Goal: Task Accomplishment & Management: Use online tool/utility

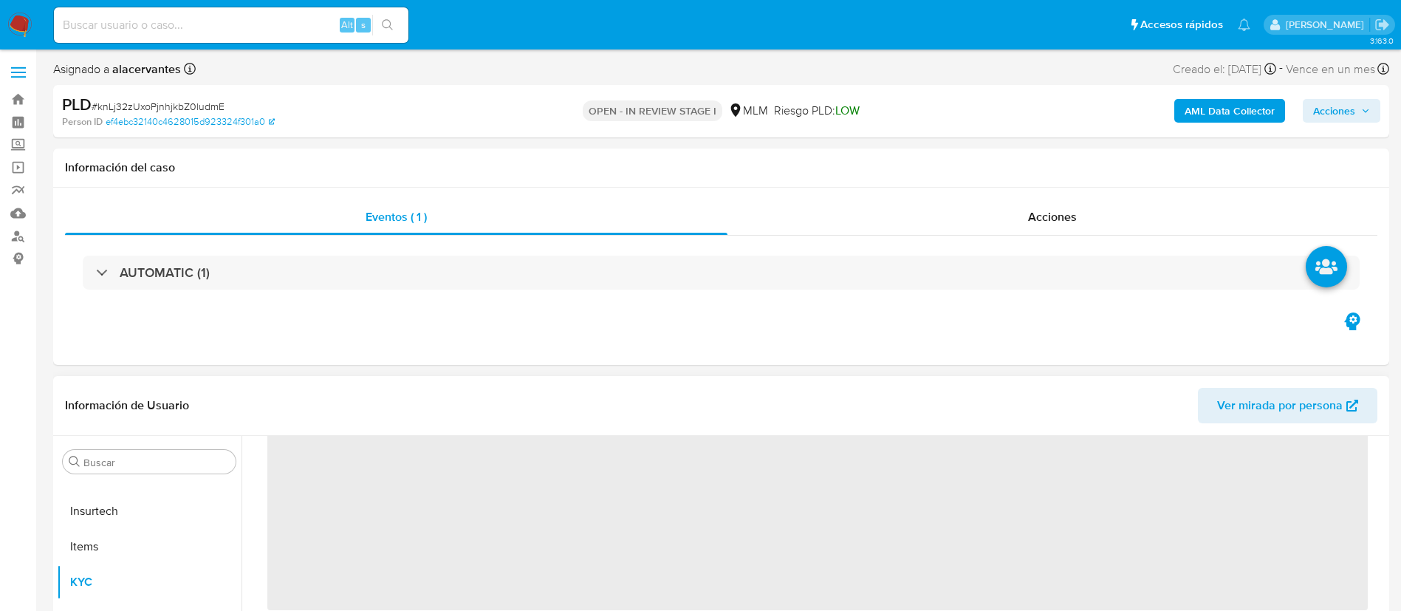
scroll to position [222, 0]
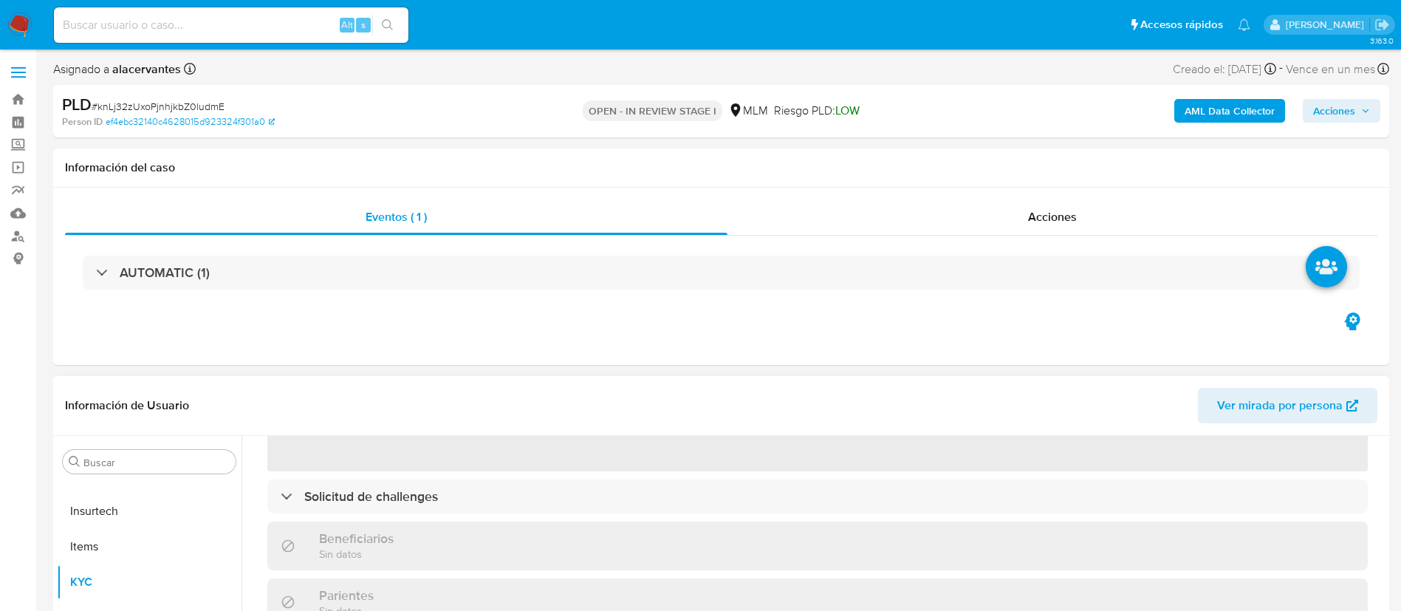
select select "10"
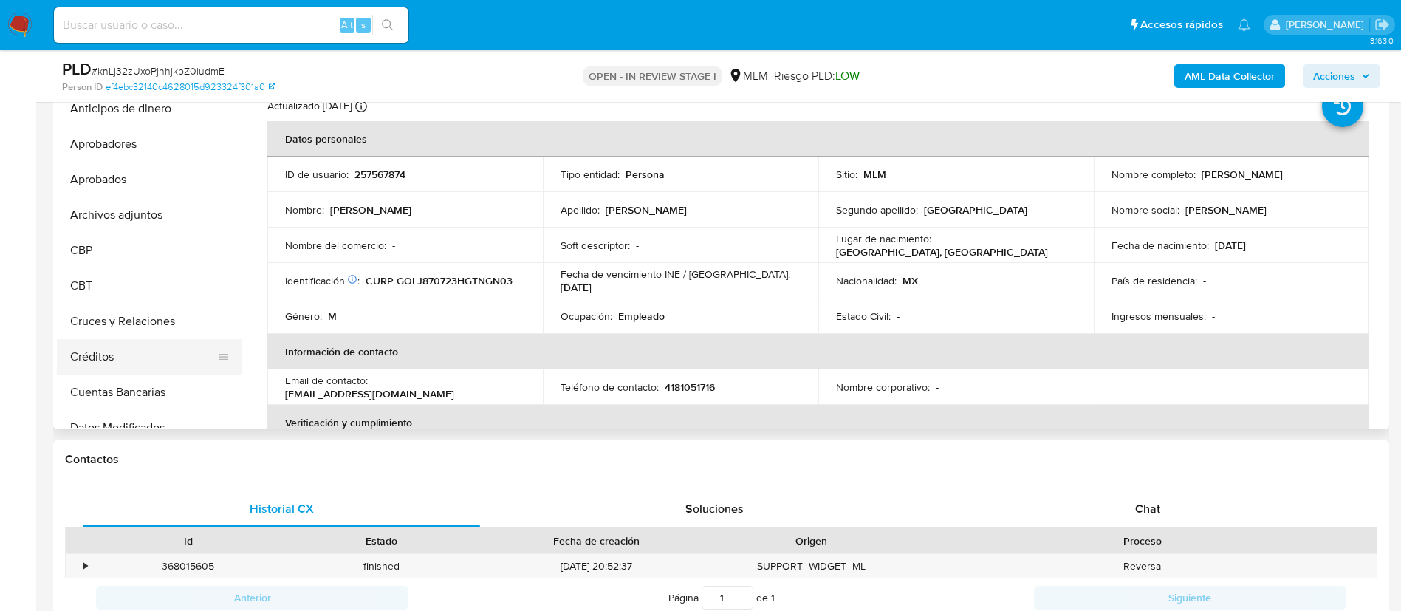
scroll to position [0, 0]
click at [155, 226] on button "Archivos adjuntos" at bounding box center [143, 218] width 173 height 35
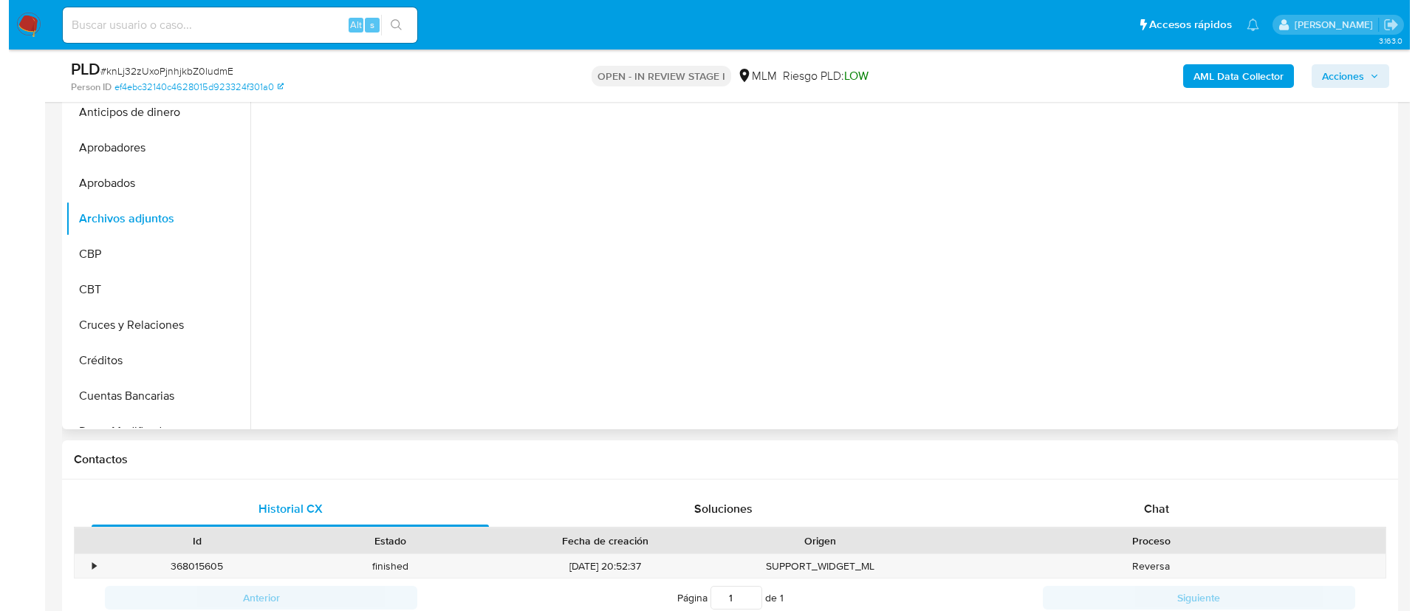
scroll to position [222, 0]
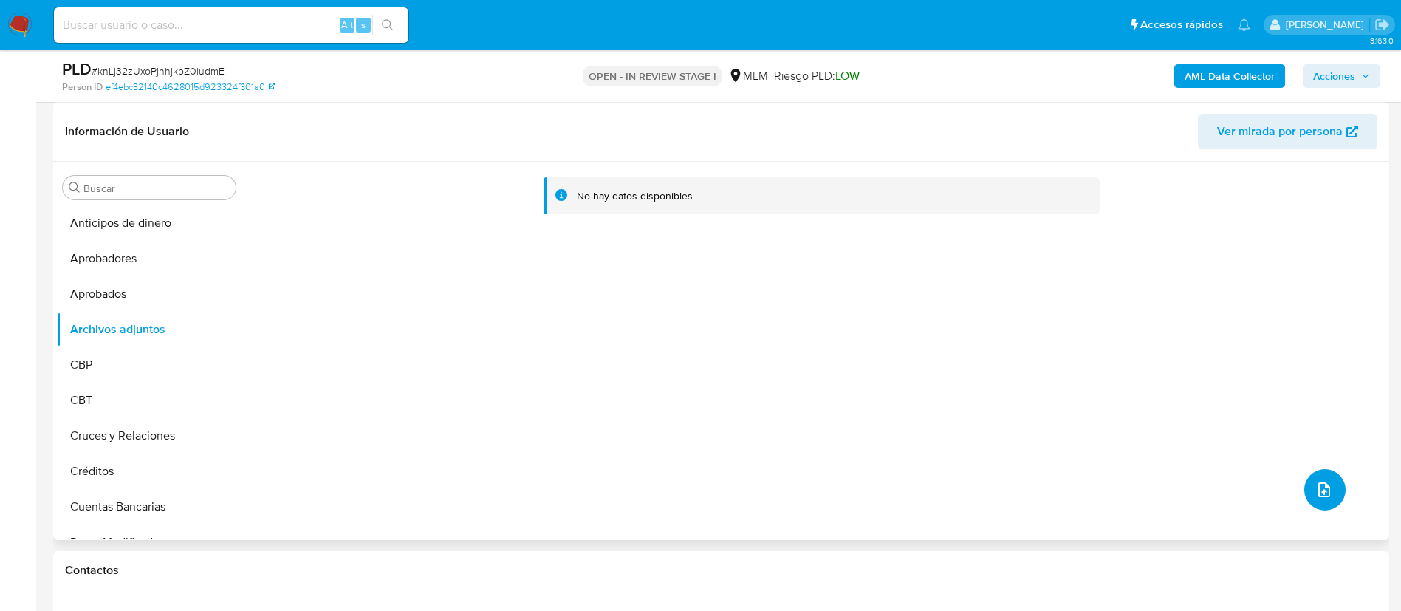
click at [1335, 491] on button "upload-file" at bounding box center [1324, 489] width 41 height 41
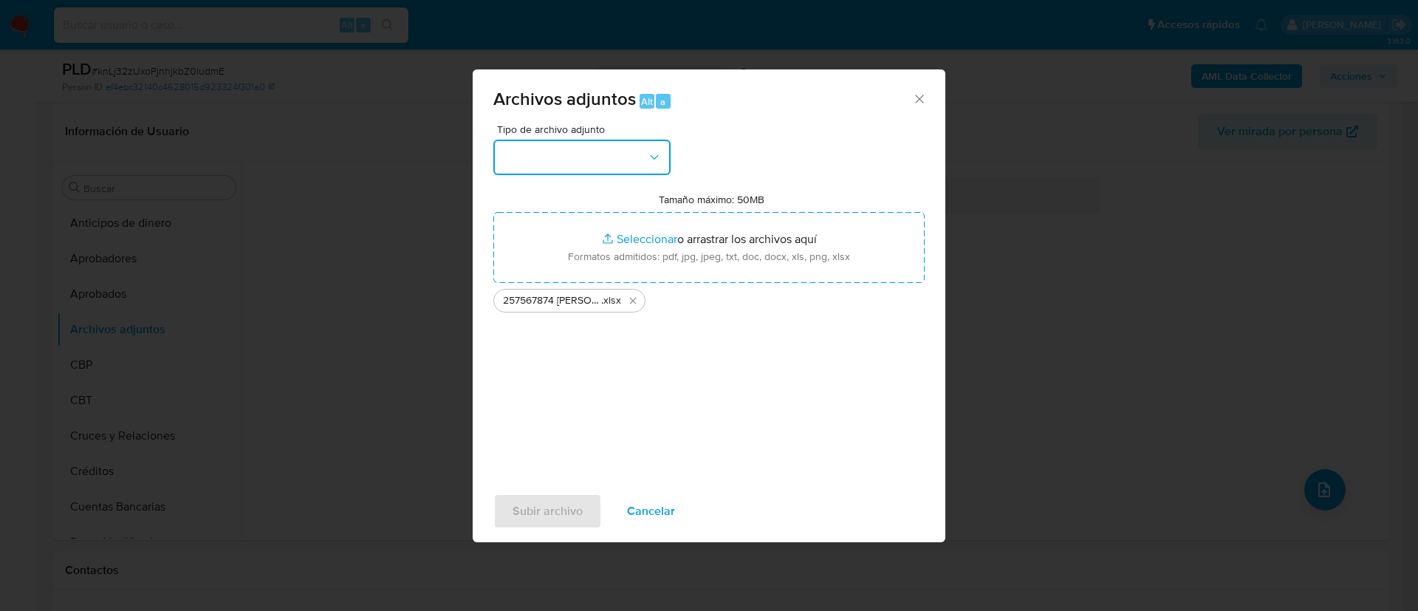
click at [605, 165] on button "button" at bounding box center [581, 157] width 177 height 35
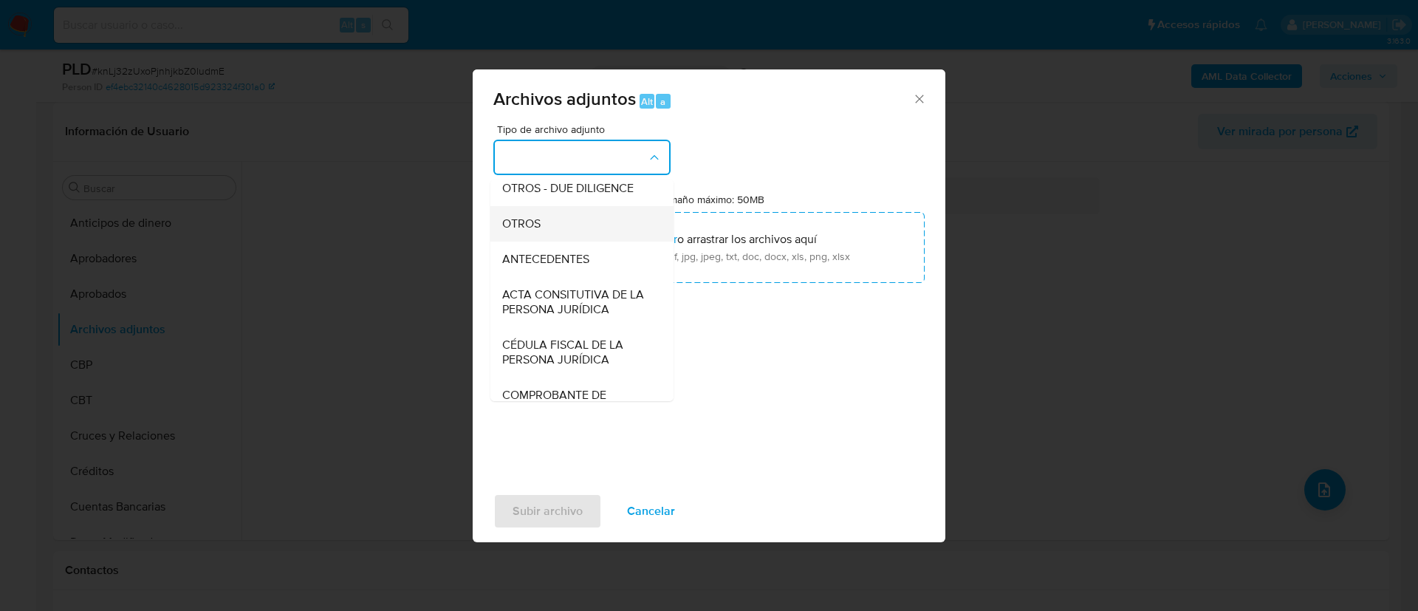
click at [543, 231] on div "OTROS" at bounding box center [577, 223] width 151 height 35
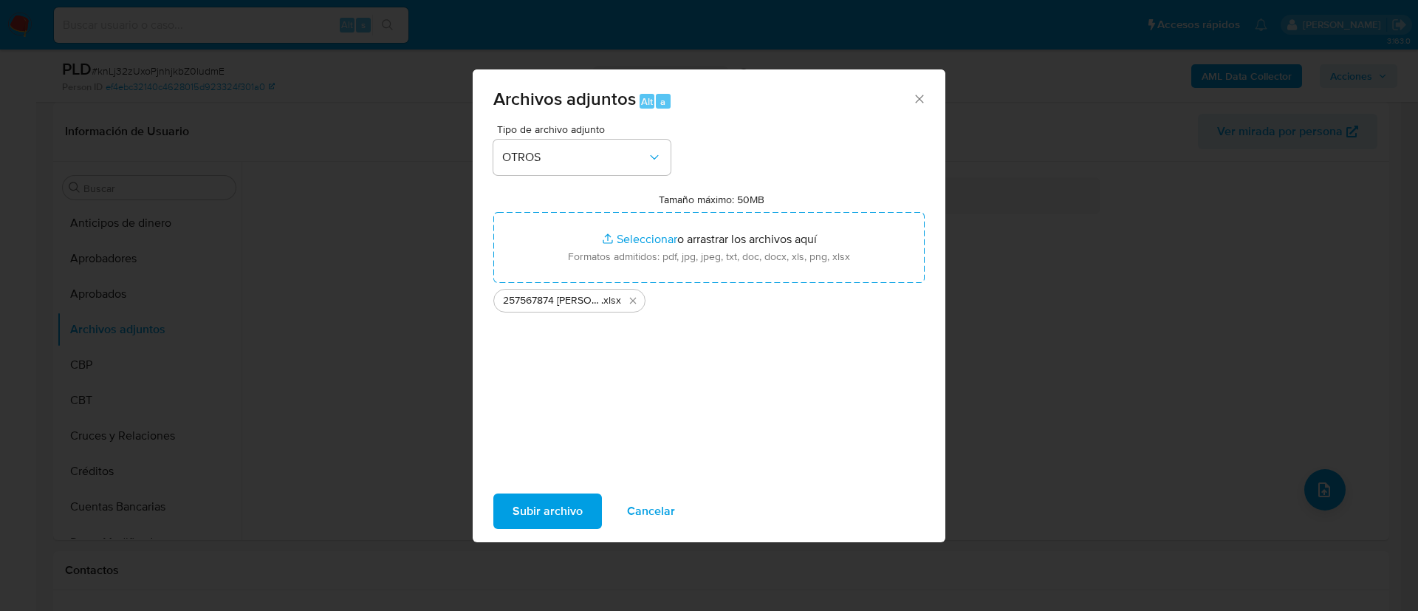
click at [561, 510] on span "Subir archivo" at bounding box center [548, 511] width 70 height 32
click at [597, 446] on div "Tipo de archivo adjunto OTROS Tamaño máximo: 50MB Seleccionar archivos Seleccio…" at bounding box center [708, 298] width 431 height 349
click at [546, 523] on span "Subir archivo" at bounding box center [548, 511] width 70 height 32
drag, startPoint x: 643, startPoint y: 505, endPoint x: 651, endPoint y: 309, distance: 196.6
click at [663, 419] on div "Archivos adjuntos Alt a Tipo de archivo adjunto OTROS Tamaño máximo: 50MB Selec…" at bounding box center [709, 305] width 473 height 473
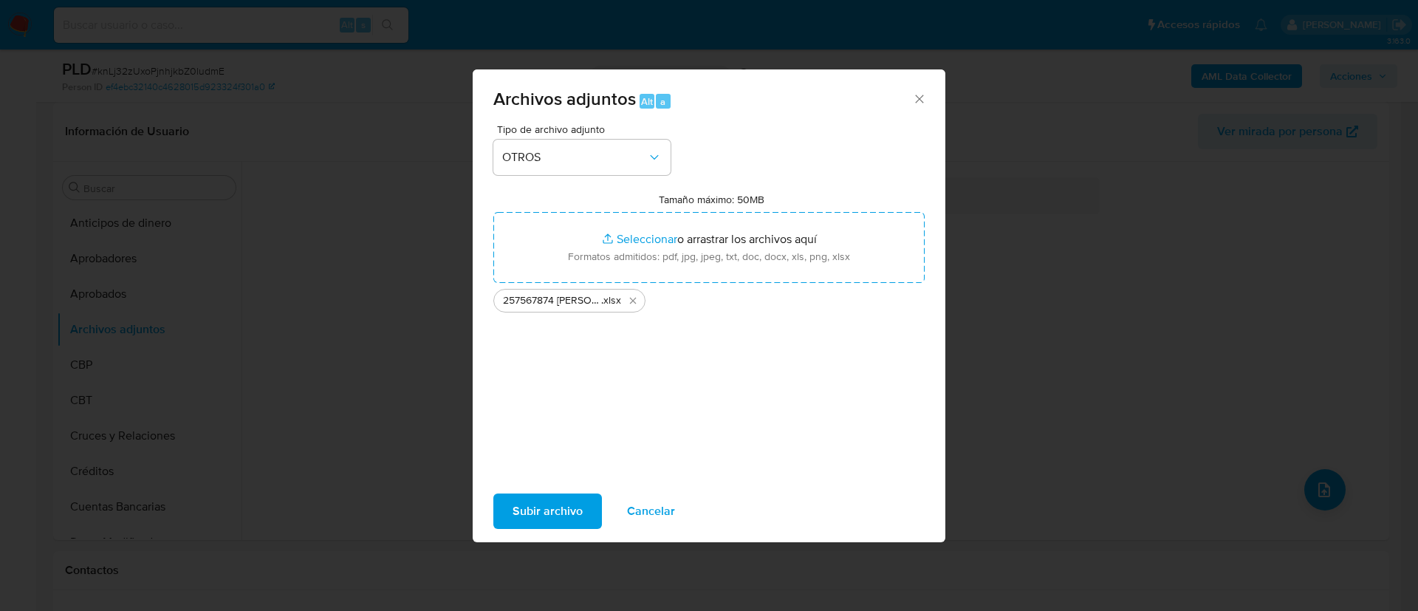
click at [631, 309] on div "257567874 JUAN GERARDO GONZALEZ LUGO_SEP2025 .xlsx" at bounding box center [569, 301] width 152 height 24
click at [631, 302] on icon "Eliminar 257567874 JUAN GERARDO GONZALEZ LUGO_SEP2025.xlsx" at bounding box center [633, 301] width 7 height 7
click at [655, 492] on div "Subir archivo Cancelar" at bounding box center [709, 511] width 473 height 56
click at [663, 502] on span "Cancelar" at bounding box center [651, 511] width 48 height 32
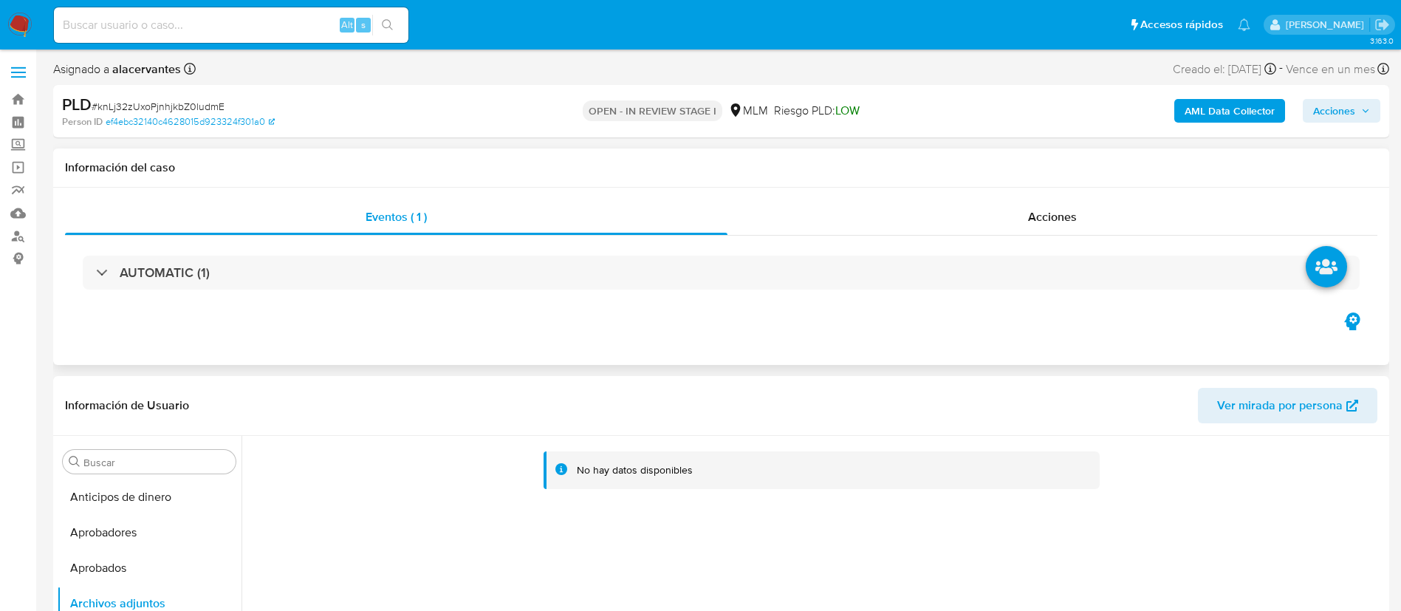
scroll to position [111, 0]
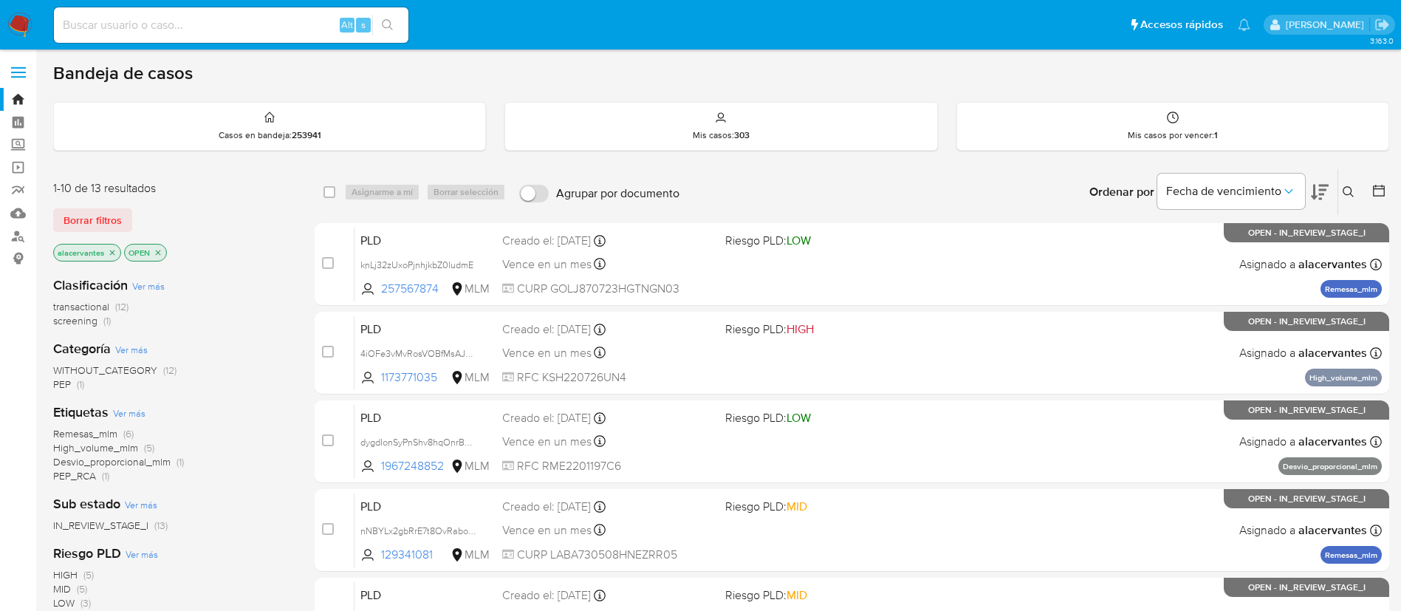
click at [1341, 199] on button at bounding box center [1350, 192] width 24 height 18
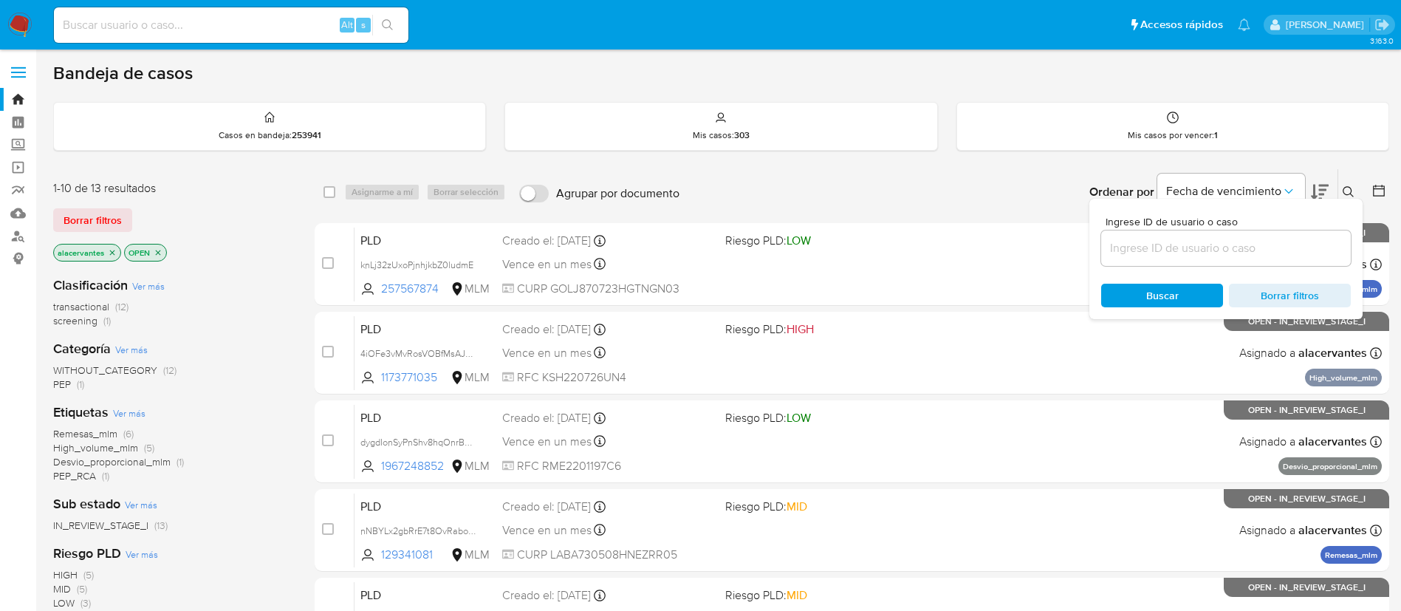
click at [1189, 244] on input at bounding box center [1226, 248] width 250 height 19
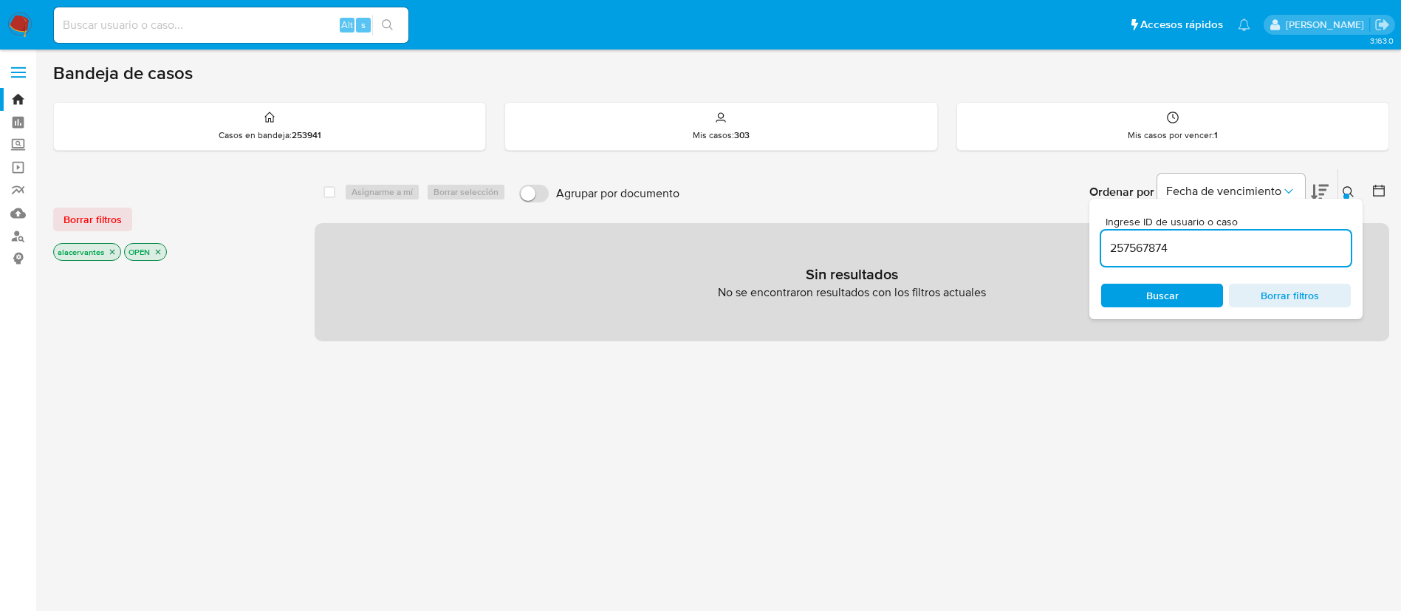
click at [1192, 250] on input "257567874" at bounding box center [1226, 248] width 250 height 19
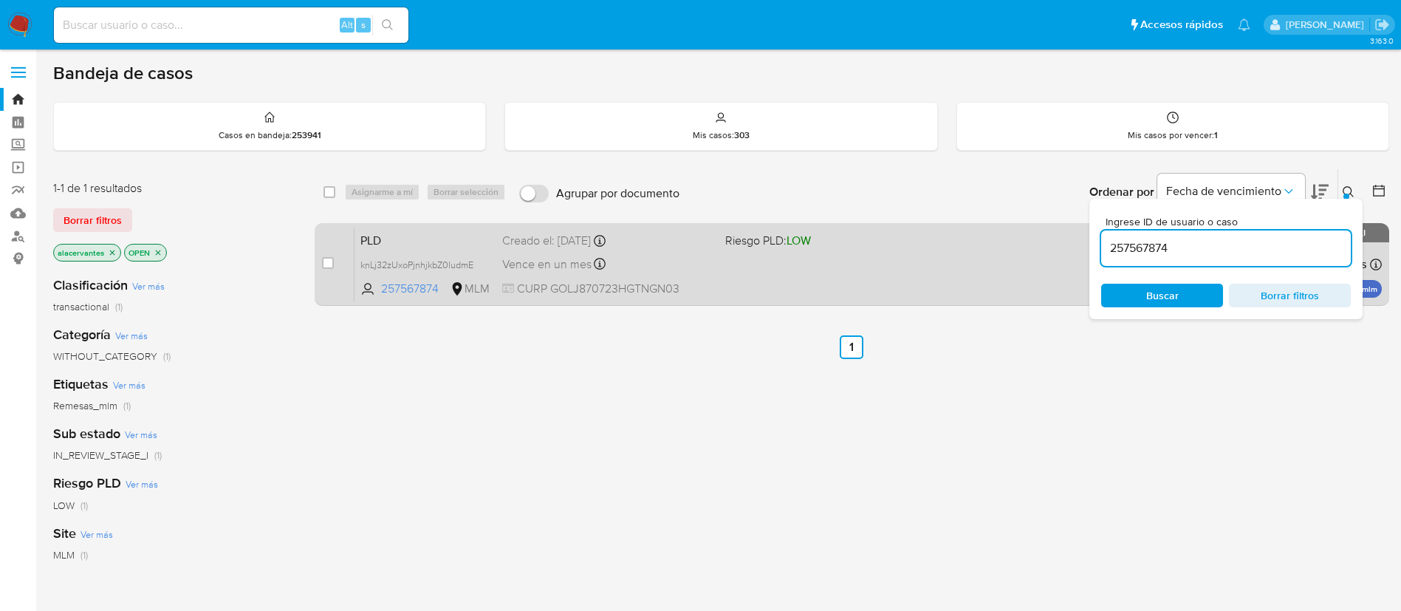
click at [906, 257] on div "PLD knLj32zUxoPjnhjkbZ0ludmE 257567874 MLM Riesgo PLD: LOW Creado el: 12/09/202…" at bounding box center [868, 264] width 1027 height 75
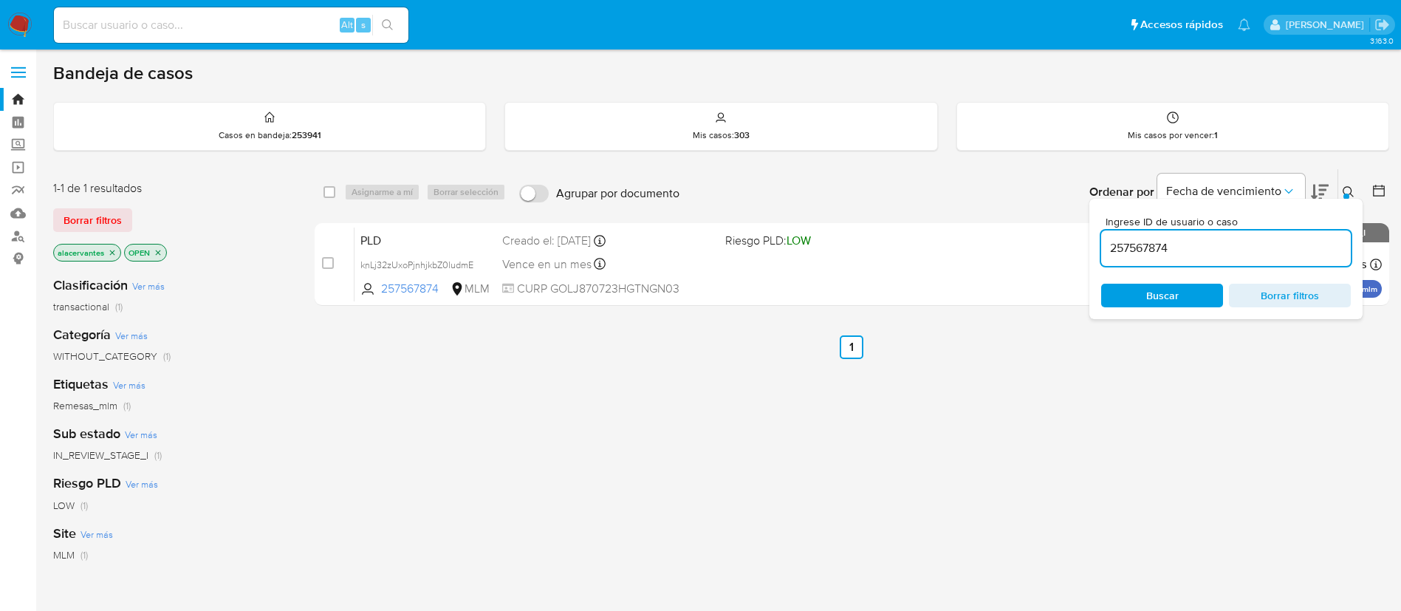
click at [1232, 251] on input "257567874" at bounding box center [1226, 248] width 250 height 19
paste input "92152825"
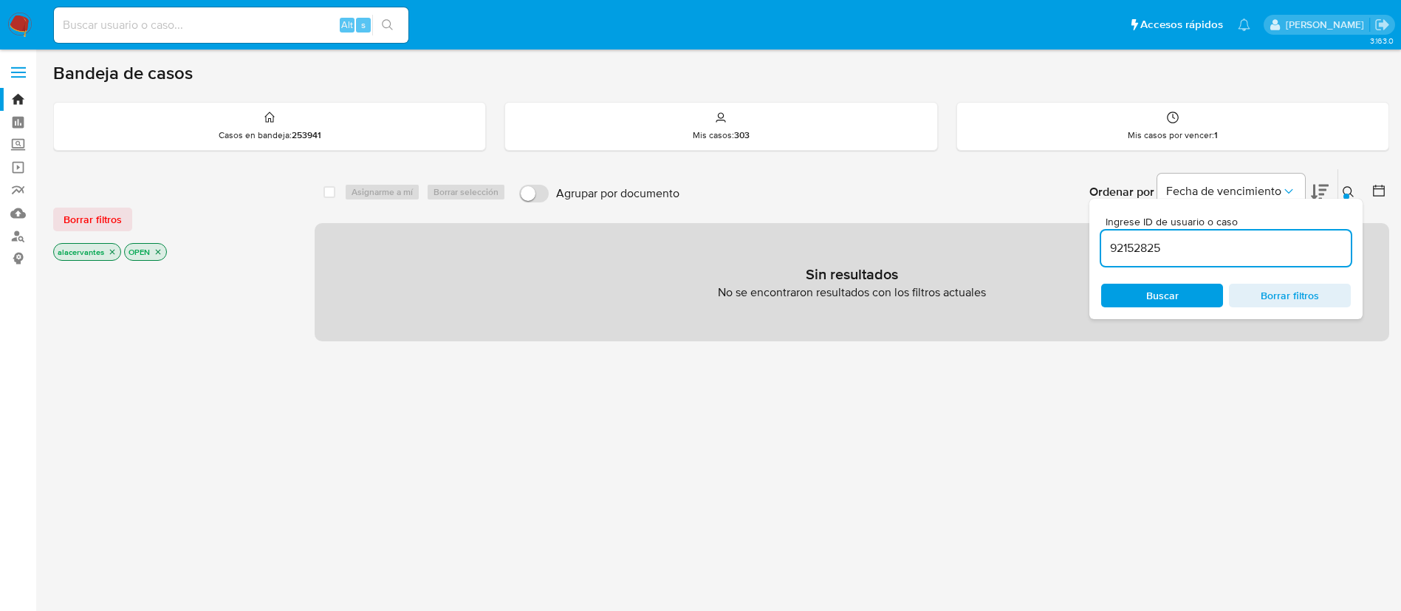
click at [1217, 244] on input "92152825" at bounding box center [1226, 248] width 250 height 19
type input "92152825"
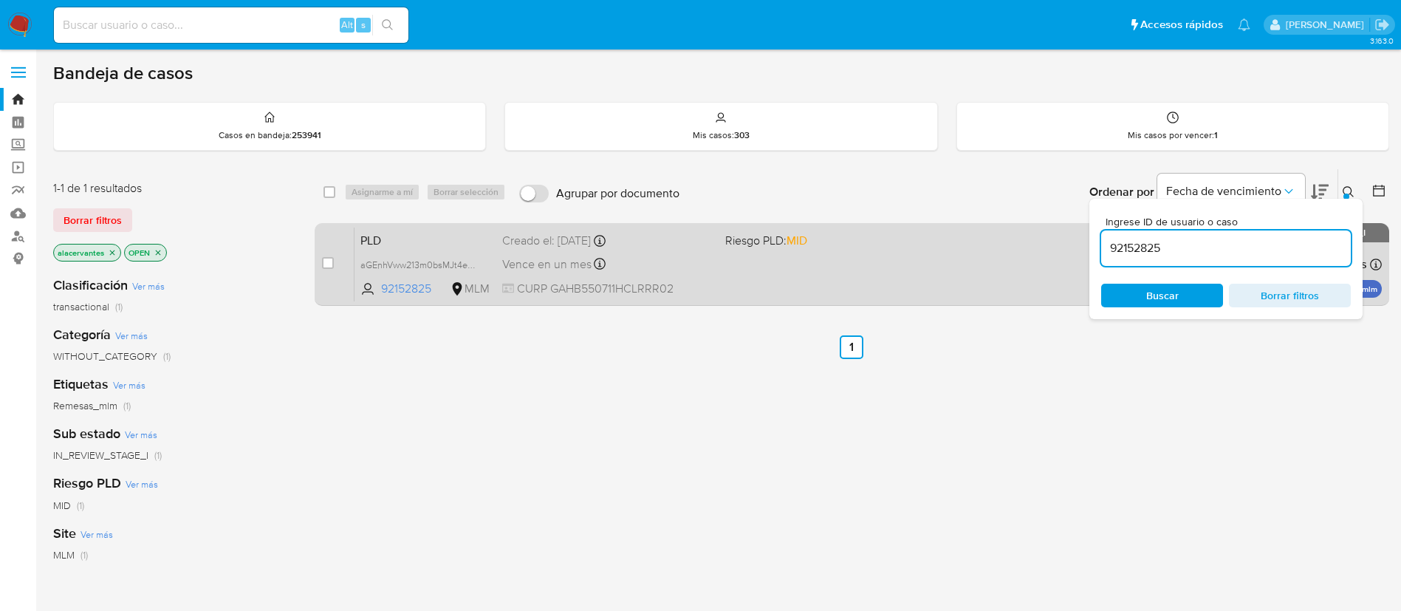
click at [1010, 267] on div "PLD aGEnhVww213m0bsMJt4eBzlj 92152825 MLM Riesgo PLD: MID Creado el: 12/09/2025…" at bounding box center [868, 264] width 1027 height 75
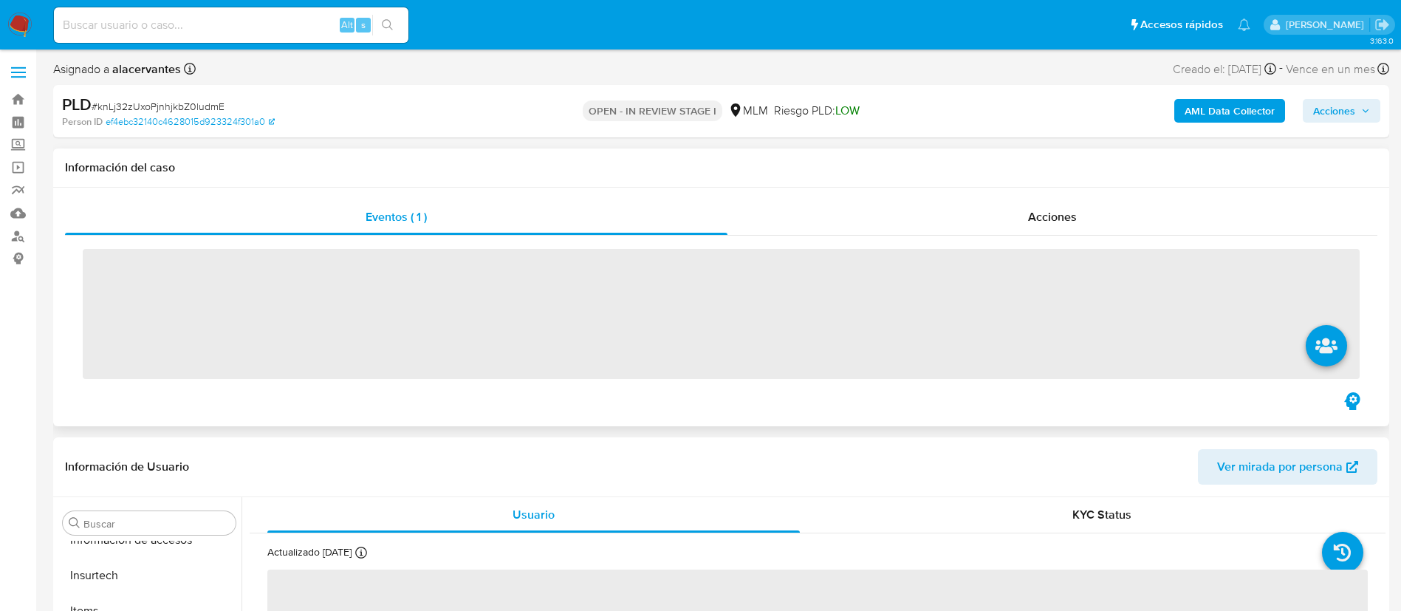
scroll to position [730, 0]
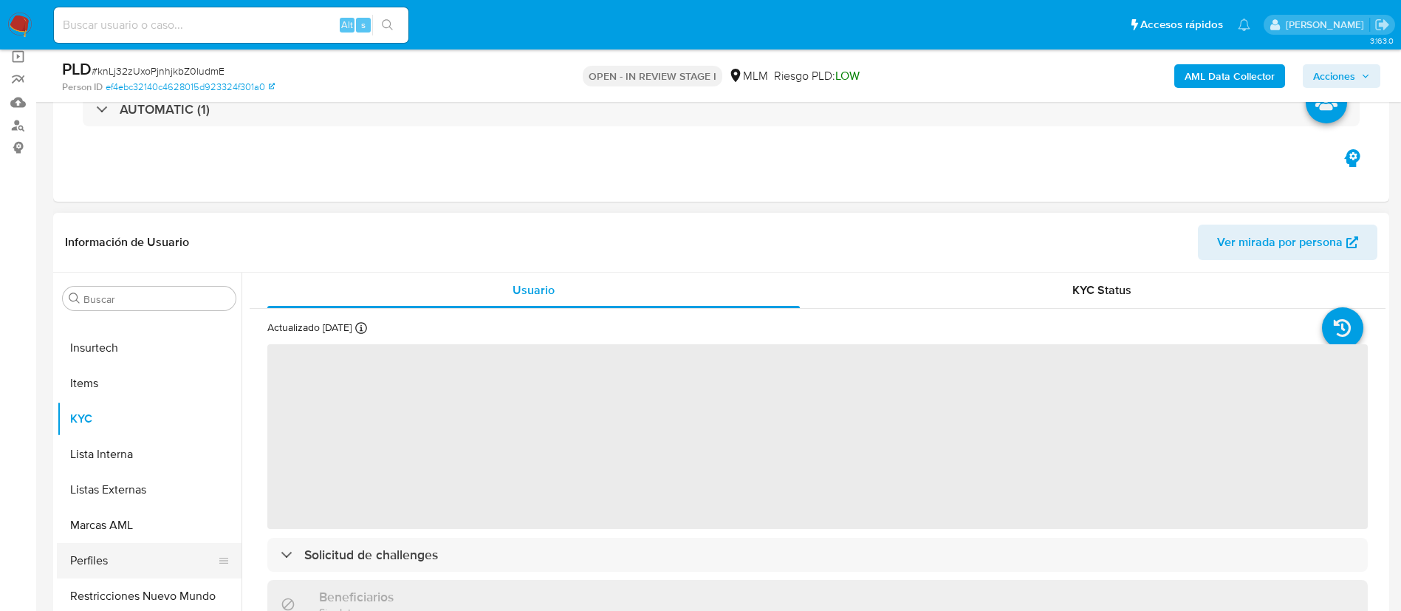
select select "10"
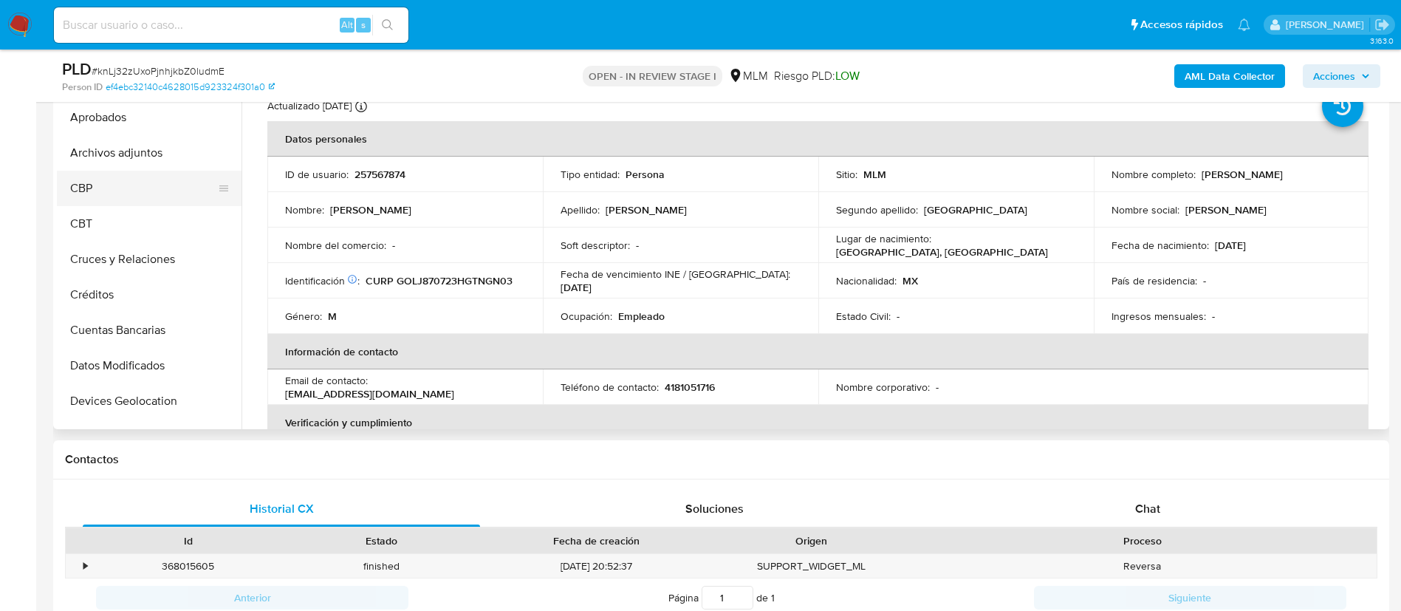
scroll to position [0, 0]
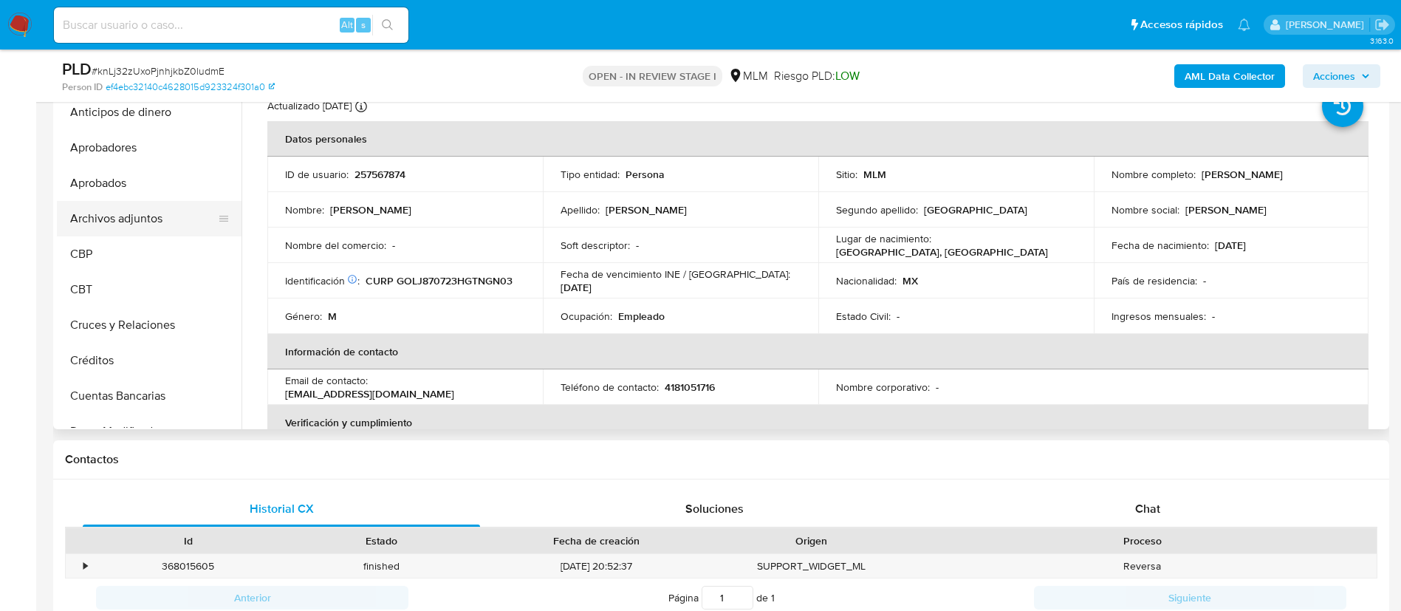
click at [142, 210] on button "Archivos adjuntos" at bounding box center [143, 218] width 173 height 35
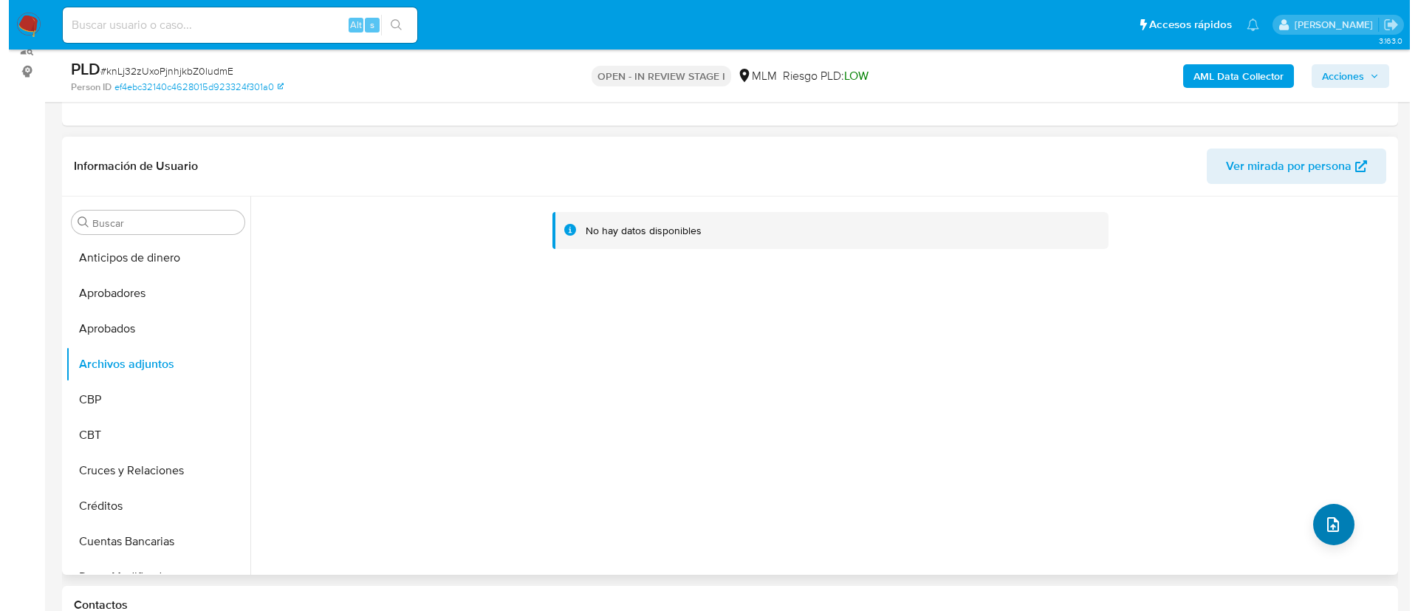
scroll to position [222, 0]
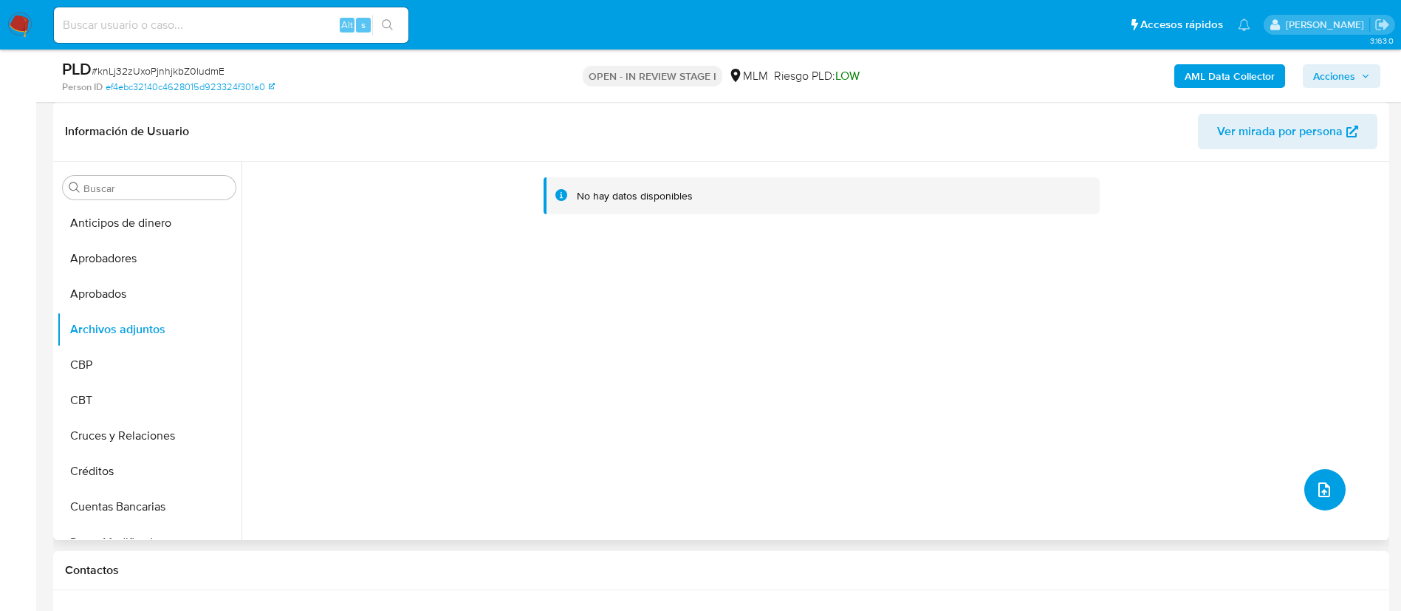
click at [1318, 495] on icon "upload-file" at bounding box center [1324, 489] width 12 height 15
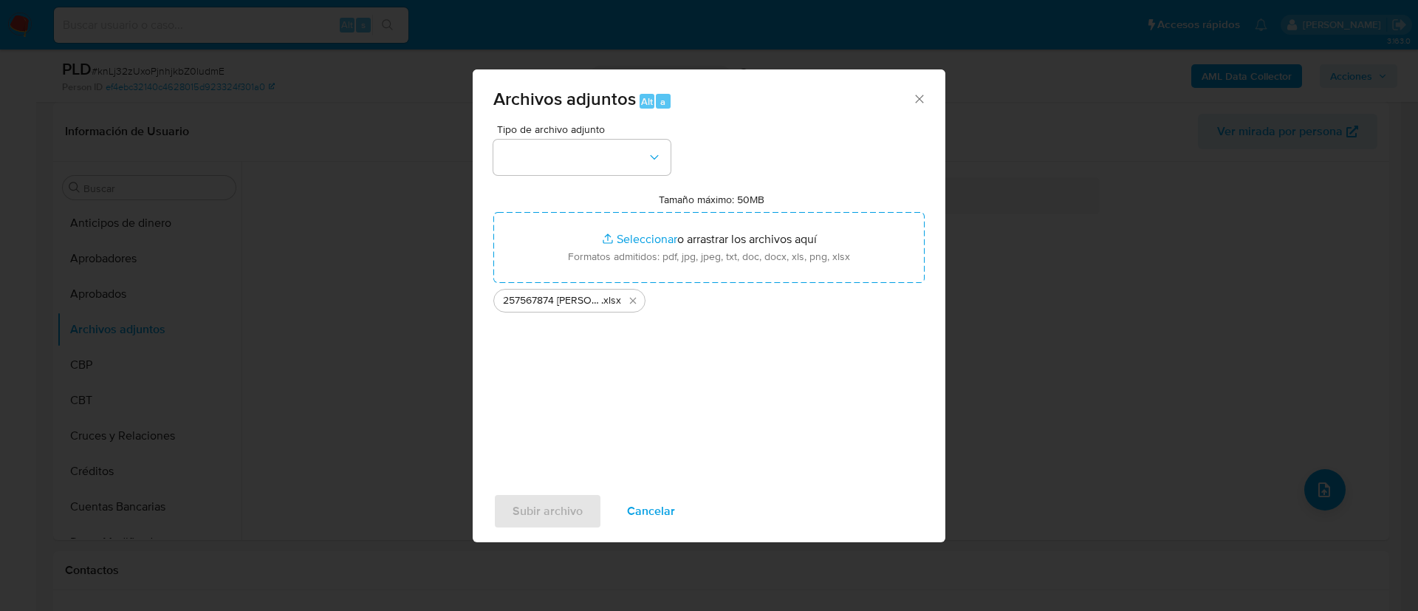
drag, startPoint x: 656, startPoint y: 226, endPoint x: 689, endPoint y: 397, distance: 173.8
click at [689, 397] on div "Tipo de archivo adjunto Tamaño máximo: 50MB Seleccionar archivos Seleccionar o …" at bounding box center [708, 298] width 431 height 349
click at [630, 154] on button "button" at bounding box center [581, 157] width 177 height 35
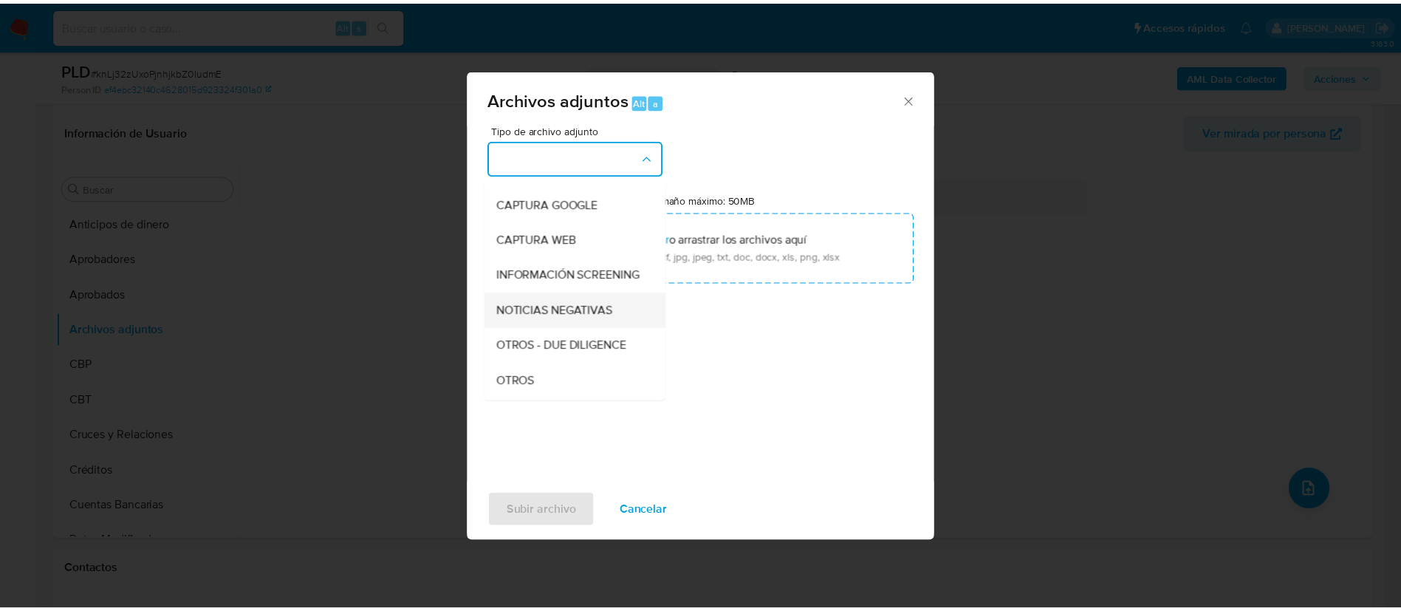
scroll to position [111, 0]
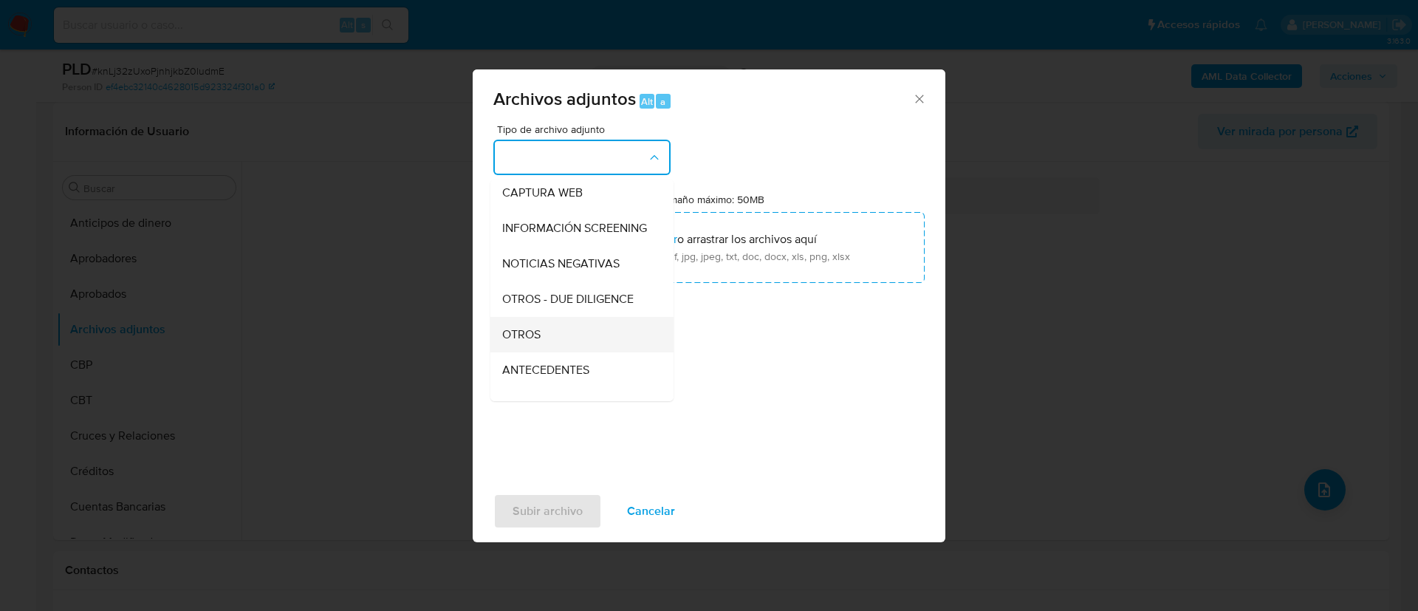
click at [549, 347] on div "OTROS" at bounding box center [577, 334] width 151 height 35
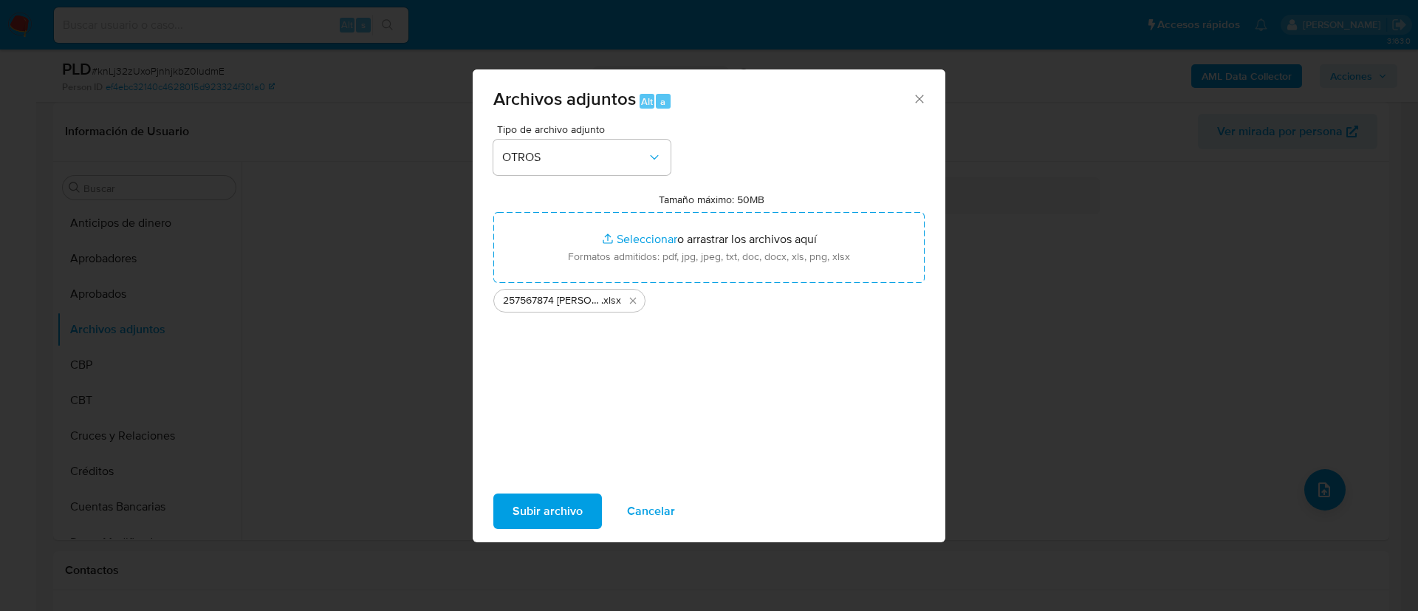
click at [563, 514] on span "Subir archivo" at bounding box center [548, 511] width 70 height 32
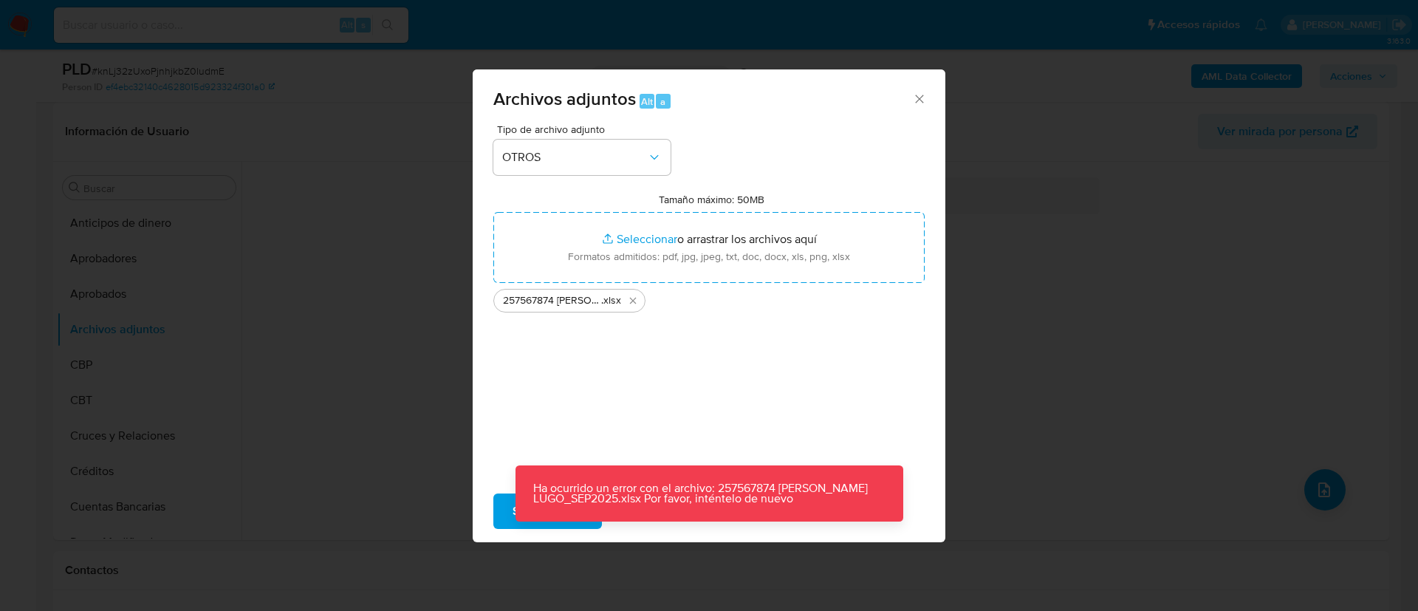
click at [630, 377] on div "Tipo de archivo adjunto OTROS Tamaño máximo: 50MB Seleccionar archivos Seleccio…" at bounding box center [708, 298] width 431 height 349
click at [613, 412] on div "Tipo de archivo adjunto OTROS Tamaño máximo: 50MB Seleccionar archivos Seleccio…" at bounding box center [708, 298] width 431 height 349
click at [503, 503] on button "Subir archivo" at bounding box center [547, 510] width 109 height 35
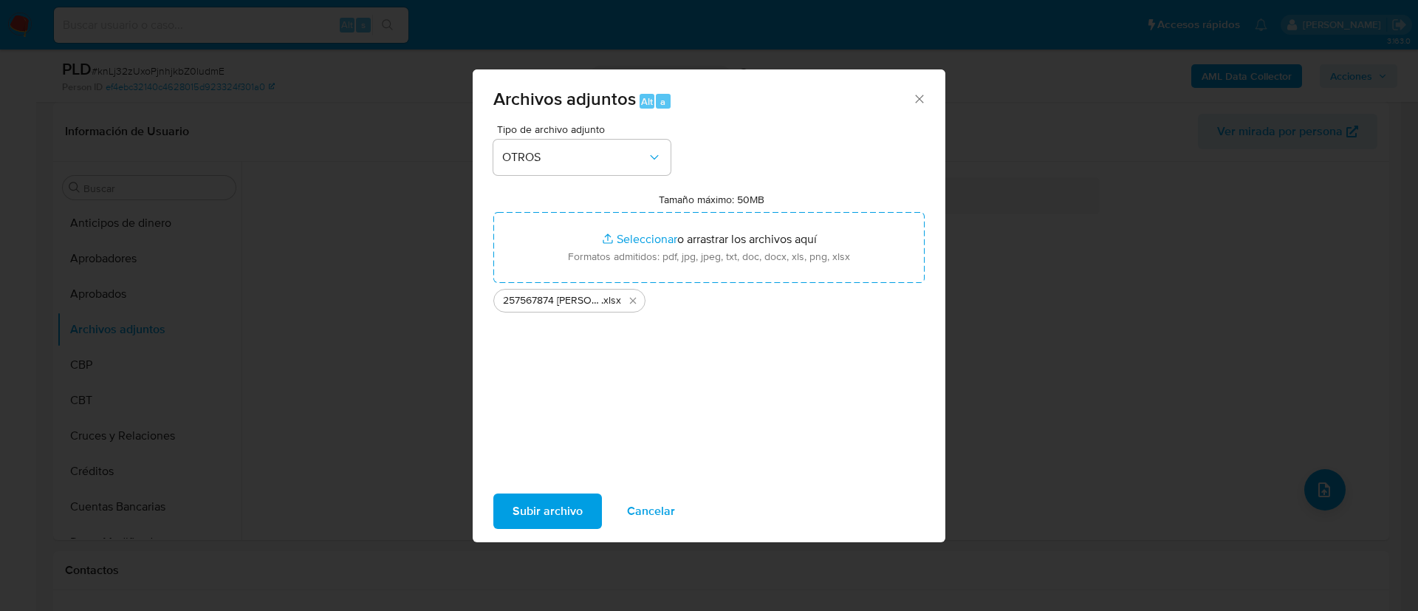
click at [656, 523] on span "Cancelar" at bounding box center [651, 511] width 48 height 32
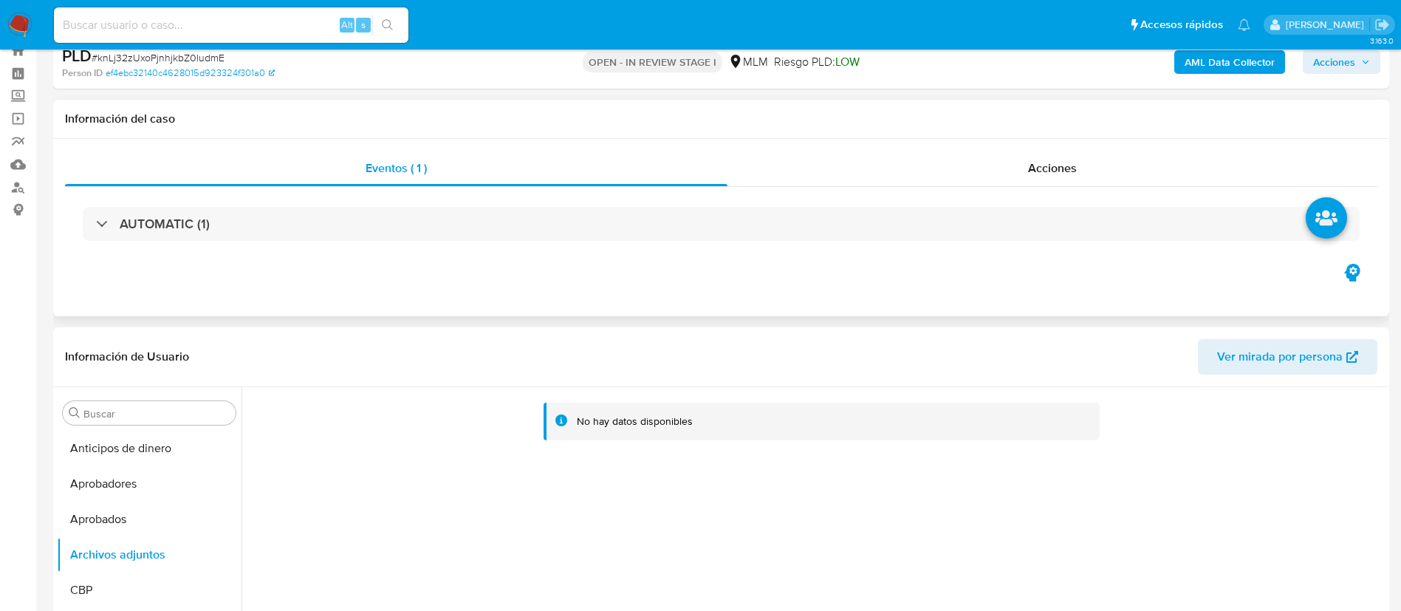
scroll to position [0, 0]
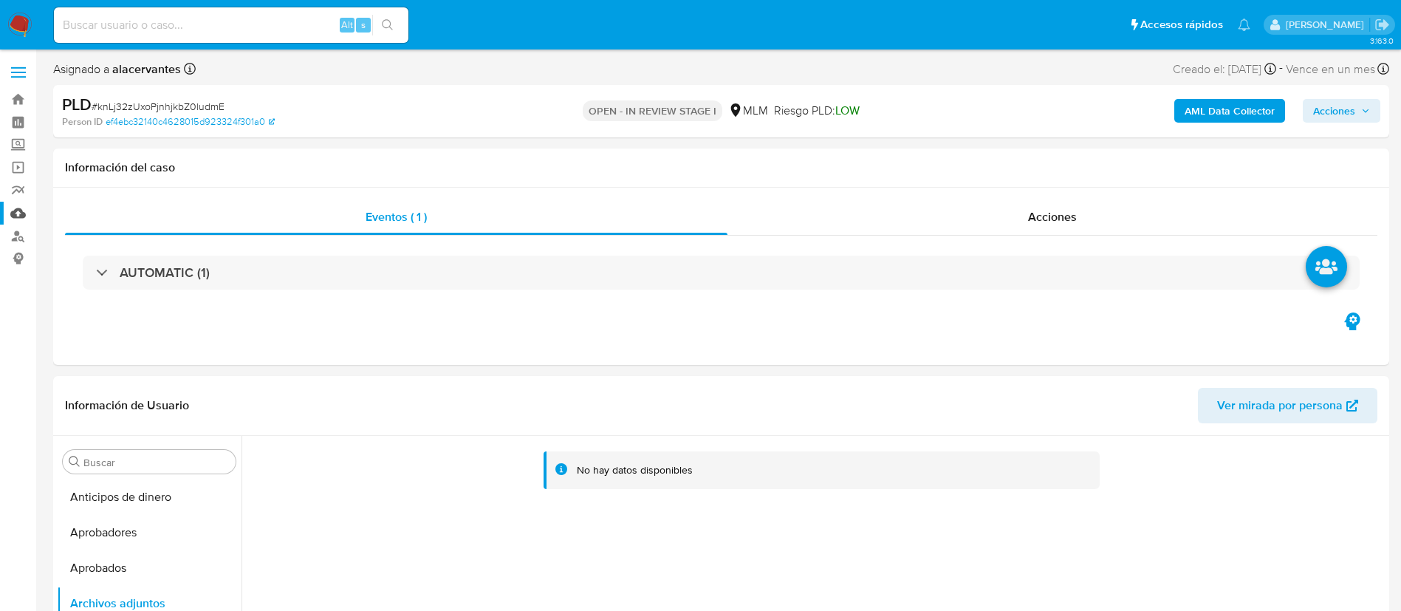
click at [20, 219] on link "Mulan" at bounding box center [88, 213] width 176 height 23
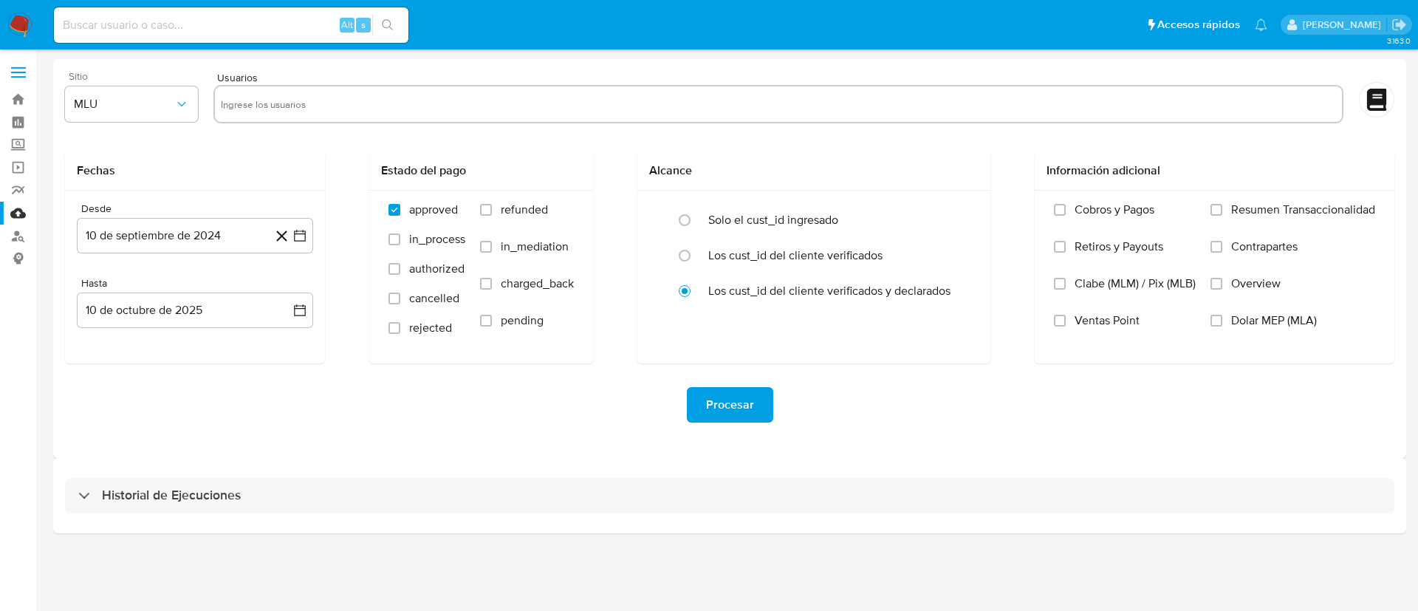
click at [165, 77] on span "Sitio" at bounding box center [135, 76] width 133 height 10
click at [164, 87] on button "MLU" at bounding box center [131, 103] width 133 height 35
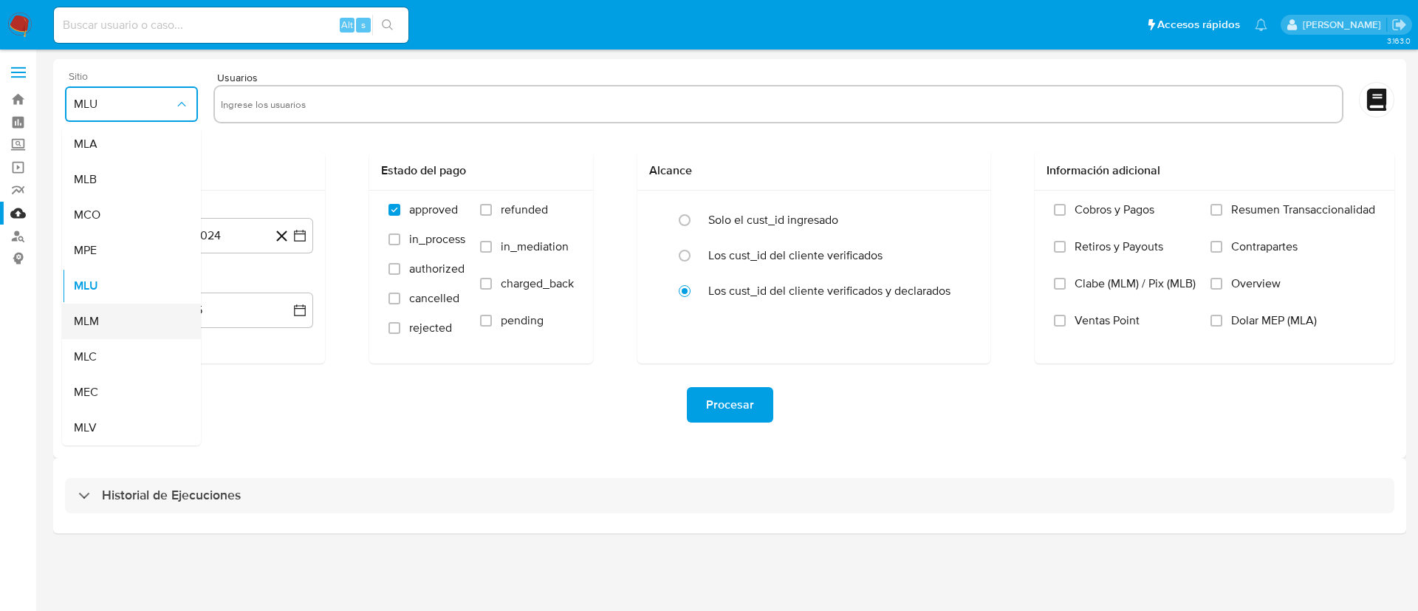
click at [95, 330] on div "MLM" at bounding box center [127, 321] width 106 height 35
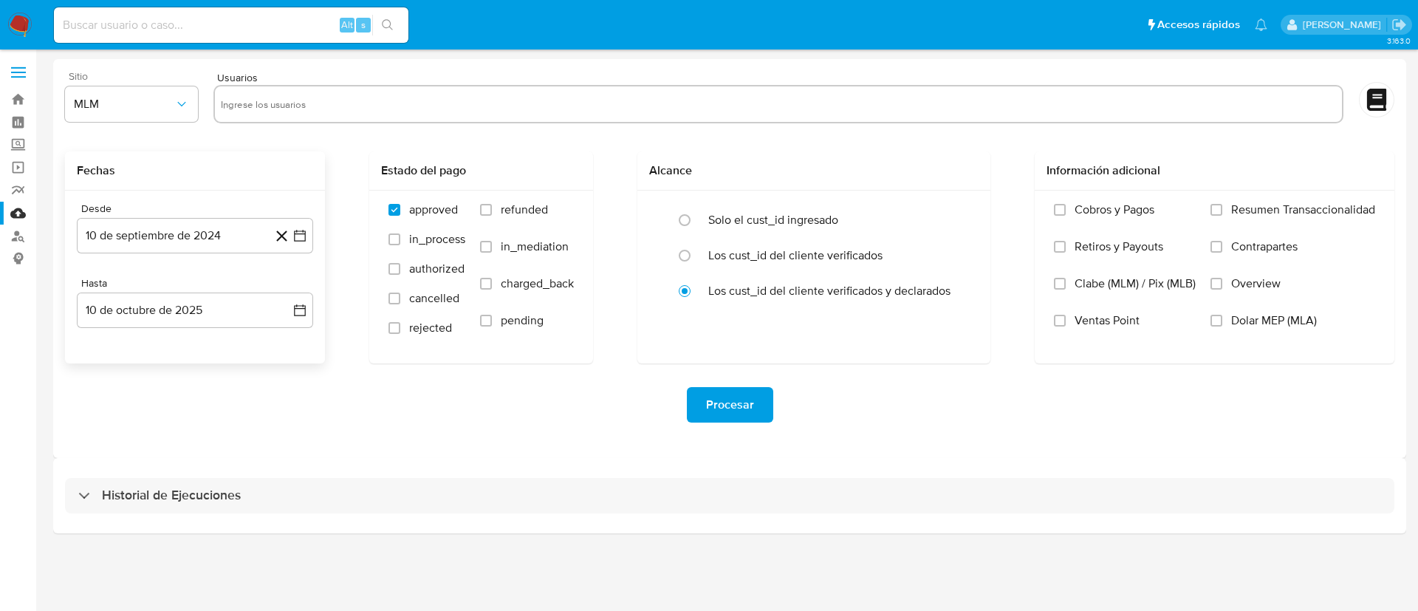
click at [290, 240] on icon at bounding box center [282, 236] width 18 height 18
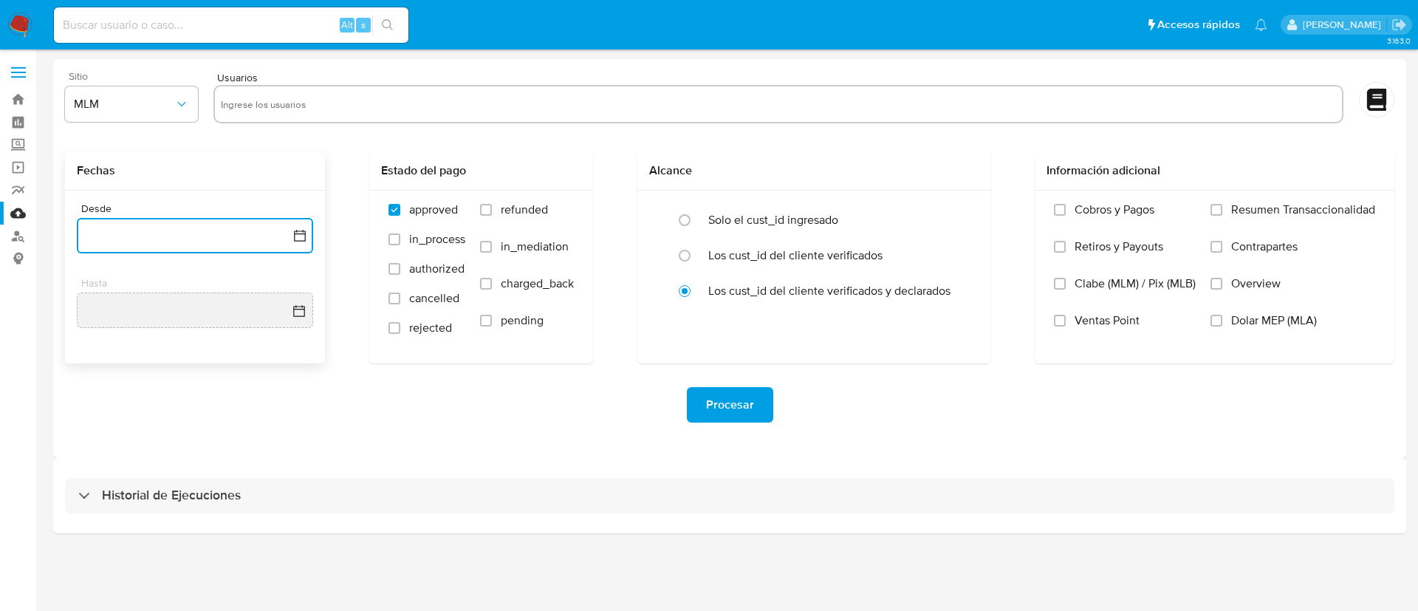
click at [301, 236] on icon "button" at bounding box center [299, 235] width 15 height 15
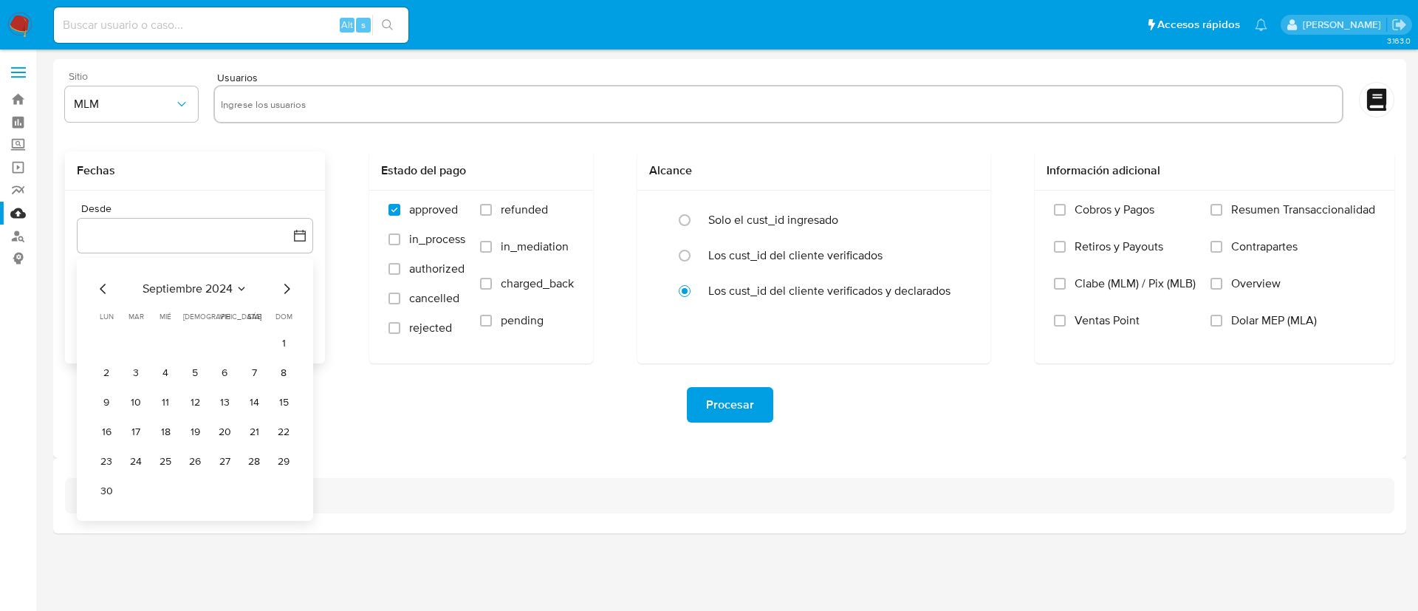
click at [264, 290] on div "septiembre 2024" at bounding box center [195, 289] width 201 height 18
click at [216, 295] on span "septiembre 2024" at bounding box center [188, 288] width 90 height 15
drag, startPoint x: 292, startPoint y: 284, endPoint x: 287, endPoint y: 298, distance: 15.0
click at [294, 283] on div "2024 2024 ene feb mar abr may jun jul ago sep oct nov dic" at bounding box center [193, 383] width 233 height 250
click at [279, 295] on icon "Año siguiente" at bounding box center [284, 289] width 18 height 18
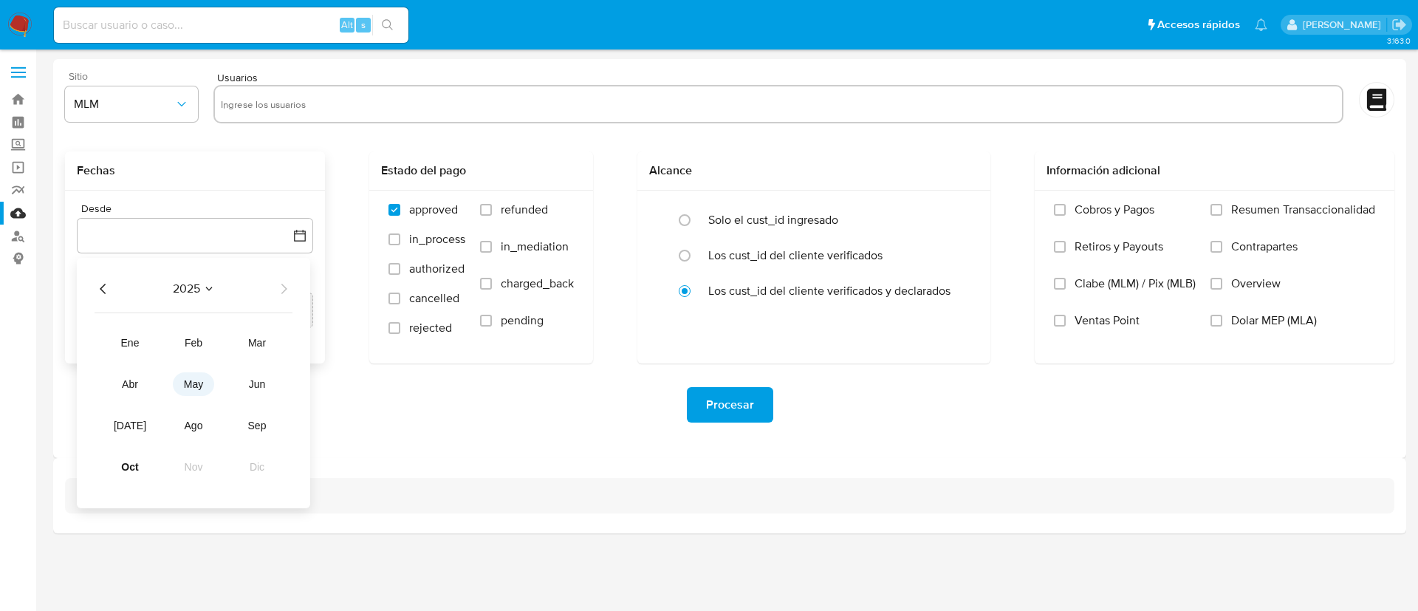
click at [190, 390] on button "may" at bounding box center [193, 384] width 41 height 24
click at [197, 341] on button "1" at bounding box center [195, 344] width 24 height 24
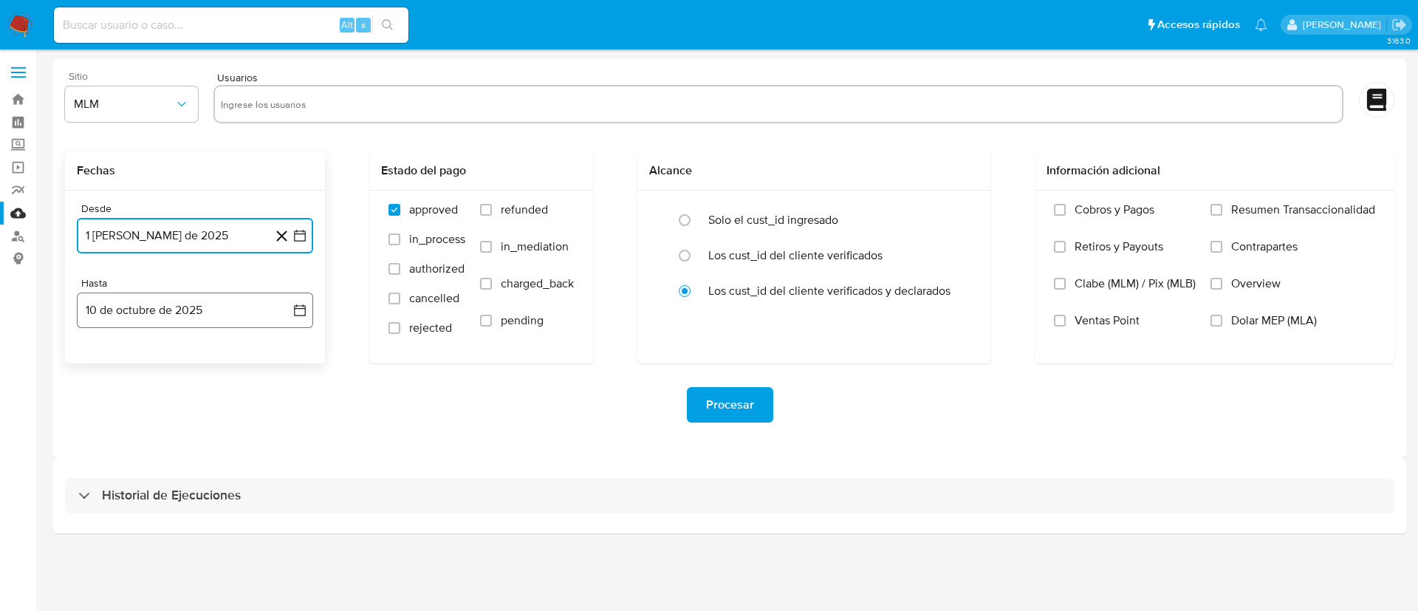
click at [309, 308] on button "10 de octubre de 2025" at bounding box center [195, 309] width 236 height 35
click at [103, 360] on icon "Mes anterior" at bounding box center [103, 363] width 6 height 10
click at [103, 360] on icon "Mes anterior" at bounding box center [104, 364] width 18 height 18
click at [282, 530] on button "31" at bounding box center [284, 536] width 24 height 24
click at [330, 376] on div "Procesar" at bounding box center [729, 404] width 1329 height 83
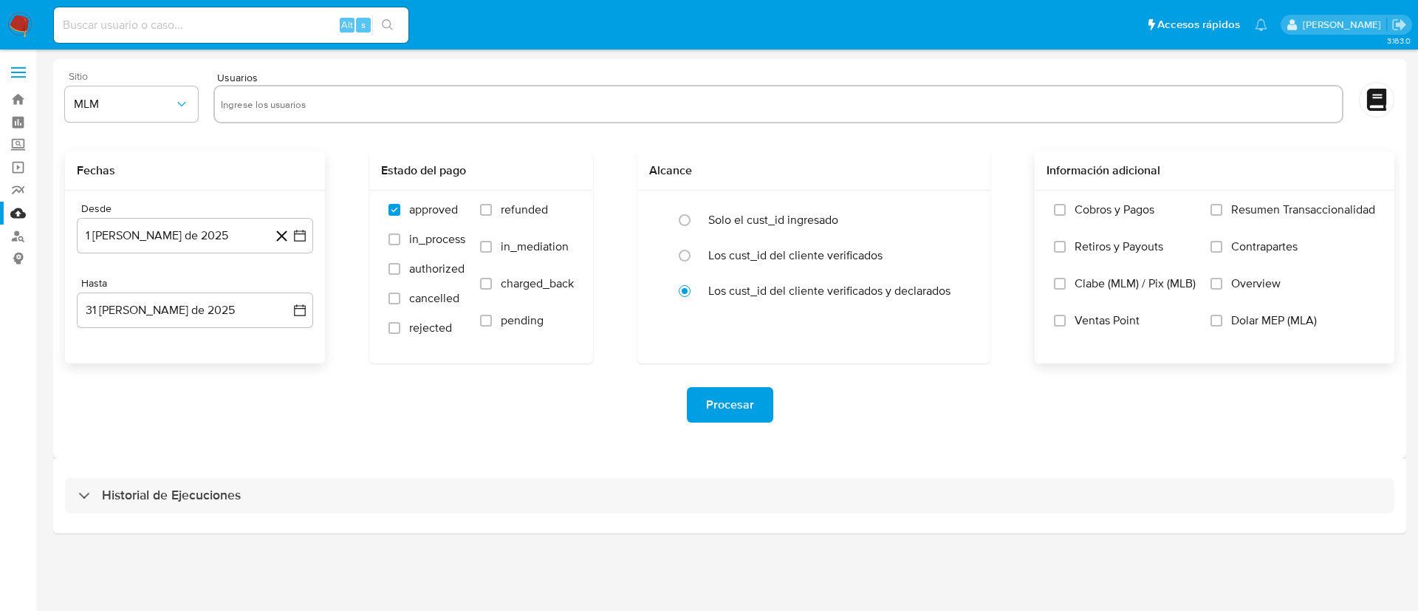
click at [1231, 289] on span "Overview" at bounding box center [1255, 283] width 49 height 15
click at [1222, 289] on input "Overview" at bounding box center [1216, 284] width 12 height 12
click at [686, 95] on input "text" at bounding box center [778, 104] width 1115 height 24
paste input "719903130"
type input "719903130"
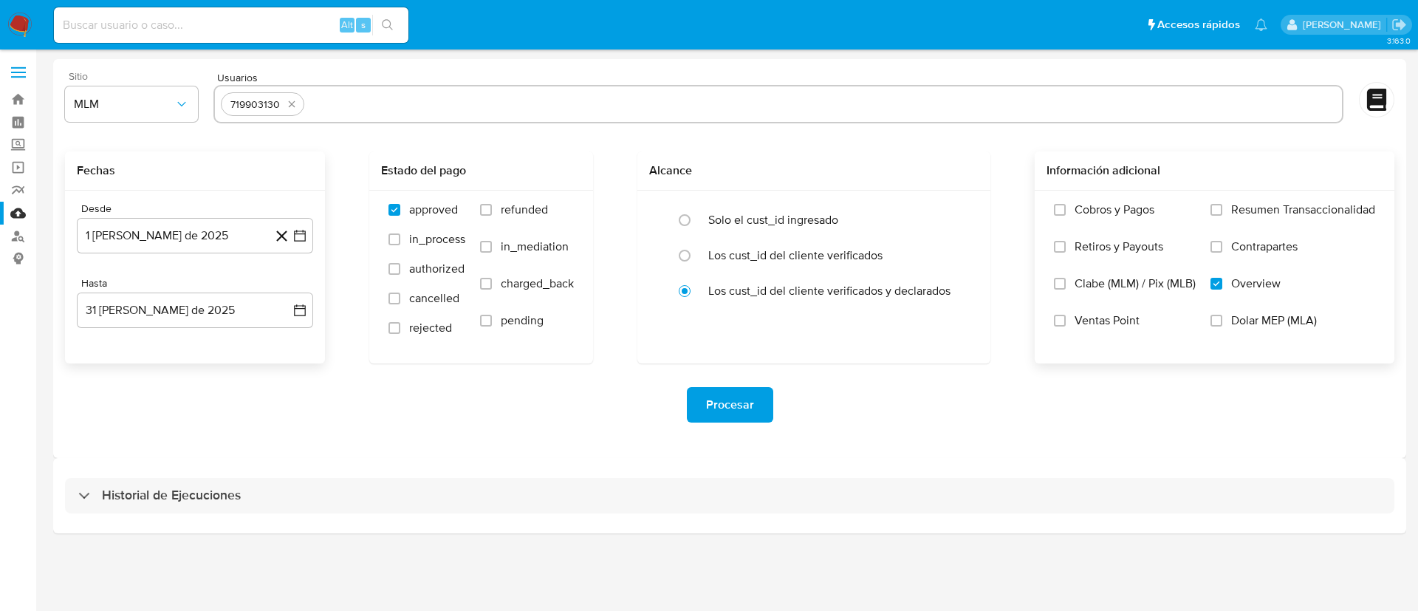
paste input "1252254178"
type input "1252254178"
paste input "131780339"
type input "131780339"
paste input "835115674"
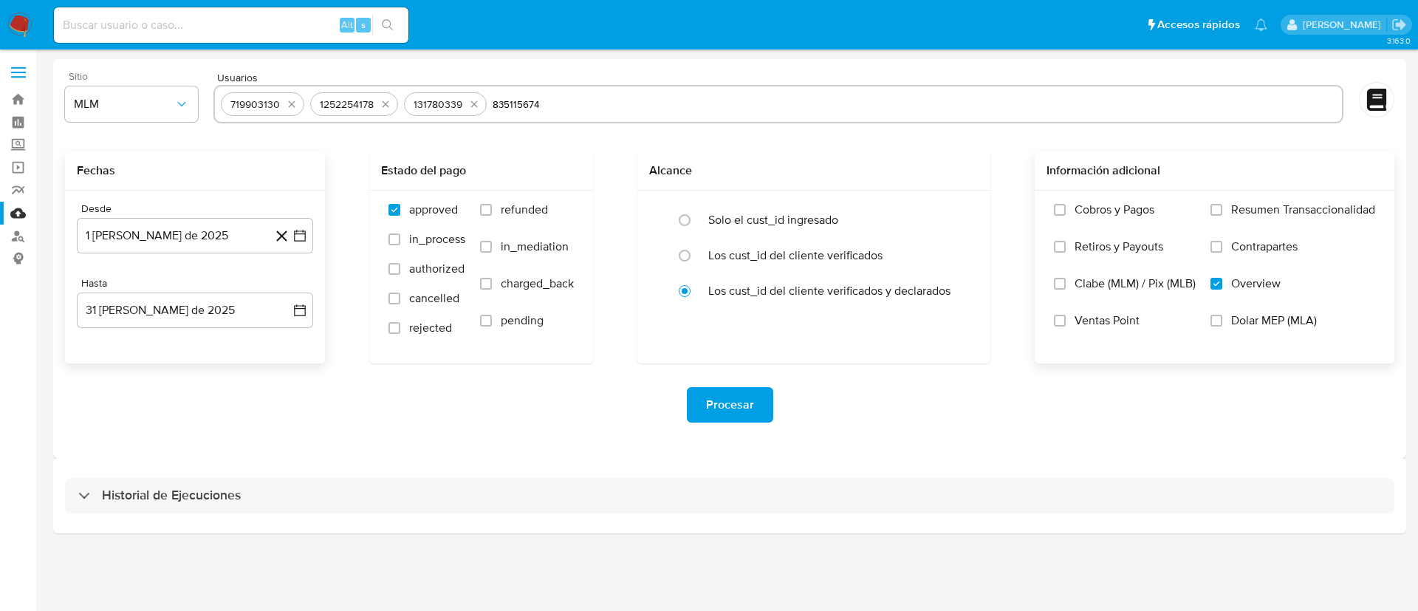
type input "835115674"
paste input "186502958"
type input "186502958"
paste input "2026592469"
type input "2026592469"
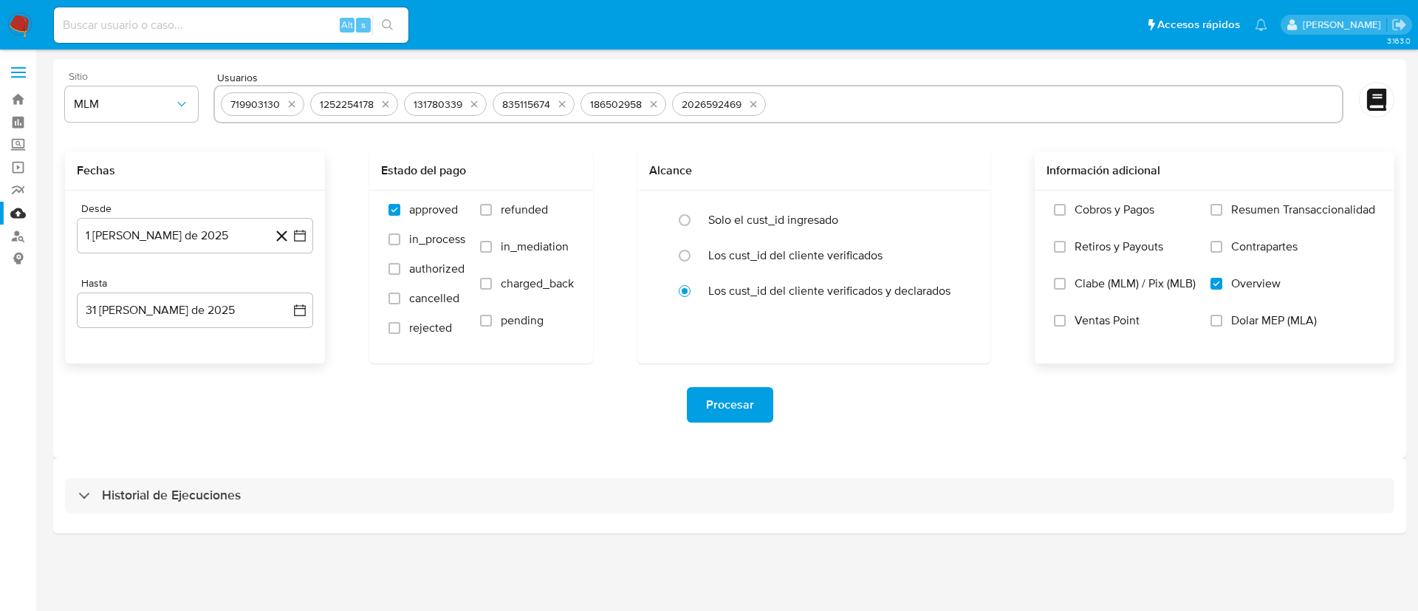
paste input "300512574"
type input "300512574"
paste input "192869246"
type input "192869246"
paste input "1744327353"
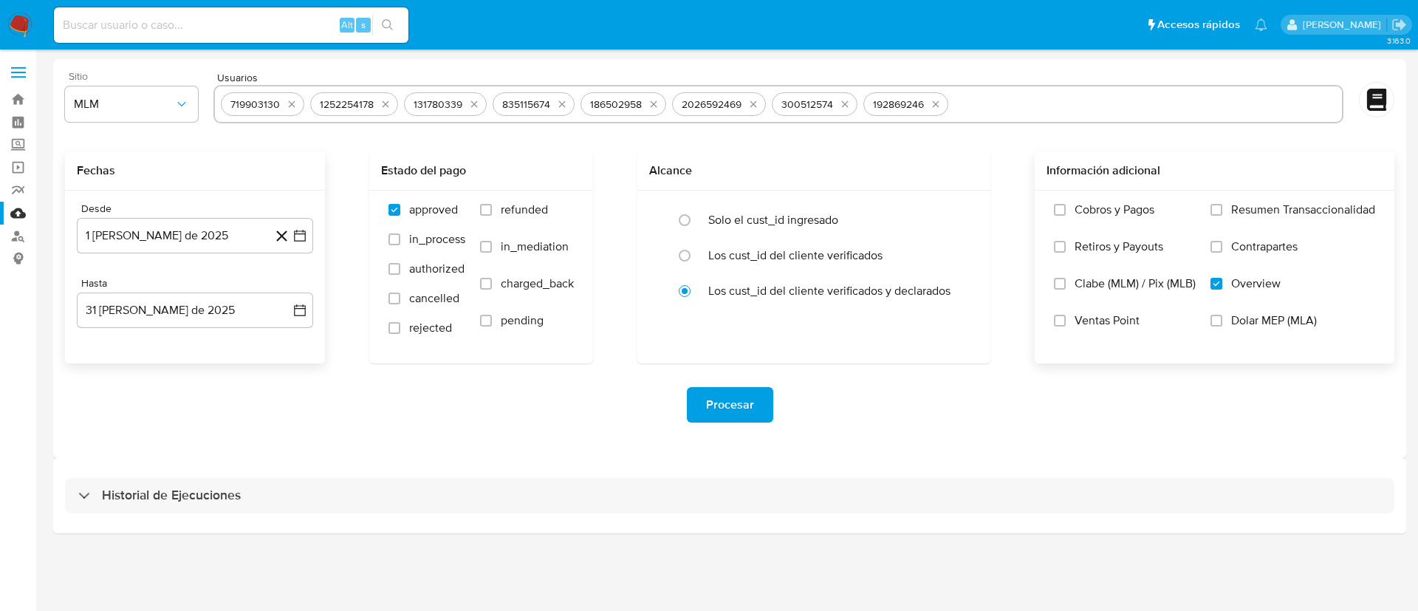
type input "1744327353"
click at [743, 411] on span "Procesar" at bounding box center [730, 404] width 48 height 32
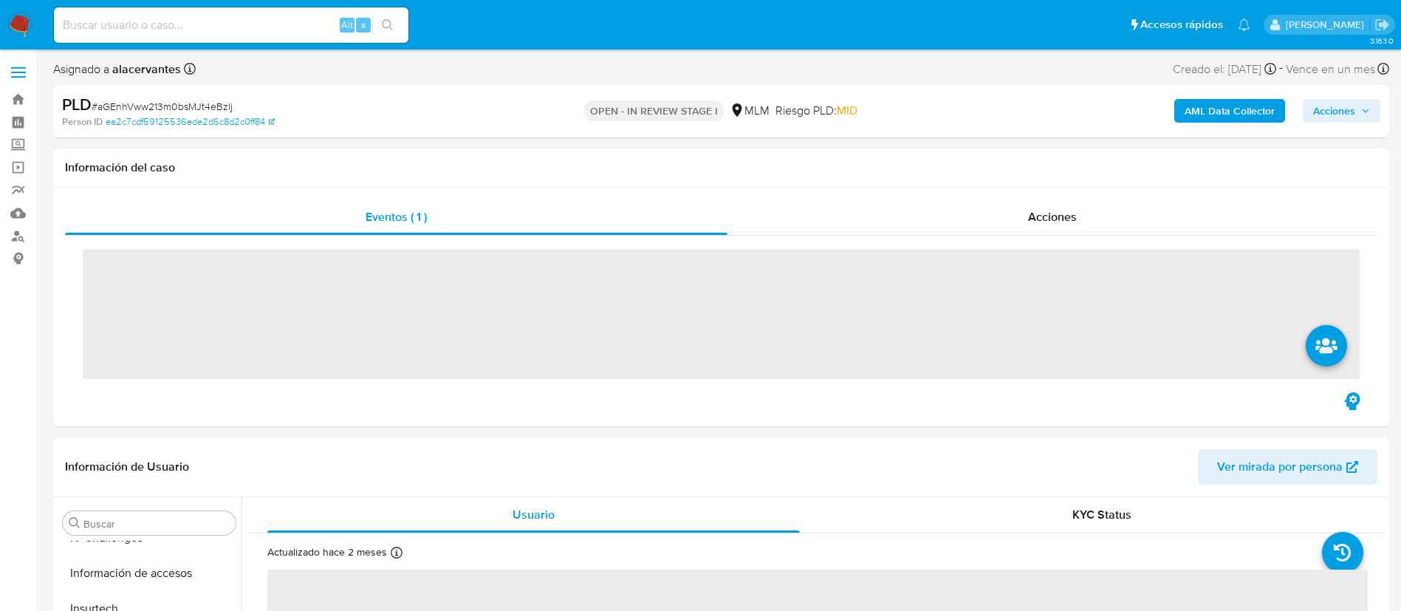
scroll to position [730, 0]
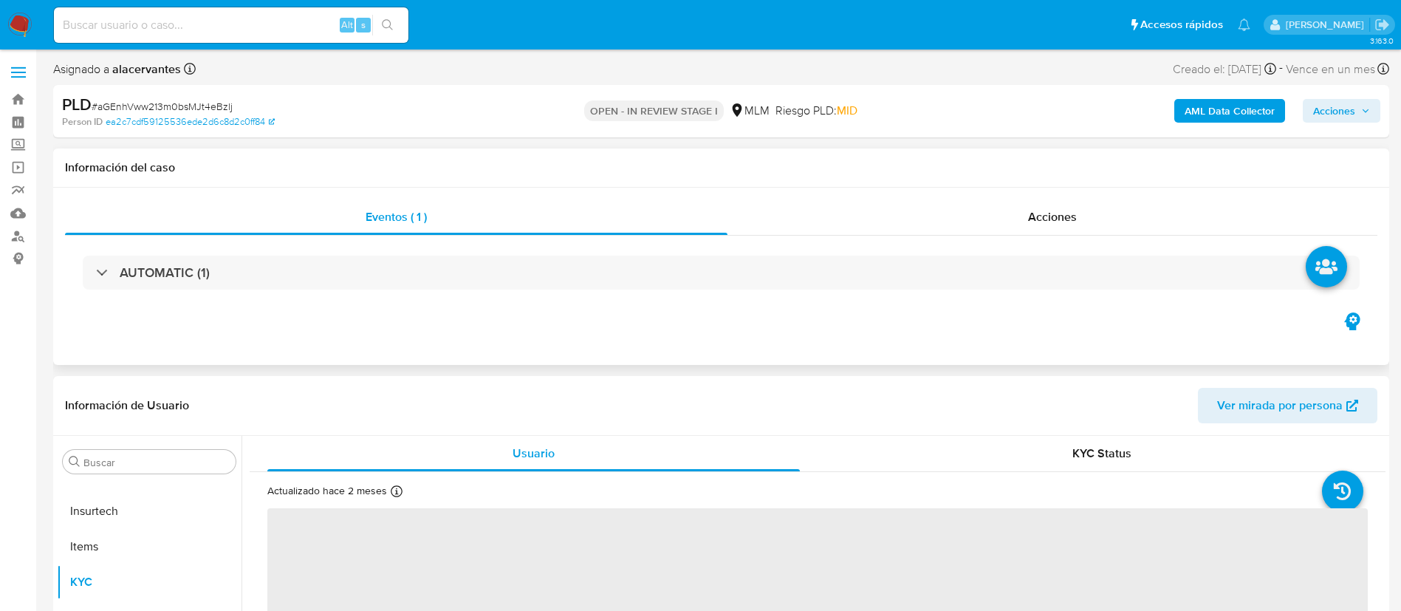
select select "10"
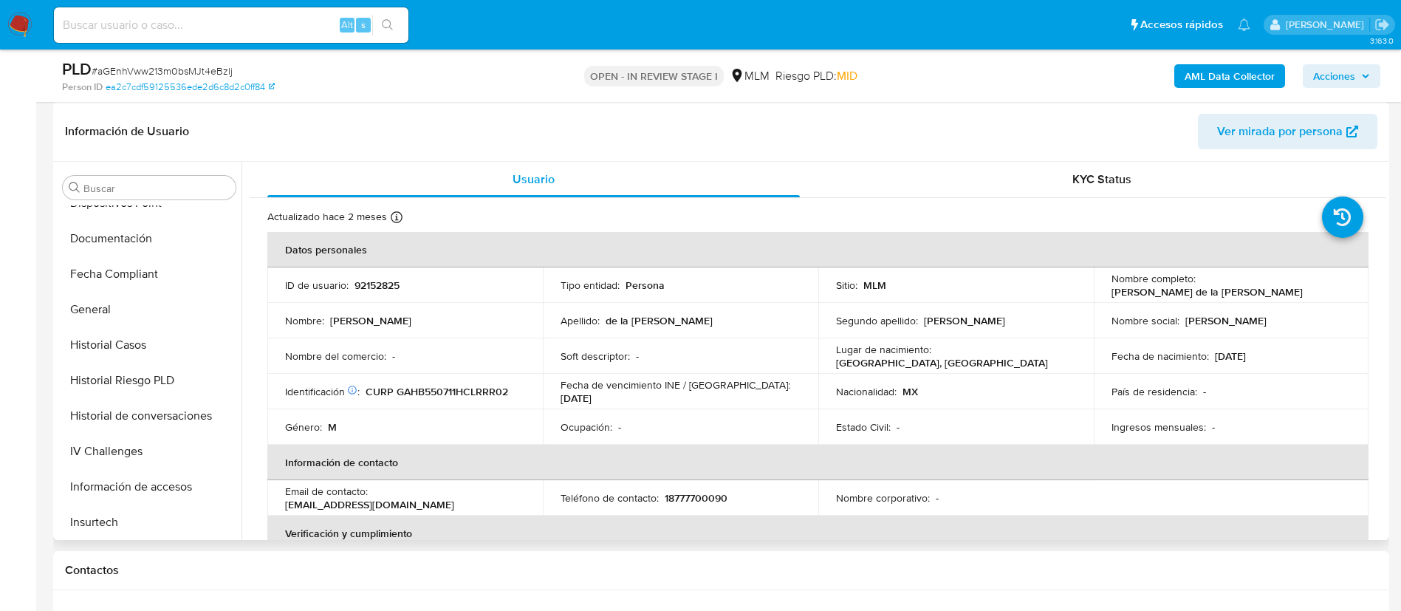
scroll to position [448, 0]
drag, startPoint x: 154, startPoint y: 291, endPoint x: 155, endPoint y: 239, distance: 52.4
click at [155, 239] on ul "Anticipos de dinero Aprobadores Aprobados Archivos adjuntos CBP CBT Cruces y Re…" at bounding box center [149, 371] width 185 height 333
drag, startPoint x: 219, startPoint y: 313, endPoint x: 214, endPoint y: 262, distance: 51.2
click at [216, 264] on ul "Anticipos de dinero Aprobadores Aprobados Archivos adjuntos CBP CBT Cruces y Re…" at bounding box center [149, 371] width 185 height 333
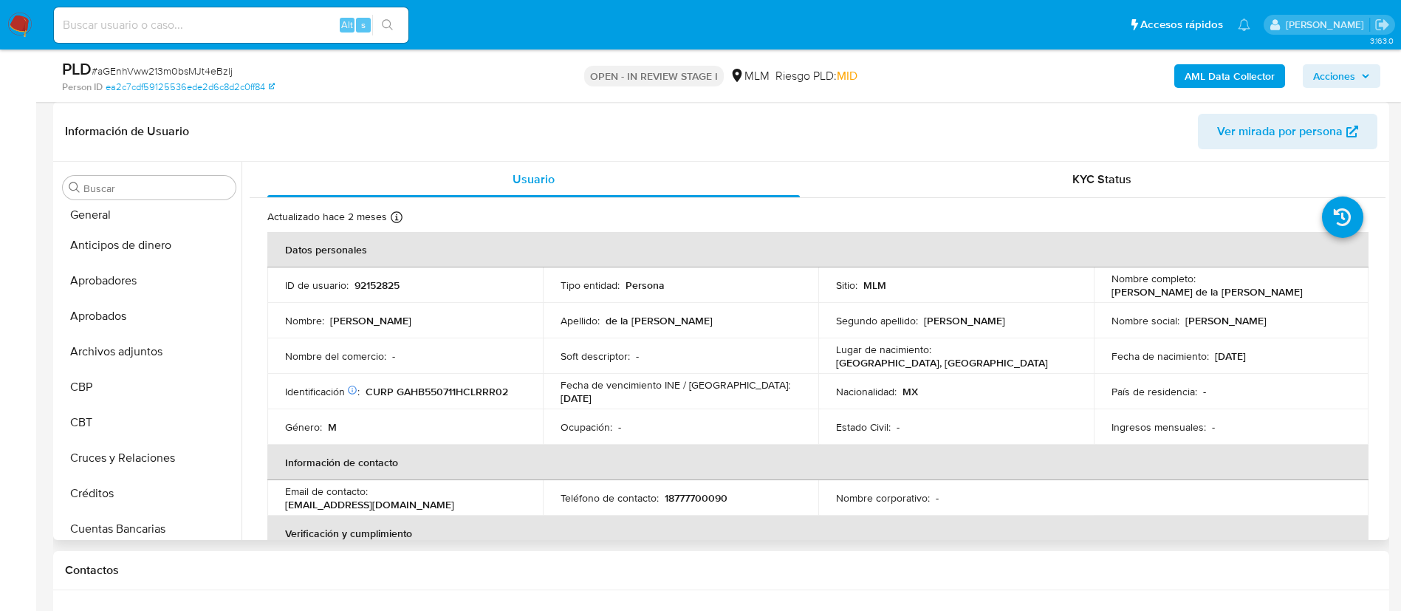
scroll to position [0, 0]
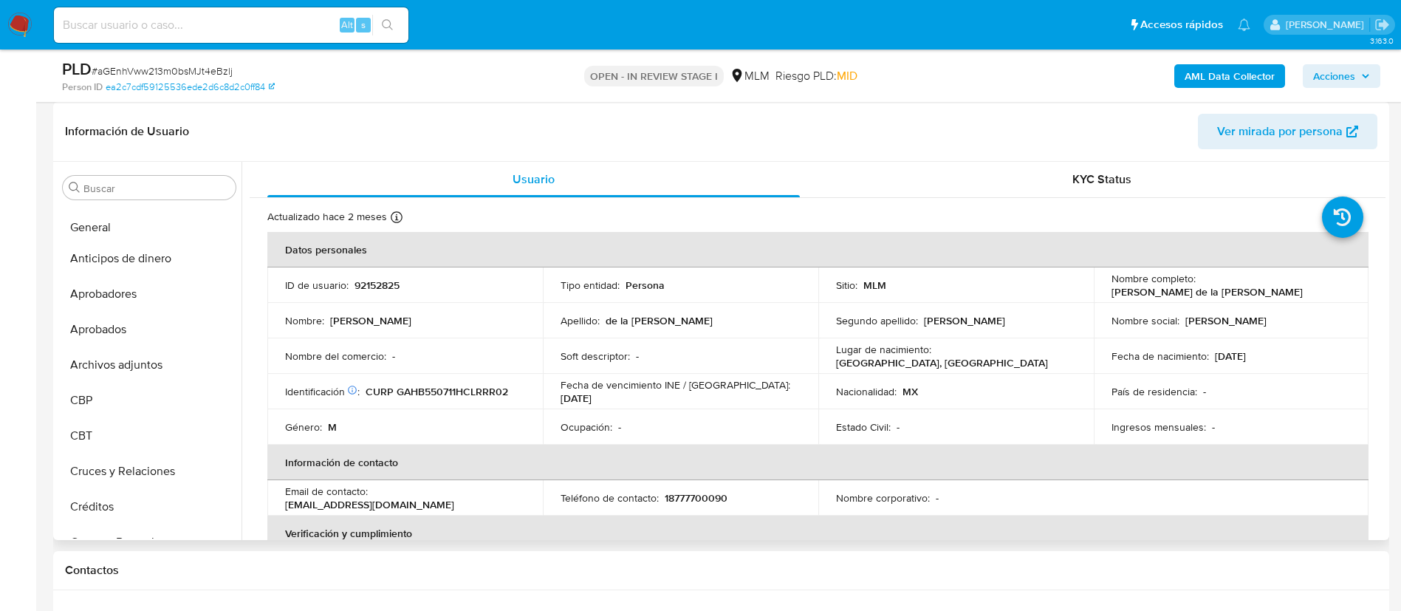
click at [198, 232] on ul "Anticipos de dinero Aprobadores Aprobados Archivos adjuntos CBP CBT Cruces y Re…" at bounding box center [149, 371] width 185 height 333
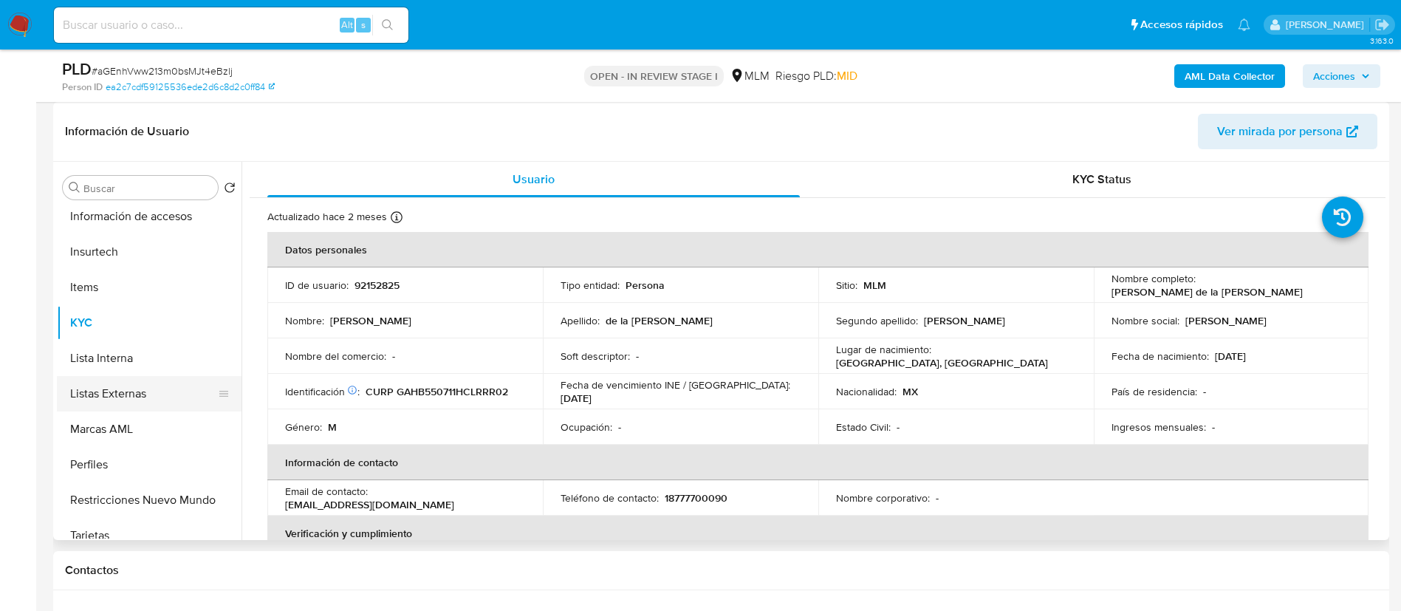
scroll to position [730, 0]
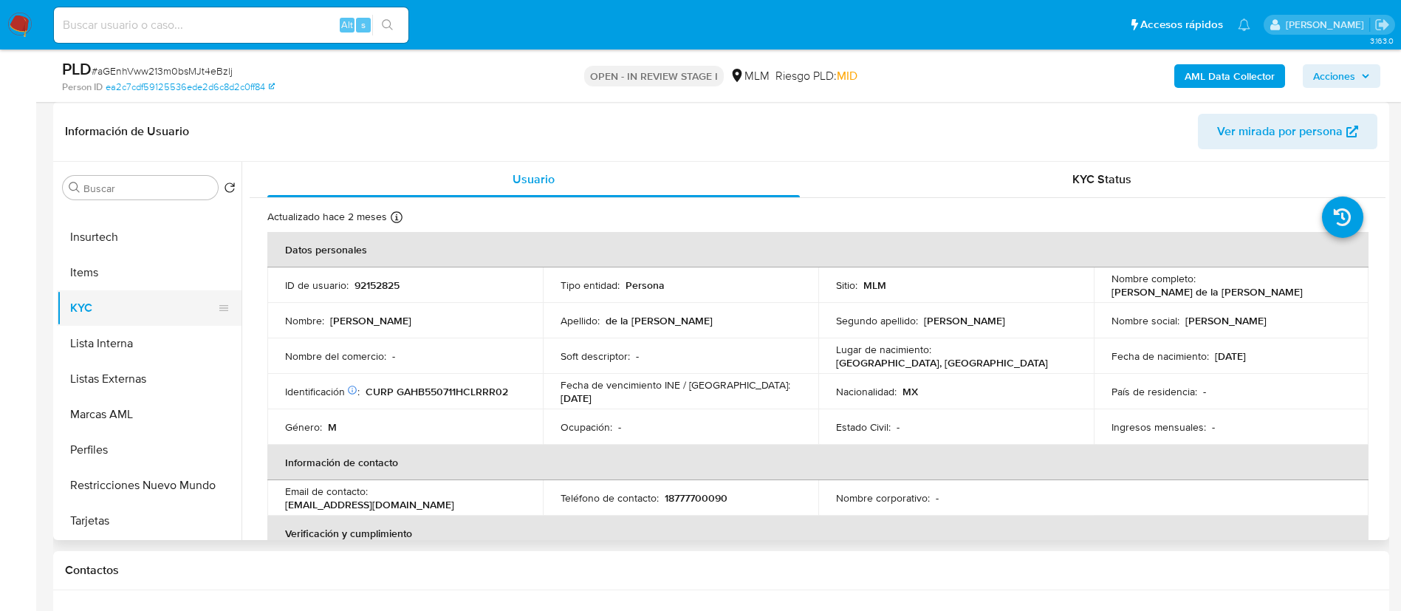
click at [227, 304] on button "KYC" at bounding box center [143, 307] width 173 height 35
click at [218, 311] on icon at bounding box center [224, 308] width 12 height 12
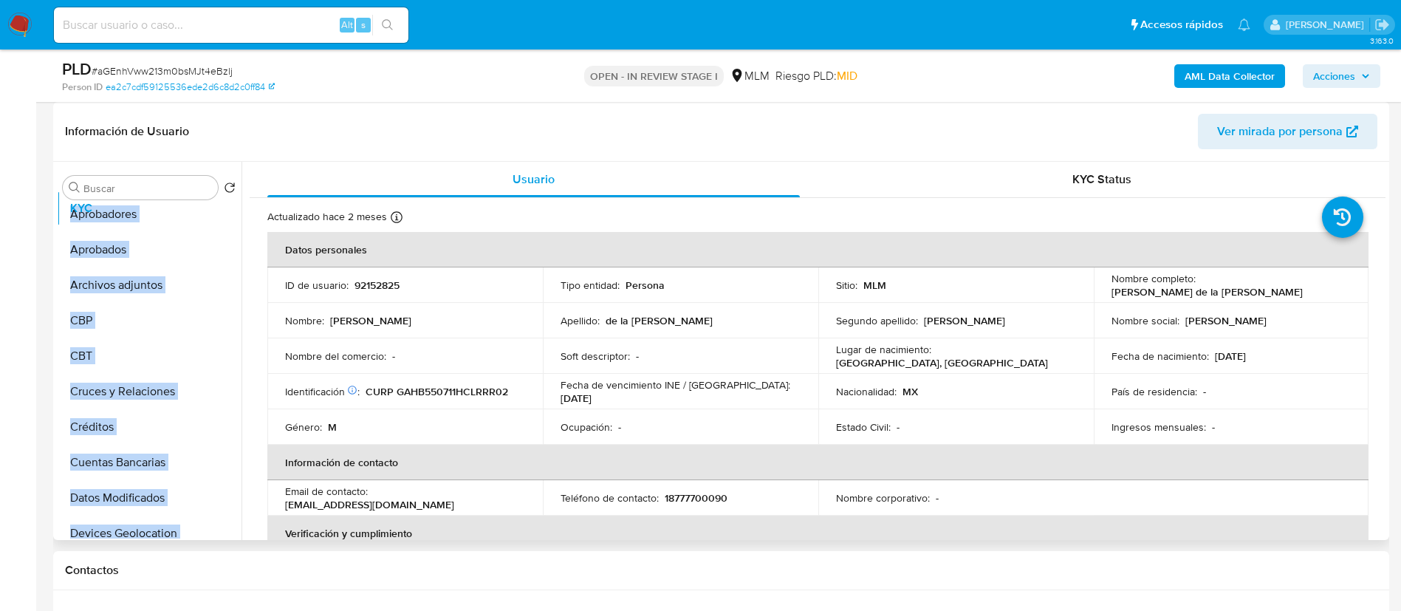
scroll to position [0, 0]
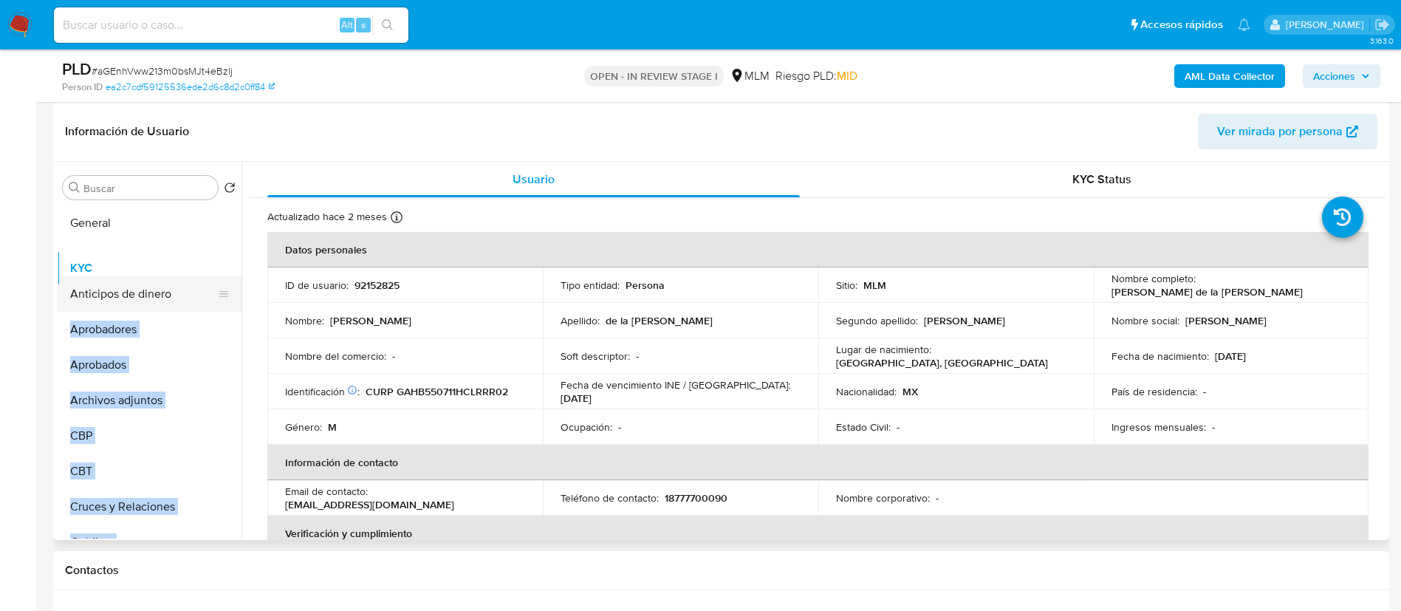
drag, startPoint x: 222, startPoint y: 304, endPoint x: 224, endPoint y: 264, distance: 39.9
click at [224, 264] on ul "General Anticipos de dinero Aprobadores Aprobados Archivos adjuntos CBP CBT Cru…" at bounding box center [149, 371] width 185 height 333
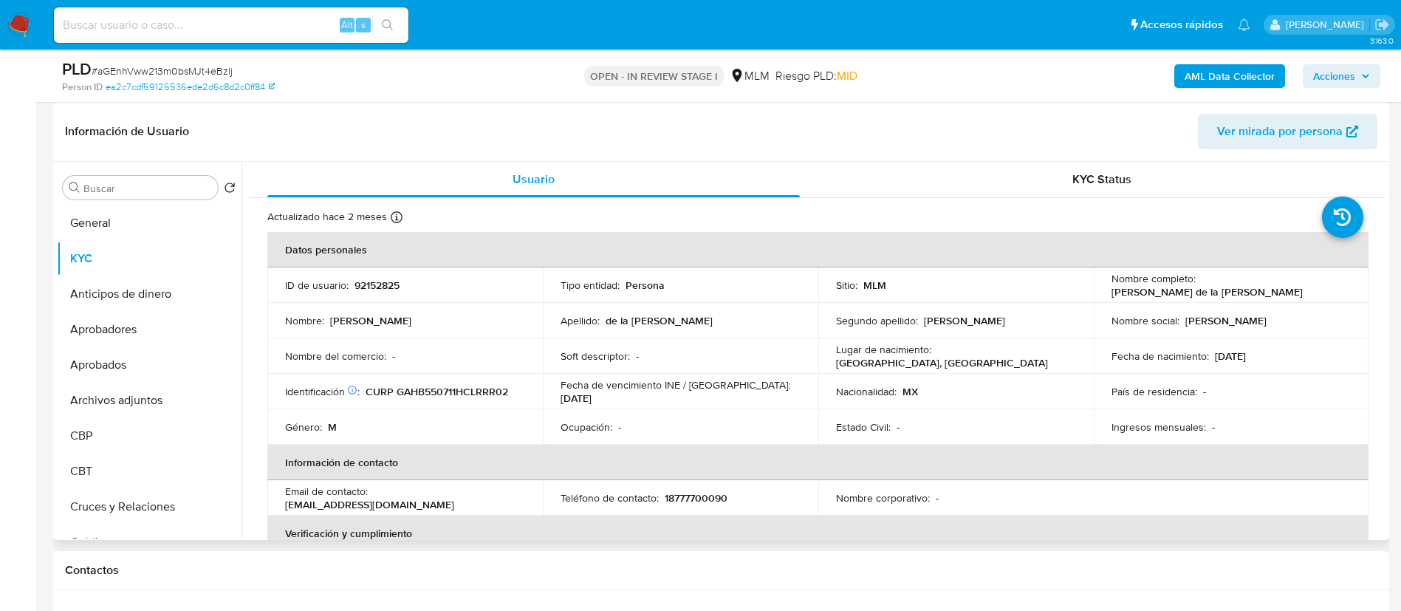
click at [249, 332] on div "Usuario KYC Status Actualizado hace 2 meses Creado: 01/05/2020 12:28:11 Actuali…" at bounding box center [814, 351] width 1144 height 378
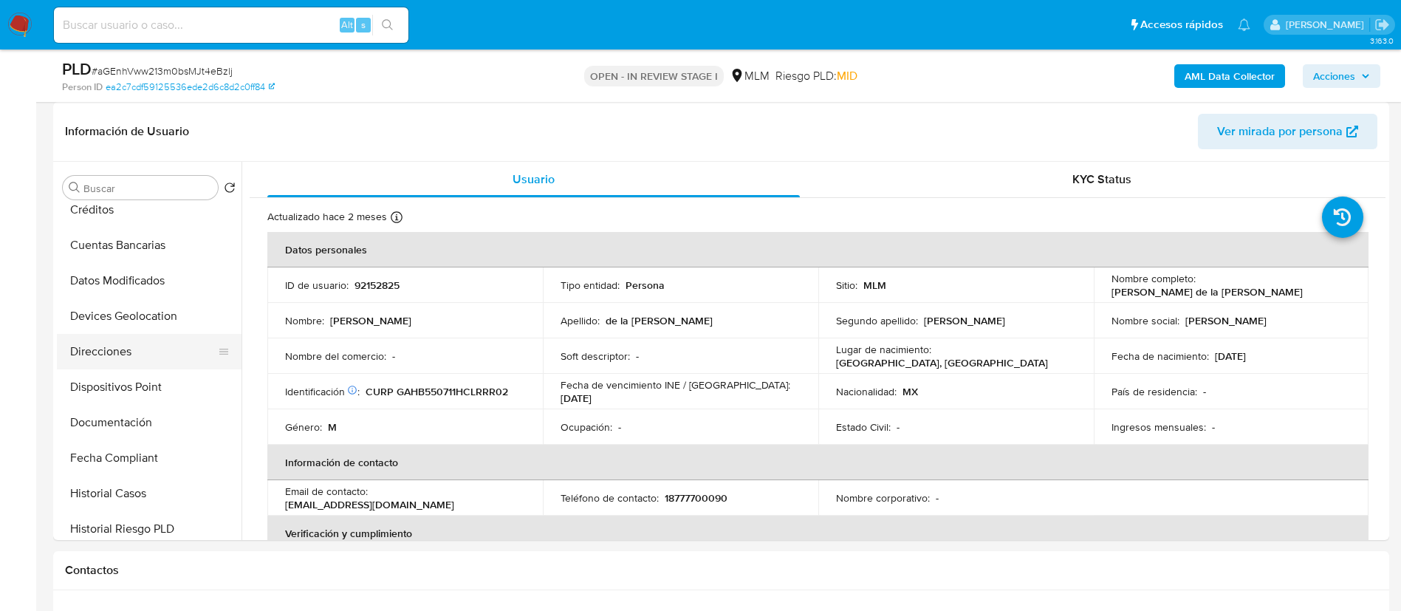
scroll to position [443, 0]
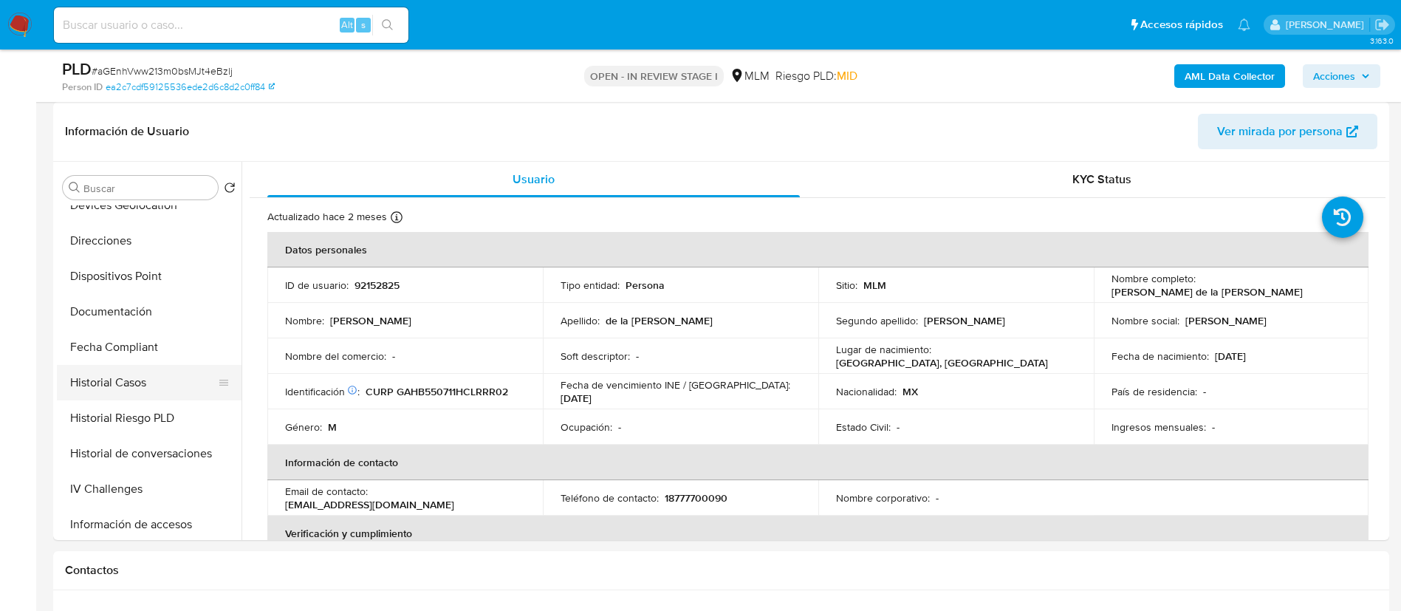
click at [219, 384] on icon at bounding box center [223, 383] width 9 height 6
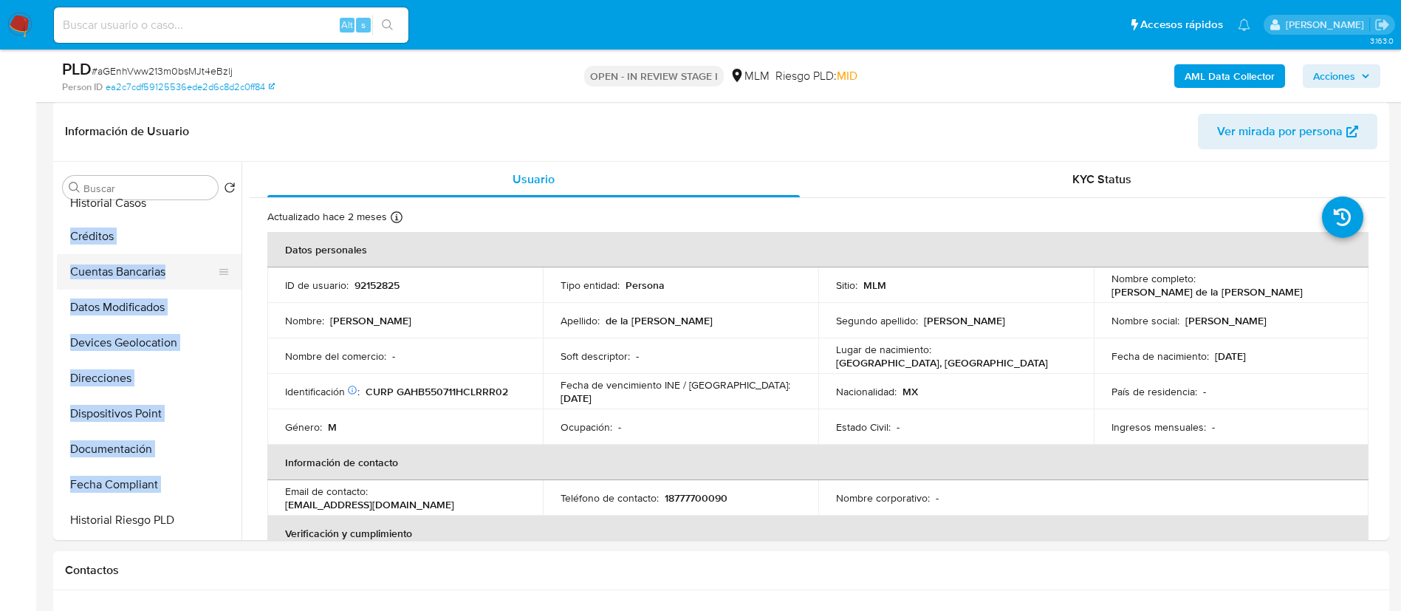
scroll to position [0, 0]
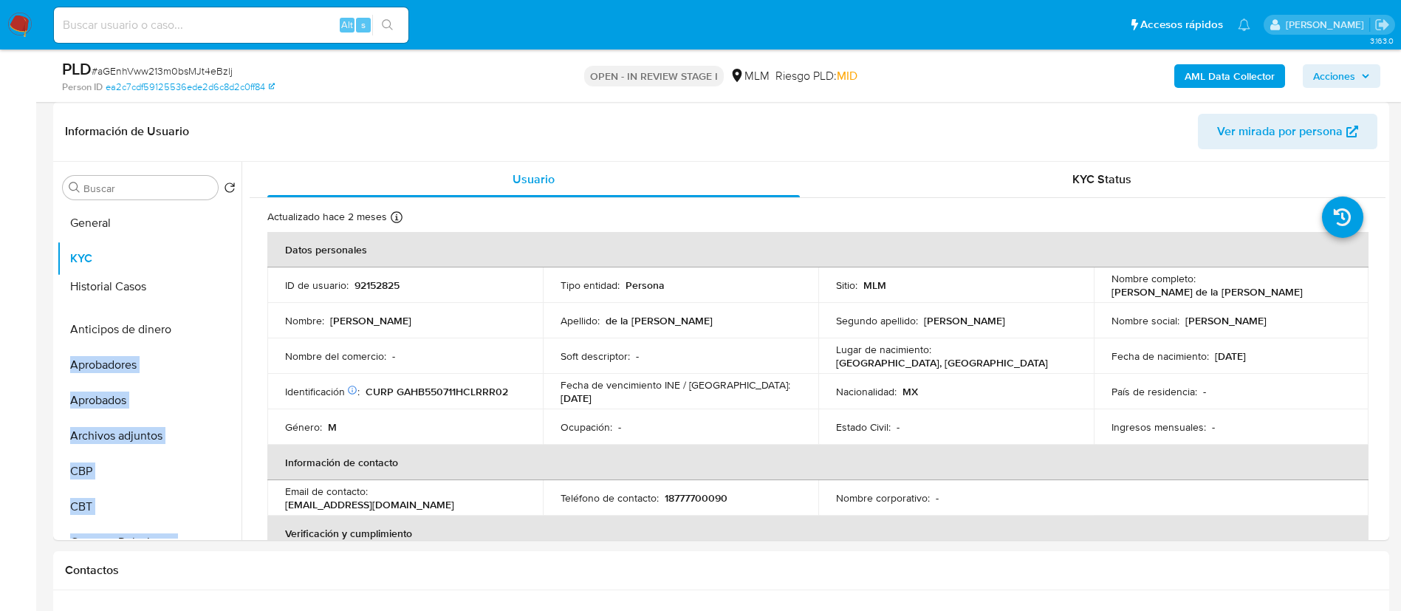
drag, startPoint x: 218, startPoint y: 384, endPoint x: 215, endPoint y: 288, distance: 96.1
click at [215, 288] on ul "General KYC Anticipos de dinero Aprobadores Aprobados Archivos adjuntos CBP CBT…" at bounding box center [149, 371] width 185 height 333
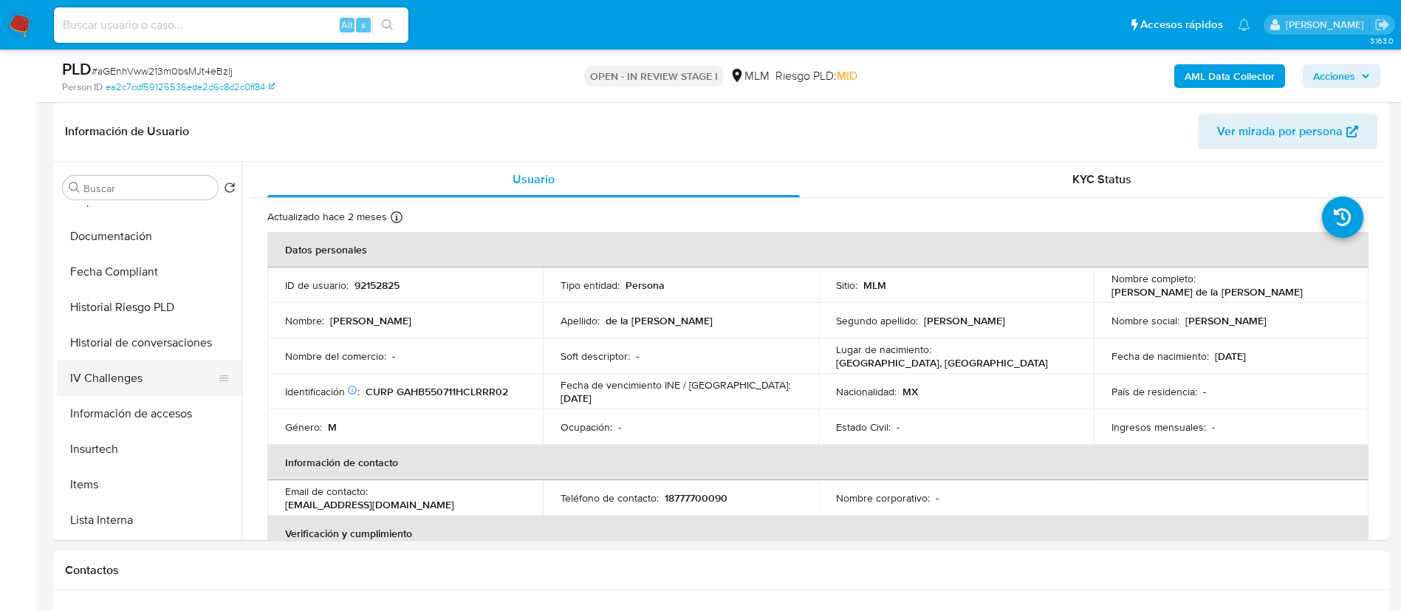
scroll to position [665, 0]
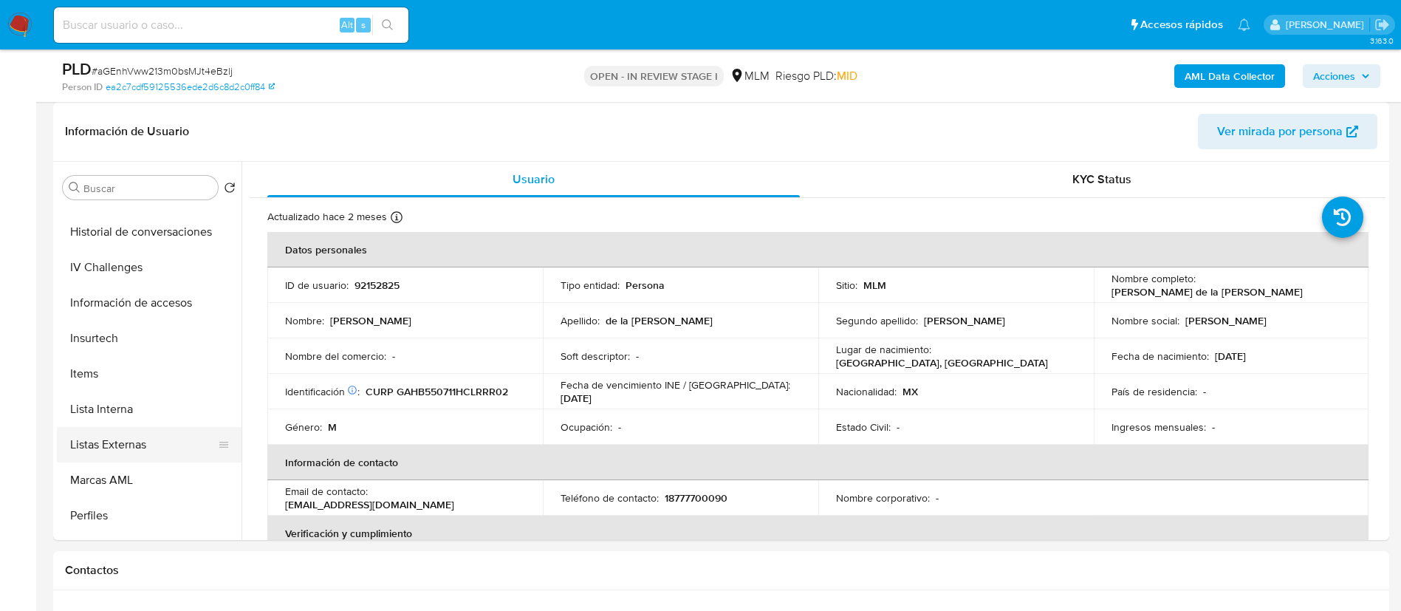
click at [224, 441] on button "Listas Externas" at bounding box center [143, 444] width 173 height 35
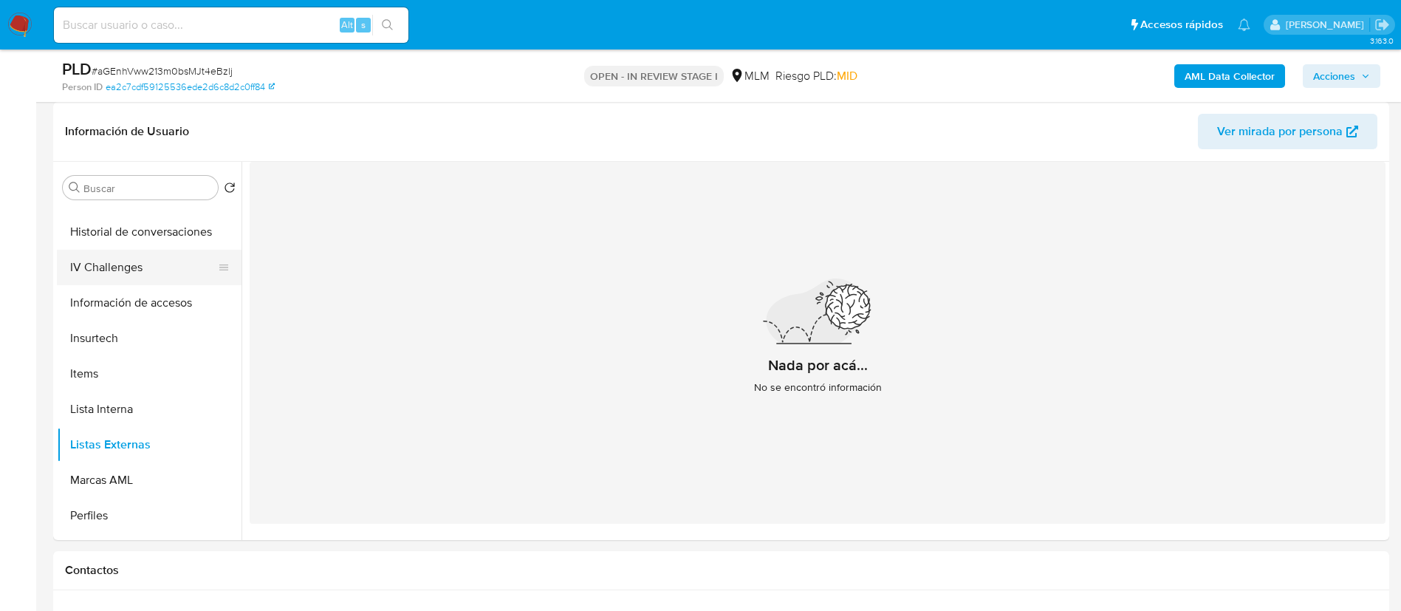
drag, startPoint x: 225, startPoint y: 446, endPoint x: 222, endPoint y: 258, distance: 187.6
click at [222, 258] on ul "General KYC Historial Casos Anticipos de dinero Aprobadores Aprobados Archivos …" at bounding box center [149, 371] width 185 height 333
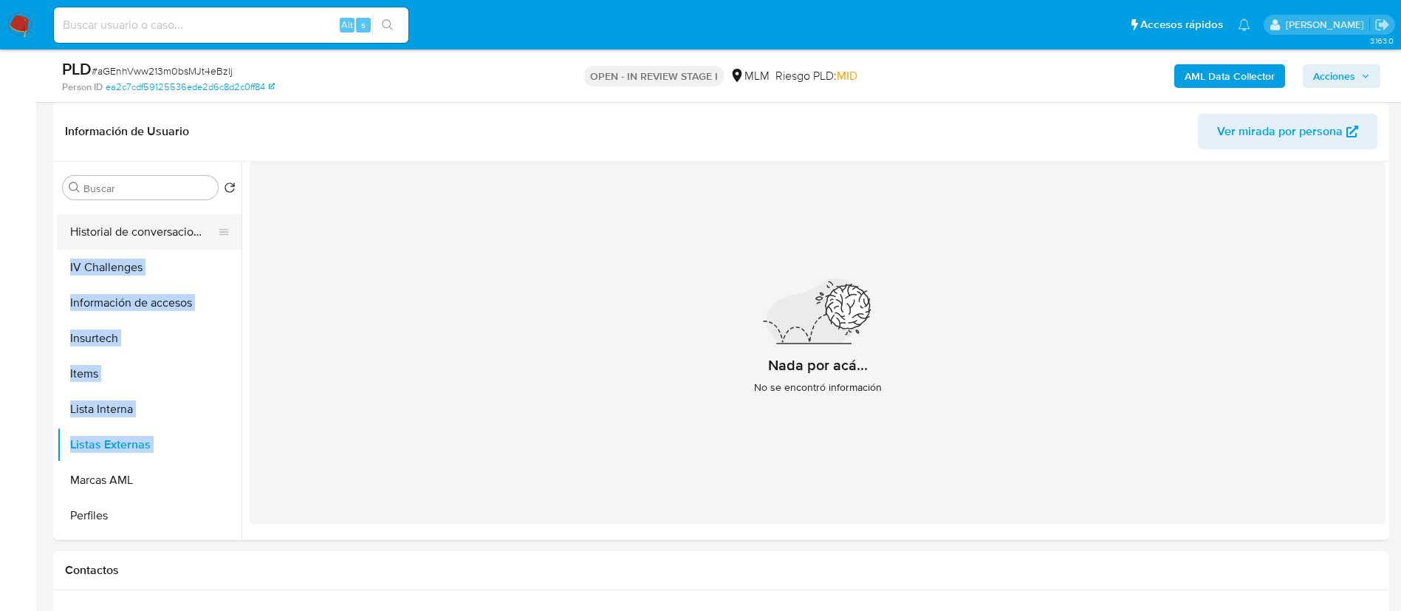
drag, startPoint x: 218, startPoint y: 451, endPoint x: 216, endPoint y: 330, distance: 121.1
click at [216, 247] on ul "General KYC Historial Casos Anticipos de dinero Aprobadores Aprobados Archivos …" at bounding box center [149, 371] width 185 height 333
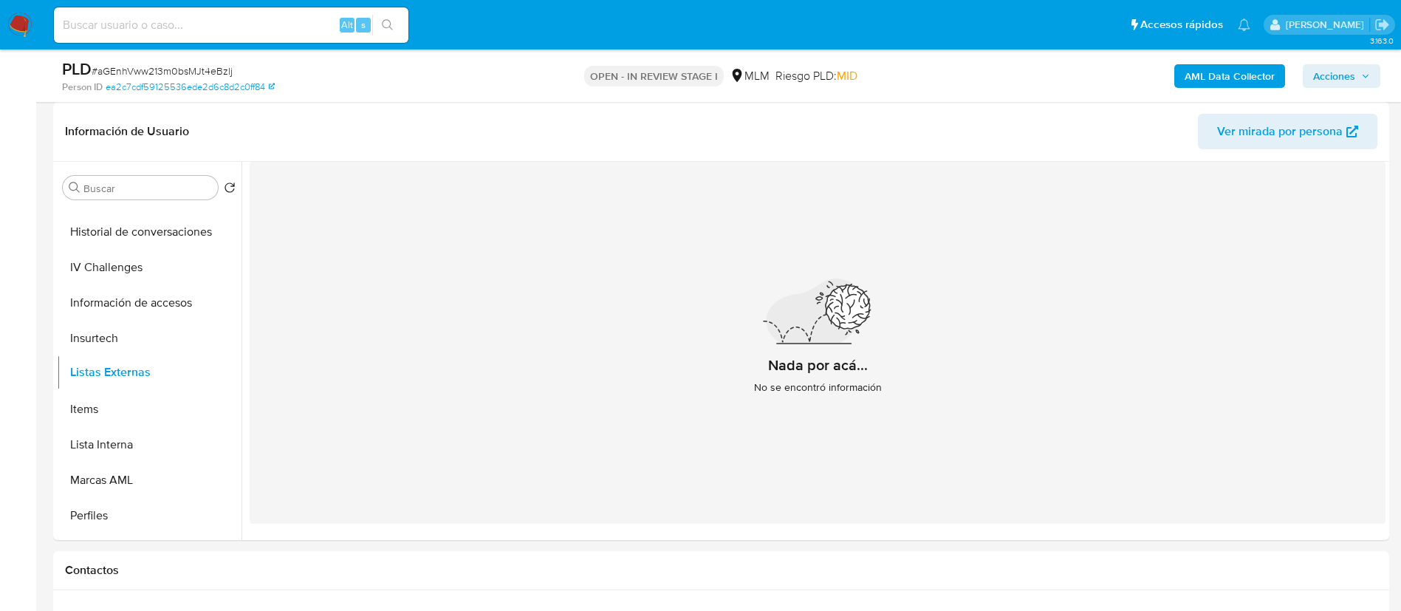
click at [278, 373] on div "Nada por acá... No se encontró información" at bounding box center [818, 343] width 1136 height 362
click at [219, 373] on icon at bounding box center [223, 374] width 9 height 6
click at [219, 372] on icon at bounding box center [224, 374] width 12 height 12
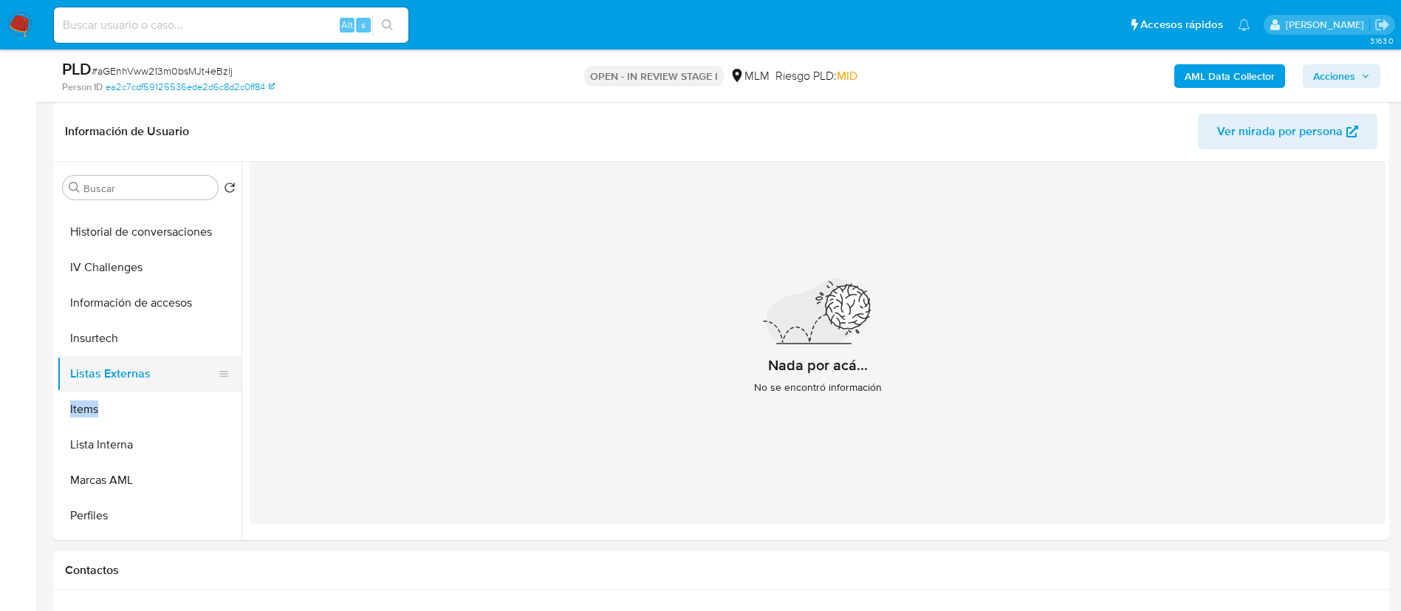
click at [224, 375] on button "Listas Externas" at bounding box center [143, 373] width 173 height 35
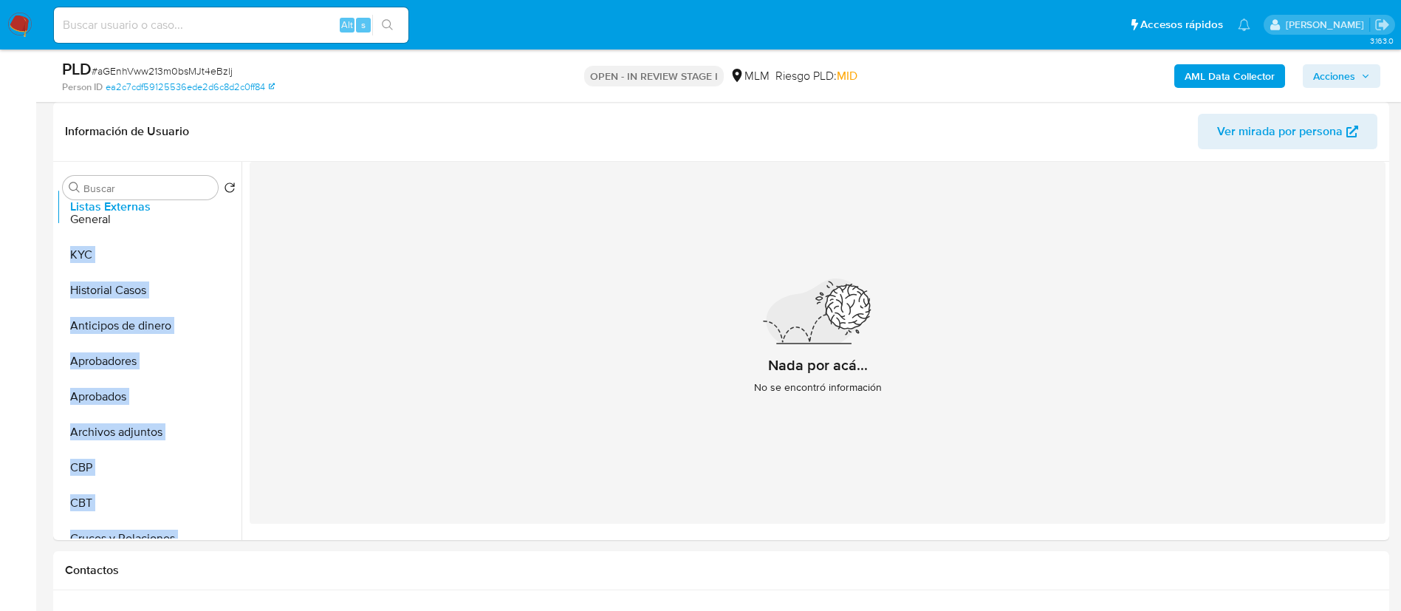
scroll to position [0, 0]
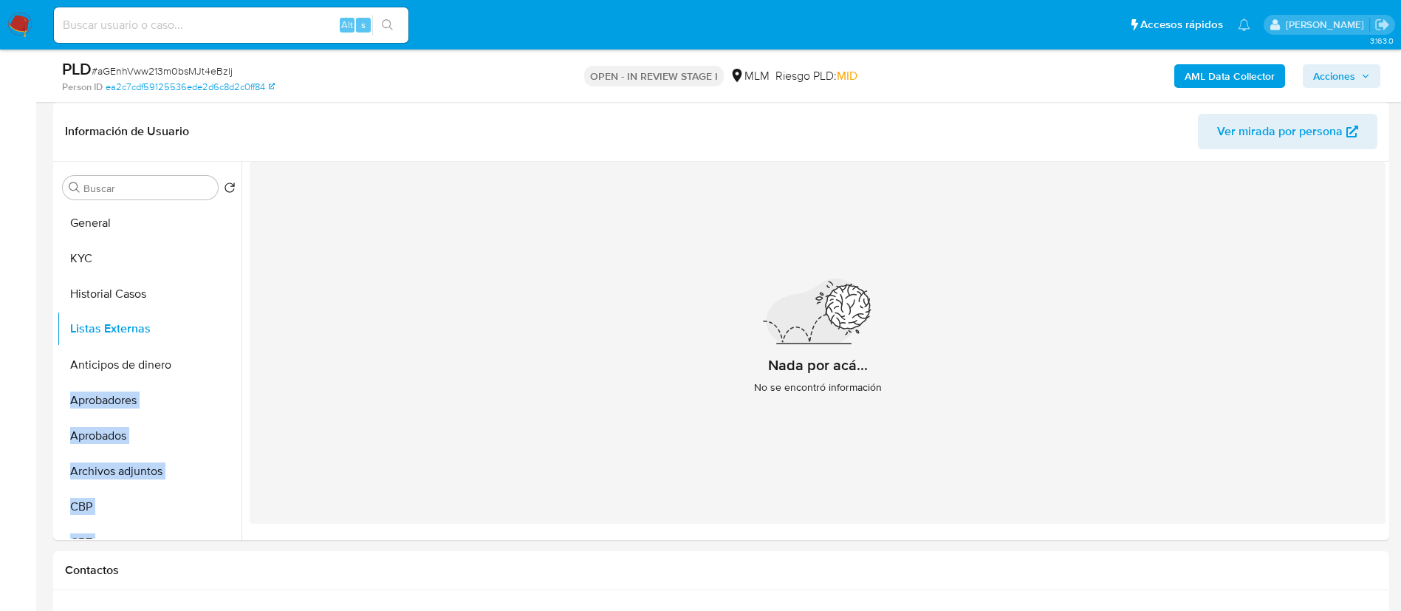
drag, startPoint x: 215, startPoint y: 373, endPoint x: 223, endPoint y: 328, distance: 45.8
click at [223, 328] on ul "General KYC Historial Casos Anticipos de dinero Aprobadores Aprobados Archivos …" at bounding box center [149, 371] width 185 height 333
click at [306, 294] on div "Nada por acá... No se encontró información" at bounding box center [818, 343] width 1136 height 362
drag, startPoint x: 215, startPoint y: 379, endPoint x: 222, endPoint y: 366, distance: 15.2
click at [222, 366] on ul "General KYC Historial Casos Listas Externas Anticipos de dinero Aprobadores Apr…" at bounding box center [149, 371] width 185 height 333
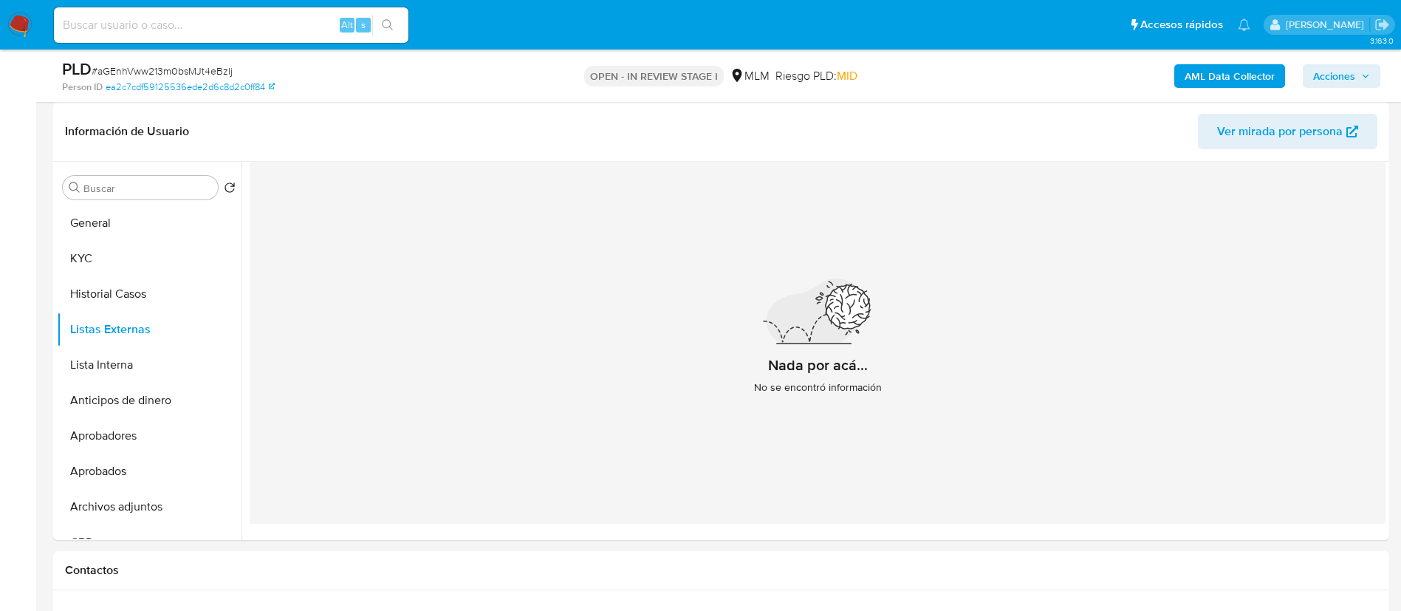
click at [286, 332] on div "Nada por acá... No se encontró información" at bounding box center [818, 343] width 1136 height 362
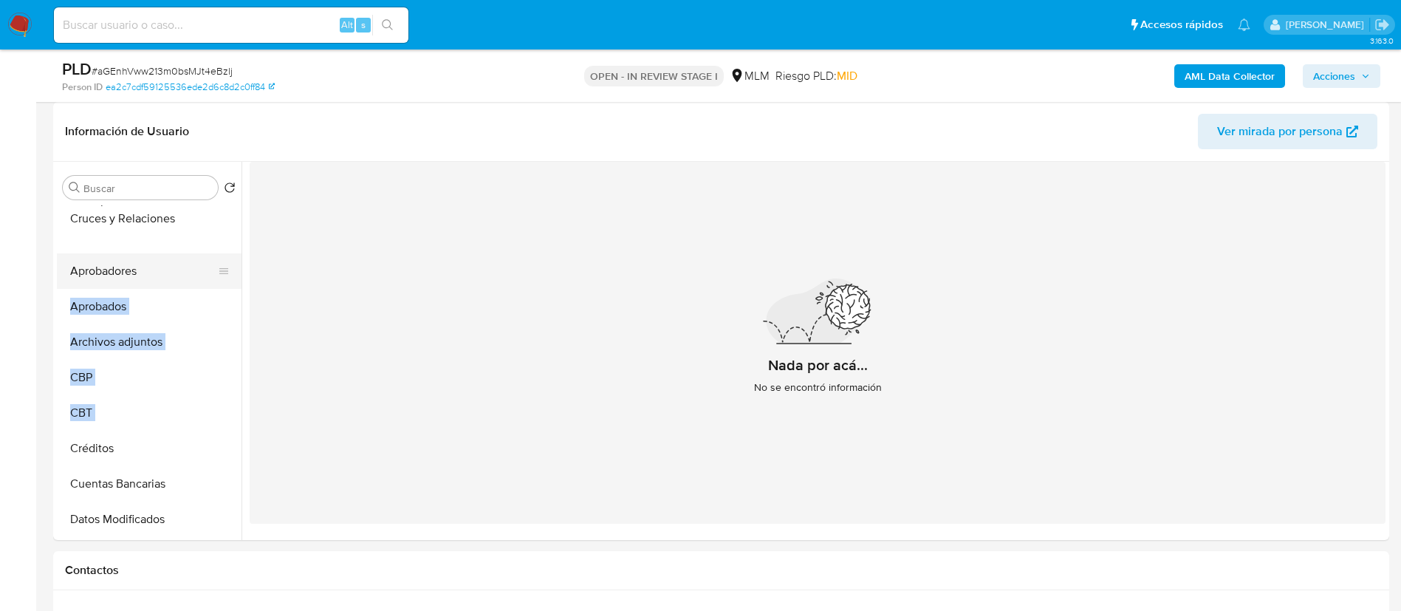
drag, startPoint x: 213, startPoint y: 393, endPoint x: 192, endPoint y: 220, distance: 174.1
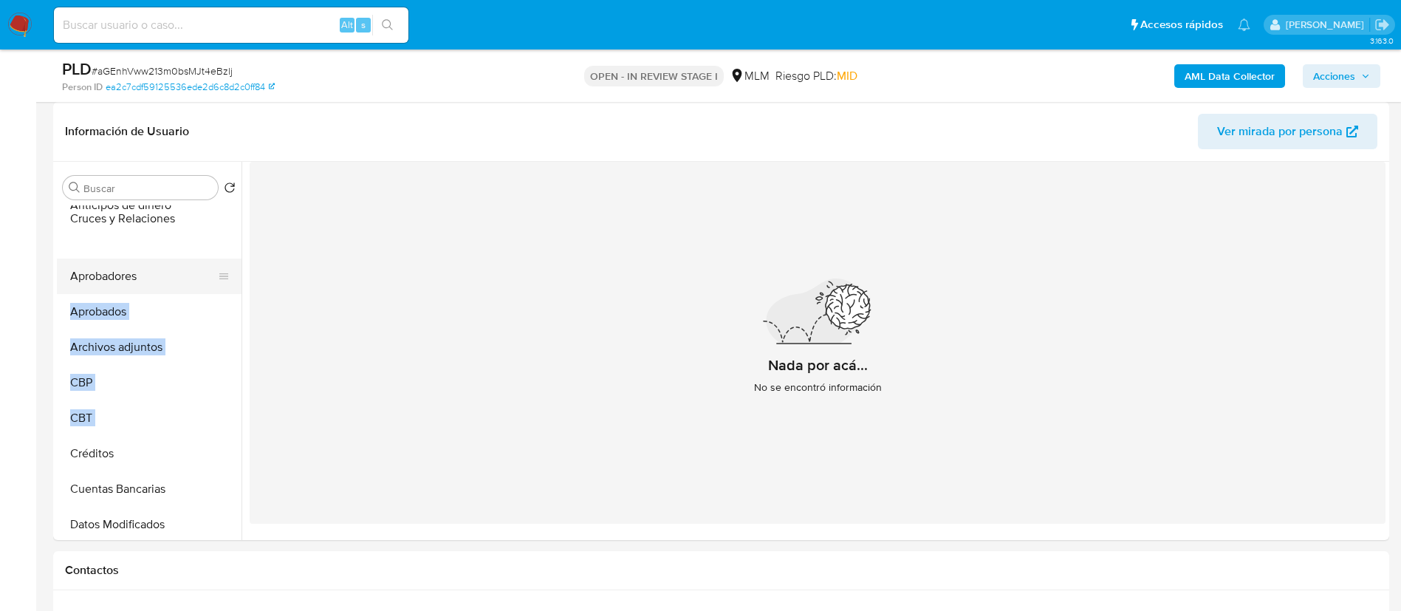
click at [192, 220] on ul "General KYC Historial Casos Listas Externas Lista Interna Anticipos de dinero A…" at bounding box center [149, 371] width 185 height 333
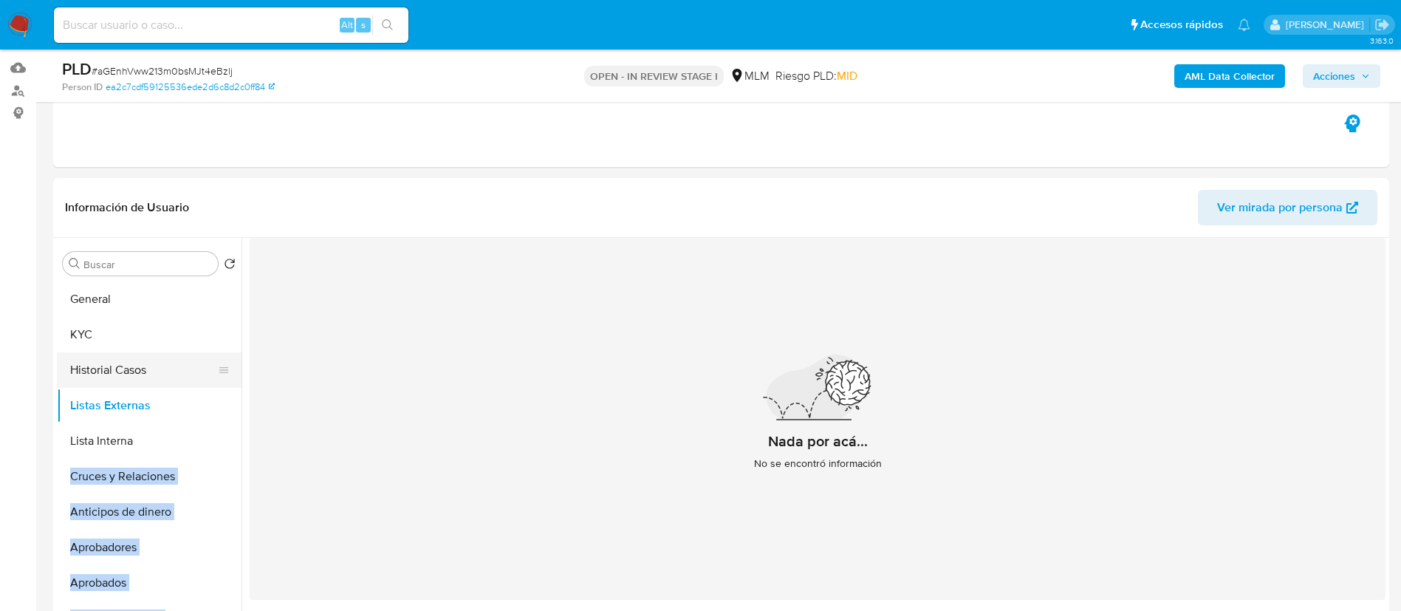
scroll to position [111, 0]
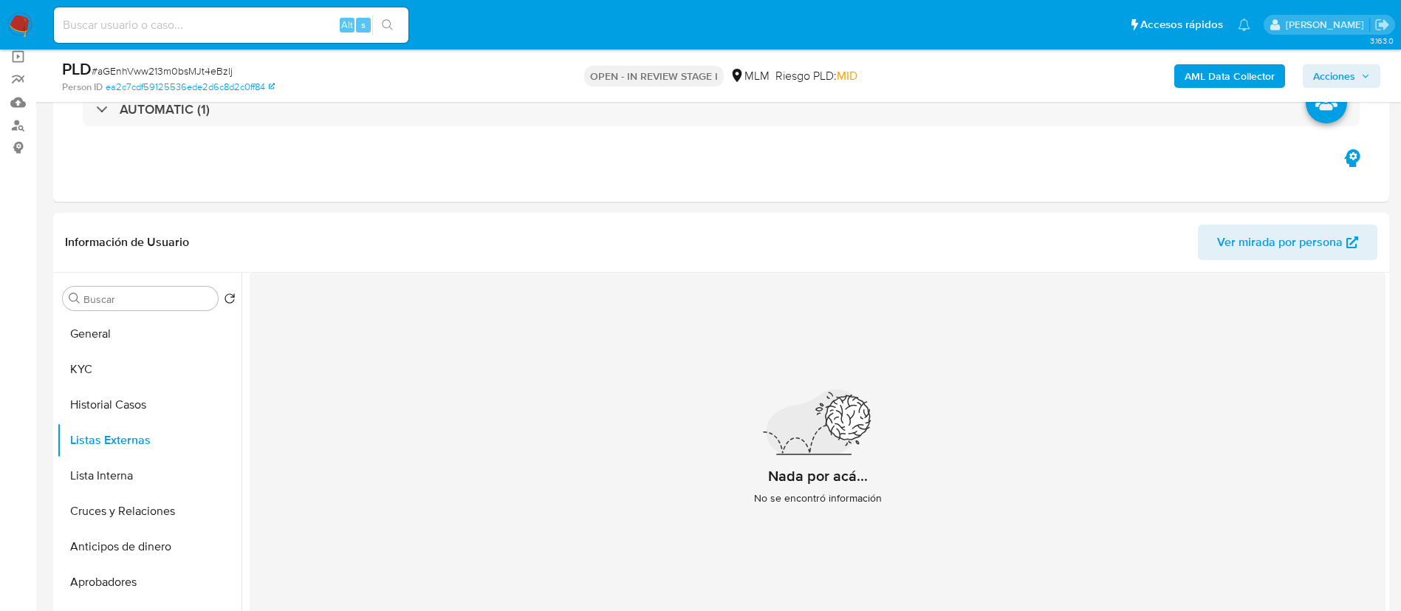
click at [334, 395] on div "Nada por acá... No se encontró información" at bounding box center [818, 454] width 1136 height 362
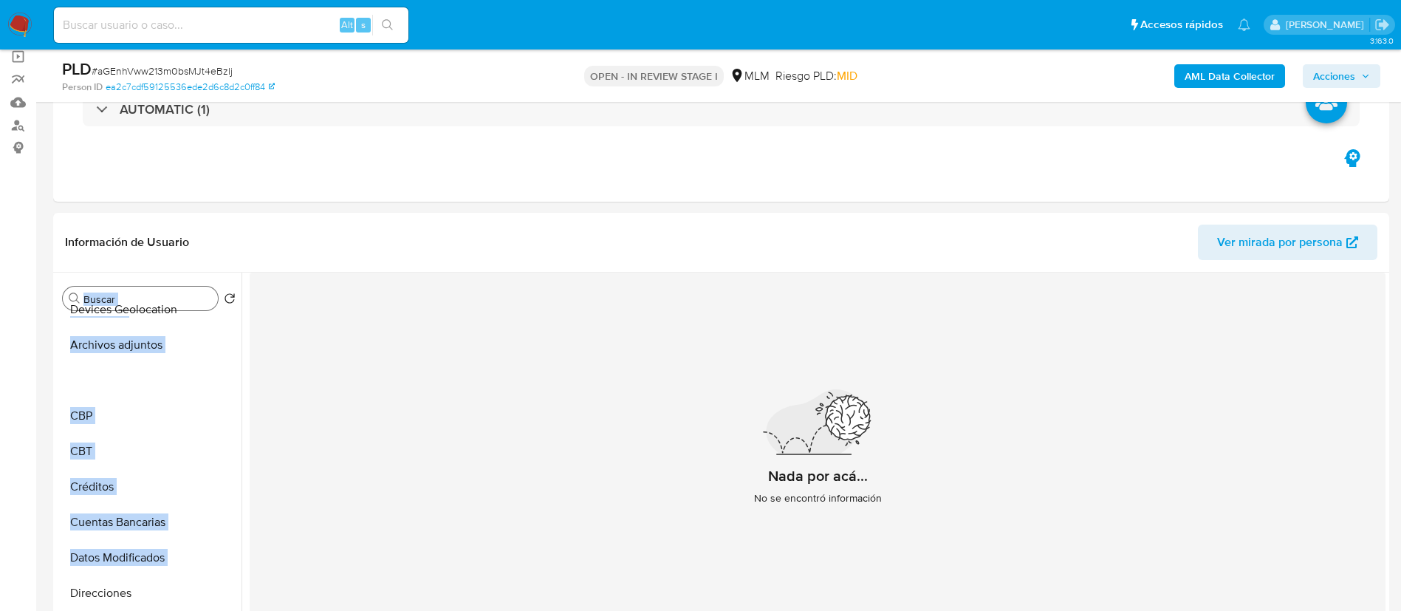
scroll to position [0, 0]
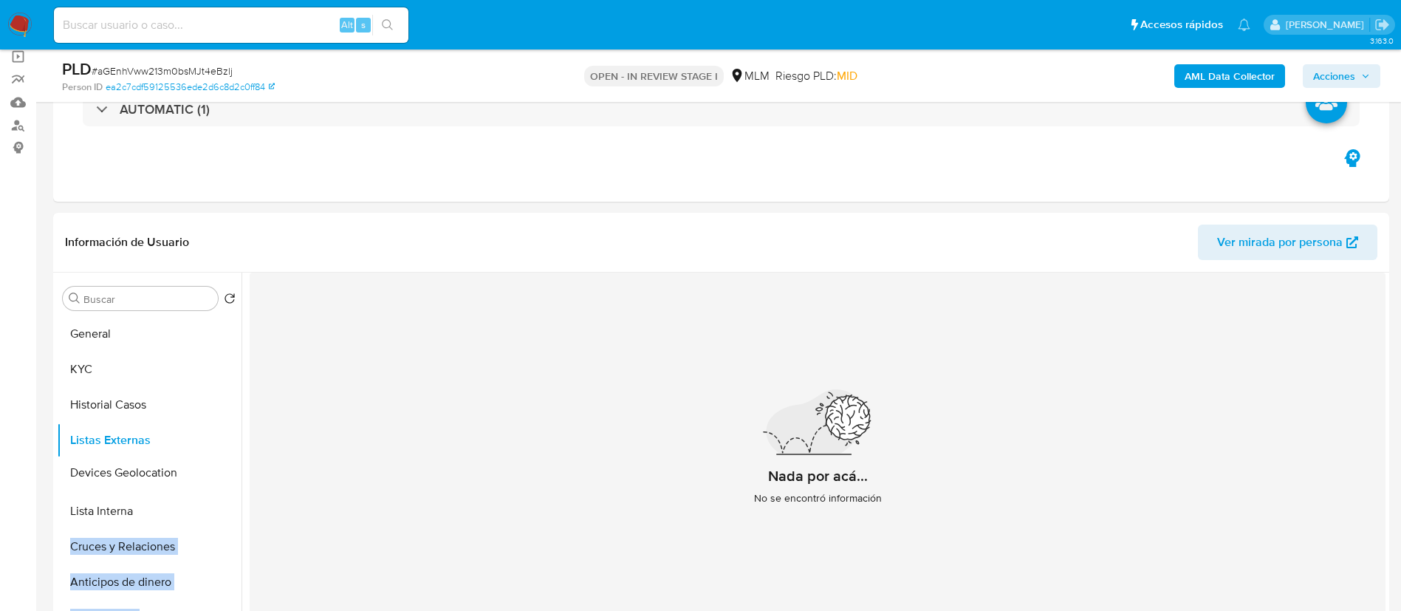
drag, startPoint x: 222, startPoint y: 419, endPoint x: 210, endPoint y: 471, distance: 53.8
click at [210, 471] on ul "General KYC Historial Casos Listas Externas Lista Interna Cruces y Relaciones A…" at bounding box center [149, 482] width 185 height 333
click at [457, 428] on div "Nada por acá... No se encontró información" at bounding box center [818, 454] width 1136 height 362
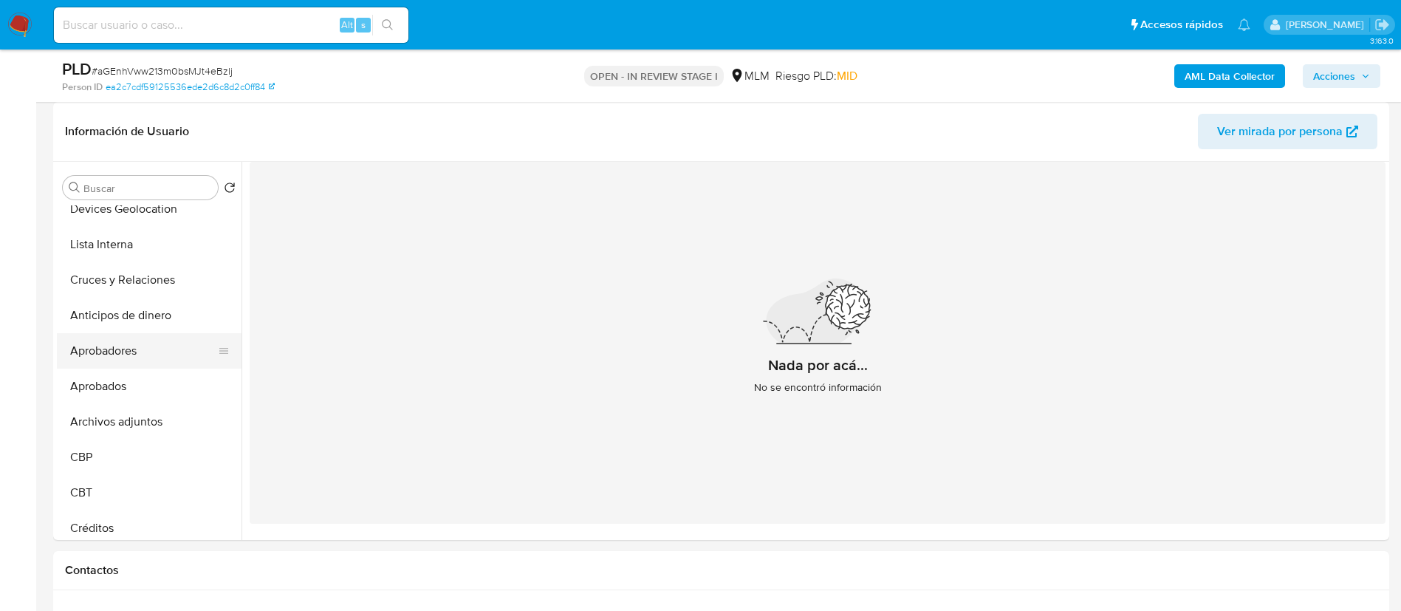
scroll to position [111, 0]
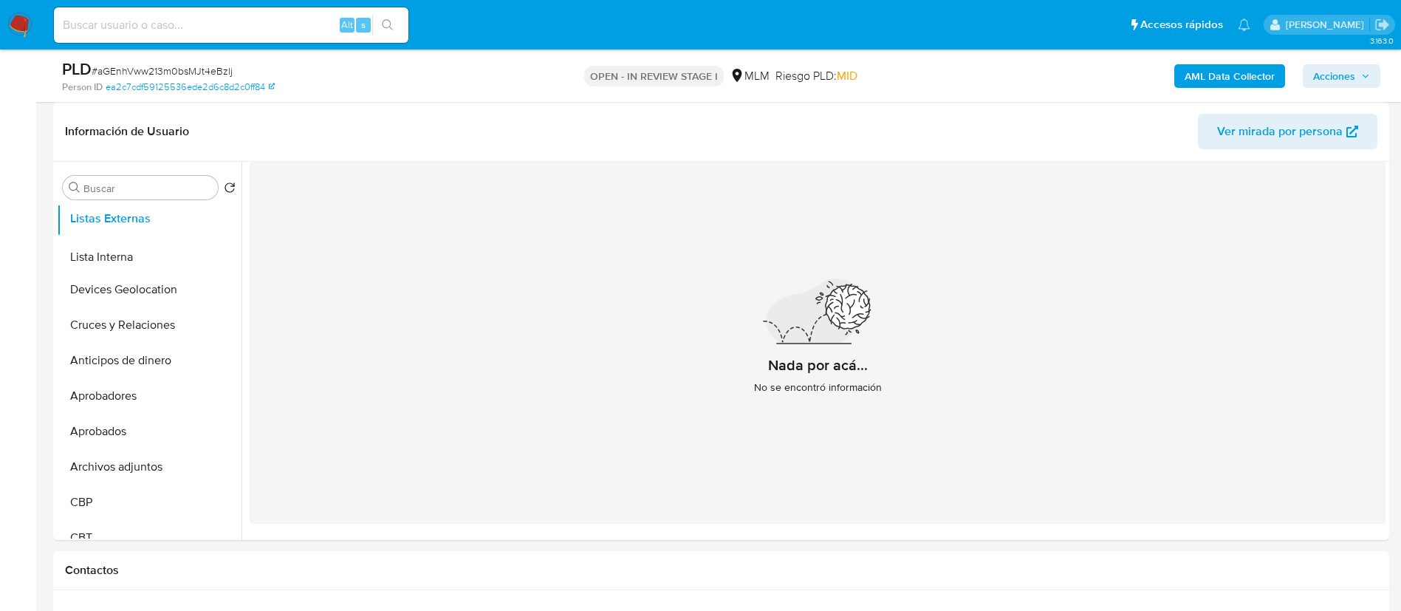
drag, startPoint x: 216, startPoint y: 290, endPoint x: 218, endPoint y: 258, distance: 32.6
click at [218, 258] on ul "General KYC Historial Casos Listas Externas Devices Geolocation Lista Interna C…" at bounding box center [149, 371] width 185 height 333
click at [315, 251] on div "Nada por acá... No se encontró información" at bounding box center [818, 343] width 1136 height 362
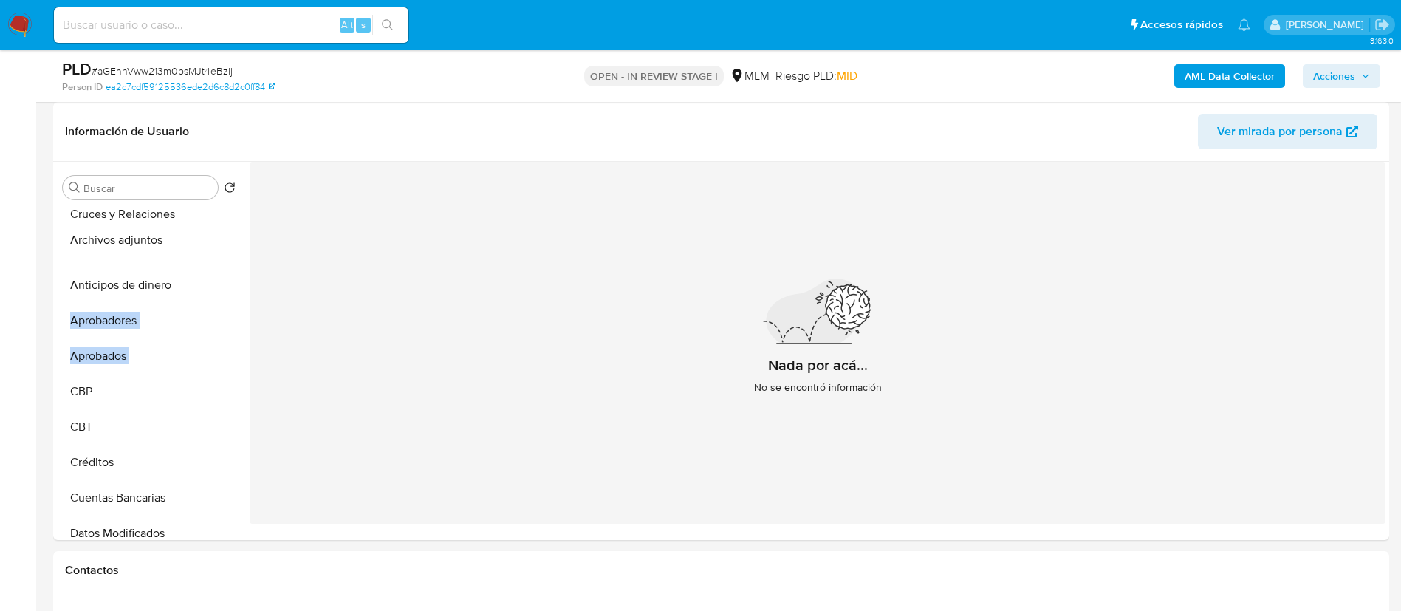
drag, startPoint x: 219, startPoint y: 351, endPoint x: 216, endPoint y: 238, distance: 113.1
click at [216, 238] on ul "General KYC Historial Casos Listas Externas Lista Interna Devices Geolocation C…" at bounding box center [149, 371] width 185 height 333
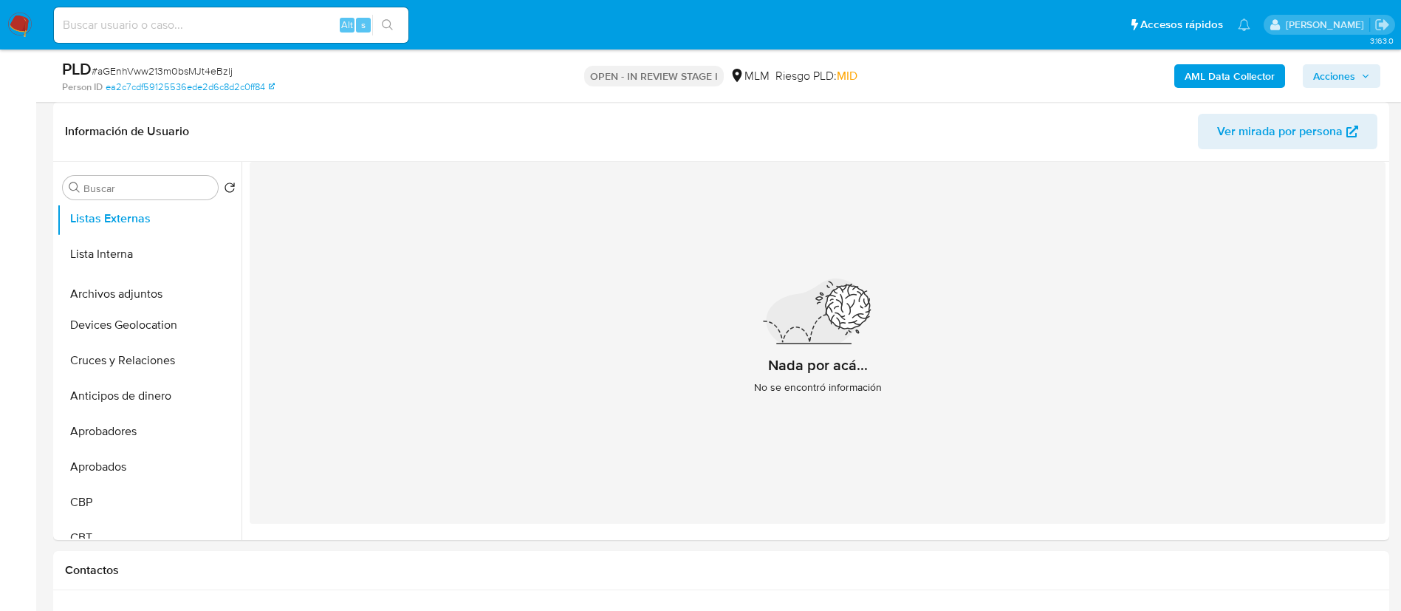
click at [203, 290] on ul "General KYC Historial Casos Listas Externas Lista Interna Devices Geolocation C…" at bounding box center [149, 371] width 185 height 333
click at [349, 272] on div "Nada por acá... No se encontró información" at bounding box center [818, 343] width 1136 height 362
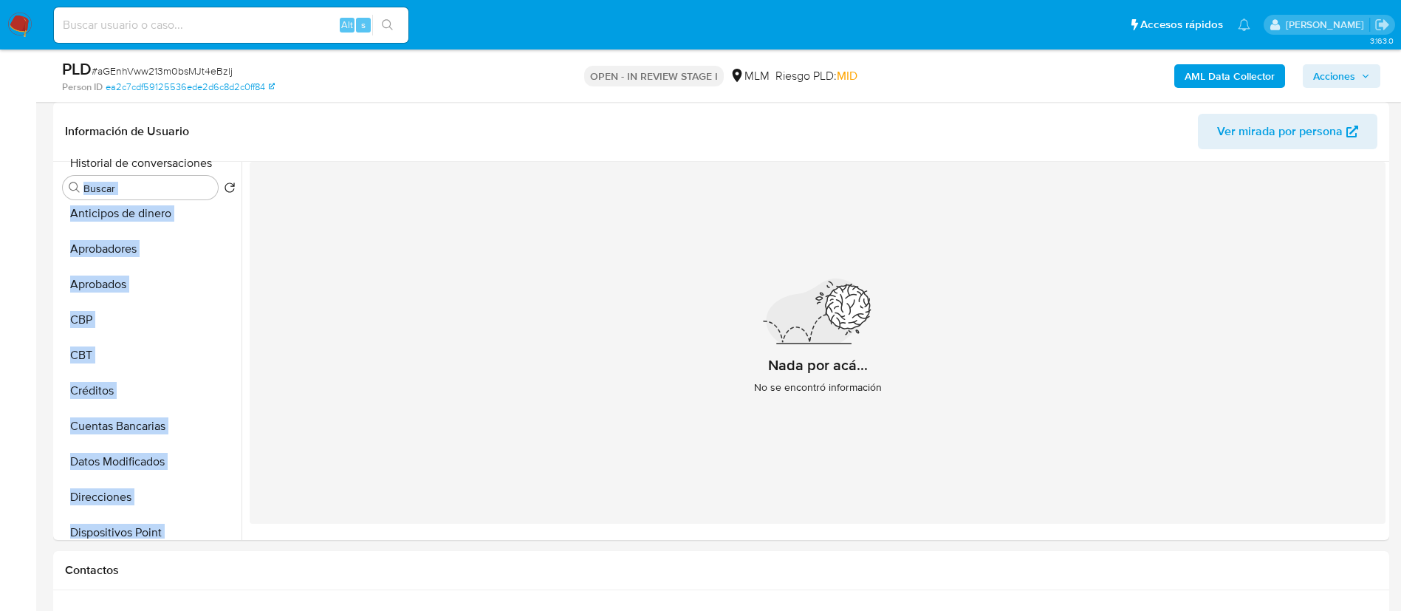
scroll to position [0, 0]
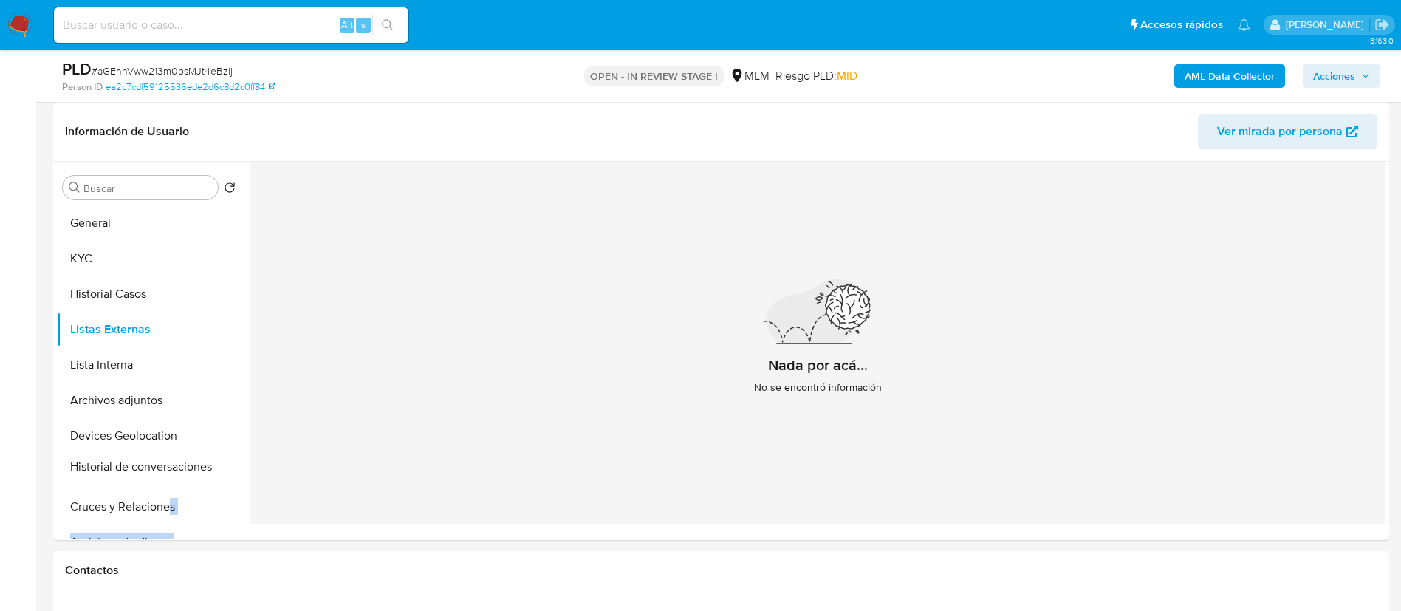
drag, startPoint x: 221, startPoint y: 412, endPoint x: 168, endPoint y: 459, distance: 71.1
click at [168, 459] on ul "General KYC Historial Casos Listas Externas Lista Interna Archivos adjuntos Dev…" at bounding box center [149, 371] width 185 height 333
click at [273, 357] on div "Nada por acá... No se encontró información" at bounding box center [818, 343] width 1136 height 362
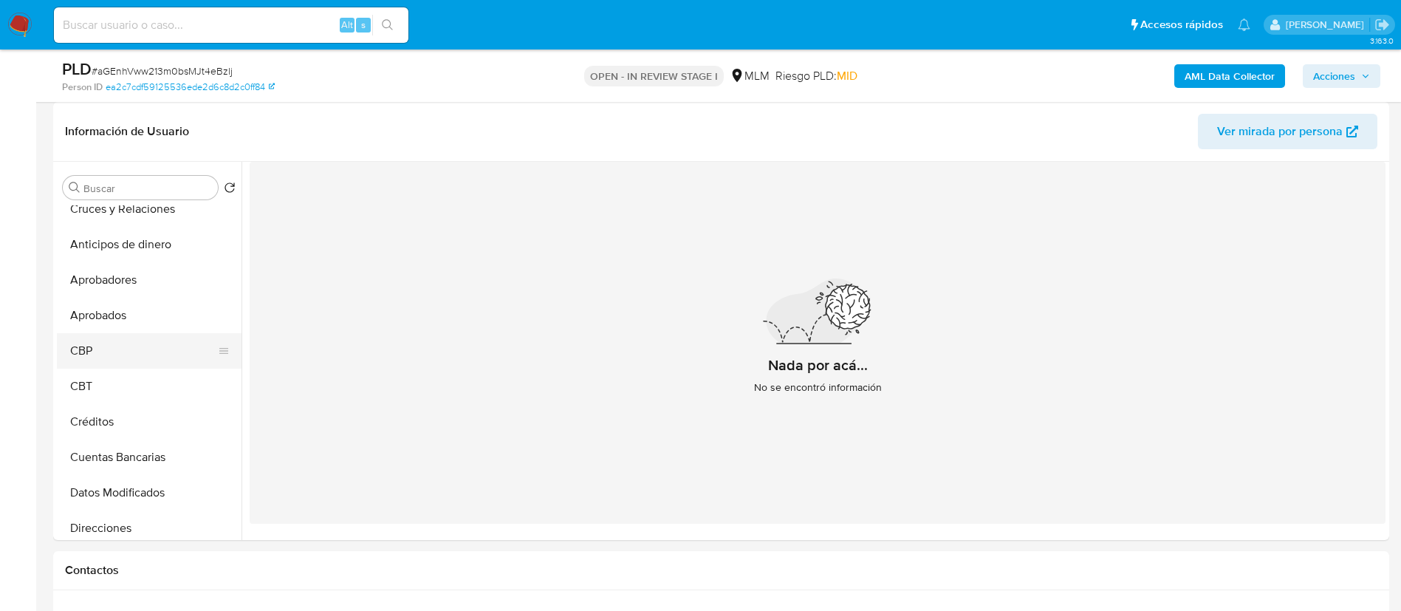
scroll to position [332, 0]
drag, startPoint x: 218, startPoint y: 385, endPoint x: 220, endPoint y: 239, distance: 145.5
click at [220, 239] on ul "General KYC Historial Casos Listas Externas Lista Interna Archivos adjuntos Dev…" at bounding box center [149, 371] width 185 height 333
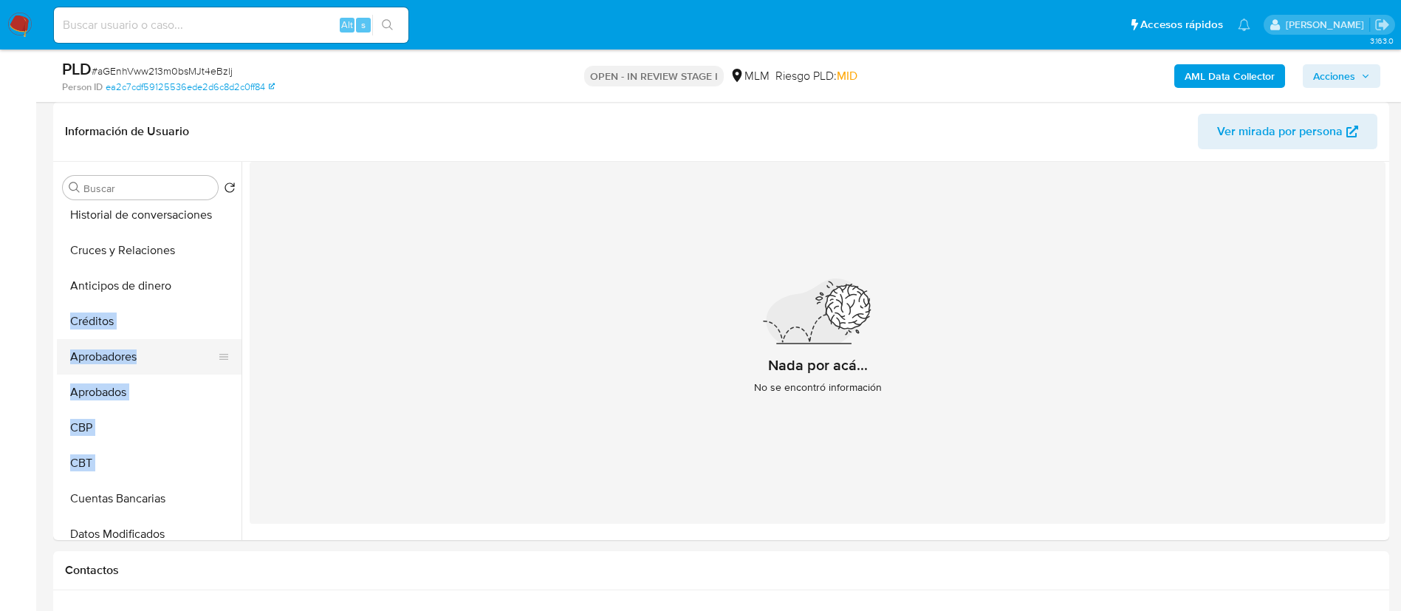
scroll to position [222, 0]
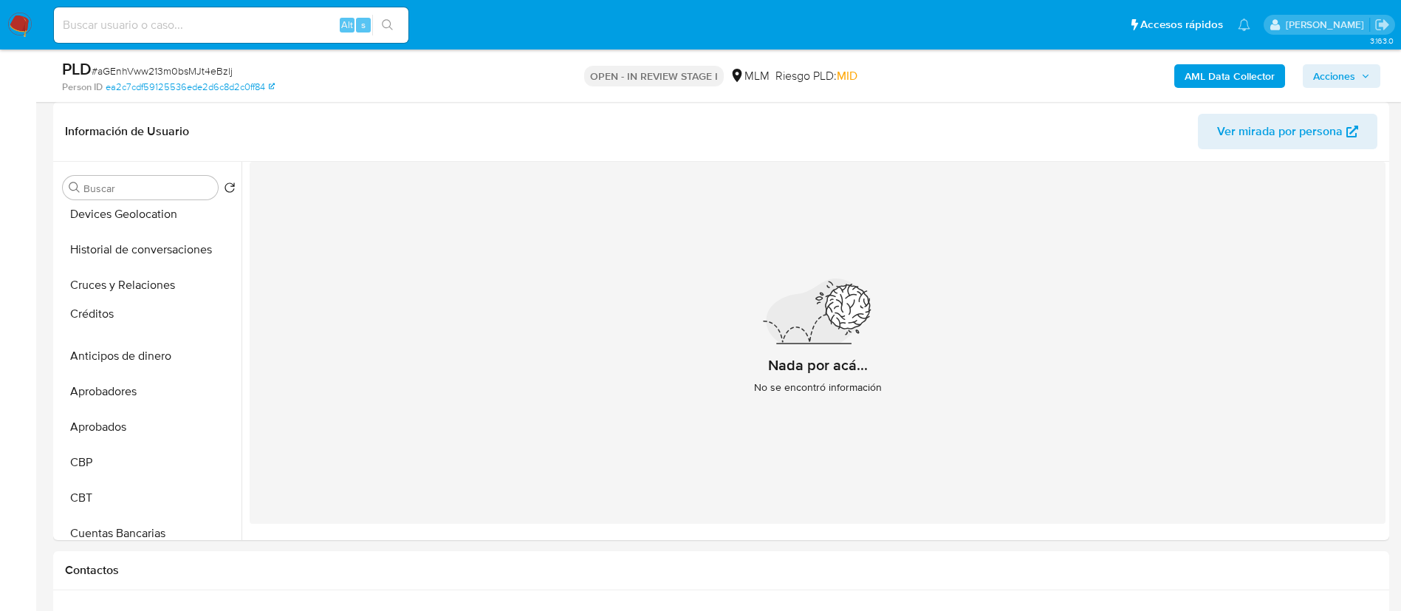
click at [218, 318] on ul "General KYC Historial Casos Listas Externas Lista Interna Archivos adjuntos Dev…" at bounding box center [149, 371] width 185 height 333
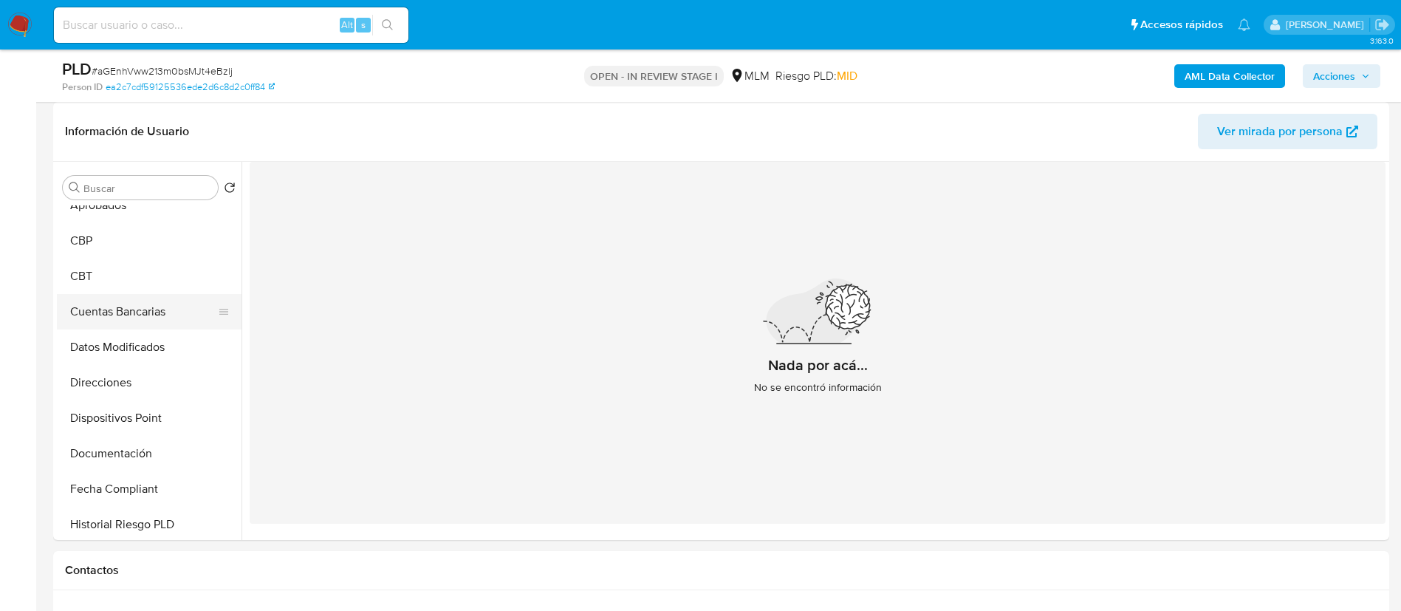
scroll to position [554, 0]
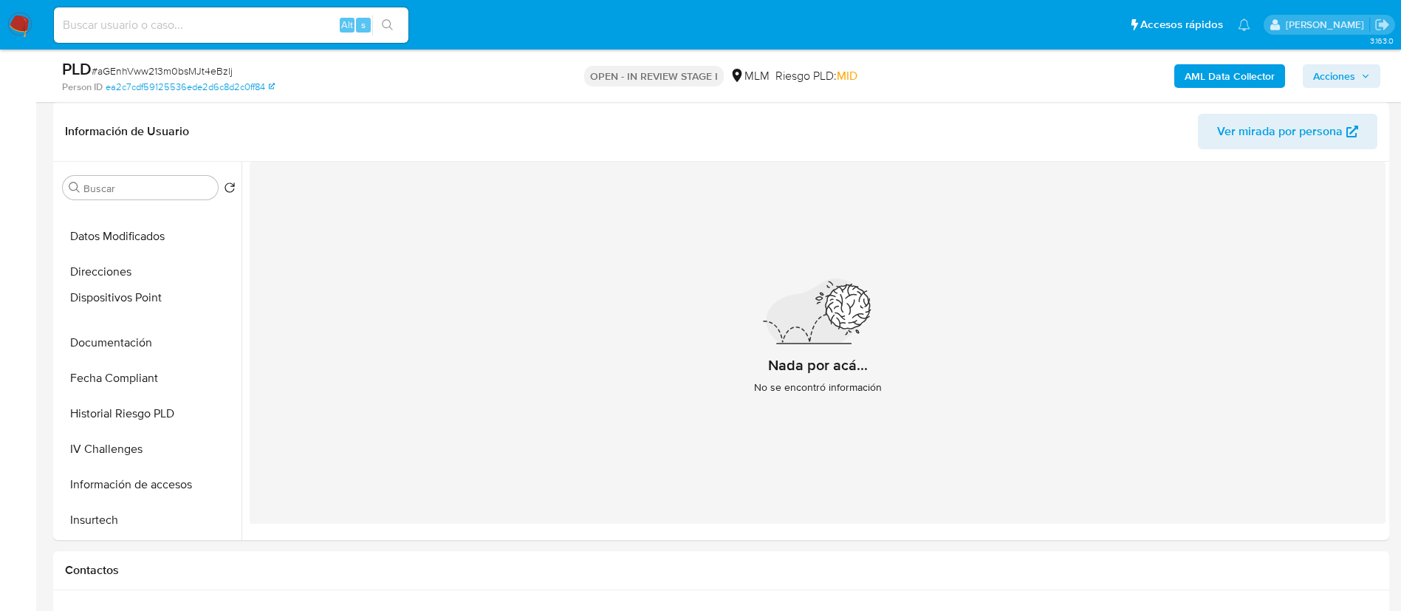
drag, startPoint x: 216, startPoint y: 308, endPoint x: 215, endPoint y: 256, distance: 51.7
click at [215, 256] on ul "General KYC Historial Casos Listas Externas Lista Interna Archivos adjuntos Dev…" at bounding box center [149, 371] width 185 height 333
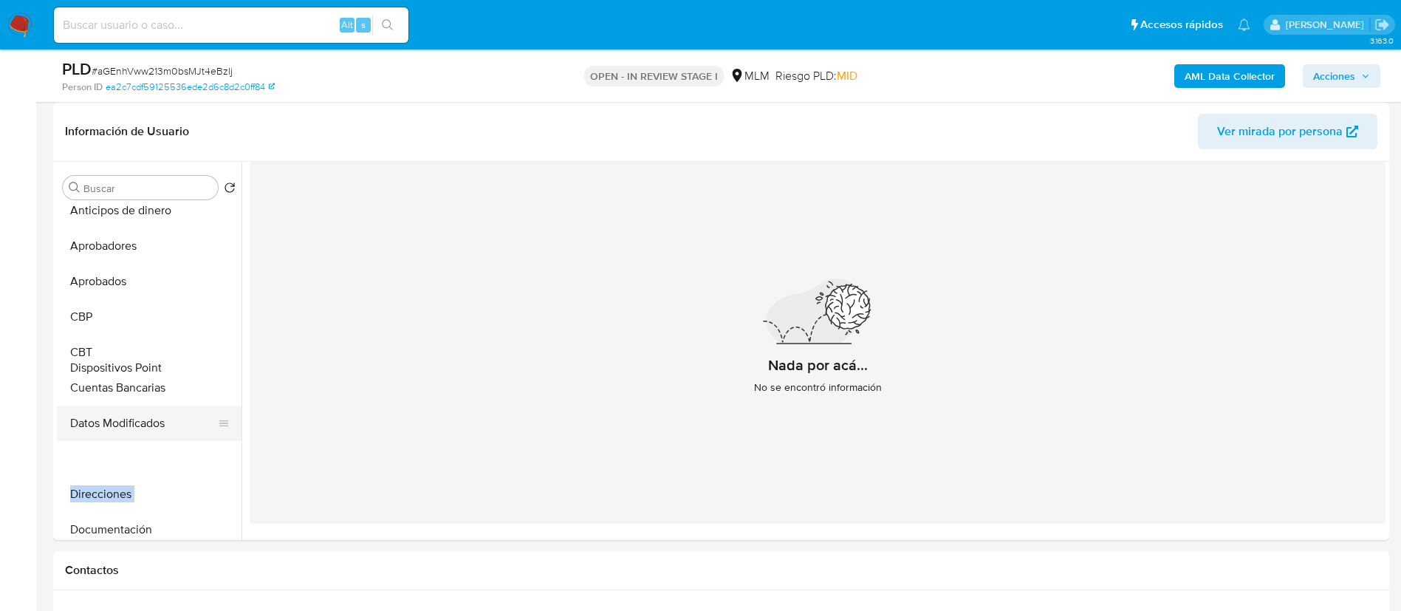
scroll to position [332, 0]
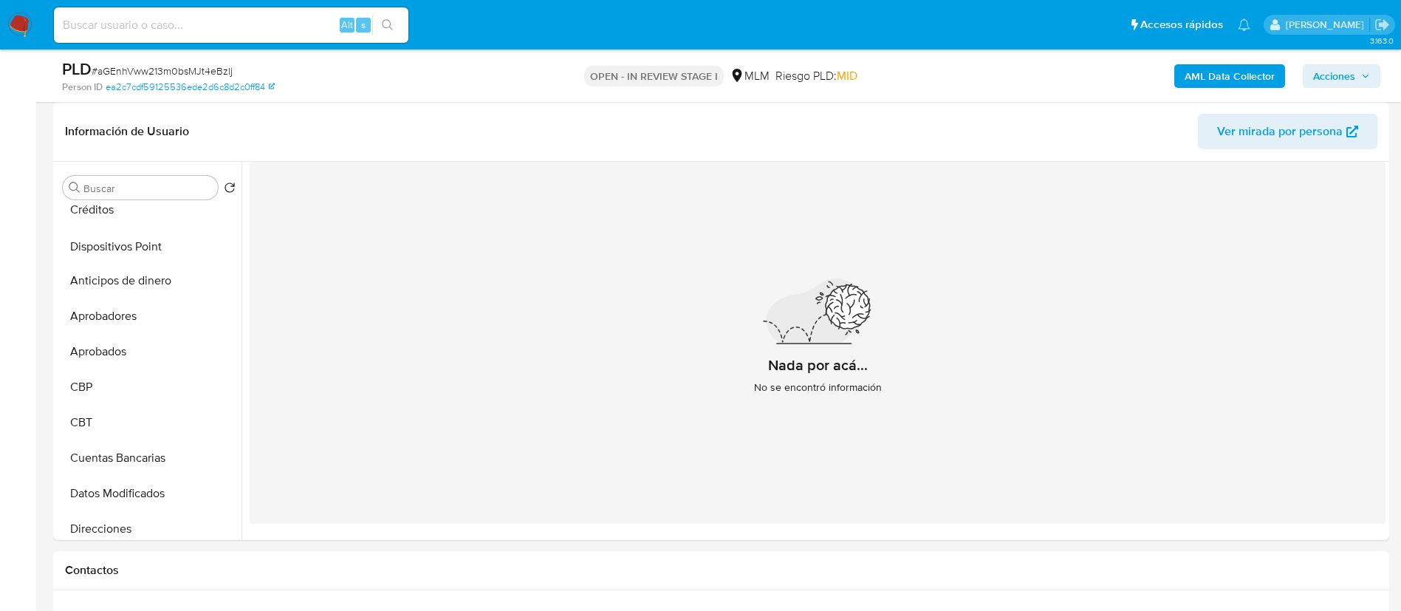
click at [203, 243] on ul "General KYC Historial Casos Listas Externas Lista Interna Archivos adjuntos Dev…" at bounding box center [149, 371] width 185 height 333
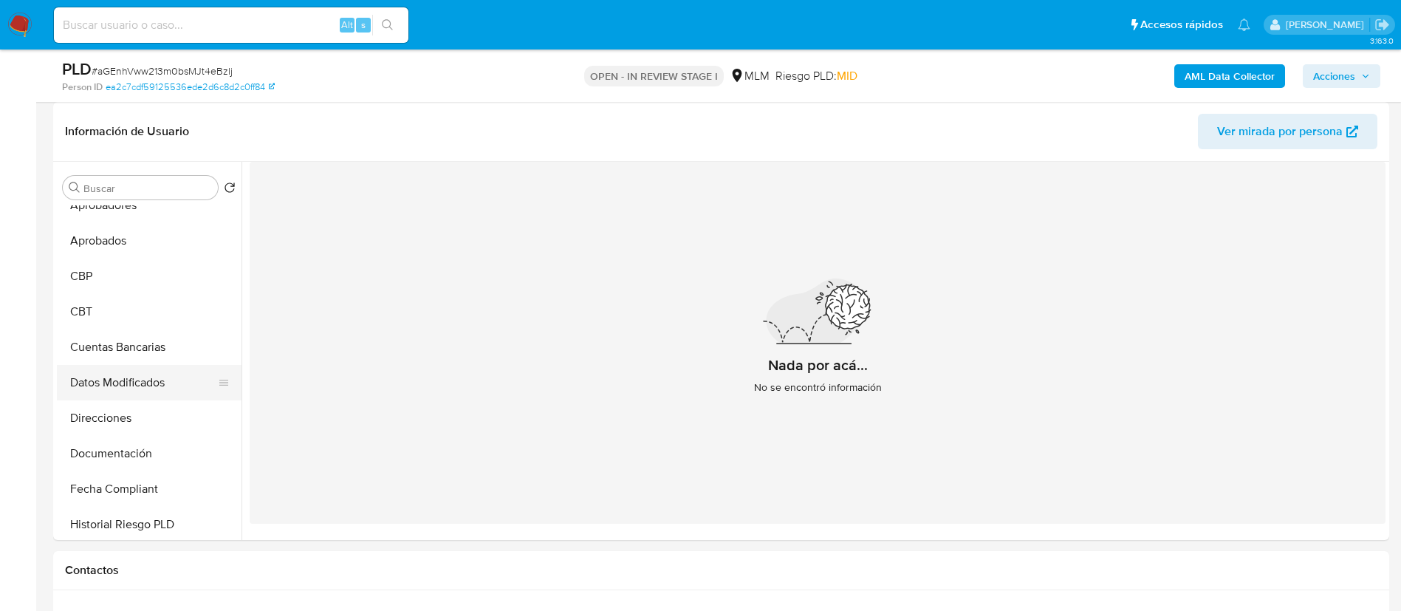
scroll to position [554, 0]
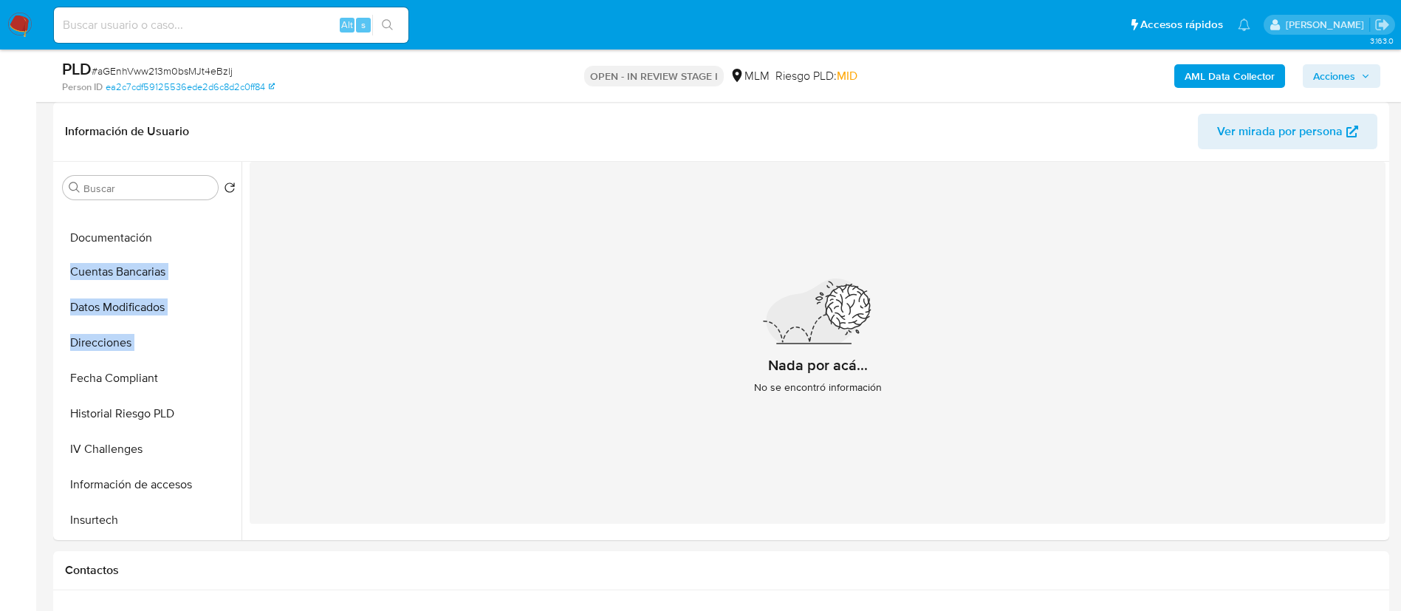
drag, startPoint x: 217, startPoint y: 341, endPoint x: 207, endPoint y: 242, distance: 99.5
click at [209, 233] on ul "General KYC Historial Casos Listas Externas Lista Interna Archivos adjuntos Dev…" at bounding box center [149, 371] width 185 height 333
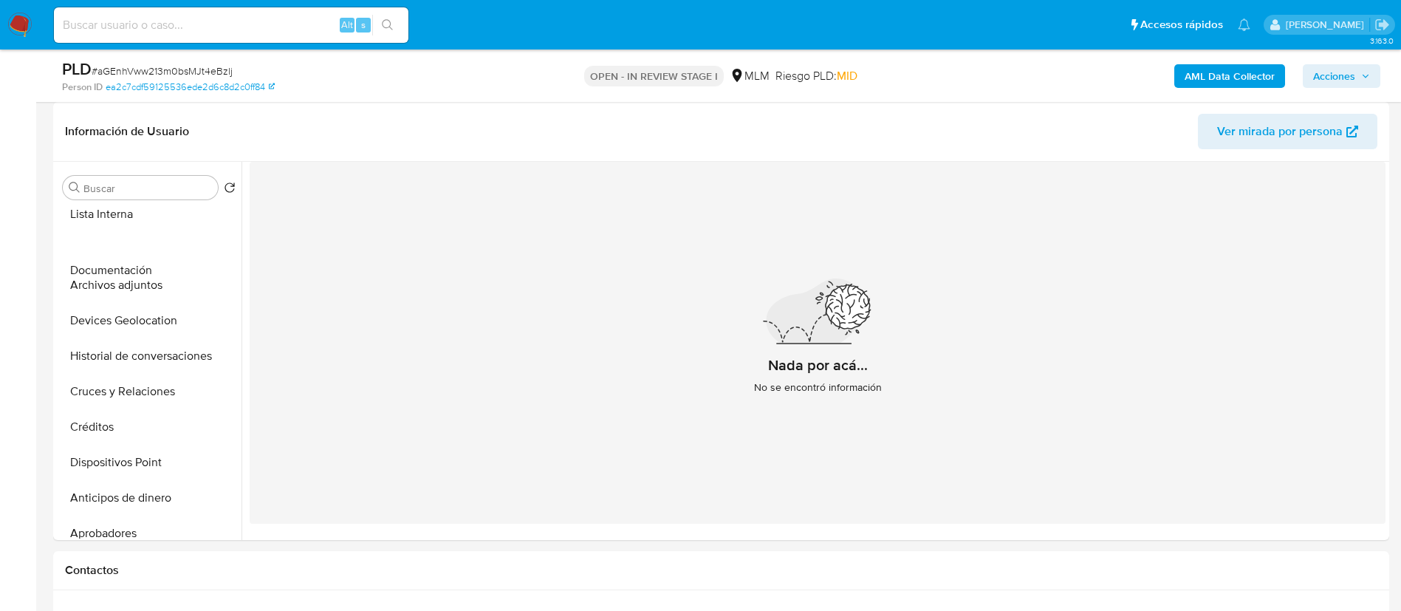
scroll to position [148, 0]
click at [214, 380] on ul "General KYC Historial Casos Listas Externas Lista Interna Archivos adjuntos Dev…" at bounding box center [149, 371] width 185 height 333
drag, startPoint x: 227, startPoint y: 390, endPoint x: 226, endPoint y: 348, distance: 42.1
click at [226, 348] on ul "General KYC Historial Casos Listas Externas Lista Interna Archivos adjuntos Dev…" at bounding box center [149, 371] width 185 height 333
drag, startPoint x: 225, startPoint y: 388, endPoint x: 225, endPoint y: 268, distance: 119.6
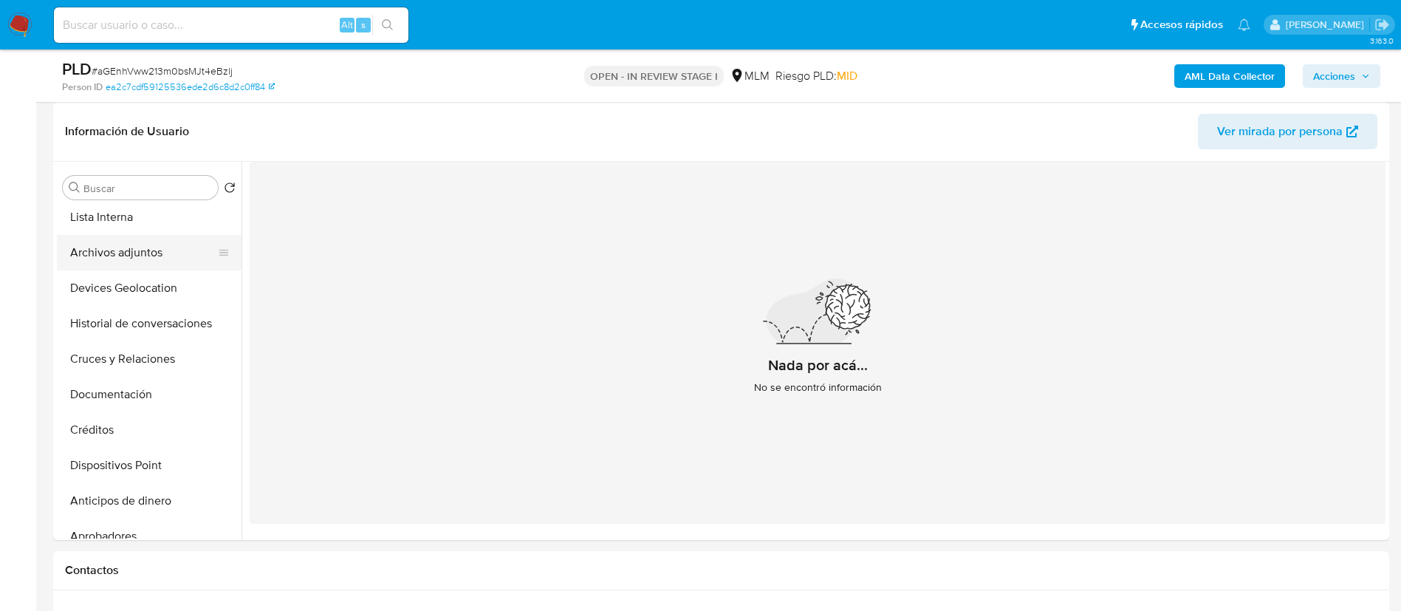
click at [225, 268] on ul "General KYC Historial Casos Listas Externas Lista Interna Archivos adjuntos Dev…" at bounding box center [149, 371] width 185 height 333
drag, startPoint x: 215, startPoint y: 395, endPoint x: 213, endPoint y: 286, distance: 109.3
click at [213, 286] on ul "General KYC Historial Casos Listas Externas Lista Interna Archivos adjuntos Dev…" at bounding box center [149, 371] width 185 height 333
click at [355, 278] on div "Nada por acá... No se encontró información" at bounding box center [818, 343] width 1136 height 362
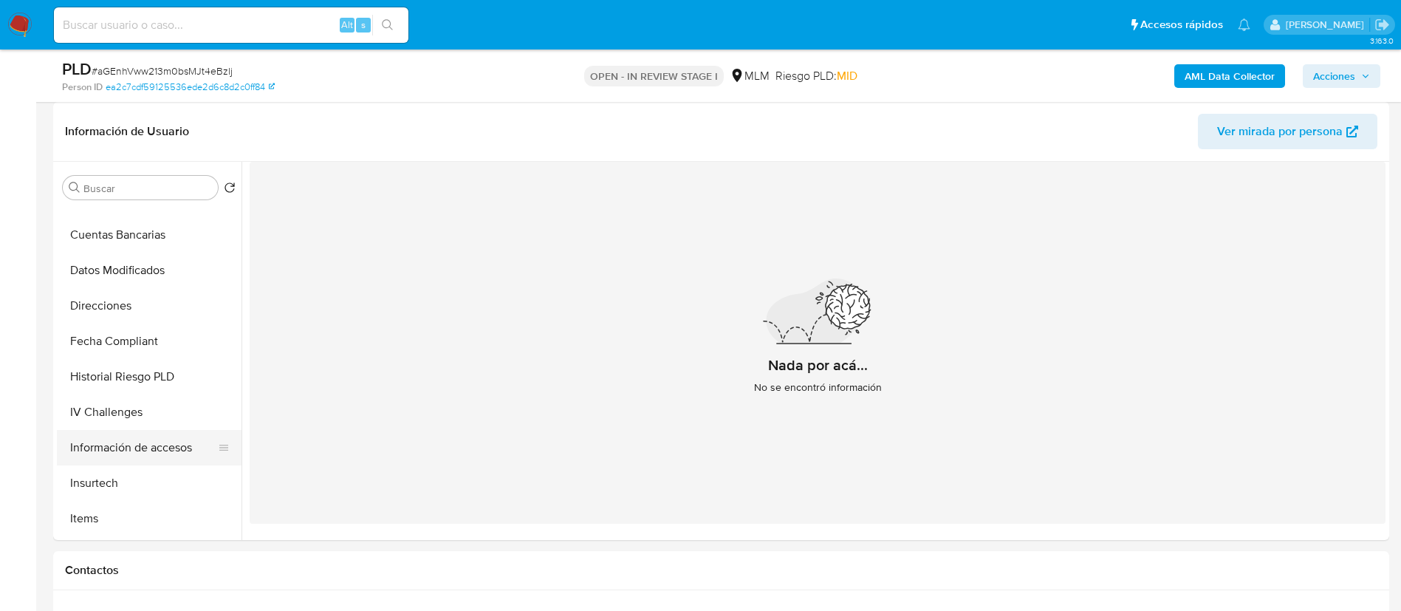
scroll to position [702, 0]
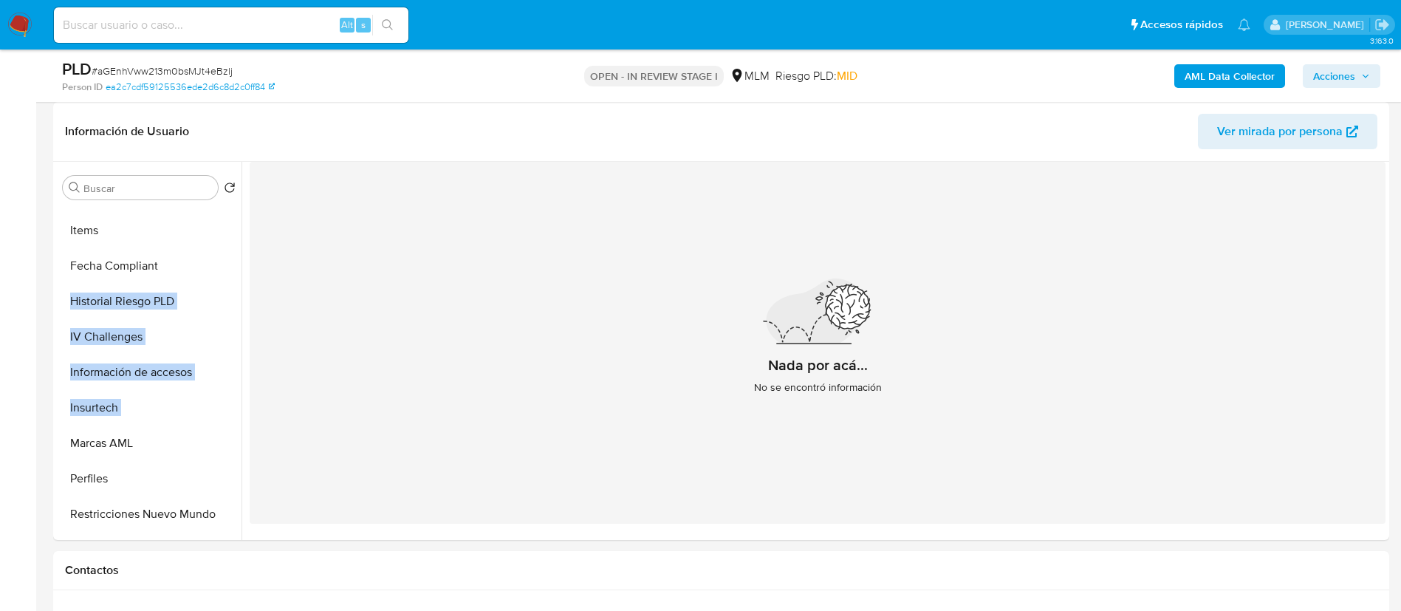
drag, startPoint x: 219, startPoint y: 409, endPoint x: 203, endPoint y: 232, distance: 177.9
click at [203, 232] on ul "General KYC Historial Casos Listas Externas Lista Interna Archivos adjuntos Doc…" at bounding box center [149, 371] width 185 height 333
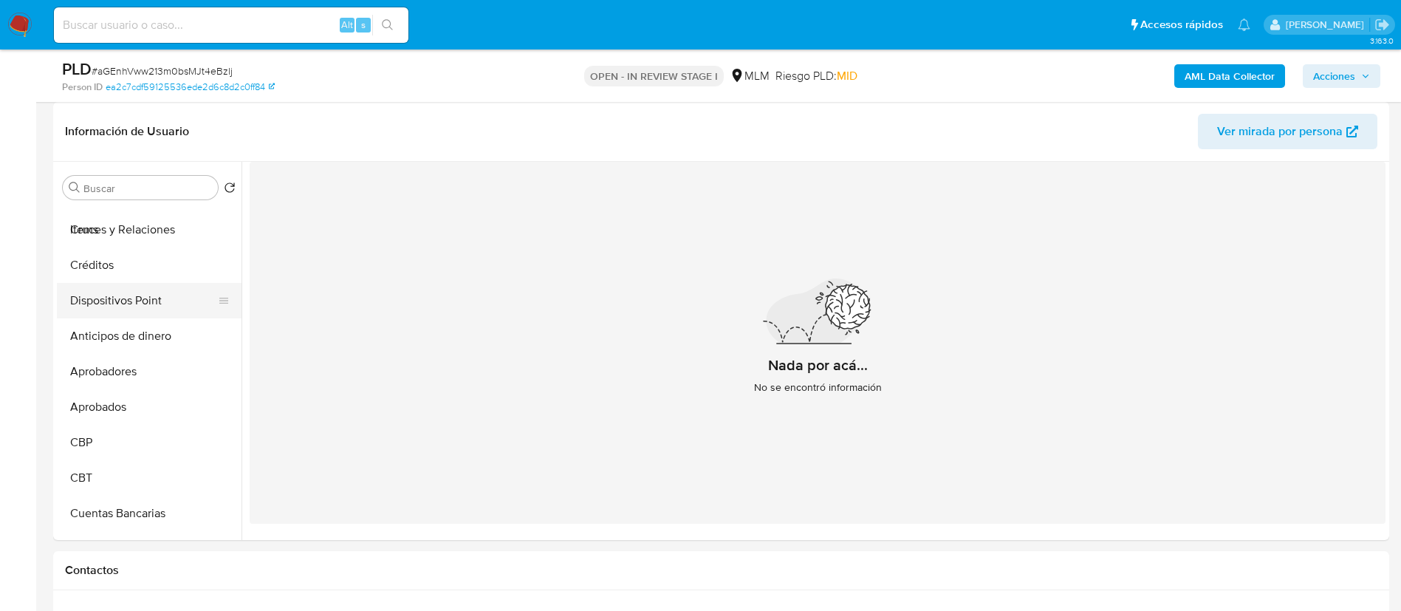
scroll to position [330, 0]
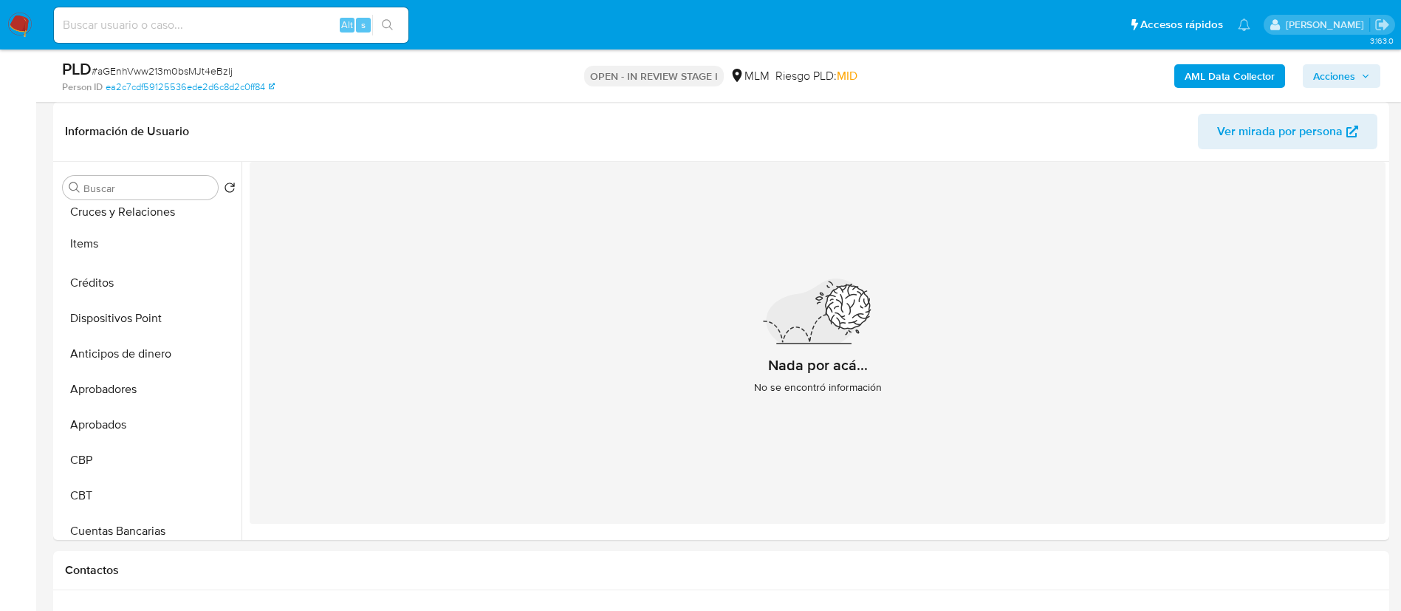
click at [227, 246] on ul "General KYC Historial Casos Listas Externas Lista Interna Archivos adjuntos Doc…" at bounding box center [149, 371] width 185 height 333
drag, startPoint x: 222, startPoint y: 242, endPoint x: 221, endPoint y: 267, distance: 25.9
click at [279, 258] on div "Nada por acá... No se encontró información" at bounding box center [818, 343] width 1136 height 362
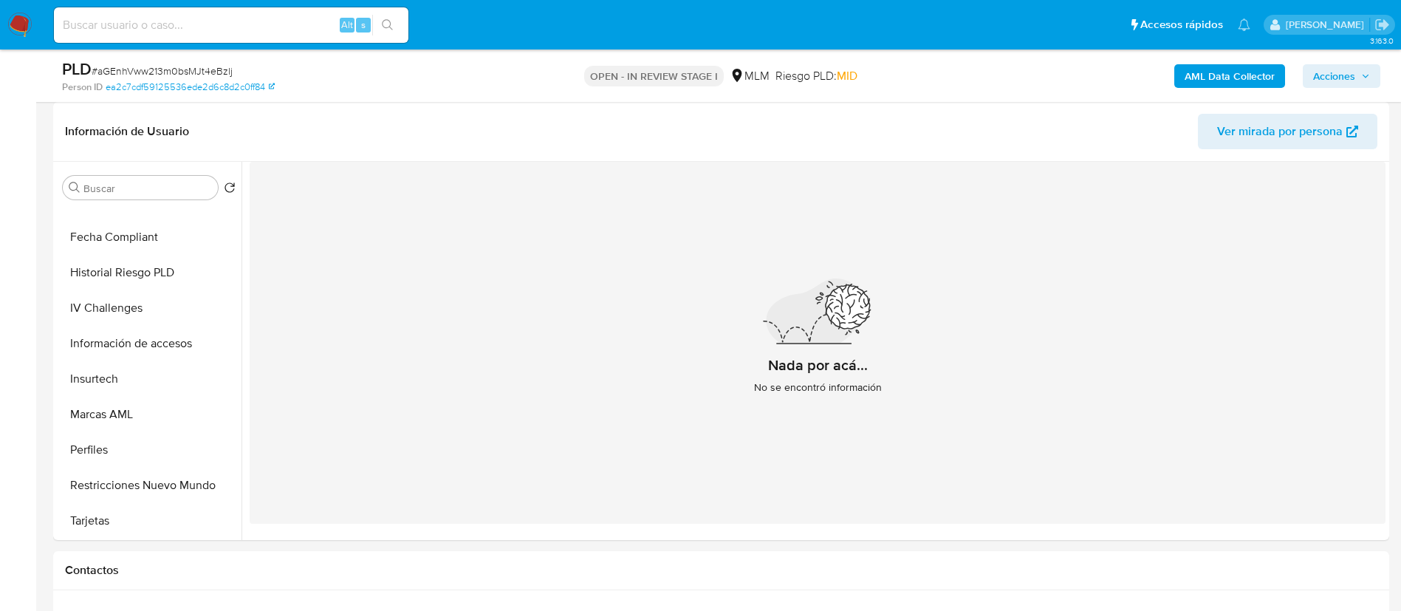
scroll to position [332, 0]
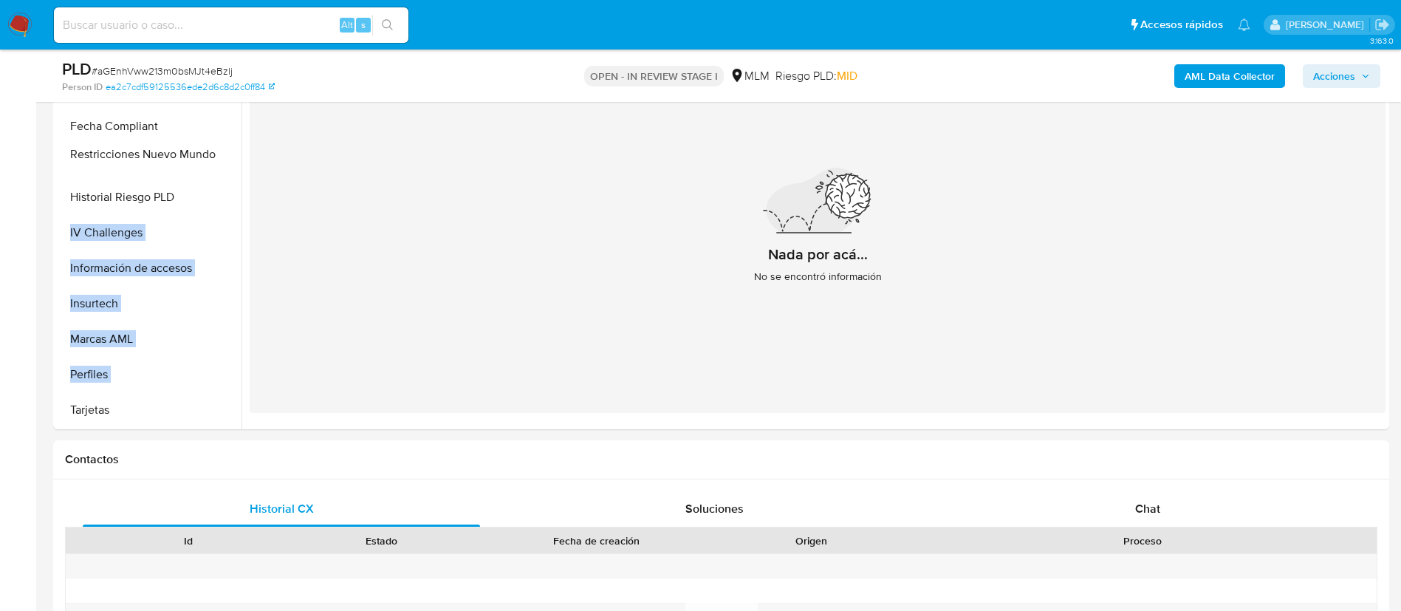
drag, startPoint x: 215, startPoint y: 377, endPoint x: 214, endPoint y: 157, distance: 220.1
click at [214, 157] on ul "General KYC Historial Casos Listas Externas Lista Interna Archivos adjuntos Doc…" at bounding box center [149, 261] width 185 height 333
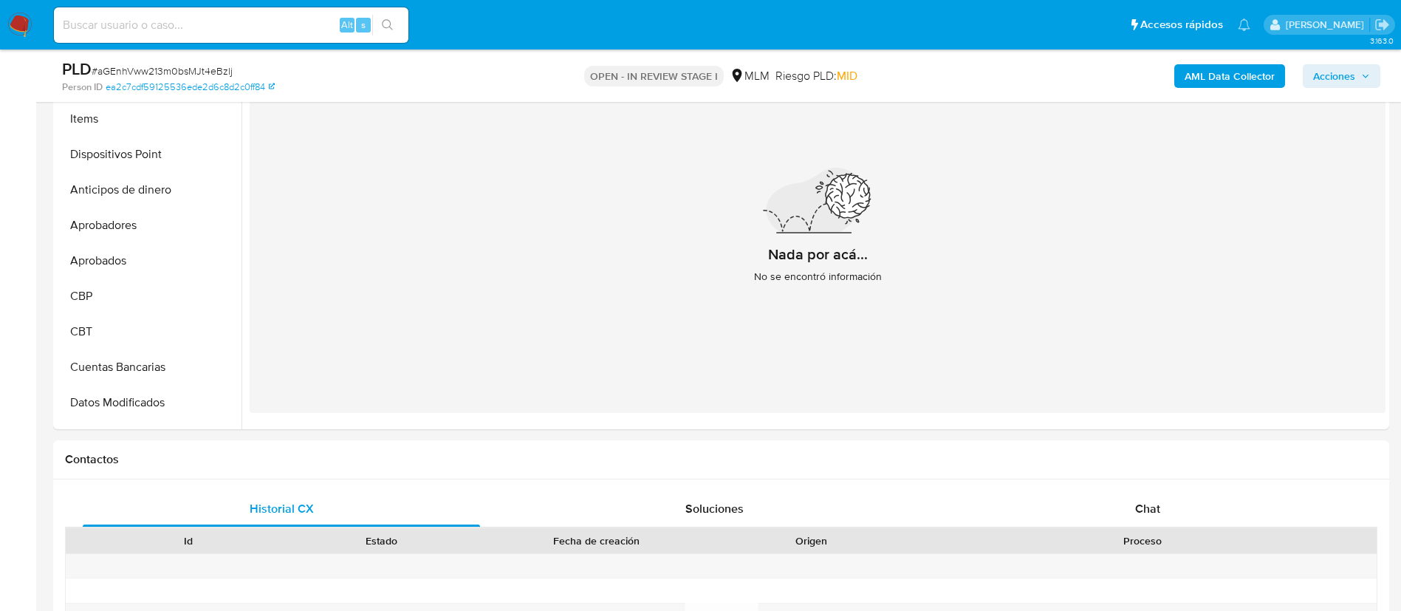
scroll to position [278, 0]
click at [213, 201] on ul "General KYC Historial Casos Listas Externas Lista Interna Archivos adjuntos Doc…" at bounding box center [149, 261] width 185 height 333
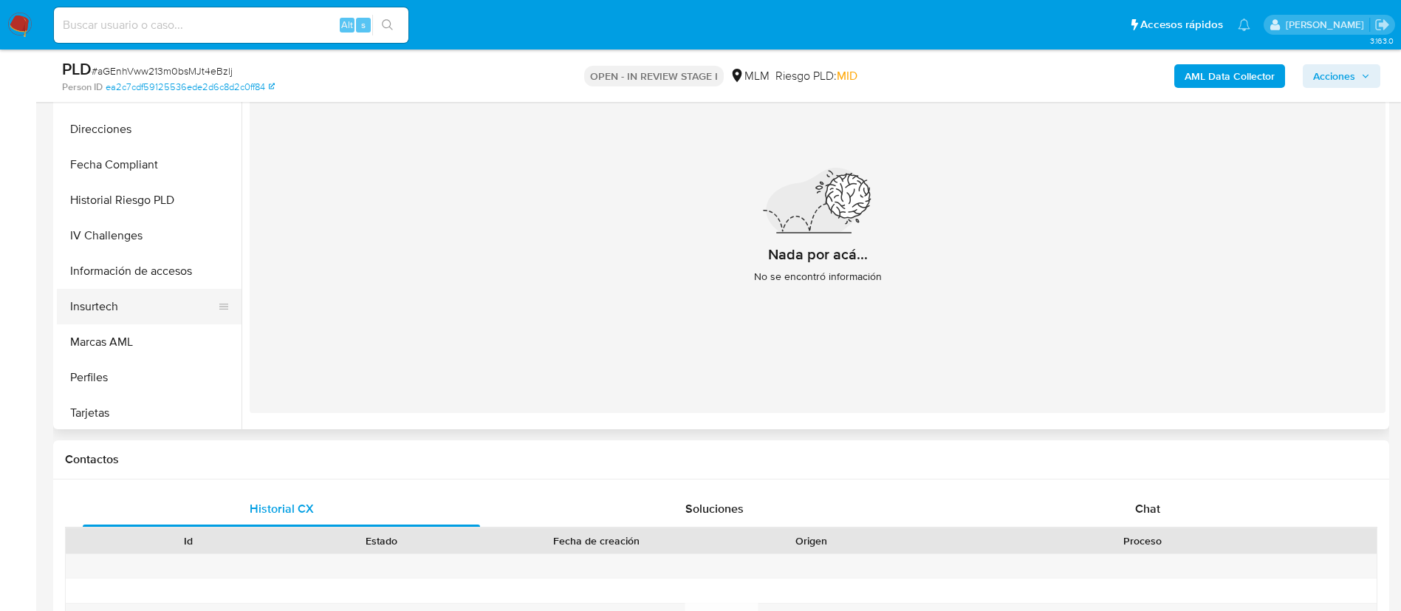
scroll to position [730, 0]
drag, startPoint x: 219, startPoint y: 243, endPoint x: 216, endPoint y: 157, distance: 86.5
click at [216, 159] on ul "General KYC Historial Casos Listas Externas Lista Interna Archivos adjuntos Doc…" at bounding box center [149, 261] width 185 height 333
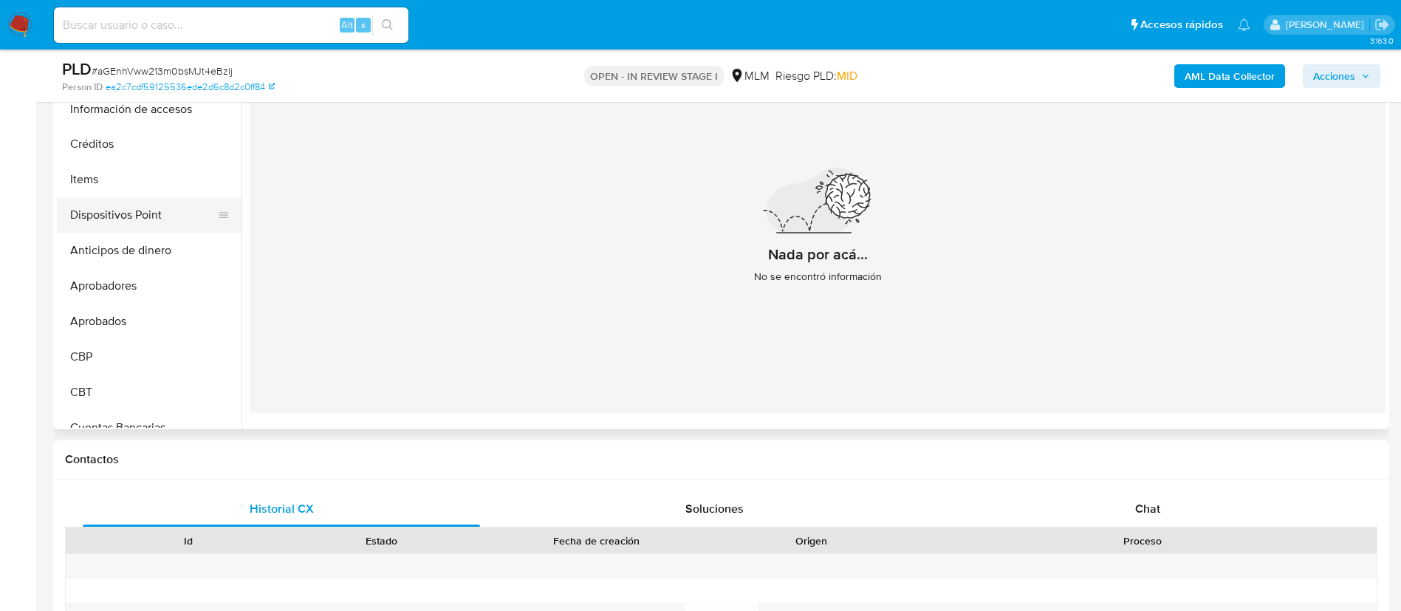
scroll to position [386, 0]
click at [219, 213] on ul "General KYC Historial Casos Listas Externas Lista Interna Archivos adjuntos Doc…" at bounding box center [149, 261] width 185 height 333
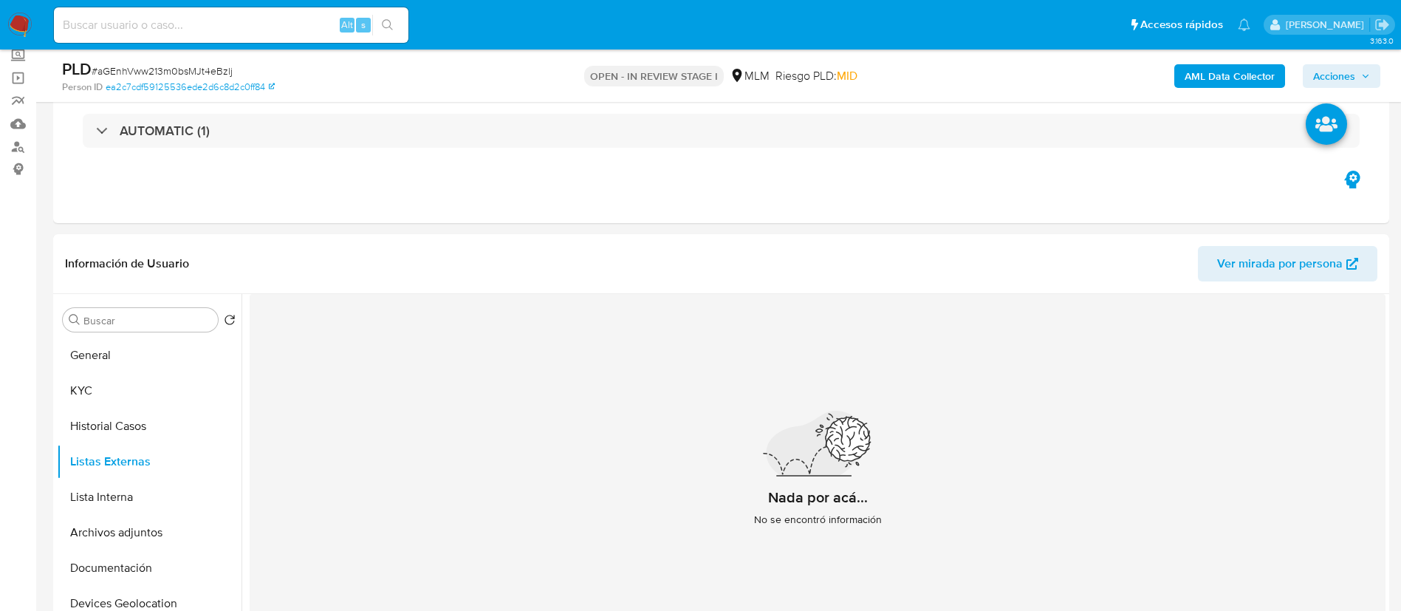
scroll to position [111, 0]
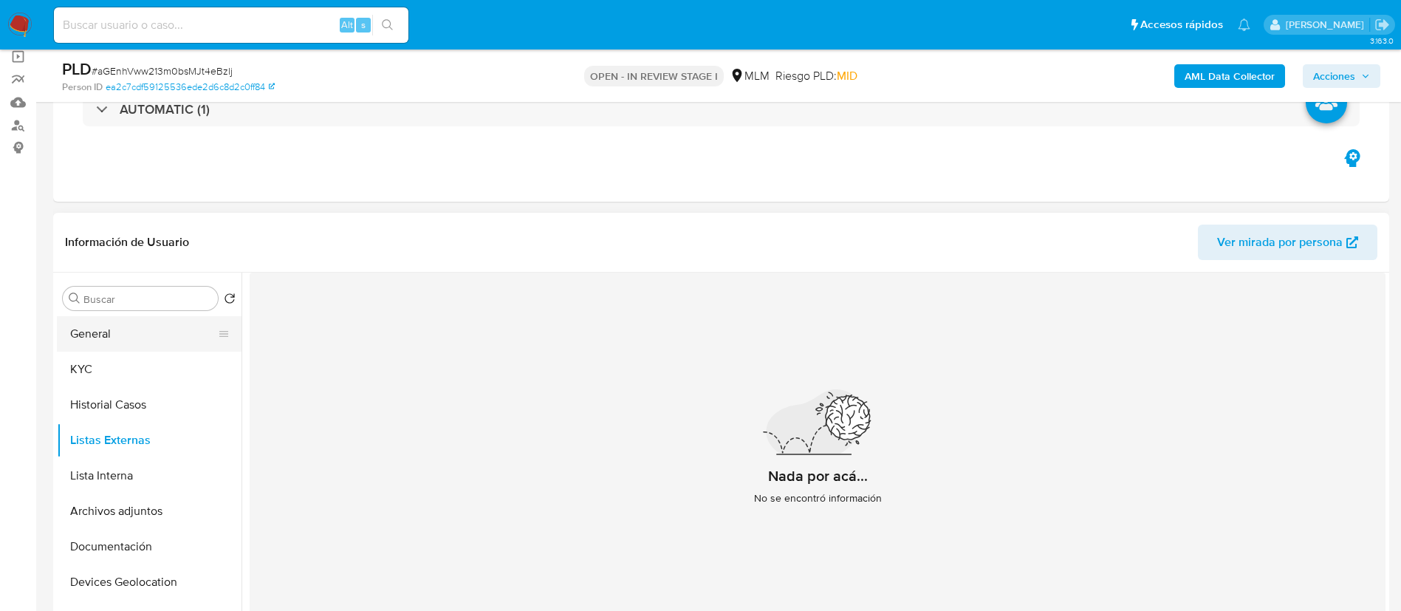
click at [147, 326] on button "General" at bounding box center [143, 333] width 173 height 35
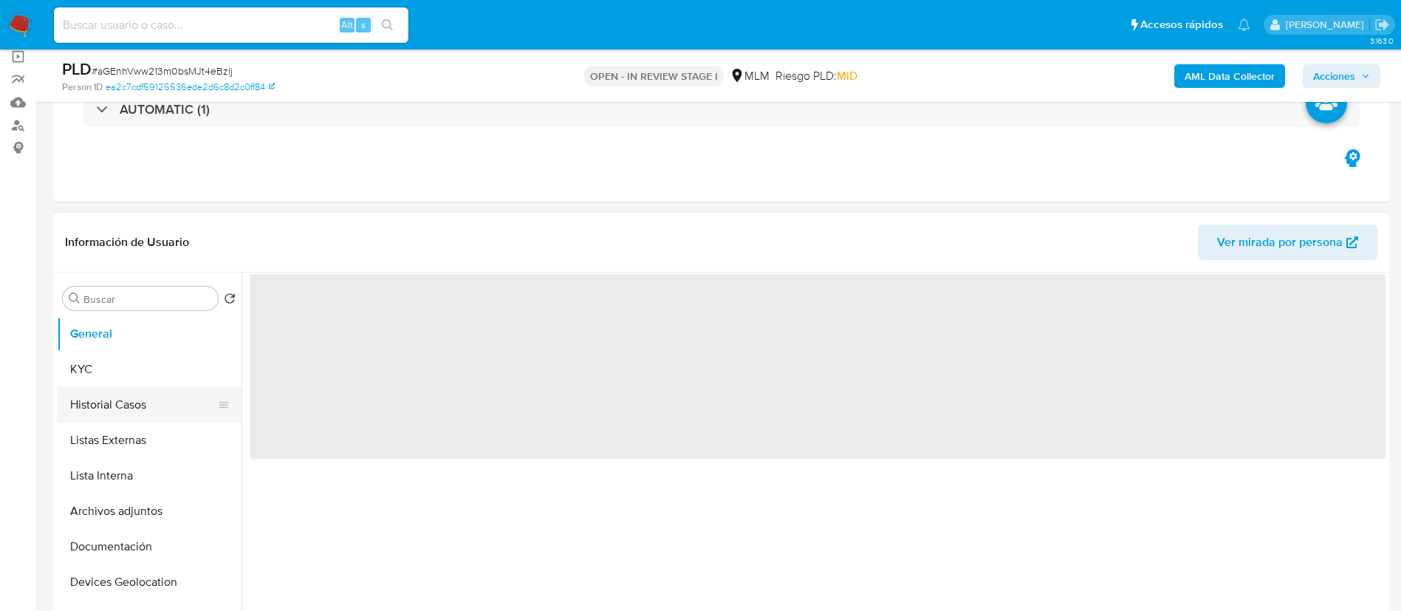
click at [137, 415] on button "Historial Casos" at bounding box center [143, 404] width 173 height 35
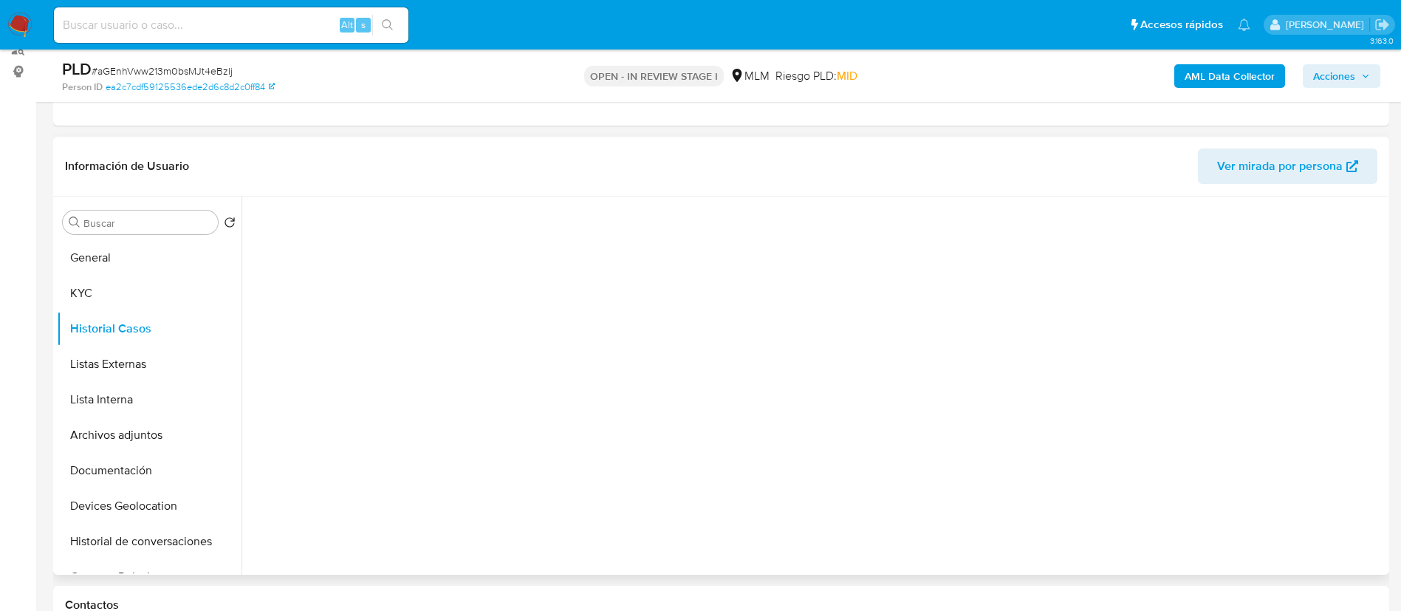
scroll to position [222, 0]
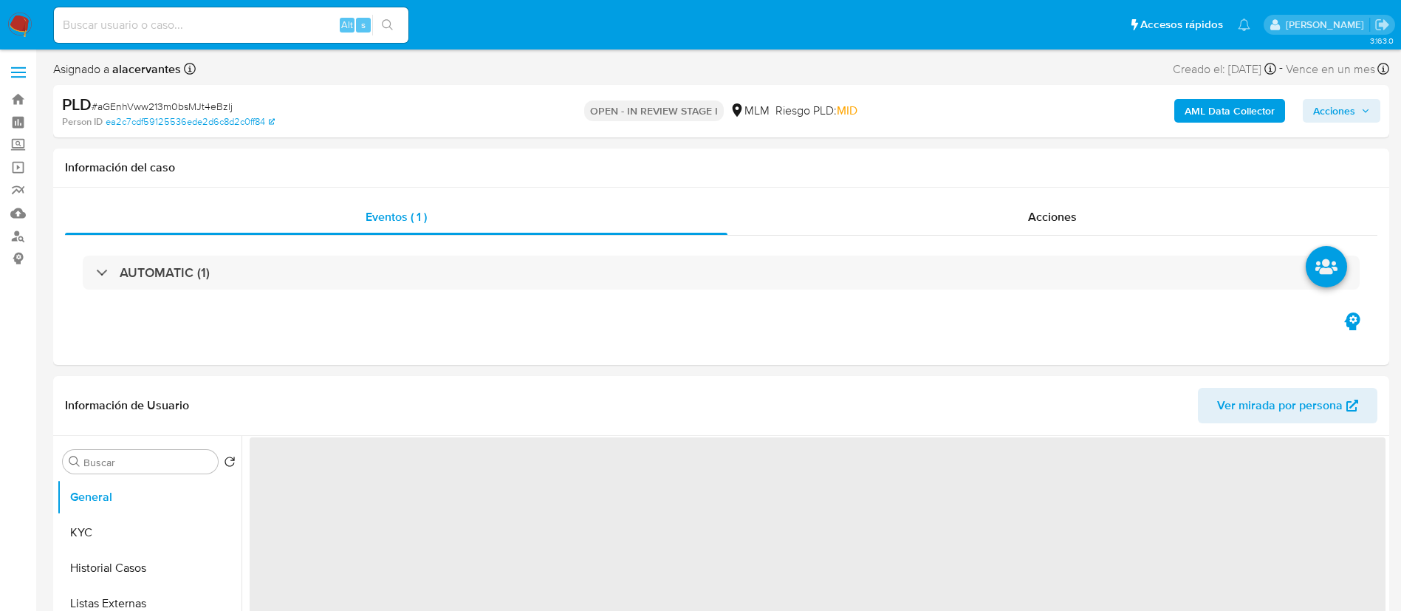
select select "10"
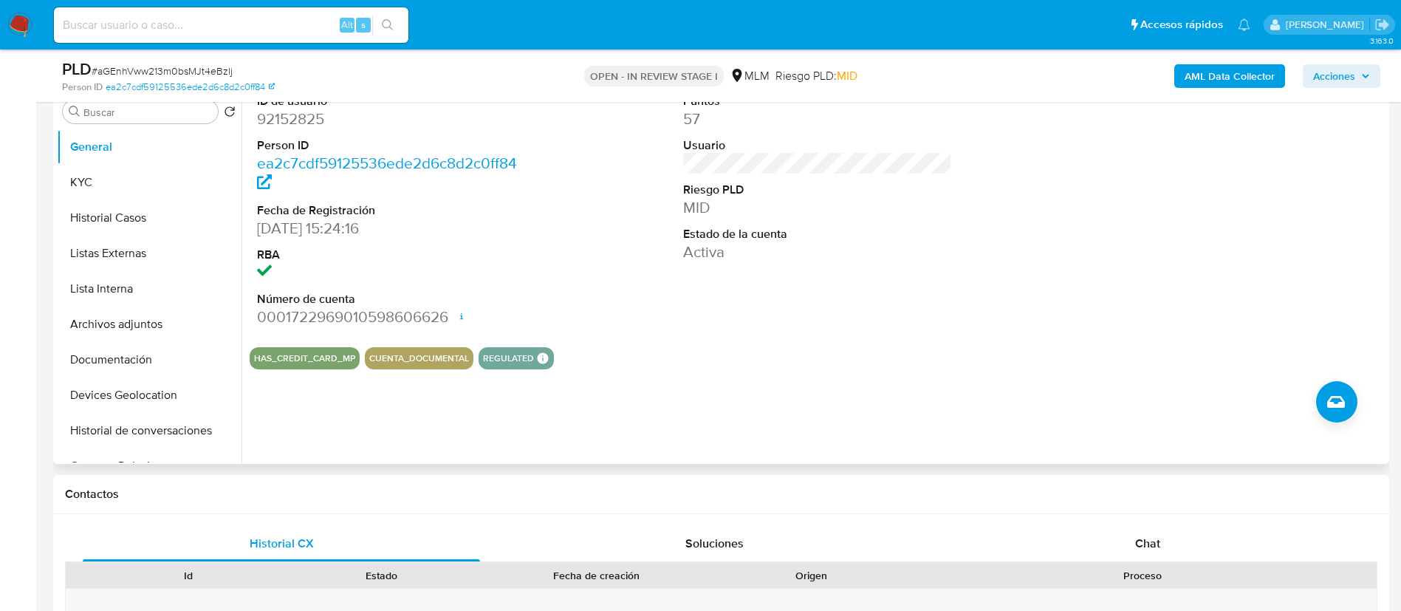
scroll to position [332, 0]
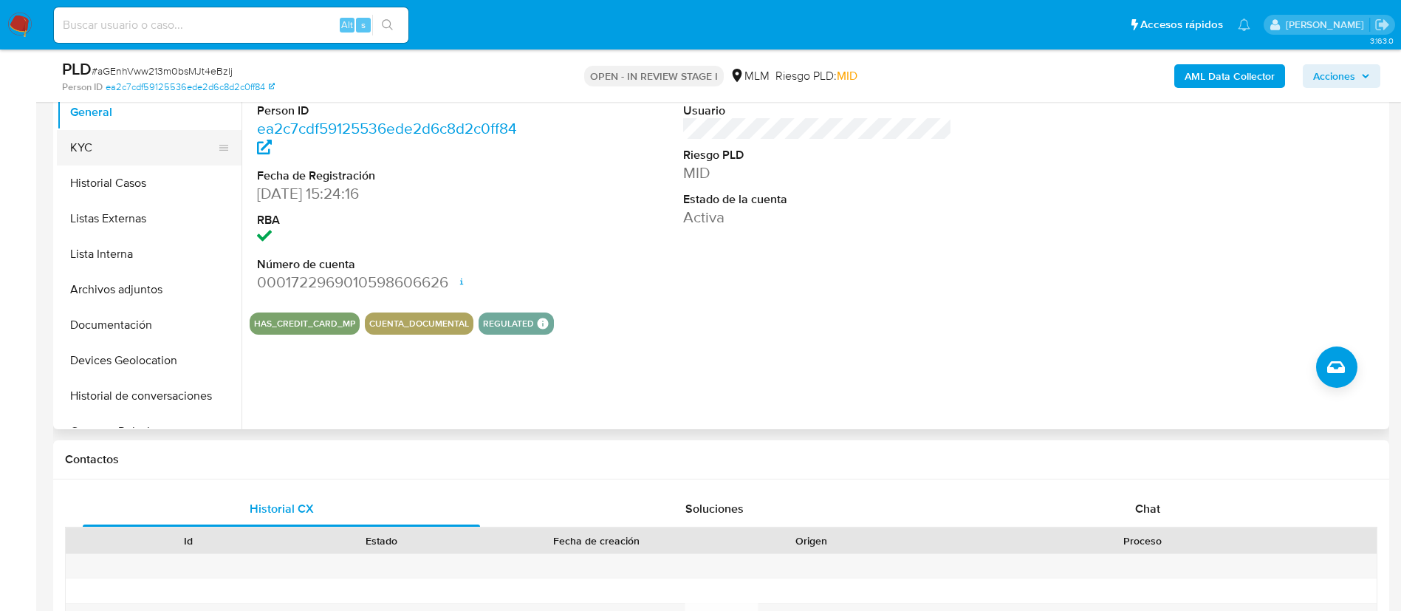
click at [145, 162] on button "KYC" at bounding box center [143, 147] width 173 height 35
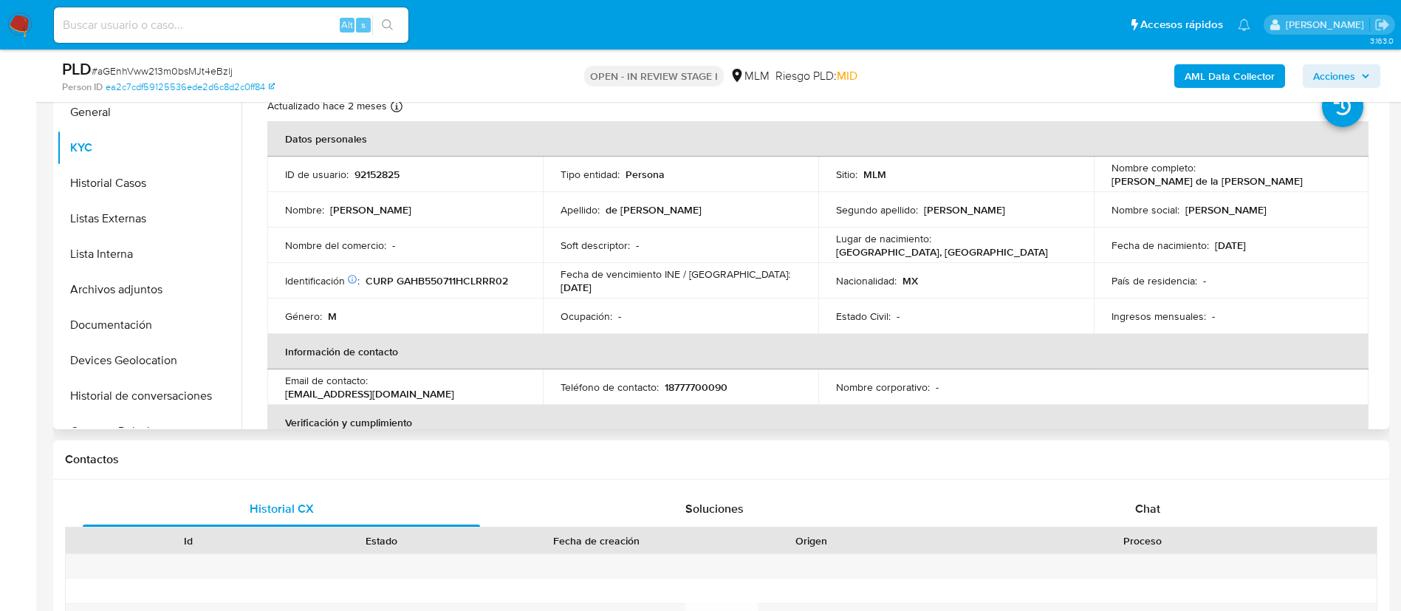
click at [701, 388] on p "18777700090" at bounding box center [696, 386] width 63 height 13
click at [700, 388] on p "18777700090" at bounding box center [696, 386] width 63 height 13
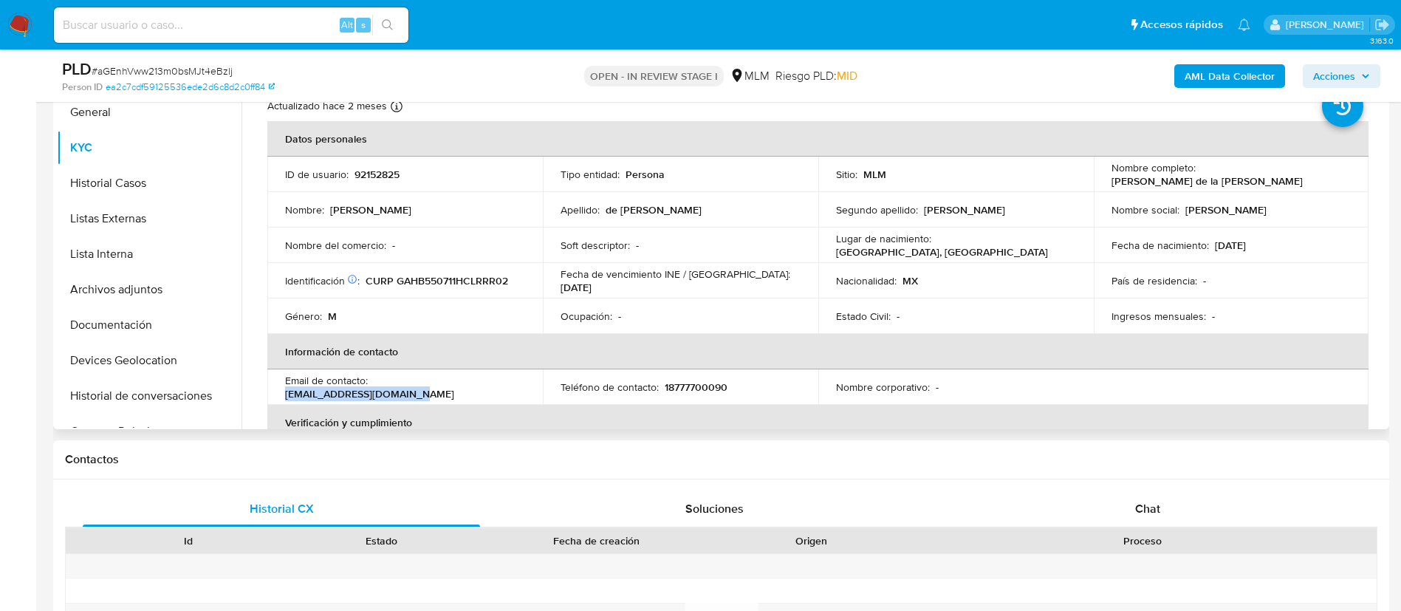
drag, startPoint x: 372, startPoint y: 388, endPoint x: 500, endPoint y: 388, distance: 127.8
click at [500, 388] on div "Email de contacto : drbdelagarza@hotmail.com" at bounding box center [405, 387] width 240 height 27
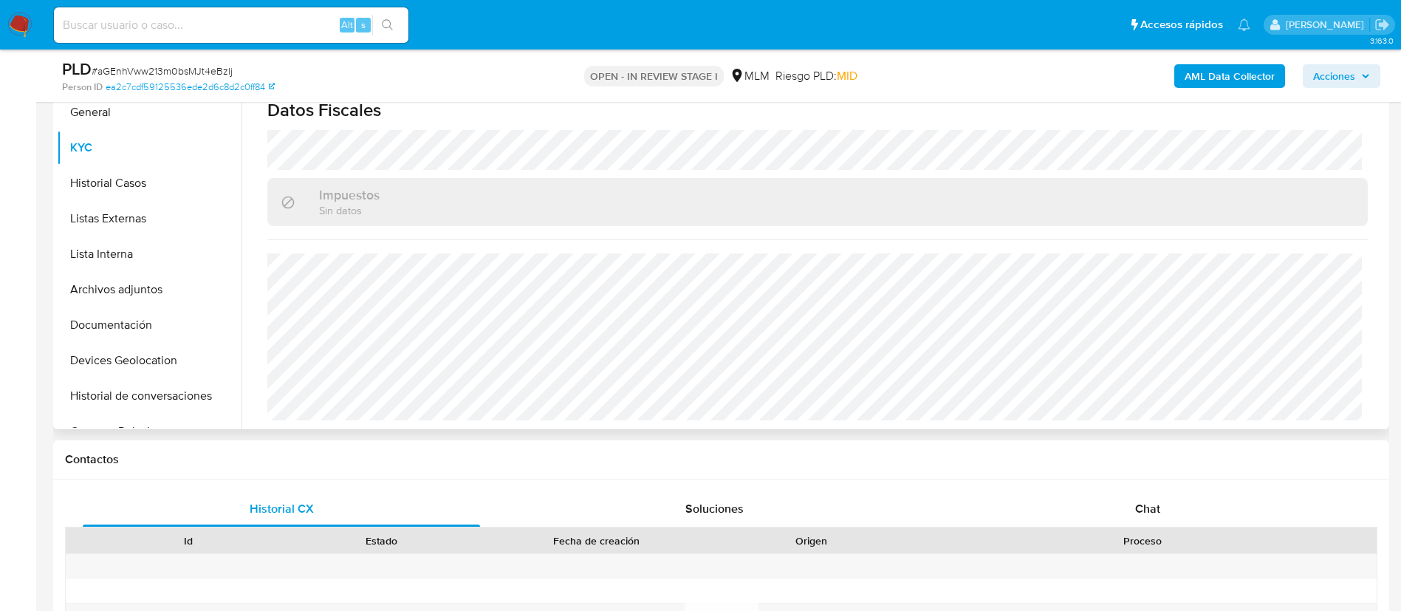
scroll to position [899, 0]
click at [126, 338] on button "Documentación" at bounding box center [143, 324] width 173 height 35
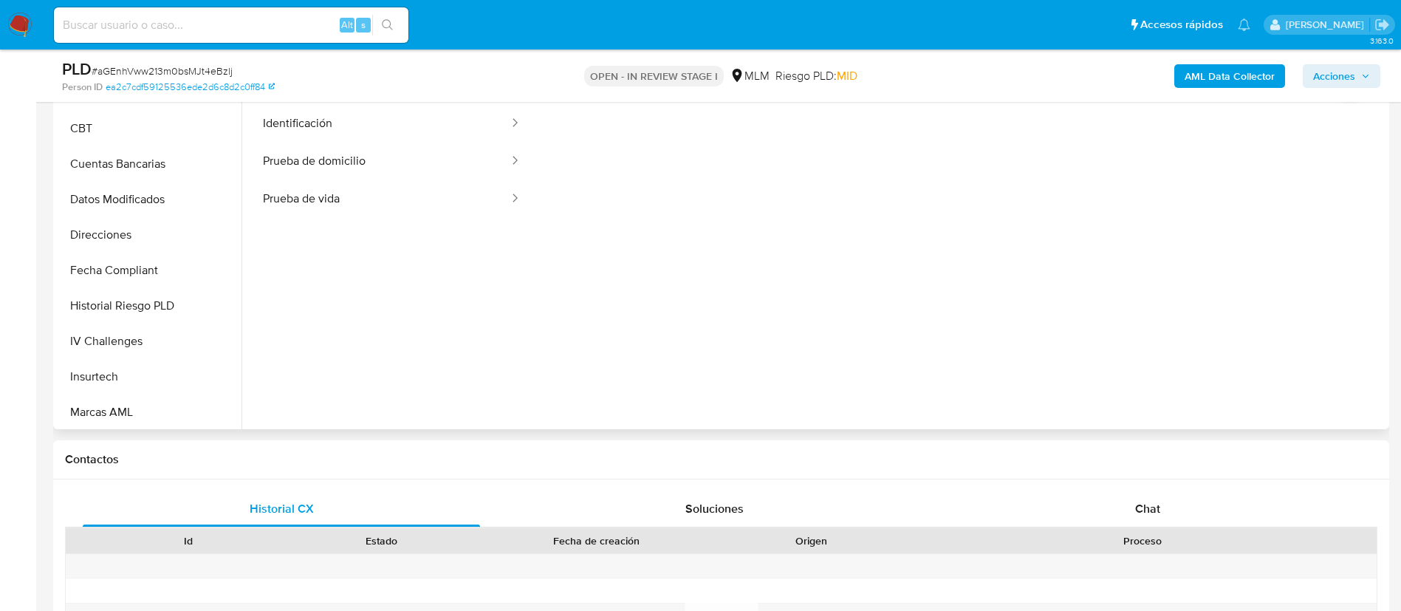
scroll to position [665, 0]
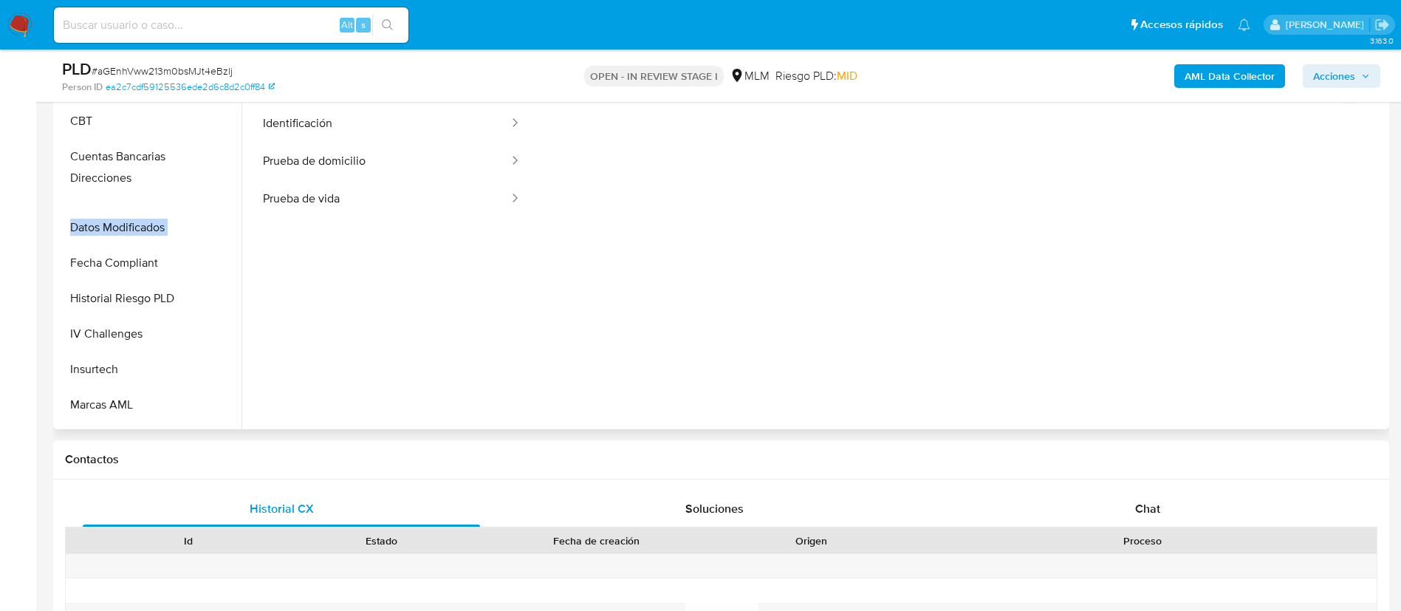
drag, startPoint x: 218, startPoint y: 231, endPoint x: 212, endPoint y: 147, distance: 84.4
click at [212, 147] on ul "General KYC Historial Casos Listas Externas Lista Interna Archivos adjuntos Doc…" at bounding box center [149, 261] width 185 height 333
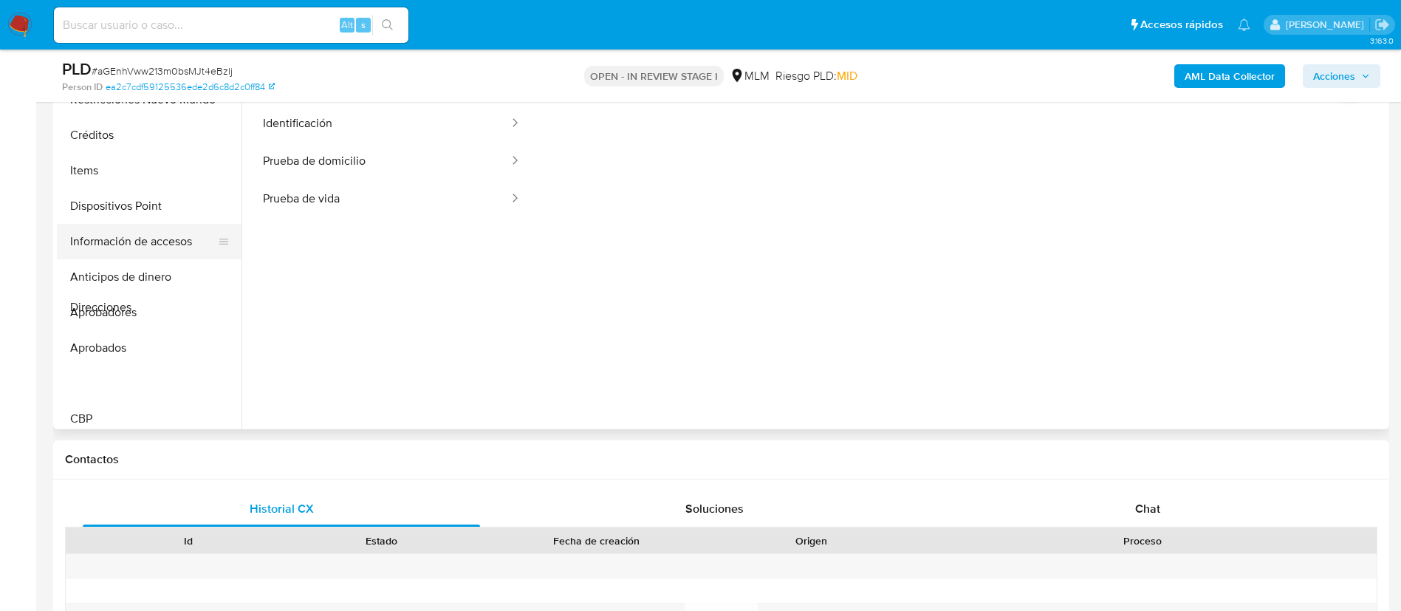
scroll to position [332, 0]
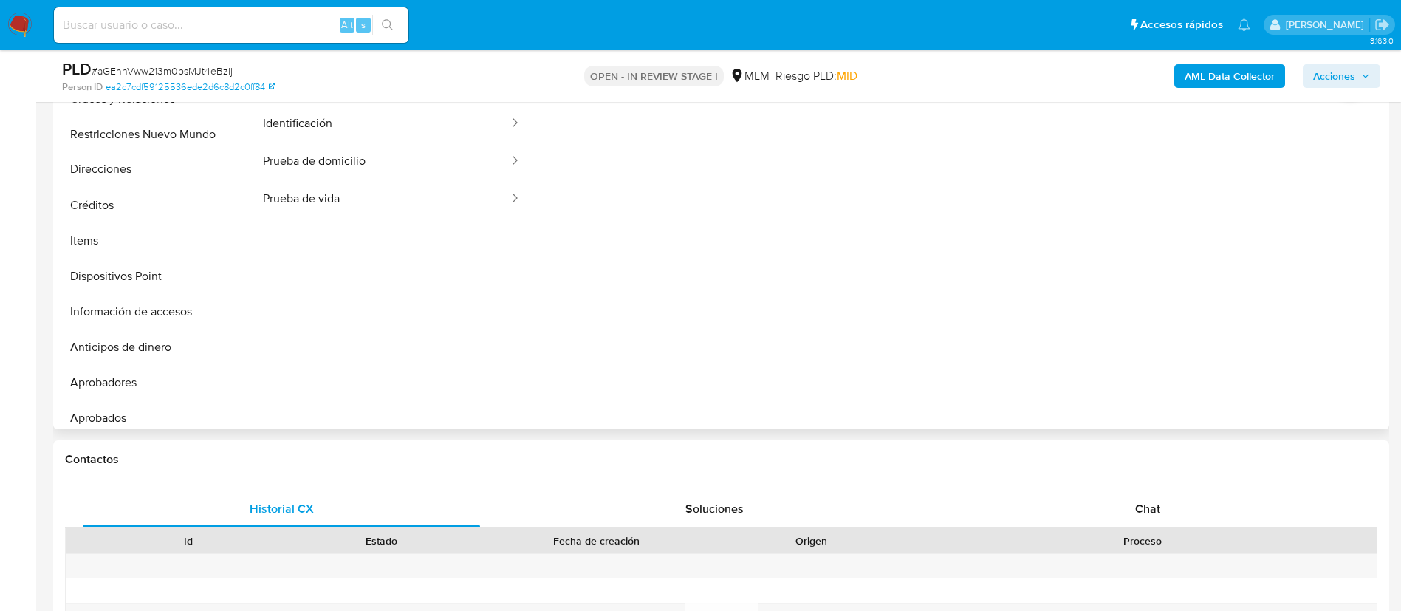
click at [212, 165] on ul "General KYC Historial Casos Listas Externas Lista Interna Archivos adjuntos Doc…" at bounding box center [149, 261] width 185 height 333
click at [168, 179] on button "Direcciones" at bounding box center [143, 169] width 173 height 35
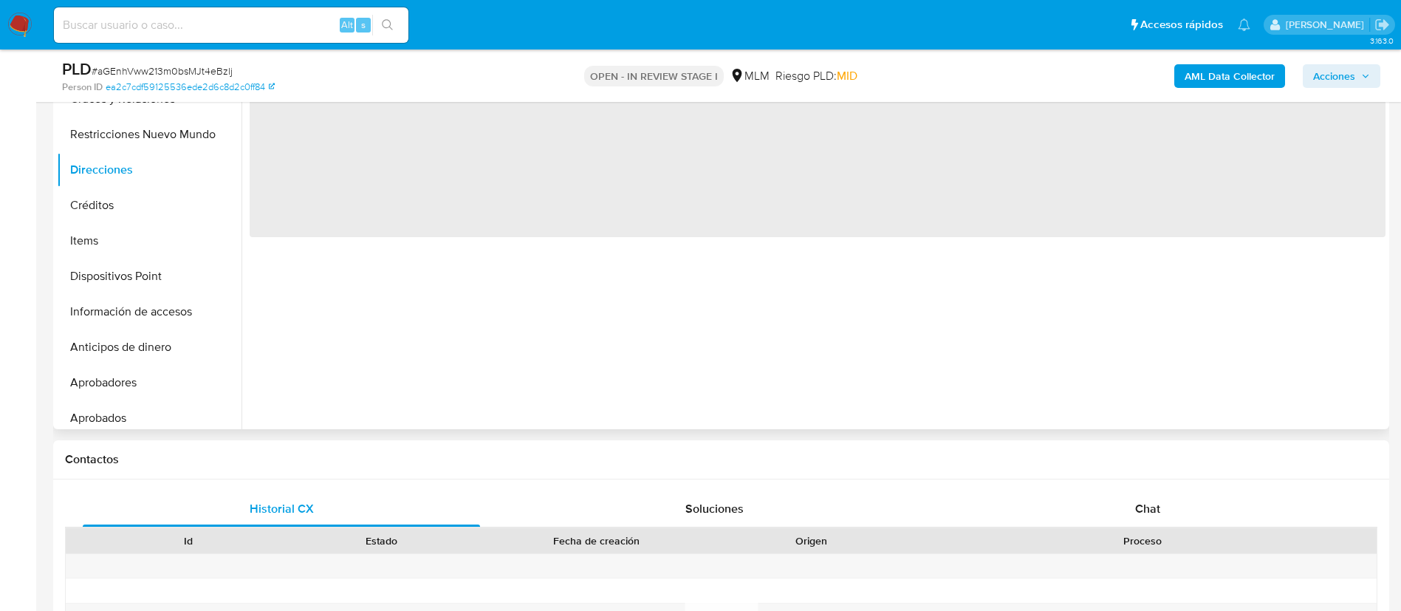
scroll to position [222, 0]
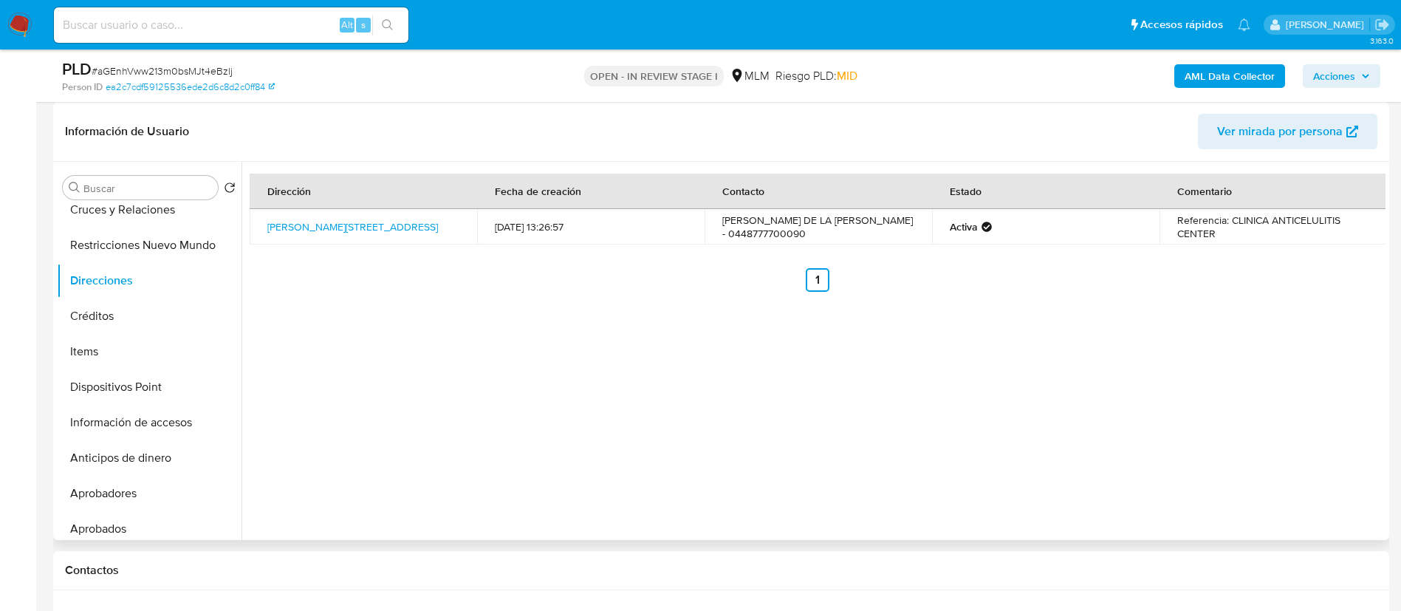
click at [1232, 218] on td "Referencia: CLINICA ANTICELULITIS CENTER" at bounding box center [1273, 226] width 227 height 35
drag, startPoint x: 1242, startPoint y: 223, endPoint x: 1246, endPoint y: 232, distance: 9.9
click at [1246, 232] on td "Referencia: CLINICA ANTICELULITIS CENTER" at bounding box center [1273, 226] width 227 height 35
click at [662, 92] on div "OPEN - IN REVIEW STAGE I MLM Riesgo PLD: MID" at bounding box center [722, 75] width 436 height 35
click at [1227, 227] on td "Referencia: CLINICA ANTICELULITIS CENTER" at bounding box center [1273, 226] width 227 height 35
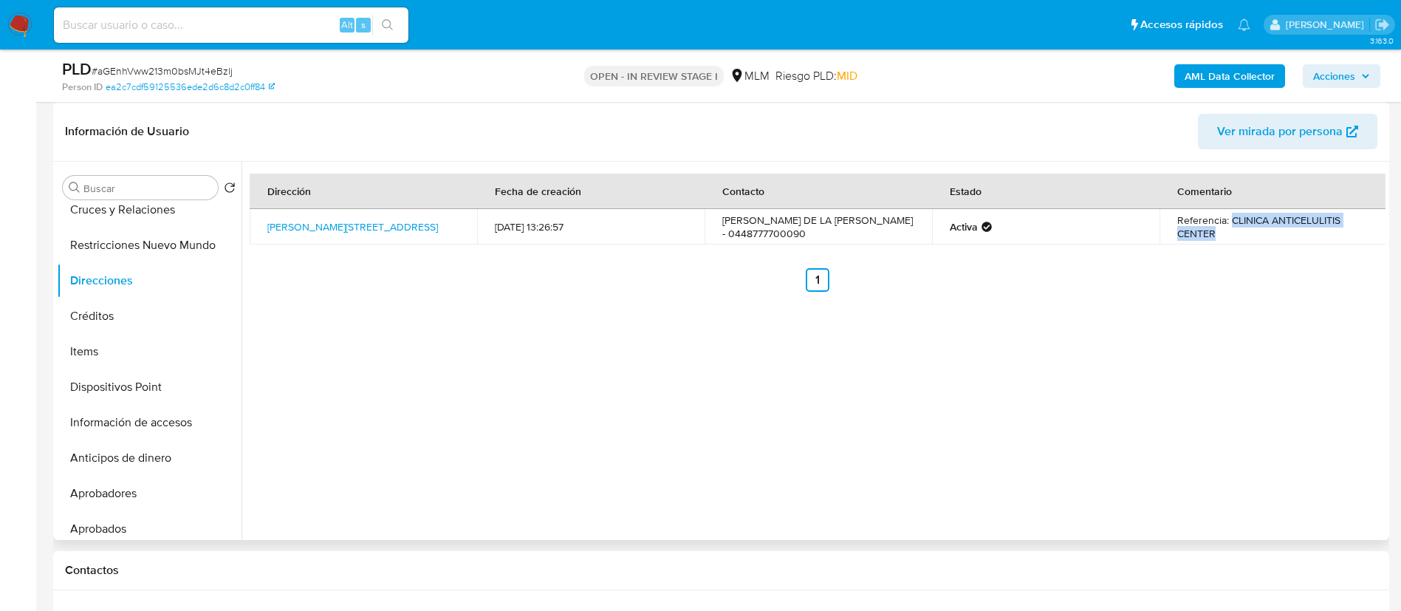
drag, startPoint x: 1227, startPoint y: 217, endPoint x: 1246, endPoint y: 242, distance: 30.6
click at [1246, 242] on td "Referencia: CLINICA ANTICELULITIS CENTER" at bounding box center [1273, 226] width 227 height 35
copy td "CLINICA ANTICELULITIS CENTER"
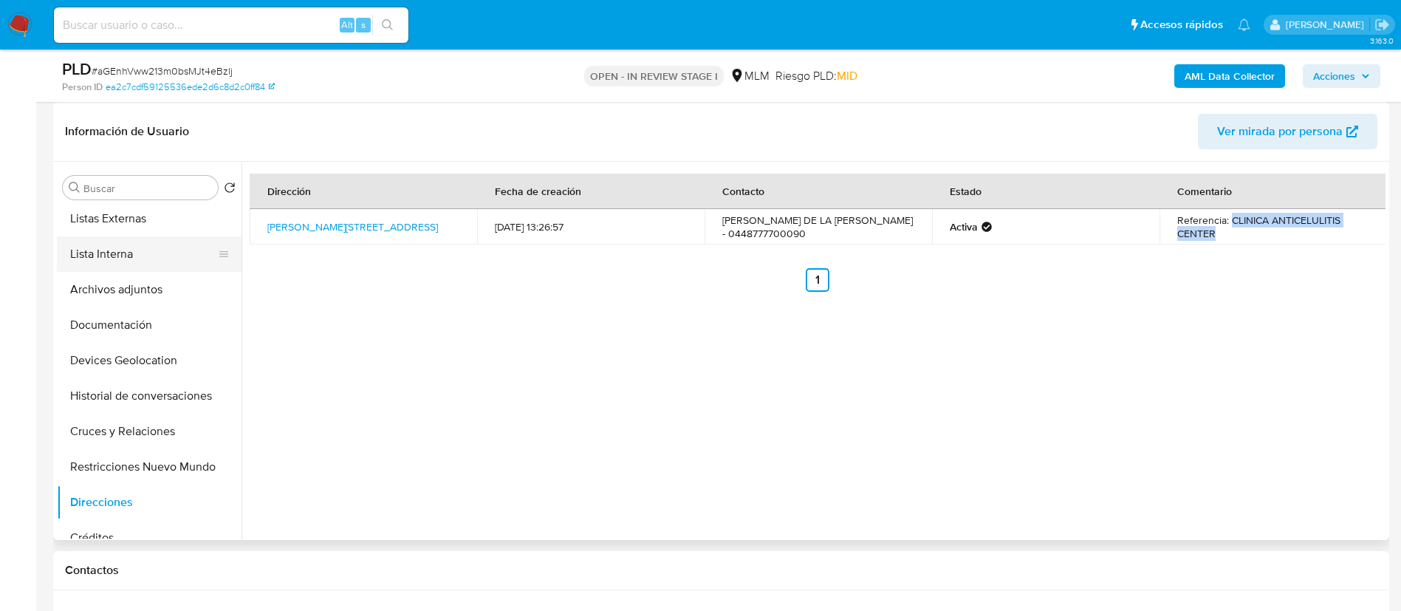
scroll to position [0, 0]
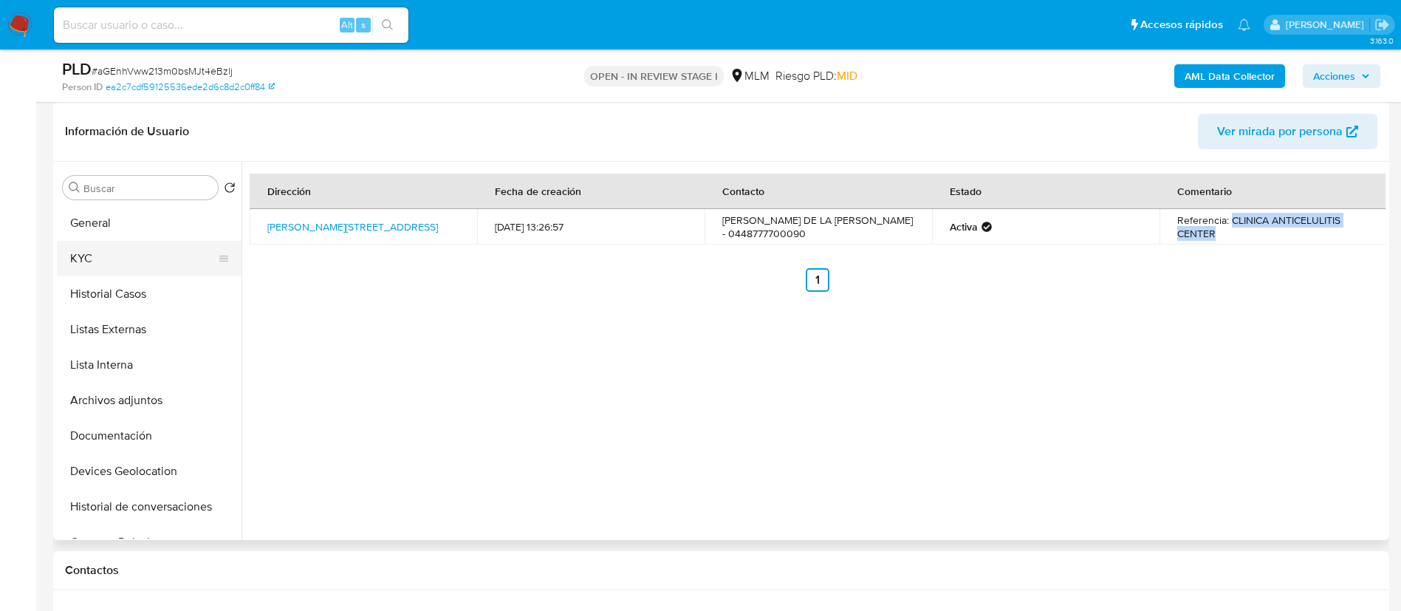
click at [123, 260] on button "KYC" at bounding box center [143, 258] width 173 height 35
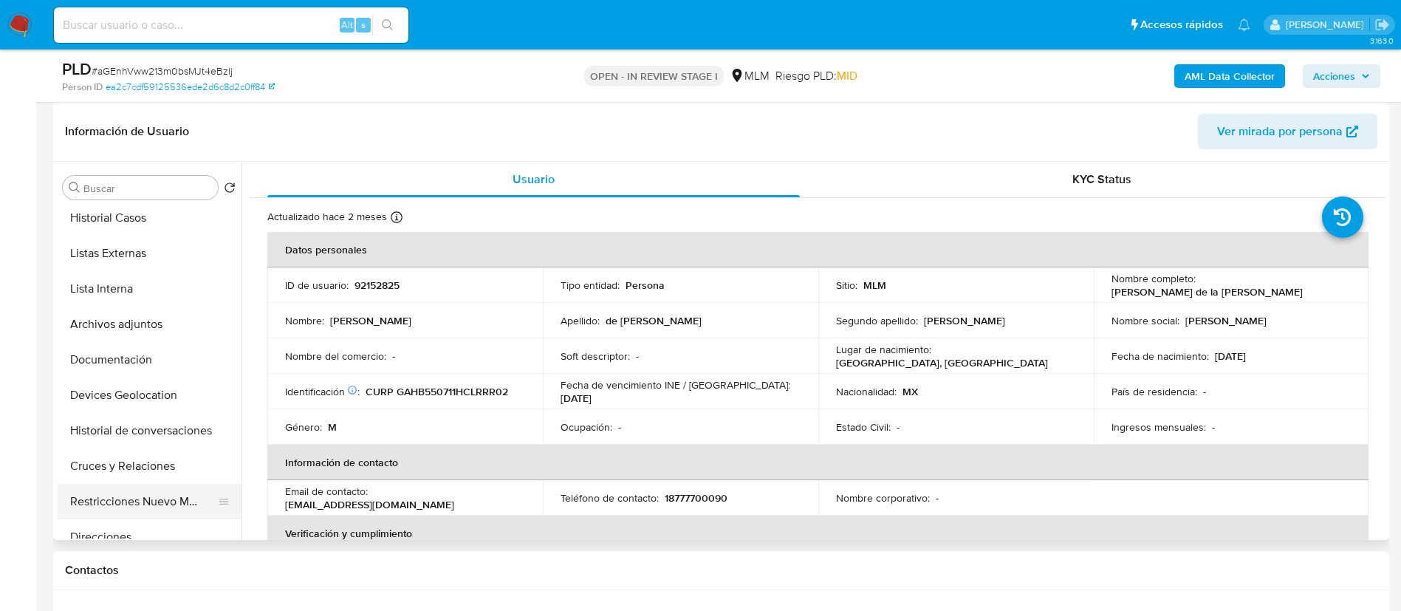
scroll to position [111, 0]
click at [148, 486] on button "Direcciones" at bounding box center [143, 501] width 173 height 35
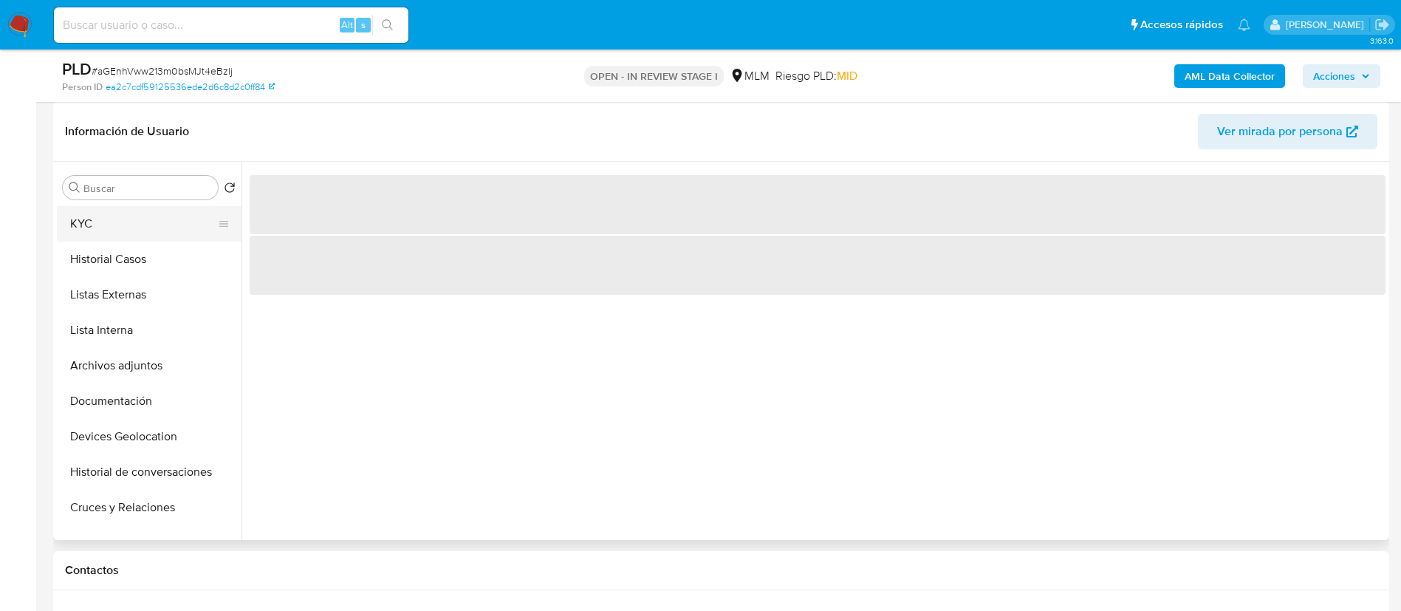
scroll to position [0, 0]
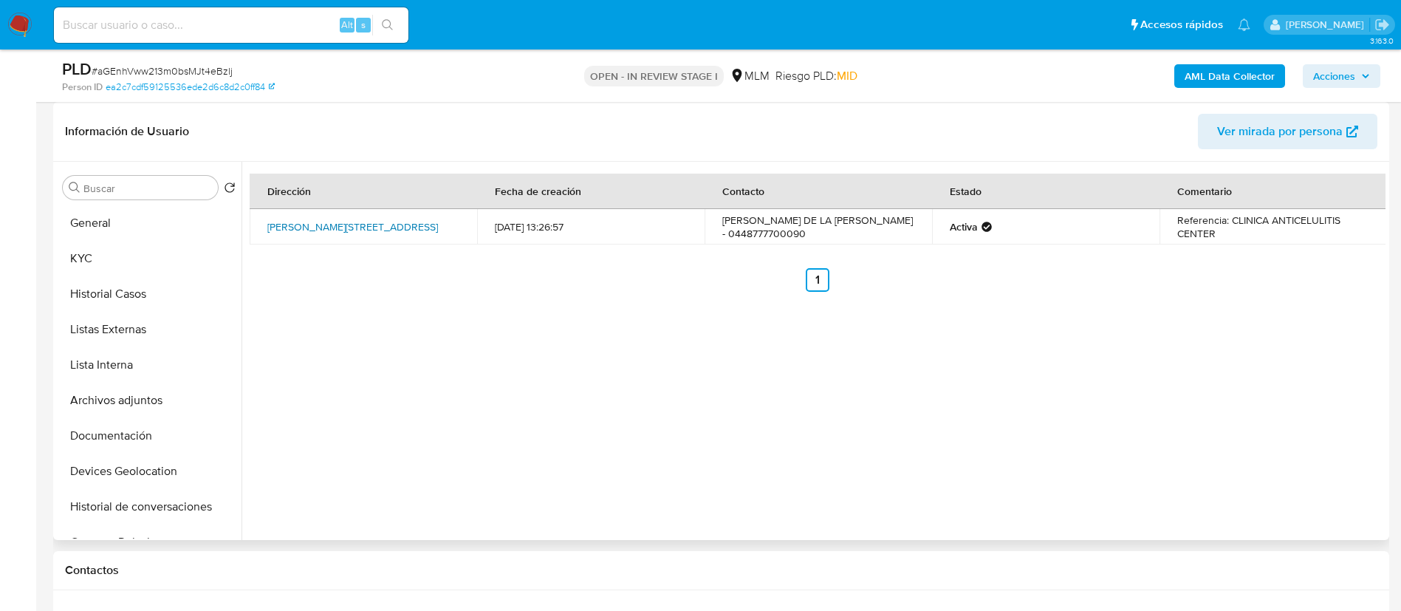
click at [325, 224] on link "Hidalgo 1613, Acuña, Coahuila, 26250, Mexico 1613" at bounding box center [352, 226] width 171 height 15
click at [136, 261] on button "KYC" at bounding box center [143, 258] width 173 height 35
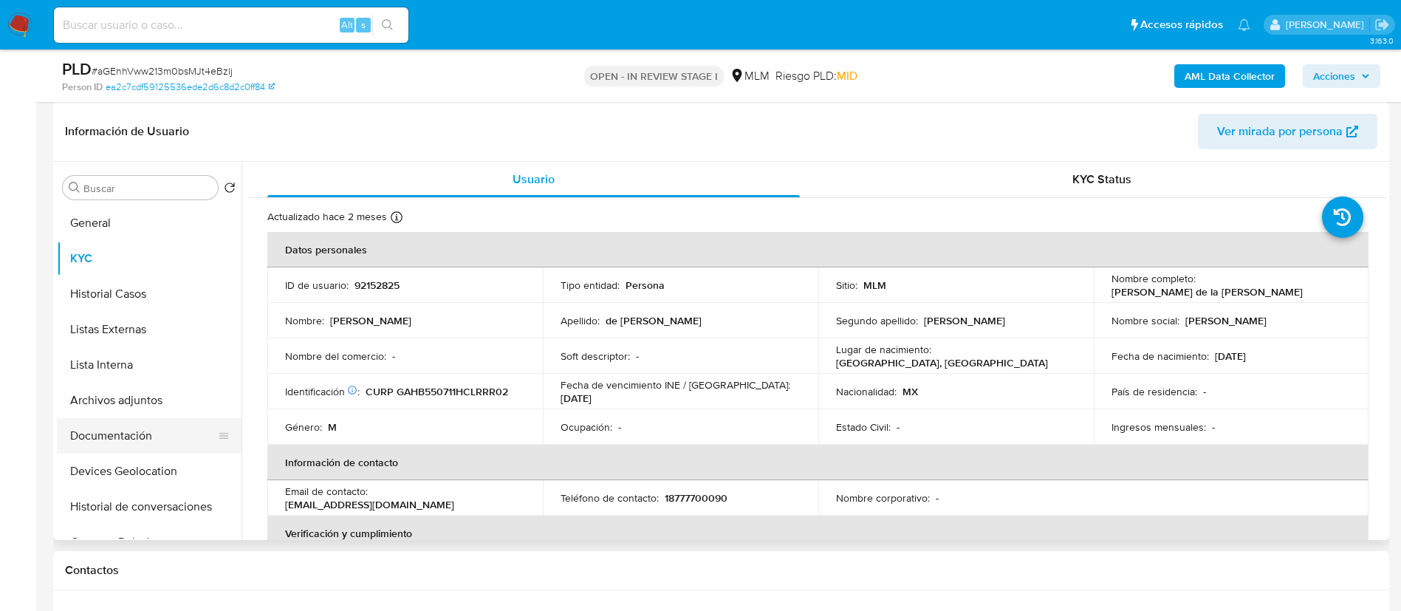
click at [122, 429] on button "Documentación" at bounding box center [143, 435] width 173 height 35
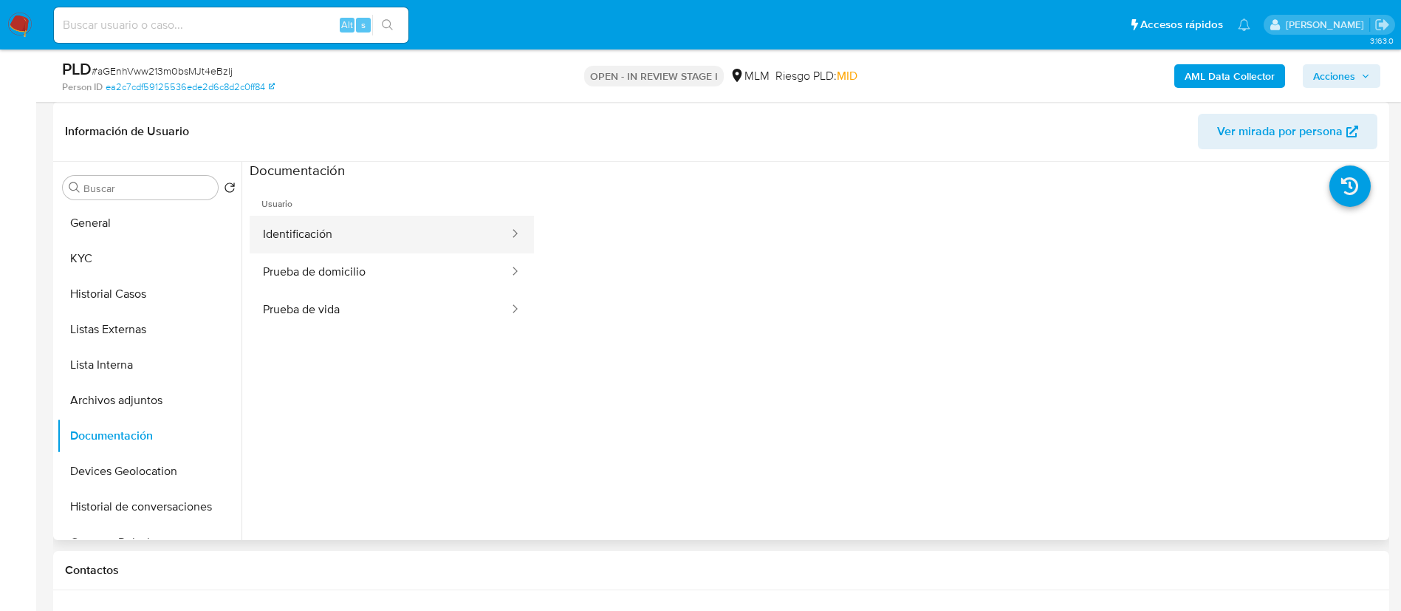
click at [347, 239] on button "Identificación" at bounding box center [380, 235] width 261 height 38
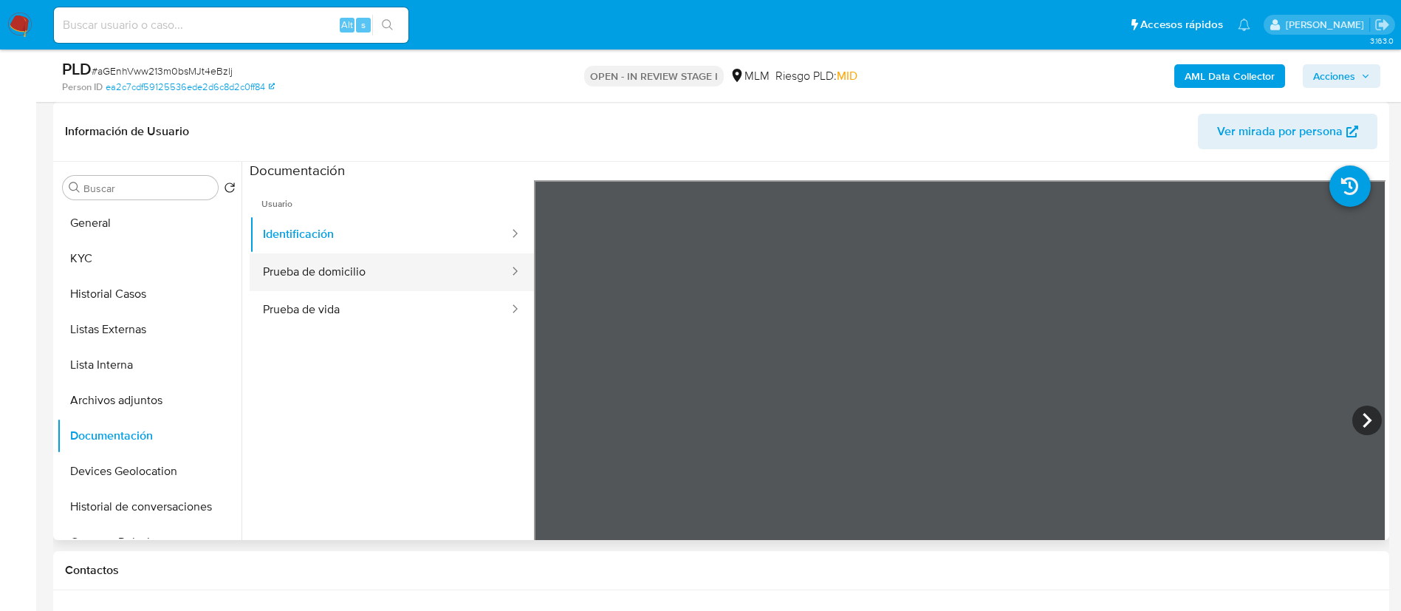
click at [394, 270] on button "Prueba de domicilio" at bounding box center [380, 272] width 261 height 38
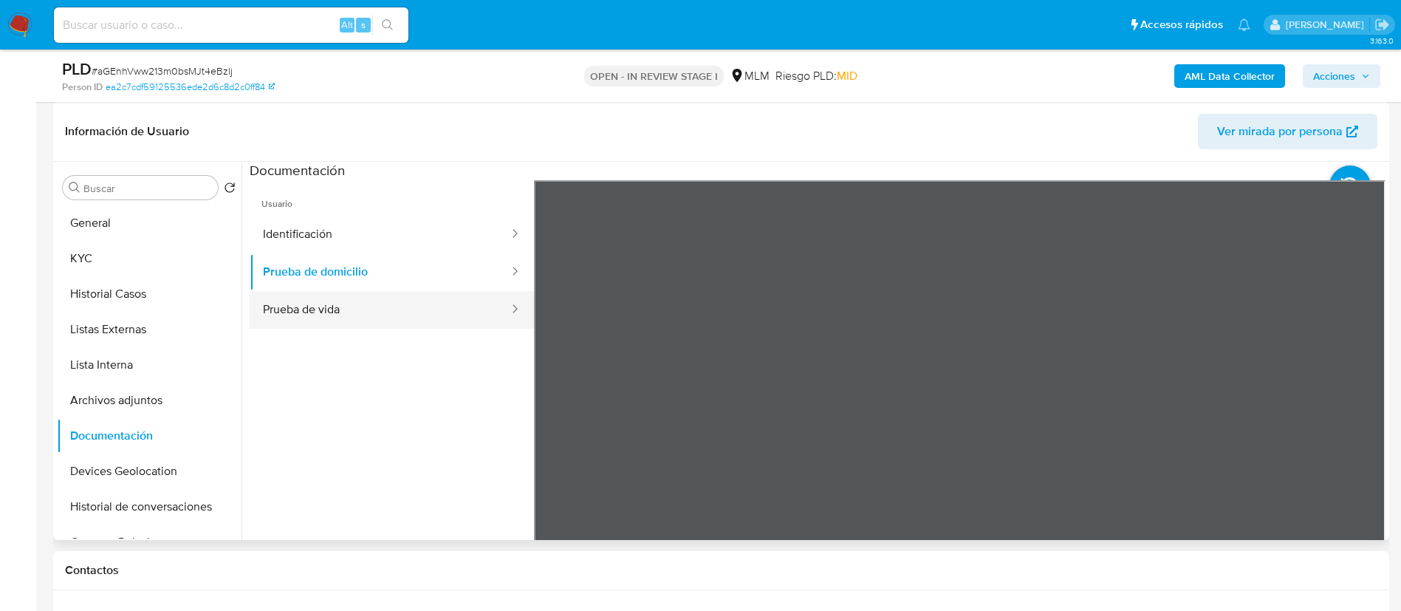
click at [397, 298] on button "Prueba de vida" at bounding box center [380, 310] width 261 height 38
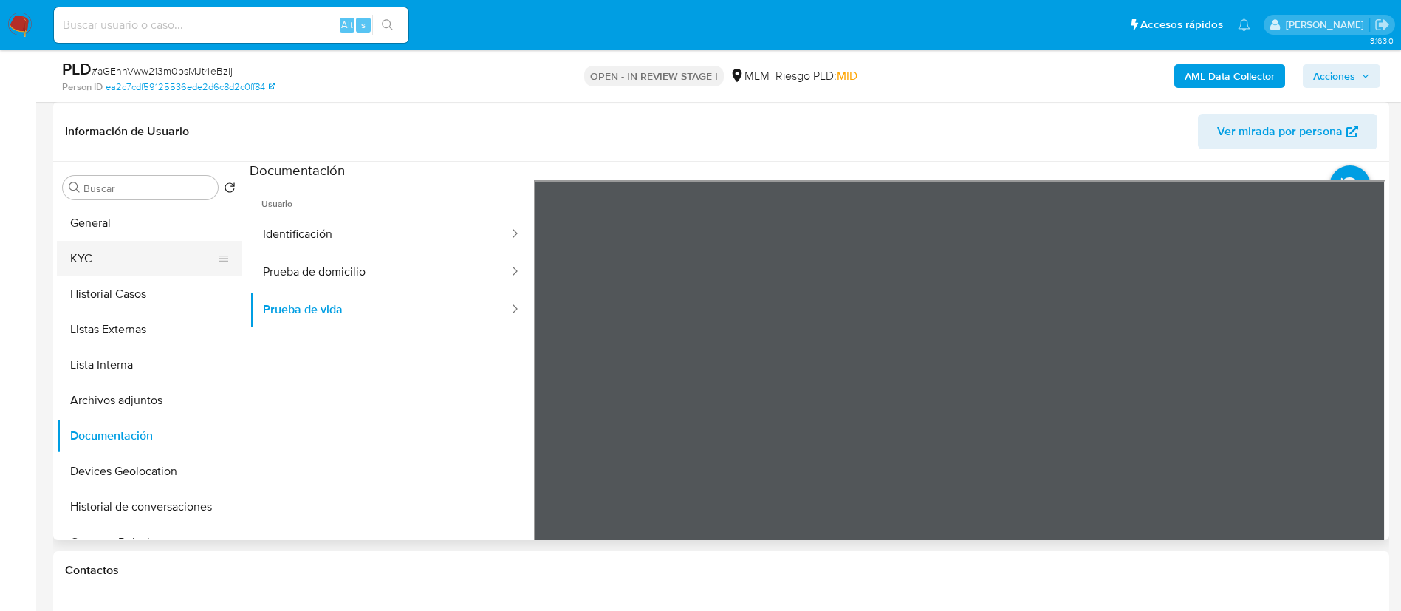
click at [177, 256] on button "KYC" at bounding box center [143, 258] width 173 height 35
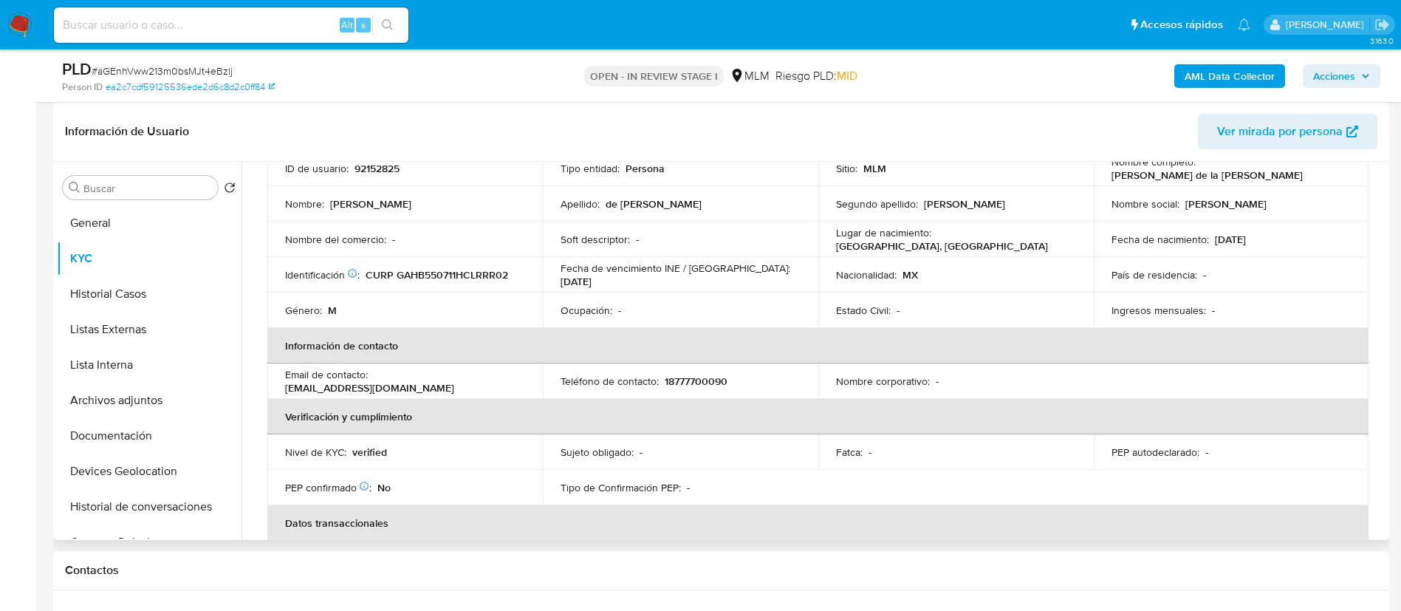
scroll to position [111, 0]
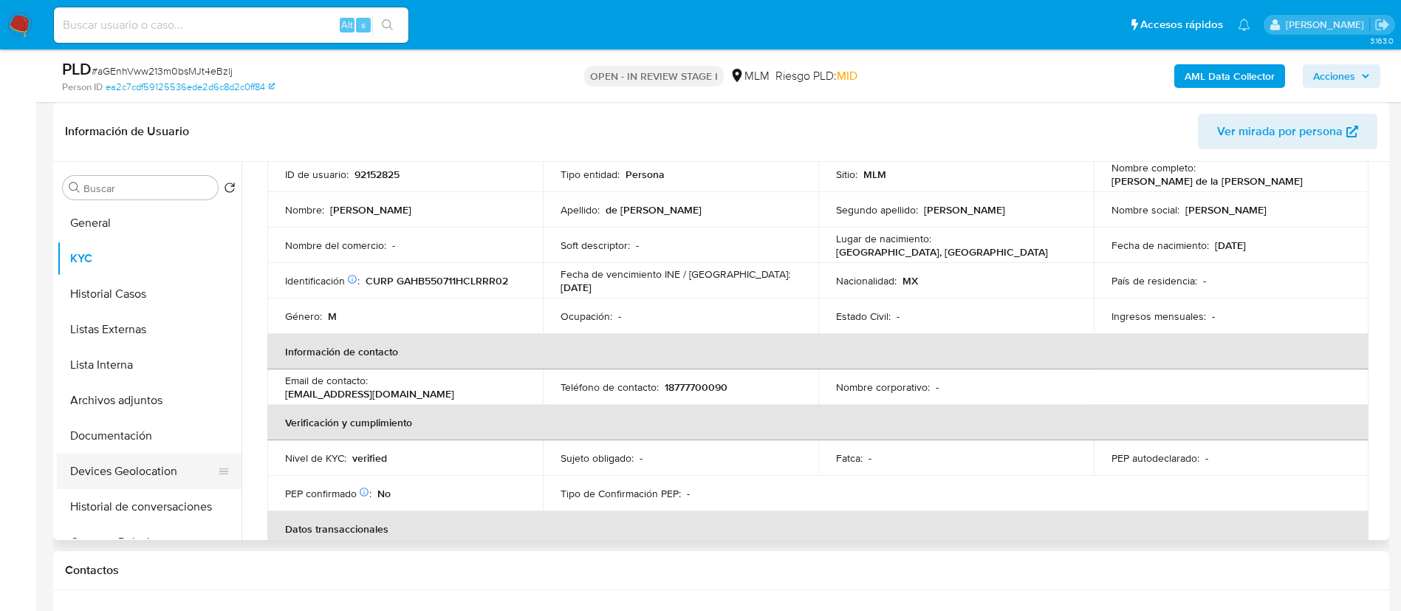
click at [157, 456] on button "Devices Geolocation" at bounding box center [143, 470] width 173 height 35
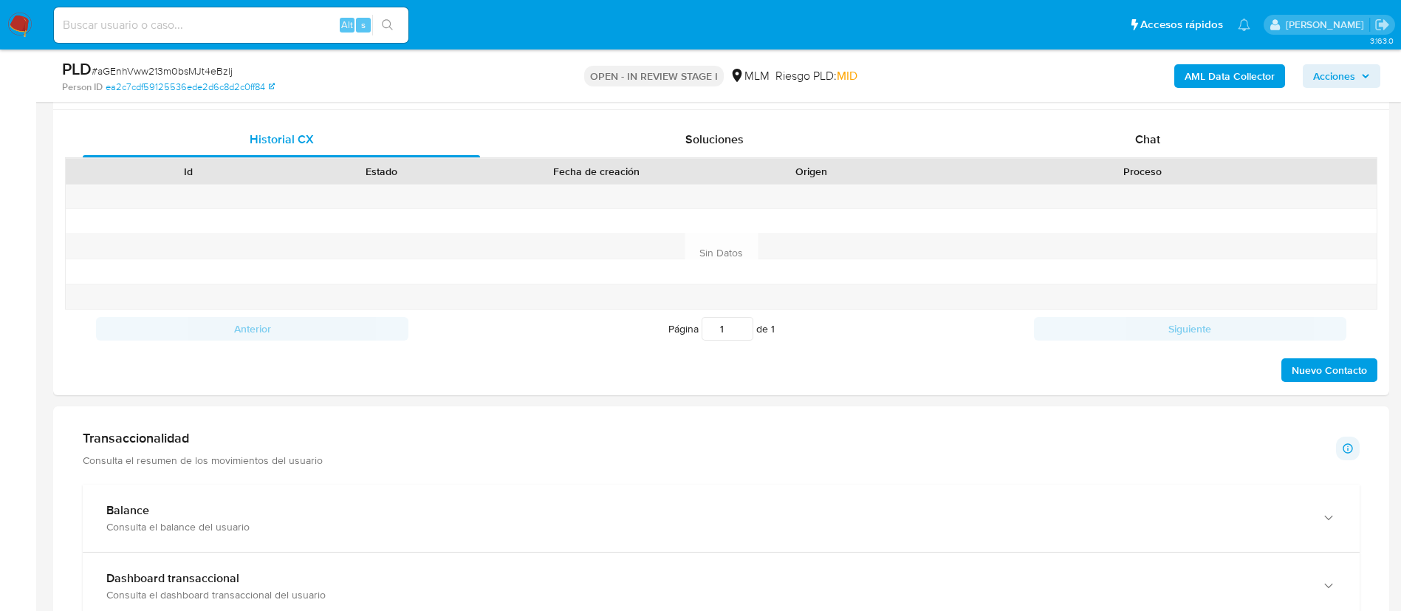
scroll to position [886, 0]
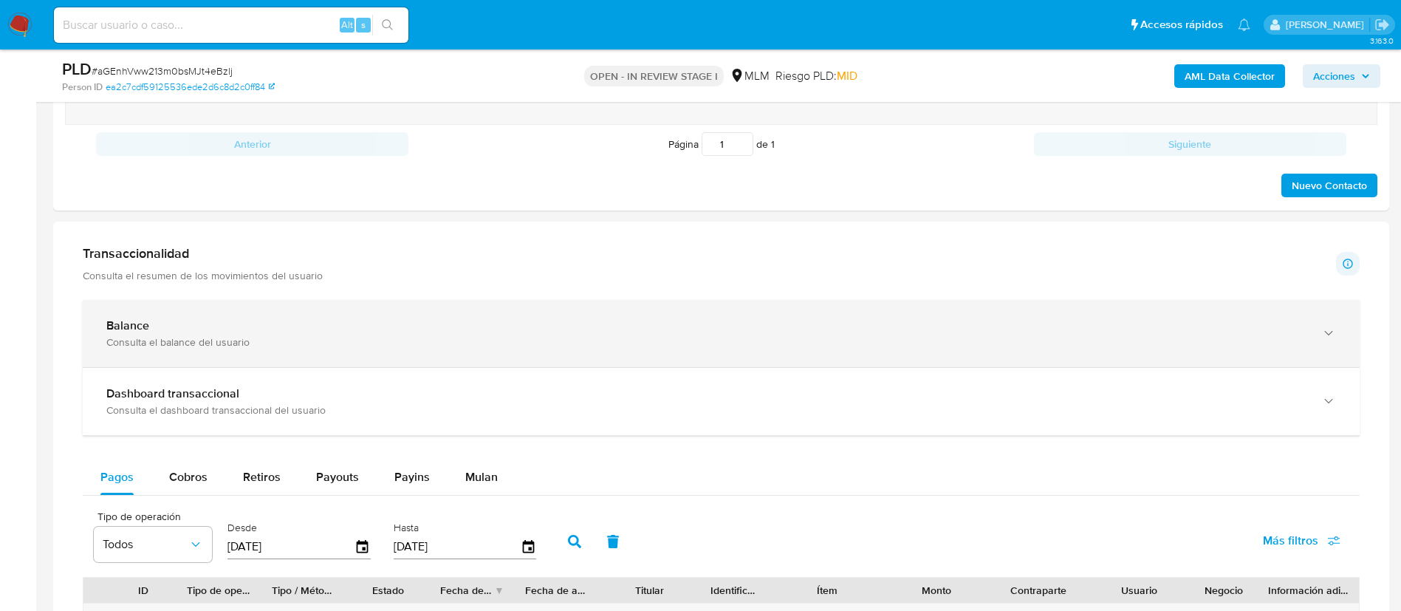
drag, startPoint x: 452, startPoint y: 331, endPoint x: 459, endPoint y: 330, distance: 7.4
click at [454, 329] on div "Balance" at bounding box center [706, 325] width 1200 height 15
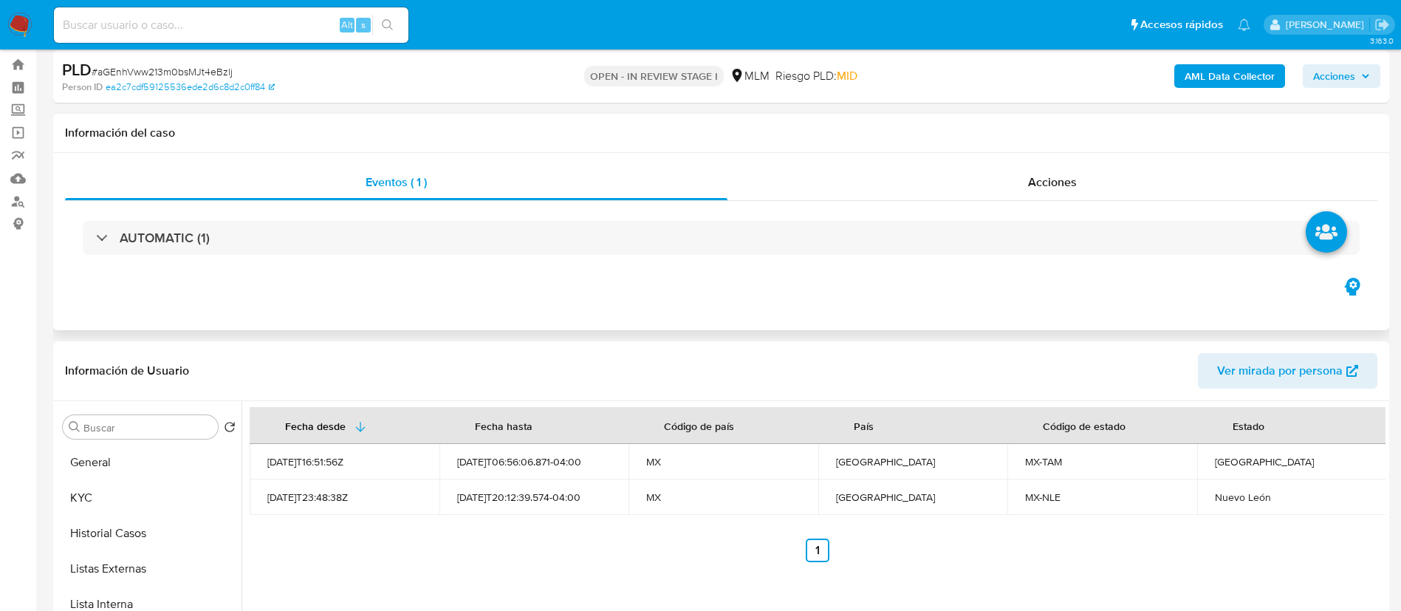
scroll to position [0, 0]
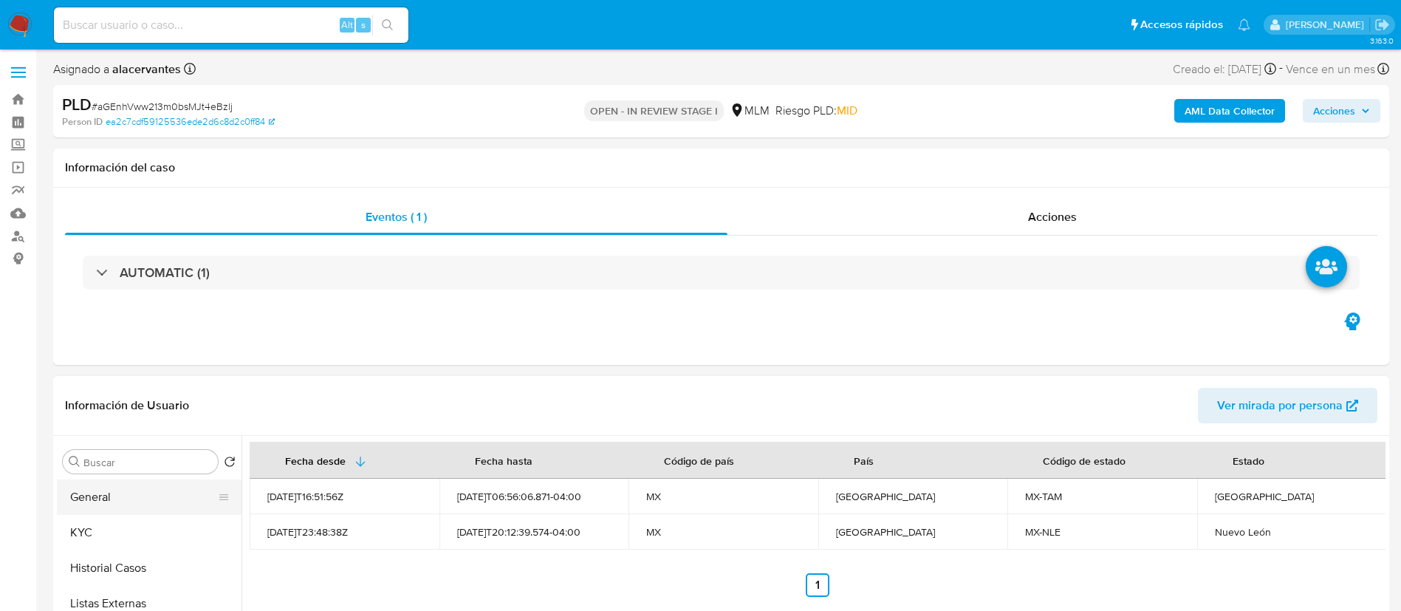
click at [140, 487] on button "General" at bounding box center [143, 496] width 173 height 35
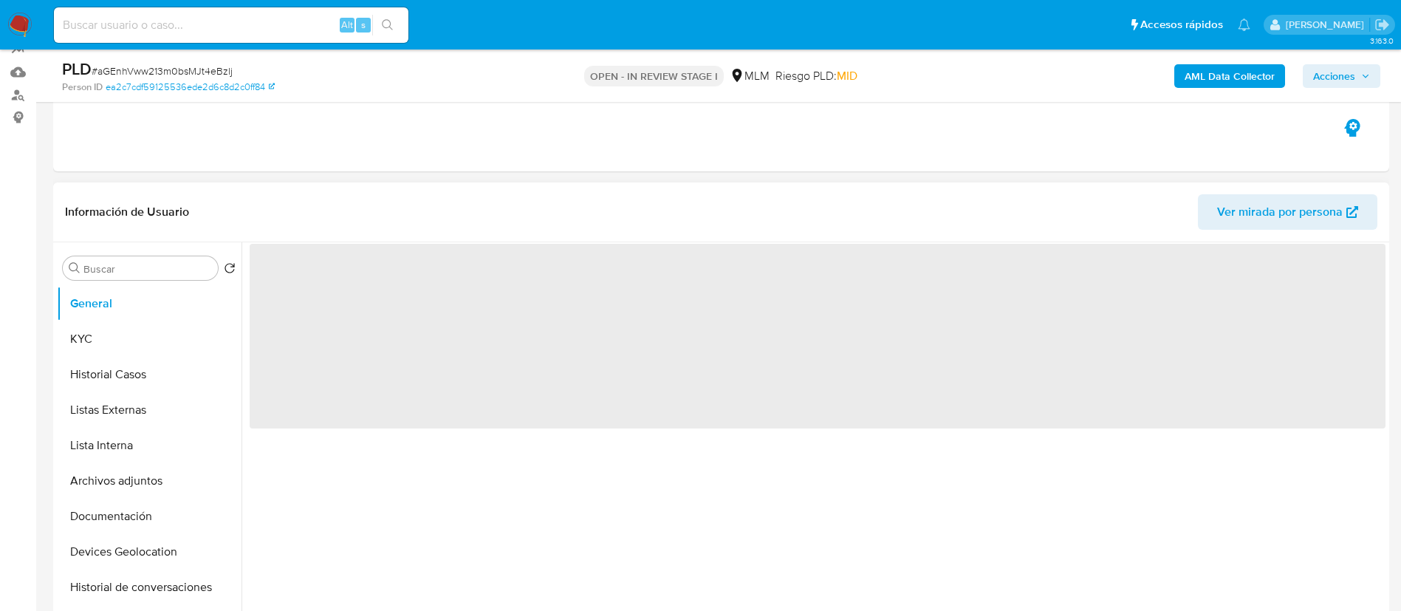
scroll to position [222, 0]
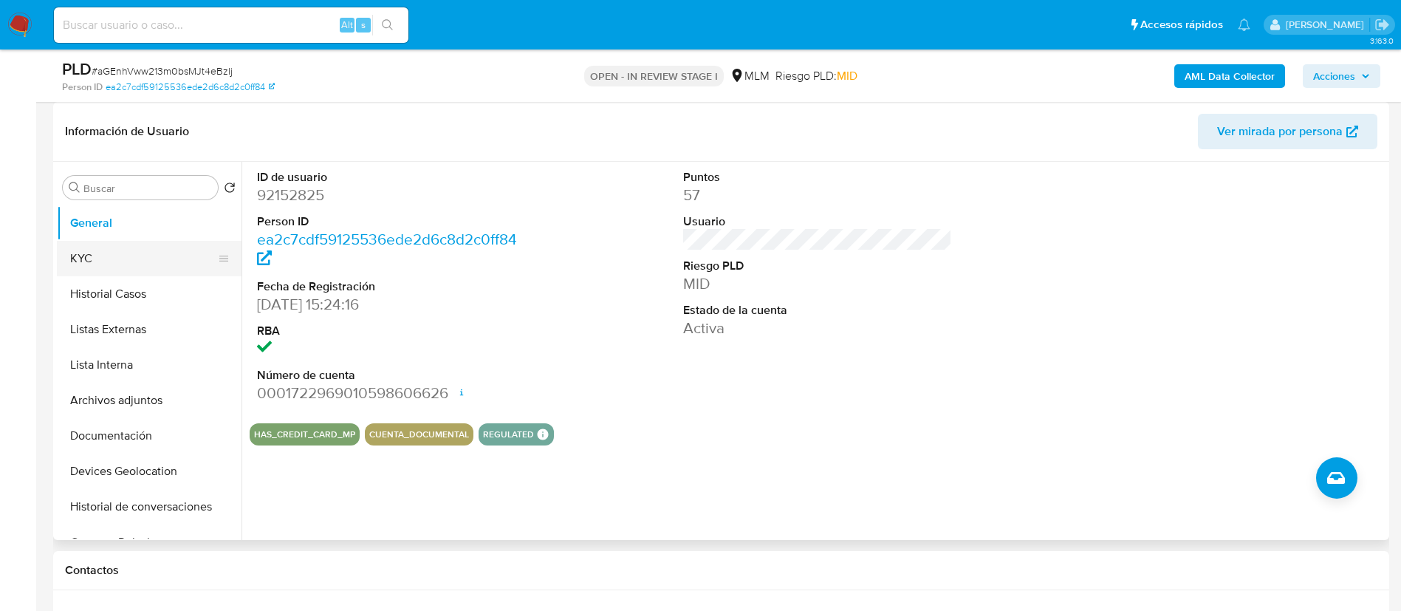
click at [78, 265] on button "KYC" at bounding box center [143, 258] width 173 height 35
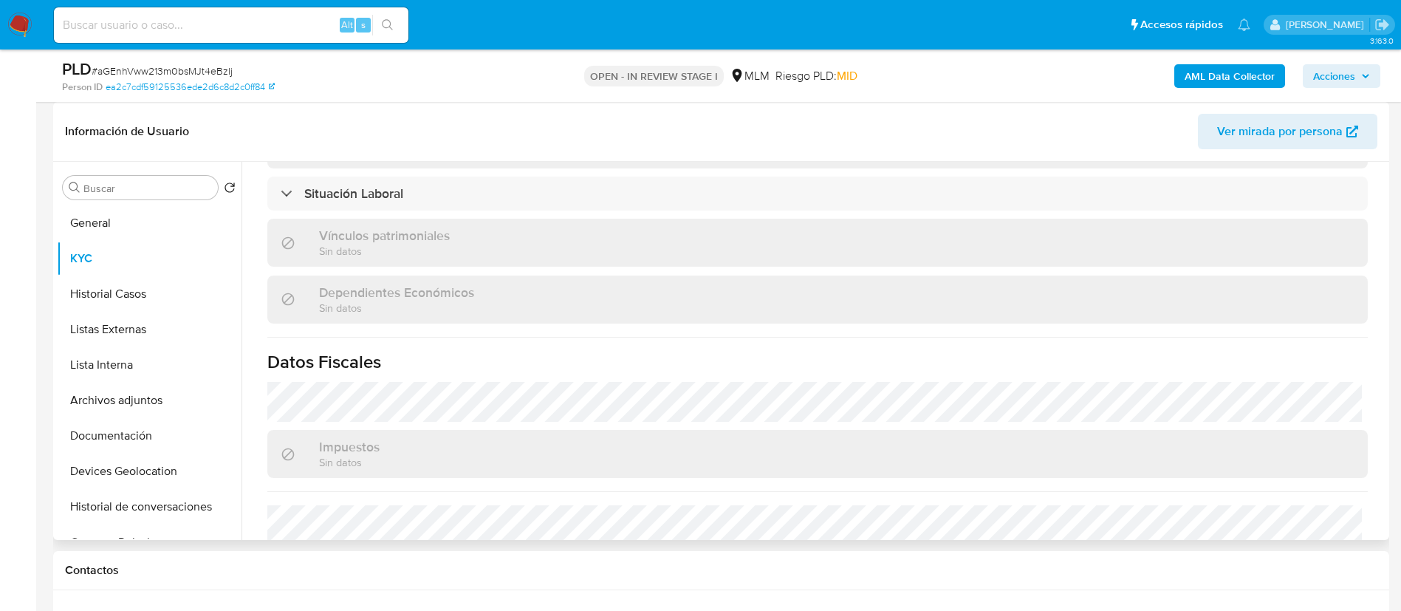
scroll to position [886, 0]
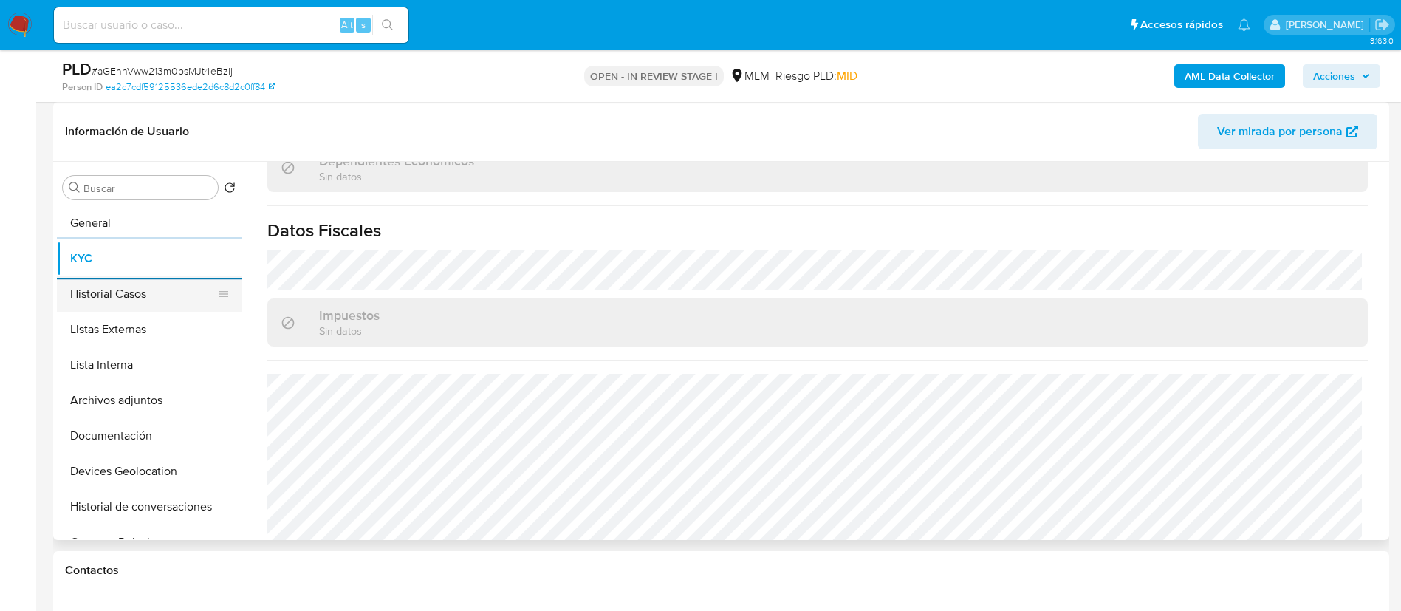
click at [152, 301] on button "Historial Casos" at bounding box center [143, 293] width 173 height 35
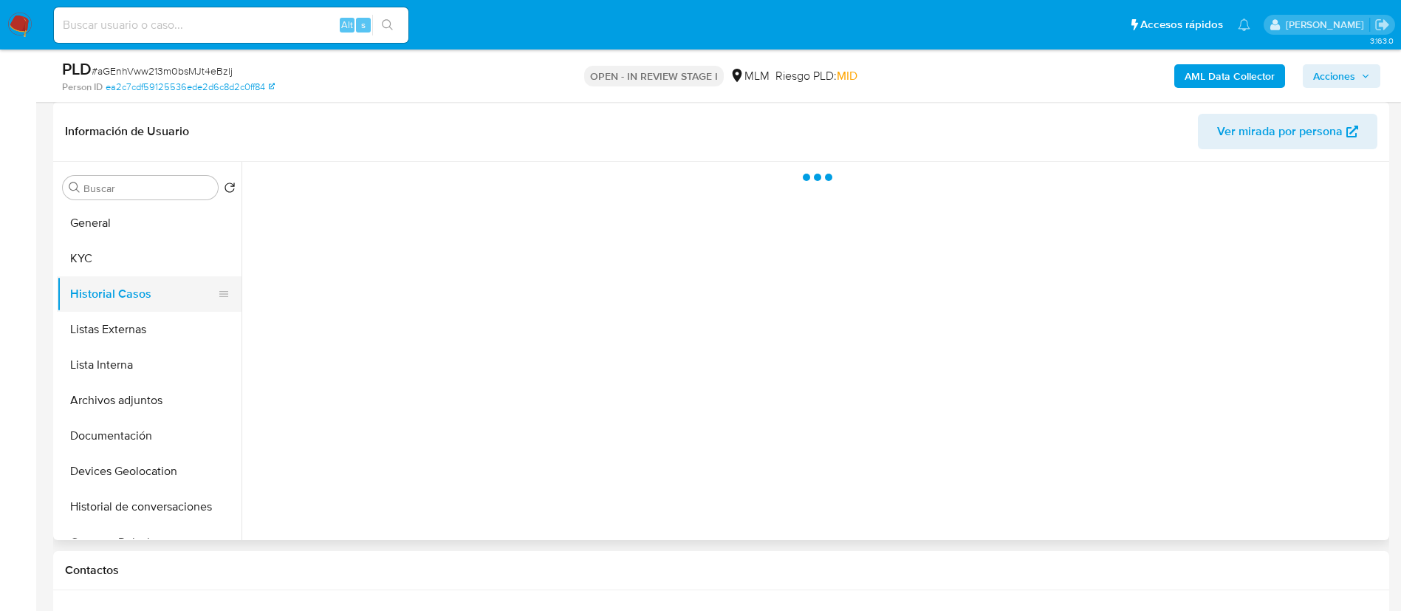
scroll to position [0, 0]
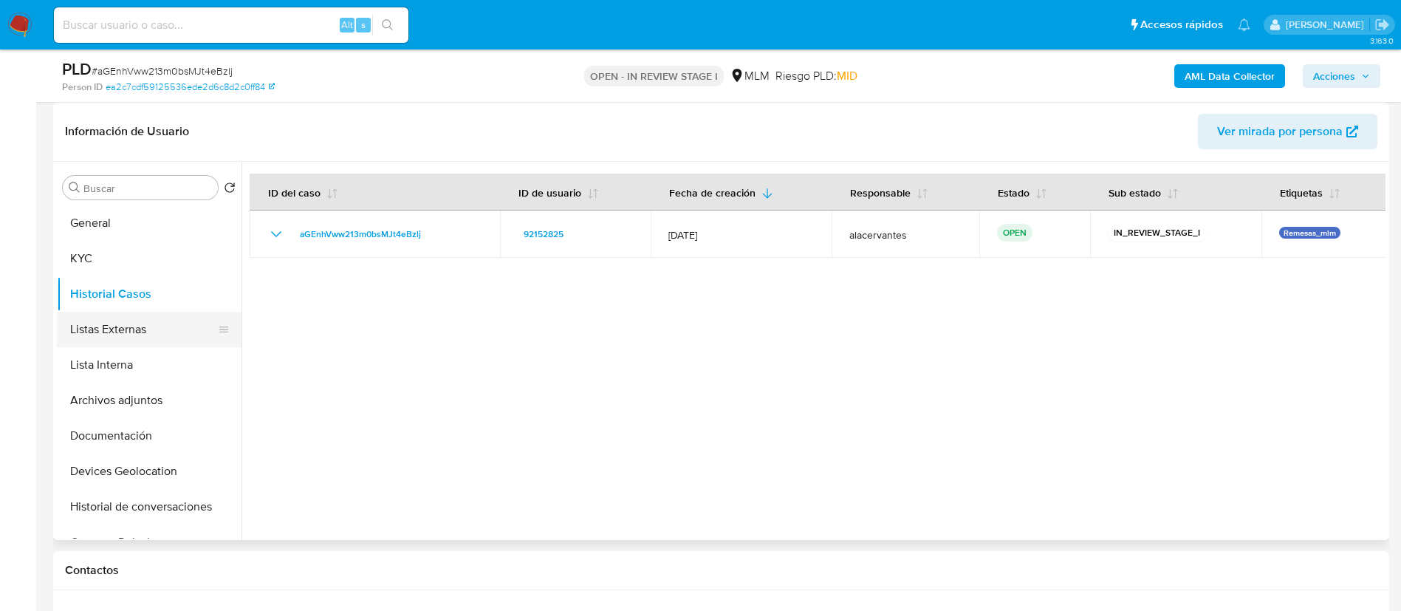
click at [114, 326] on button "Listas Externas" at bounding box center [143, 329] width 173 height 35
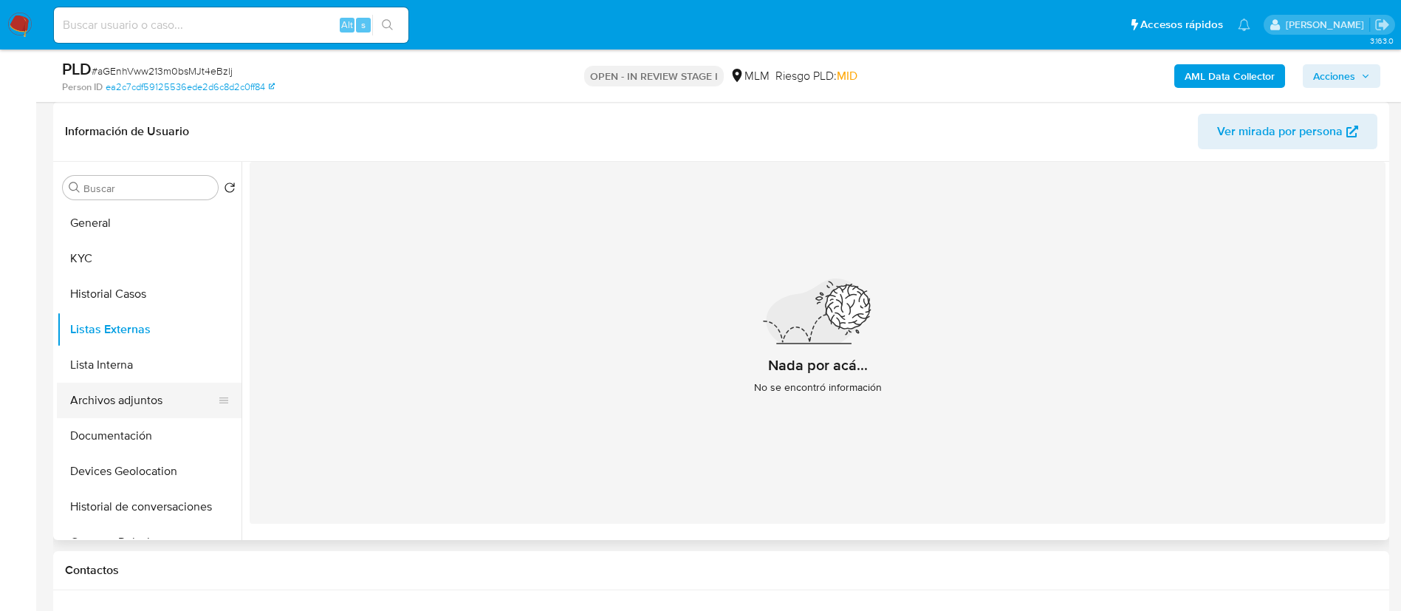
click at [138, 408] on button "Archivos adjuntos" at bounding box center [143, 400] width 173 height 35
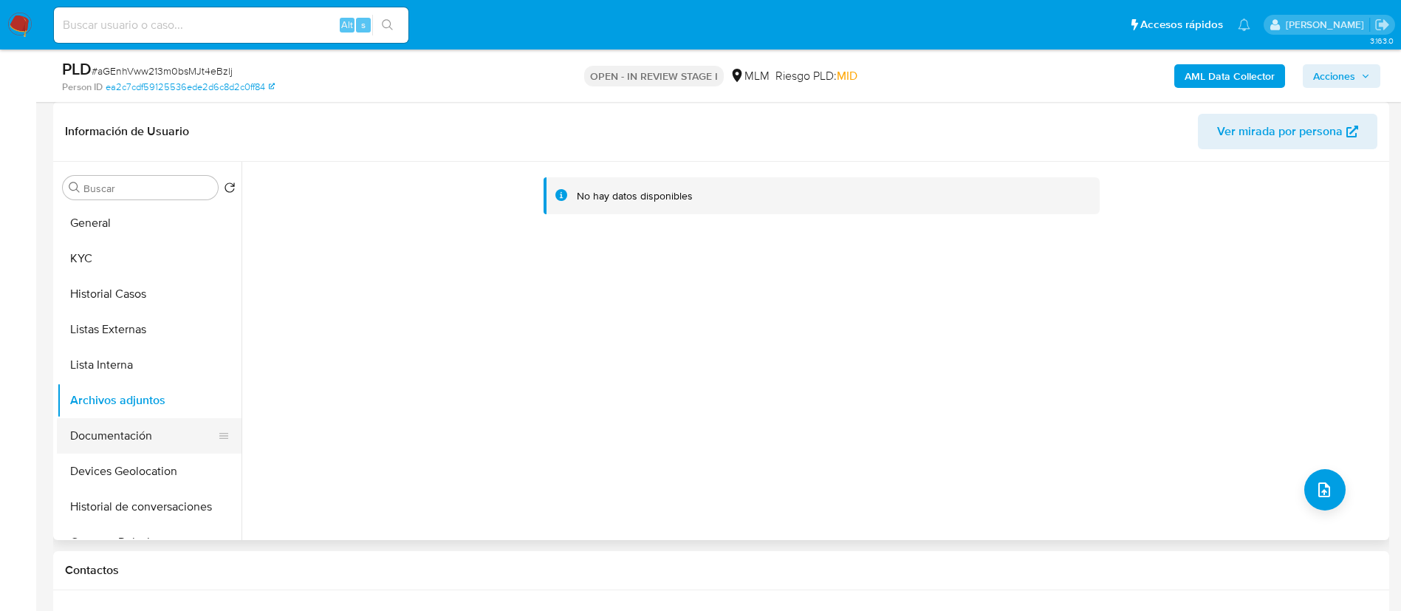
click at [148, 429] on button "Documentación" at bounding box center [143, 435] width 173 height 35
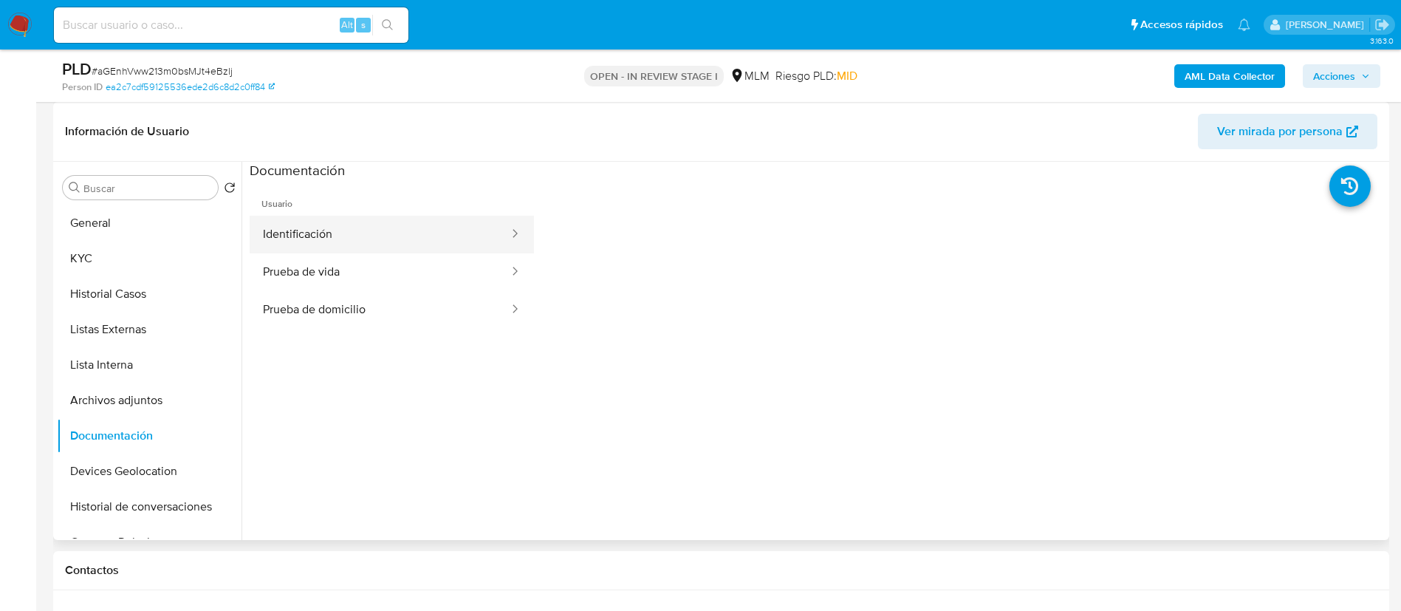
click at [351, 242] on button "Identificación" at bounding box center [380, 235] width 261 height 38
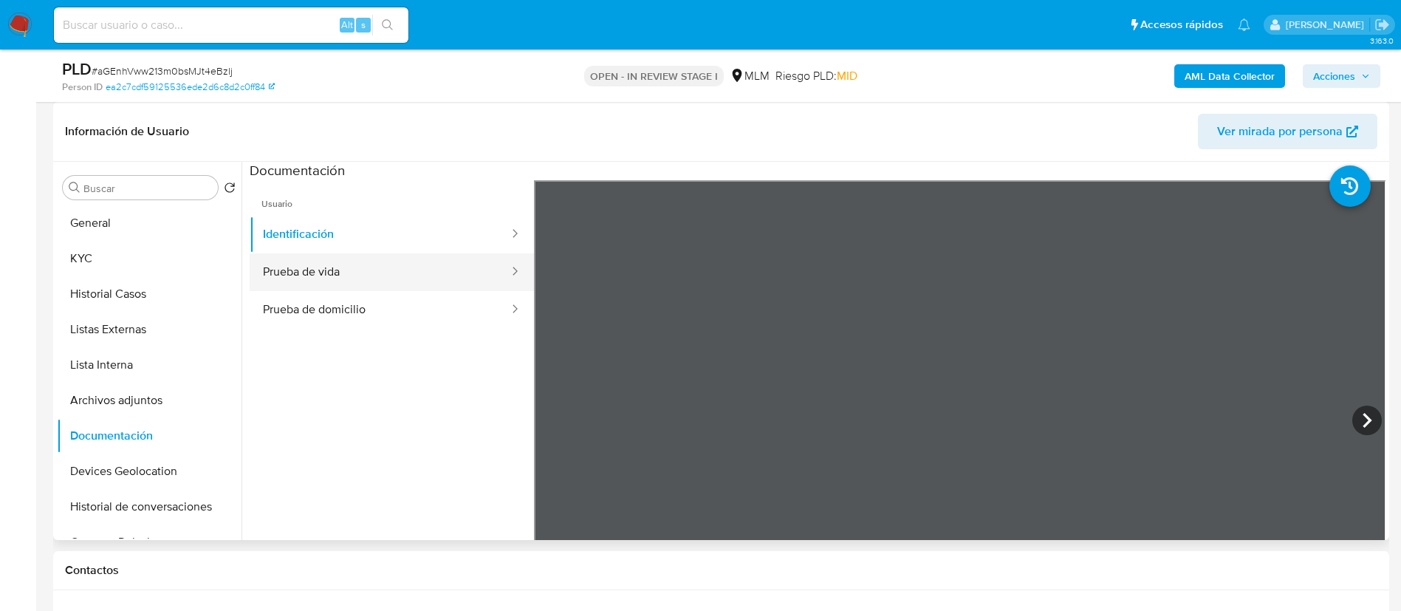
click at [367, 273] on button "Prueba de vida" at bounding box center [380, 272] width 261 height 38
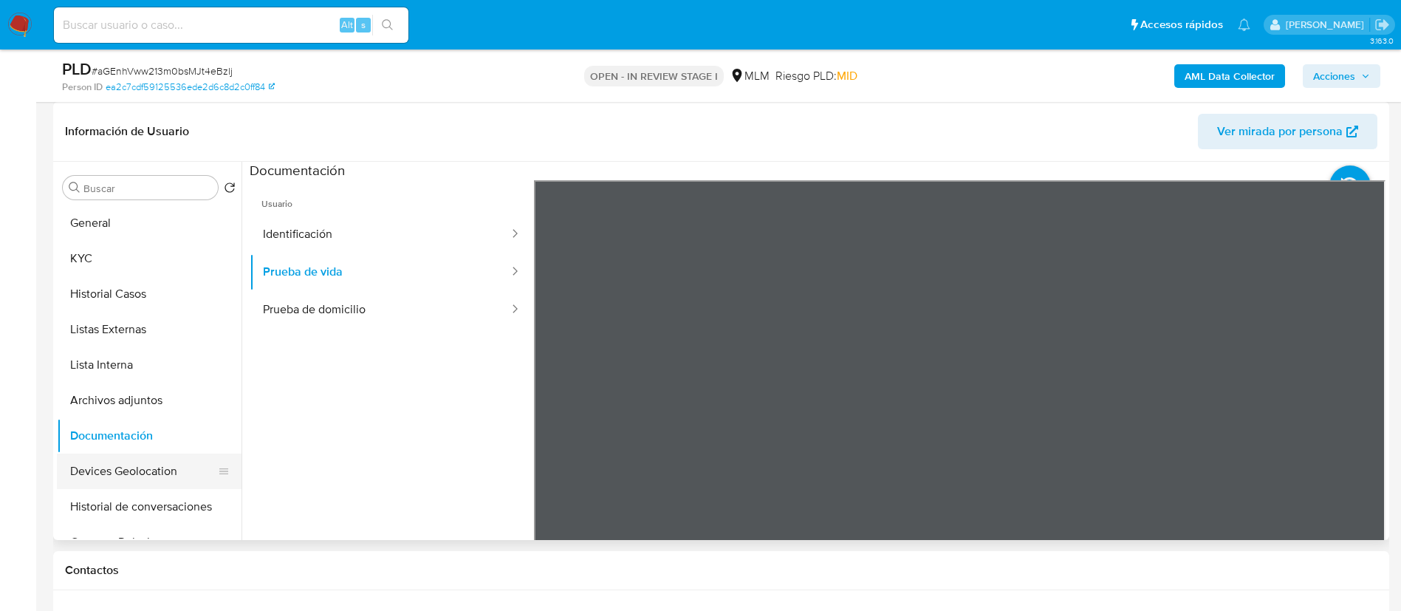
click at [151, 473] on button "Devices Geolocation" at bounding box center [143, 470] width 173 height 35
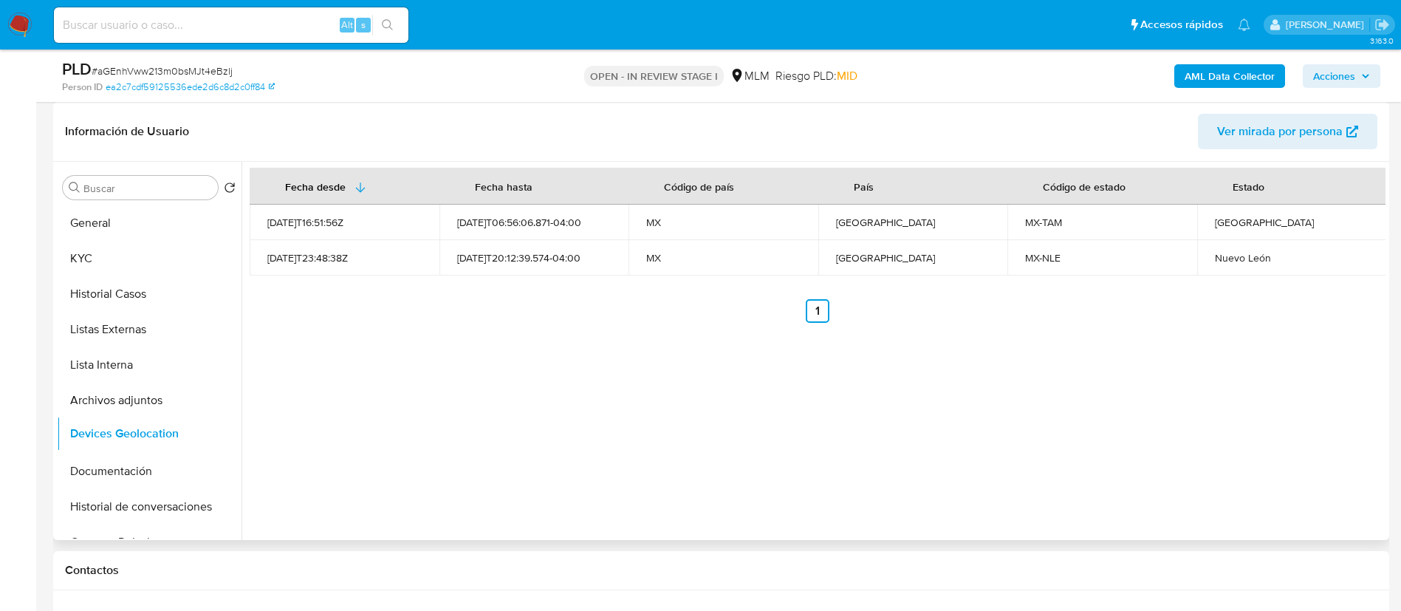
drag, startPoint x: 216, startPoint y: 470, endPoint x: 209, endPoint y: 432, distance: 38.4
click at [209, 432] on ul "General KYC Historial Casos Listas Externas Lista Interna Archivos adjuntos Doc…" at bounding box center [149, 371] width 185 height 333
click at [408, 402] on div "Fecha desde Fecha hasta Código de país País Código de estado Estado 2021-08-09T…" at bounding box center [814, 351] width 1144 height 378
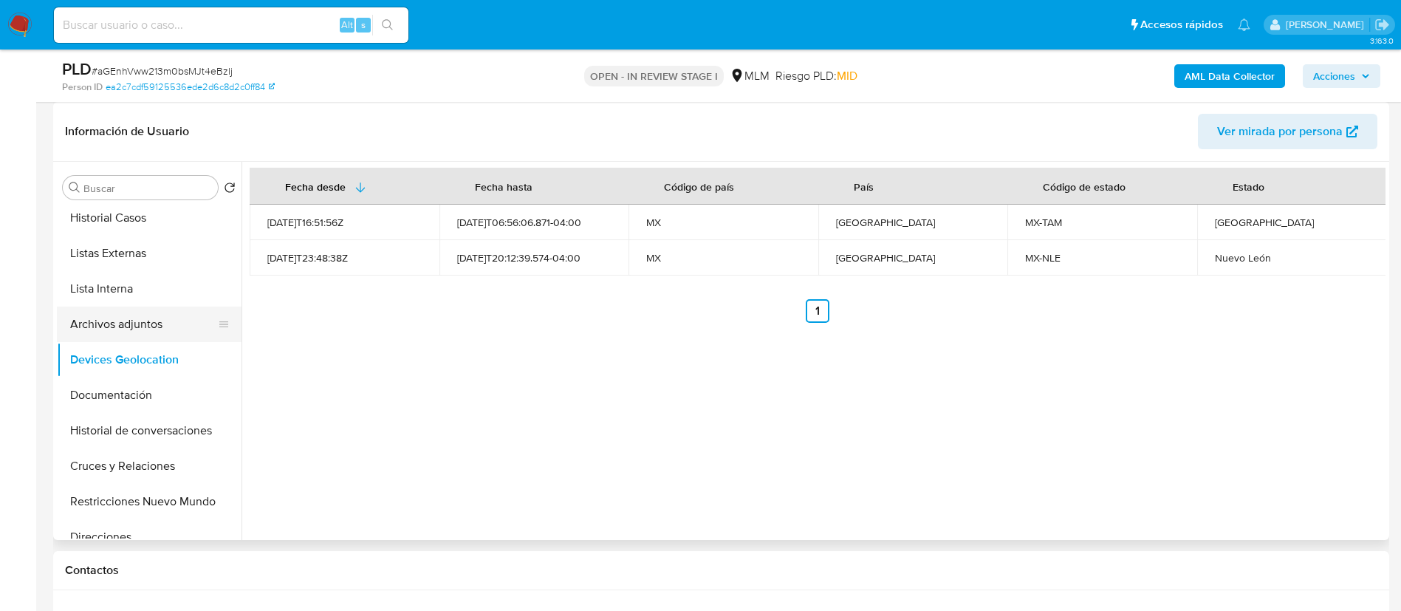
scroll to position [111, 0]
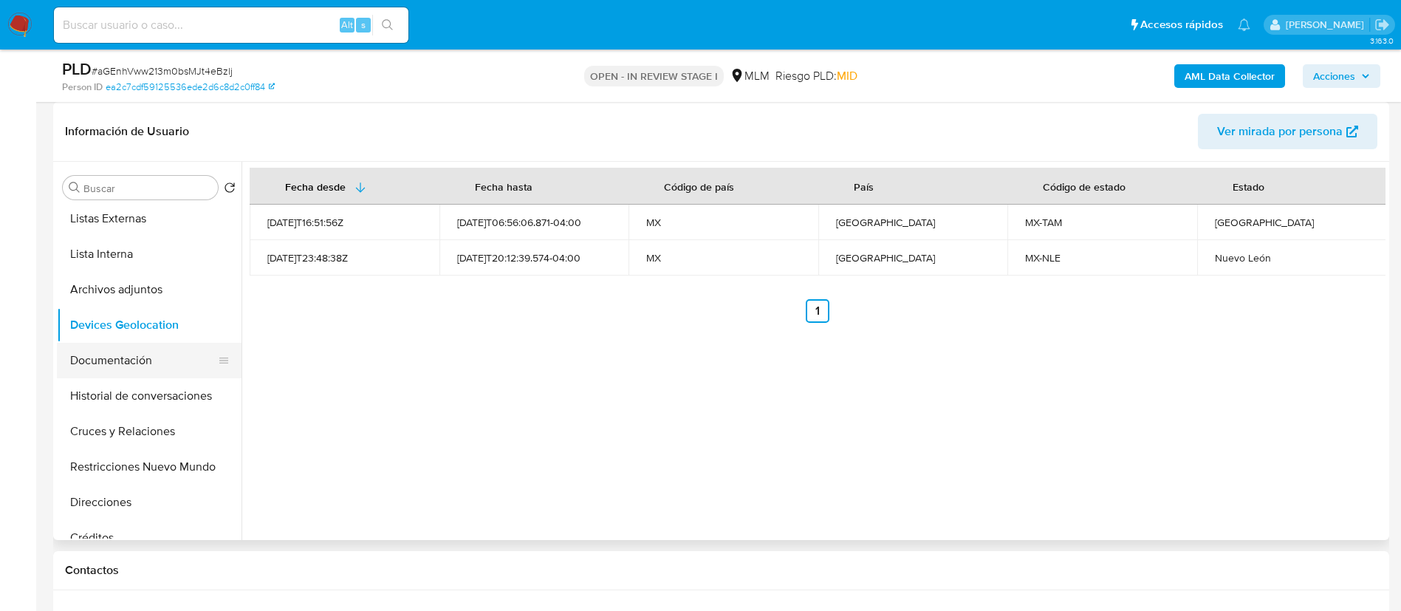
click at [156, 369] on button "Documentación" at bounding box center [143, 360] width 173 height 35
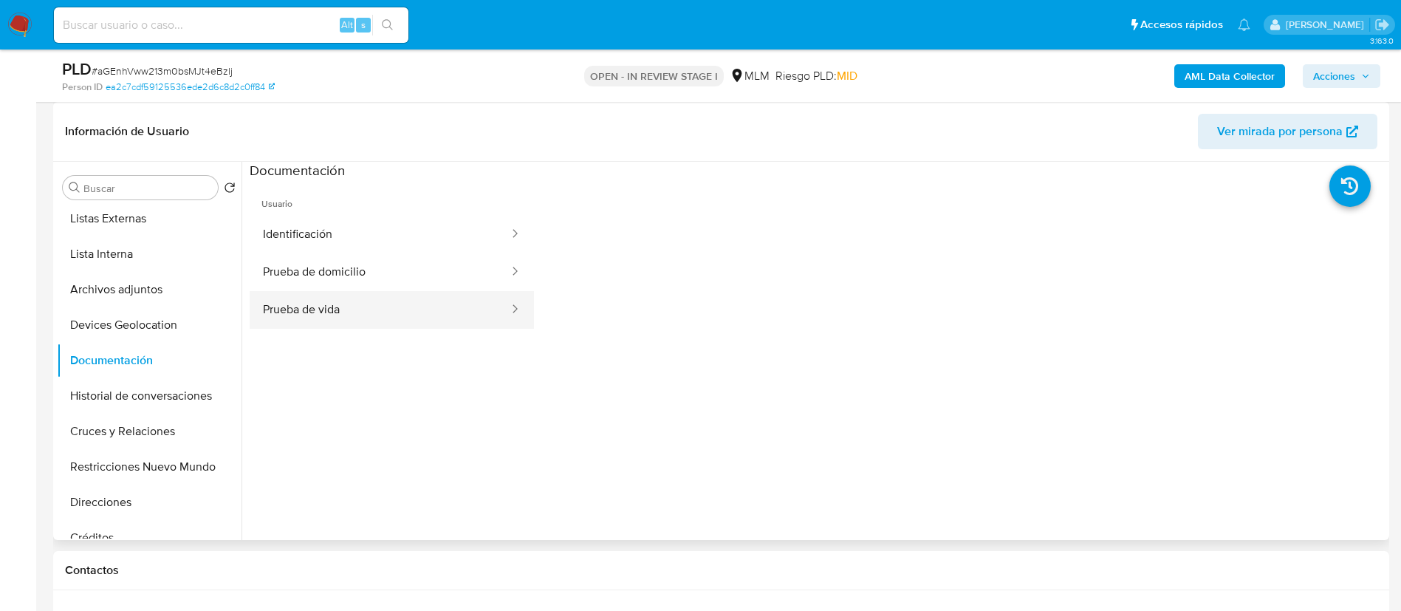
click at [438, 317] on button "Prueba de vida" at bounding box center [380, 310] width 261 height 38
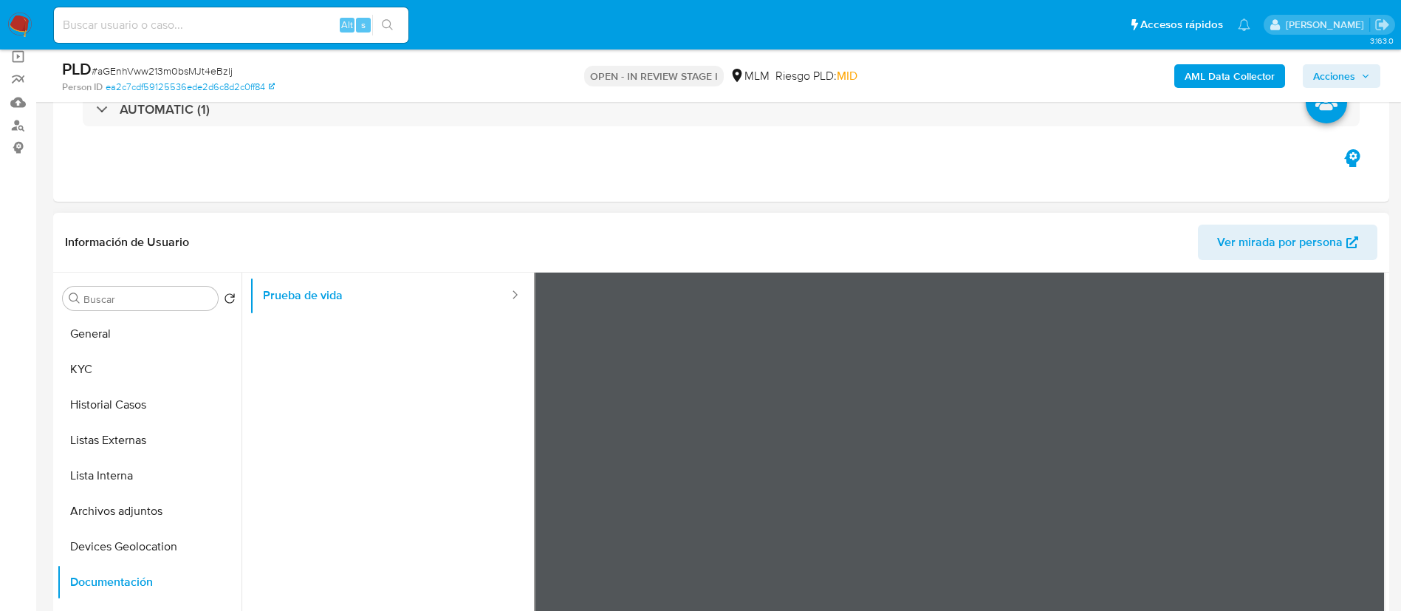
scroll to position [222, 0]
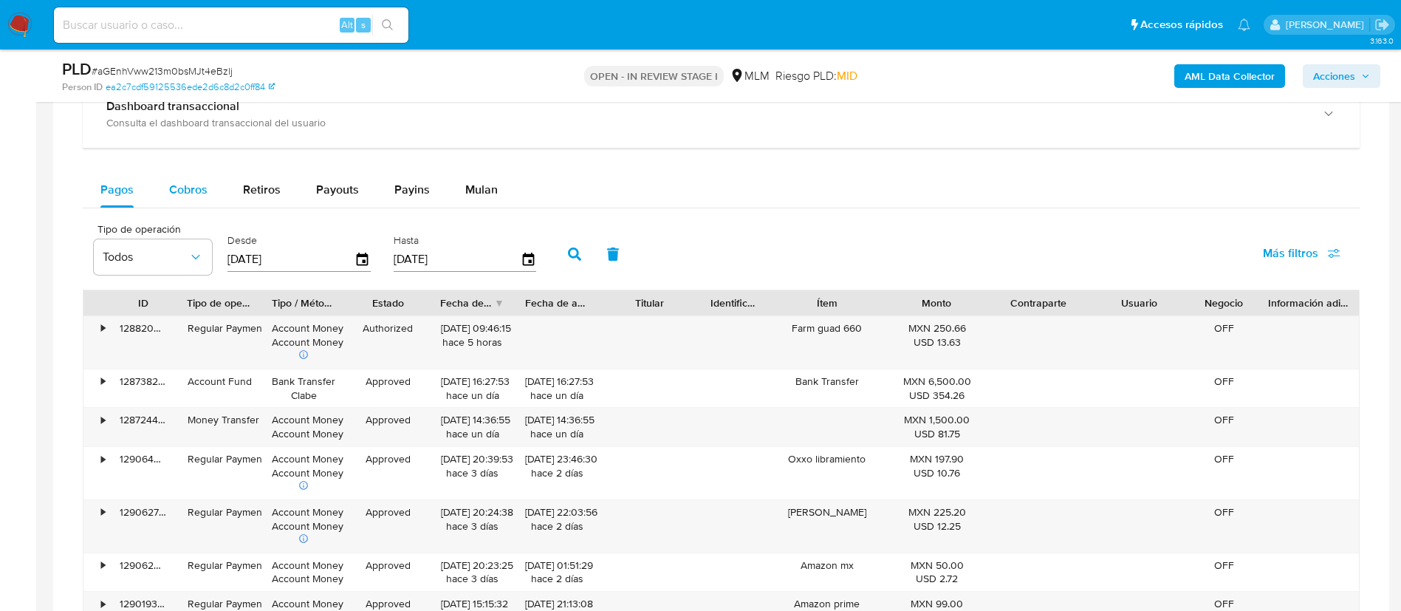
click at [200, 182] on span "Cobros" at bounding box center [188, 189] width 38 height 17
select select "10"
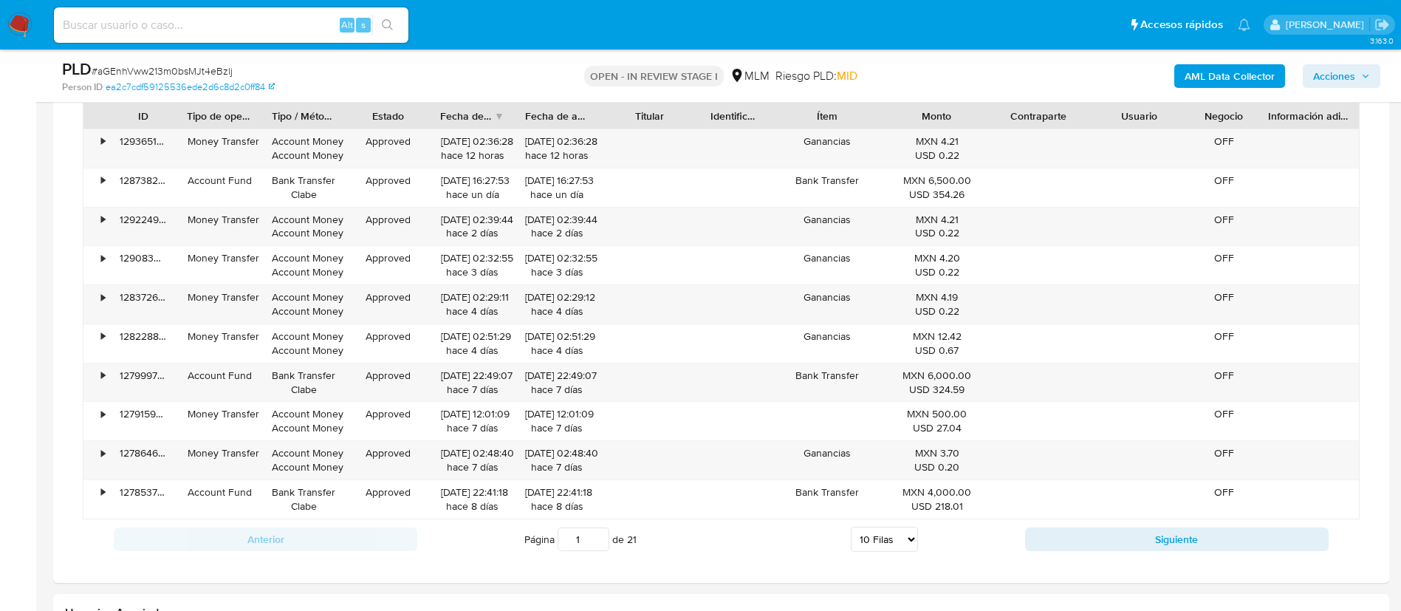
scroll to position [1994, 0]
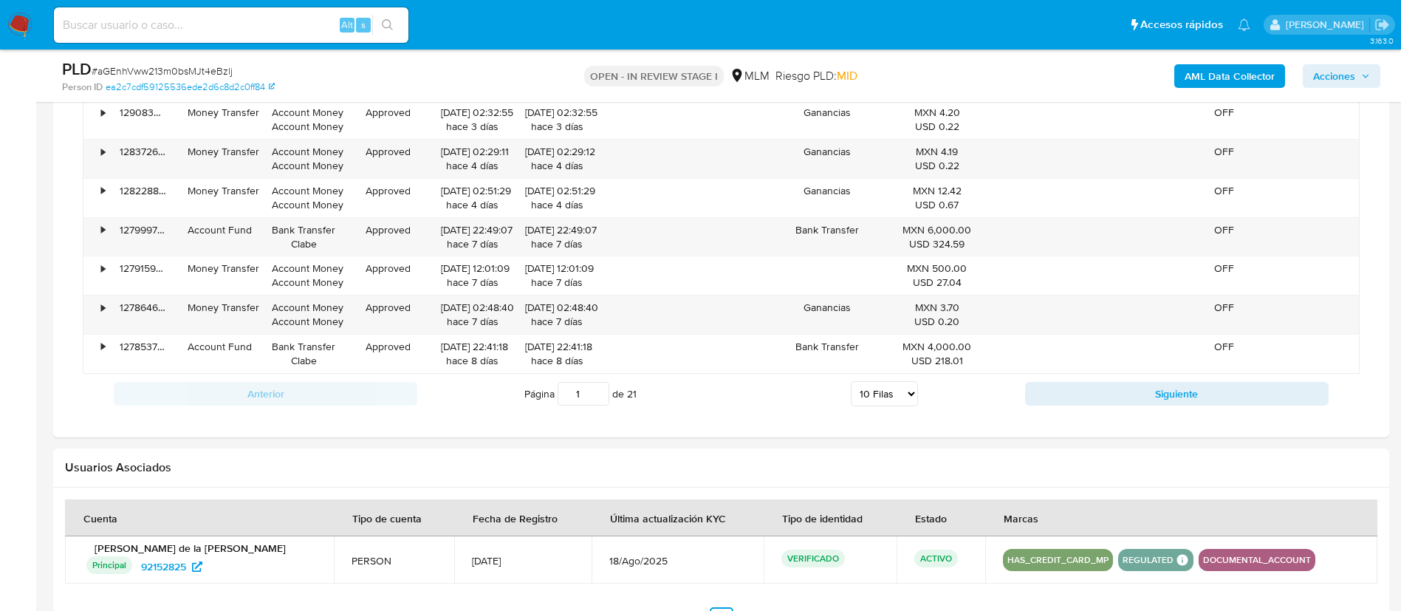
click at [1201, 402] on button "Siguiente" at bounding box center [1177, 394] width 304 height 24
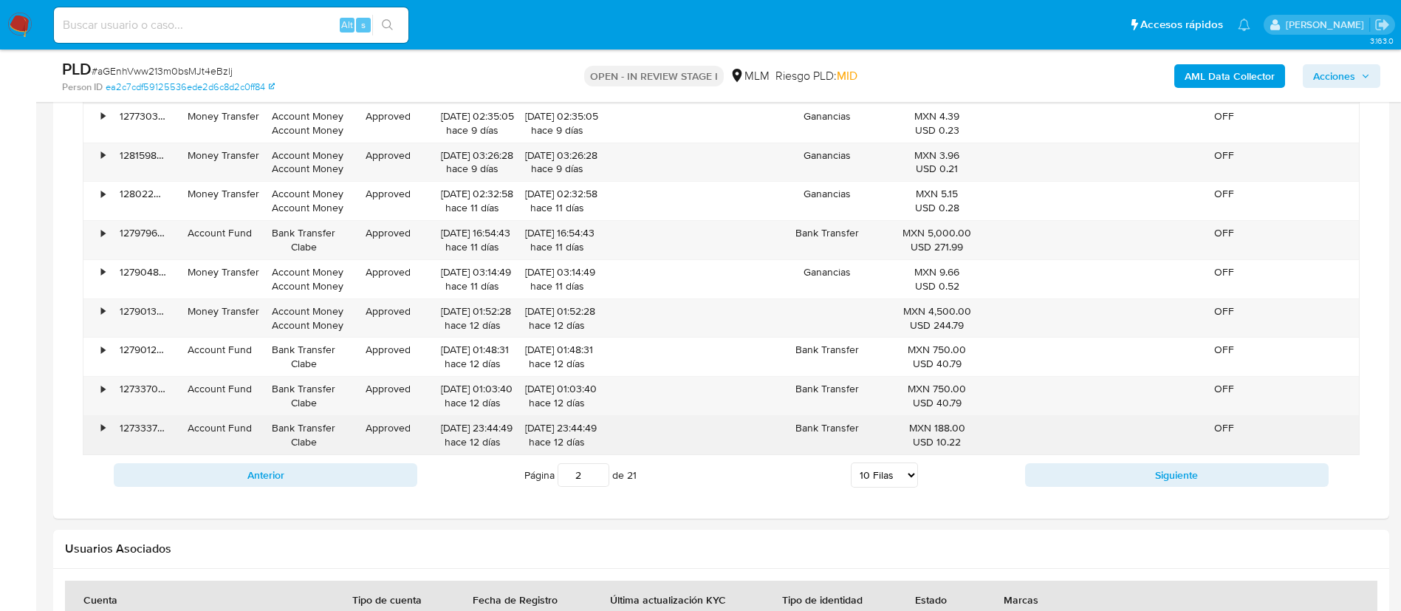
scroll to position [1883, 0]
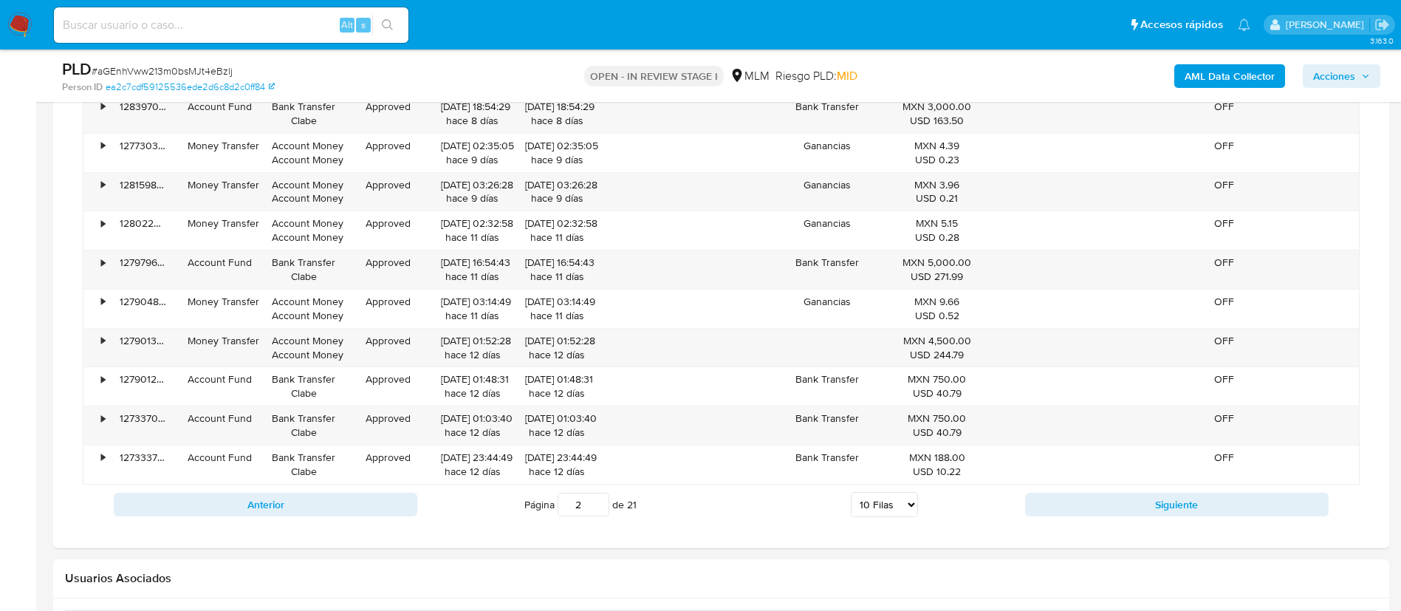
click at [1208, 518] on div "Anterior Página 2 de 21 5 Filas 10 Filas 20 Filas 25 Filas 50 Filas 100 Filas S…" at bounding box center [721, 504] width 1277 height 40
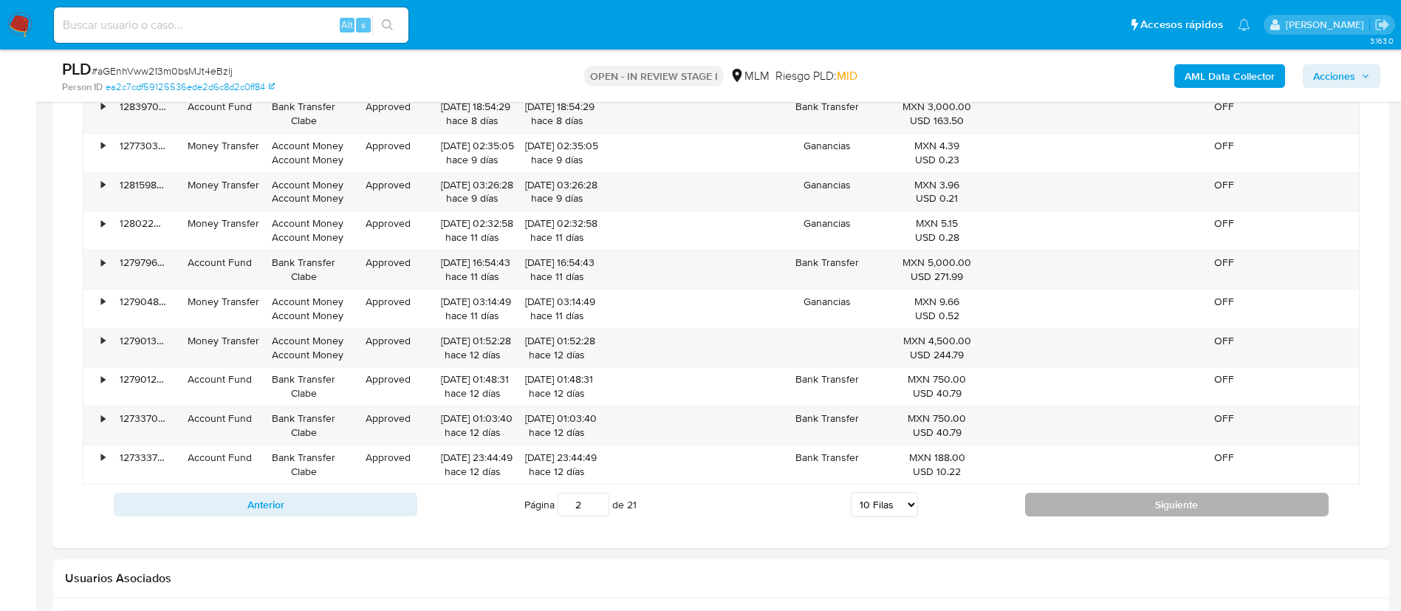
click at [1186, 506] on button "Siguiente" at bounding box center [1177, 505] width 304 height 24
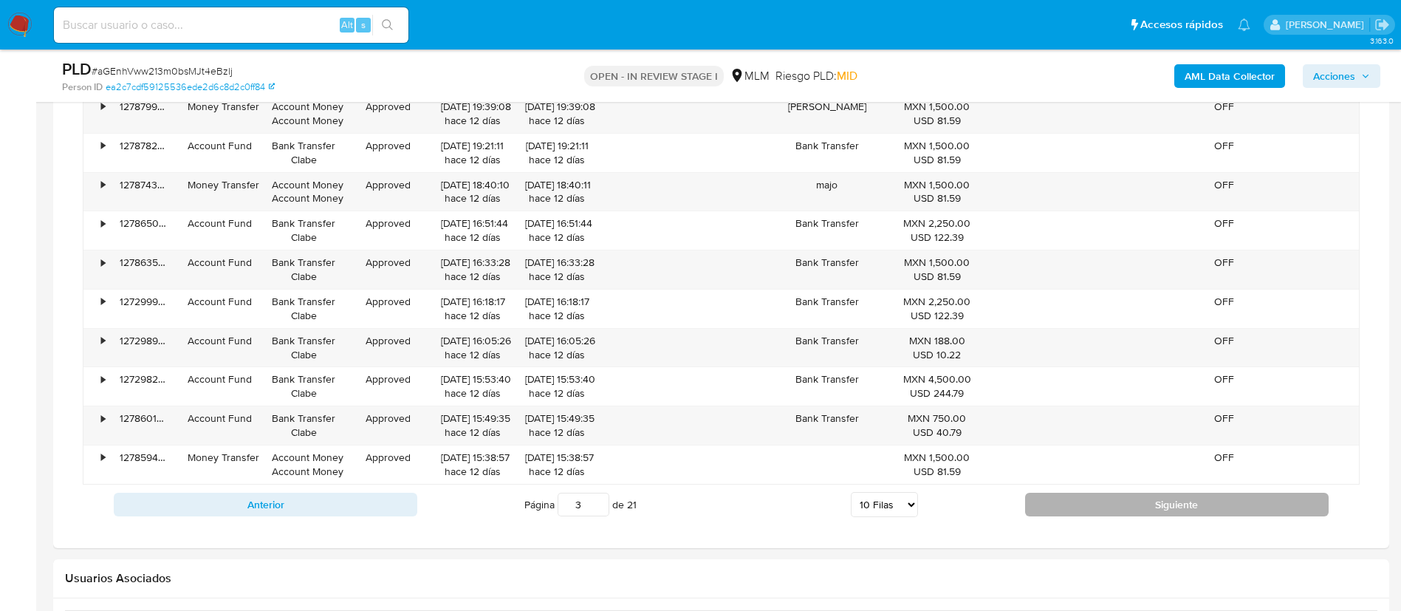
click at [1202, 515] on button "Siguiente" at bounding box center [1177, 505] width 304 height 24
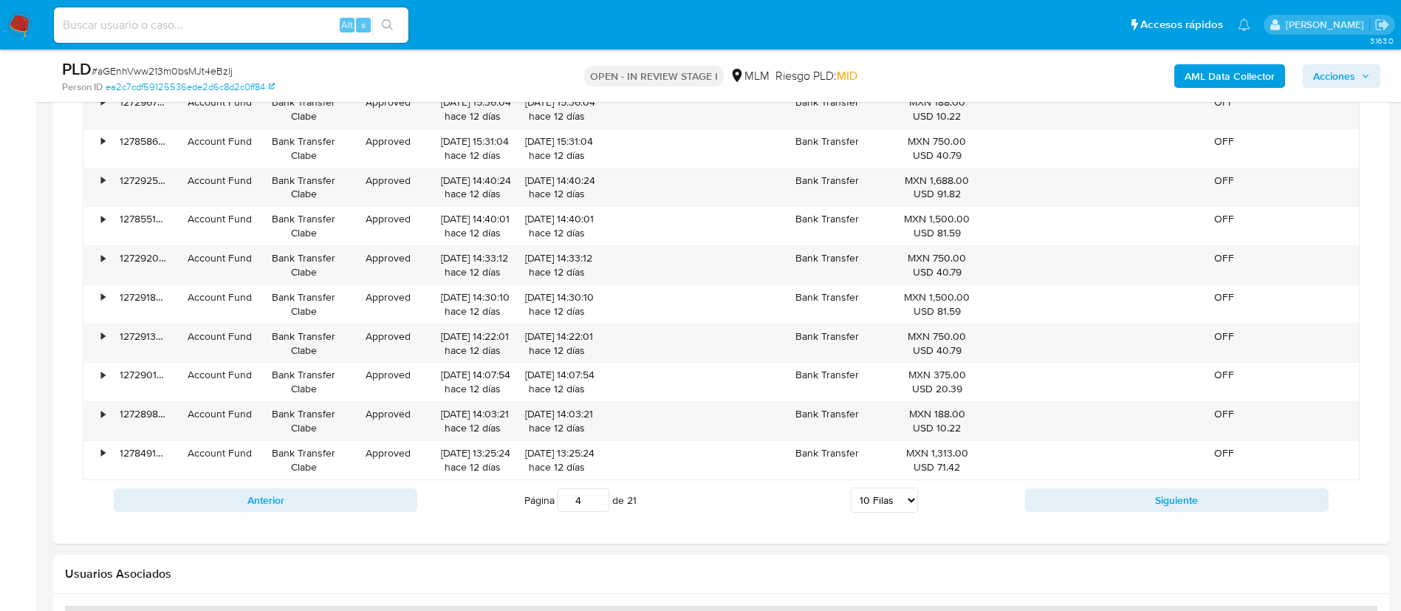
scroll to position [1994, 0]
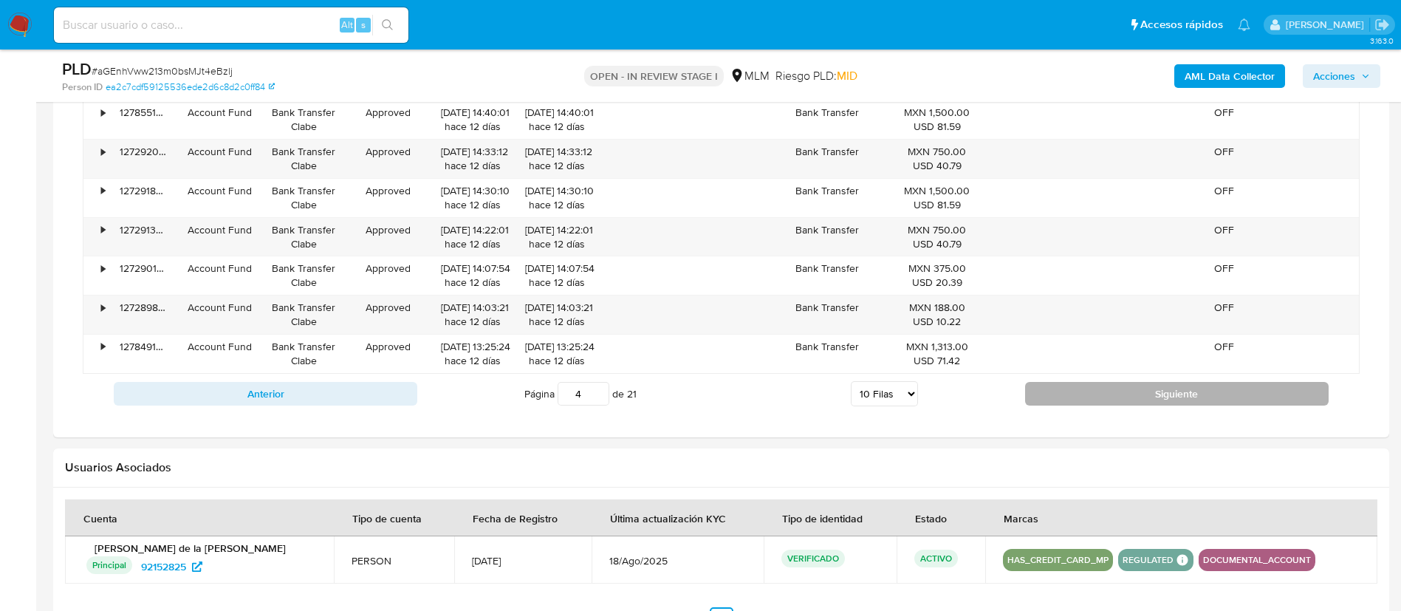
click at [1218, 383] on button "Siguiente" at bounding box center [1177, 394] width 304 height 24
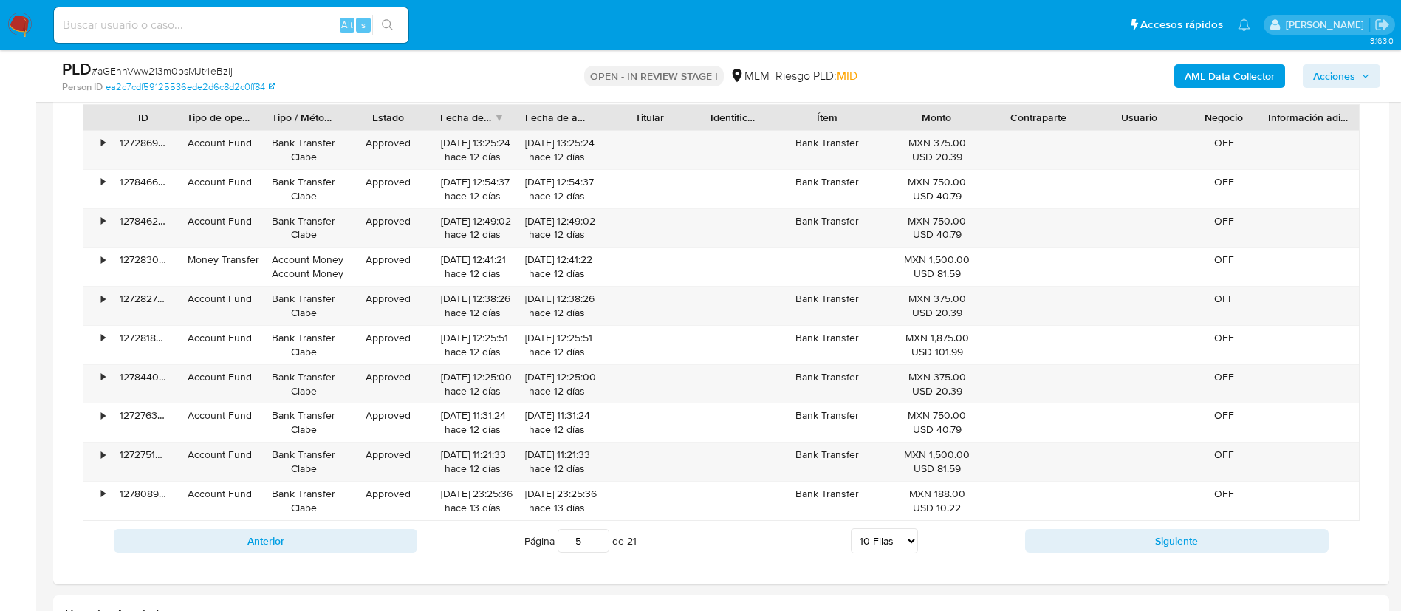
scroll to position [1883, 0]
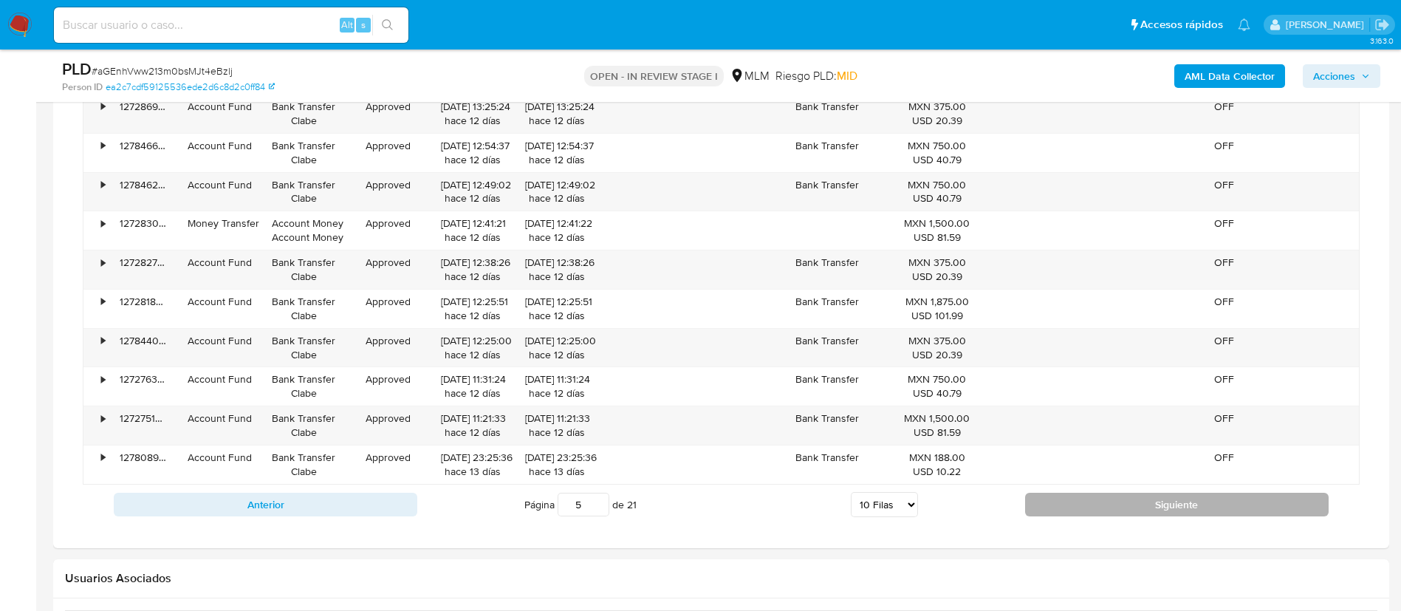
click at [1194, 503] on button "Siguiente" at bounding box center [1177, 505] width 304 height 24
click at [1194, 501] on button "Siguiente" at bounding box center [1177, 505] width 304 height 24
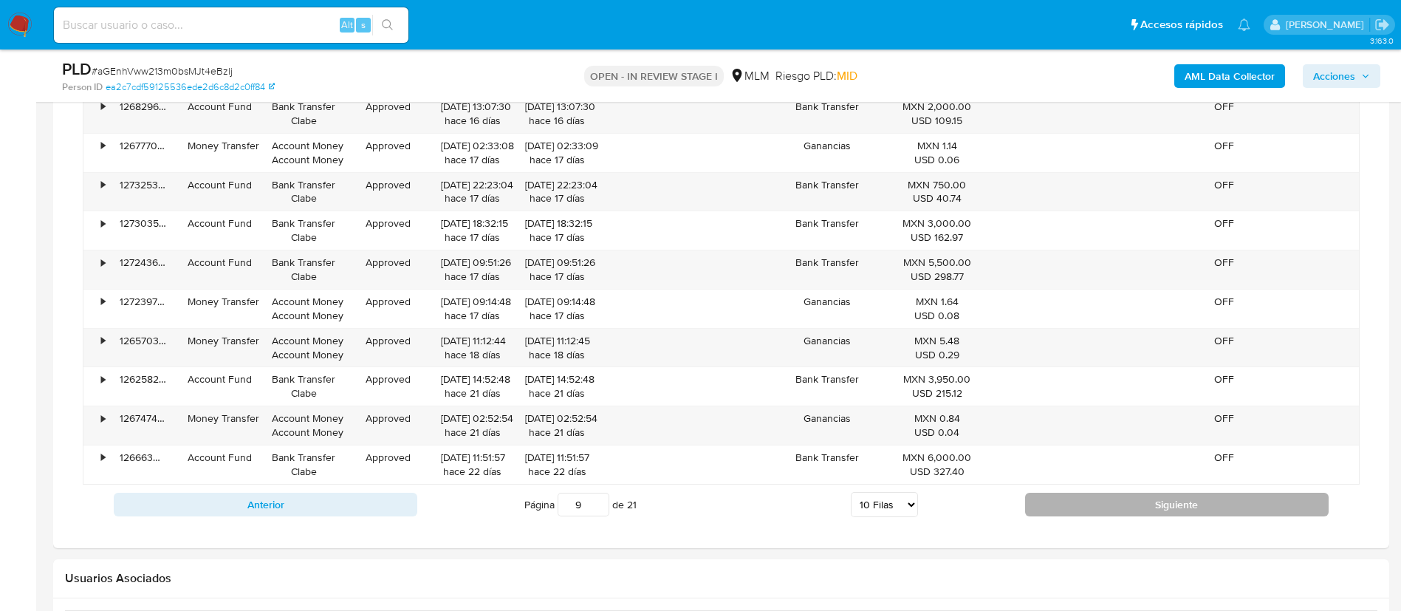
type input "10"
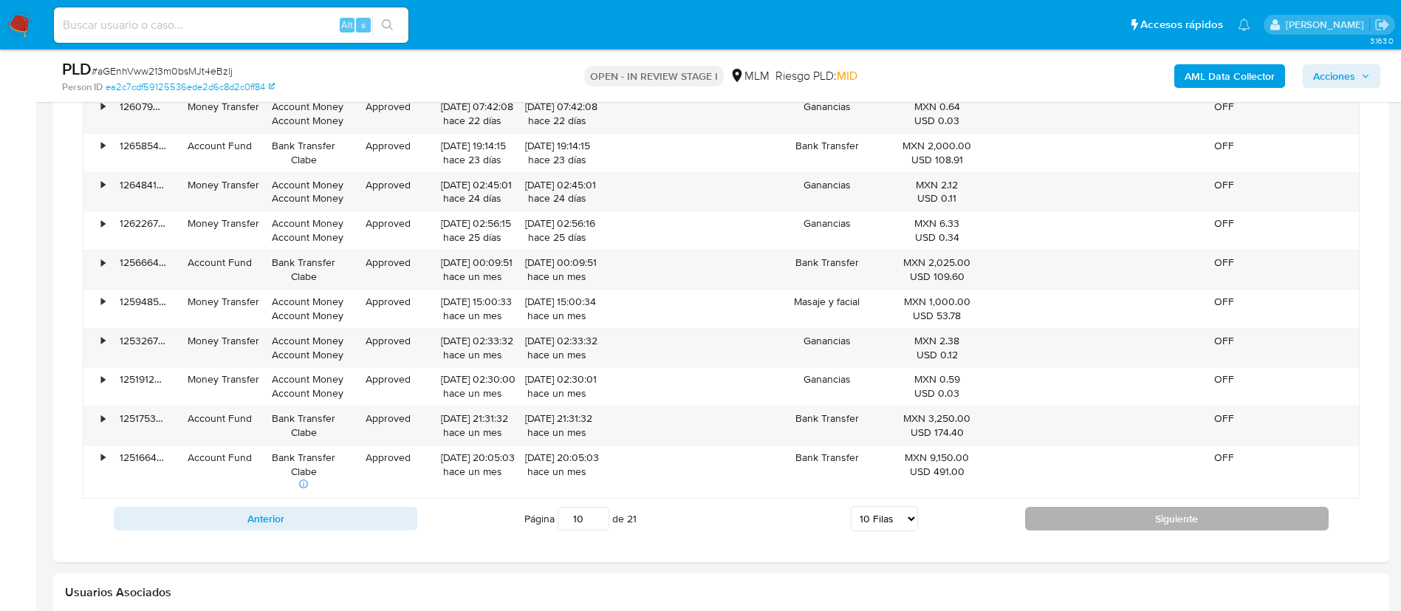
click at [1253, 507] on button "Siguiente" at bounding box center [1177, 519] width 304 height 24
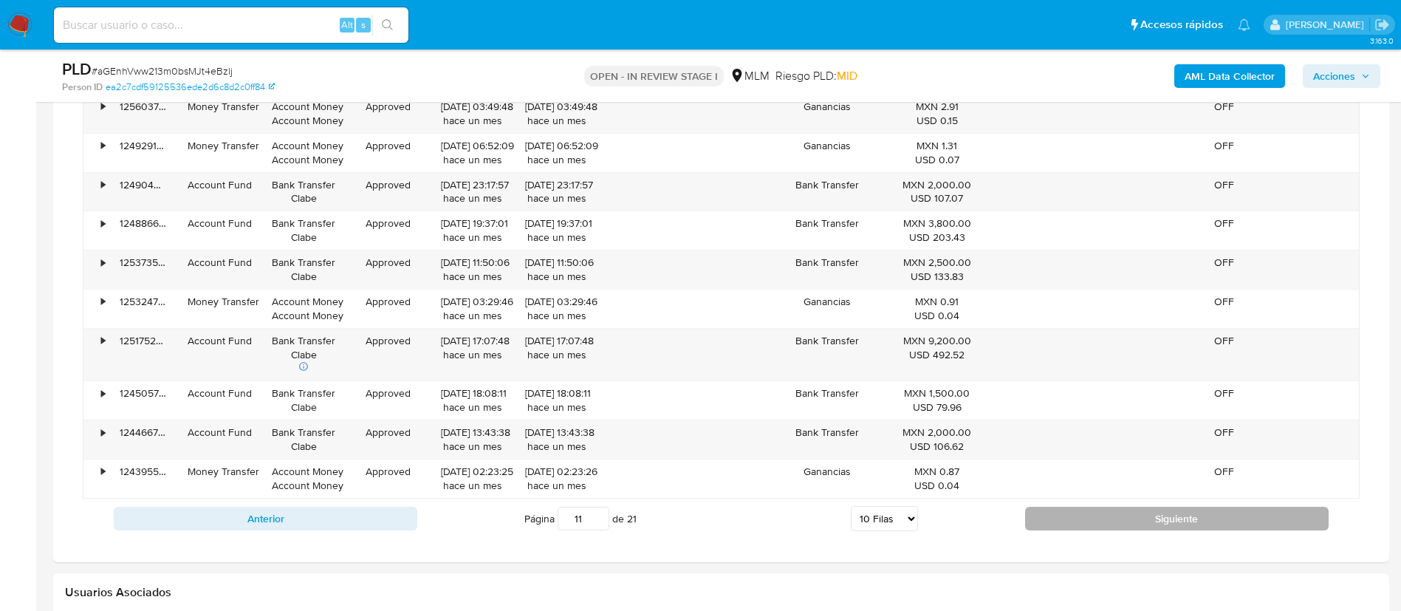
click at [1097, 524] on button "Siguiente" at bounding box center [1177, 519] width 304 height 24
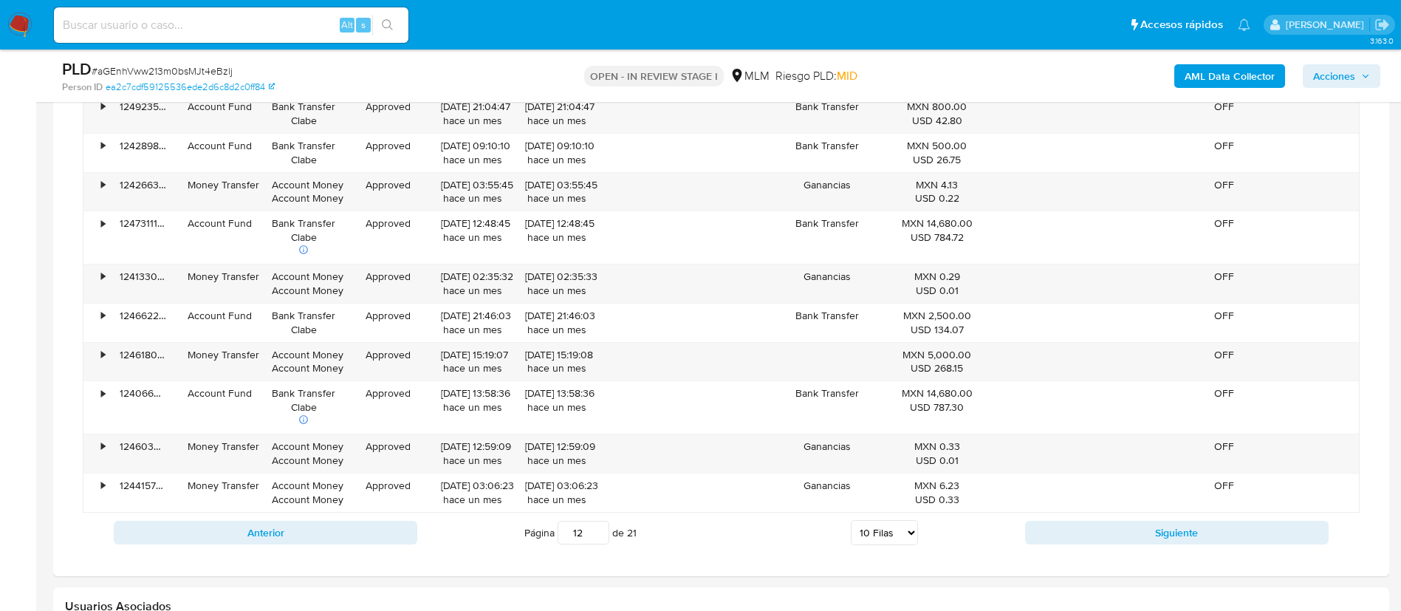
click at [1129, 517] on div "Anterior Página 12 de 21 5 Filas 10 Filas 20 Filas 25 Filas 50 Filas 100 Filas …" at bounding box center [721, 533] width 1277 height 40
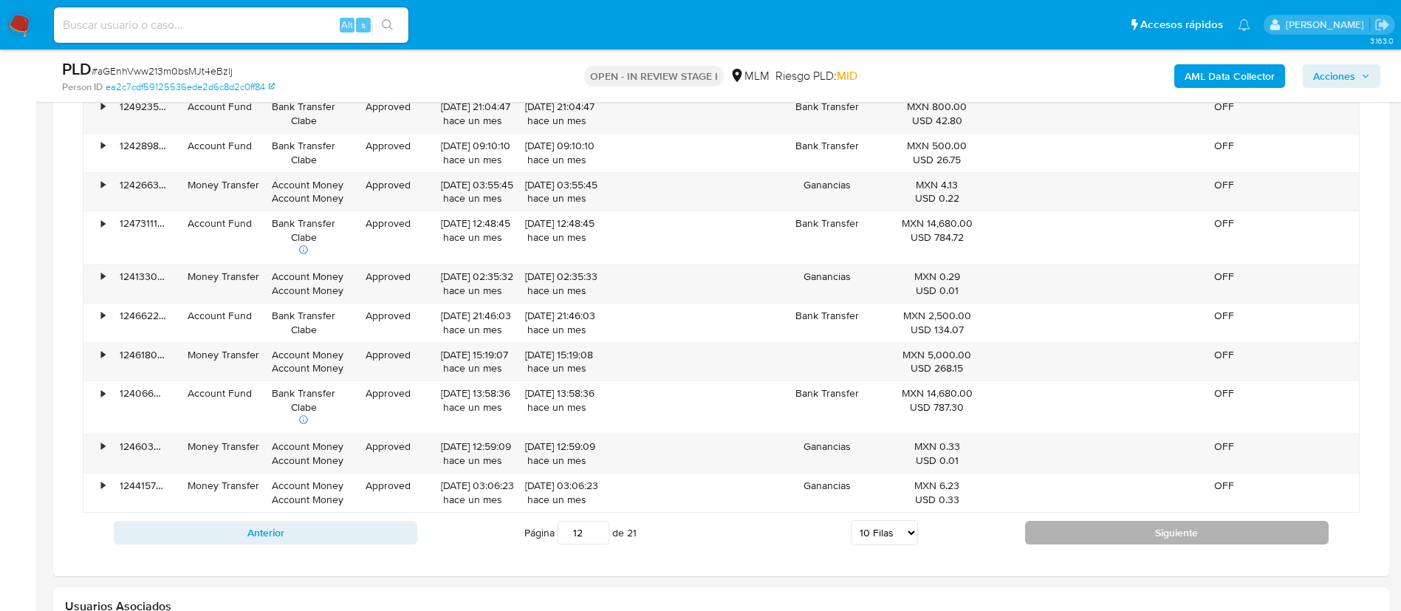
click at [1131, 531] on button "Siguiente" at bounding box center [1177, 533] width 304 height 24
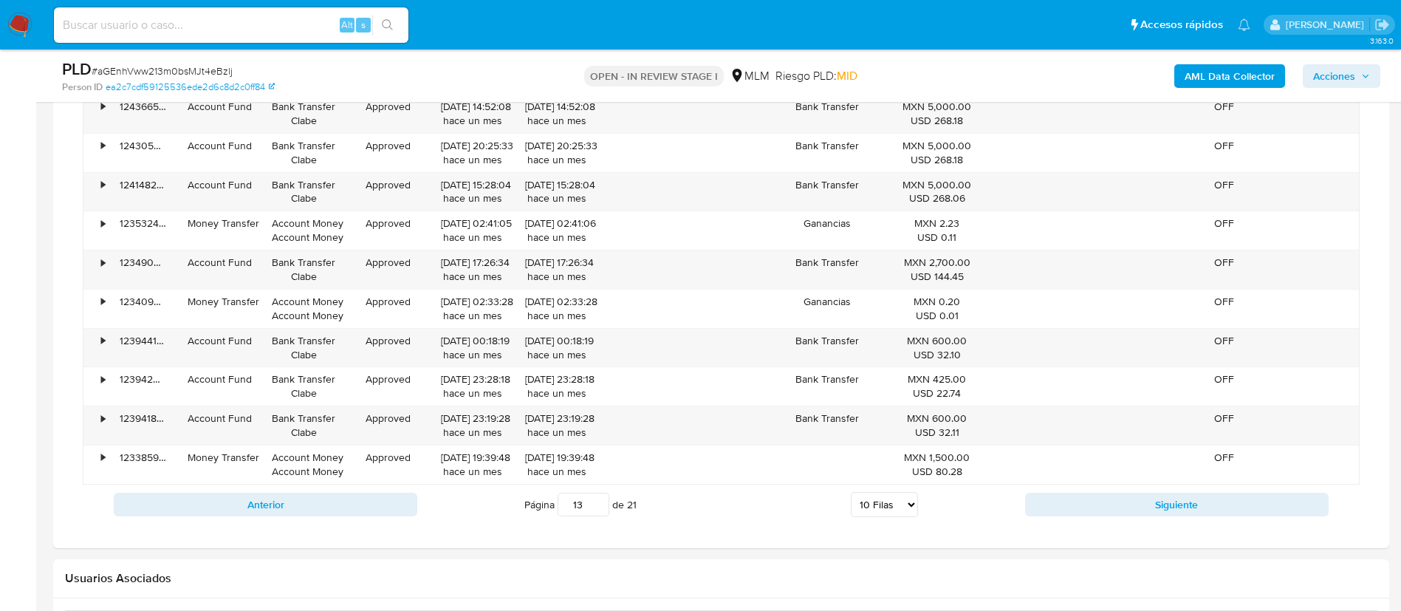
click at [1110, 518] on div "Anterior Página 13 de 21 5 Filas 10 Filas 20 Filas 25 Filas 50 Filas 100 Filas …" at bounding box center [721, 504] width 1277 height 40
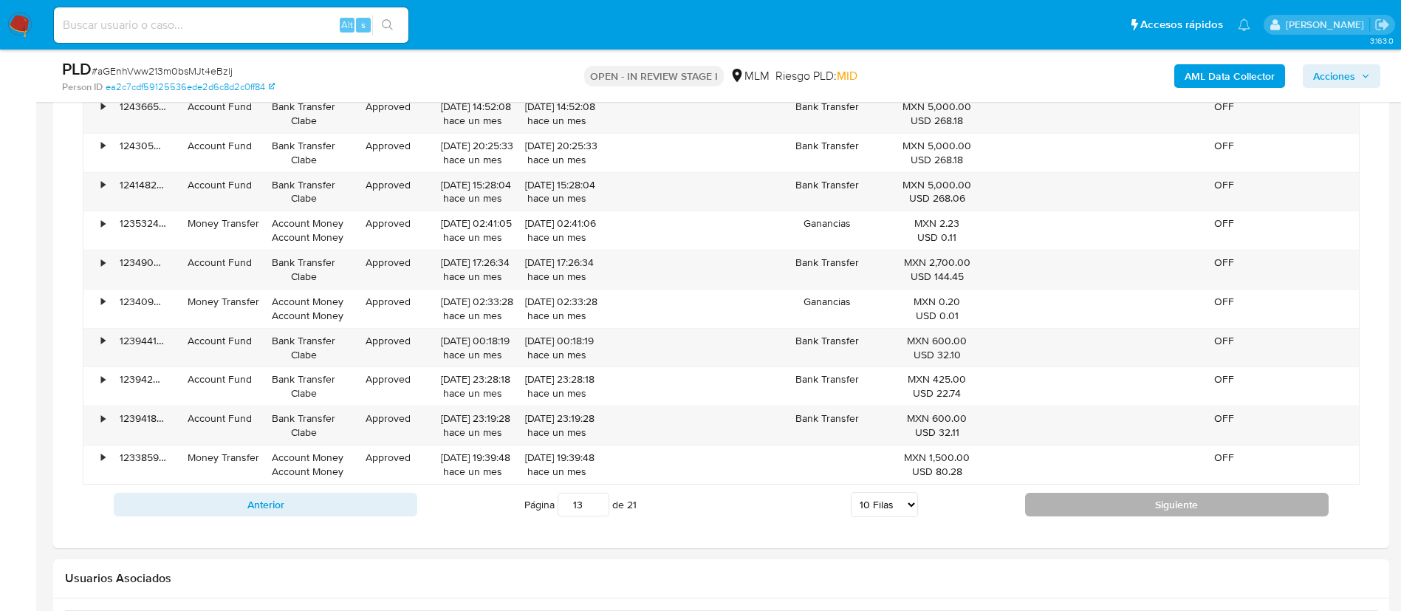
click at [1112, 510] on button "Siguiente" at bounding box center [1177, 505] width 304 height 24
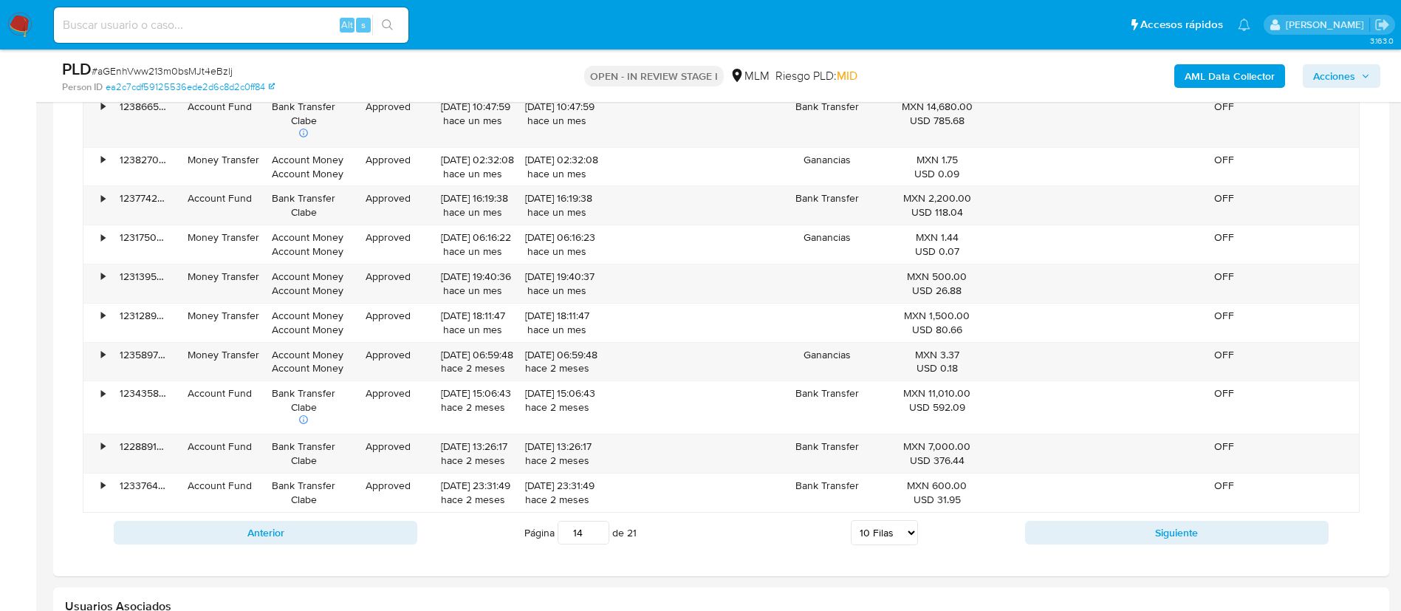
click at [1170, 535] on button "Siguiente" at bounding box center [1177, 533] width 304 height 24
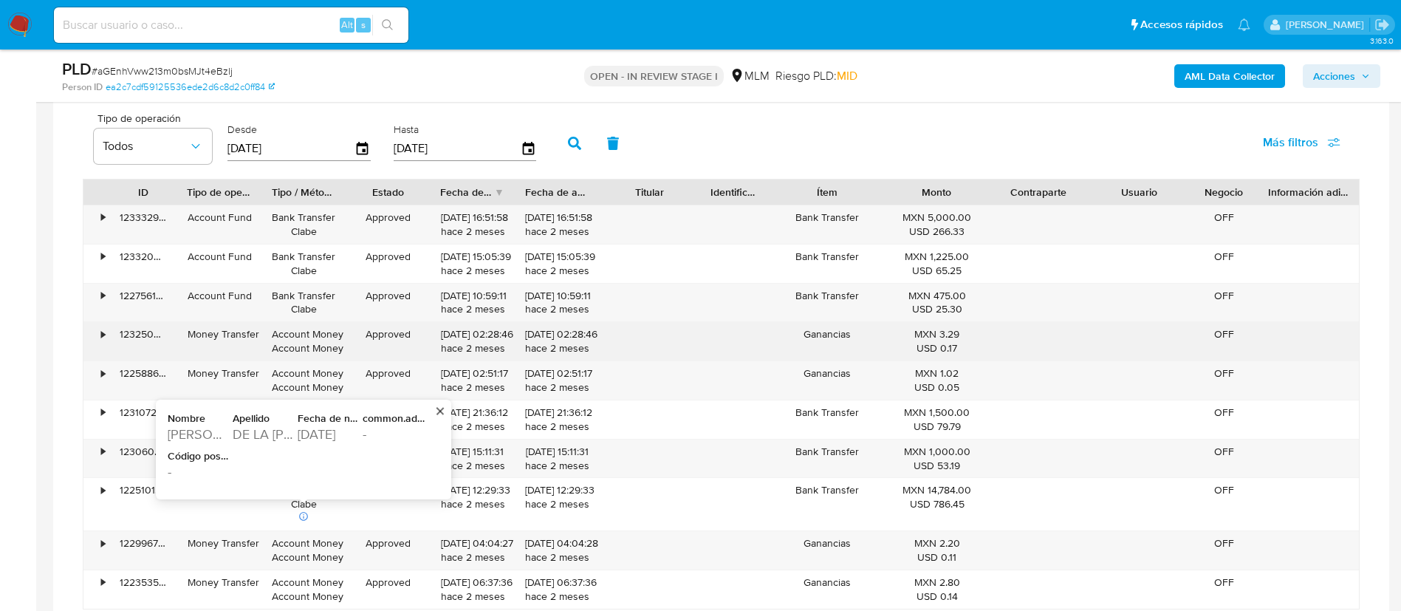
scroll to position [1994, 0]
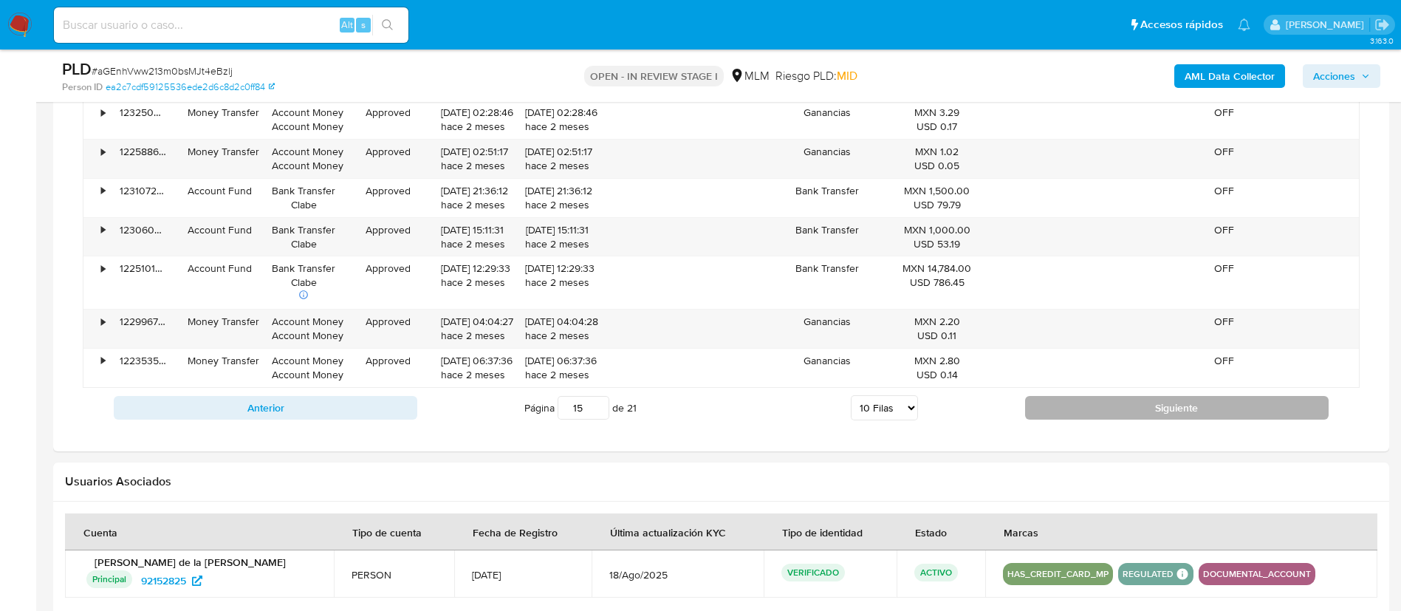
click at [1160, 405] on button "Siguiente" at bounding box center [1177, 408] width 304 height 24
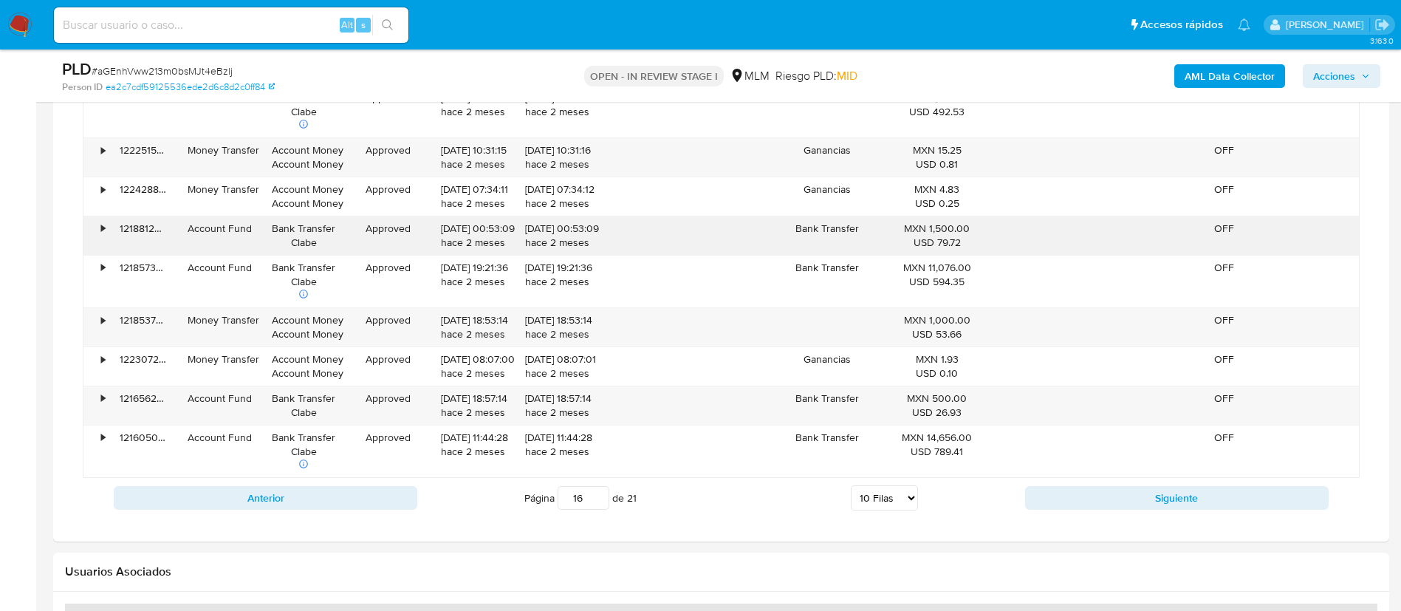
scroll to position [1883, 0]
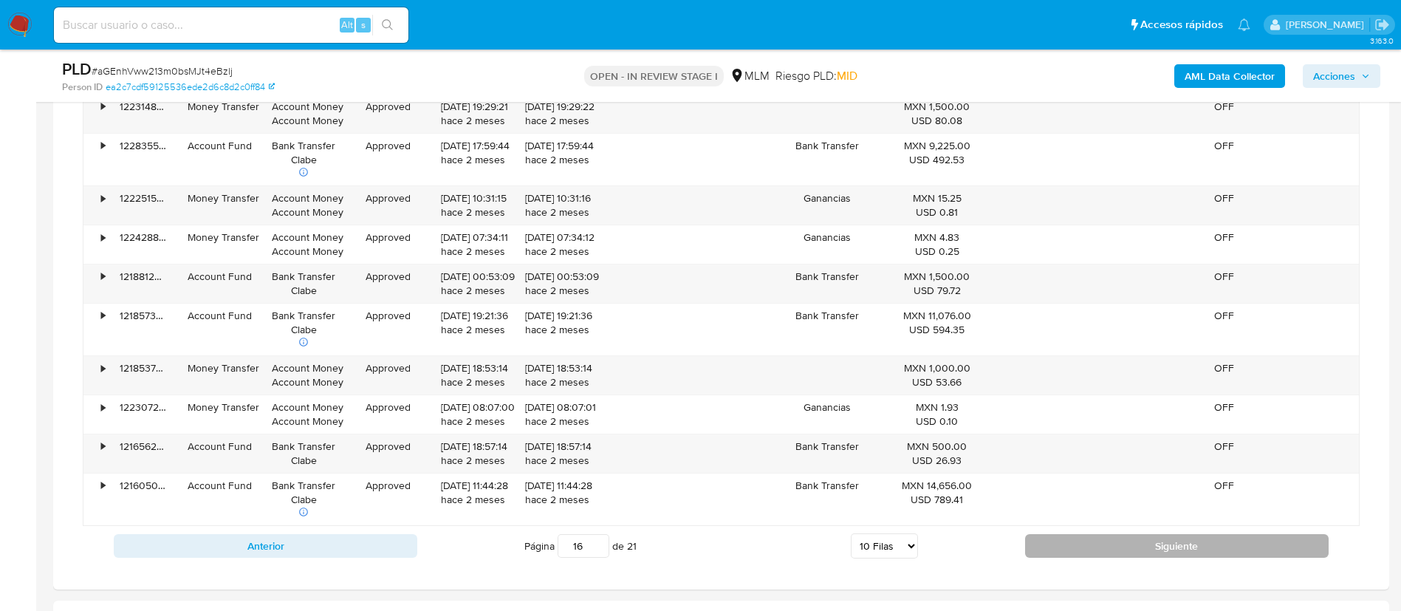
click at [1211, 536] on button "Siguiente" at bounding box center [1177, 546] width 304 height 24
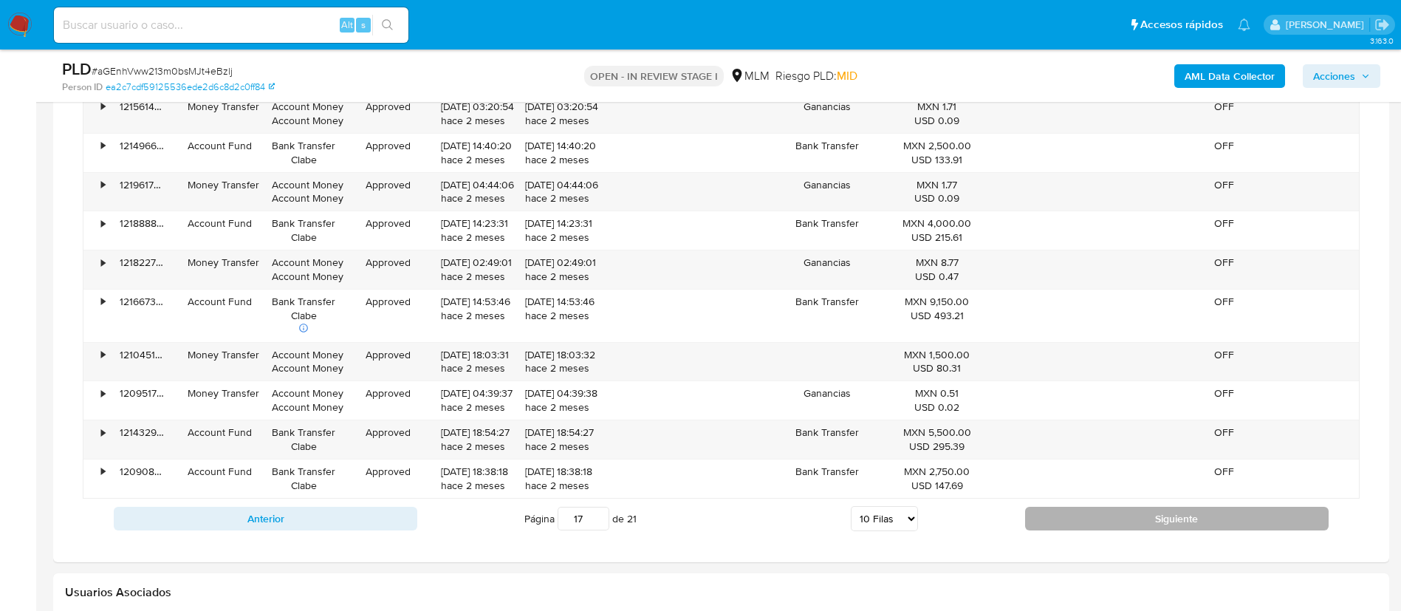
click at [1137, 507] on button "Siguiente" at bounding box center [1177, 519] width 304 height 24
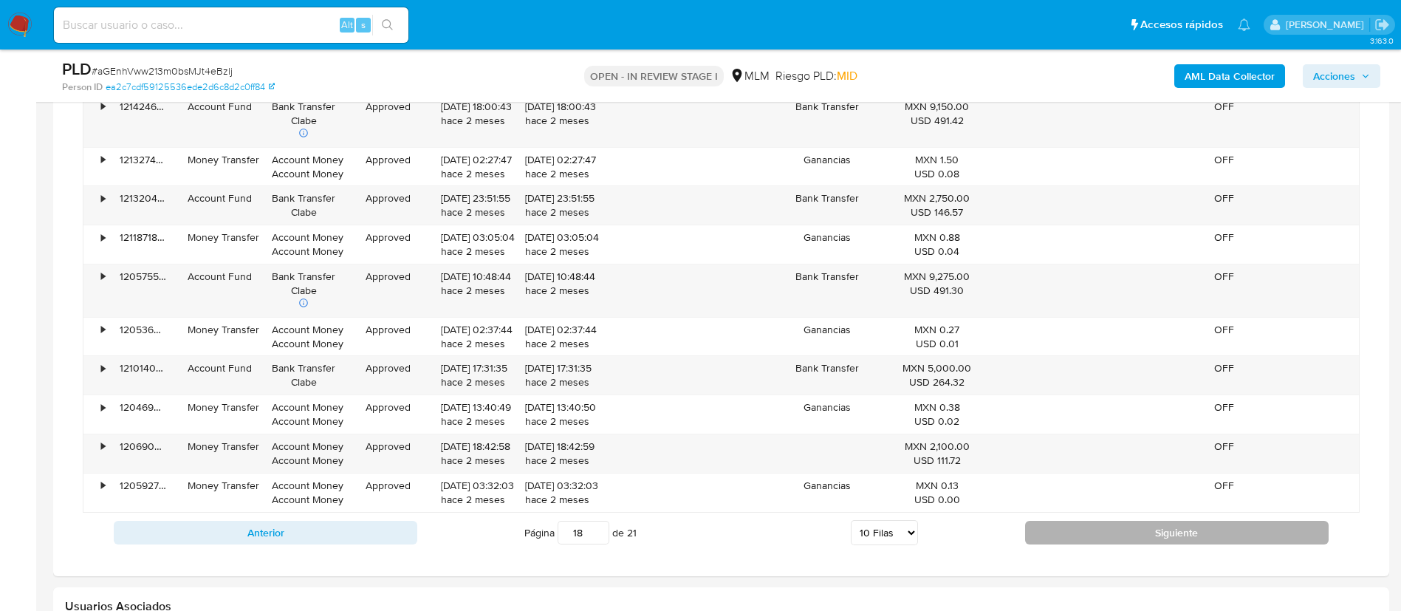
click at [1176, 532] on button "Siguiente" at bounding box center [1177, 533] width 304 height 24
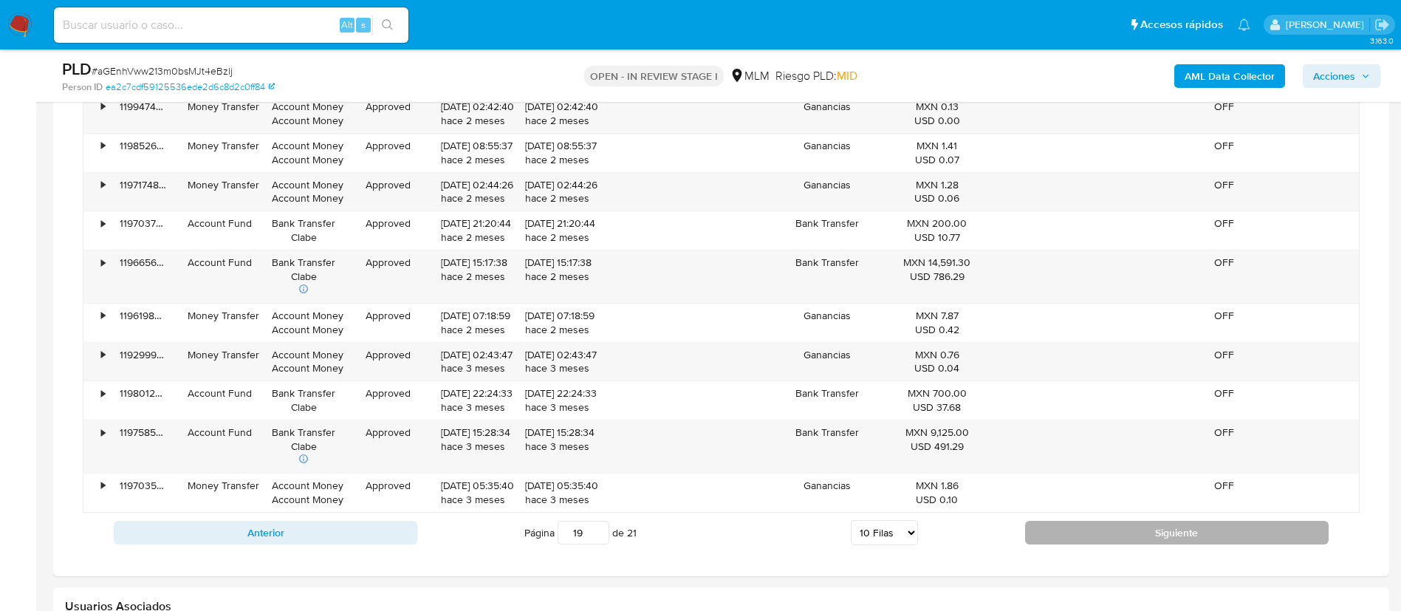
click at [1225, 527] on button "Siguiente" at bounding box center [1177, 533] width 304 height 24
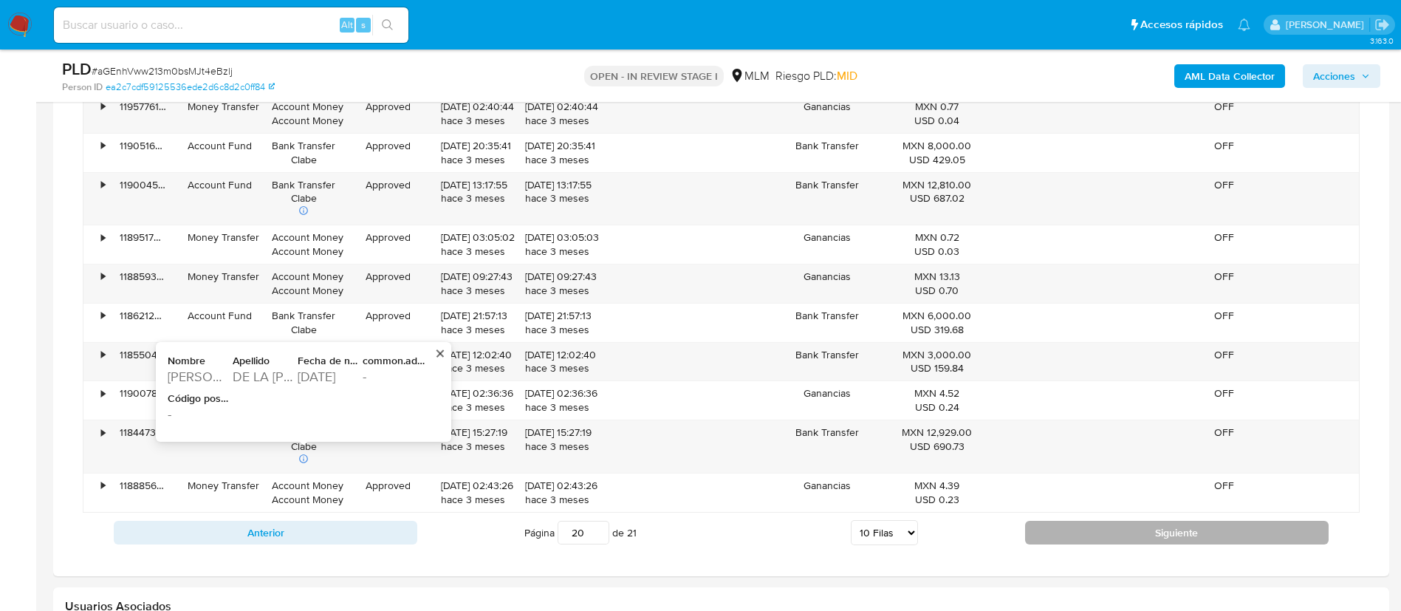
click at [1133, 532] on button "Siguiente" at bounding box center [1177, 533] width 304 height 24
type input "21"
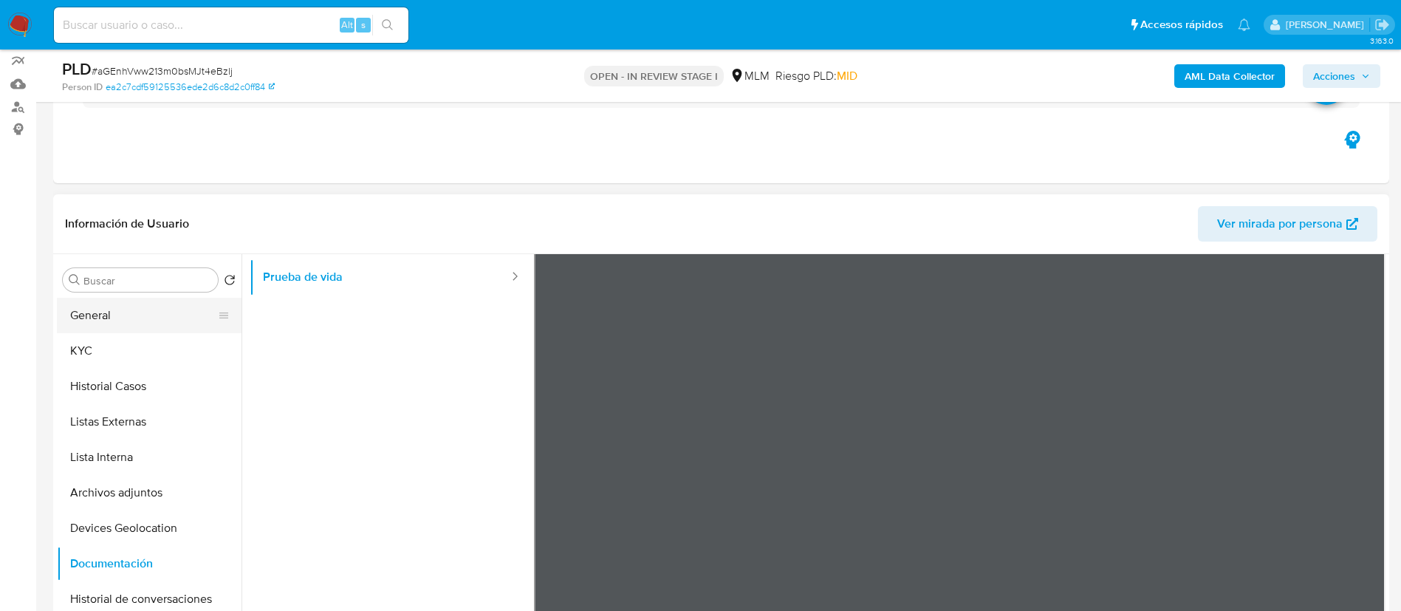
scroll to position [0, 0]
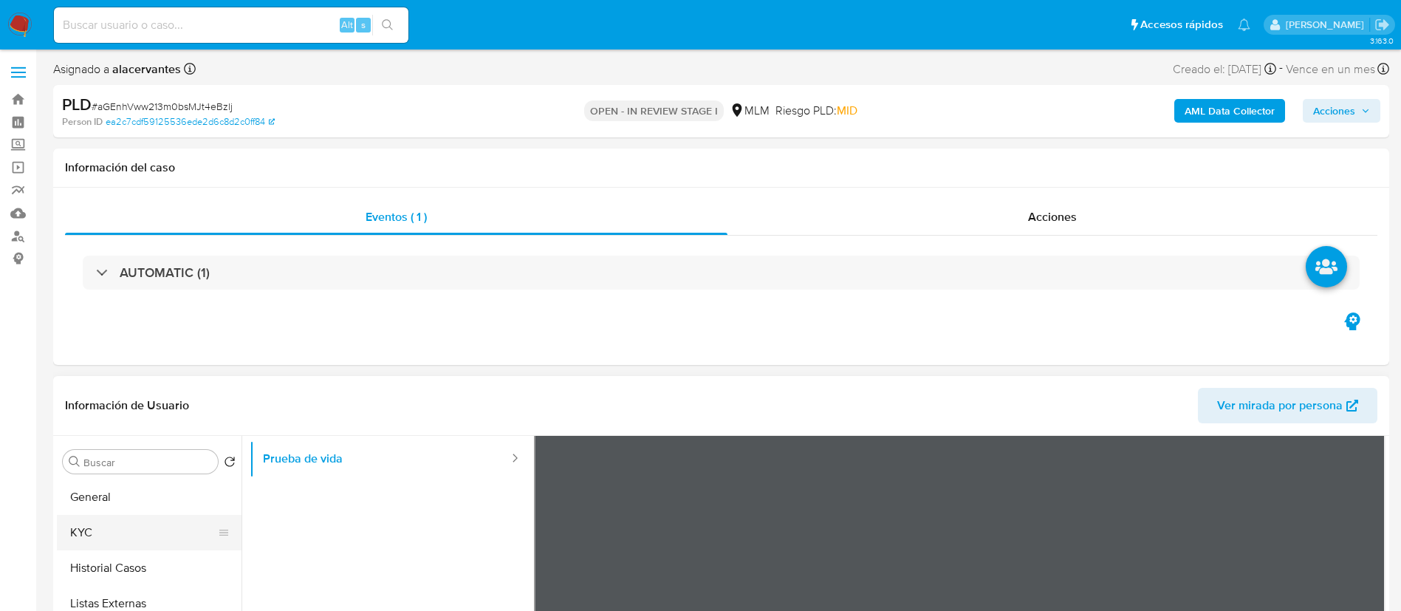
click at [109, 546] on button "KYC" at bounding box center [143, 532] width 173 height 35
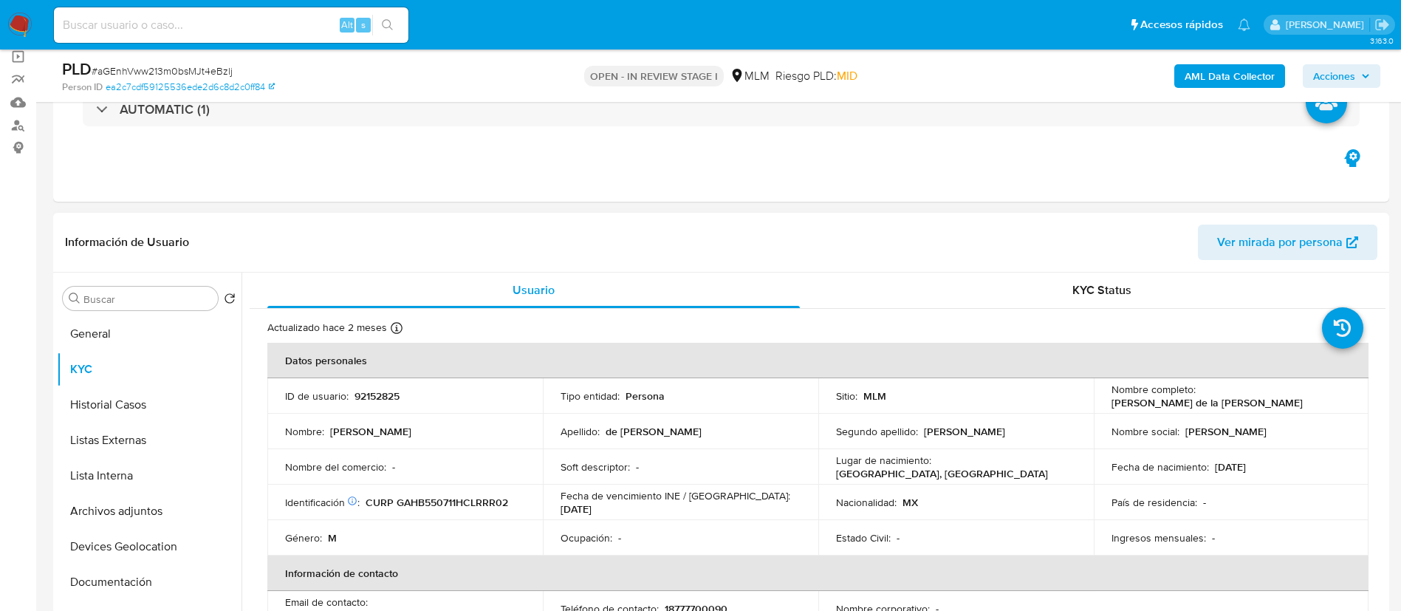
click at [373, 394] on p "92152825" at bounding box center [377, 395] width 45 height 13
copy p "92152825"
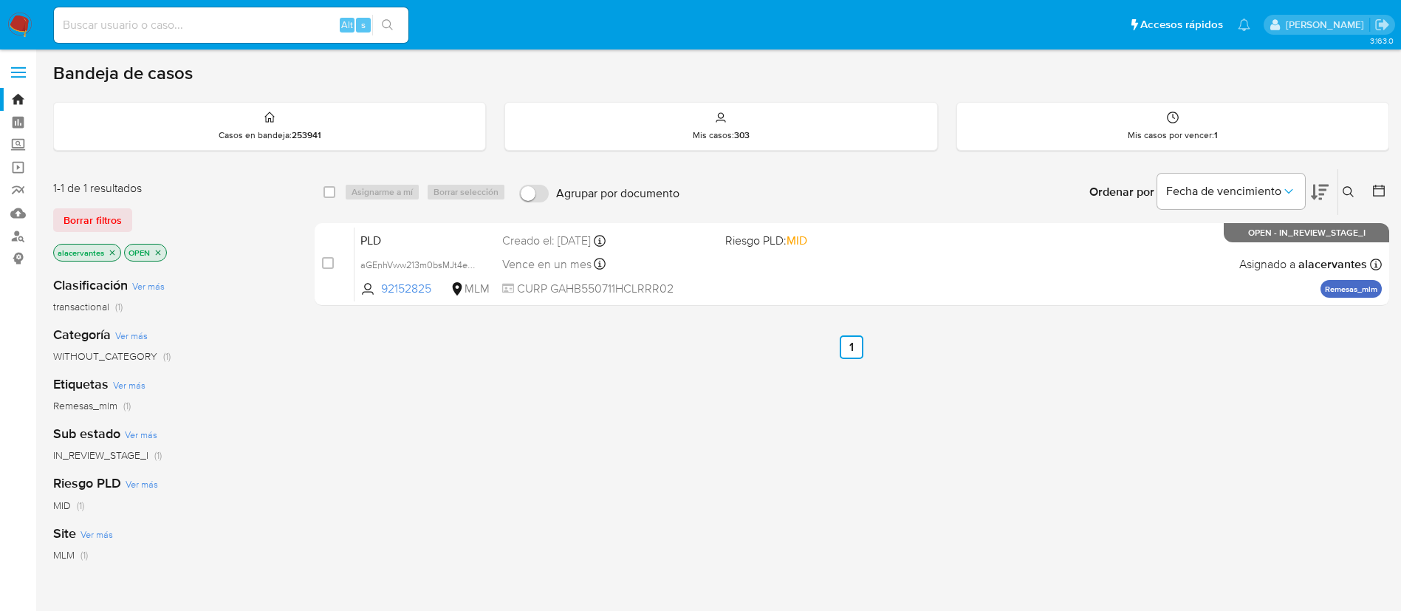
click at [21, 28] on img at bounding box center [19, 25] width 25 height 25
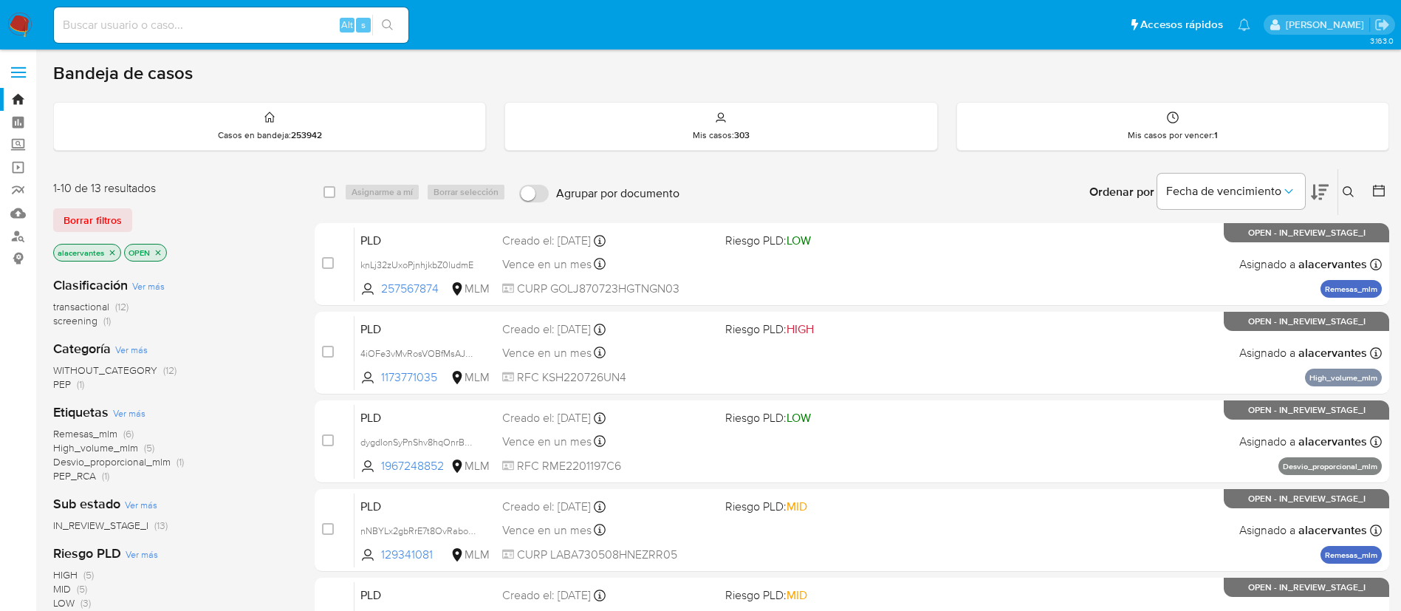
click at [105, 321] on span "(1)" at bounding box center [106, 320] width 7 height 15
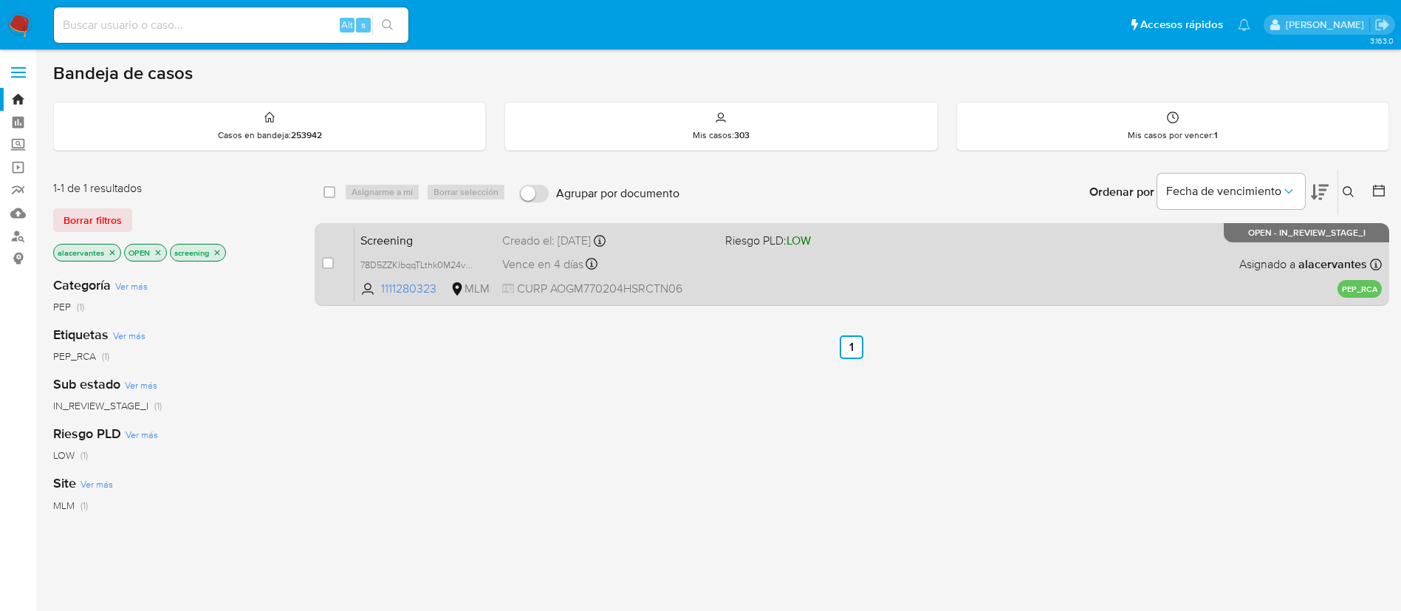
click at [613, 281] on span "CURP AOGM770204HSRCTN06" at bounding box center [607, 289] width 211 height 16
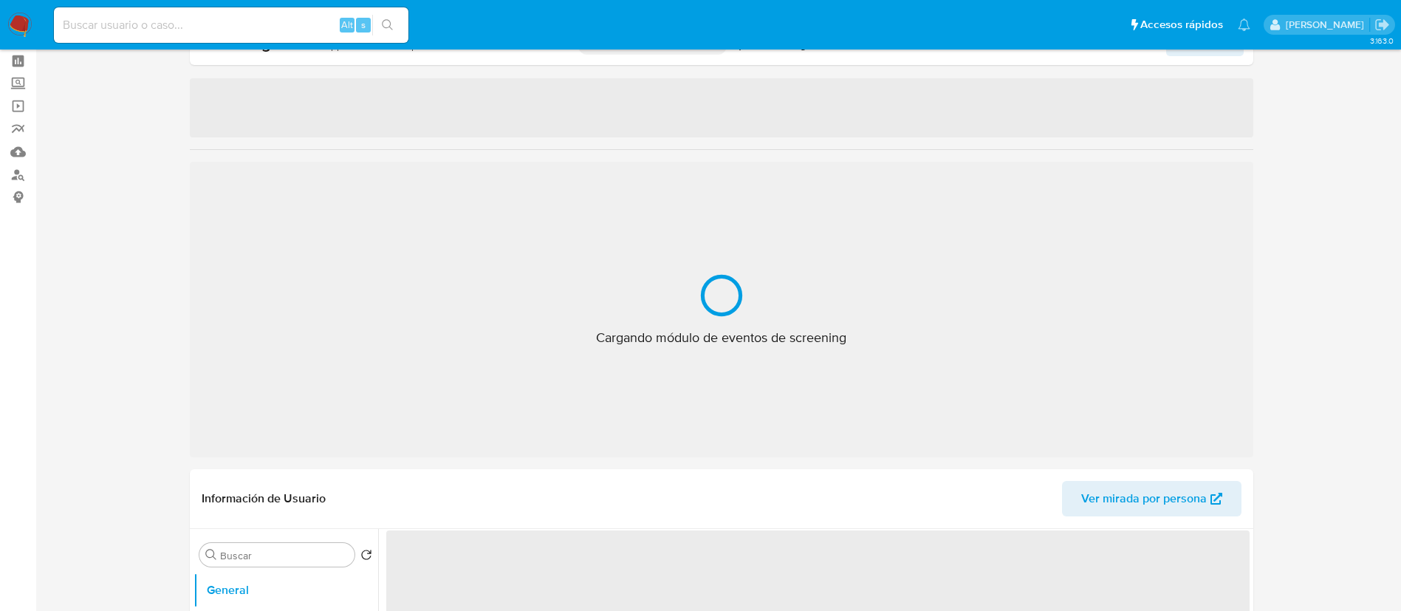
scroll to position [332, 0]
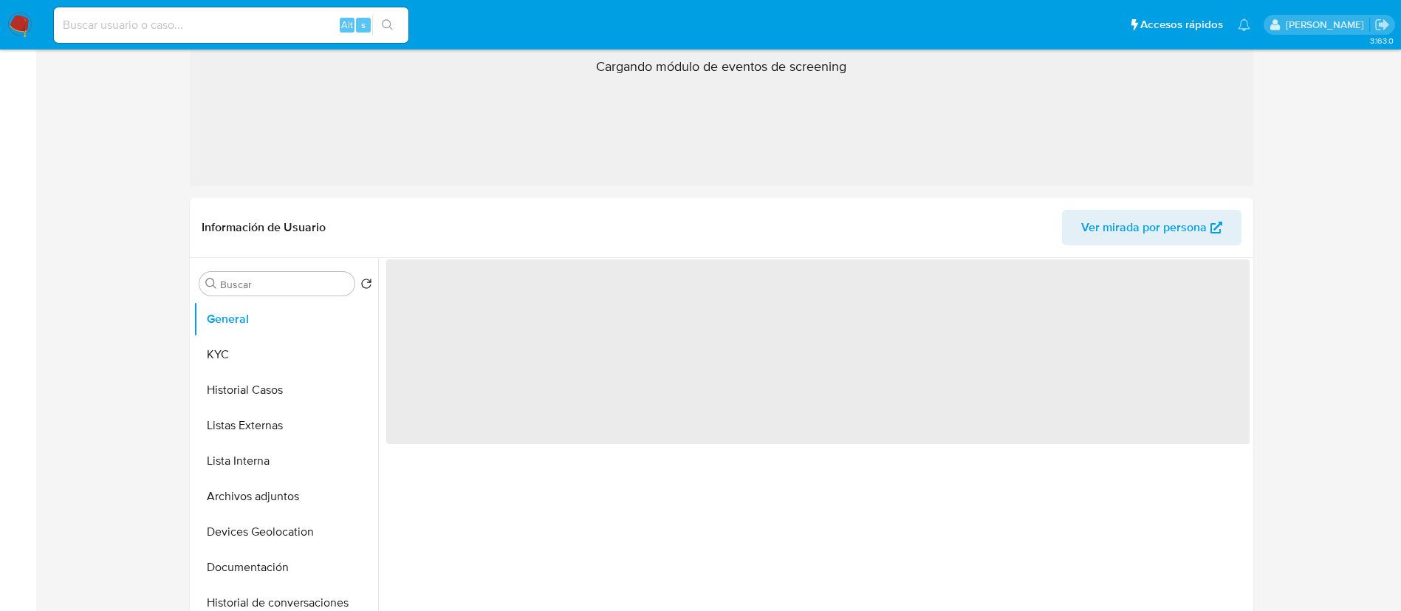
select select "10"
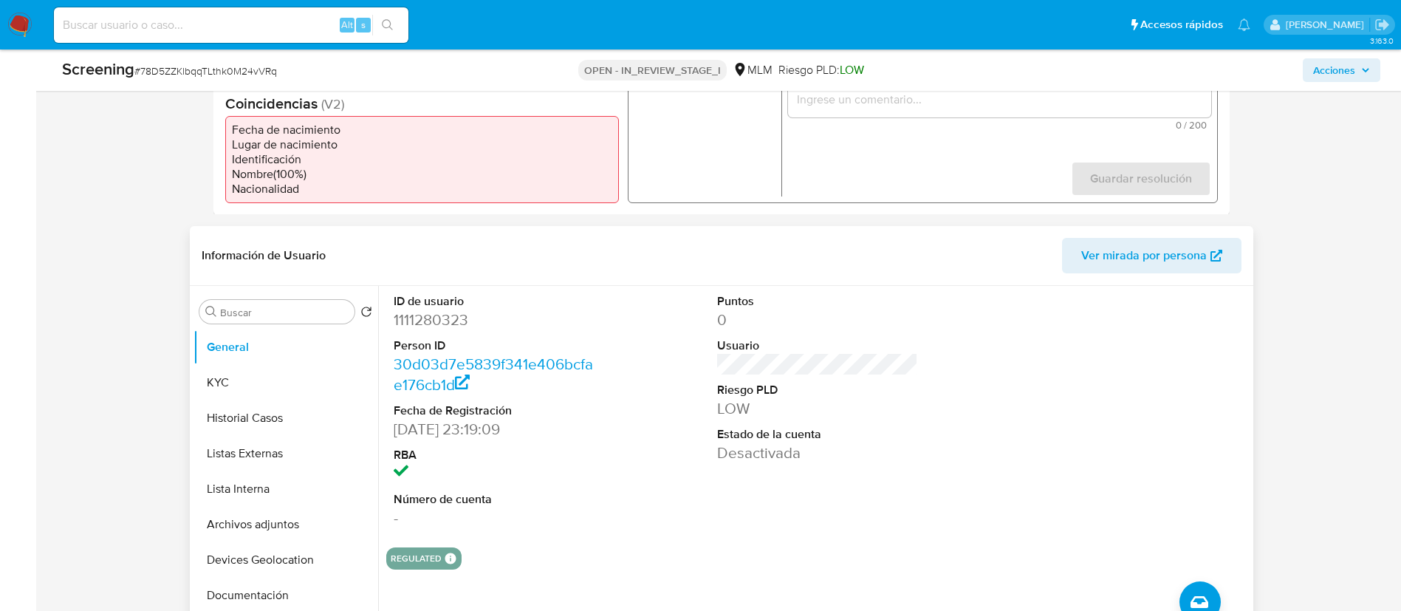
scroll to position [501, 0]
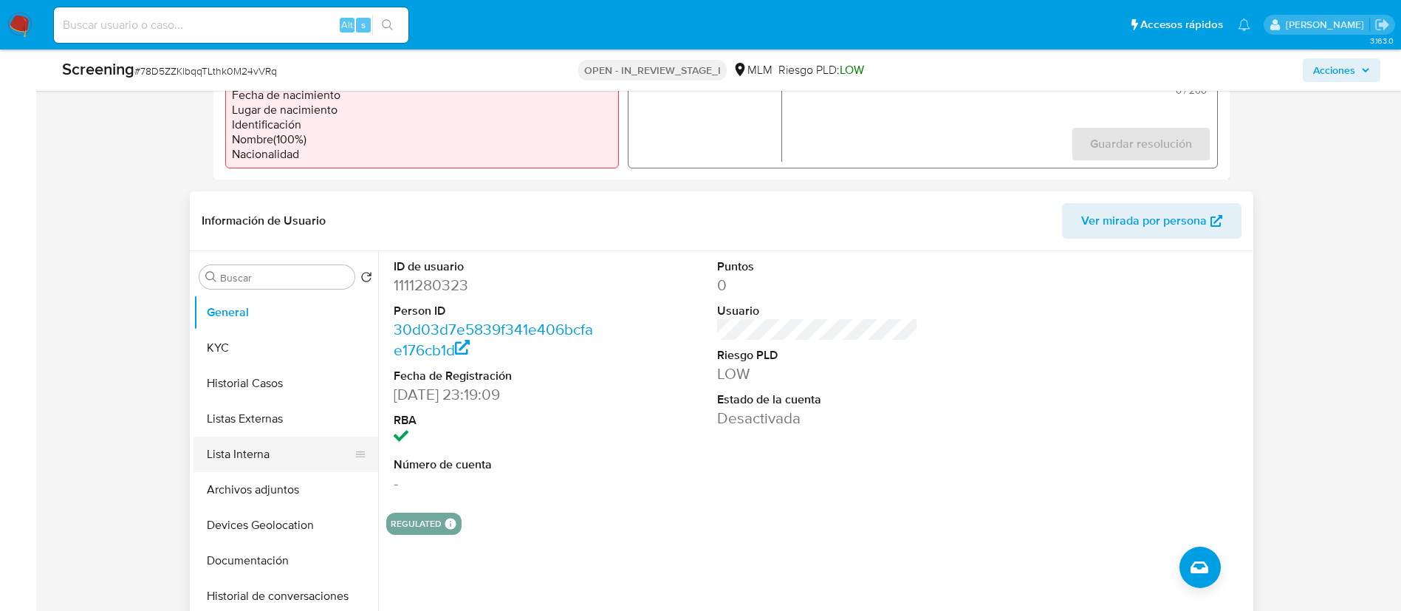
click at [264, 460] on button "Lista Interna" at bounding box center [279, 453] width 173 height 35
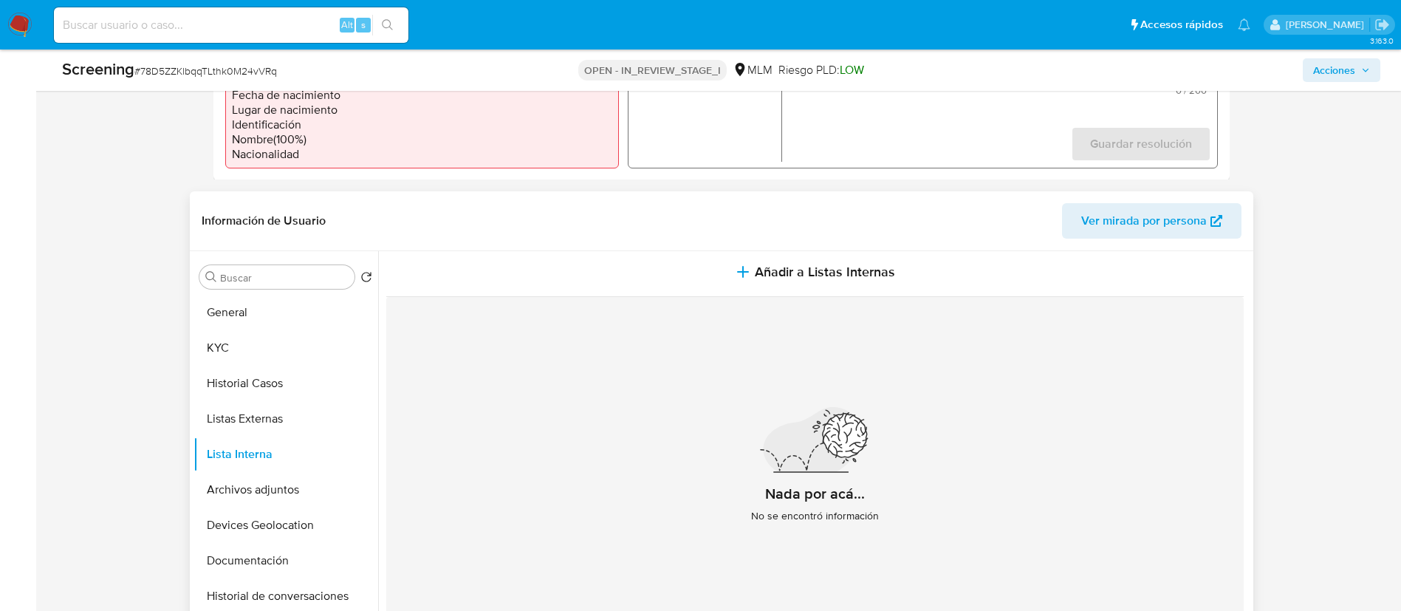
scroll to position [0, 0]
drag, startPoint x: 745, startPoint y: 216, endPoint x: 721, endPoint y: 242, distance: 36.1
click at [745, 216] on header "Información de Usuario Ver mirada por persona" at bounding box center [722, 220] width 1040 height 35
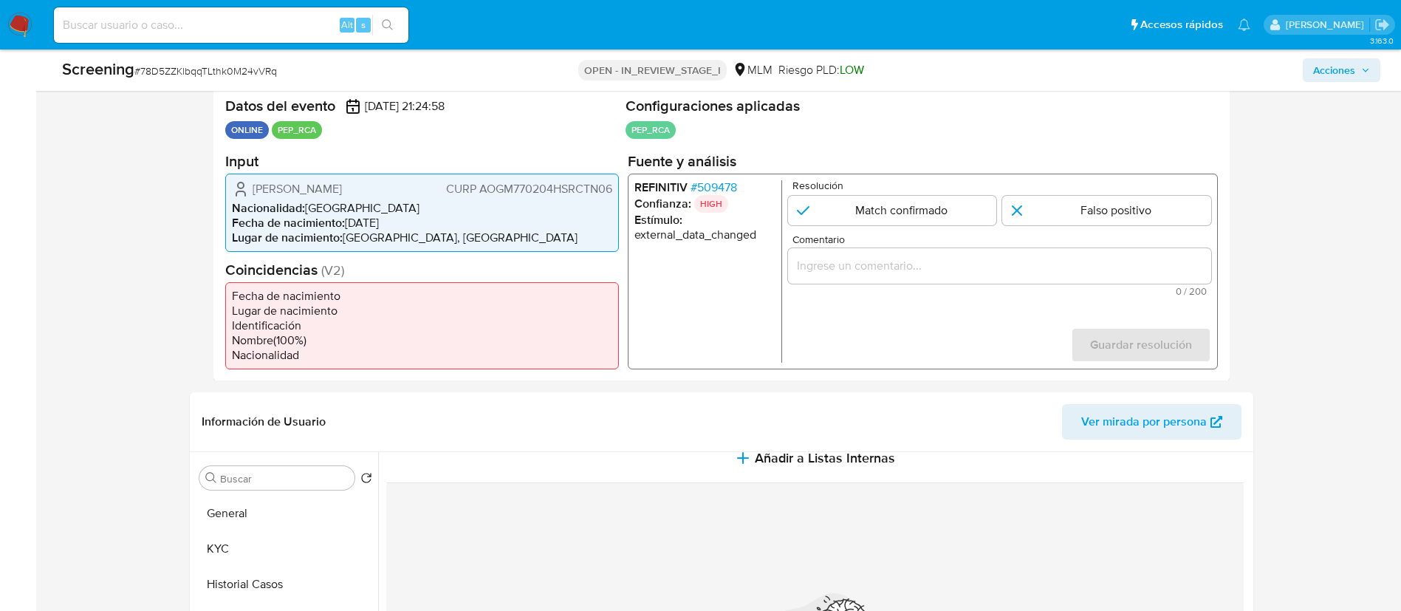
scroll to position [279, 0]
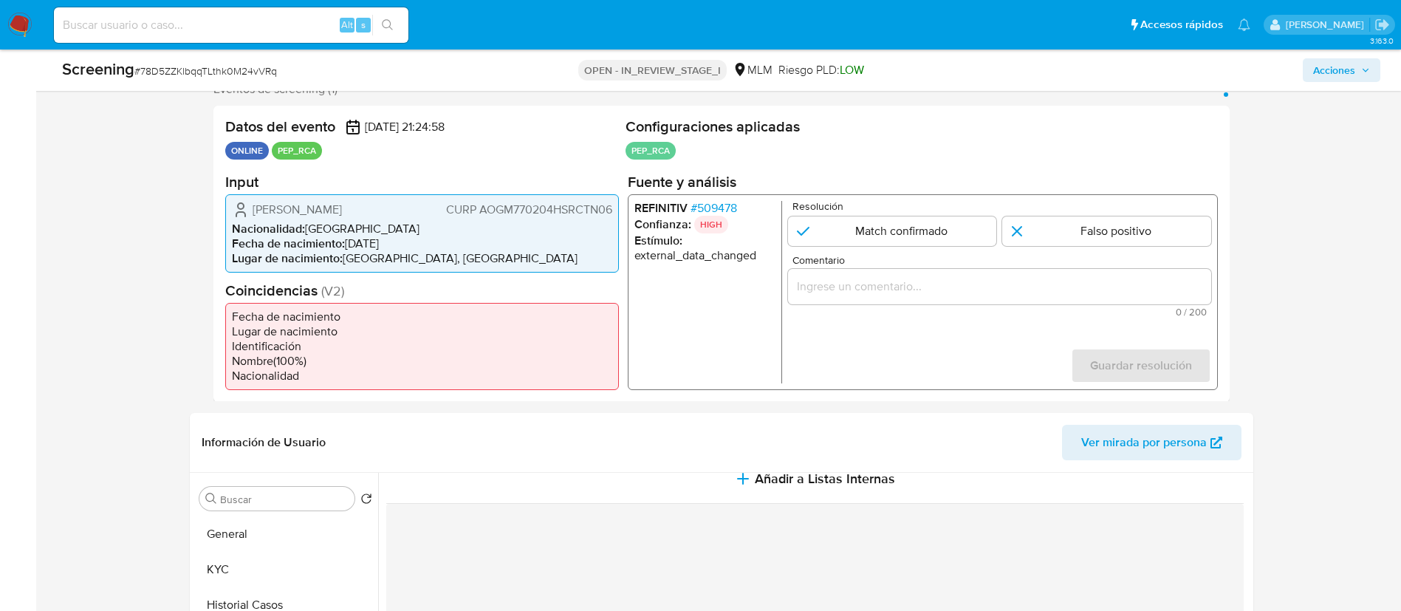
click at [722, 206] on span "# 509478" at bounding box center [713, 207] width 47 height 15
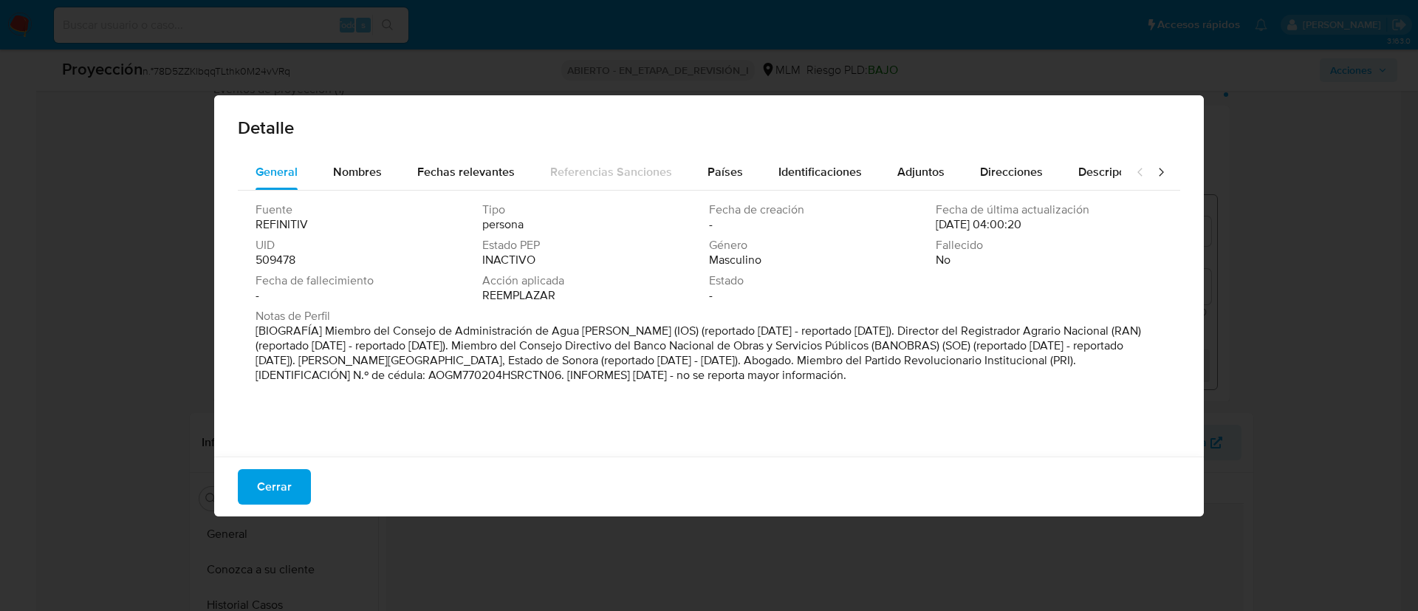
click at [289, 492] on span "Cerrar" at bounding box center [274, 486] width 35 height 32
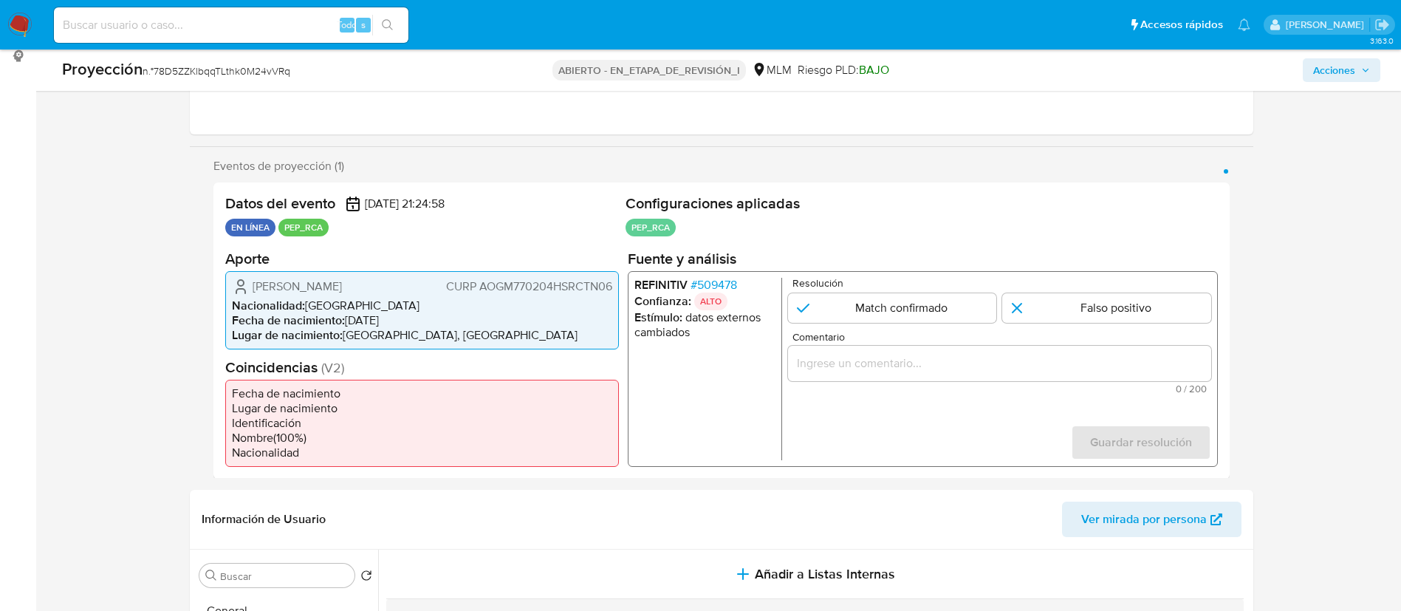
scroll to position [168, 0]
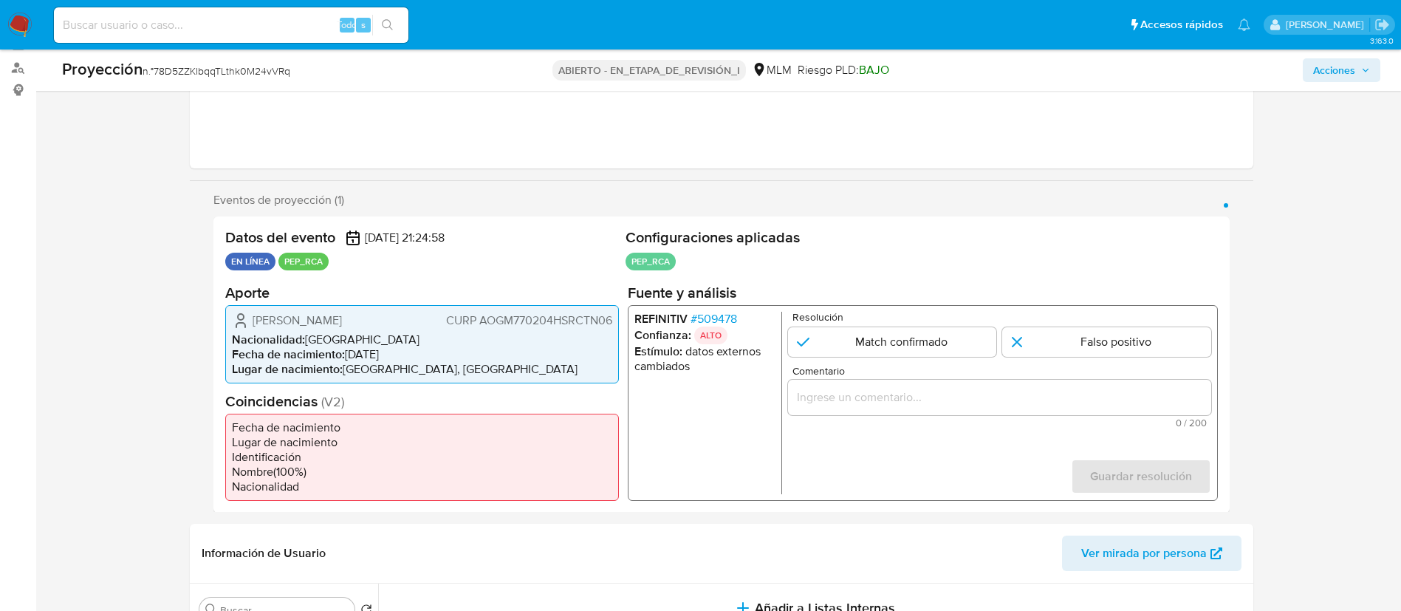
click at [972, 214] on section "Eventos de proyección (1) Página 1 Datos del evento 09/10/2025 21:24:58 EN LÍNE…" at bounding box center [721, 353] width 1016 height 320
click at [928, 287] on h2 "Fuente y análisis" at bounding box center [922, 292] width 590 height 18
click at [863, 407] on div "1 de 1" at bounding box center [998, 396] width 423 height 35
click at [868, 399] on input "Comentario" at bounding box center [998, 396] width 423 height 19
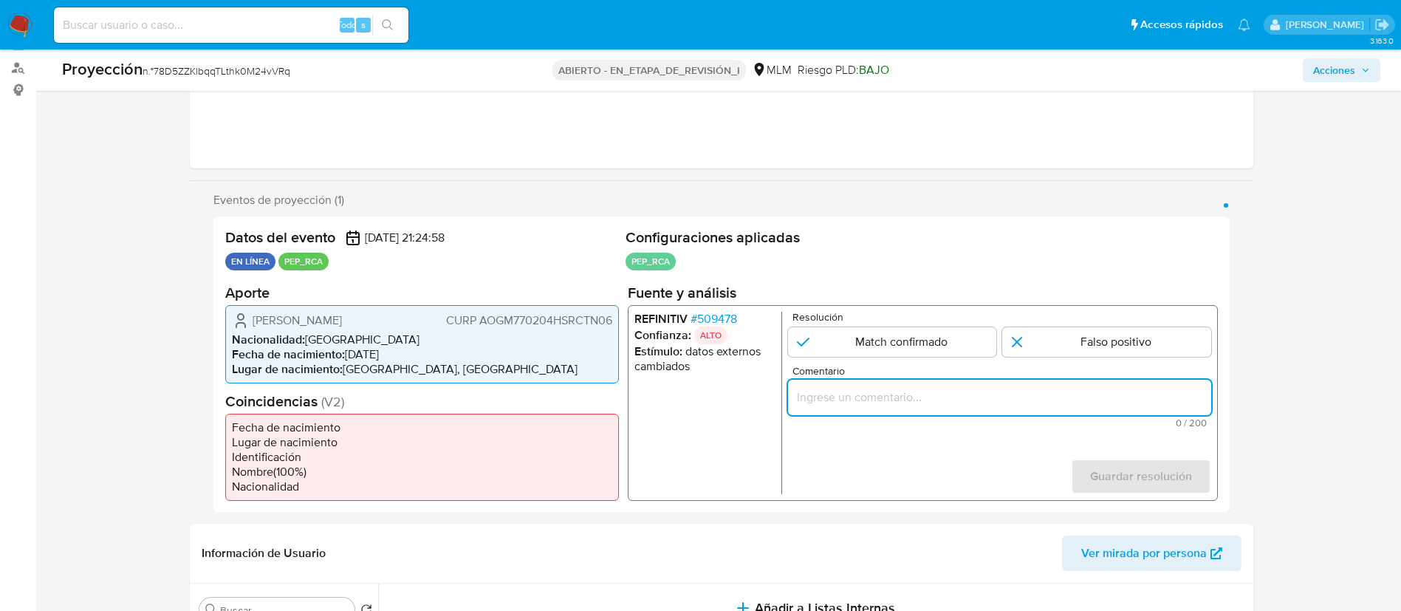
paste input "SE CONFIRMA COINCIDENCIA EN LISTAS DENOMINADAS PEP RCA POR NOMBRE COMPLETO, FEC…"
drag, startPoint x: 897, startPoint y: 395, endPoint x: 730, endPoint y: 397, distance: 166.2
click at [730, 397] on div "REFINITIV # 509478 Confianza: ALTO Estímulo : datos externos cambiados Resoluci…" at bounding box center [922, 402] width 590 height 196
click at [951, 397] on input "SE CONFIRMA COINCIDENCIA EN LISTAS DENOMINADAS PEP RCA POR NOMBRE COMPLETO, FEC…" at bounding box center [998, 396] width 423 height 19
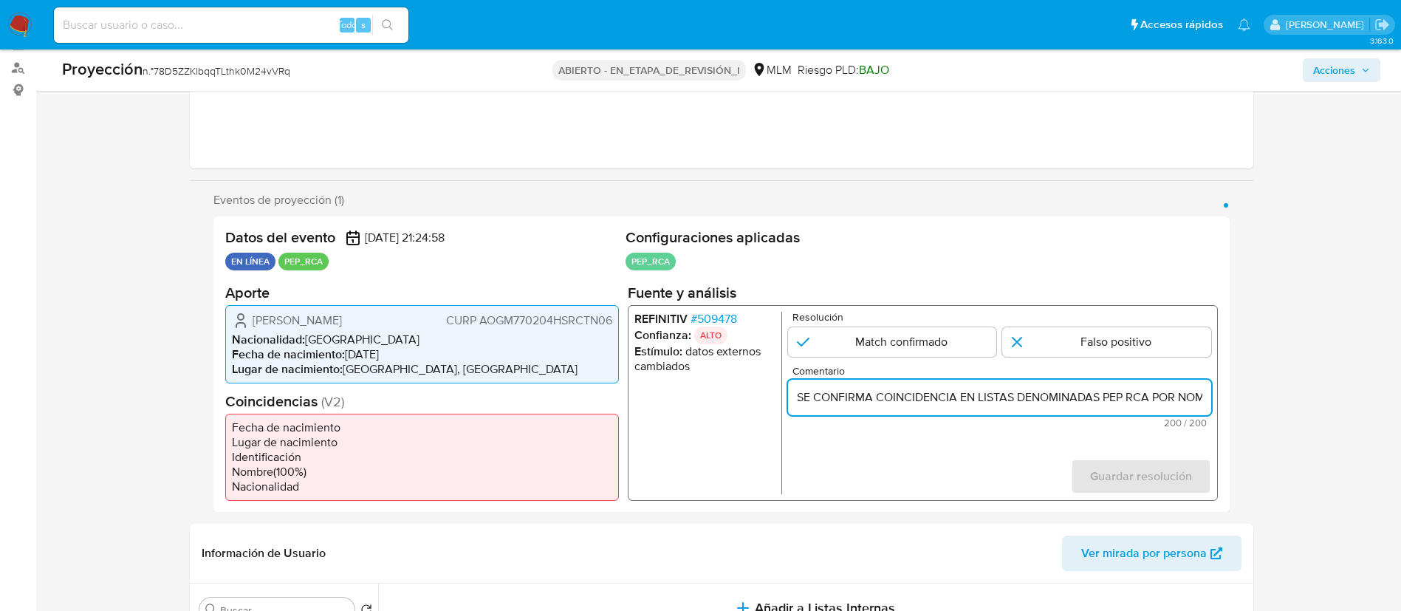
click at [1048, 397] on input "SE CONFIRMA COINCIDENCIA EN LISTAS DENOMINADAS PEP RCA POR NOMBRE COMPLETO, FEC…" at bounding box center [998, 396] width 423 height 19
click at [1123, 394] on input "SE CONFIRMA COINCIDENCIA EN LISTAS PEP RCA POR NOMBRE COMPLETO, FECHA DE NACIMI…" at bounding box center [998, 396] width 423 height 19
click at [1146, 397] on input "SE CONFIRMA COINCIDENCIA EN LISTAS PEP RCA POR NOMBRE COMPLETO, FECHA DE NACIMI…" at bounding box center [998, 396] width 423 height 19
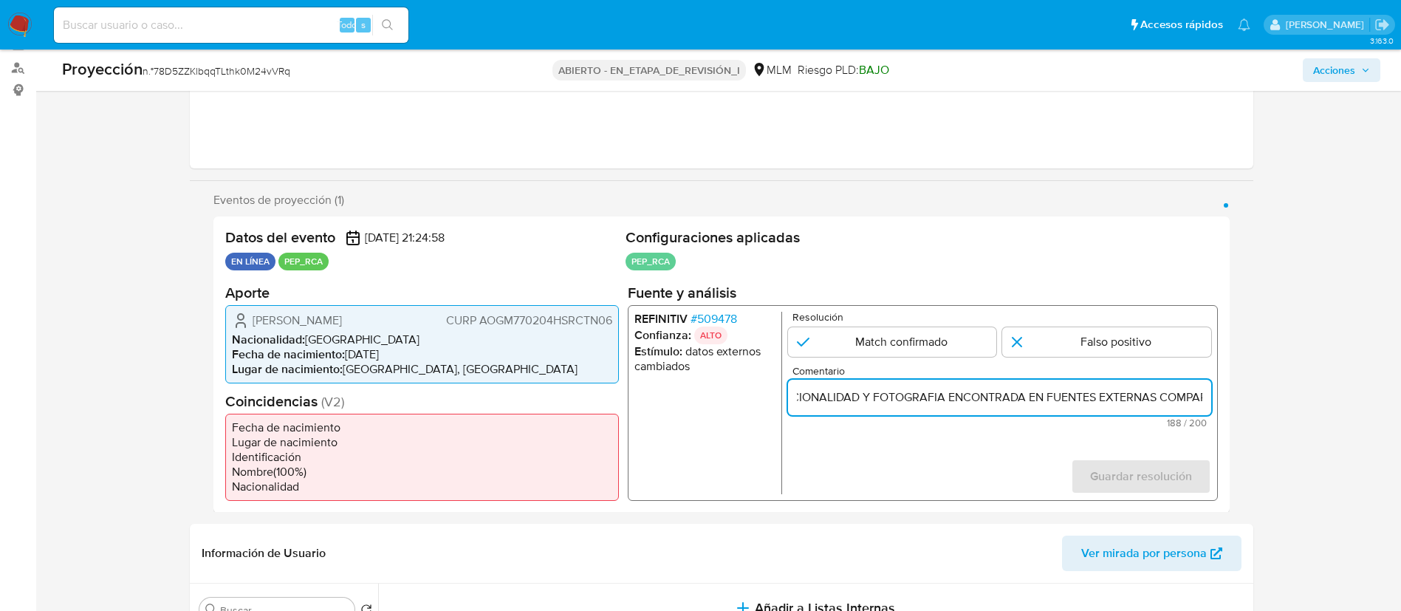
click at [990, 392] on input "SE CONFIRMA COINCIDENCIA EN LISTAS PEP RCA POR NOMBRE COMPLETO, FECHA DE NACIMI…" at bounding box center [998, 396] width 423 height 19
click at [1111, 400] on input "SE CONFIRMA COINCIDENCIA EN LISTAS PEP RCA POR NOMBRE COMPLETO, FECHA DE NACIMI…" at bounding box center [998, 396] width 423 height 19
click at [1117, 403] on input "SE CONFIRMA COINCIDENCIA EN LISTAS PEP RCA POR NOMBRE COMPLETO, FECHA DE NACIMI…" at bounding box center [998, 396] width 423 height 19
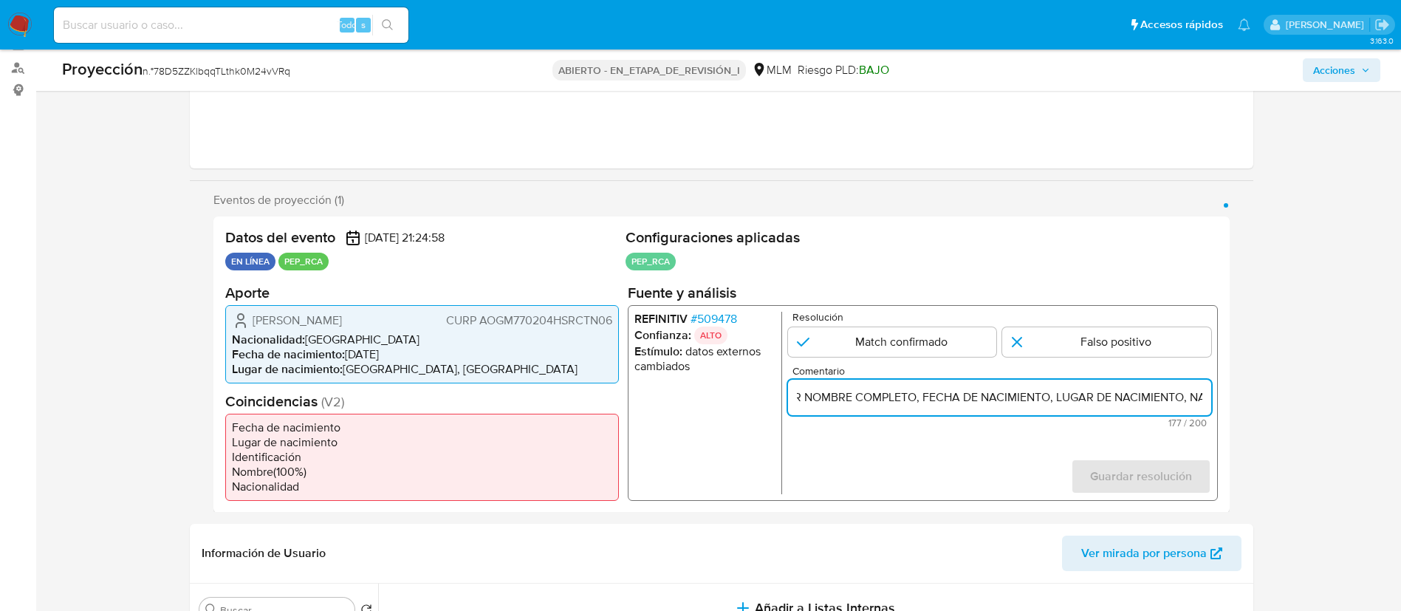
scroll to position [0, 0]
drag, startPoint x: 1120, startPoint y: 397, endPoint x: 682, endPoint y: 420, distance: 438.6
click at [682, 420] on div "REFINITIV # 509478 Confianza: ALTO Estímulo : datos externos cambiados Resoluci…" at bounding box center [922, 402] width 590 height 196
click at [869, 403] on input "SE CONFIRMA COINCIDENCIA EN LISTAS PEP RCA POR NOMBRE COMPLETO, FECHA DE NACIMI…" at bounding box center [998, 396] width 423 height 19
drag, startPoint x: 832, startPoint y: 403, endPoint x: 857, endPoint y: 400, distance: 26.1
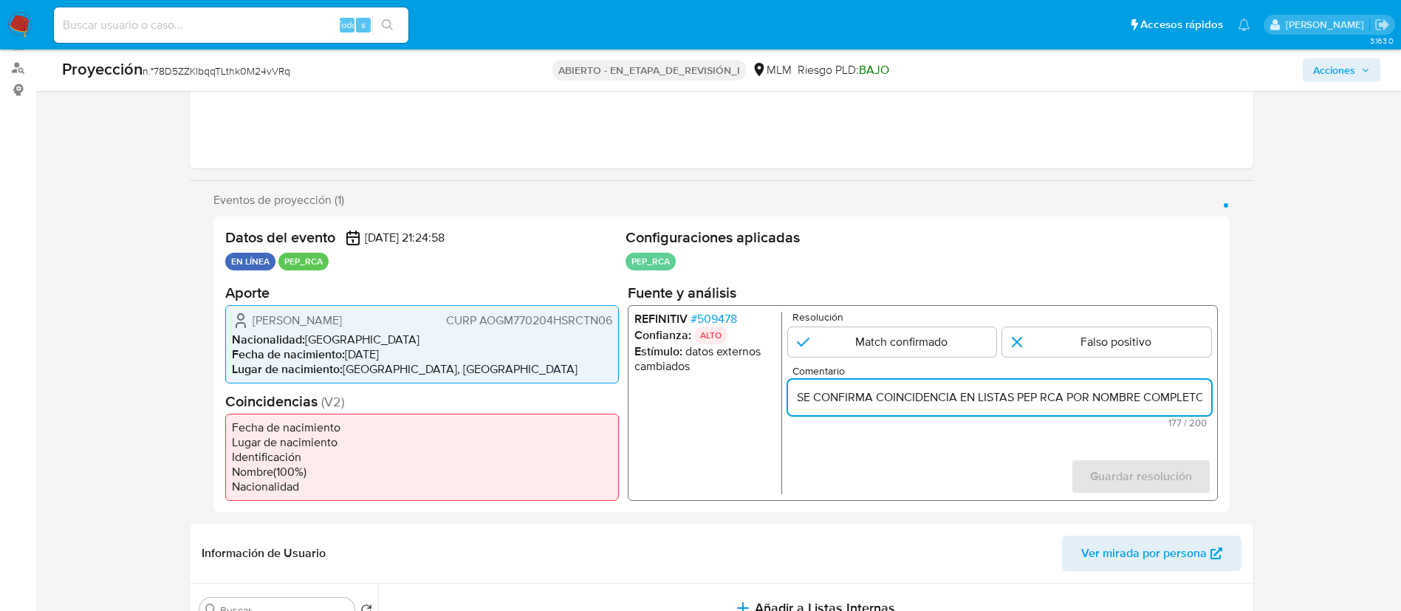
click at [832, 402] on input "SE CONFIRMA COINCIDENCIA EN LISTAS PEP RCA POR NOMBRE COMPLETO, FECHA DE NACIMI…" at bounding box center [998, 396] width 423 height 19
click at [912, 401] on input "SE CONFIRMA COINCIDENCIA EN LISTAS PEP RCA POR NOMBRE COMPLETO, FECHA DE NACIMI…" at bounding box center [998, 396] width 423 height 19
click at [1053, 397] on input "SE CONFIRMA COINCIDENCIA EN LISTAS PEP RCA POR NOMBRE COMPLETO, FECHA DE NACIMI…" at bounding box center [998, 396] width 423 height 19
click at [1052, 400] on input "SE CONFIRMA COINCIDENCIA EN LISTAS PEP POR NOMBRE COMPLETO, FECHA DE NACIMIENTO…" at bounding box center [998, 396] width 423 height 19
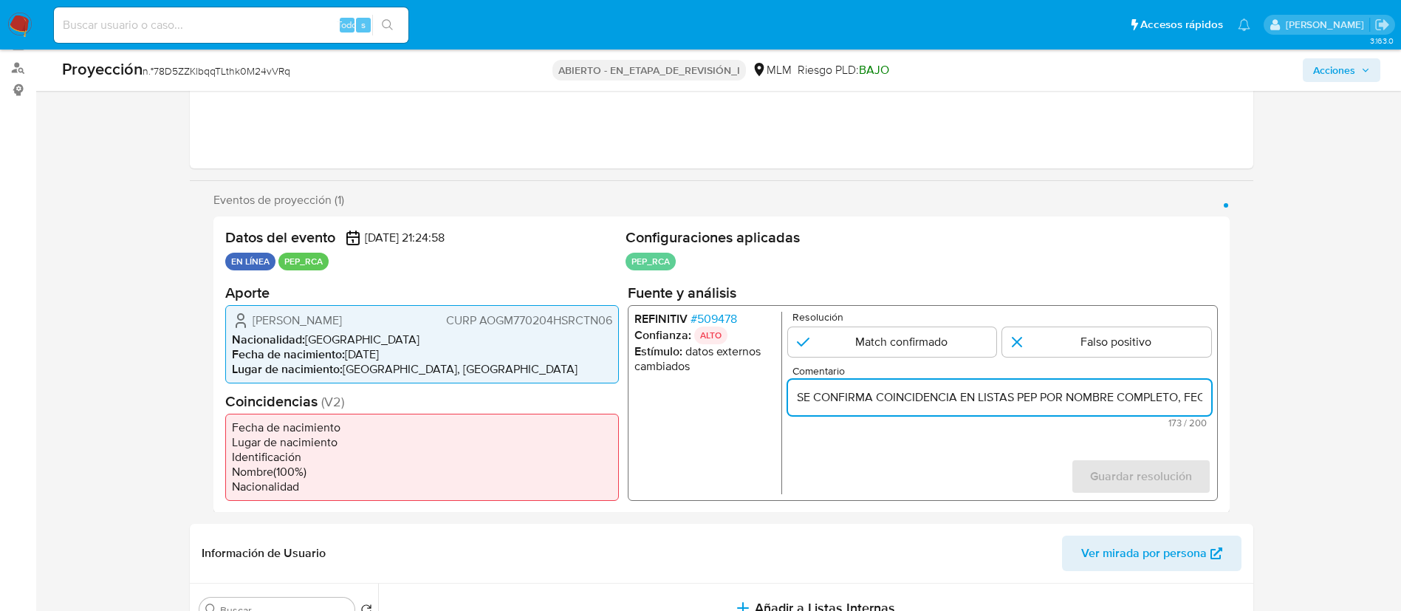
click at [1052, 400] on input "SE CONFIRMA COINCIDENCIA EN LISTAS PEP POR NOMBRE COMPLETO, FECHA DE NACIMIENTO…" at bounding box center [998, 396] width 423 height 19
click at [1083, 404] on input "SE CONFIRMA COINCIDENCIA EN LISTAS PEP POR NOMBRE COMPLETO, FECHA DE NACIMIENTO…" at bounding box center [998, 396] width 423 height 19
click at [1153, 398] on input "SE CONFIRMA COINCIDENCIA EN LISTAS PEP POR NOMBRE COMPLETO, FECHA DE NACIMIENTO…" at bounding box center [998, 396] width 423 height 19
click at [1183, 400] on input "SE CONFIRMA COINCIDENCIA EN LISTAS PEP POR NOMBRE COMPLETO, FECHA DE NACIMIENTO…" at bounding box center [998, 396] width 423 height 19
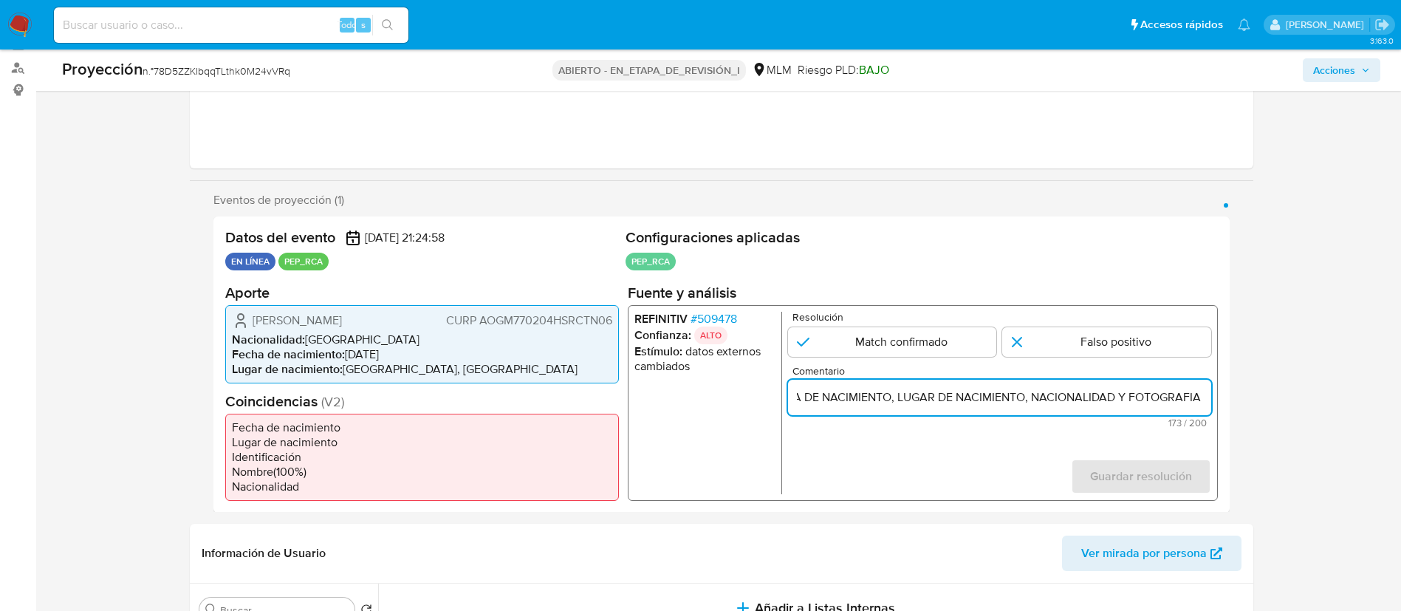
click at [1119, 400] on input "SE CONFIRMA COINCIDENCIA EN LISTAS PEP POR NOMBRE COMPLETO, FECHA DE NACIMIENTO…" at bounding box center [998, 396] width 423 height 19
click at [1106, 402] on input "SE CONFIRMA COINCIDENCIA EN LISTAS PEP POR NOMBRE COMPLETO, FECHA DE NACIMIENTO…" at bounding box center [998, 396] width 423 height 19
click at [1194, 398] on input "SE CONFIRMA COINCIDENCIA EN LISTAS PEP POR NOMBRE COMPLETO, FECHA DE NACIMIENTO…" at bounding box center [998, 396] width 423 height 19
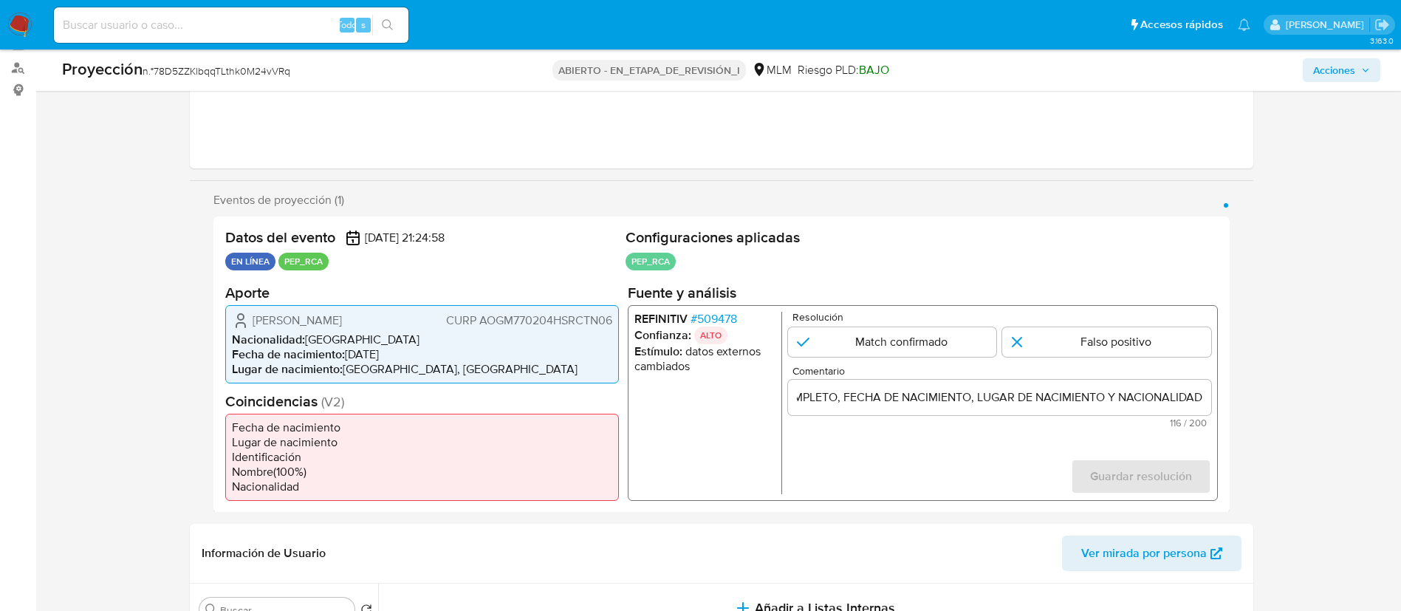
scroll to position [0, 0]
click at [1164, 411] on div "SE CONFIRMA COINCIDENCIA EN LISTAS PEP POR NOMBRE COMPLETO, FECHA DE NACIMIENTO…" at bounding box center [998, 396] width 423 height 35
click at [1169, 400] on input "SE CONFIRMA COINCIDENCIA EN LISTAS PEP POR NOMBRE COMPLETO, FECHA DE NACIMIENTO…" at bounding box center [998, 396] width 423 height 19
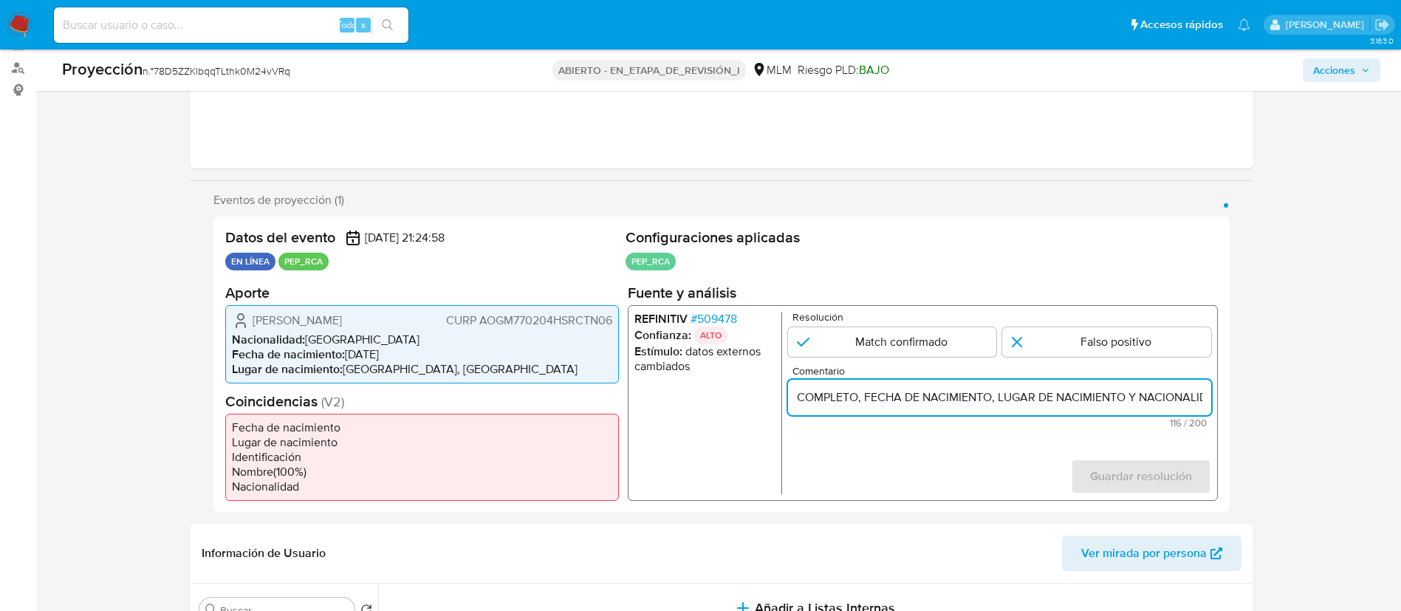
scroll to position [0, 346]
paste input "MANUEL IGNACIO ACOSTA GUTIERREZ"
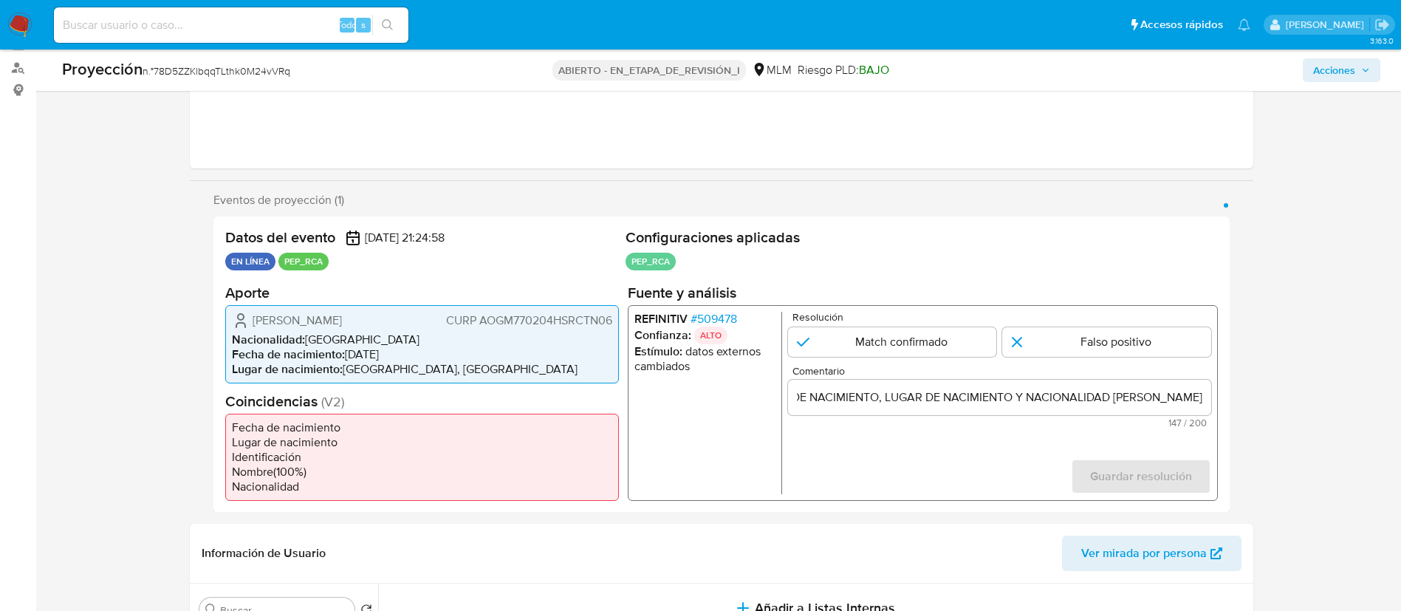
scroll to position [0, 0]
drag, startPoint x: 1110, startPoint y: 391, endPoint x: 1116, endPoint y: 403, distance: 13.9
click at [1110, 391] on input "SE CONFIRMA COINCIDENCIA EN LISTAS PEP POR NOMBRE COMPLETO, FECHA DE NACIMIENTO…" at bounding box center [998, 396] width 423 height 19
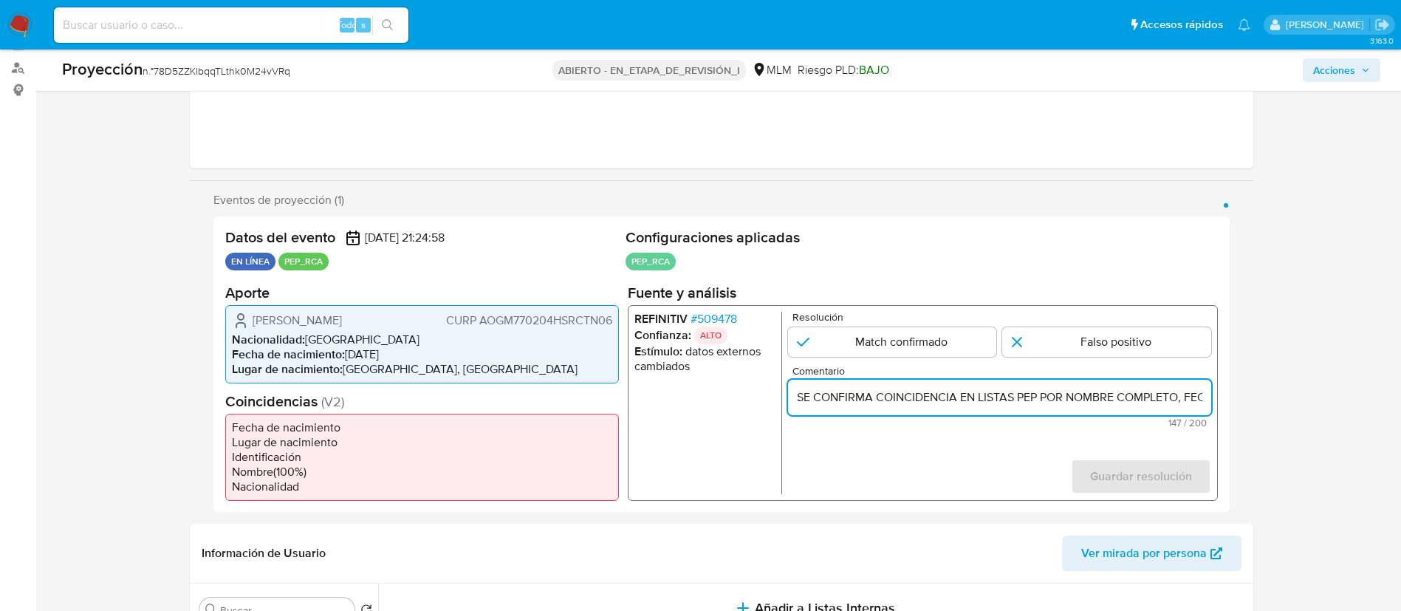
click at [1116, 403] on input "SE CONFIRMA COINCIDENCIA EN LISTAS PEP POR NOMBRE COMPLETO, FECHA DE NACIMIENTO…" at bounding box center [998, 396] width 423 height 19
paste input "AOGM770204HSRCTN06"
click at [921, 399] on input "SE CONFIRMA COINCIDENCIA EN LISTAS PEP POR NOMBRE COMPLETO, FECHA DE NACIMIENTO…" at bounding box center [998, 396] width 423 height 19
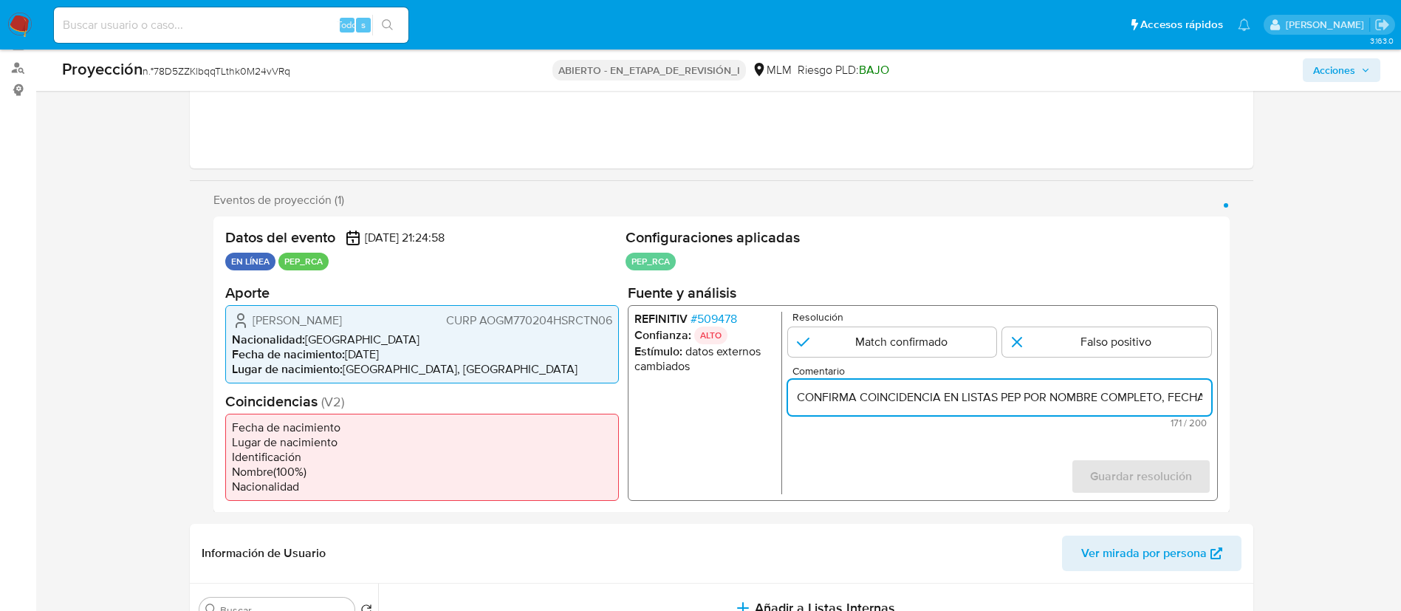
scroll to position [0, 0]
click at [1043, 397] on input "SE CONFIRMA COINCIDENCIA EN LISTAS PEP POR NOMBRE COMPLETO, FECHA DE NACIMIENTO…" at bounding box center [998, 396] width 423 height 19
paste input "RCA"
drag, startPoint x: 973, startPoint y: 394, endPoint x: 1010, endPoint y: 403, distance: 38.2
click at [975, 391] on input "SE CONFIRMA COINCIDENCIA EN LISTAS PEP RCA POR NOMBRE COMPLETO, FECHA DE NACIMI…" at bounding box center [998, 396] width 423 height 19
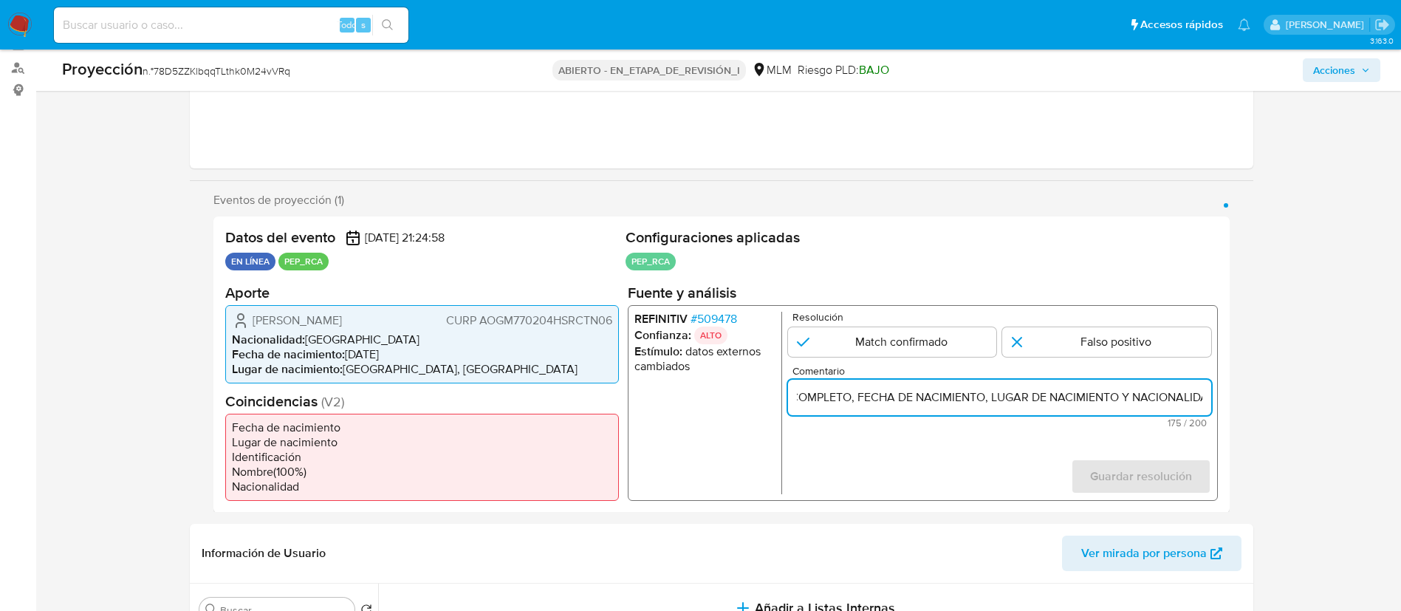
scroll to position [0, 361]
click at [1111, 391] on input "SE CONFIRMA COINCIDENCIA EN LISTAS PEP RCA POR NOMBRE COMPLETO, FECHA DE NACIMI…" at bounding box center [998, 396] width 423 height 19
type input "SE CONFIRMA COINCIDENCIA EN LISTAS PEP RCA POR NOMBRE COMPLETO, FECHA DE NACIMI…"
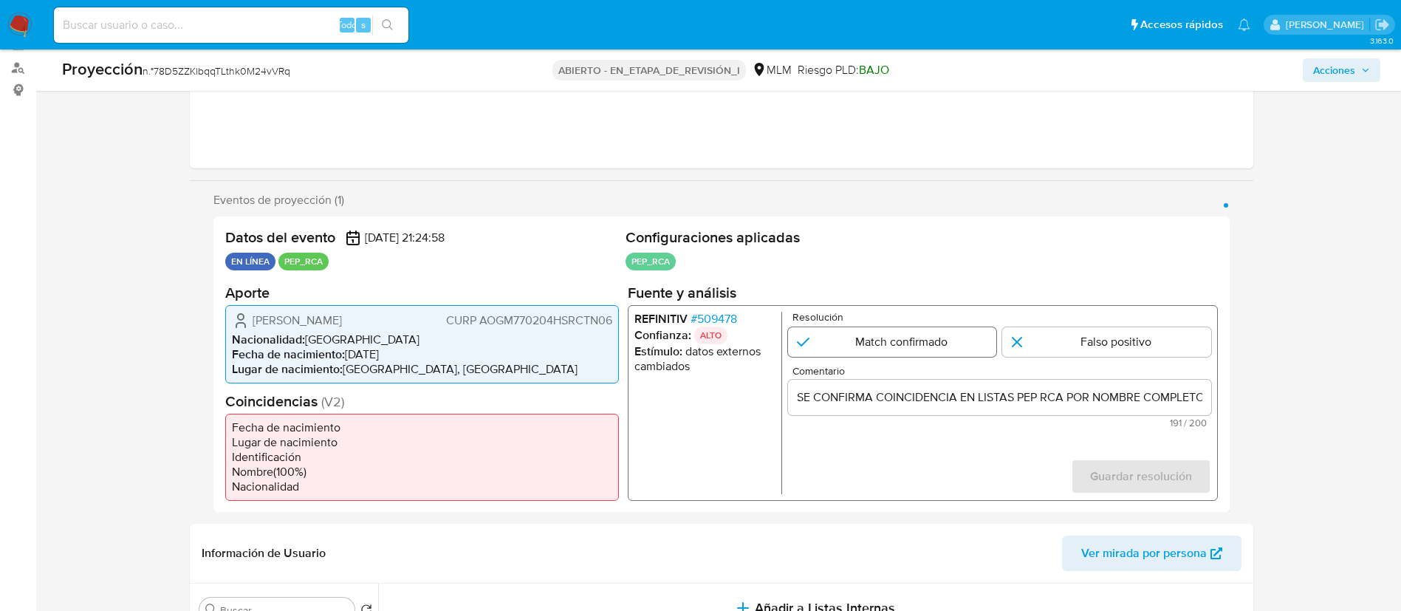
click at [935, 338] on input "1 de 1" at bounding box center [891, 341] width 209 height 30
radio input "true"
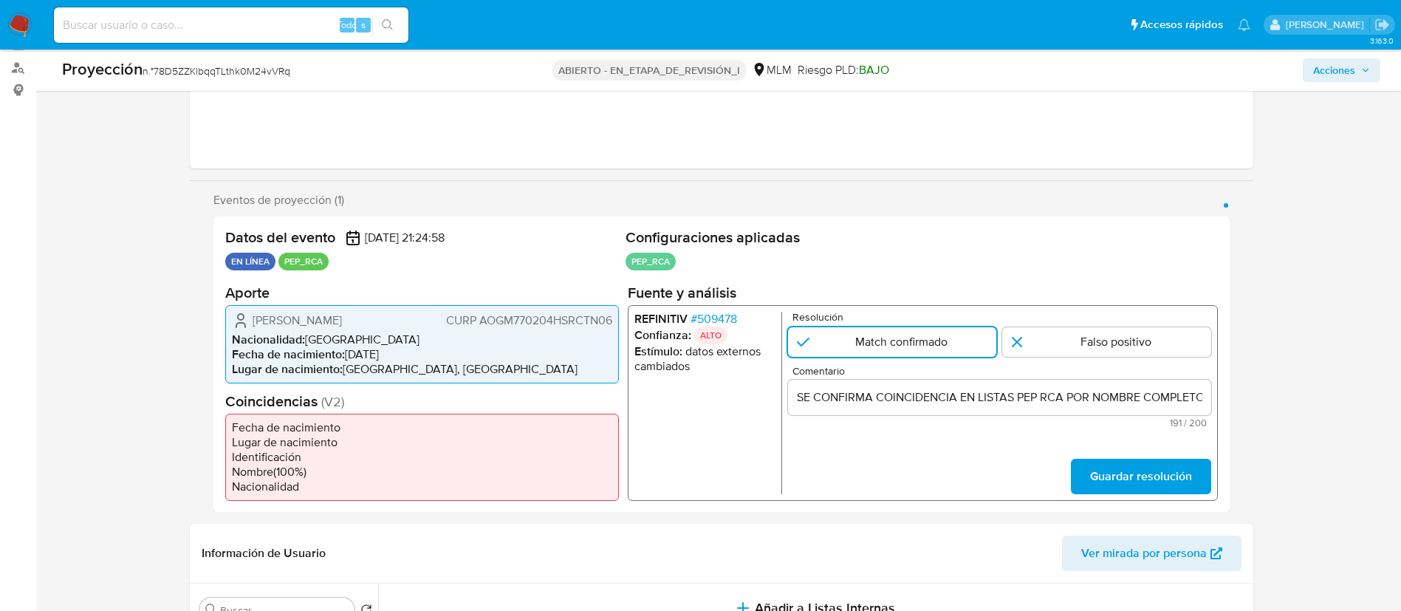
click at [1019, 392] on input "SE CONFIRMA COINCIDENCIA EN LISTAS PEP RCA POR NOMBRE COMPLETO, FECHA DE NACIMI…" at bounding box center [998, 396] width 423 height 19
click at [1177, 478] on span "Guardar resolución" at bounding box center [1140, 475] width 102 height 32
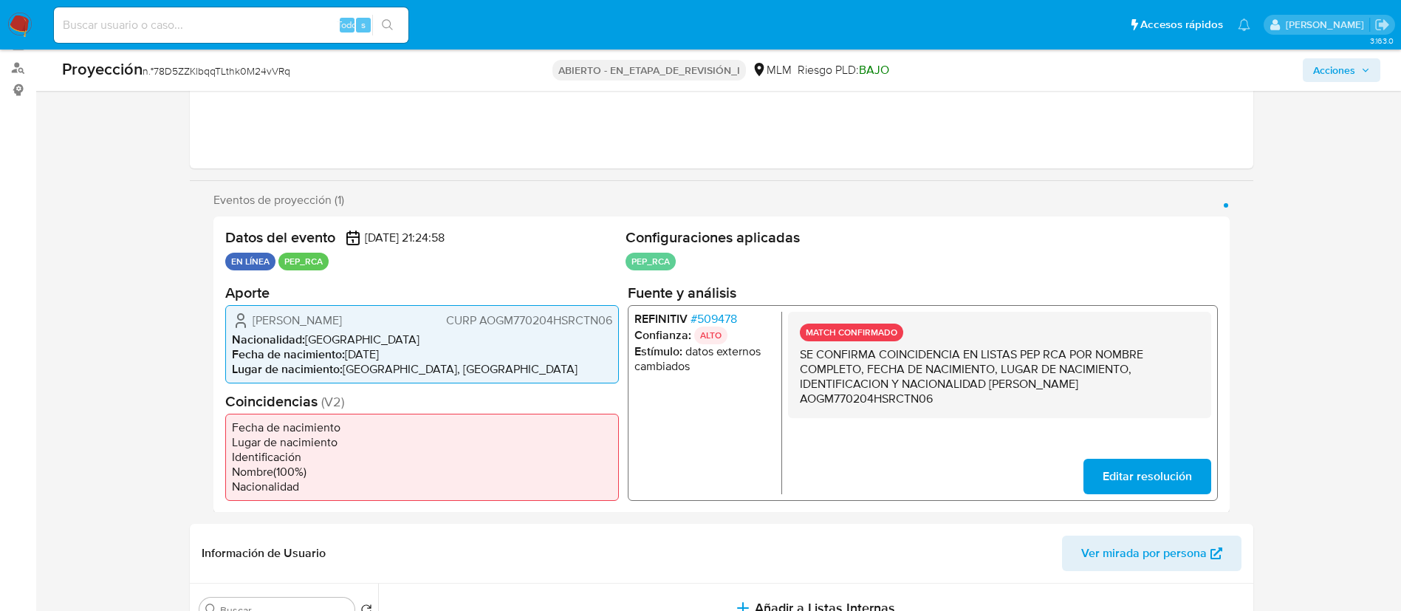
click at [830, 250] on div "Configuraciones aplicadas PEP_RCA Configuración Categorización PEP_RCA Tipo de …" at bounding box center [922, 251] width 592 height 47
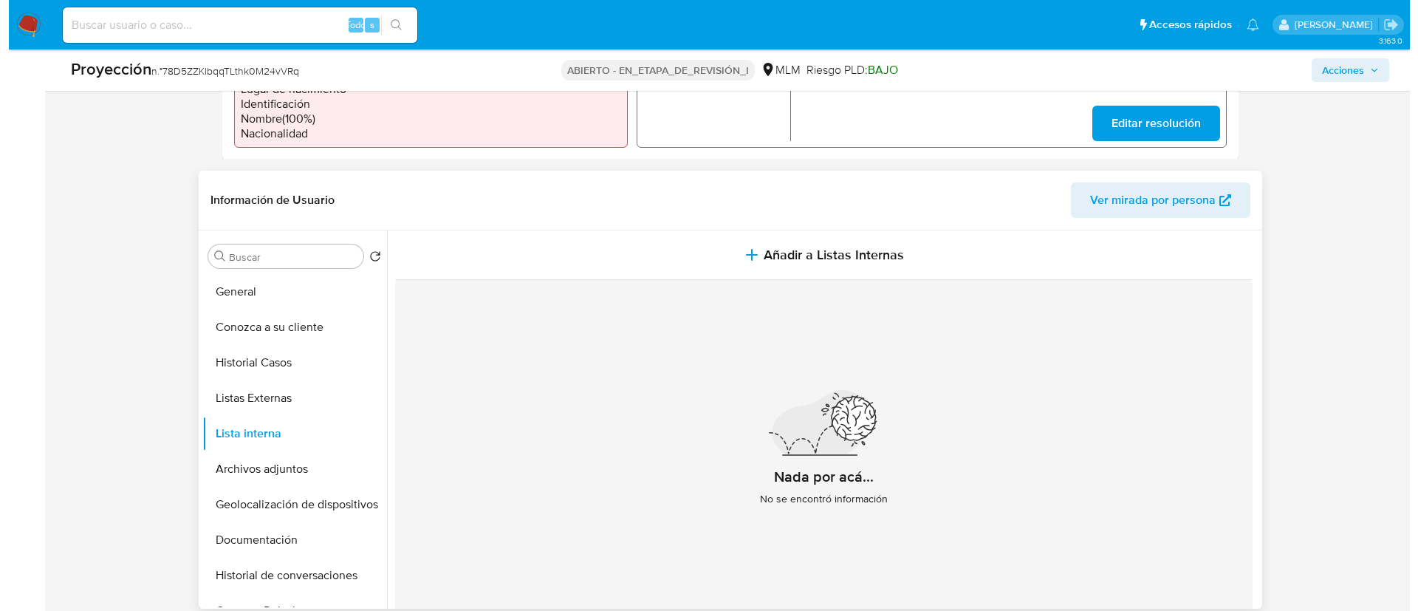
scroll to position [501, 0]
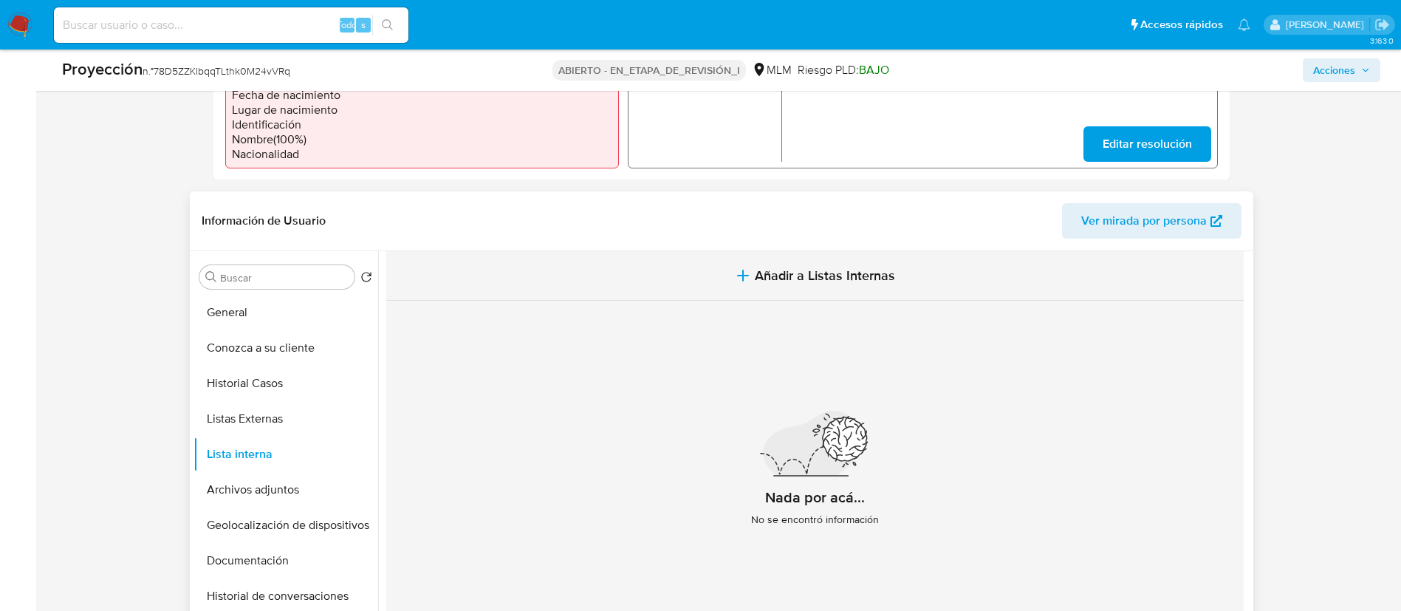
click at [795, 281] on span "Añadir a Listas Internas" at bounding box center [825, 275] width 140 height 16
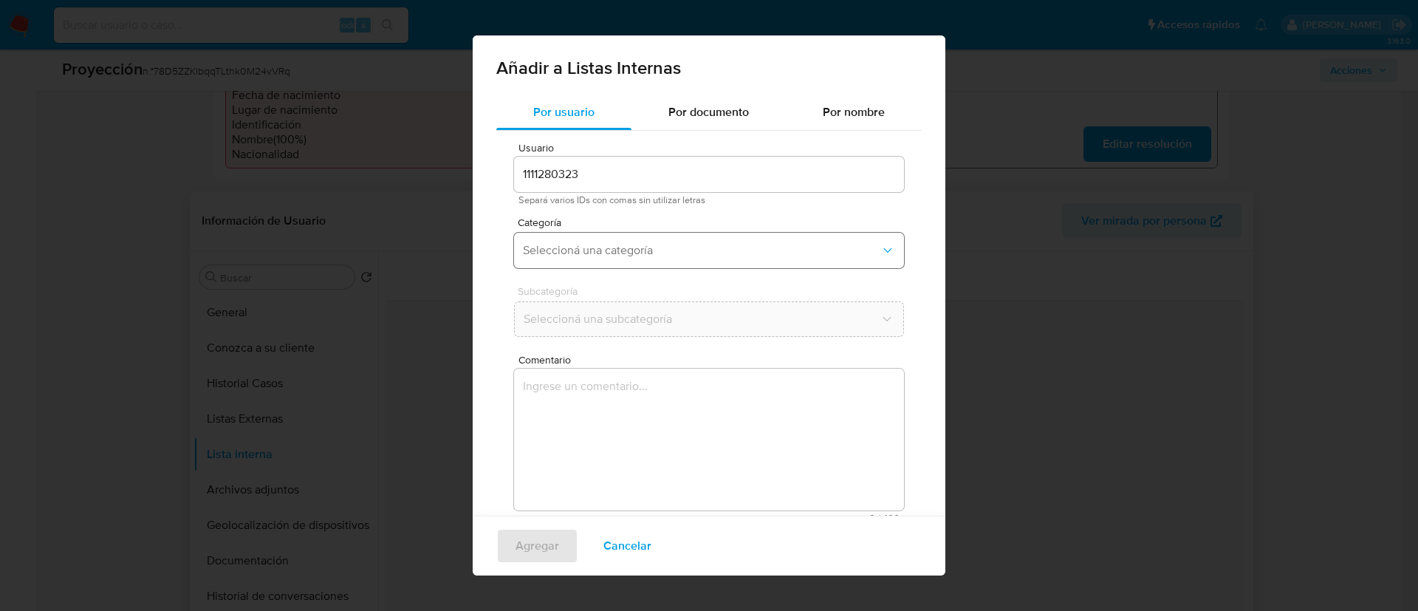
click at [618, 241] on button "Seleccioná una categoría" at bounding box center [709, 250] width 390 height 35
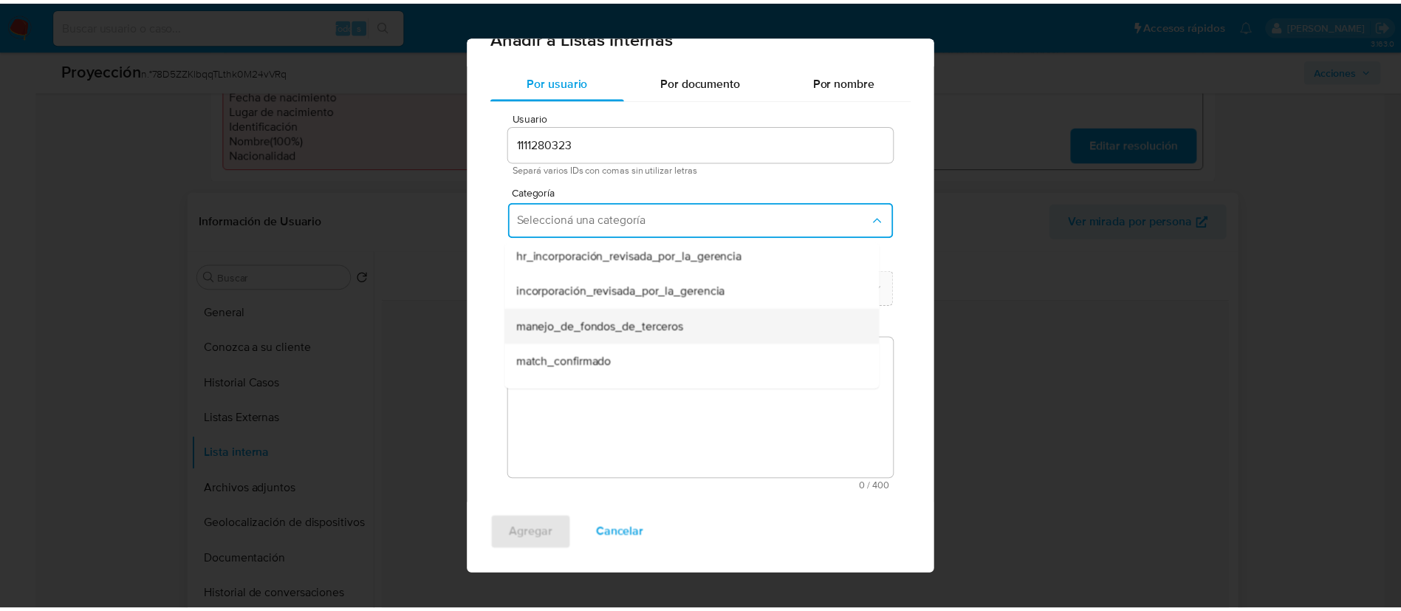
scroll to position [0, 0]
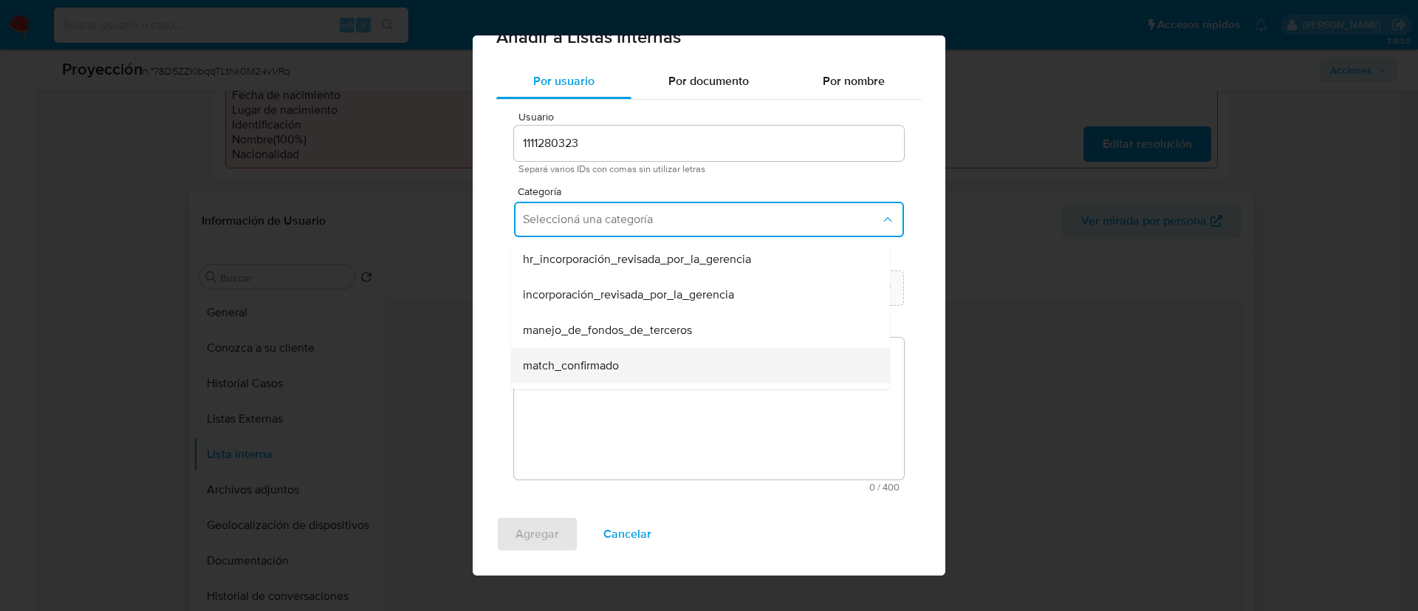
click at [709, 354] on div "match_confirmado" at bounding box center [696, 365] width 346 height 35
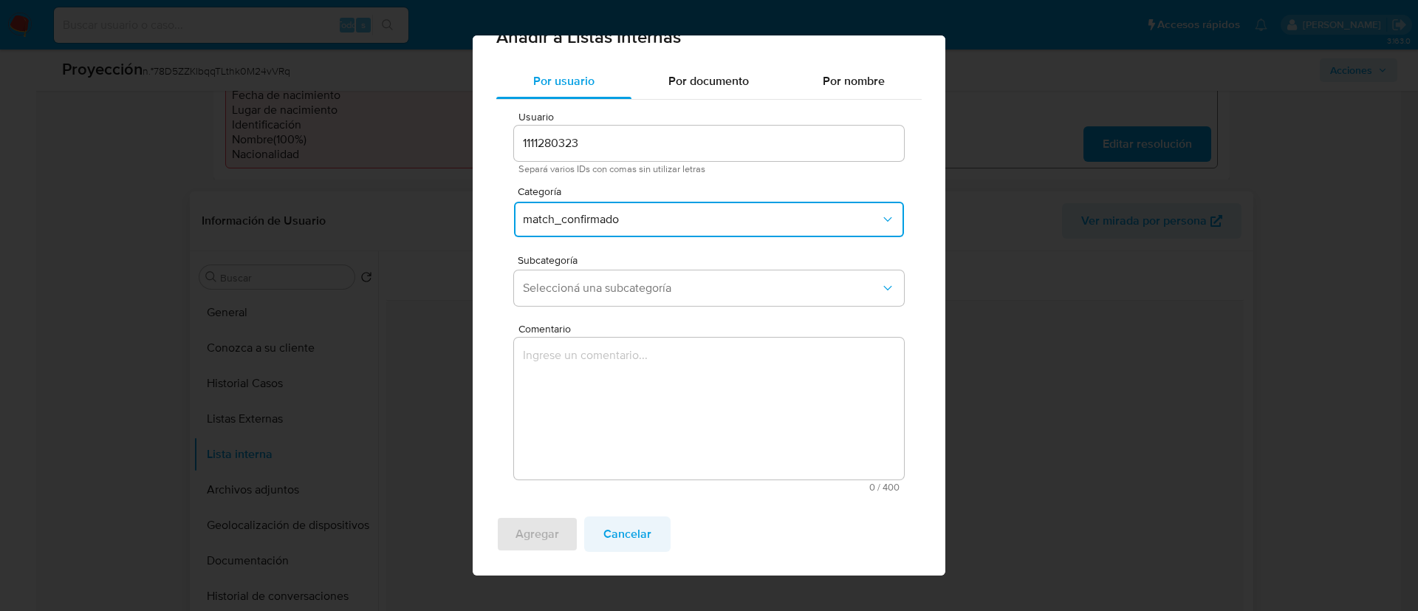
click at [644, 534] on span "Cancelar" at bounding box center [627, 534] width 48 height 32
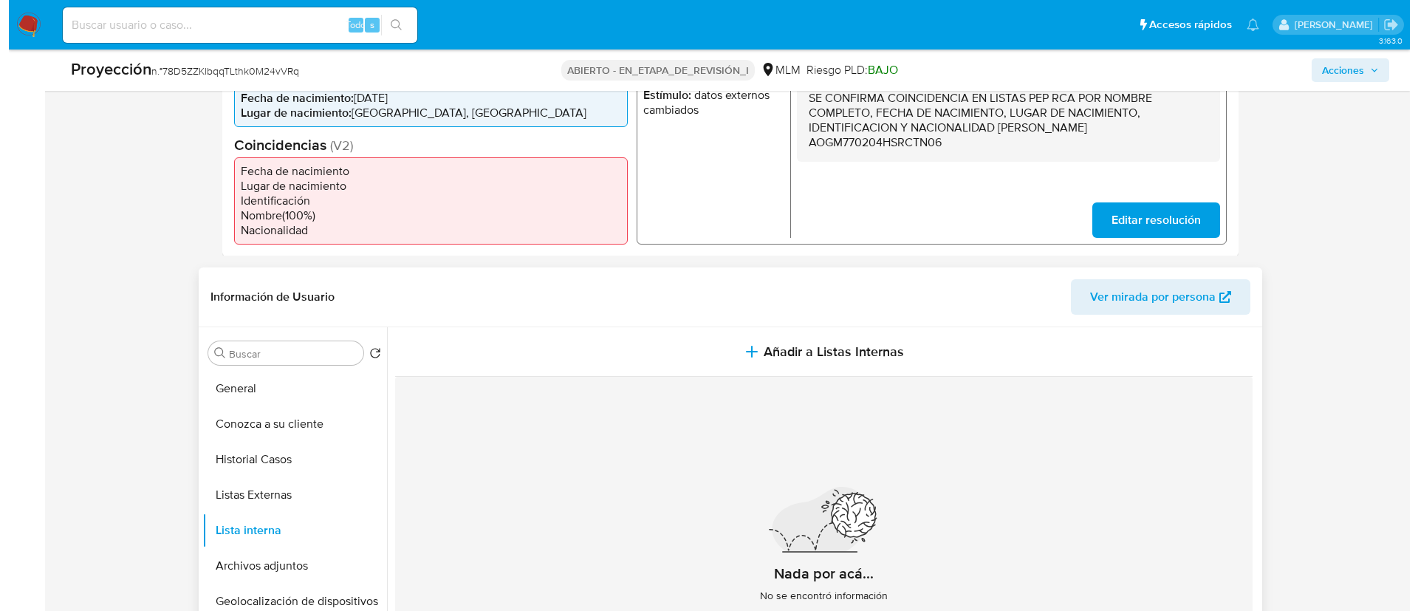
scroll to position [390, 0]
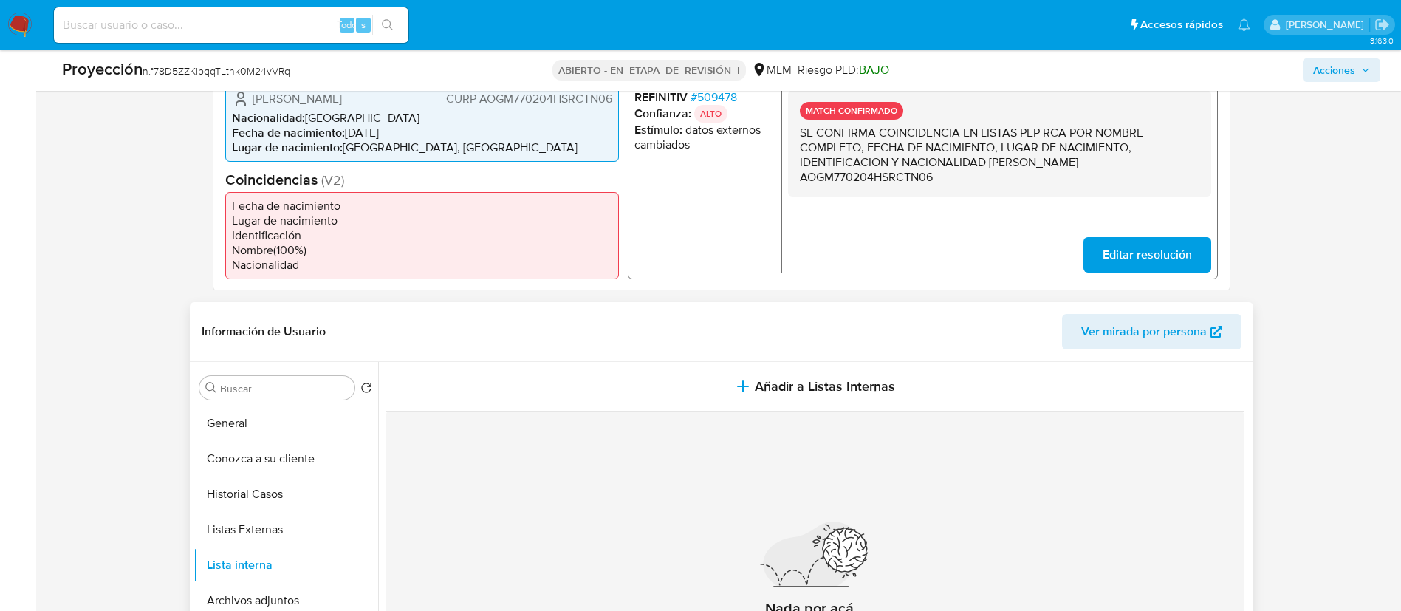
drag, startPoint x: 799, startPoint y: 132, endPoint x: 979, endPoint y: 183, distance: 186.6
click at [979, 183] on div "MATCH CONFIRMADO SE CONFIRMA COINCIDENCIA EN LISTAS PEP RCA POR NOMBRE COMPLETO…" at bounding box center [998, 142] width 423 height 106
drag, startPoint x: 728, startPoint y: 481, endPoint x: 758, endPoint y: 419, distance: 69.0
click at [736, 475] on div "Nada por acá... No se encontró información" at bounding box center [814, 584] width 857 height 347
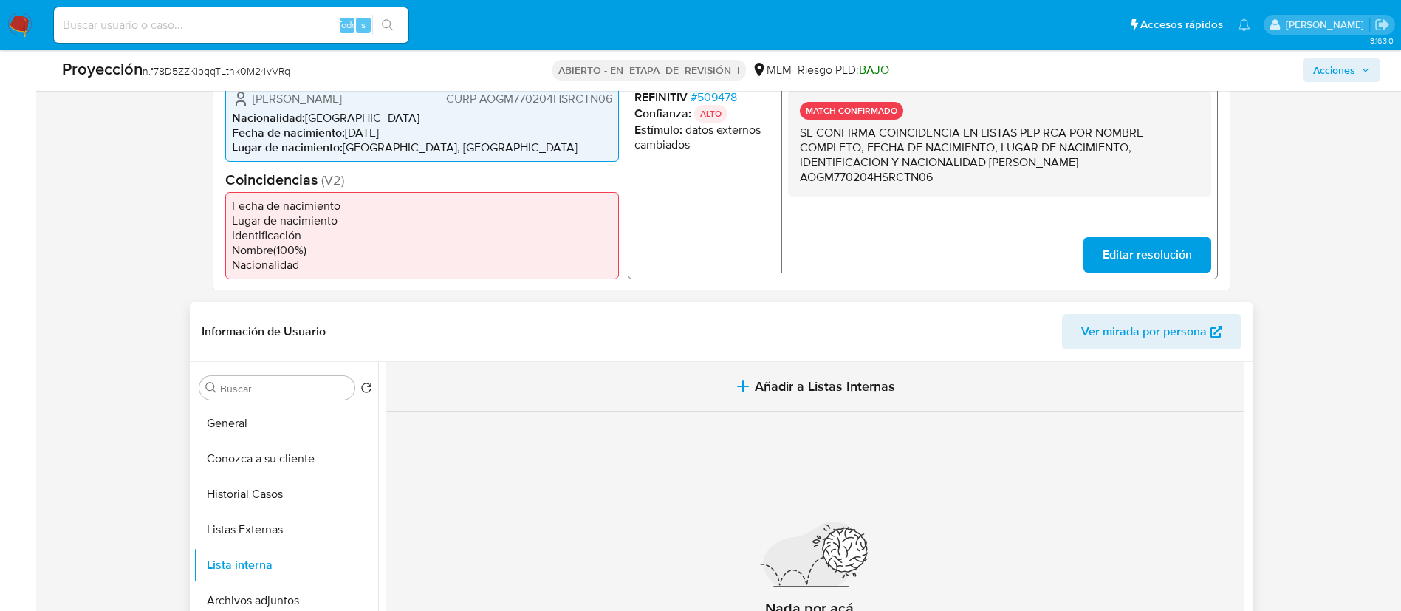
click at [782, 383] on span "Añadir a Listas Internas" at bounding box center [825, 386] width 140 height 16
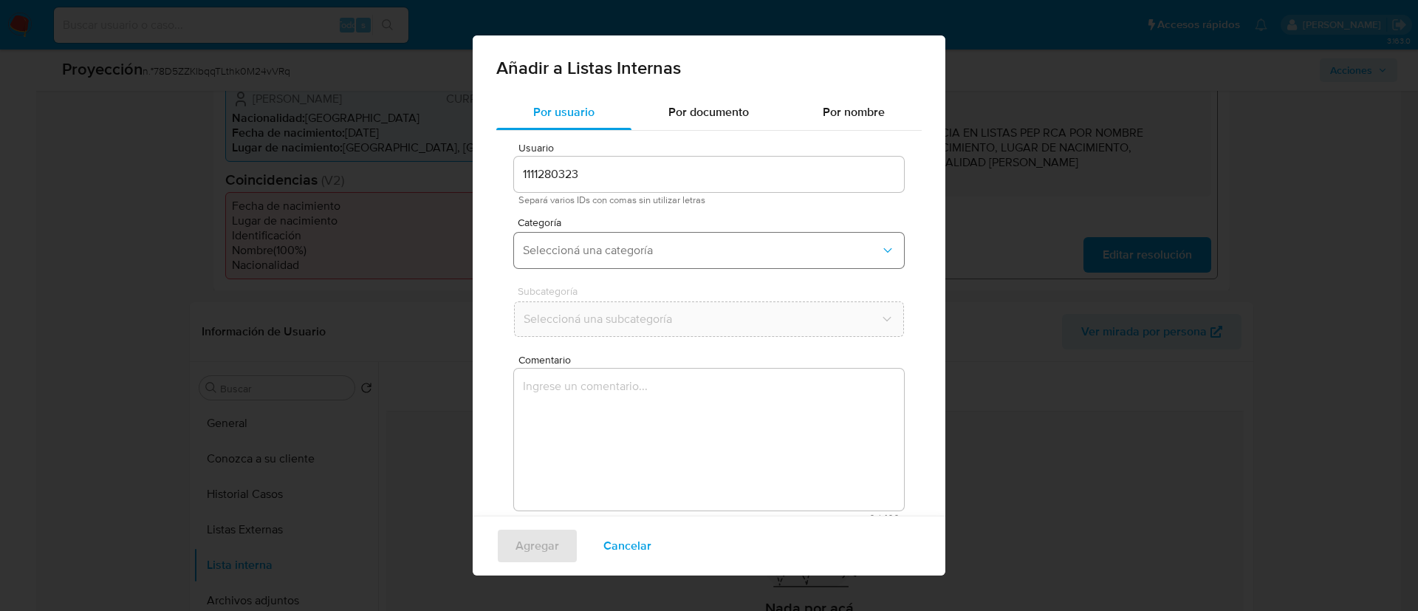
click at [605, 236] on button "Seleccioná una categoría" at bounding box center [709, 250] width 390 height 35
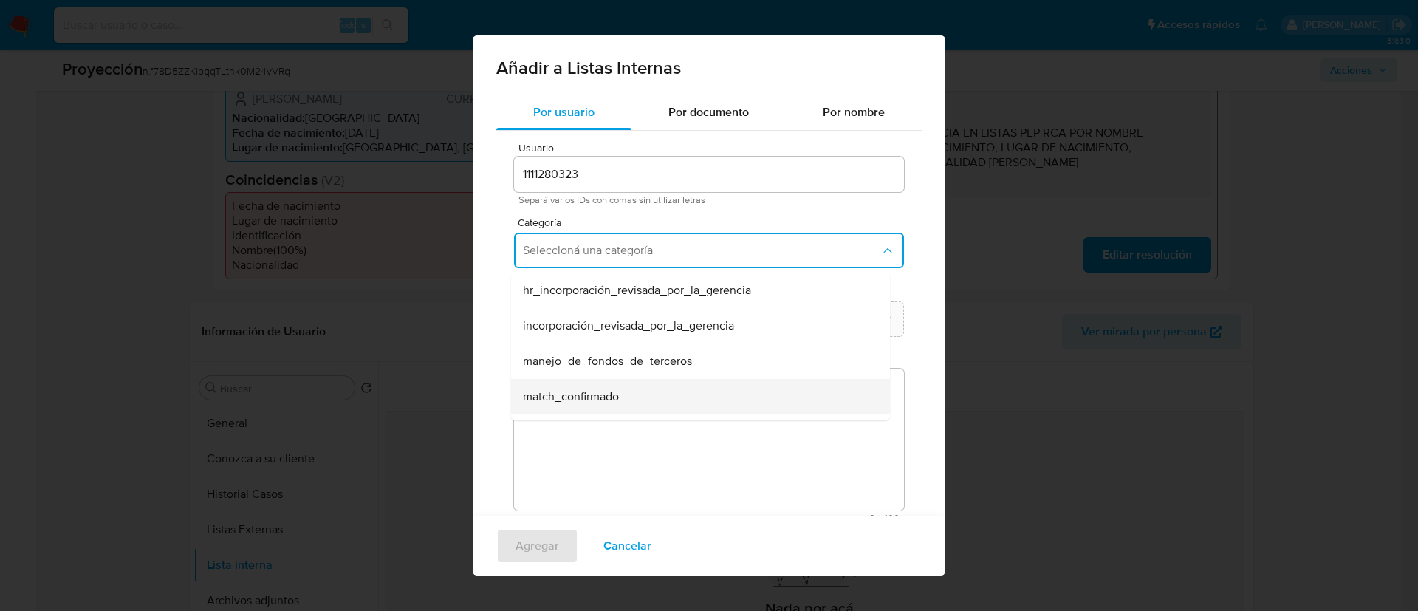
click at [620, 397] on div "match_confirmado" at bounding box center [696, 396] width 346 height 35
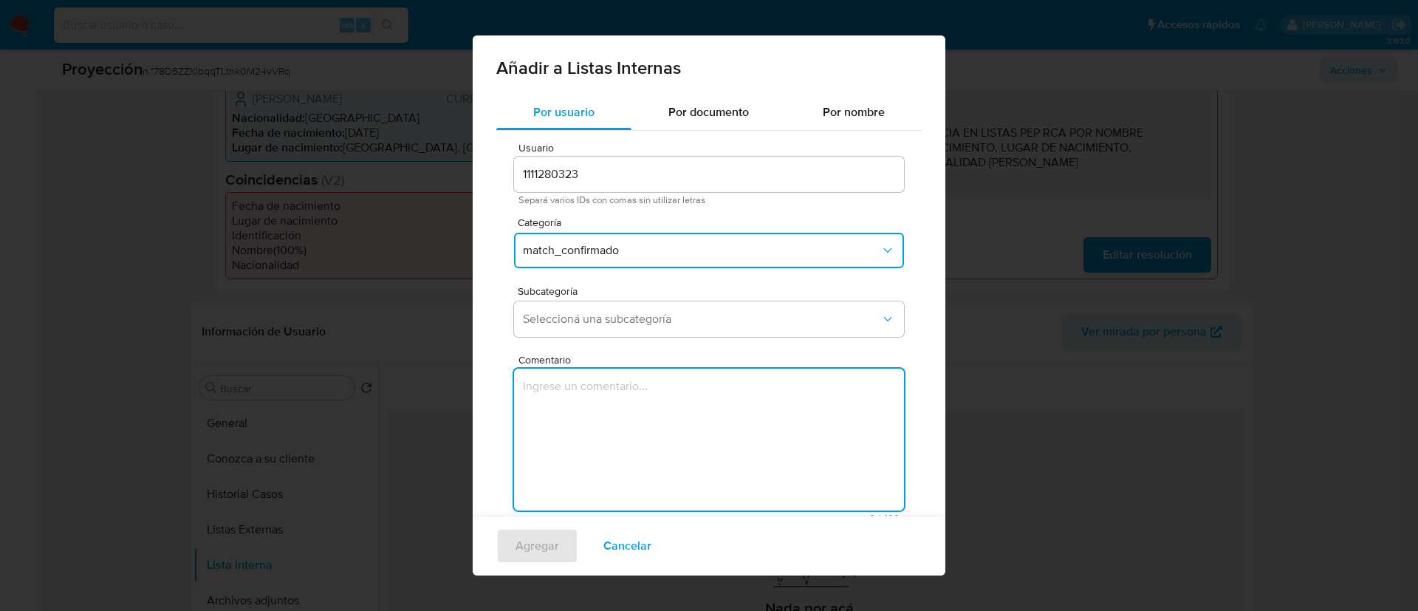
click at [609, 397] on textarea "Comentario" at bounding box center [709, 440] width 390 height 142
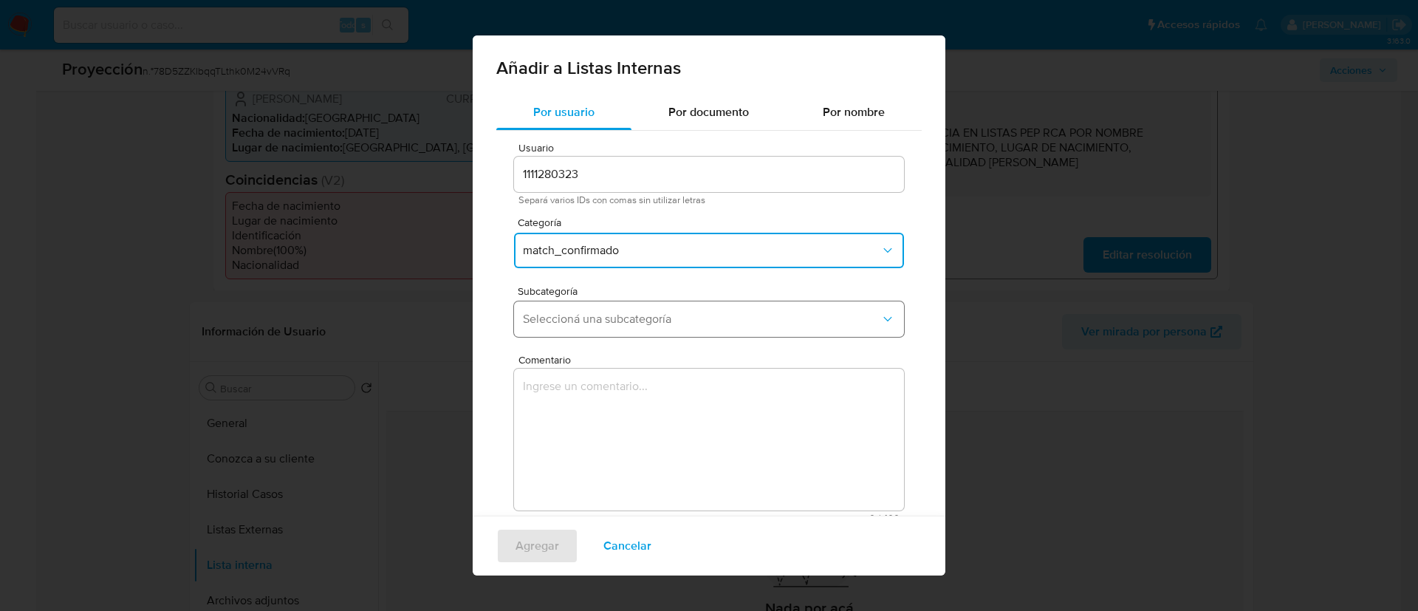
click at [606, 326] on span "Seleccioná una subcategoría" at bounding box center [701, 319] width 357 height 15
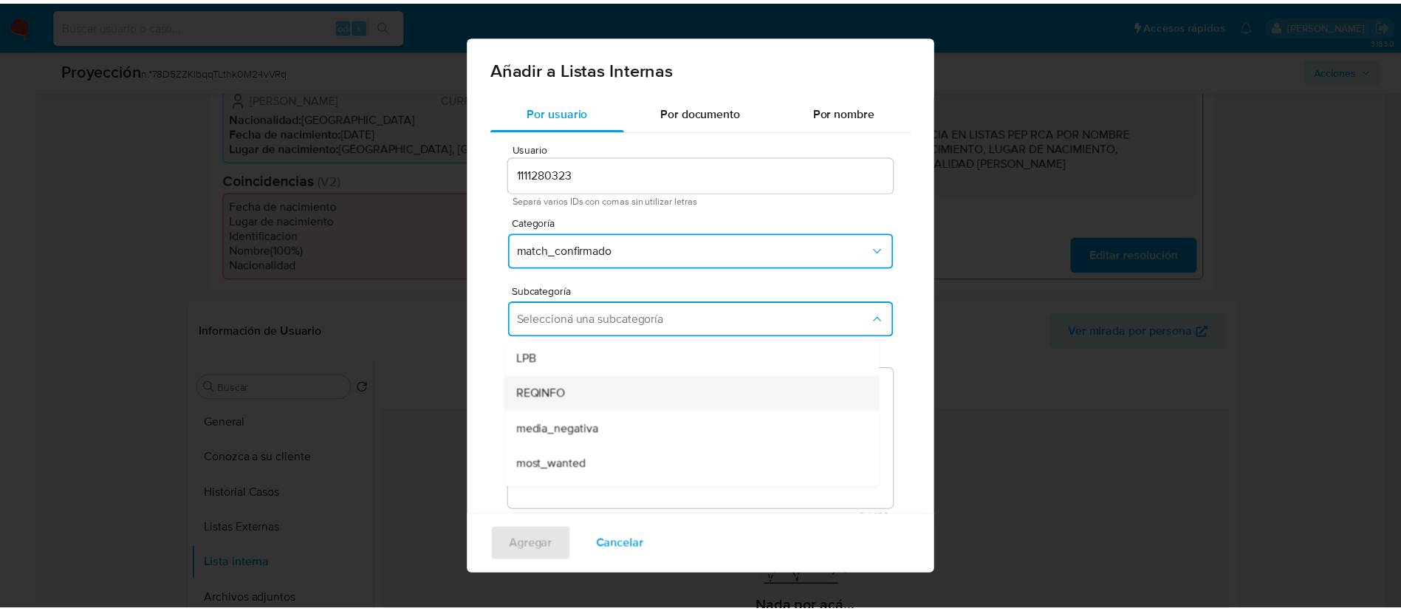
scroll to position [100, 0]
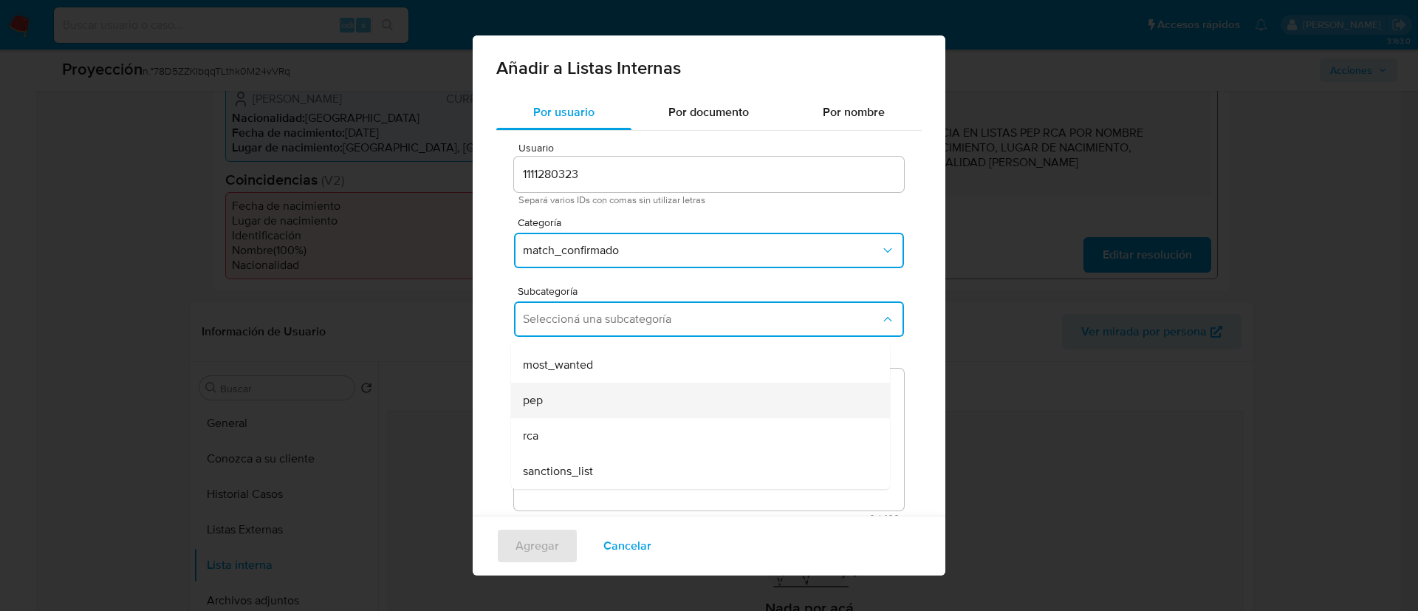
click at [634, 400] on div "pep" at bounding box center [696, 400] width 346 height 35
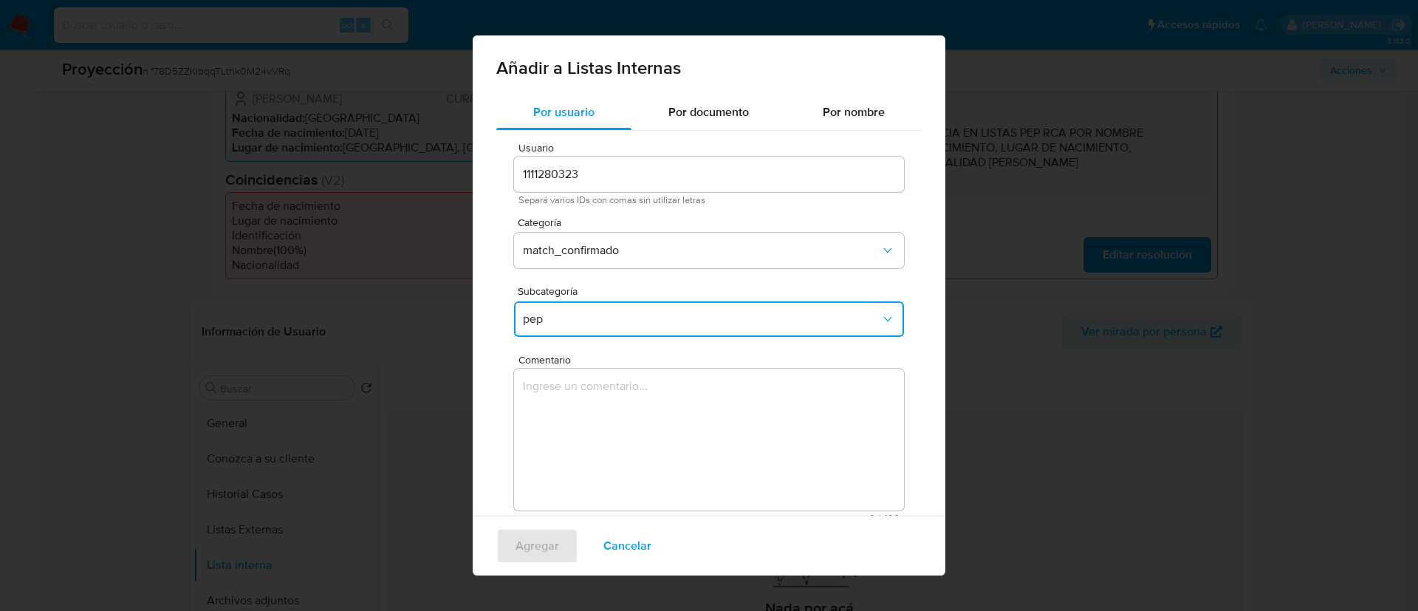
click at [643, 435] on textarea "Comentario" at bounding box center [709, 440] width 390 height 142
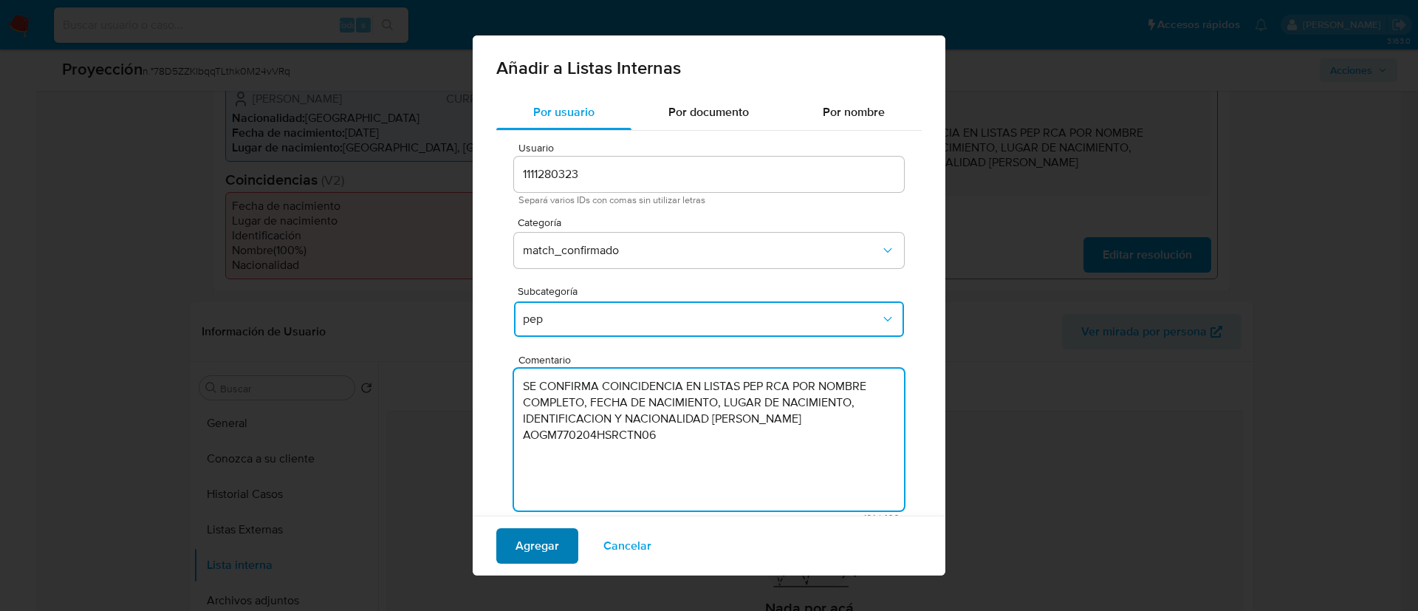
type textarea "SE CONFIRMA COINCIDENCIA EN LISTAS PEP RCA POR NOMBRE COMPLETO, FECHA DE NACIMI…"
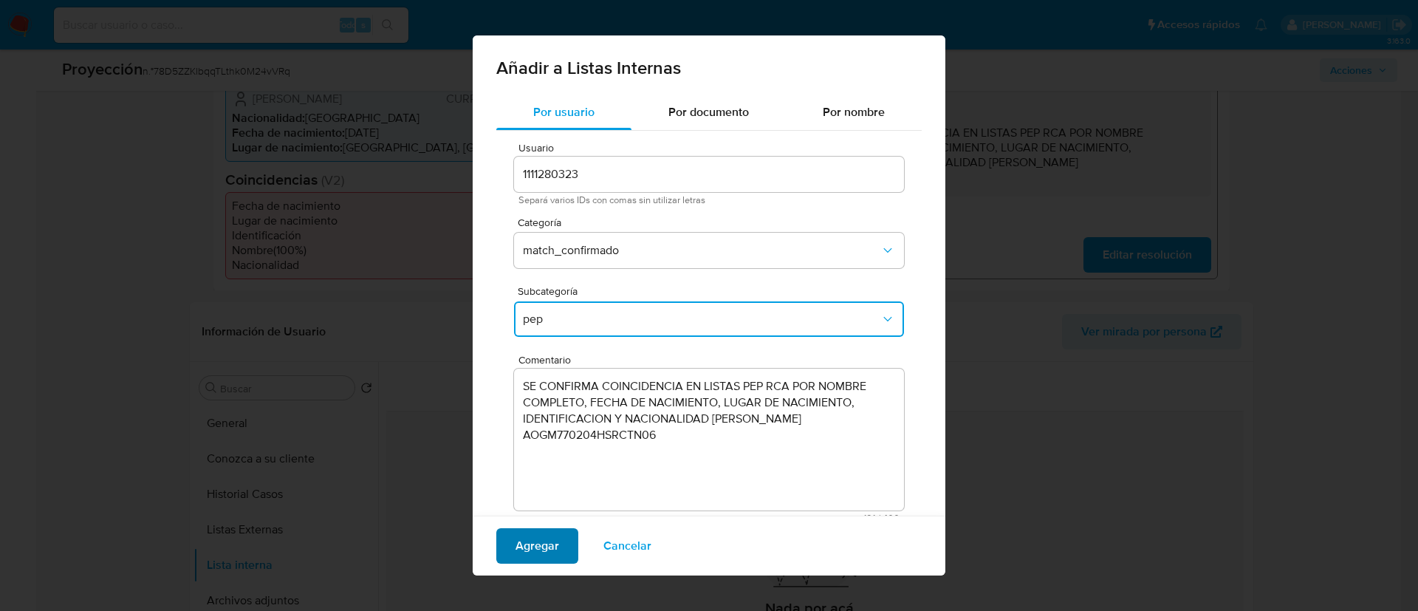
click at [559, 533] on button "Agregar" at bounding box center [537, 545] width 82 height 35
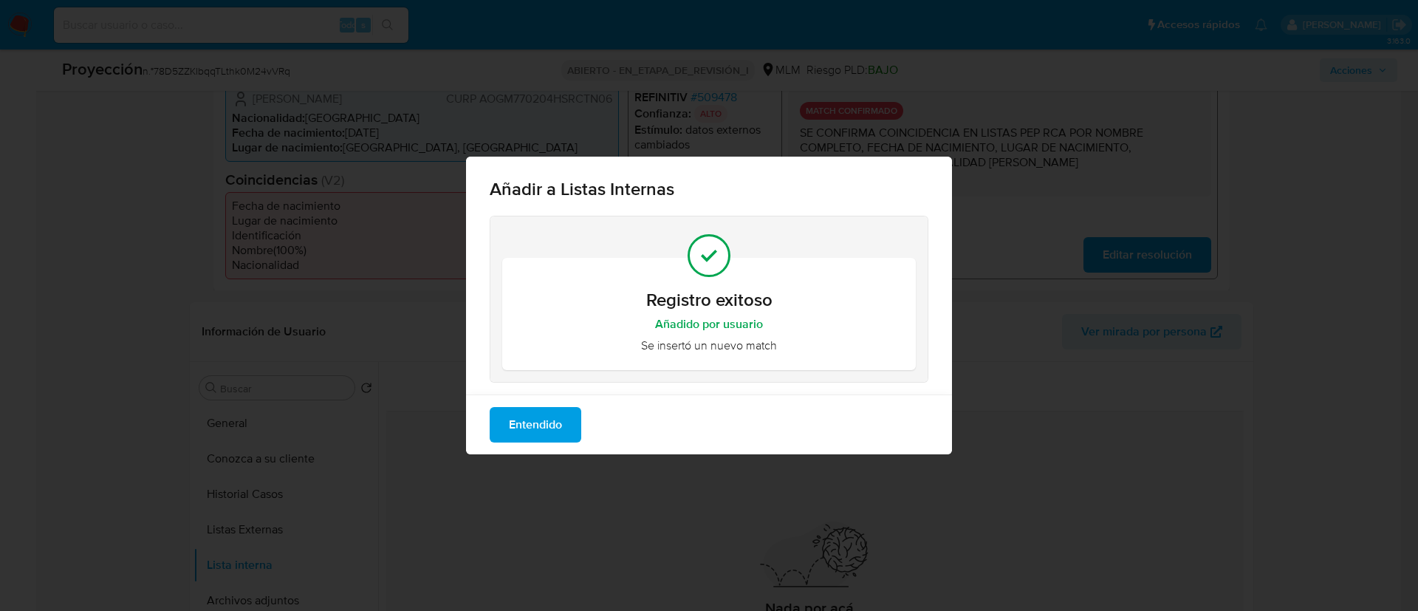
click at [547, 426] on span "Entendido" at bounding box center [535, 424] width 53 height 32
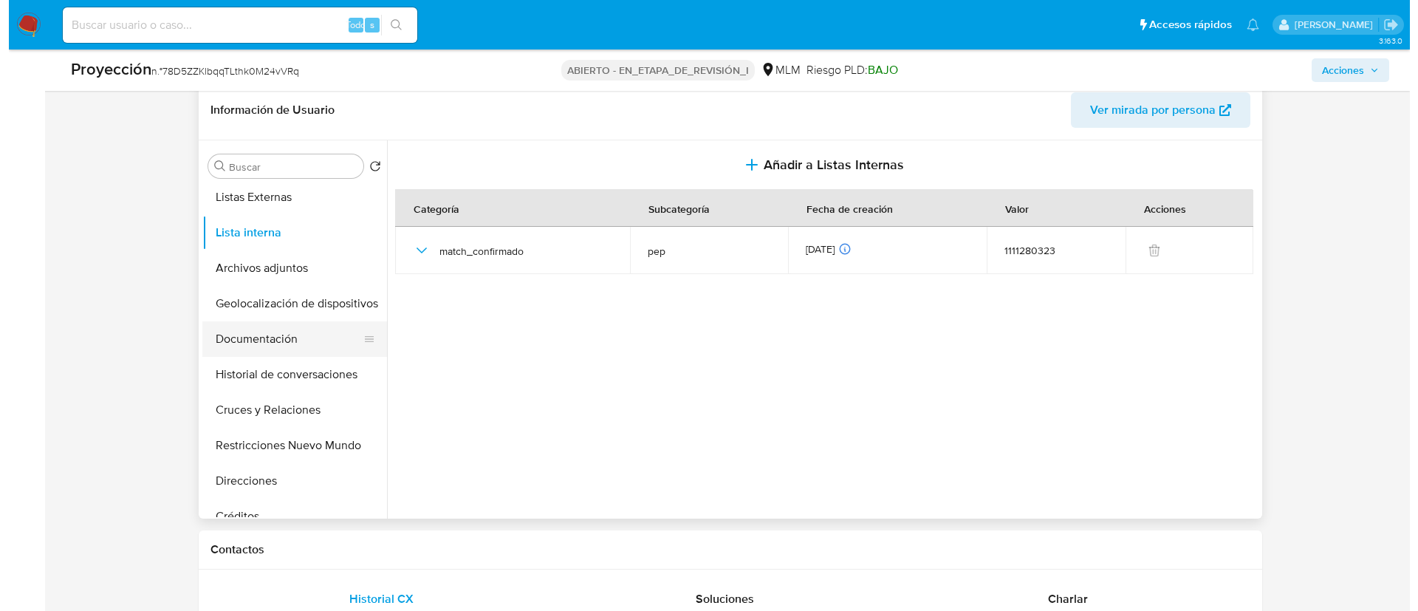
scroll to position [0, 0]
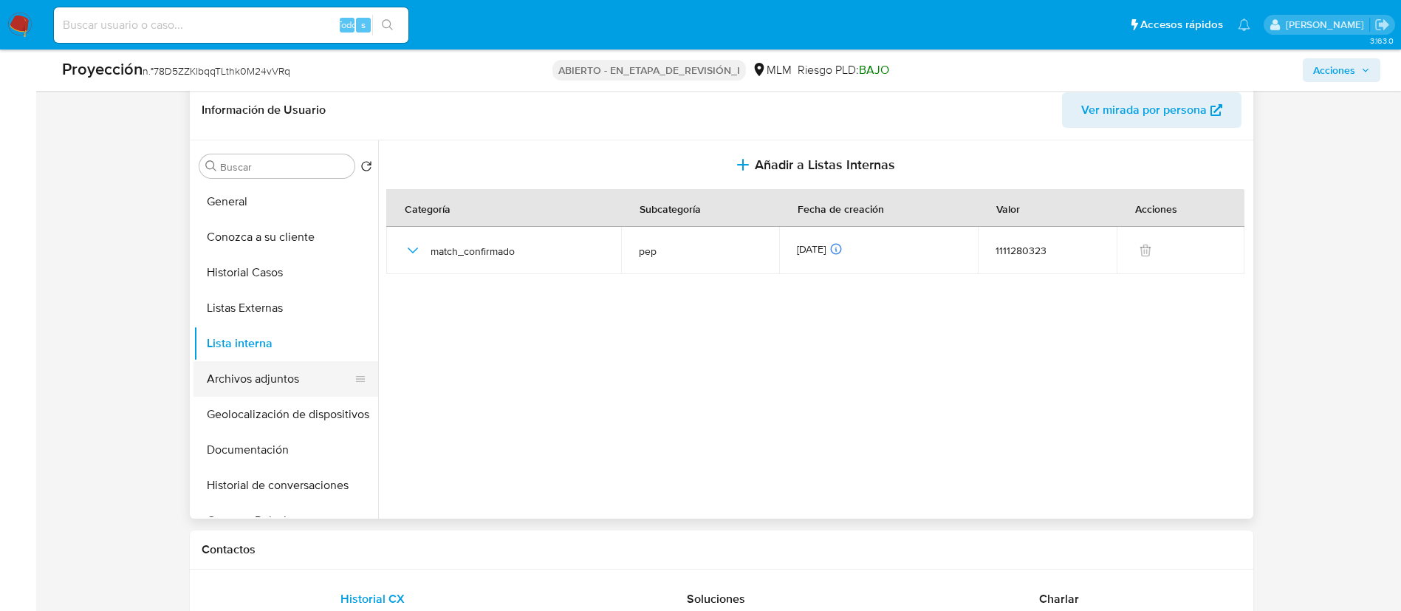
click at [283, 374] on button "Archivos adjuntos" at bounding box center [279, 378] width 173 height 35
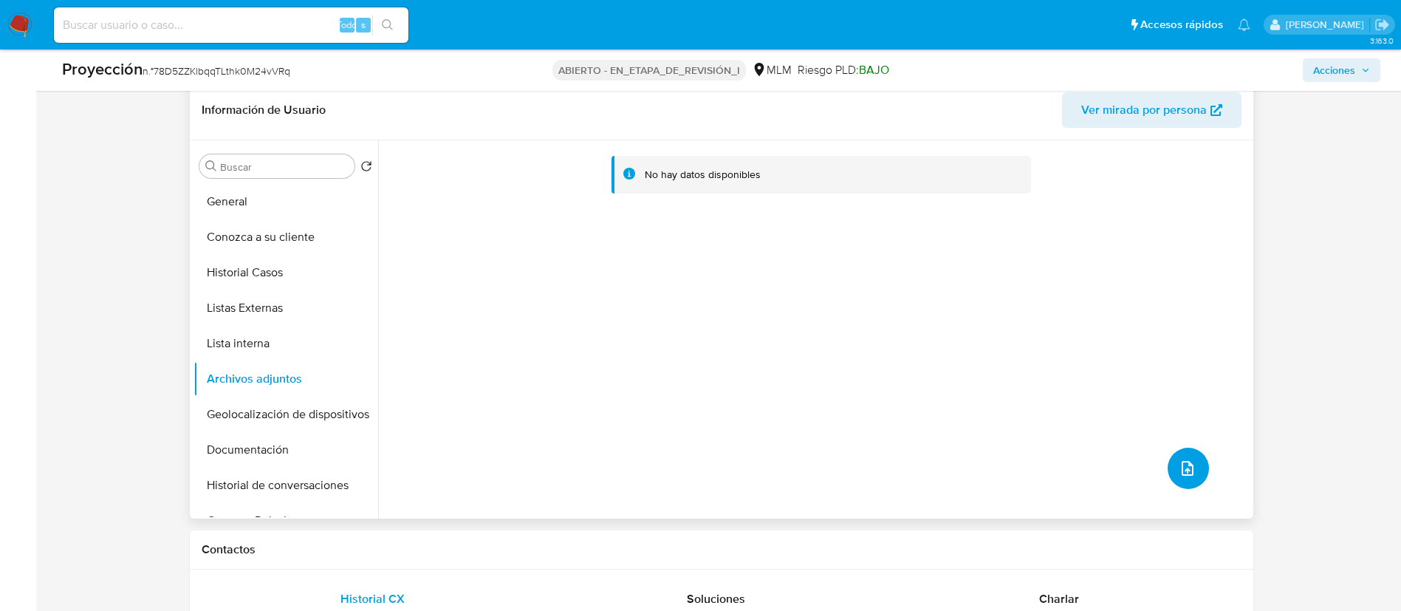
click at [1172, 466] on button "subir archivo" at bounding box center [1188, 468] width 41 height 41
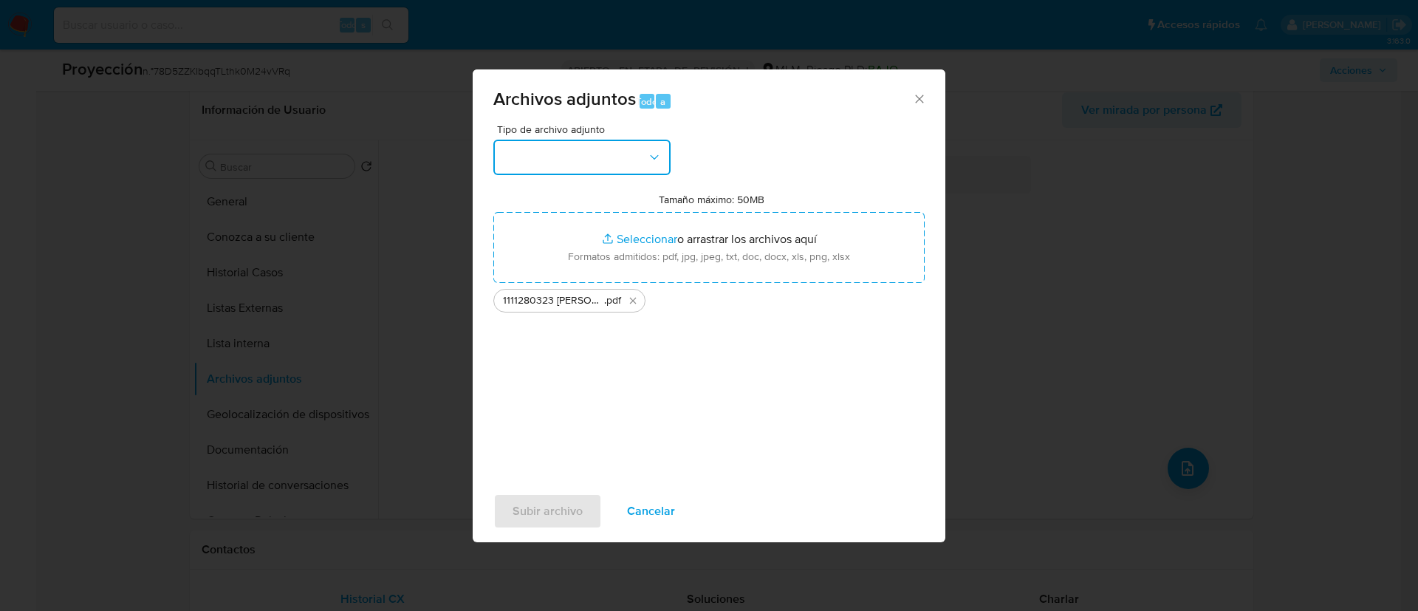
drag, startPoint x: 665, startPoint y: 158, endPoint x: 655, endPoint y: 159, distance: 9.6
click at [662, 159] on button "button" at bounding box center [581, 157] width 177 height 35
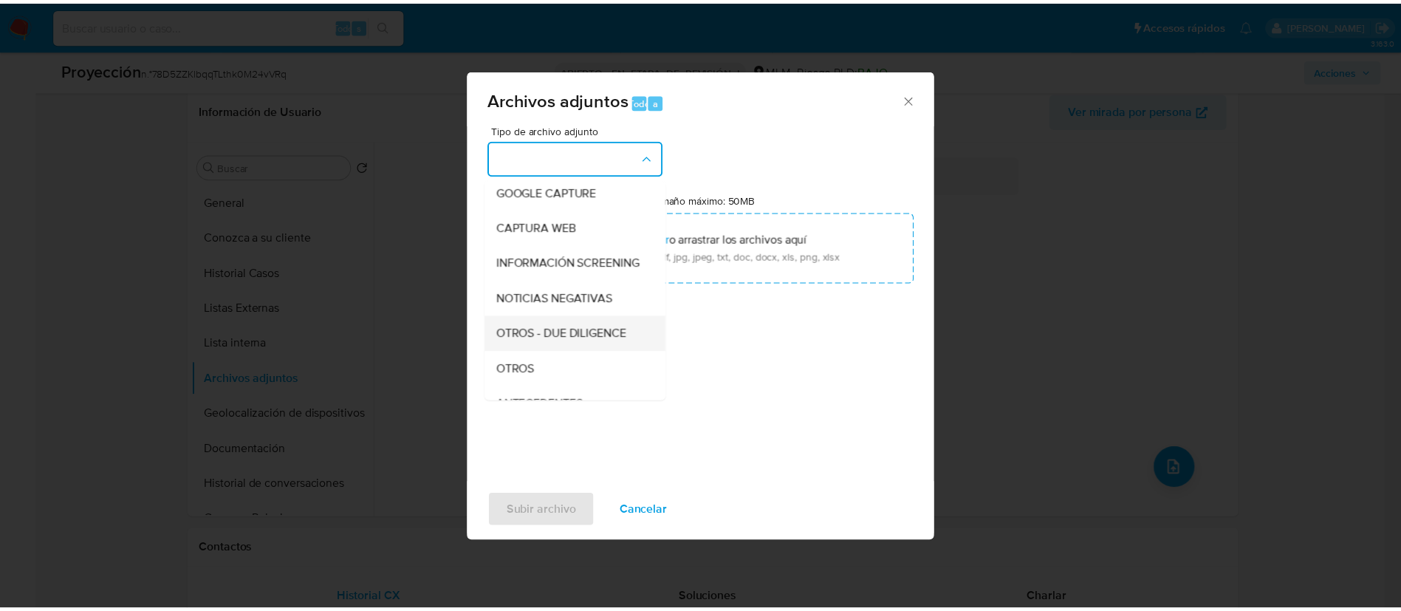
scroll to position [111, 0]
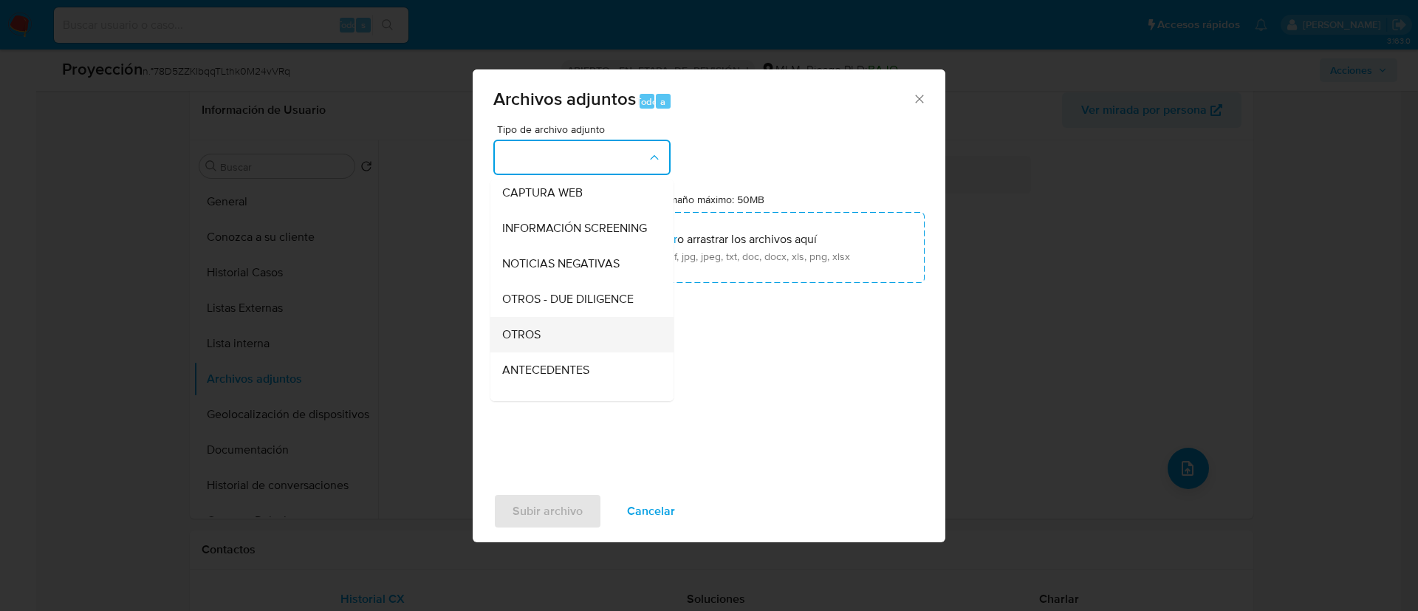
click at [573, 343] on div "OTROS" at bounding box center [577, 334] width 151 height 35
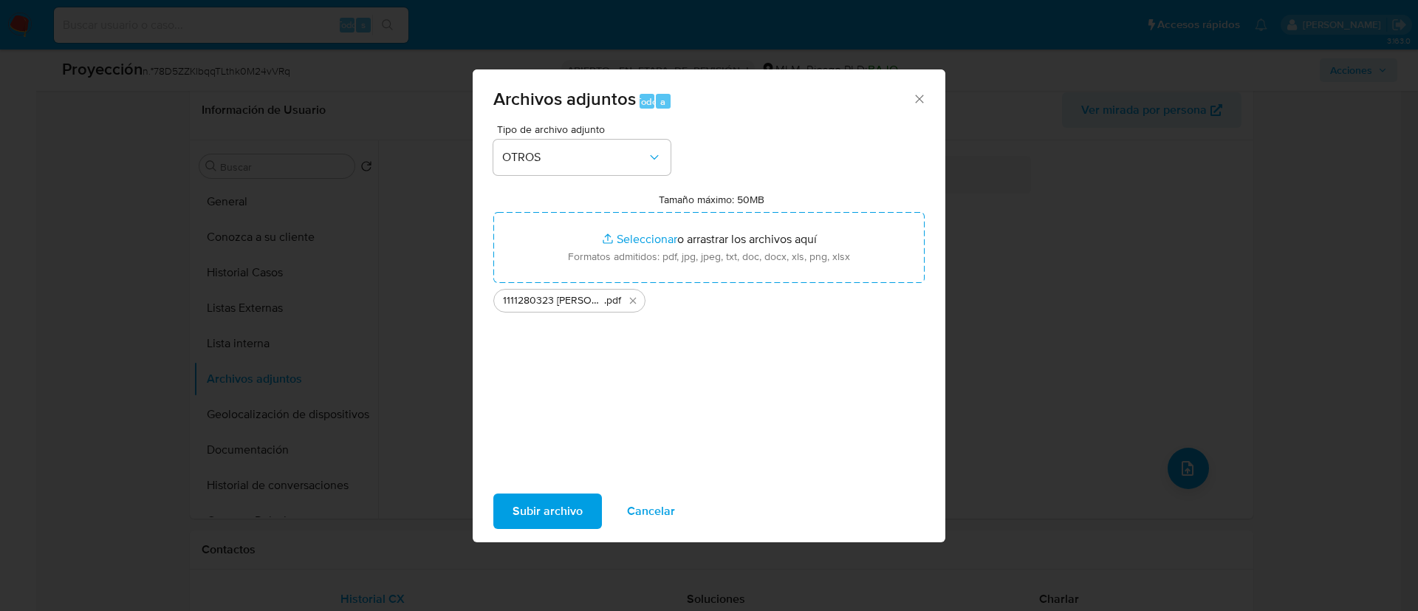
click at [578, 504] on span "Subir archivo" at bounding box center [548, 511] width 70 height 32
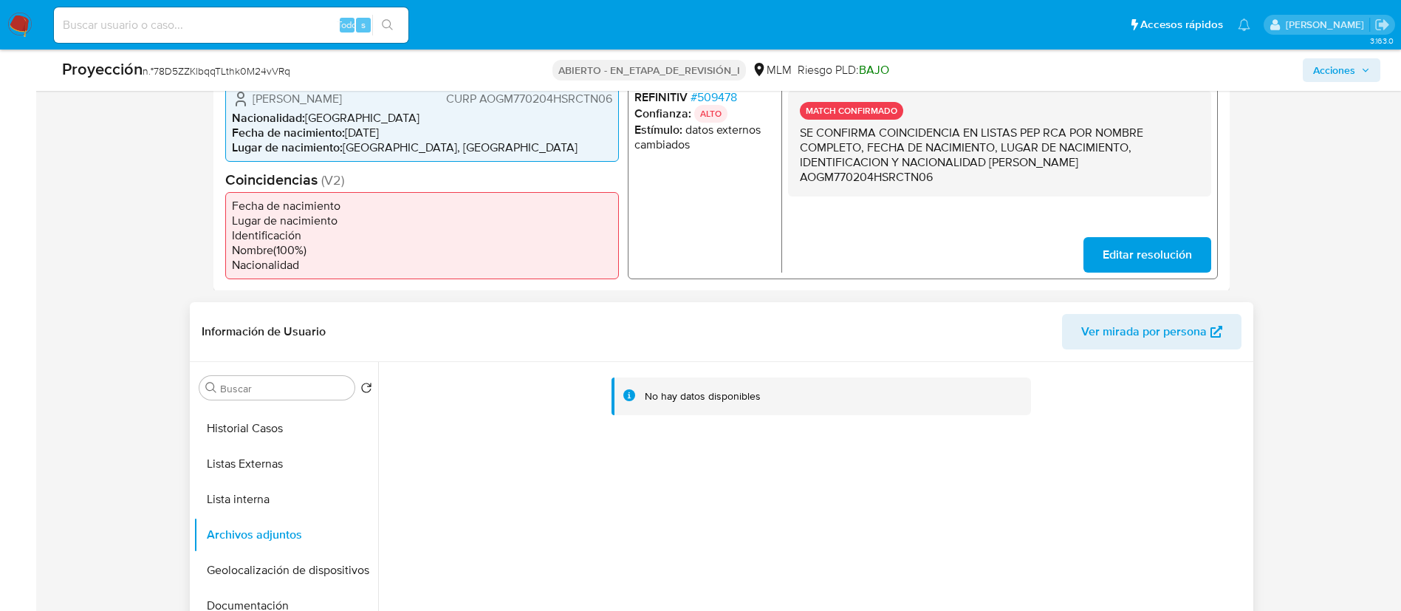
scroll to position [0, 0]
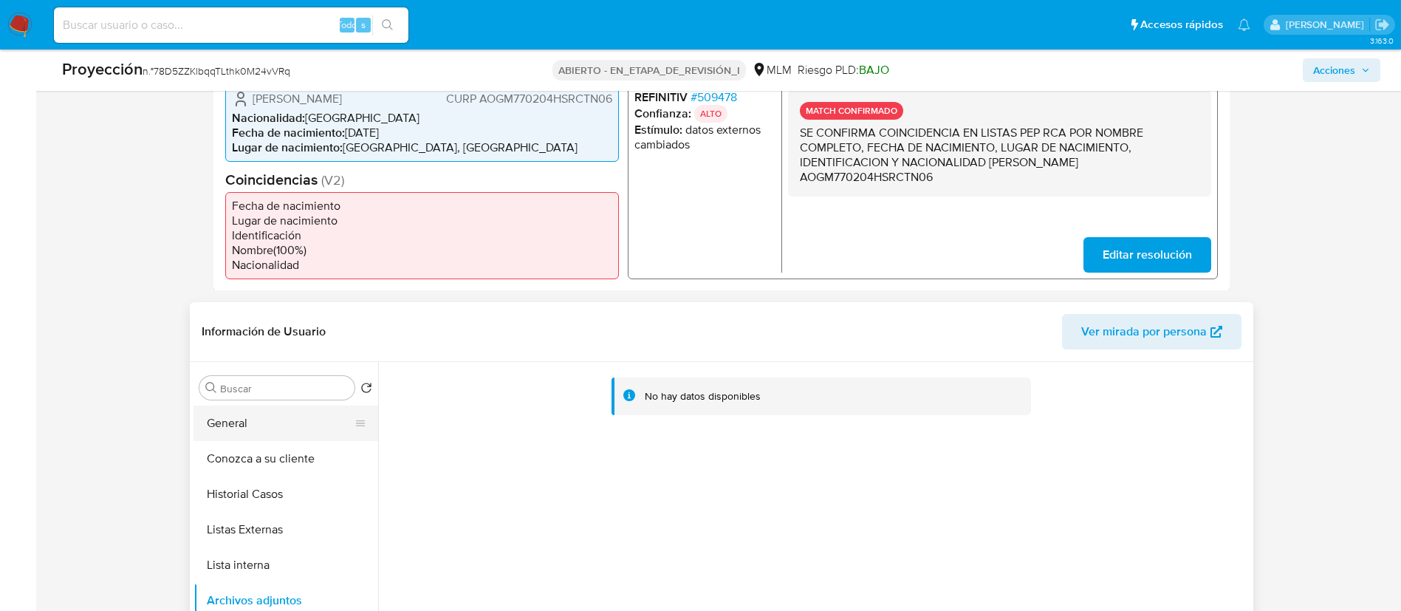
click at [272, 434] on button "General" at bounding box center [279, 422] width 173 height 35
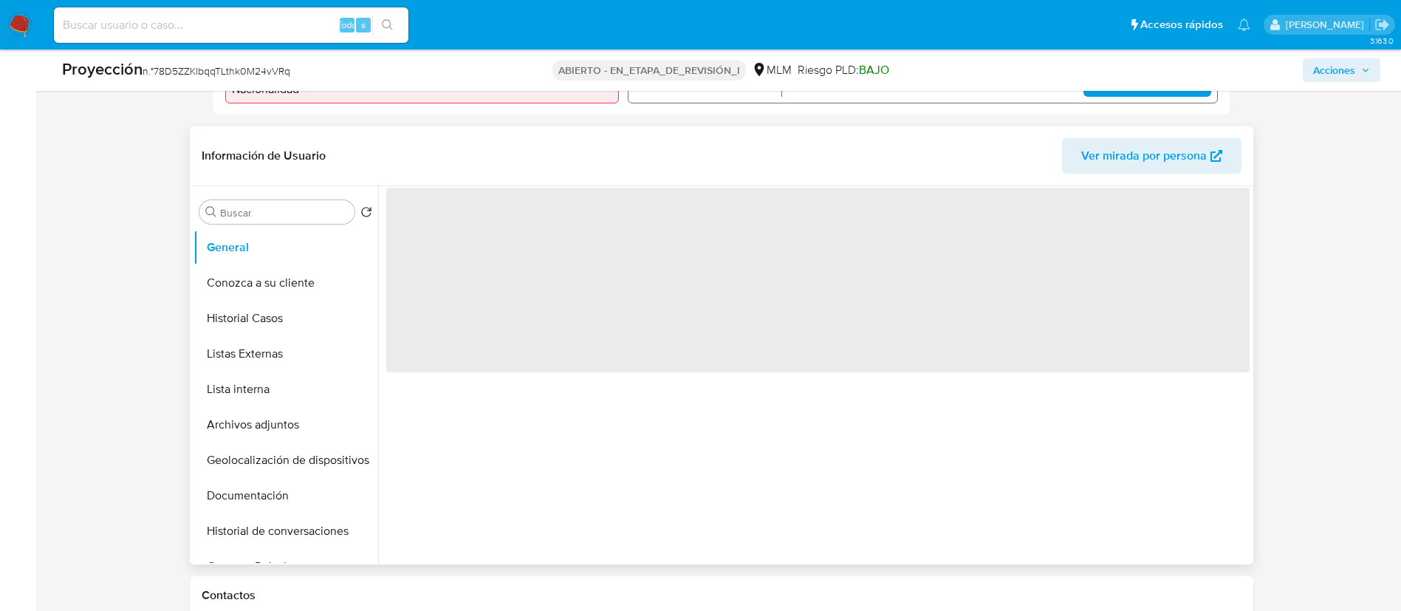
scroll to position [612, 0]
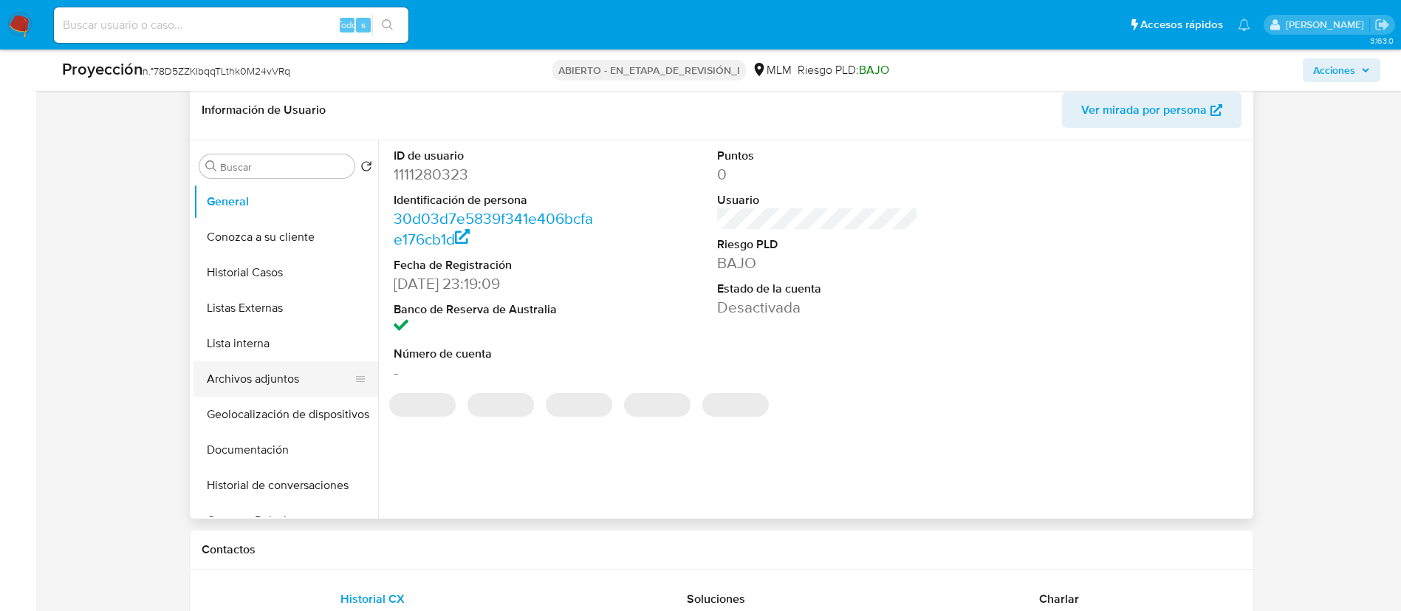
click at [296, 376] on button "Archivos adjuntos" at bounding box center [279, 378] width 173 height 35
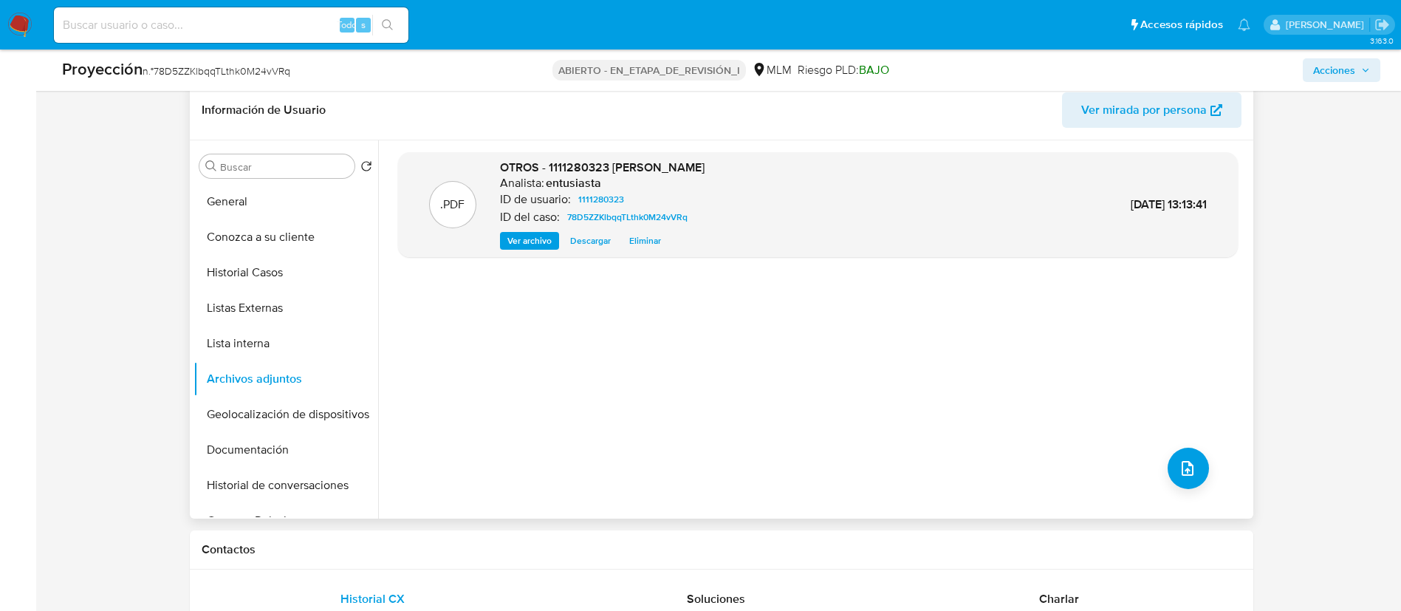
click at [530, 242] on span "Ver archivo" at bounding box center [529, 240] width 44 height 15
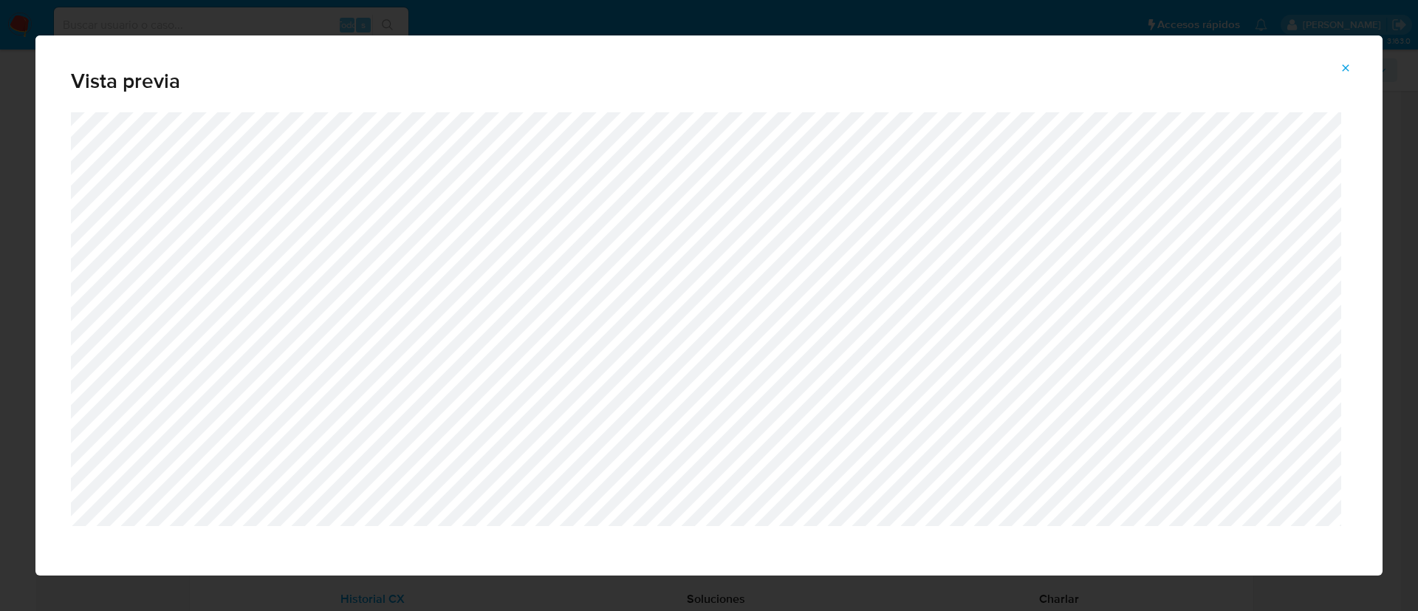
click at [1357, 60] on button "Vista previa del archivo adjunto" at bounding box center [1345, 68] width 32 height 24
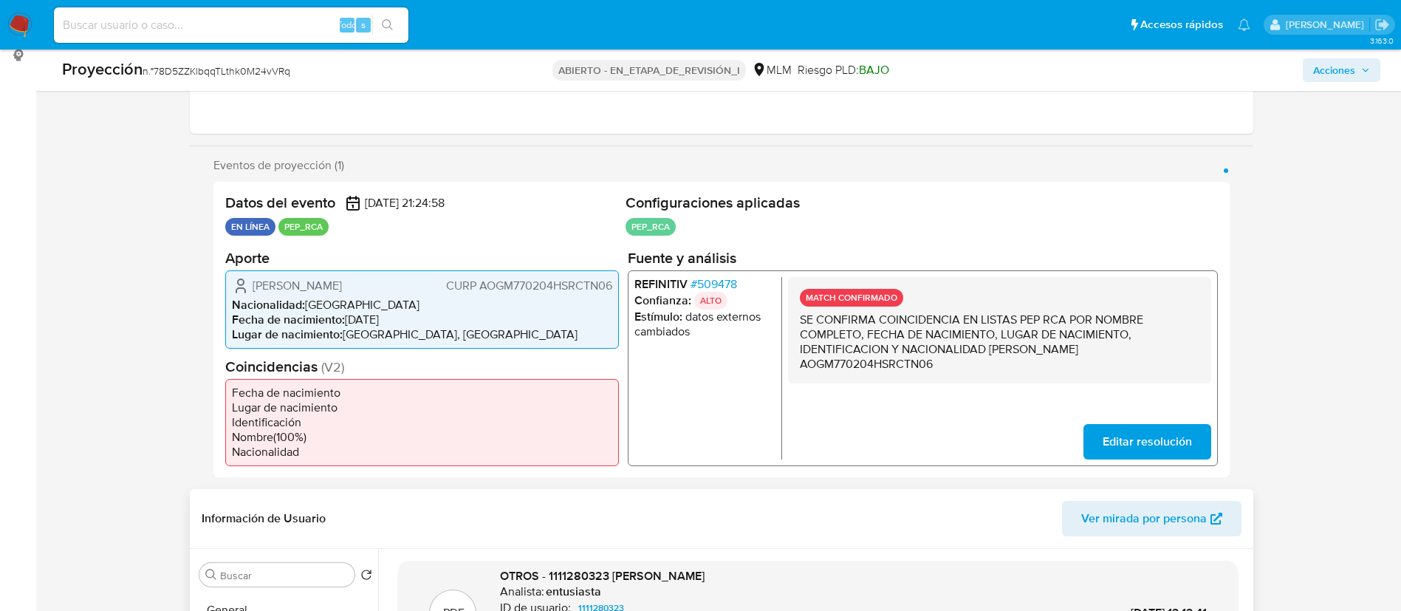
scroll to position [168, 0]
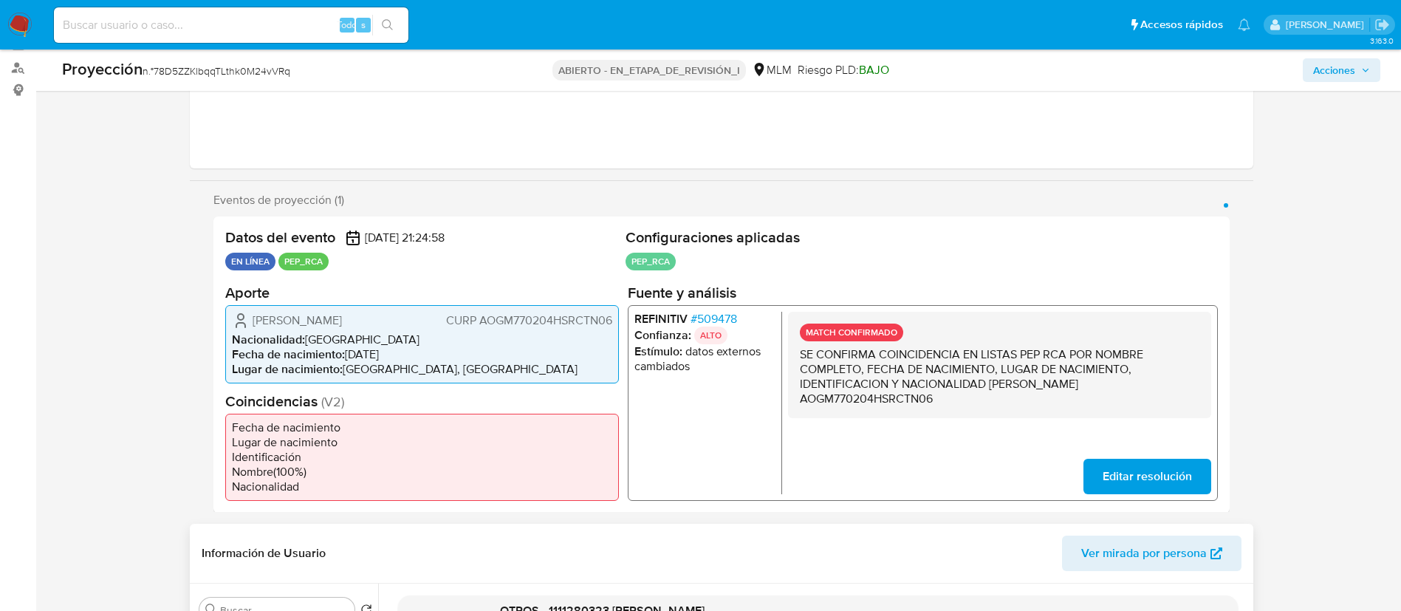
click at [1314, 66] on span "Acciones" at bounding box center [1334, 70] width 42 height 24
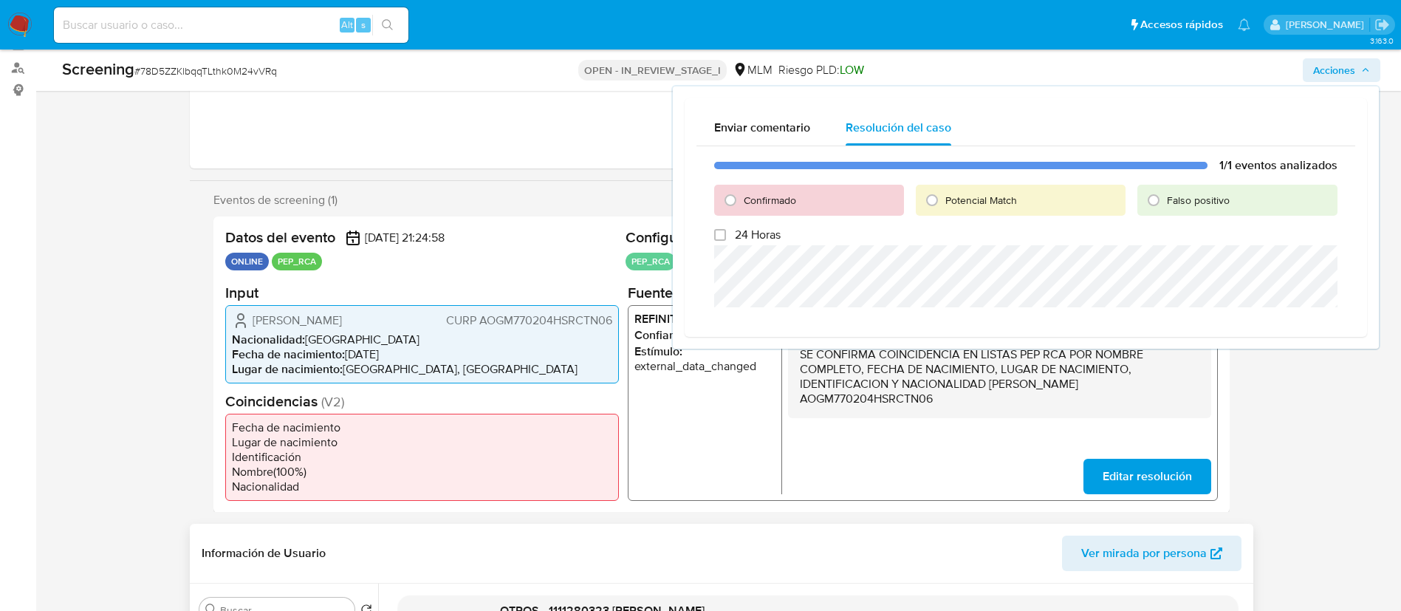
click at [1019, 244] on div "1/1 eventos analizados Confirmado Potencial Match Falso positivo 24 Horas" at bounding box center [1025, 235] width 659 height 179
click at [931, 203] on input "Potencial Match" at bounding box center [932, 200] width 24 height 24
radio input "true"
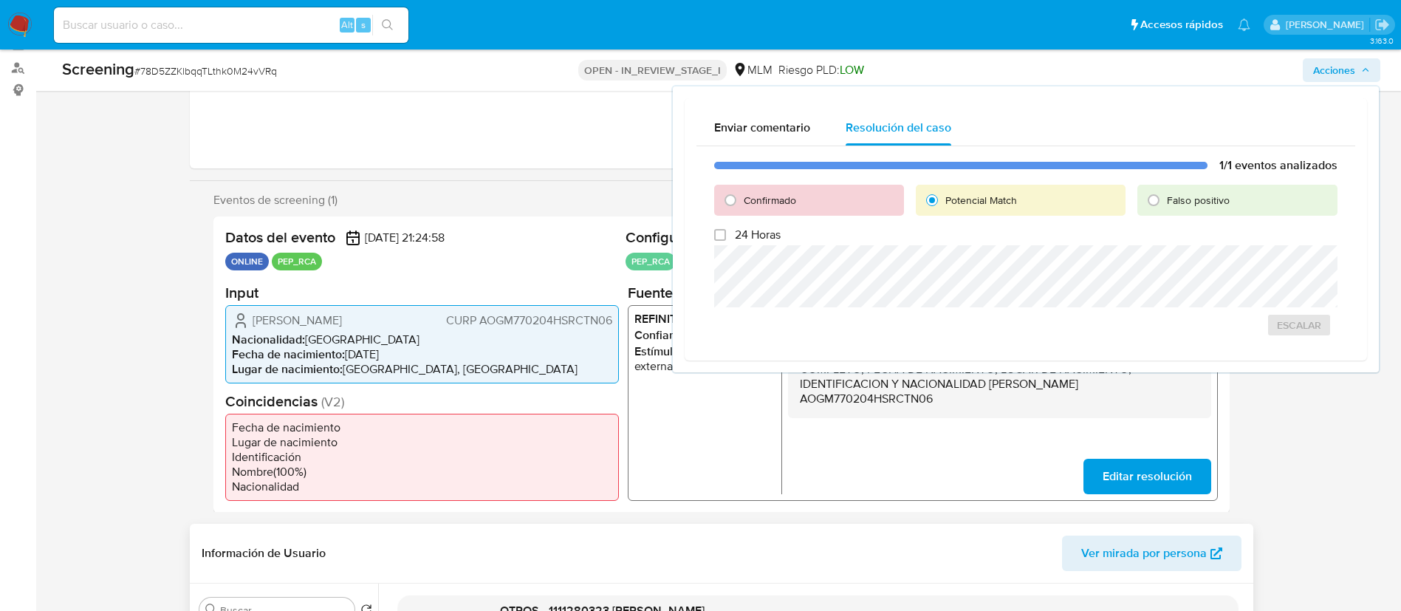
click at [866, 439] on div "MATCH CONFIRMADO SE CONFIRMA COINCIDENCIA EN LISTAS PEP RCA POR NOMBRE COMPLETO…" at bounding box center [998, 402] width 423 height 182
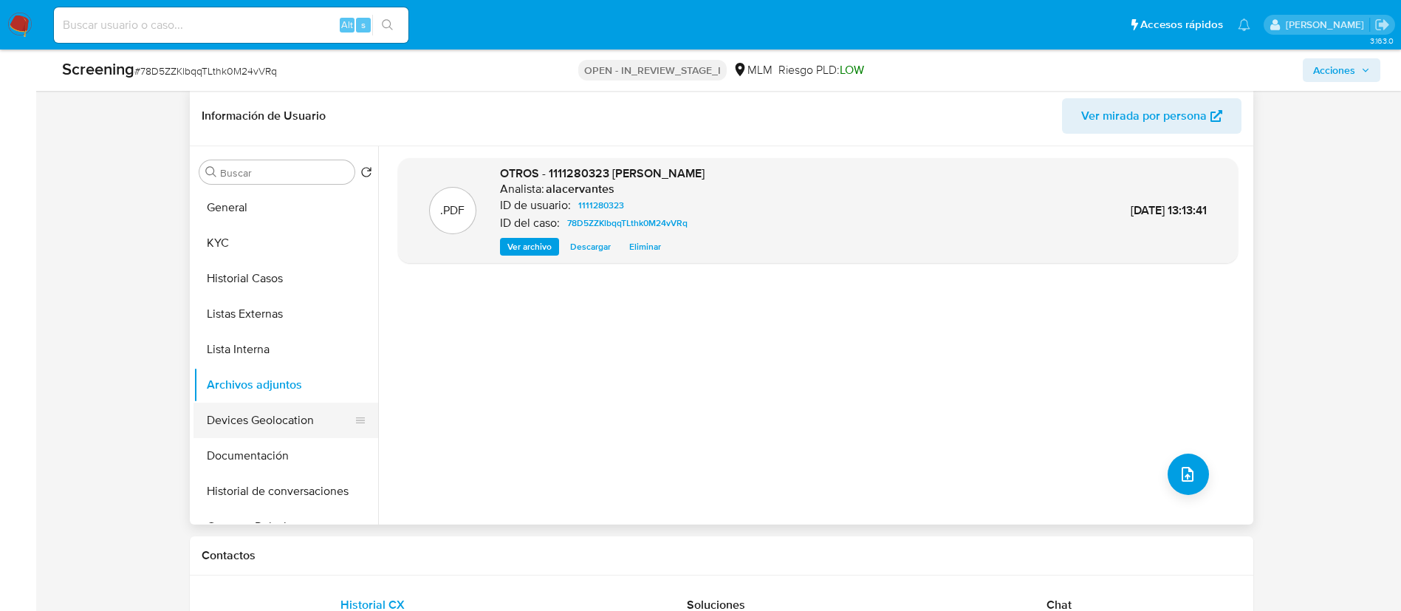
scroll to position [612, 0]
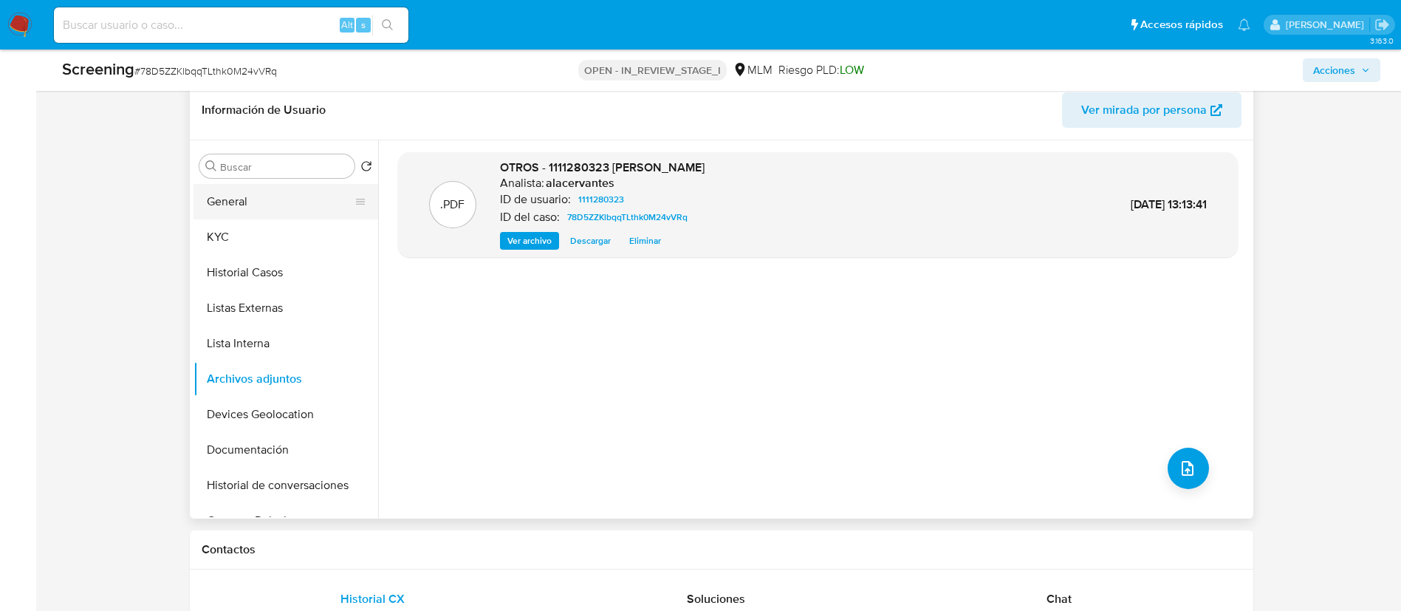
click at [245, 216] on button "General" at bounding box center [279, 201] width 173 height 35
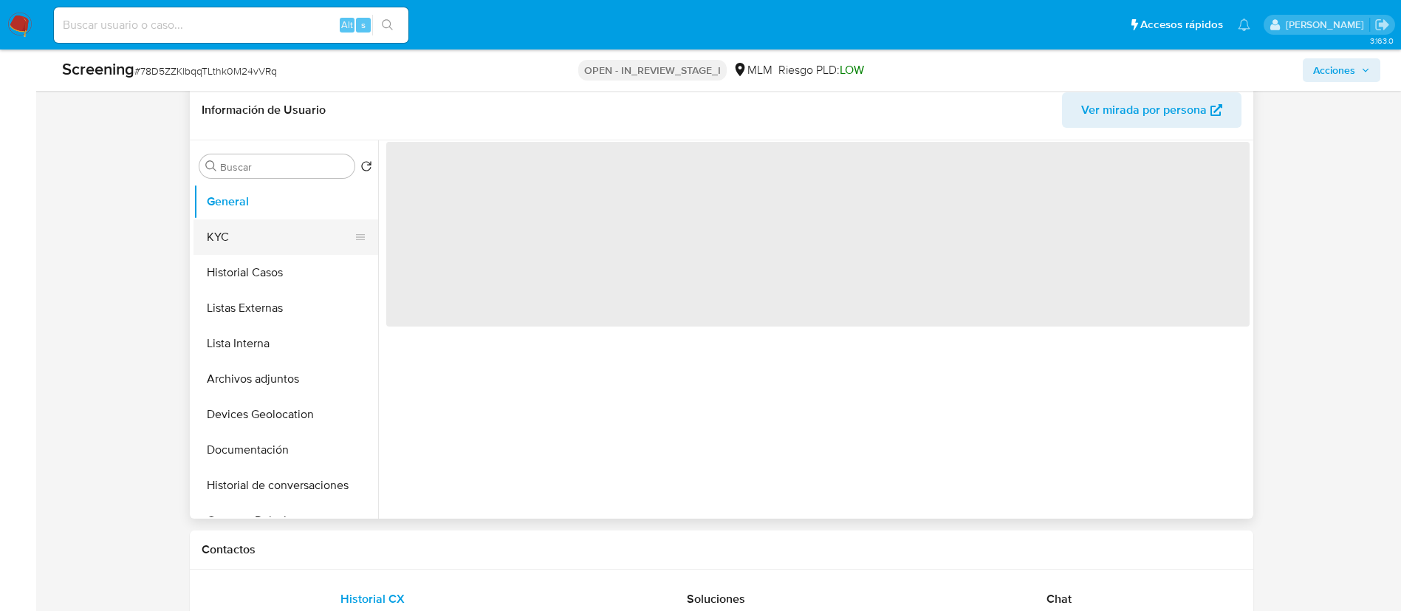
click at [245, 230] on button "KYC" at bounding box center [279, 236] width 173 height 35
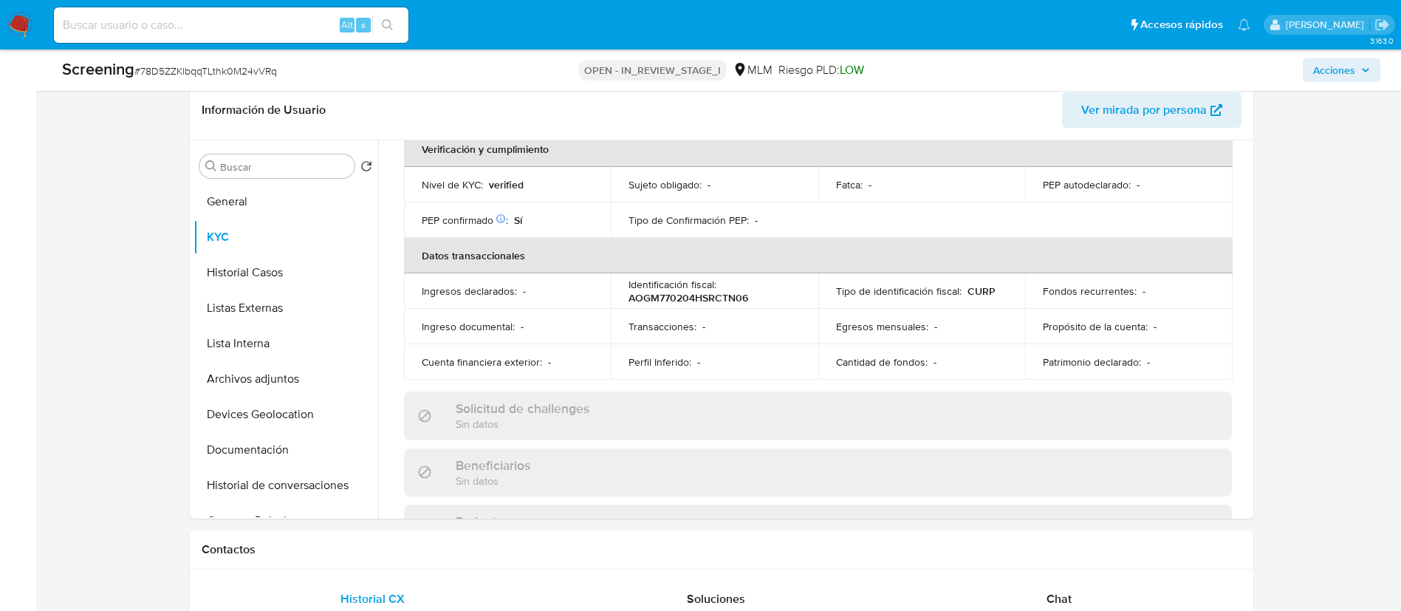
scroll to position [443, 0]
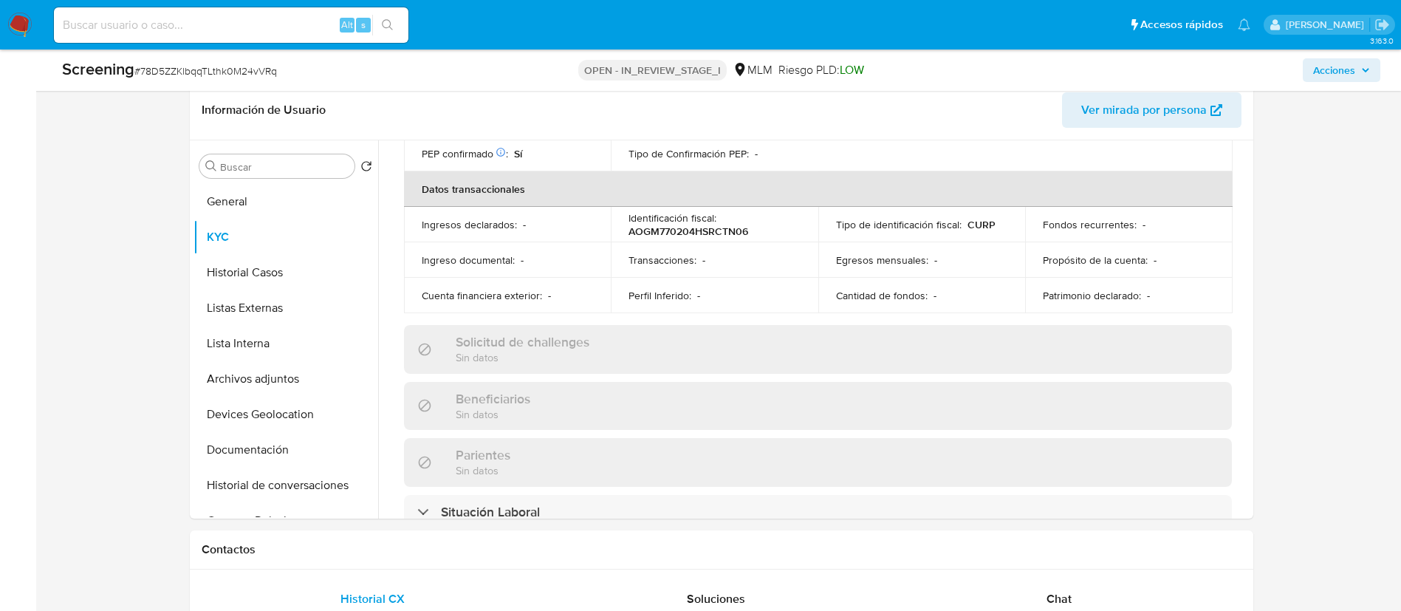
drag, startPoint x: 1321, startPoint y: 243, endPoint x: 1312, endPoint y: 238, distance: 9.6
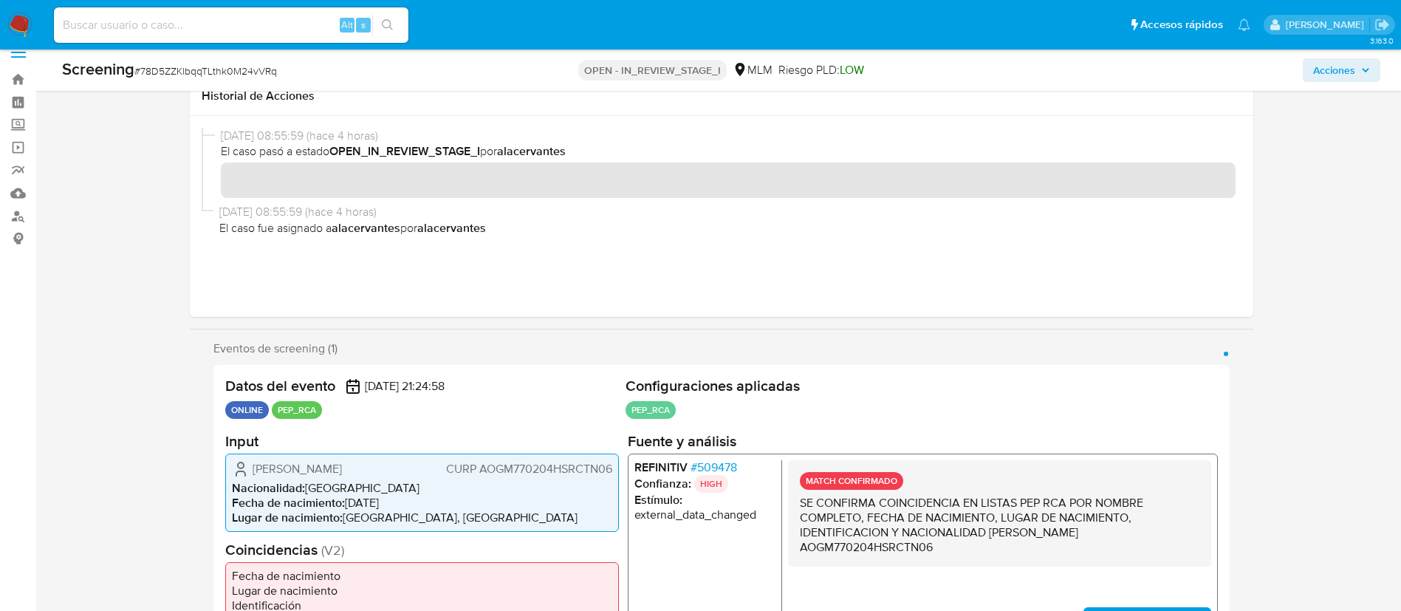
scroll to position [0, 0]
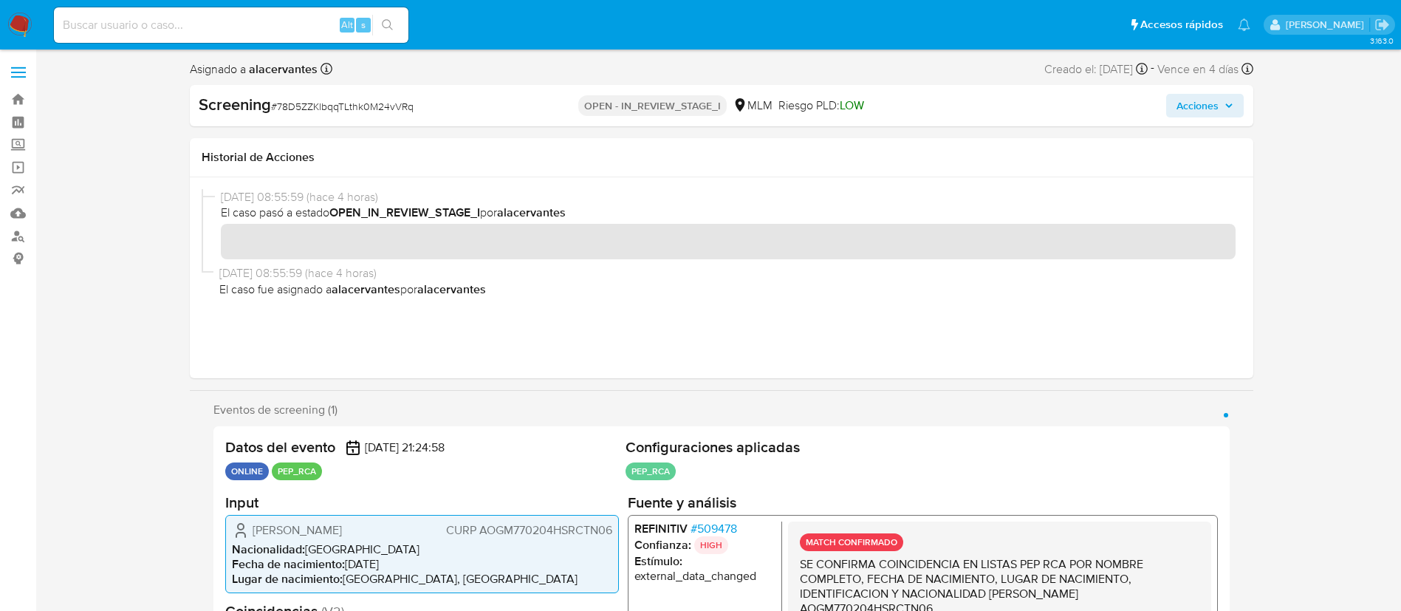
click at [1232, 113] on span "Acciones" at bounding box center [1205, 105] width 57 height 21
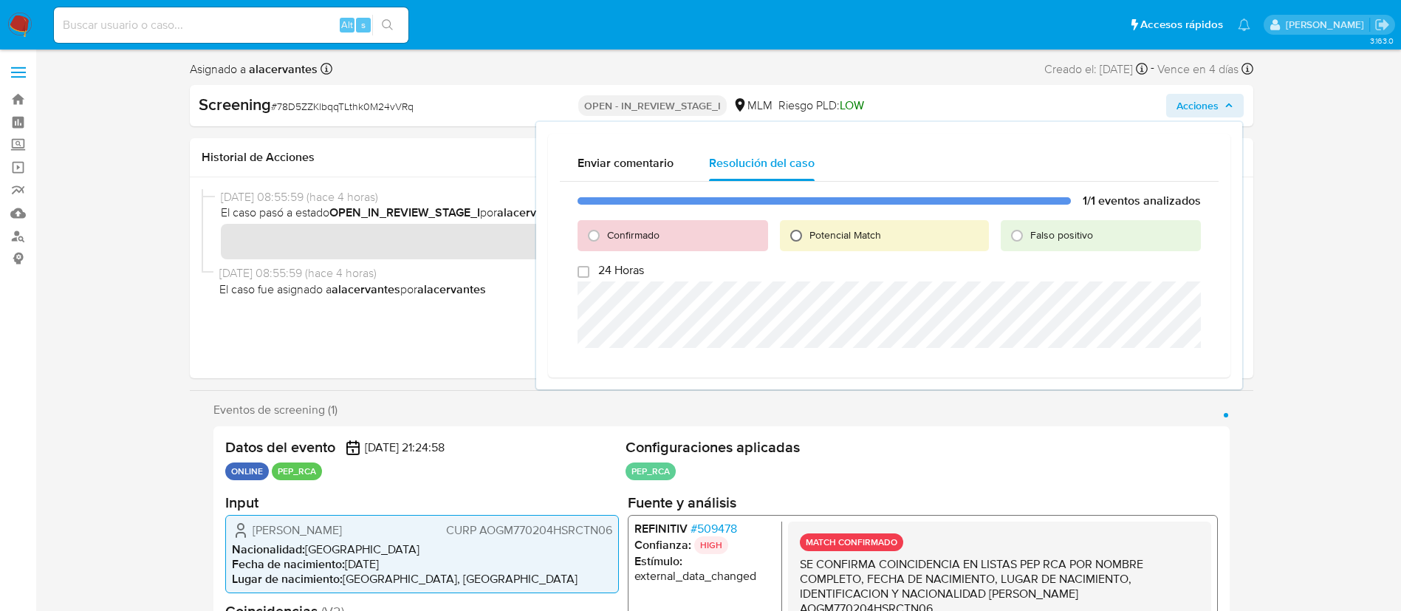
click at [794, 238] on input "Potencial Match" at bounding box center [796, 236] width 24 height 24
radio input "true"
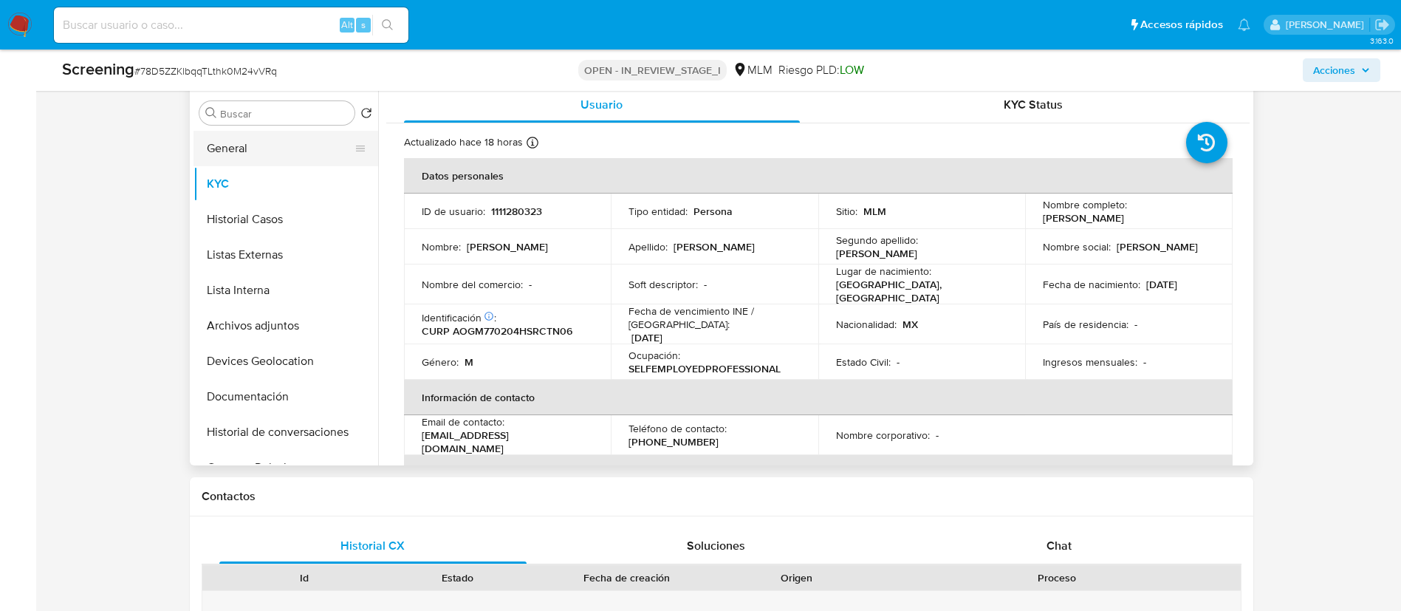
click at [225, 151] on button "General" at bounding box center [279, 148] width 173 height 35
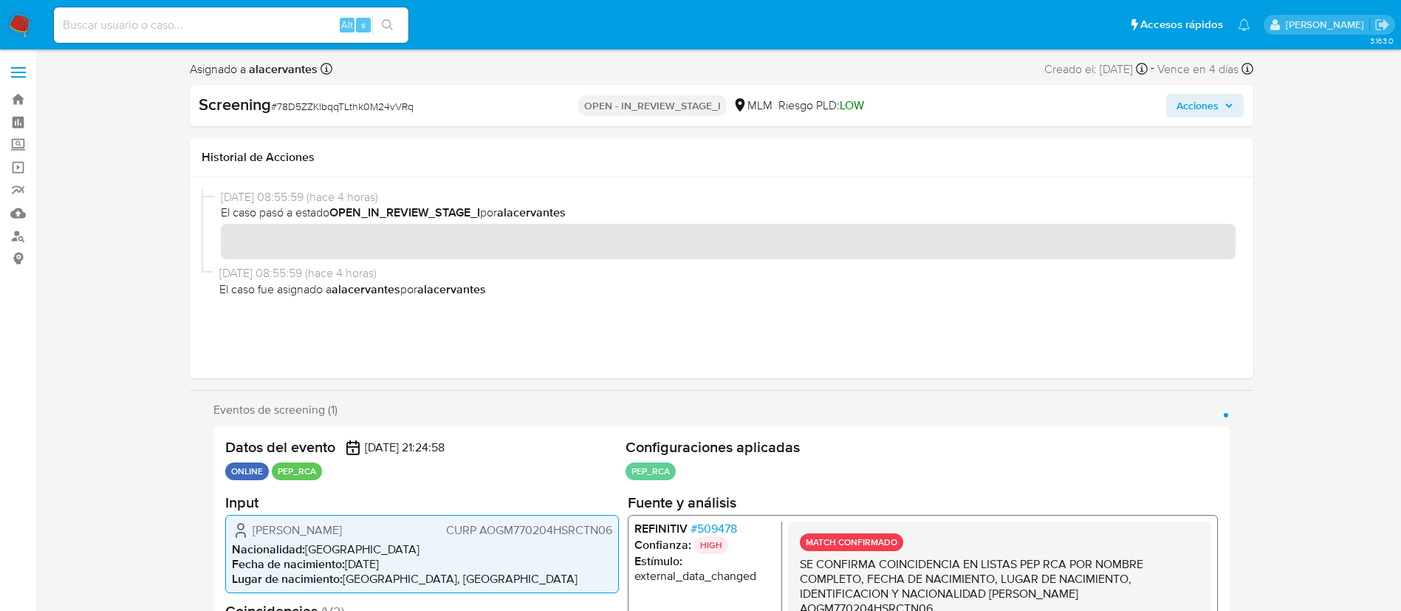
click at [1193, 103] on span "Acciones" at bounding box center [1198, 106] width 42 height 24
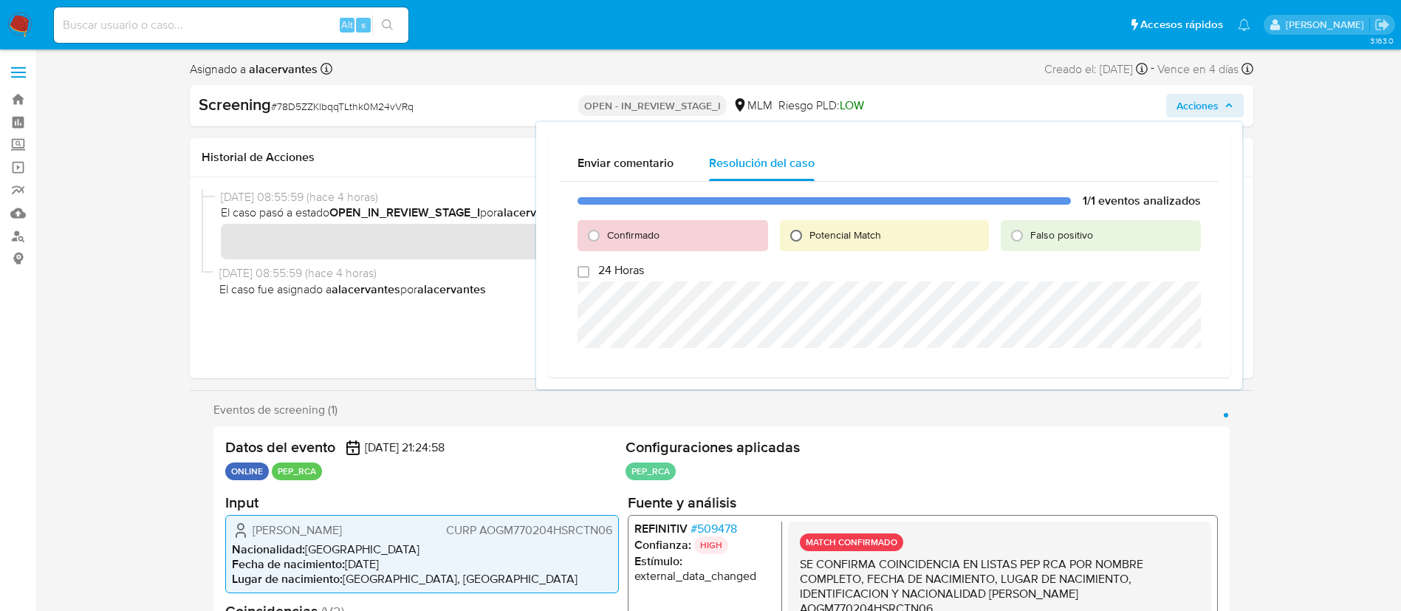
click at [795, 232] on input "Potencial Match" at bounding box center [796, 236] width 24 height 24
radio input "true"
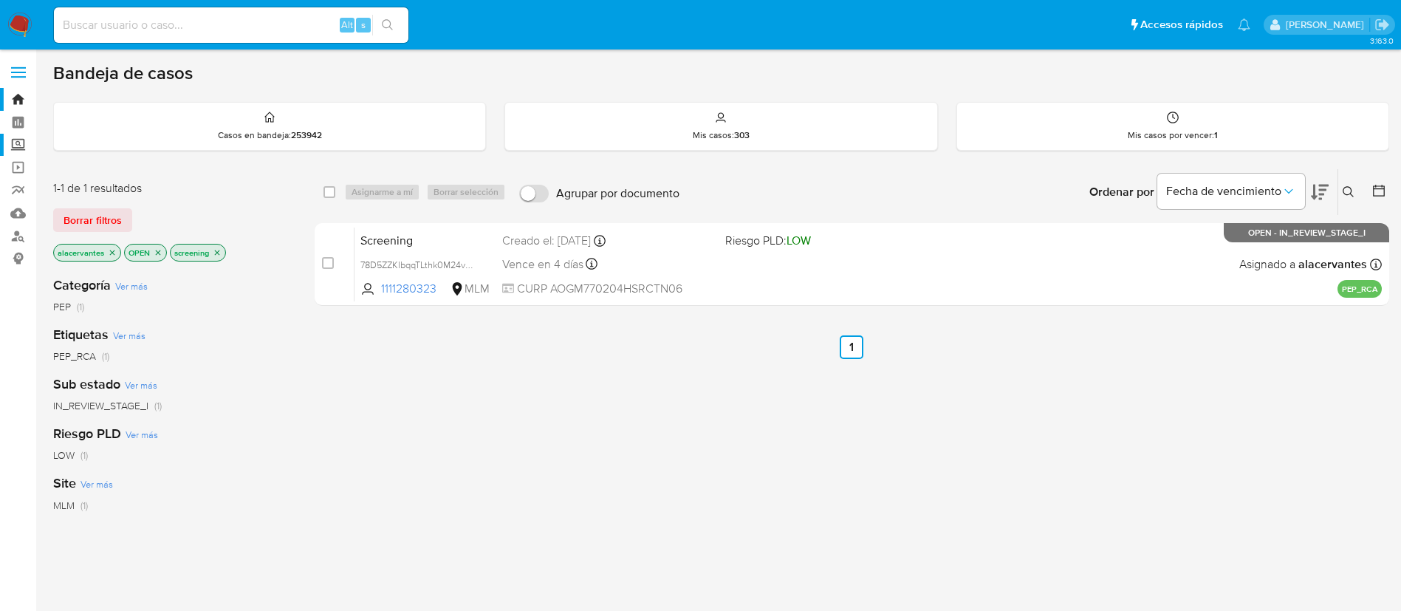
click at [20, 146] on label "Screening" at bounding box center [88, 145] width 176 height 23
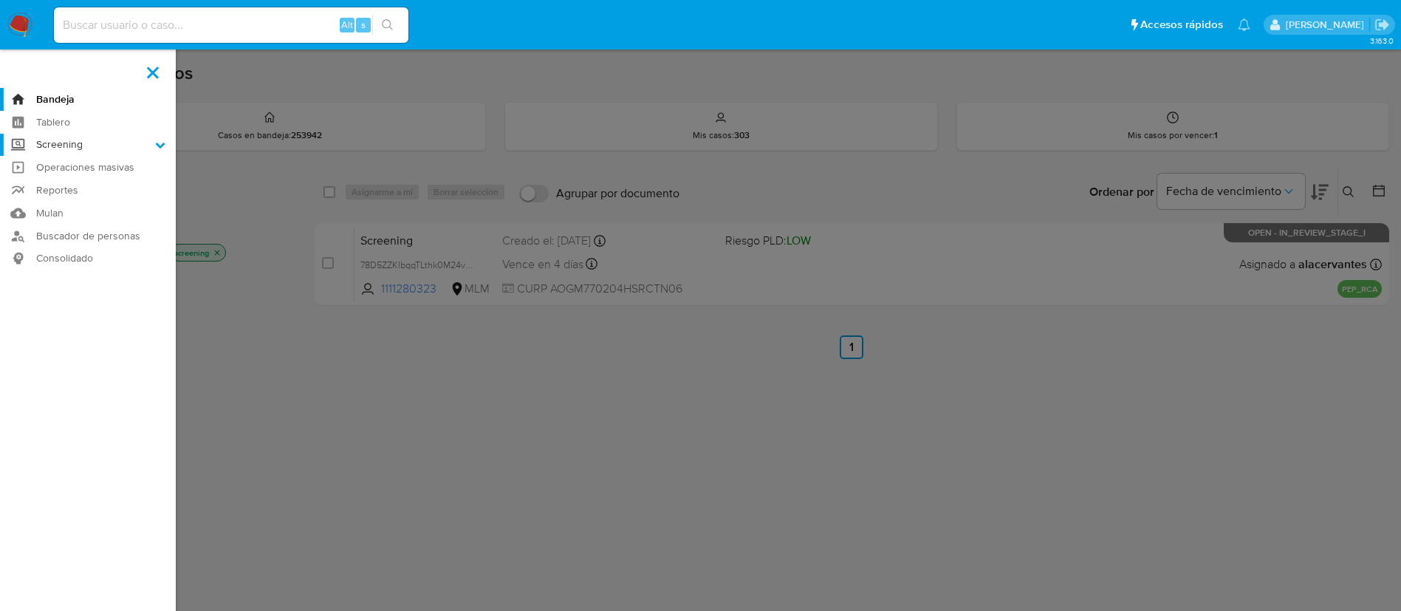
click at [0, 0] on input "Screening" at bounding box center [0, 0] width 0 height 0
click at [62, 202] on link "Herramientas" at bounding box center [88, 202] width 176 height 18
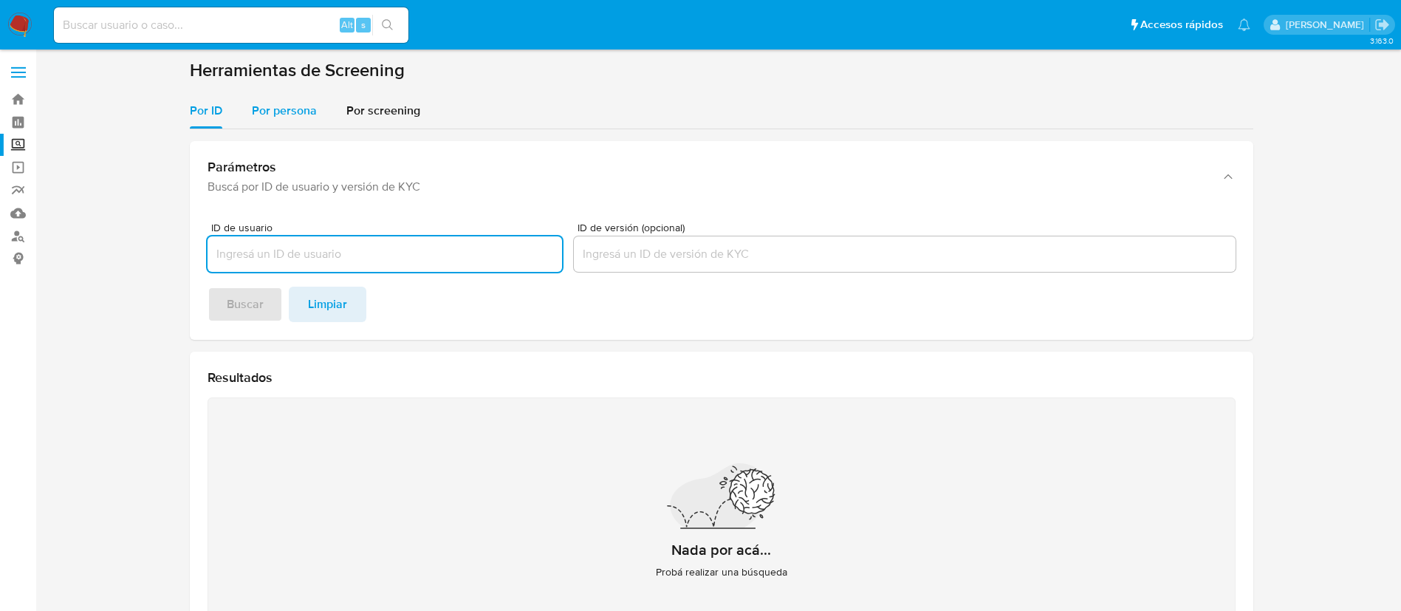
click at [311, 106] on span "Por persona" at bounding box center [284, 110] width 65 height 17
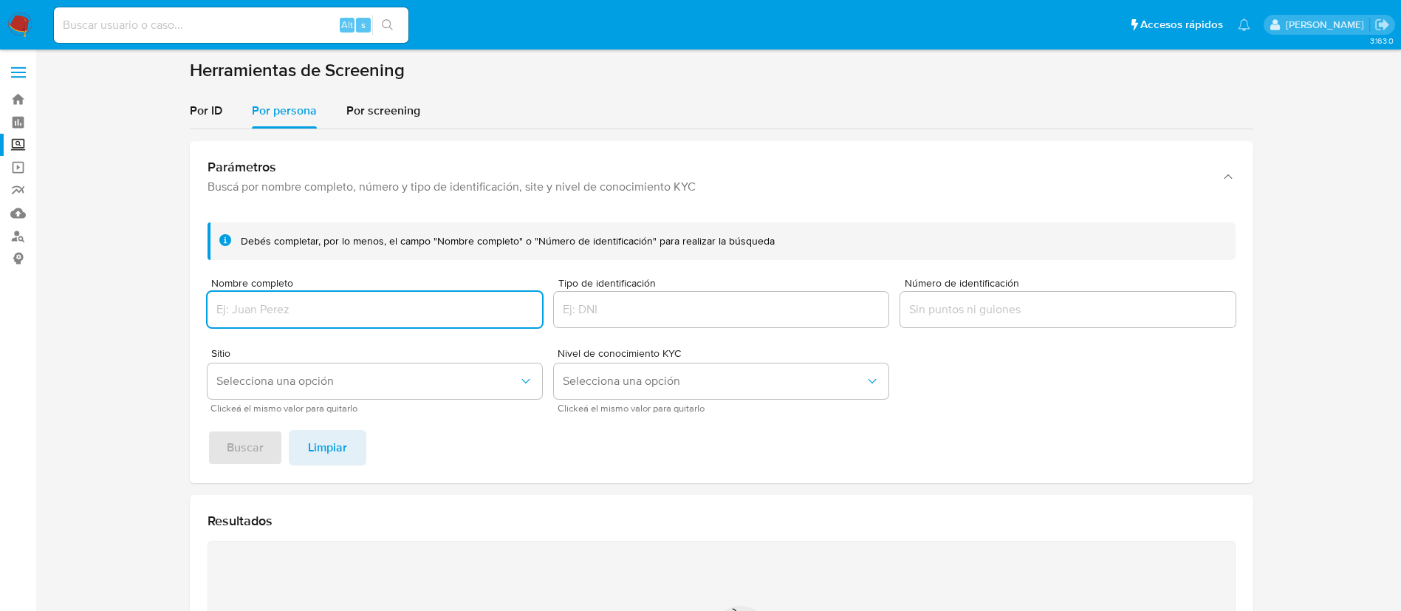
click at [434, 300] on input "Nombre completo" at bounding box center [375, 309] width 335 height 19
click at [208, 430] on button "Buscar" at bounding box center [245, 447] width 75 height 35
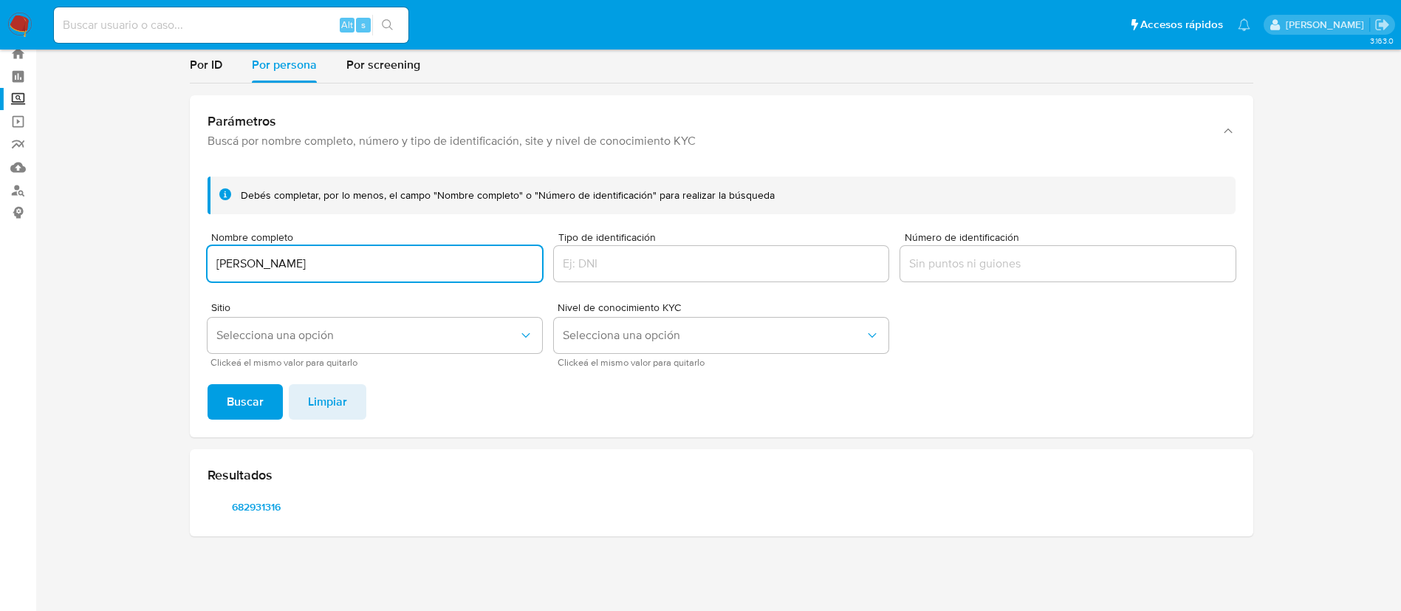
scroll to position [46, 0]
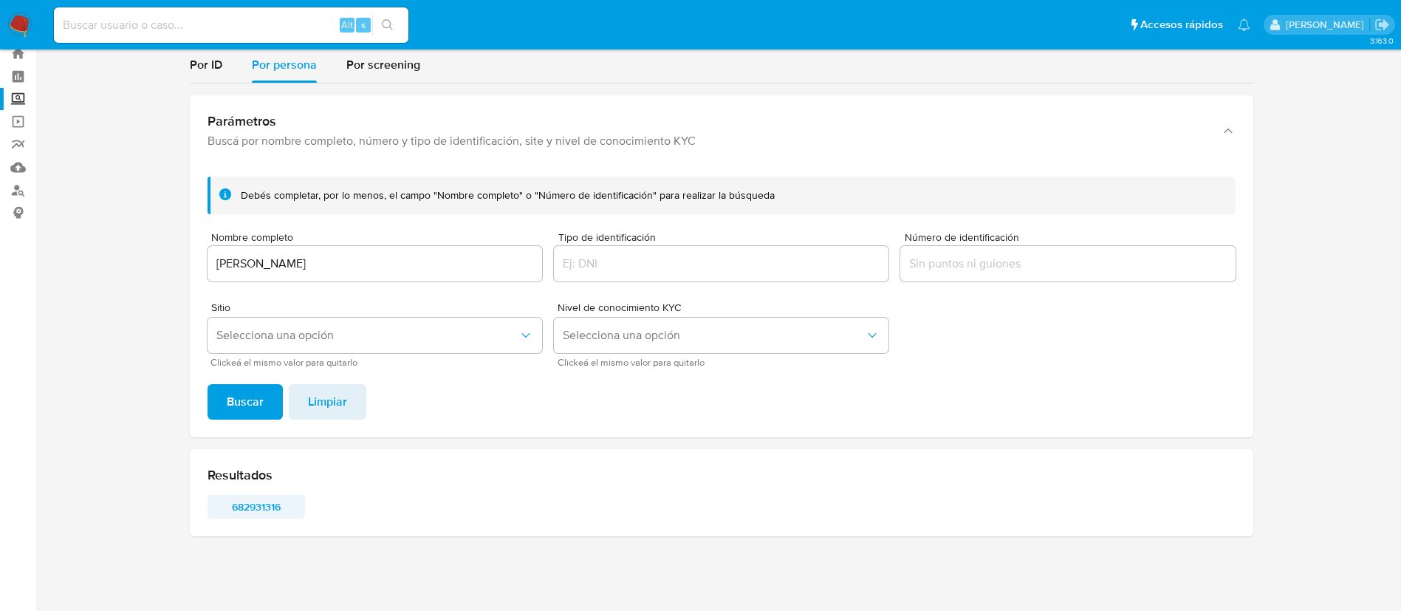
click at [247, 504] on span "682931316" at bounding box center [256, 506] width 77 height 21
click at [318, 273] on div "[PERSON_NAME]" at bounding box center [375, 263] width 335 height 35
click at [318, 264] on input "[PERSON_NAME]" at bounding box center [375, 263] width 335 height 19
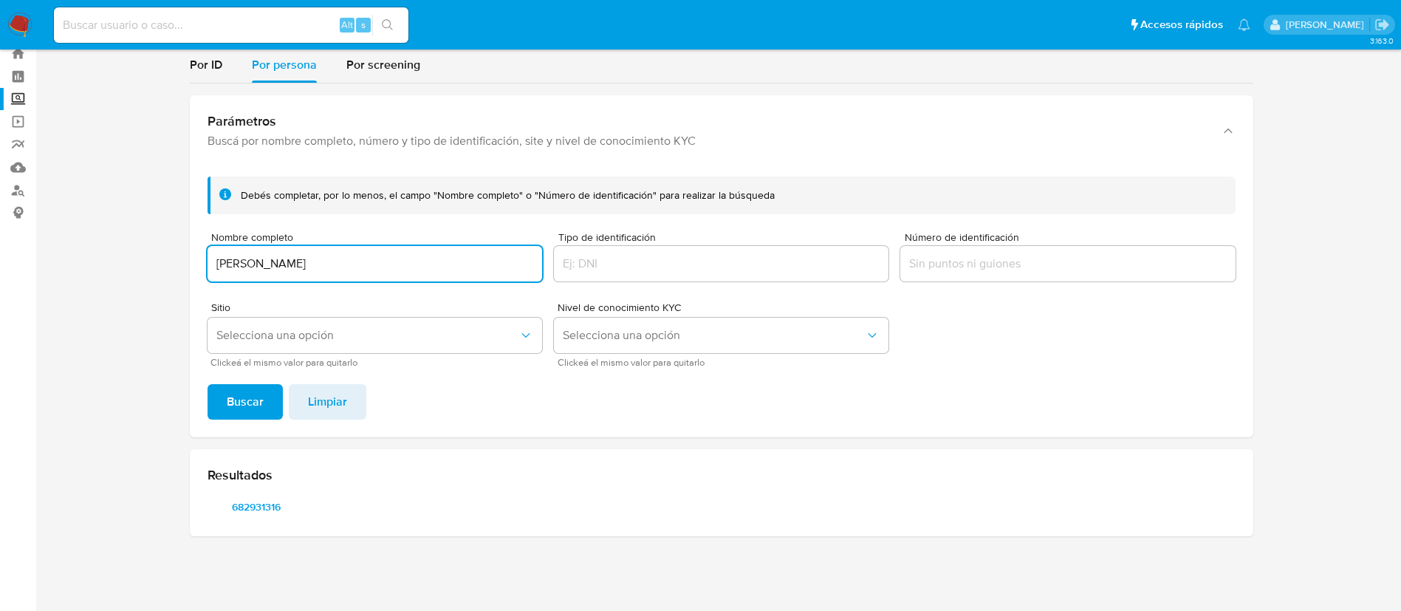
click at [318, 264] on input "[PERSON_NAME]" at bounding box center [375, 263] width 335 height 19
type input "[PERSON_NAME]"
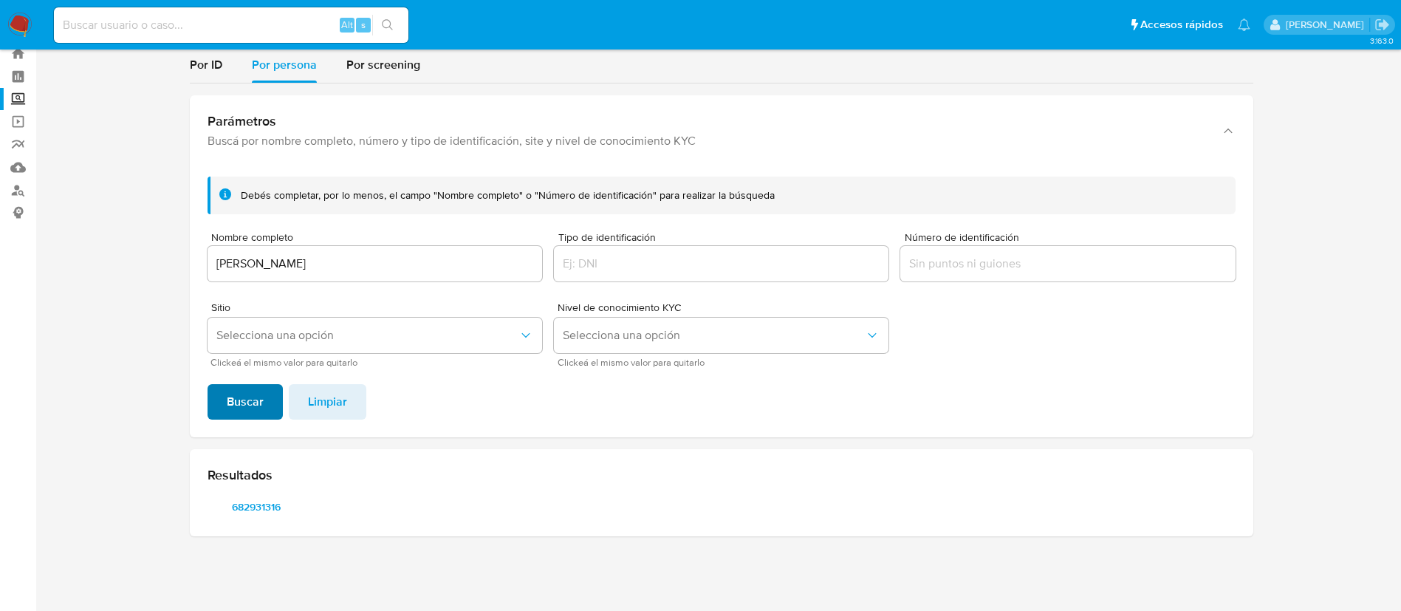
click at [265, 403] on button "Buscar" at bounding box center [245, 401] width 75 height 35
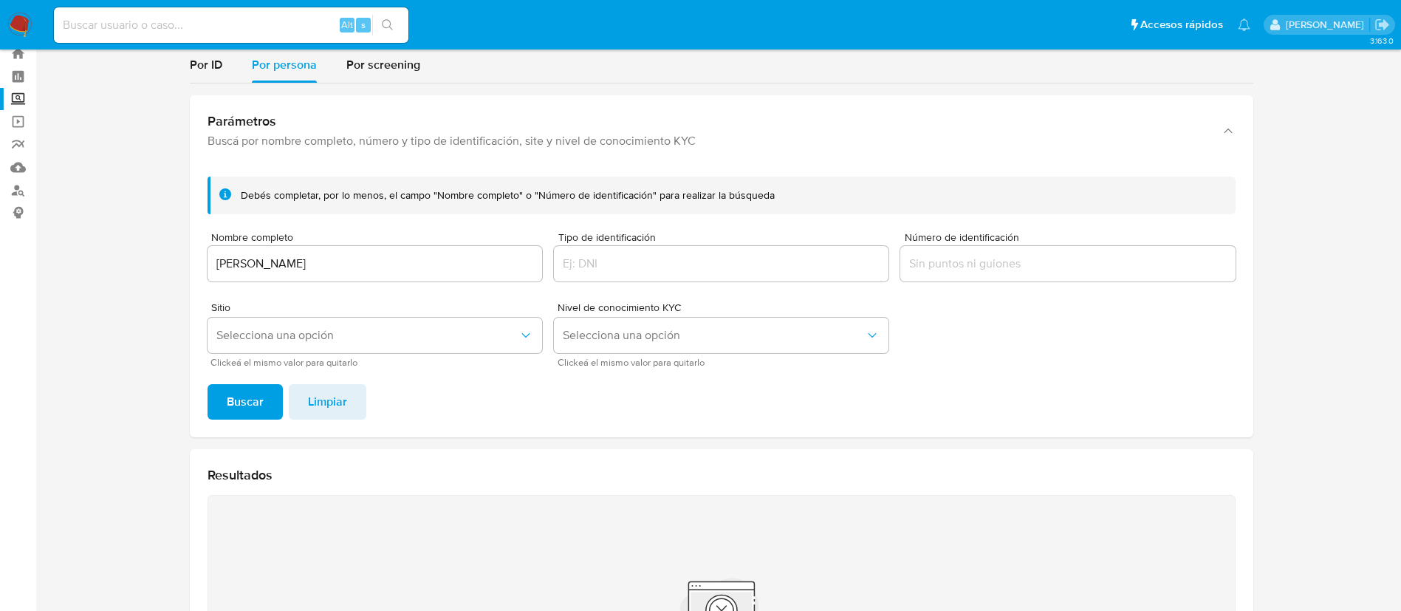
click at [292, 257] on input "[PERSON_NAME]" at bounding box center [375, 263] width 335 height 19
type input "[PERSON_NAME]"
click at [244, 430] on div "Debés completar, por lo menos, el campo "Nombre completo" o "Número de identifi…" at bounding box center [722, 301] width 1064 height 273
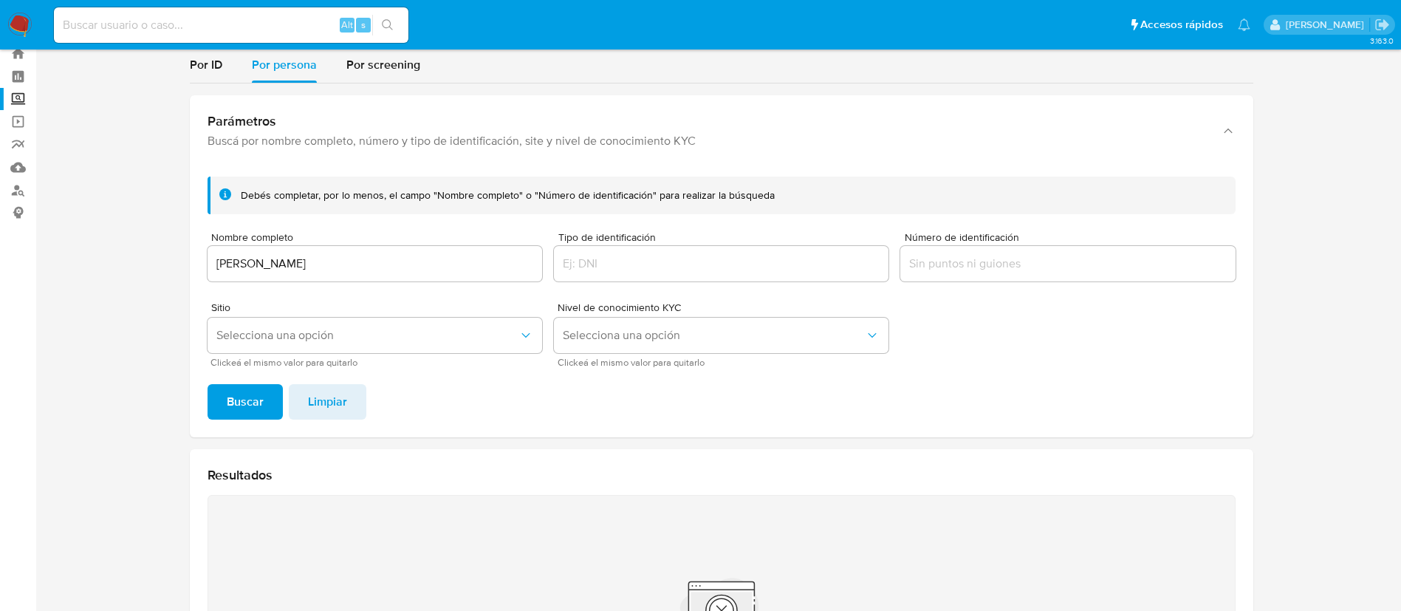
click at [253, 412] on span "Buscar" at bounding box center [245, 402] width 37 height 32
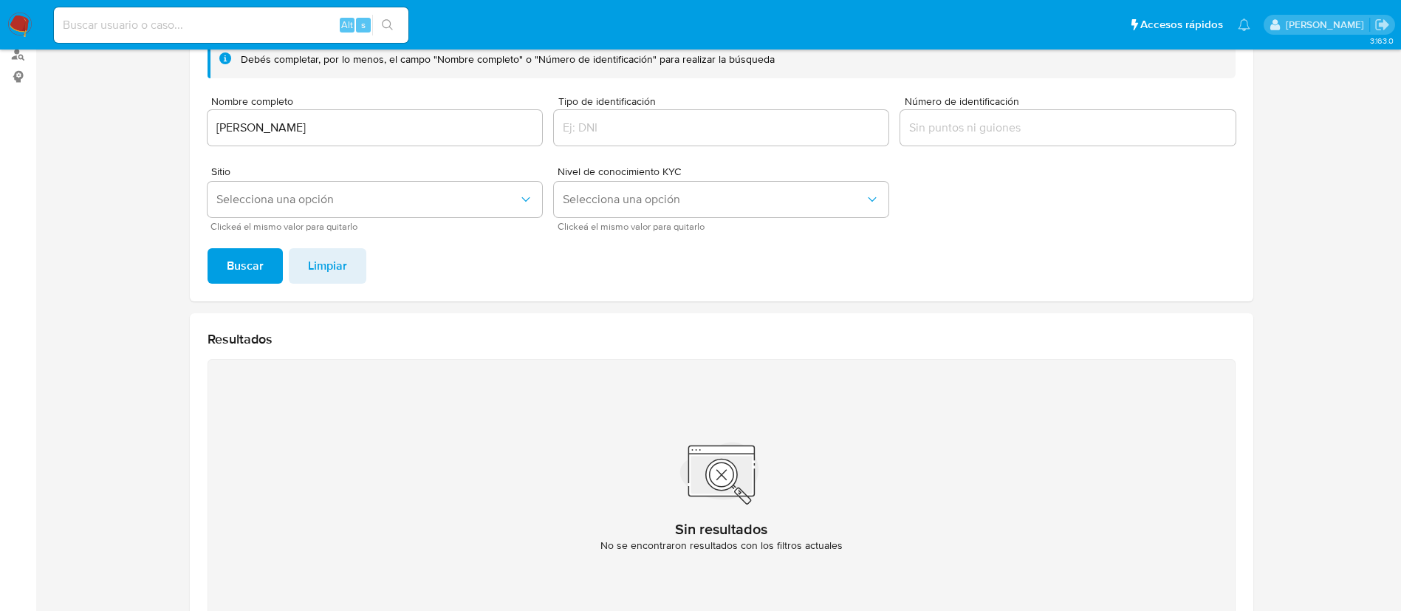
scroll to position [59, 0]
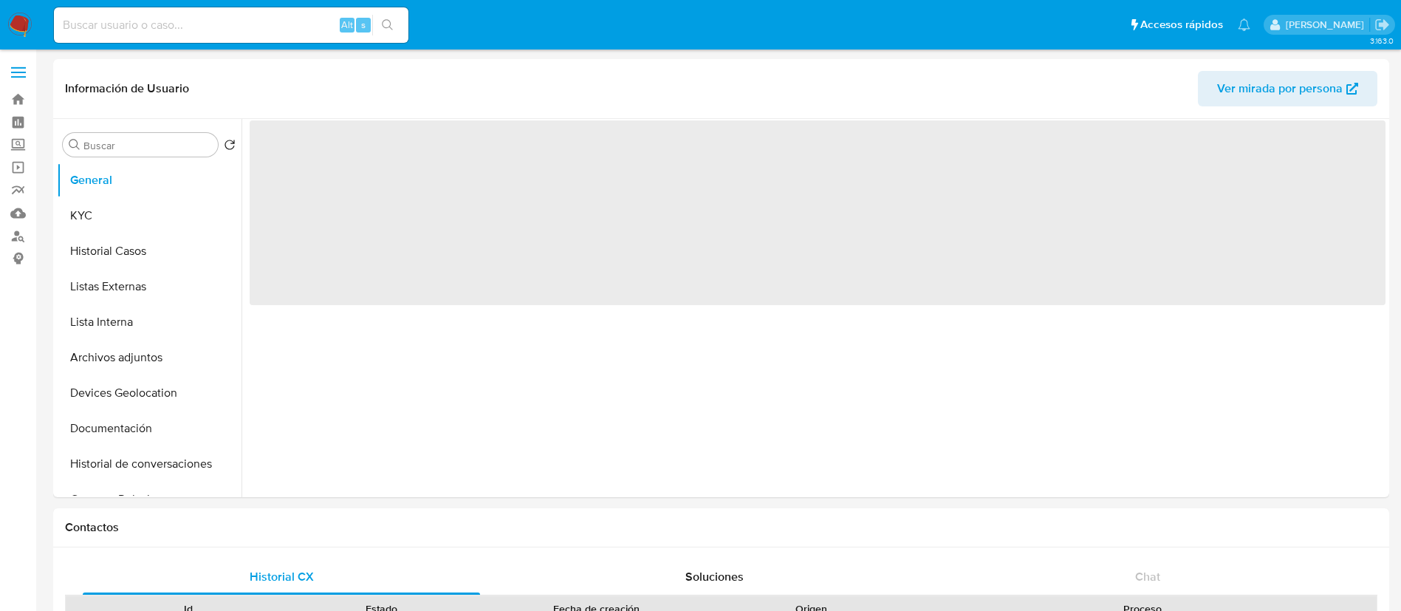
select select "10"
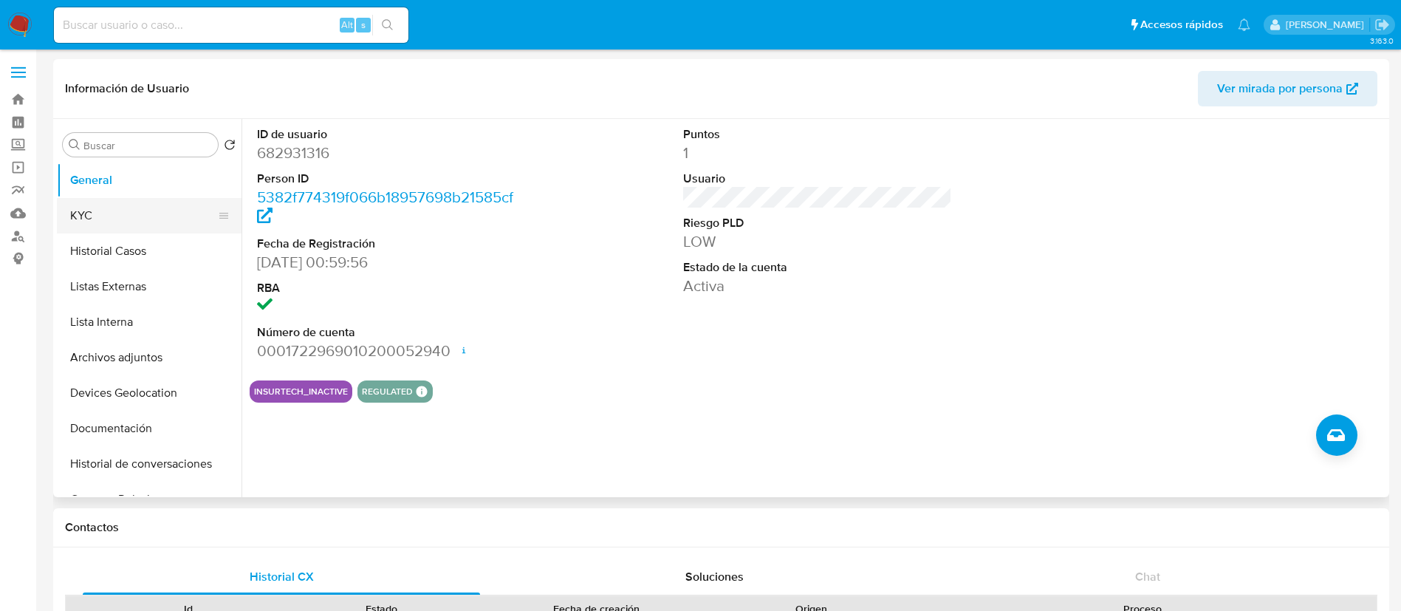
click at [169, 212] on button "KYC" at bounding box center [143, 215] width 173 height 35
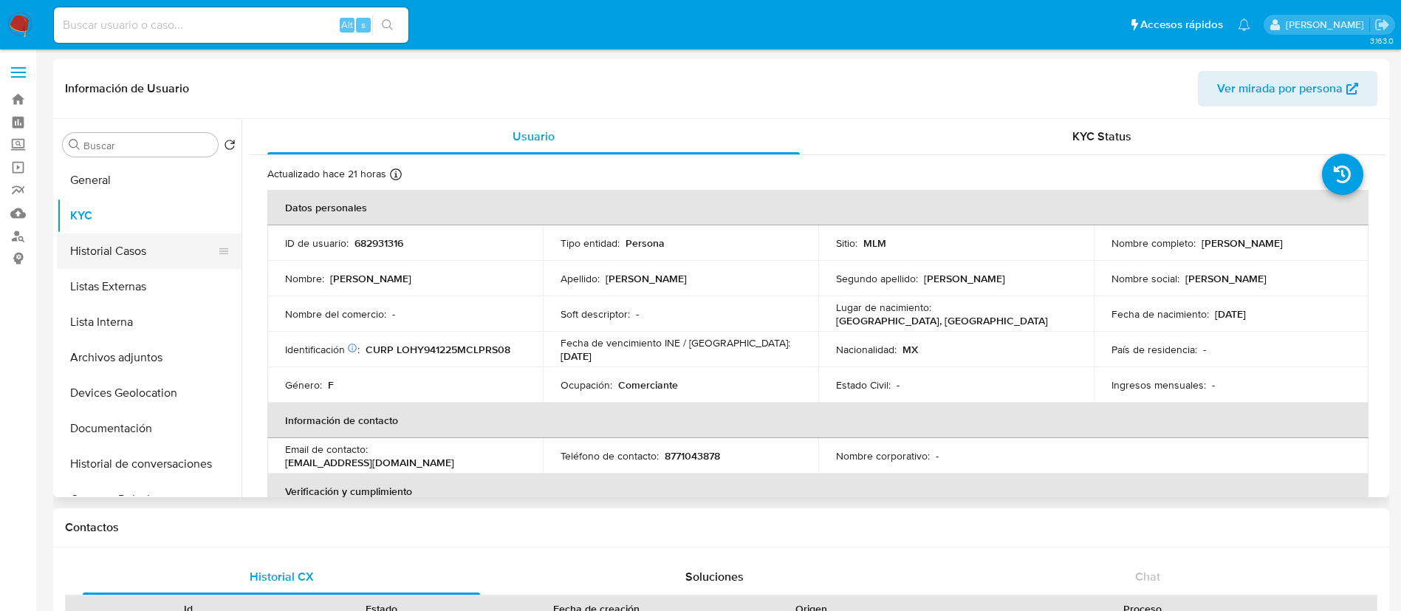
click at [171, 242] on button "Historial Casos" at bounding box center [143, 250] width 173 height 35
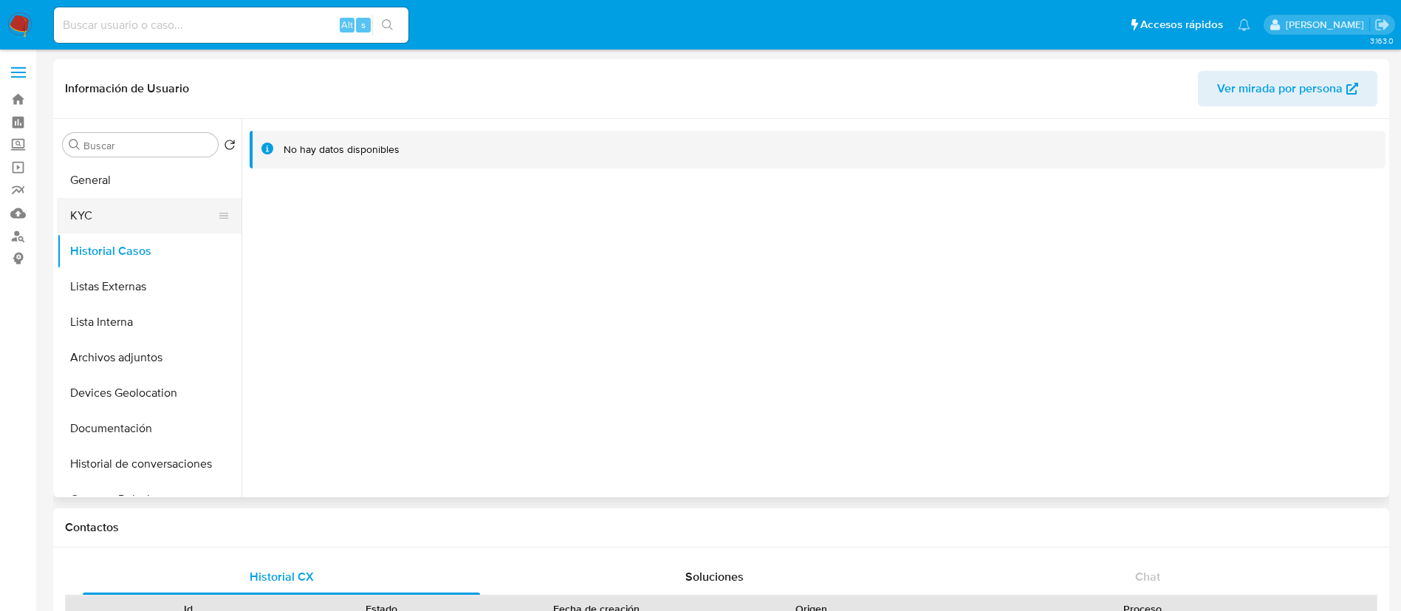
click at [81, 217] on button "KYC" at bounding box center [143, 215] width 173 height 35
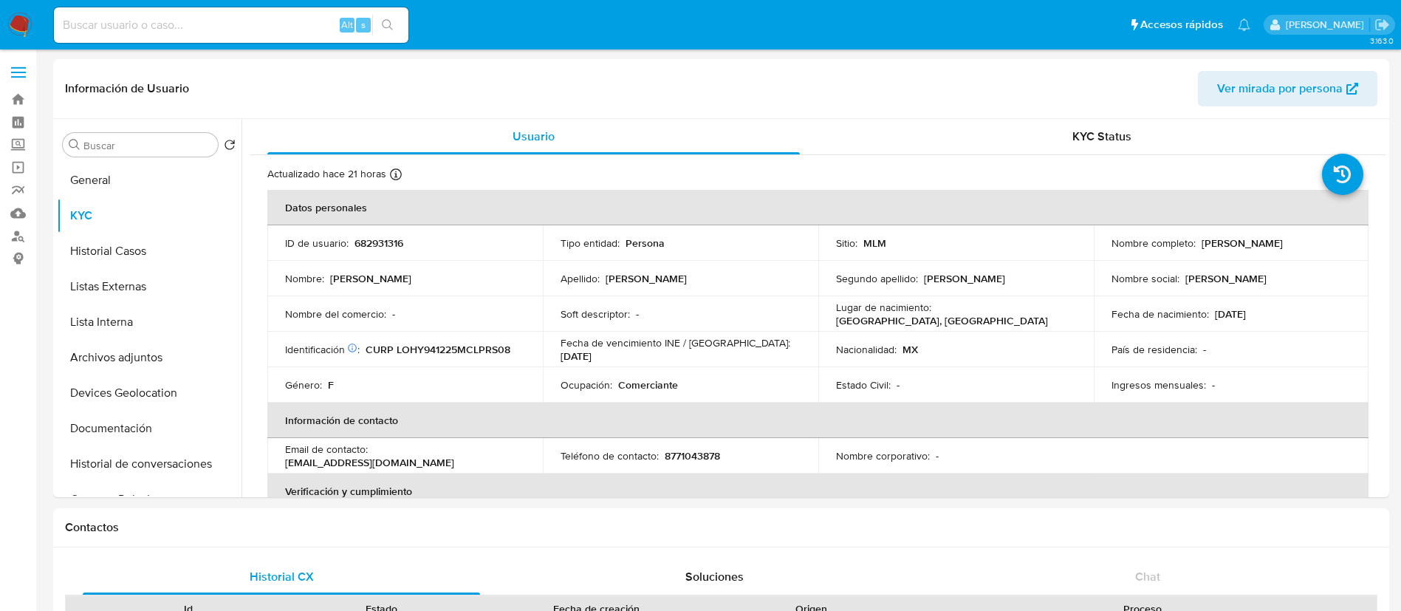
click at [383, 239] on p "682931316" at bounding box center [379, 242] width 49 height 13
copy p "682931316"
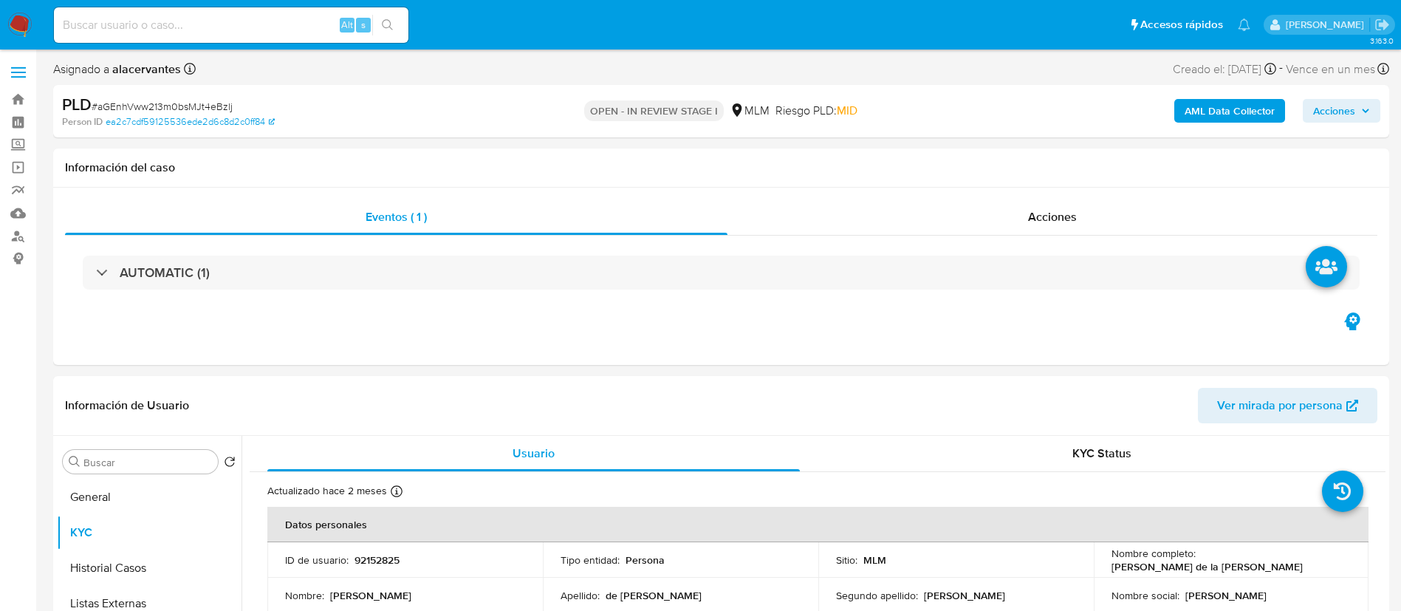
select select "10"
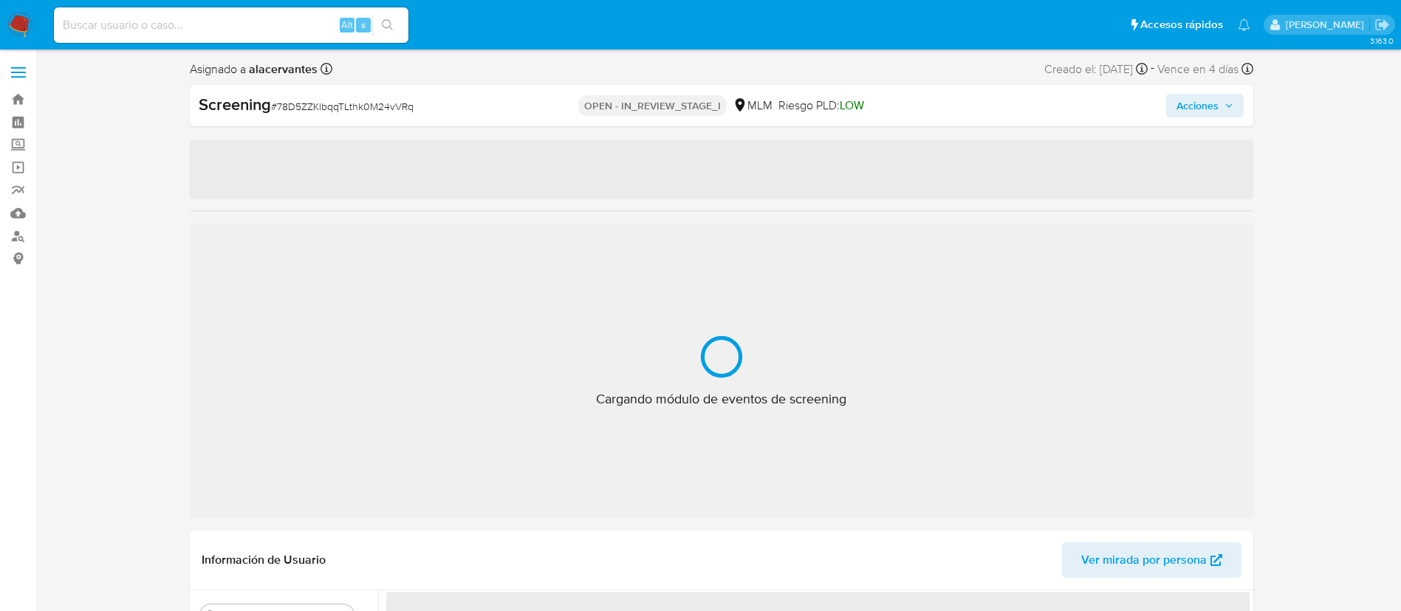
select select "10"
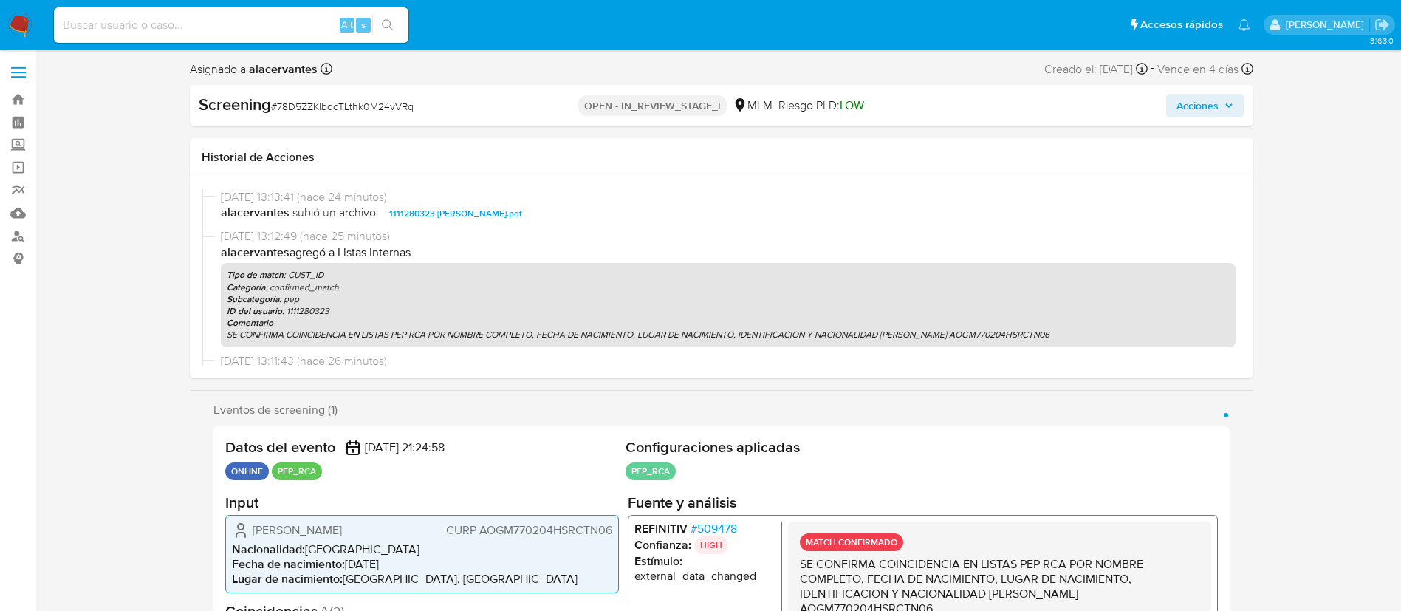
click at [1208, 102] on span "Acciones" at bounding box center [1198, 106] width 42 height 24
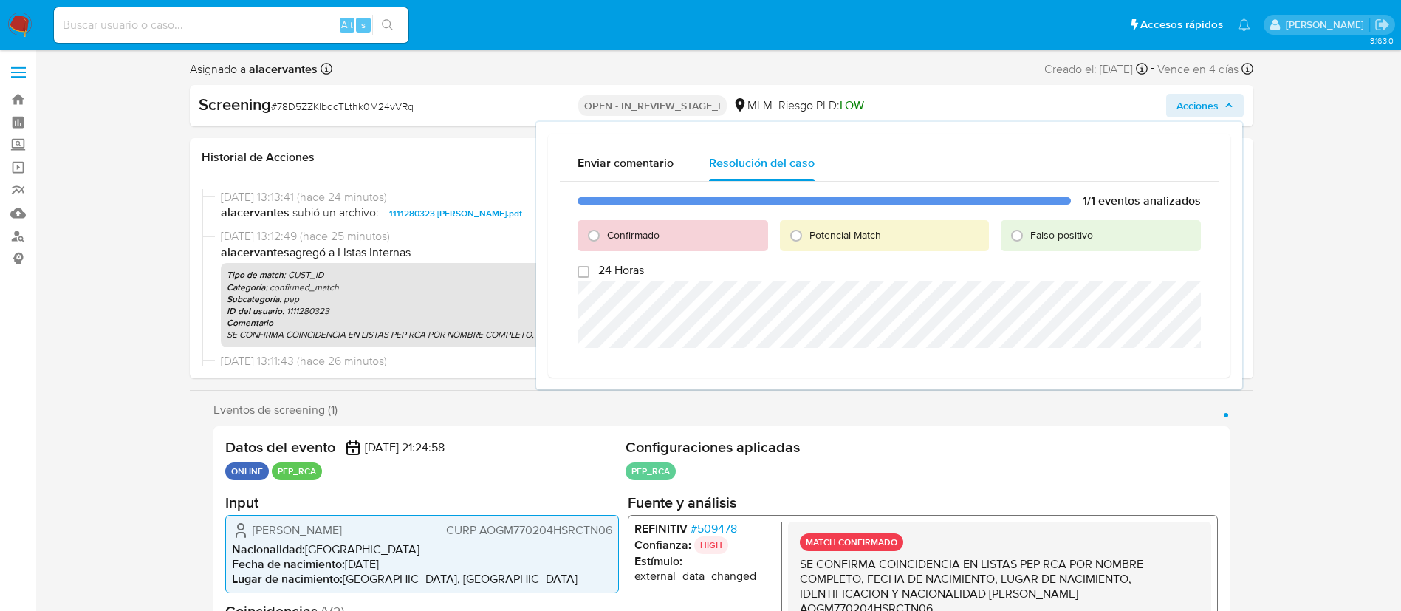
click at [873, 228] on div "Potencial Match" at bounding box center [884, 235] width 209 height 31
click at [804, 233] on input "Potencial Match" at bounding box center [796, 236] width 24 height 24
radio input "true"
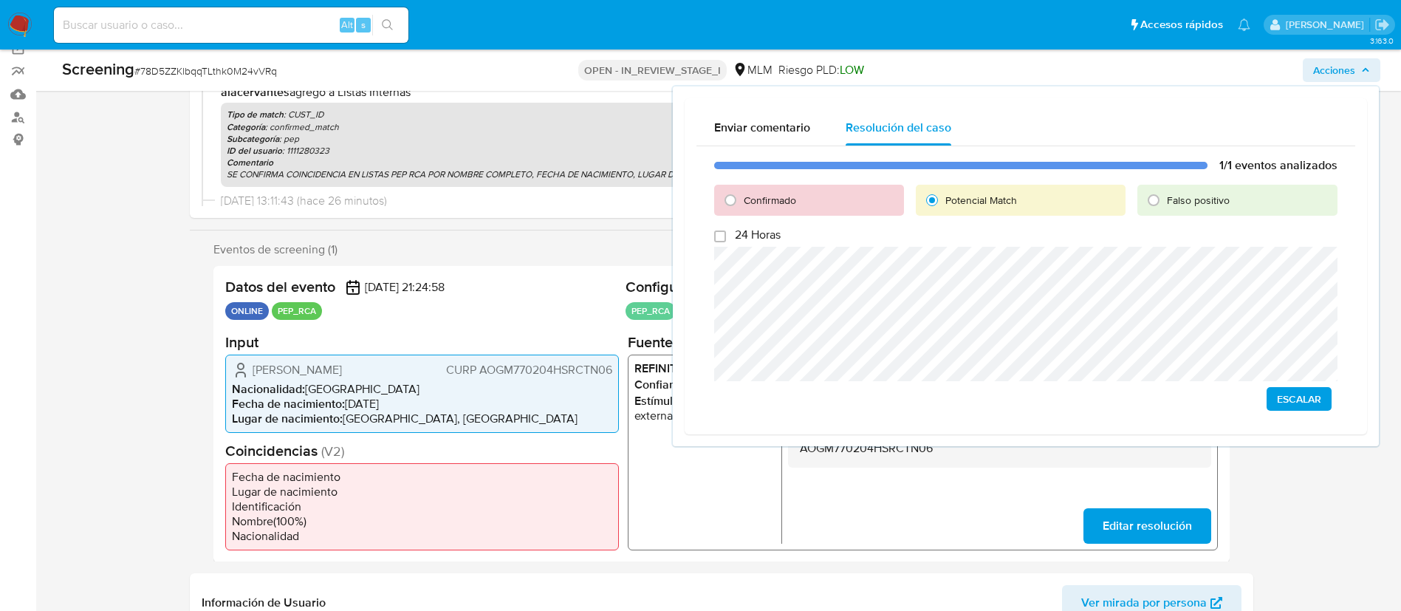
scroll to position [222, 0]
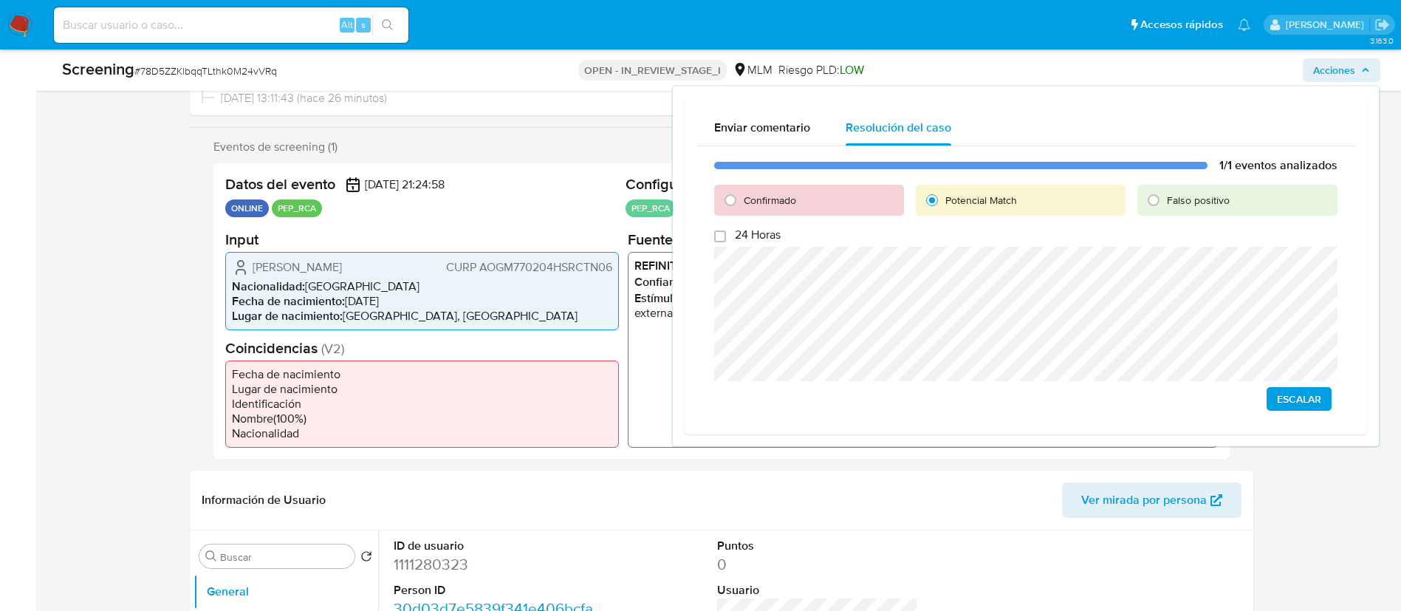
click at [1301, 398] on span "Escalar" at bounding box center [1299, 398] width 44 height 21
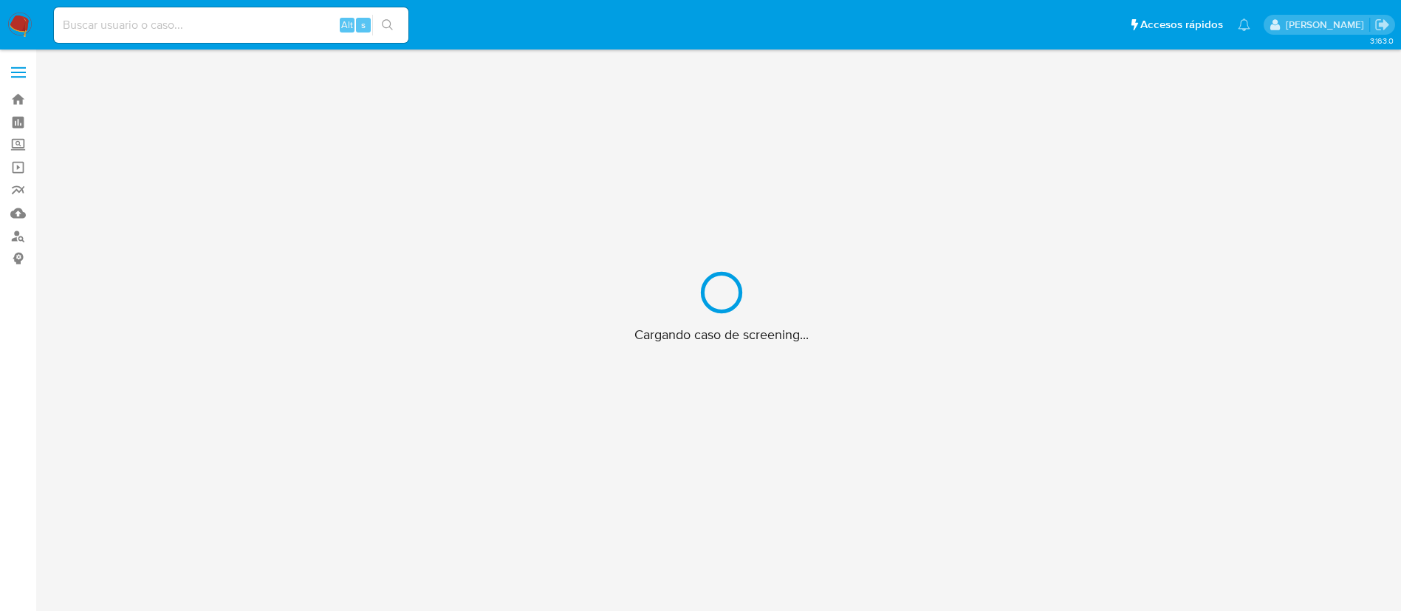
scroll to position [53, 0]
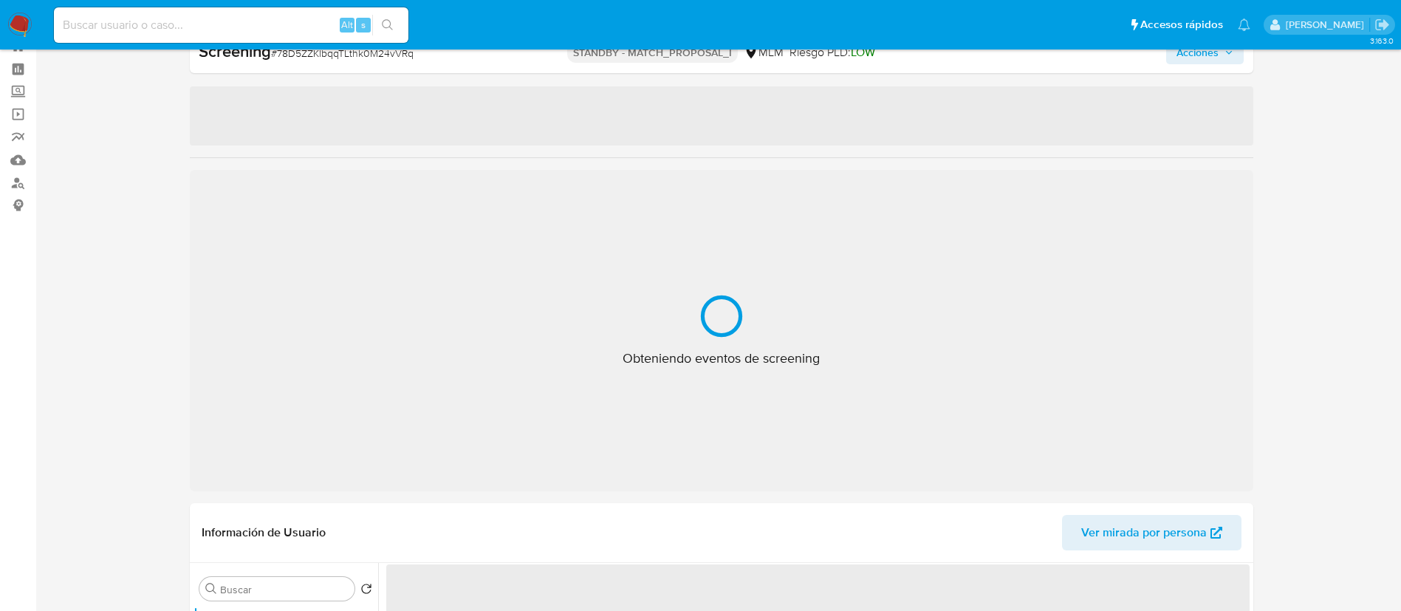
select select "10"
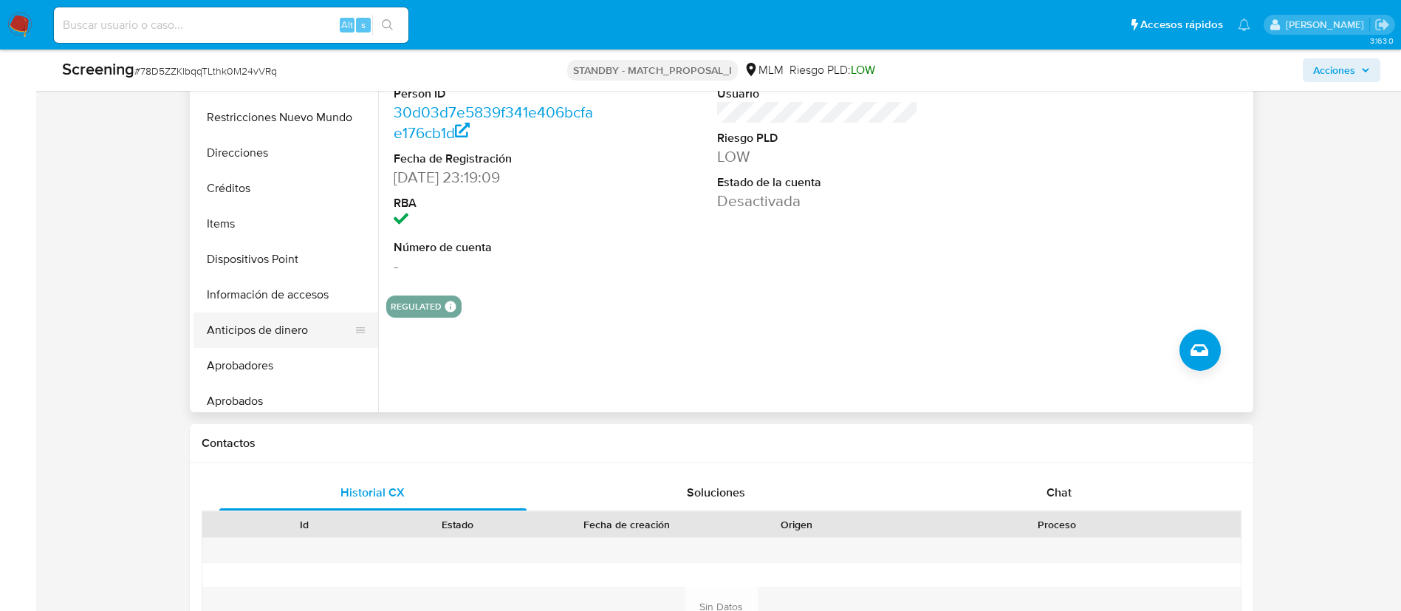
scroll to position [222, 0]
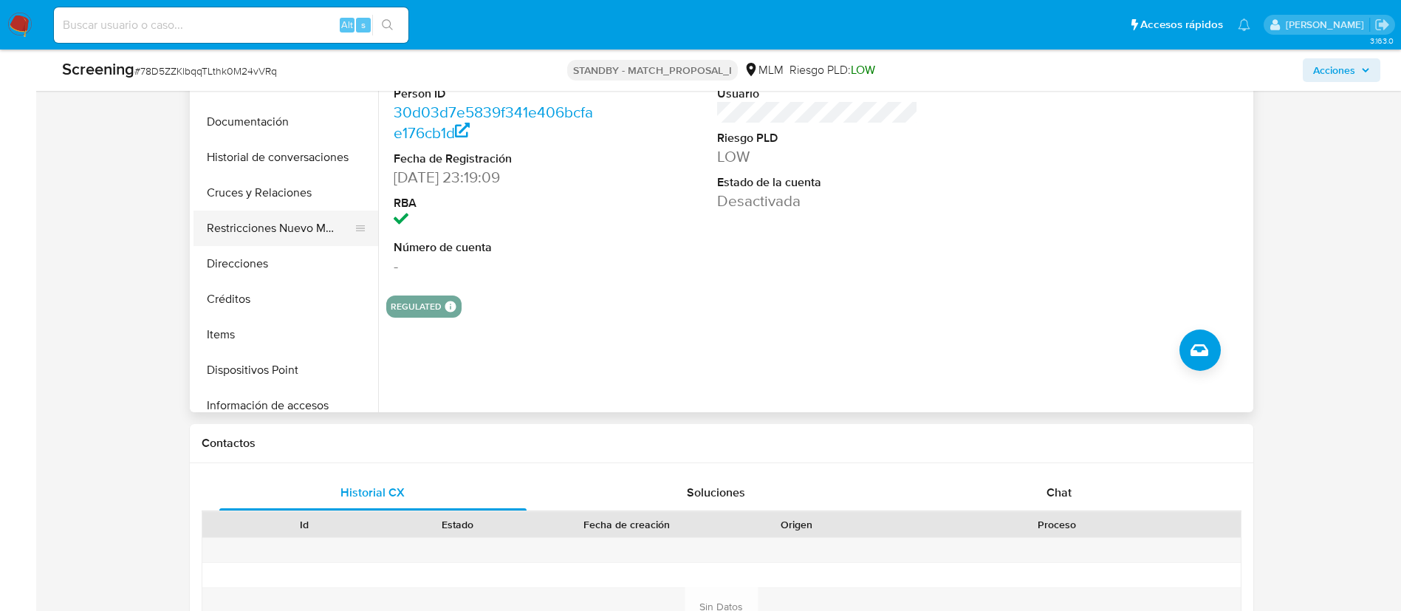
click at [295, 231] on button "Restricciones Nuevo Mundo" at bounding box center [279, 227] width 173 height 35
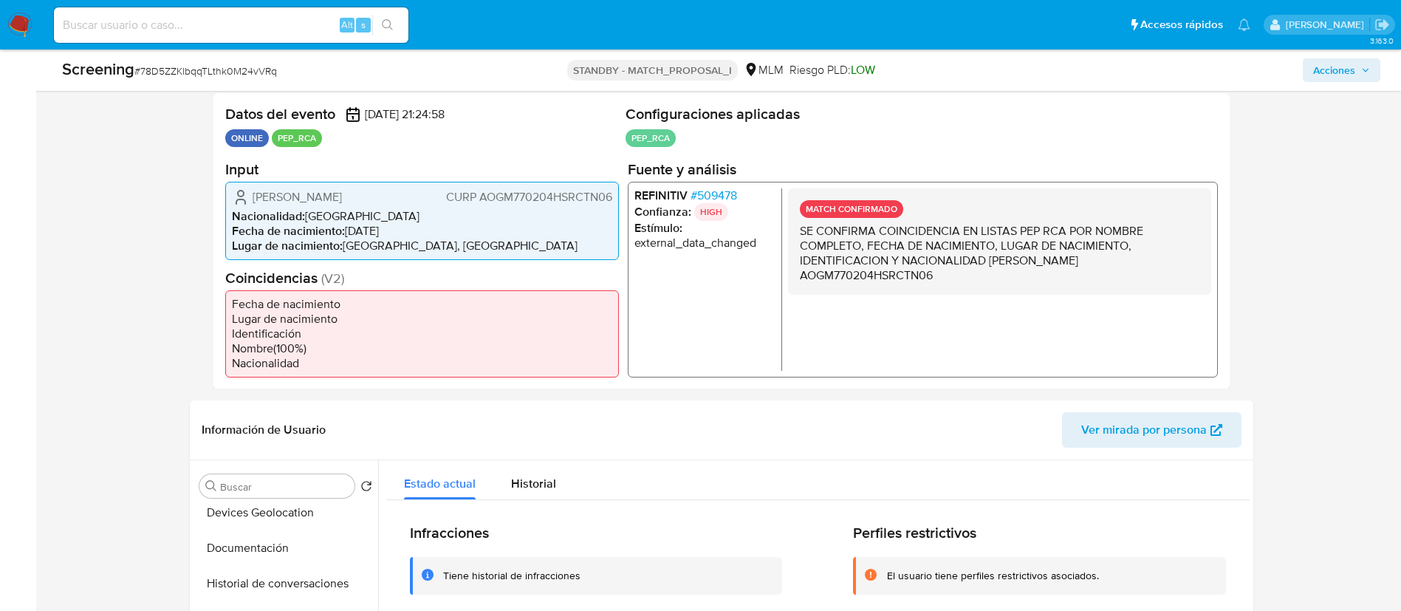
scroll to position [53, 0]
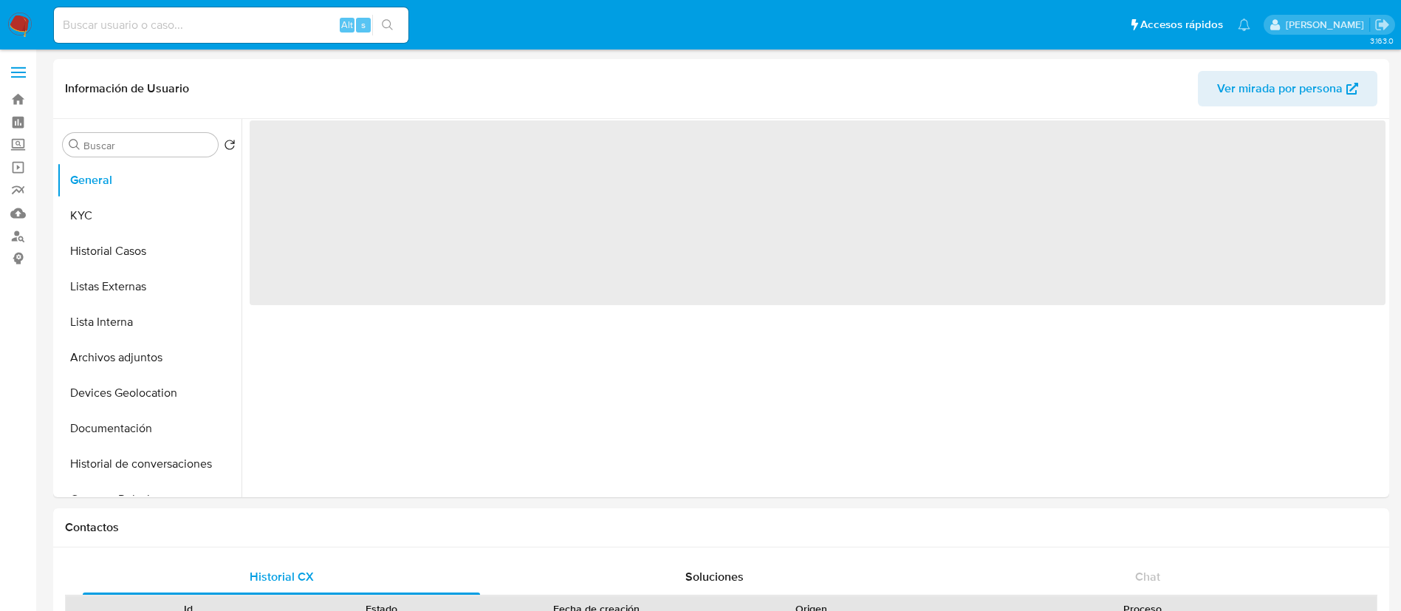
select select "10"
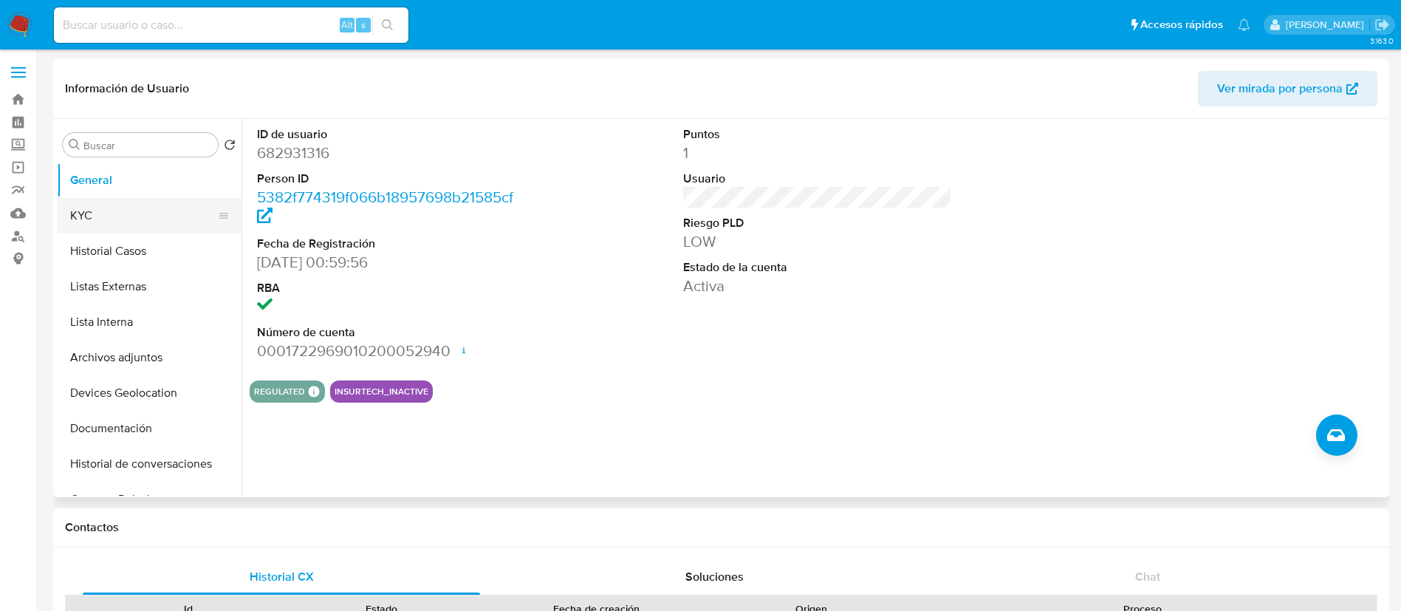
click at [109, 215] on button "KYC" at bounding box center [143, 215] width 173 height 35
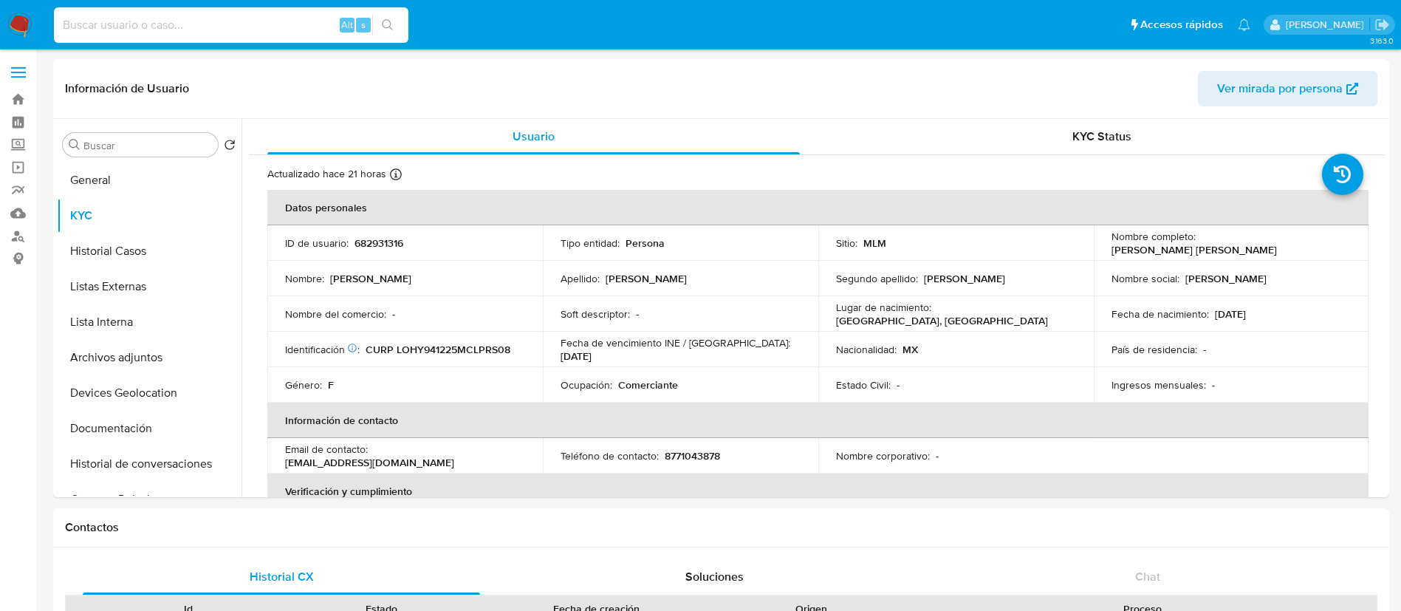
click at [273, 16] on input at bounding box center [231, 25] width 355 height 19
paste input "92152825"
type input "92152825"
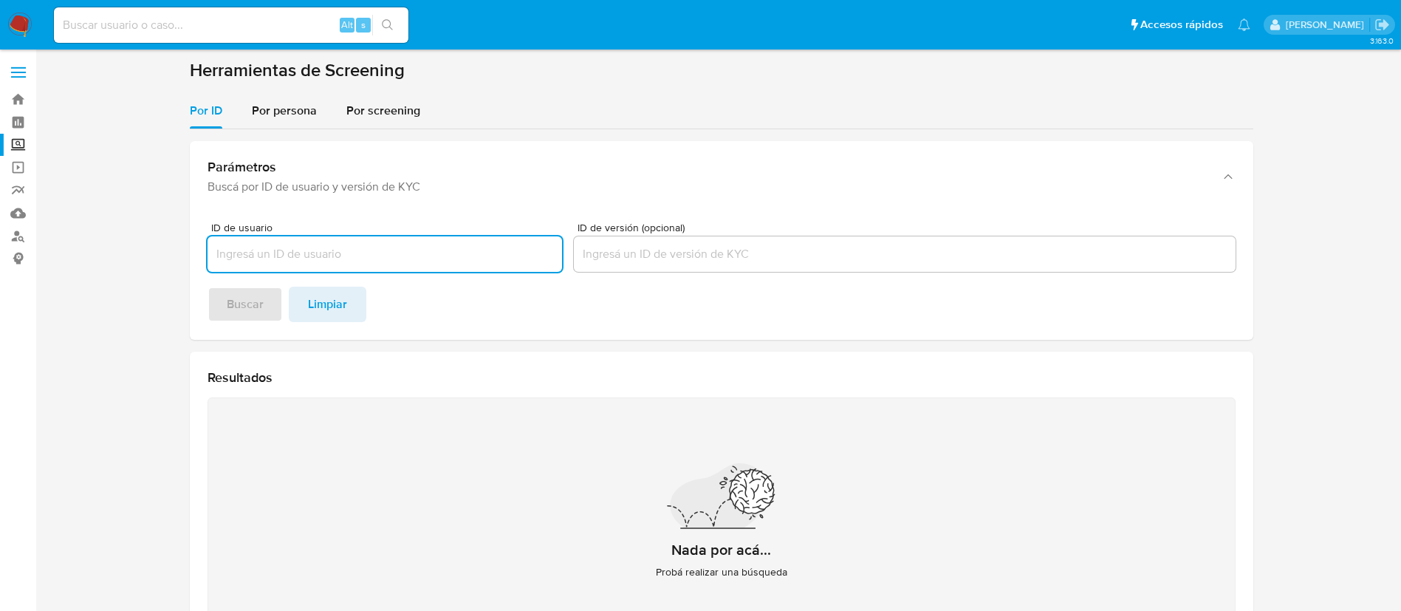
click at [22, 24] on img at bounding box center [19, 25] width 25 height 25
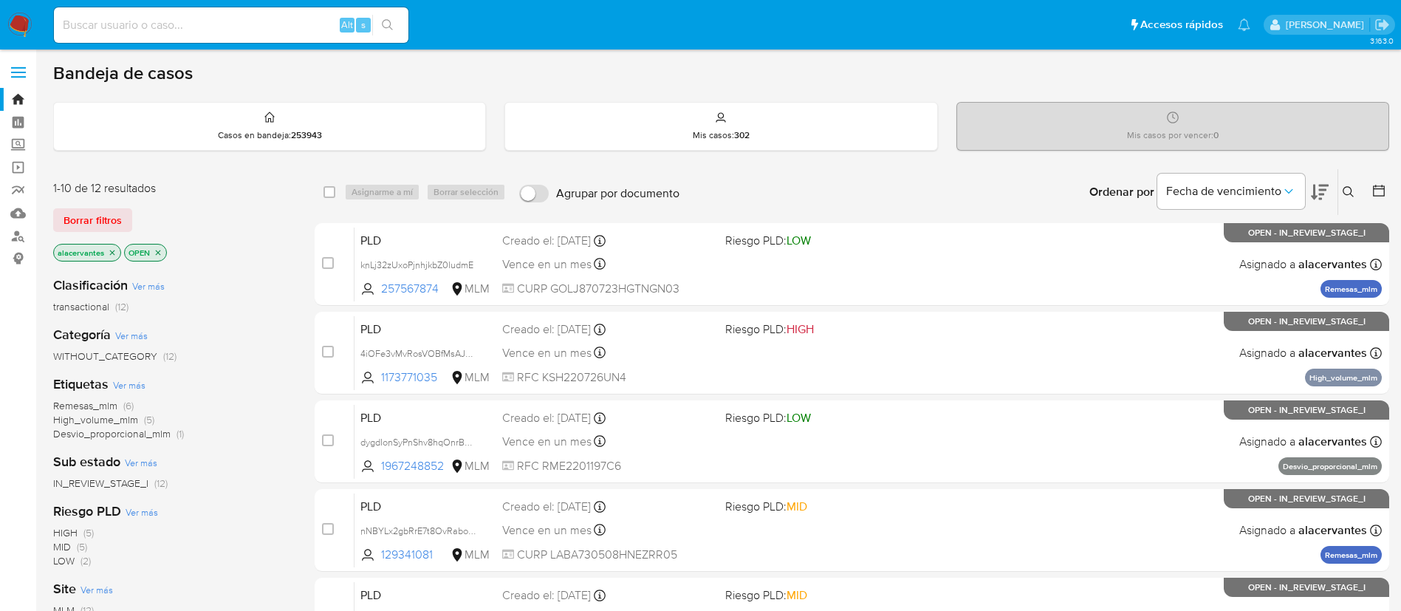
click at [1348, 199] on button at bounding box center [1350, 192] width 24 height 18
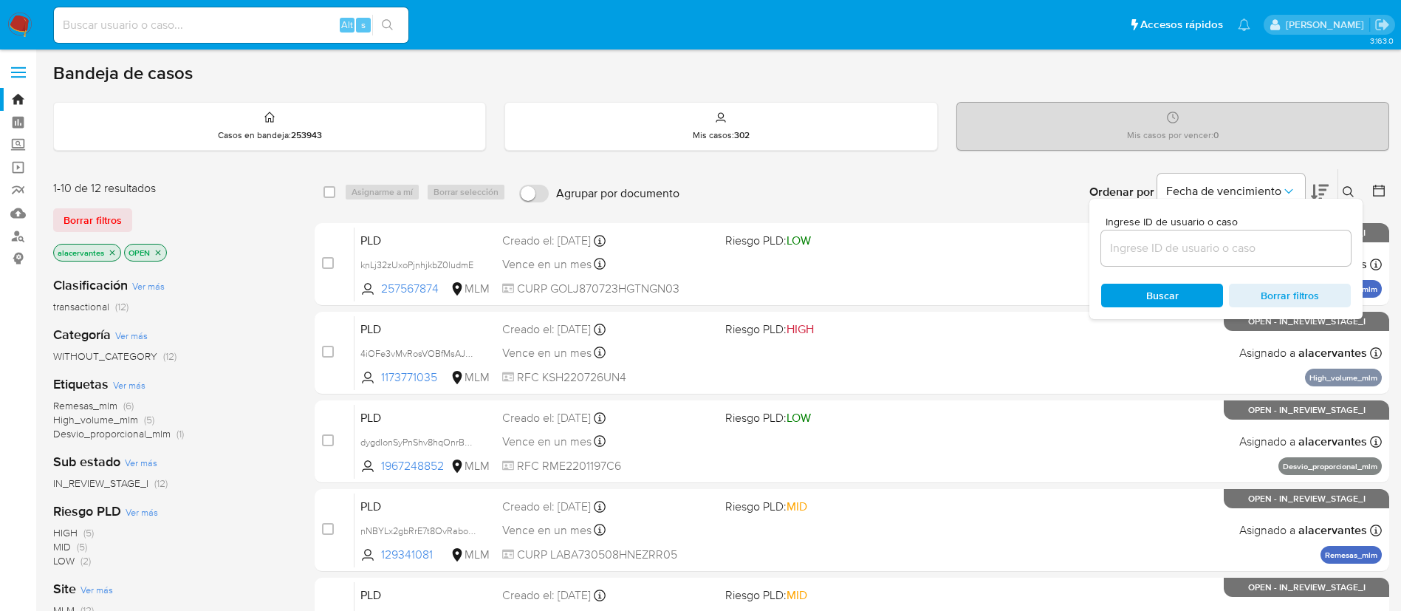
click at [1213, 244] on input at bounding box center [1226, 248] width 250 height 19
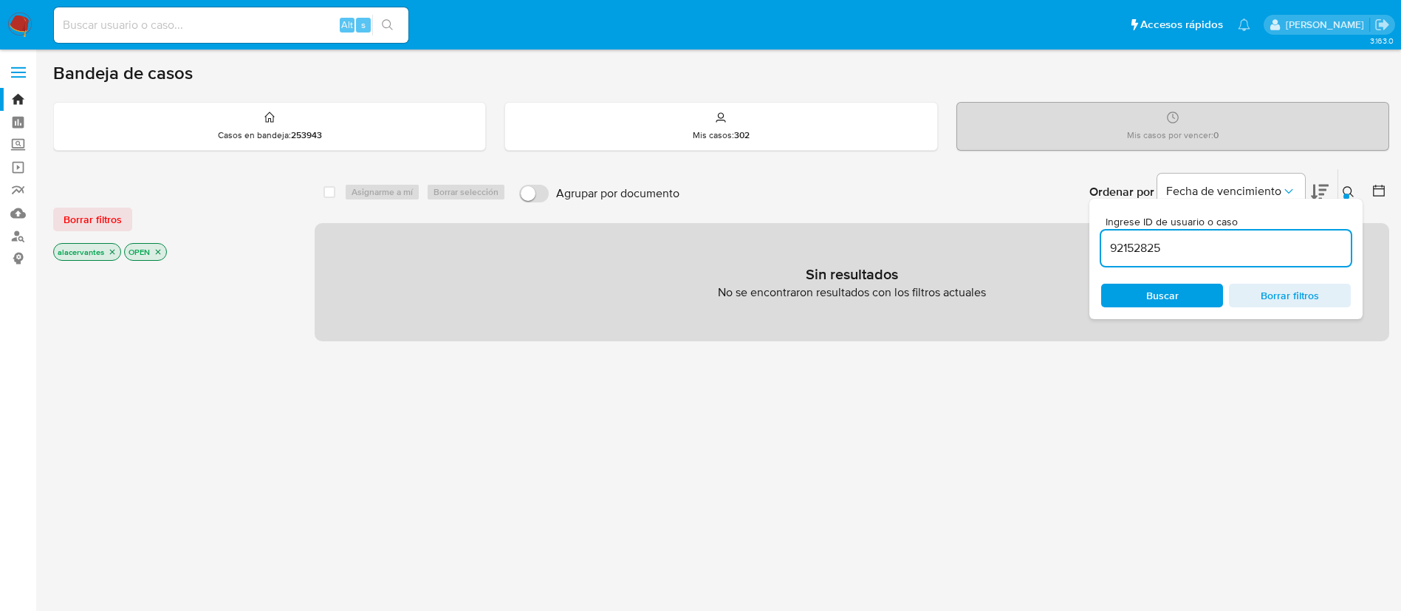
click at [1198, 255] on input "92152825" at bounding box center [1226, 248] width 250 height 19
type input "92152825"
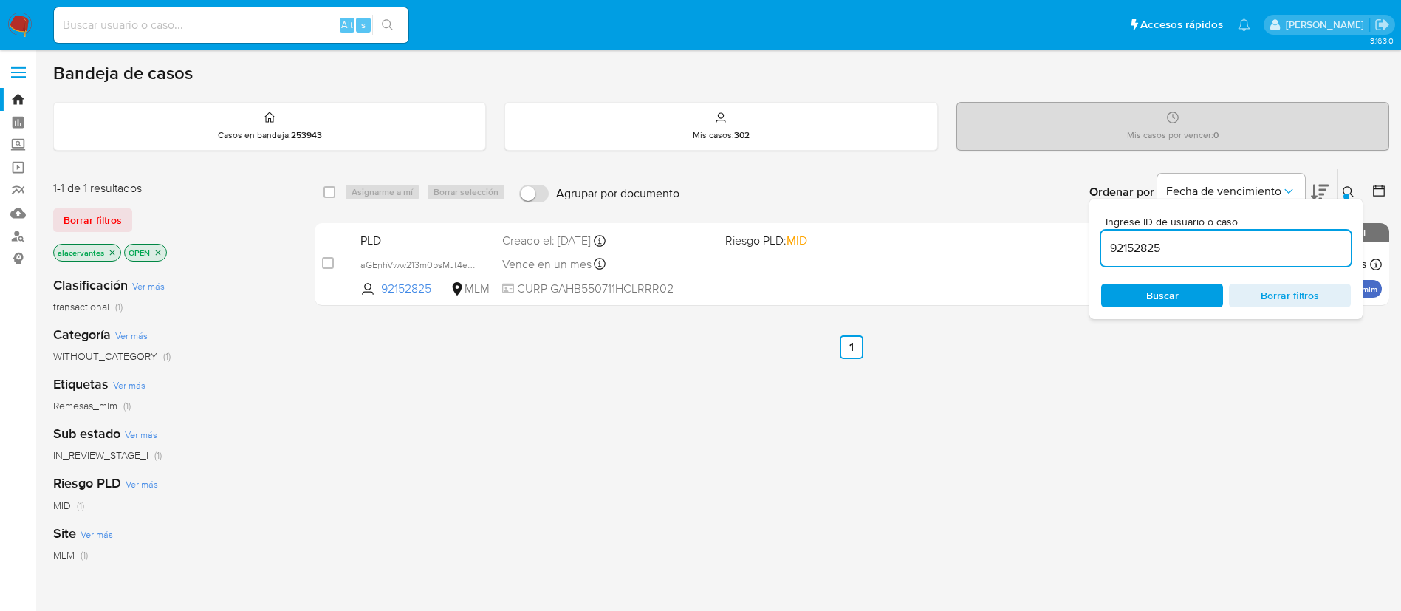
click at [845, 211] on div "Ordenar por Fecha de vencimiento No es posible ordenar los resultados mientras …" at bounding box center [1038, 192] width 702 height 46
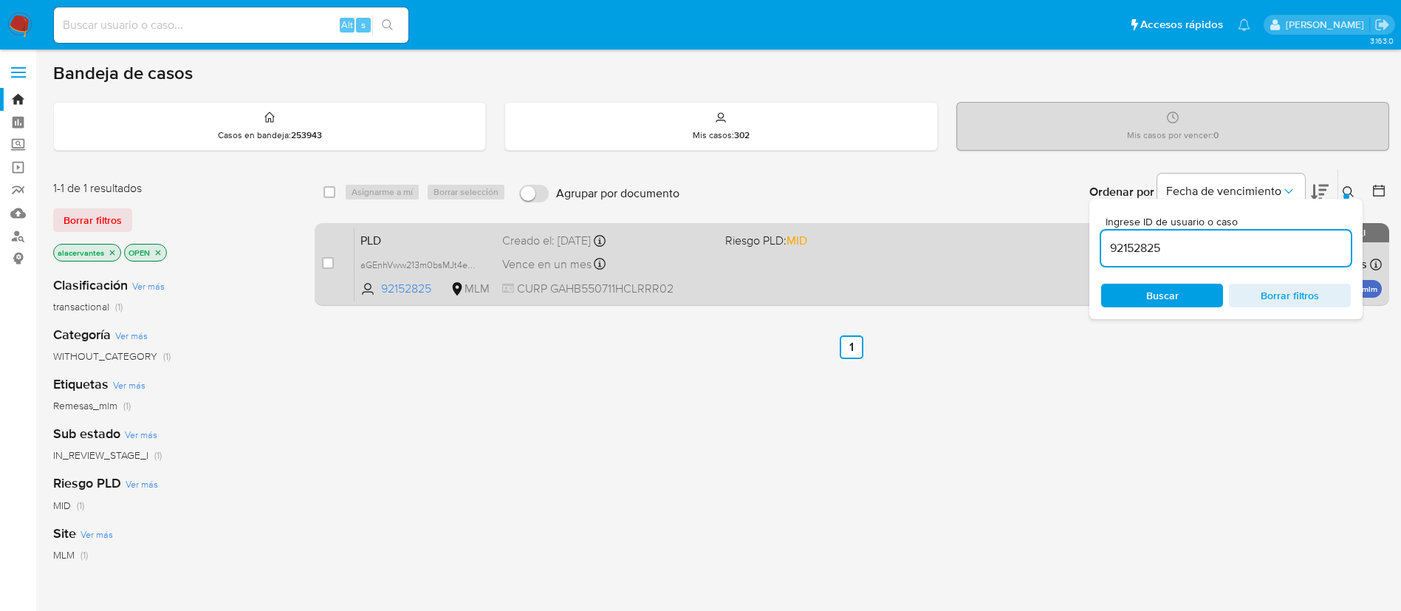
click at [877, 230] on span "Riesgo PLD: MID" at bounding box center [830, 239] width 211 height 19
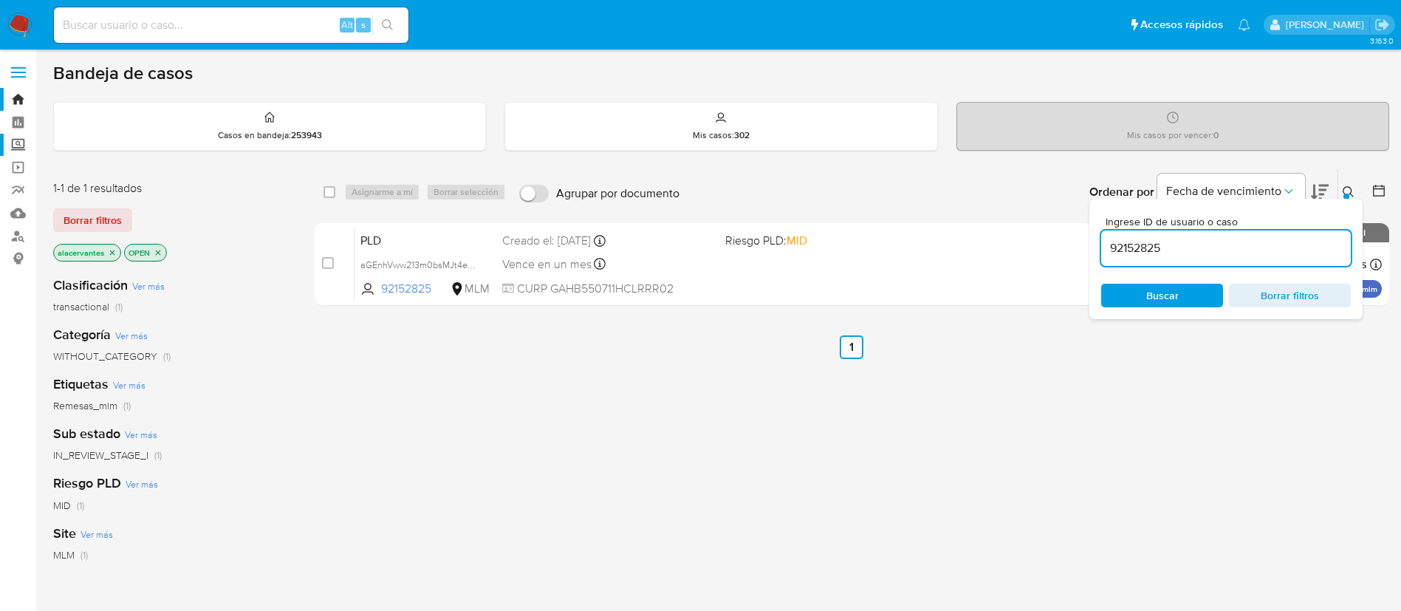
click at [24, 145] on label "Screening" at bounding box center [88, 145] width 176 height 23
click at [0, 0] on input "Screening" at bounding box center [0, 0] width 0 height 0
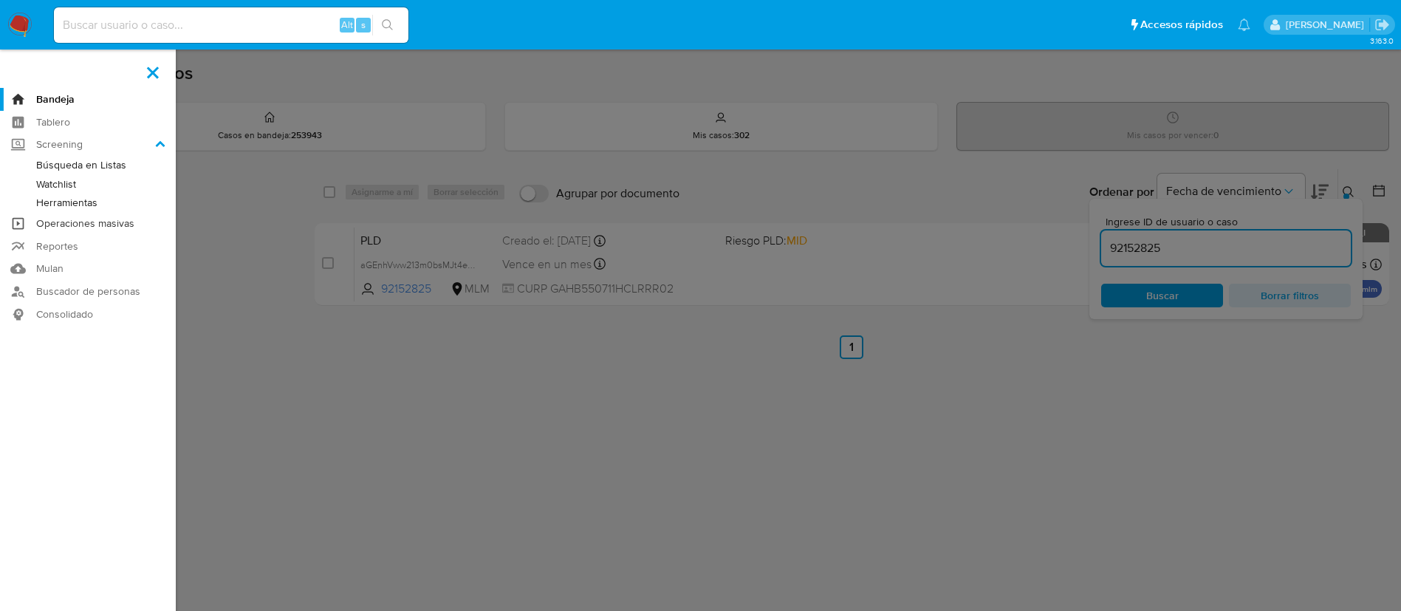
click at [84, 215] on link "Operaciones masivas" at bounding box center [88, 223] width 176 height 23
click at [88, 197] on link "Herramientas" at bounding box center [88, 202] width 176 height 18
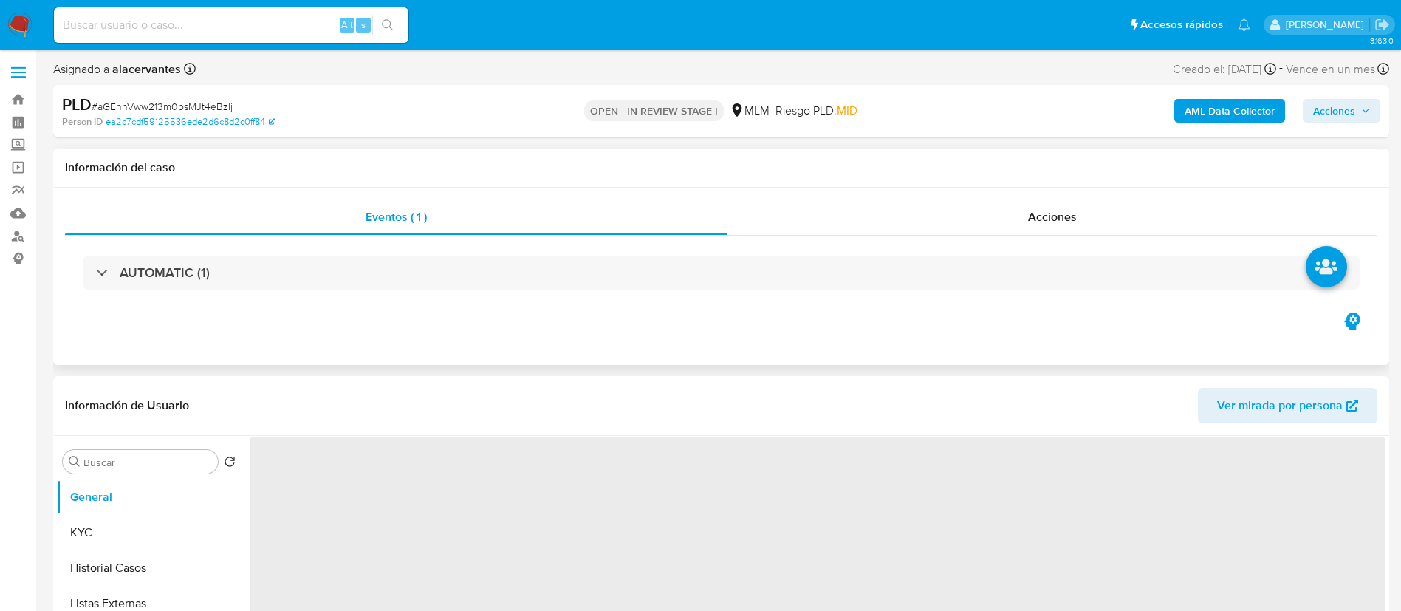
scroll to position [111, 0]
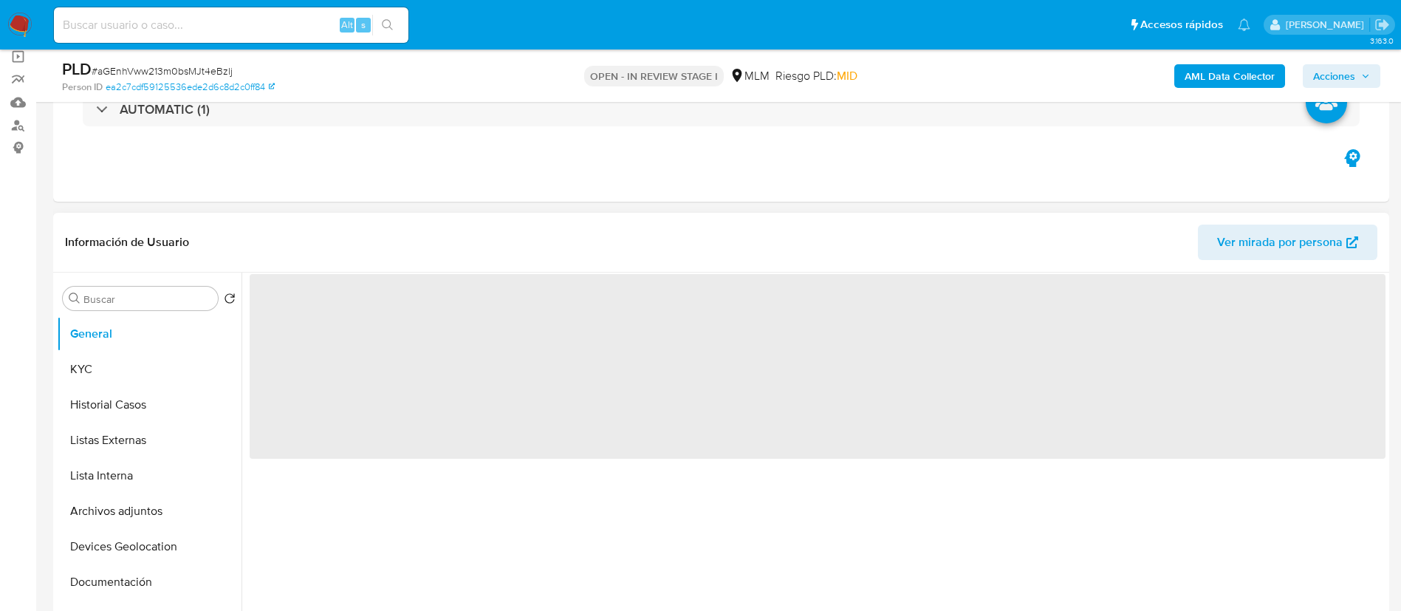
select select "10"
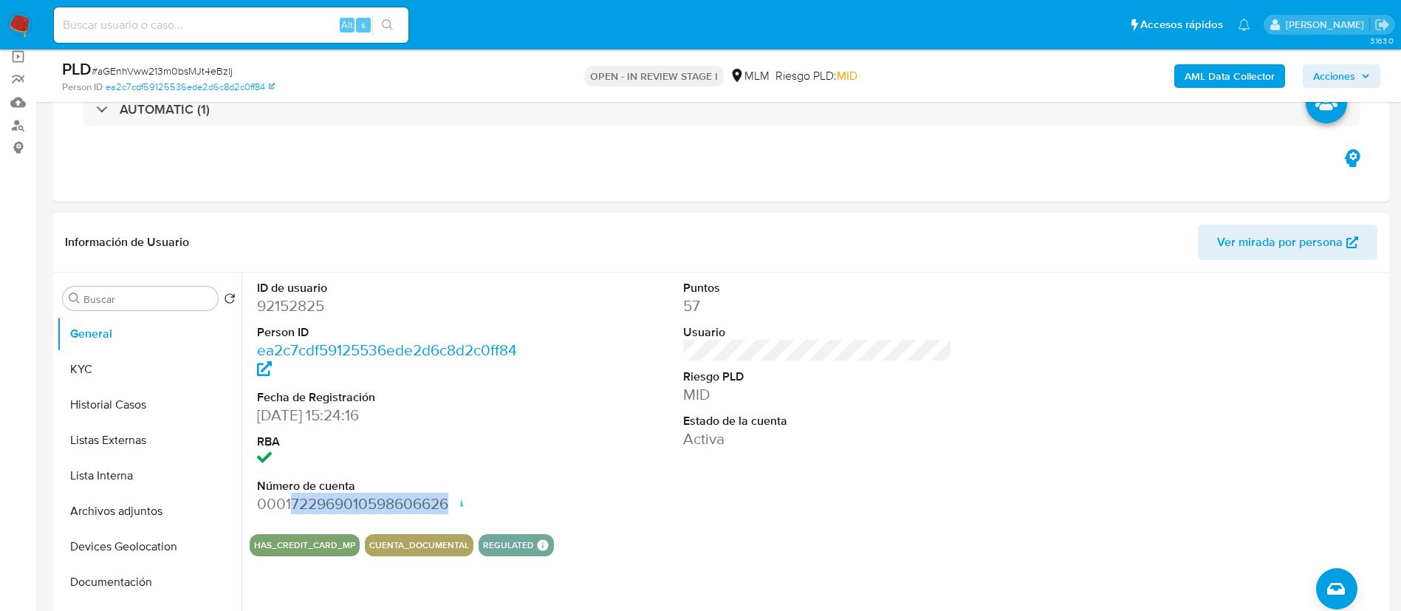
drag, startPoint x: 291, startPoint y: 501, endPoint x: 454, endPoint y: 496, distance: 163.3
click at [454, 496] on dd "0001722969010598606626 Fecha de apertura [DATE] 20:01 Estado ACTIVE" at bounding box center [392, 503] width 270 height 21
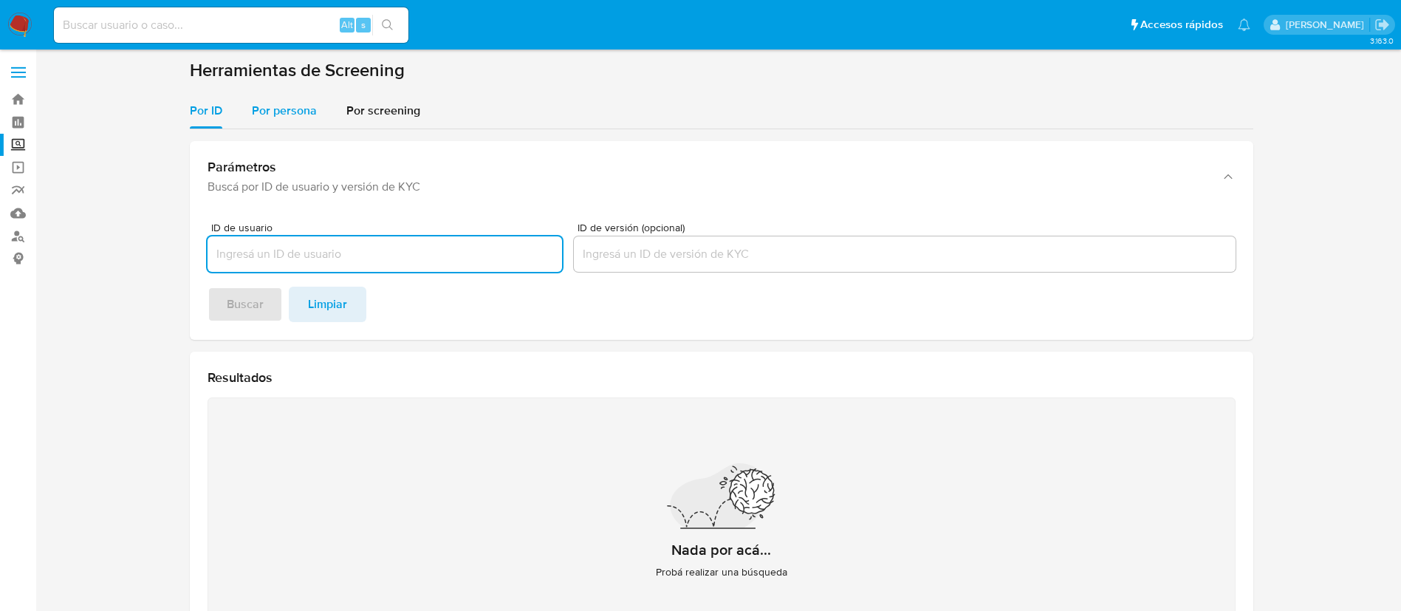
click at [298, 100] on div "Por persona" at bounding box center [284, 110] width 65 height 35
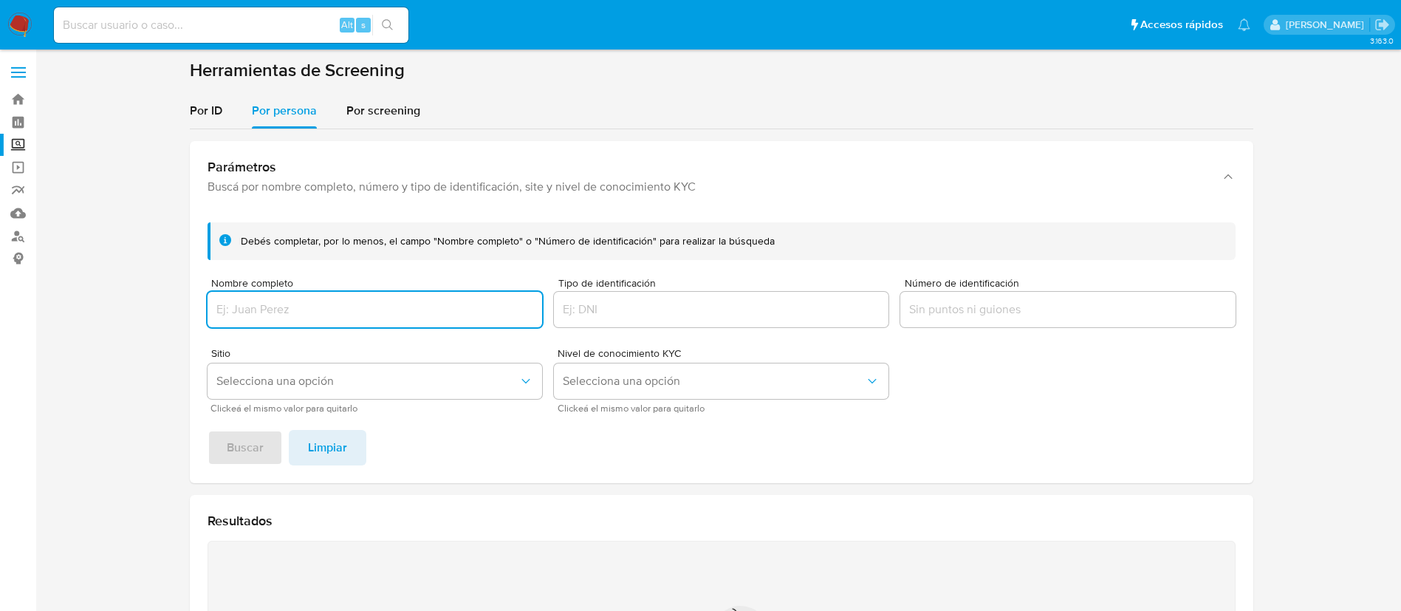
click at [345, 300] on input "Nombre completo" at bounding box center [375, 309] width 335 height 19
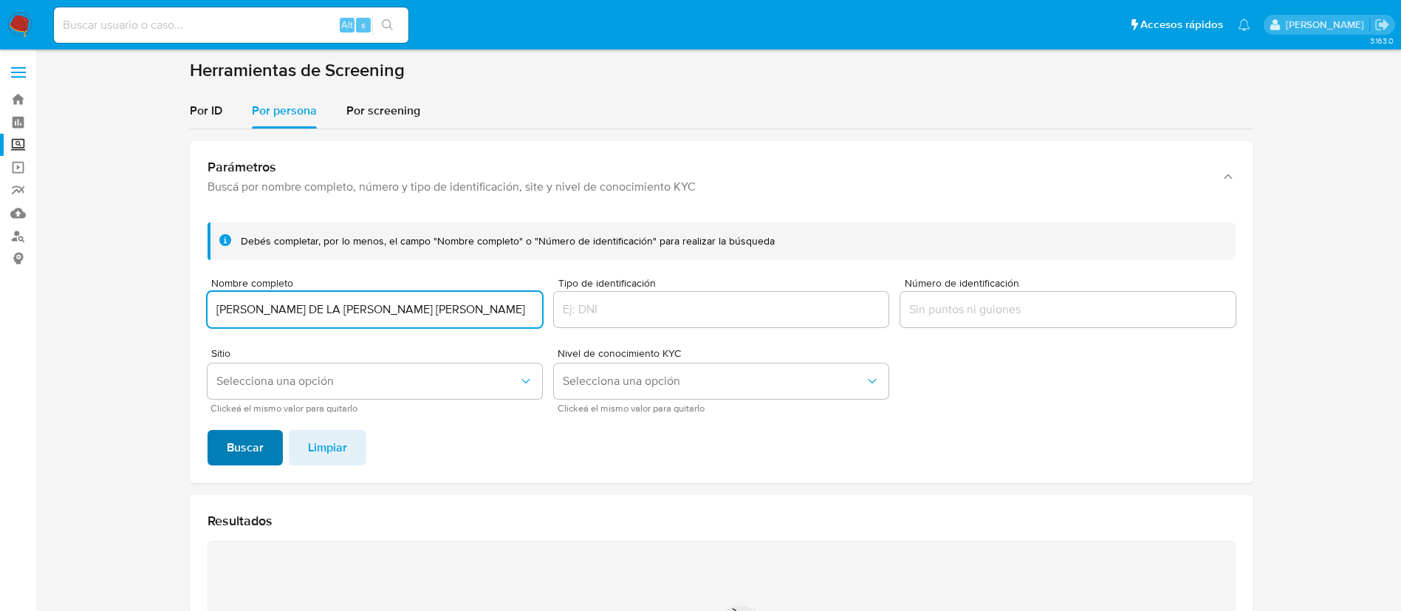
type input "[PERSON_NAME] DE LA [PERSON_NAME] [PERSON_NAME]"
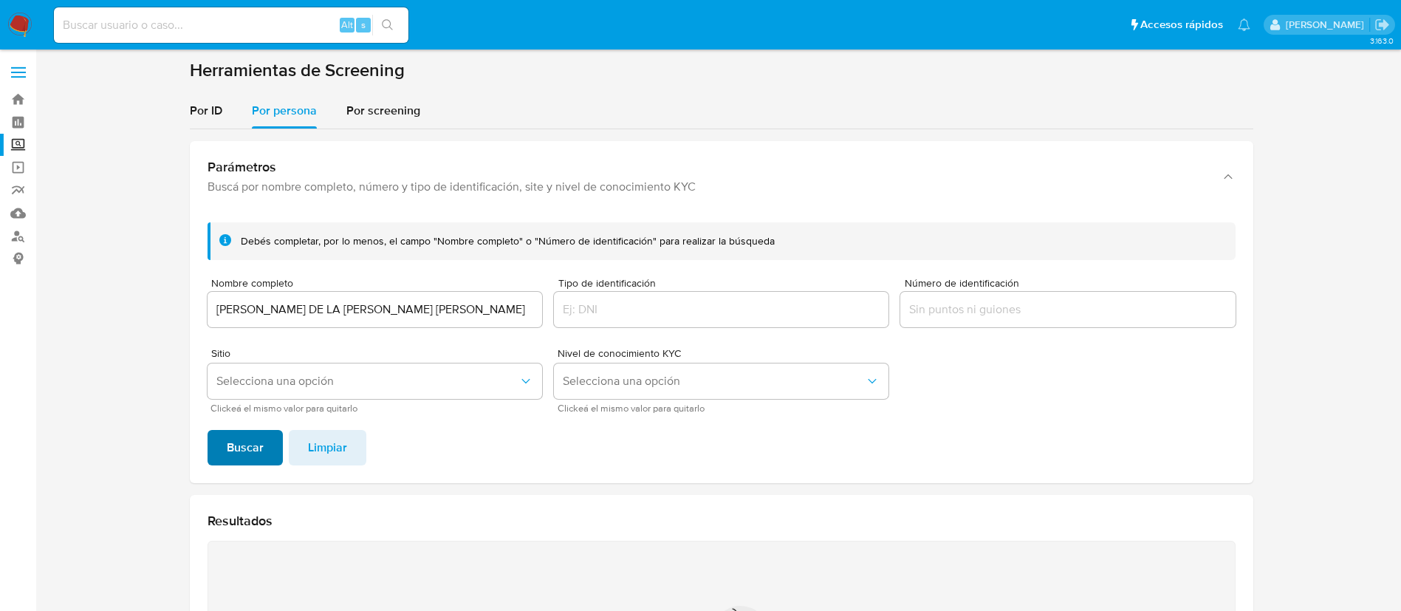
click at [260, 444] on span "Buscar" at bounding box center [245, 447] width 37 height 32
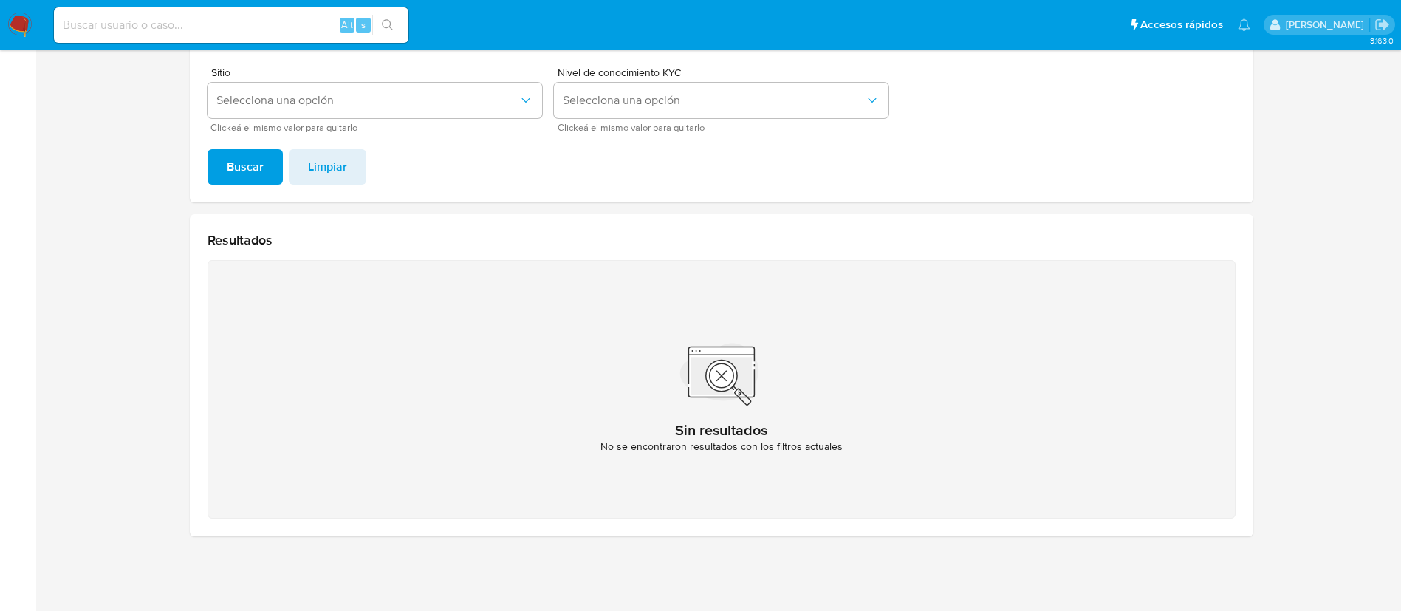
scroll to position [59, 0]
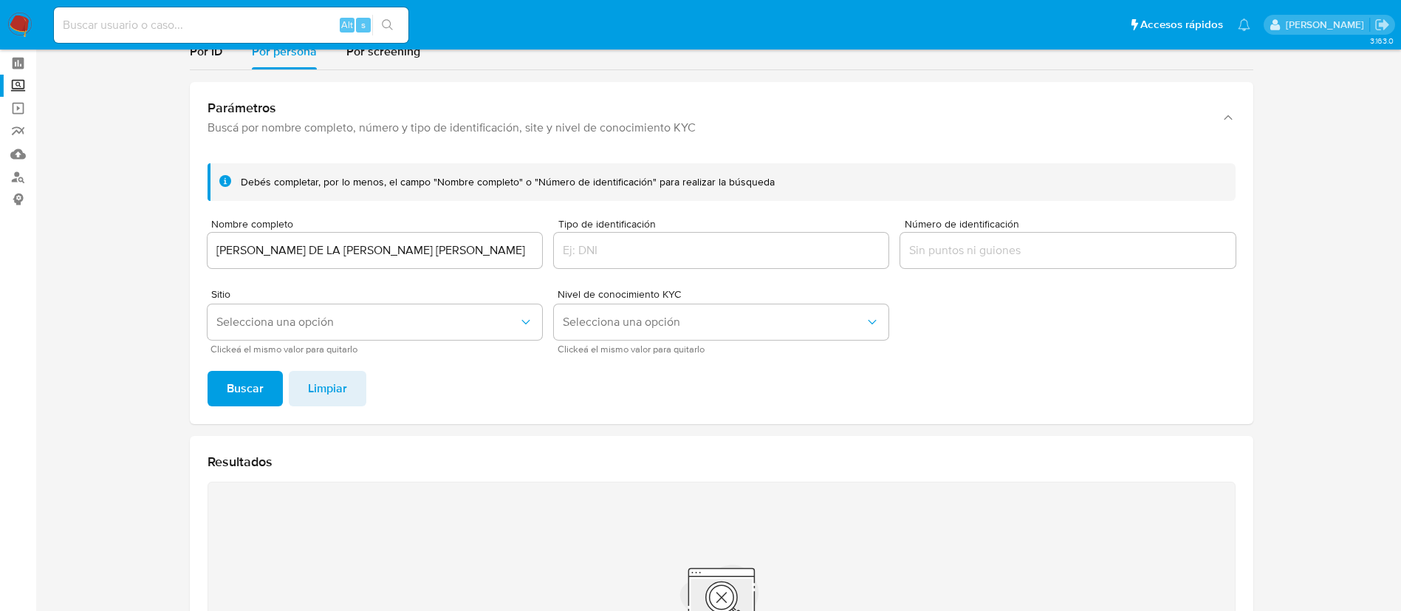
click at [388, 248] on input "[PERSON_NAME] DE LA [PERSON_NAME] [PERSON_NAME]" at bounding box center [375, 250] width 335 height 19
click at [388, 248] on input "DANIEL ABRAHAM DE LA GARZA BONILA" at bounding box center [375, 250] width 335 height 19
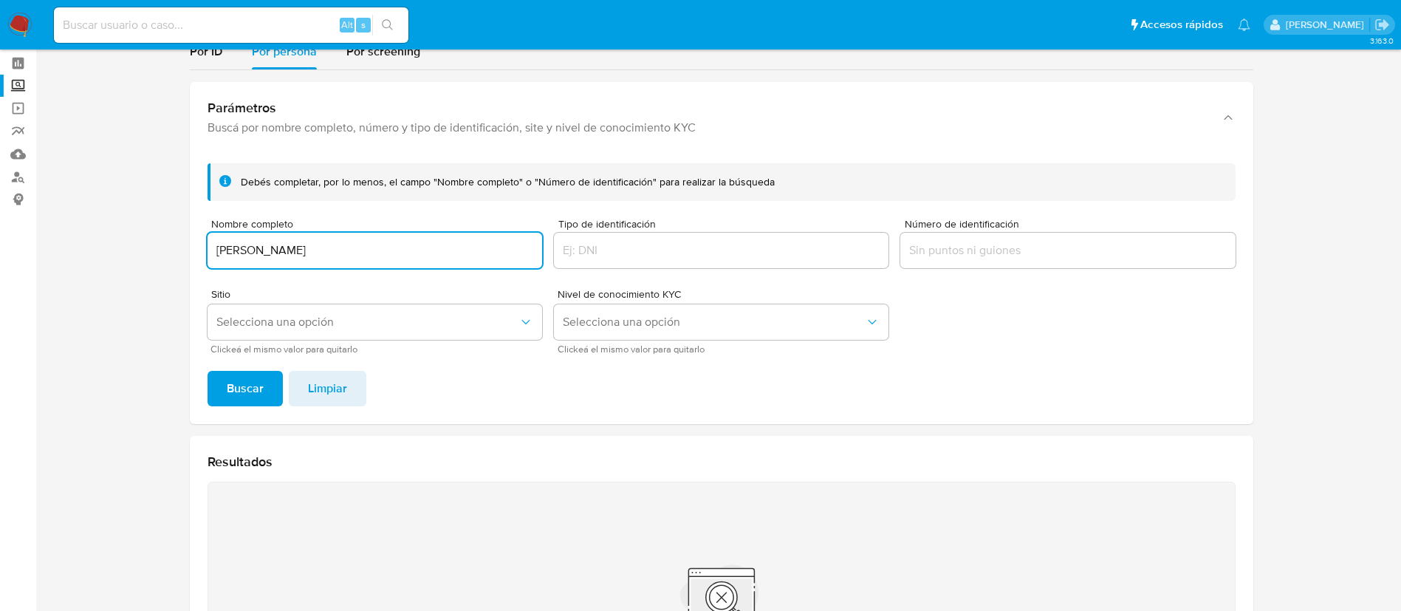
click at [256, 386] on span "Buscar" at bounding box center [245, 388] width 37 height 32
click at [423, 247] on input "ANGELICA CARRILLO RIOS" at bounding box center [375, 250] width 335 height 19
click at [423, 248] on input "ANGELICA CARRILLO RIOS" at bounding box center [375, 250] width 335 height 19
type input "JOHANA NATALY DEL VALLE CUEVAS"
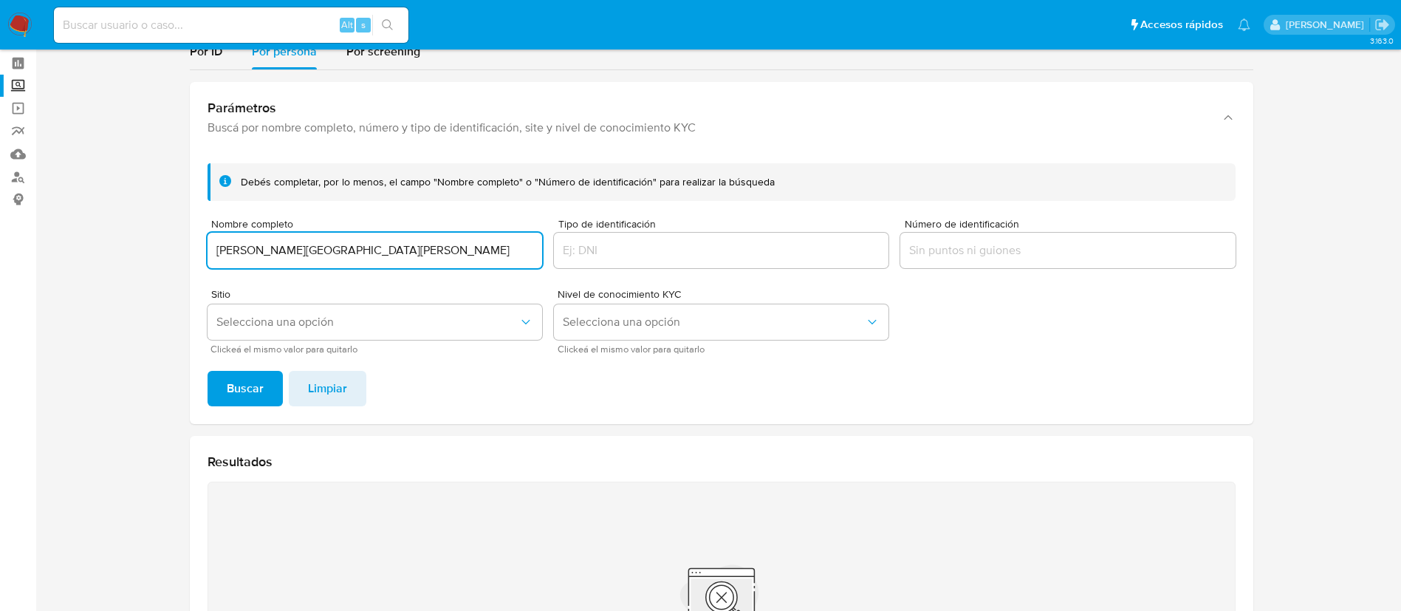
click at [267, 390] on button "Buscar" at bounding box center [245, 388] width 75 height 35
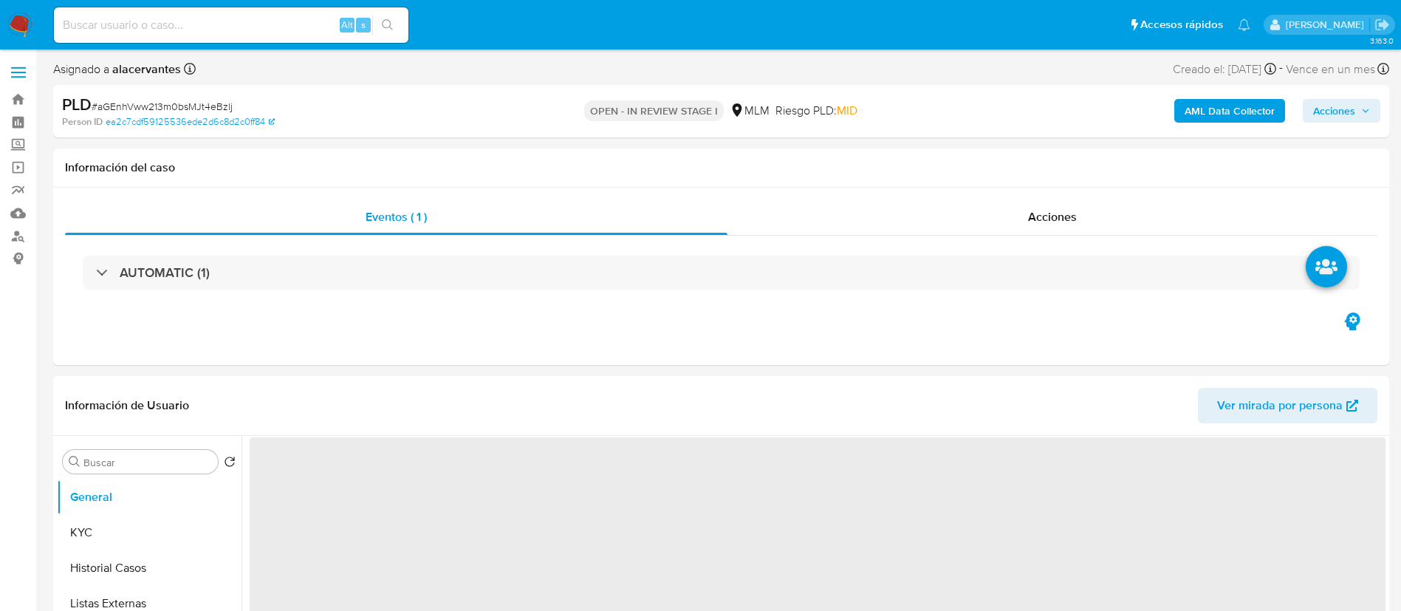
select select "10"
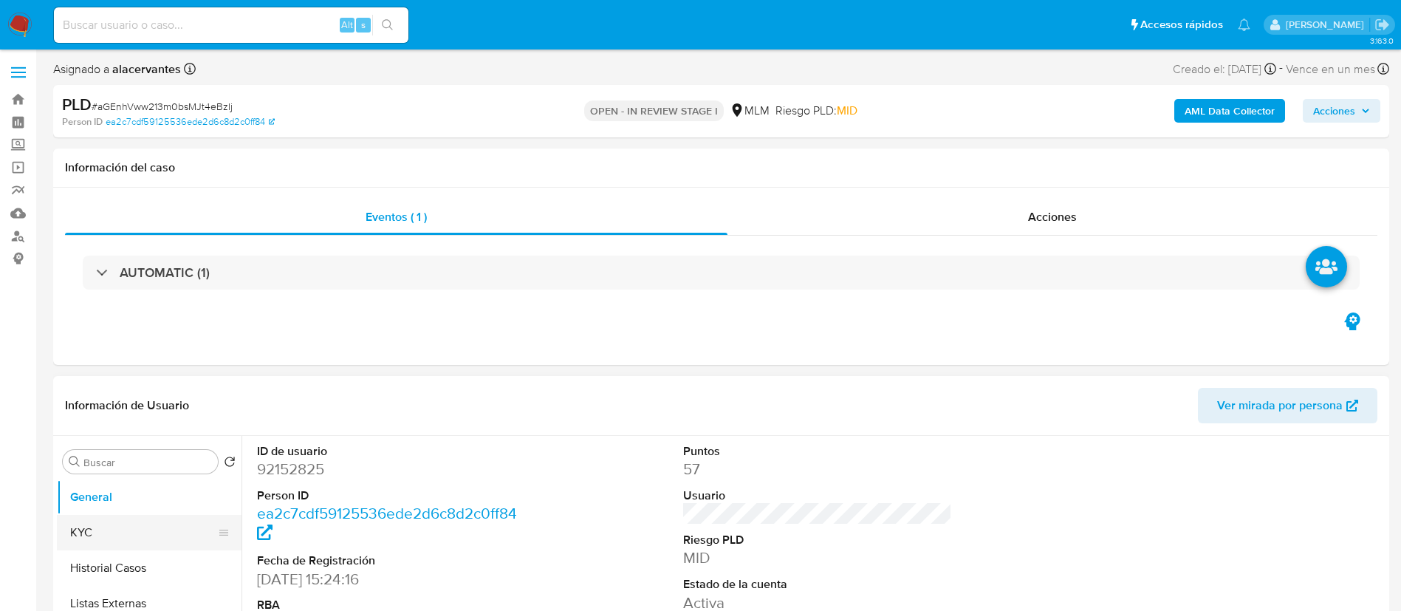
click at [191, 528] on button "KYC" at bounding box center [143, 532] width 173 height 35
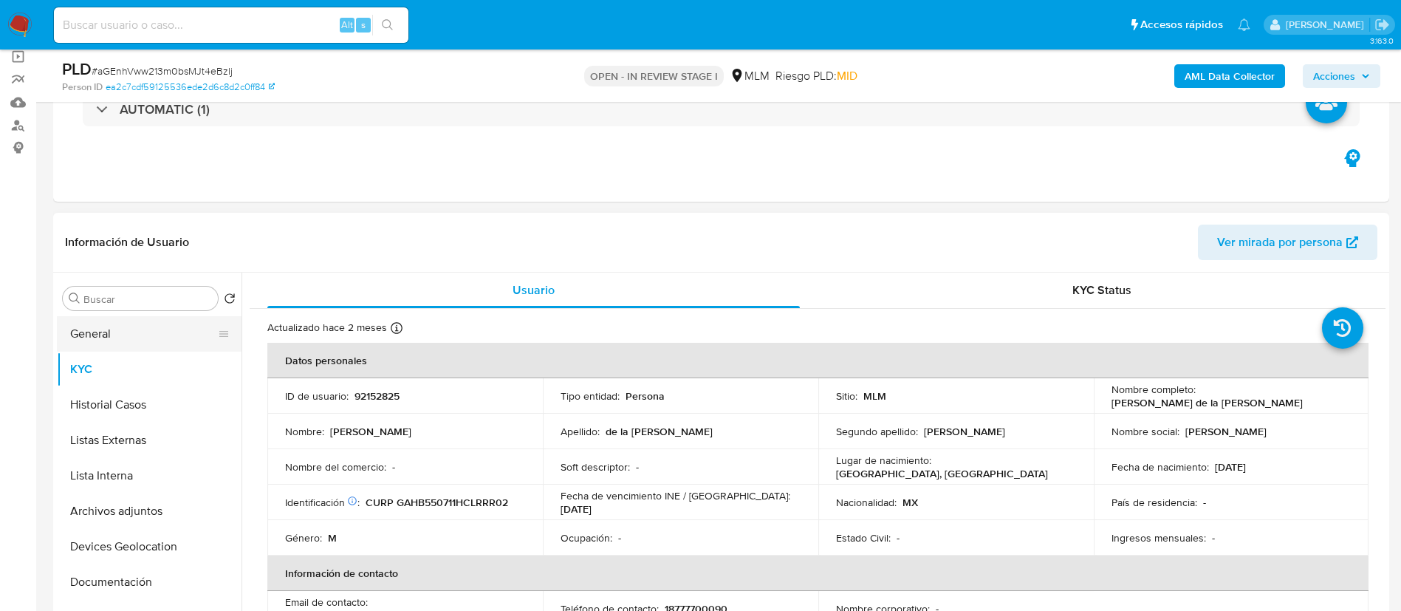
click at [162, 330] on button "General" at bounding box center [143, 333] width 173 height 35
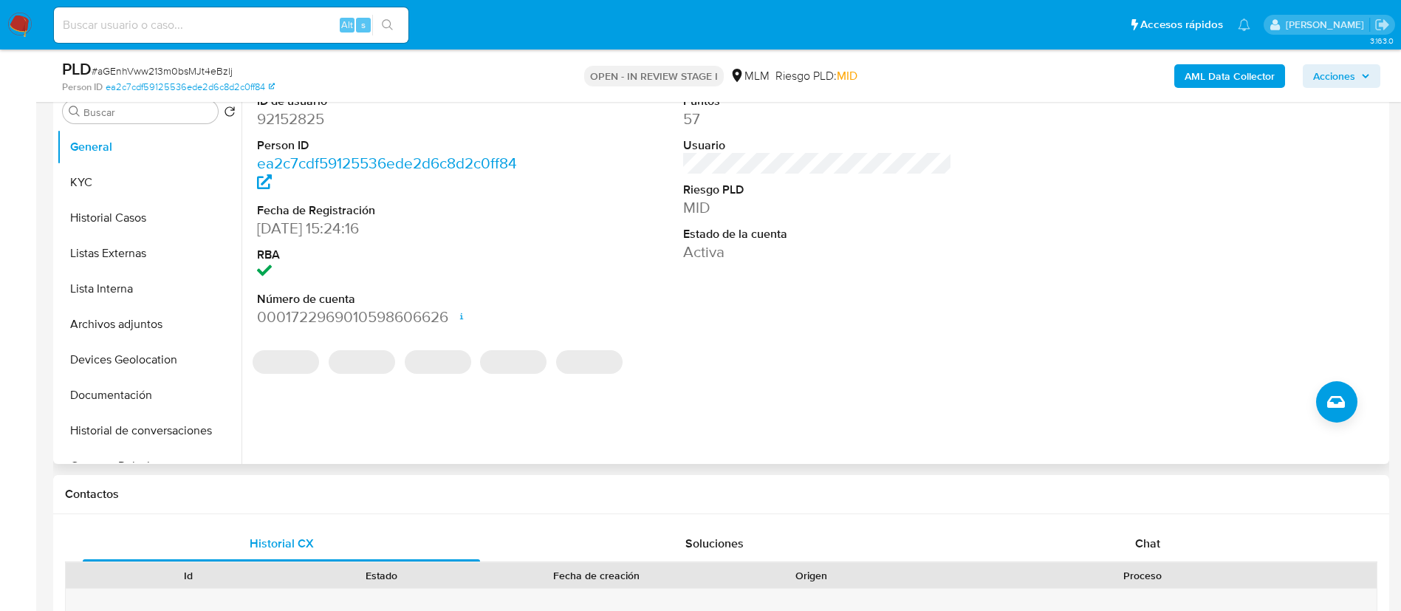
scroll to position [332, 0]
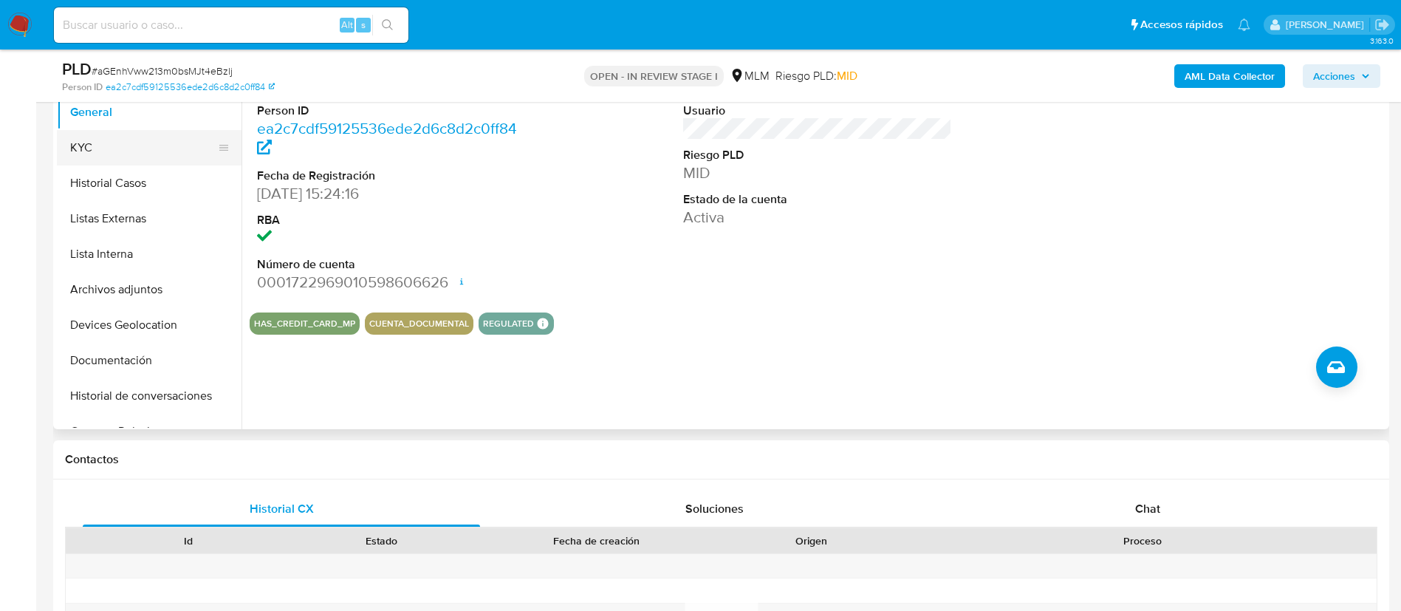
drag, startPoint x: 129, startPoint y: 155, endPoint x: 219, endPoint y: 159, distance: 90.9
click at [129, 155] on button "KYC" at bounding box center [143, 147] width 173 height 35
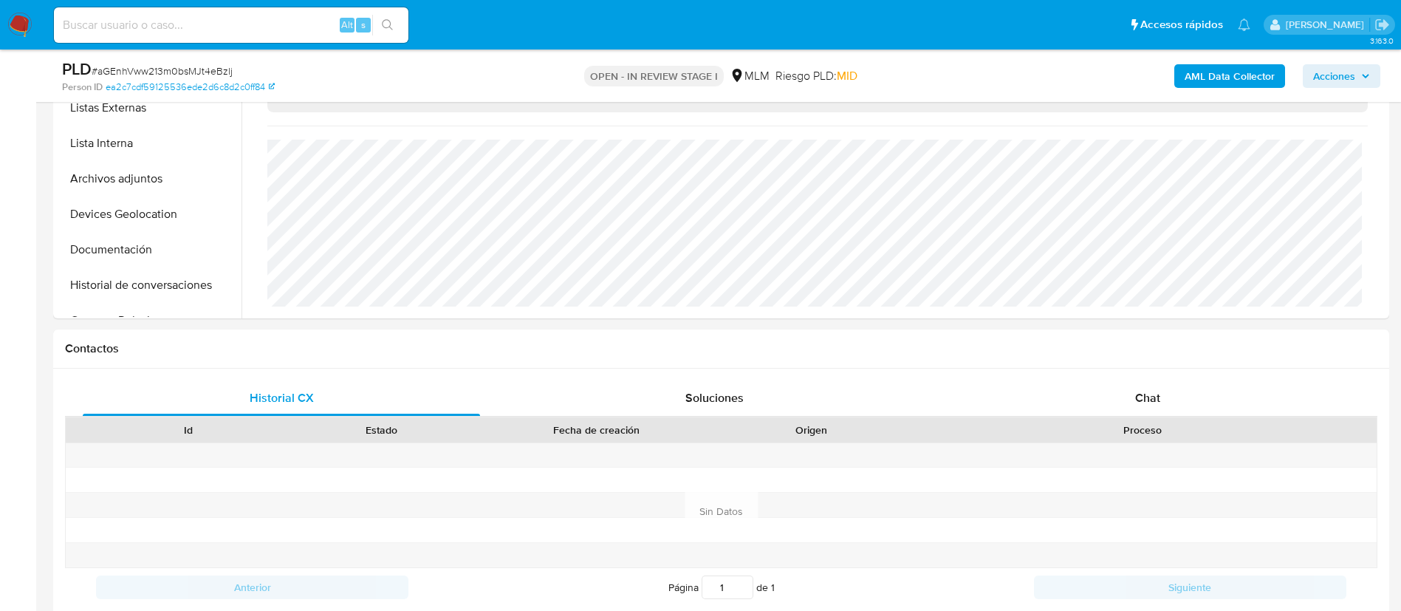
scroll to position [442, 0]
click at [1321, 77] on span "Acciones" at bounding box center [1334, 76] width 42 height 24
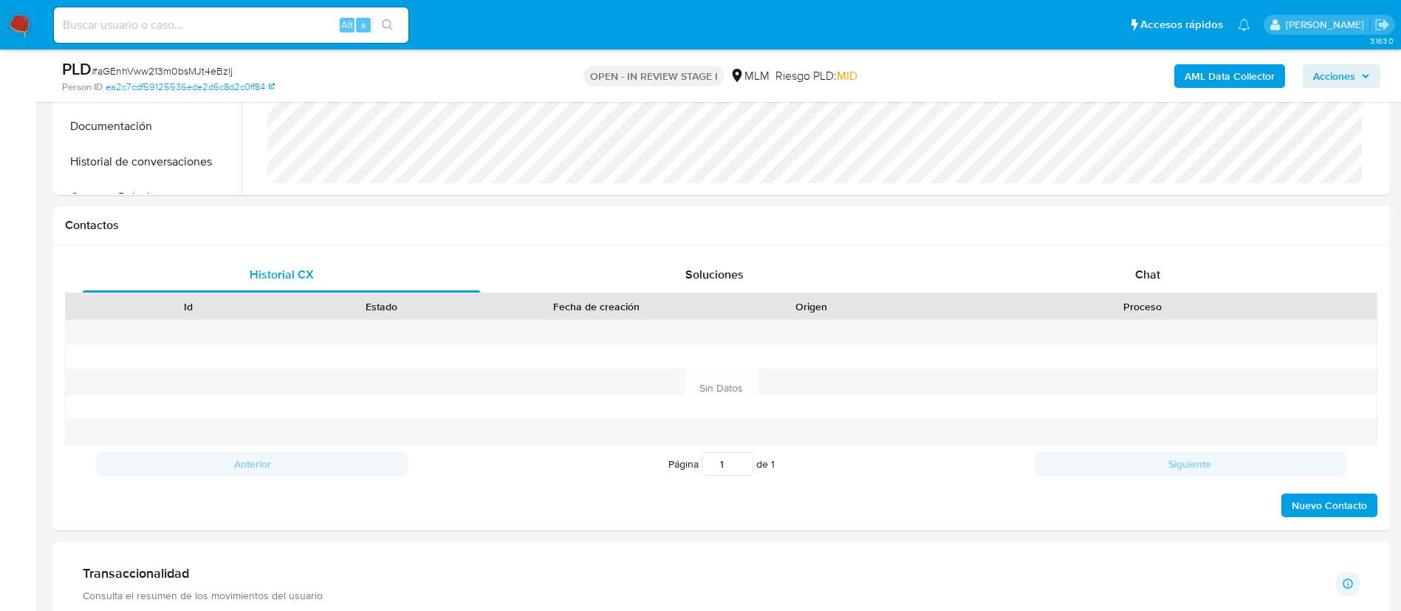
scroll to position [546, 0]
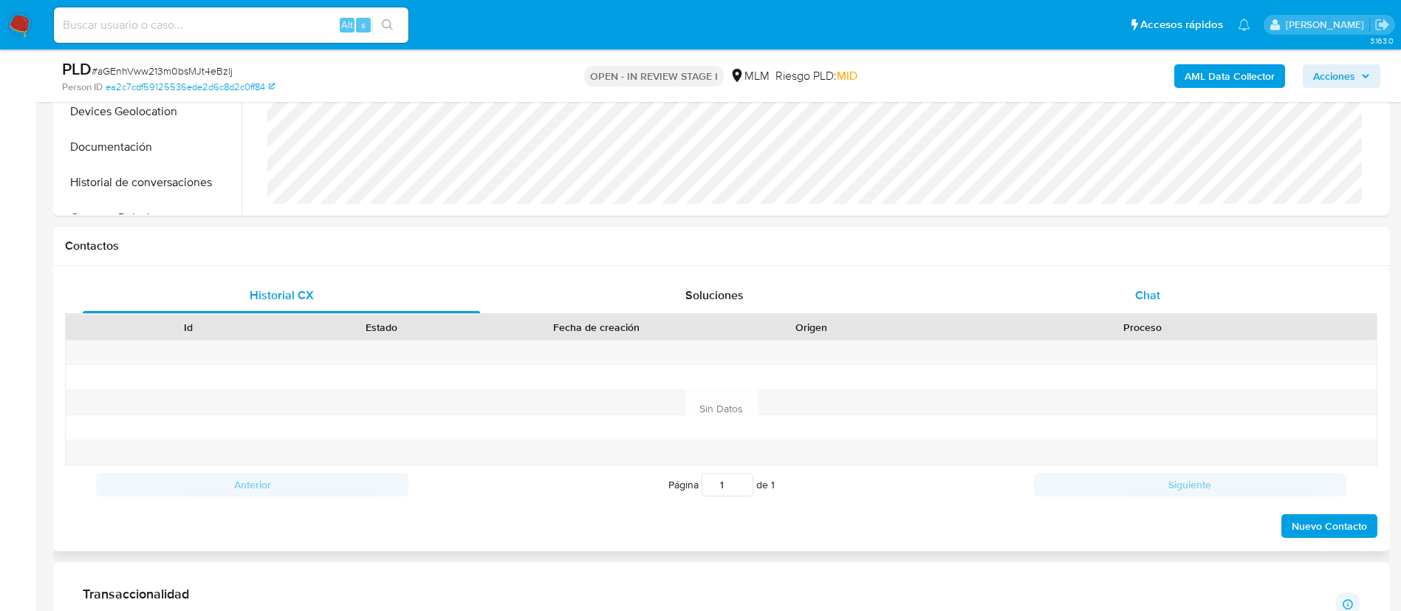
click at [1190, 284] on div "Chat" at bounding box center [1147, 295] width 397 height 35
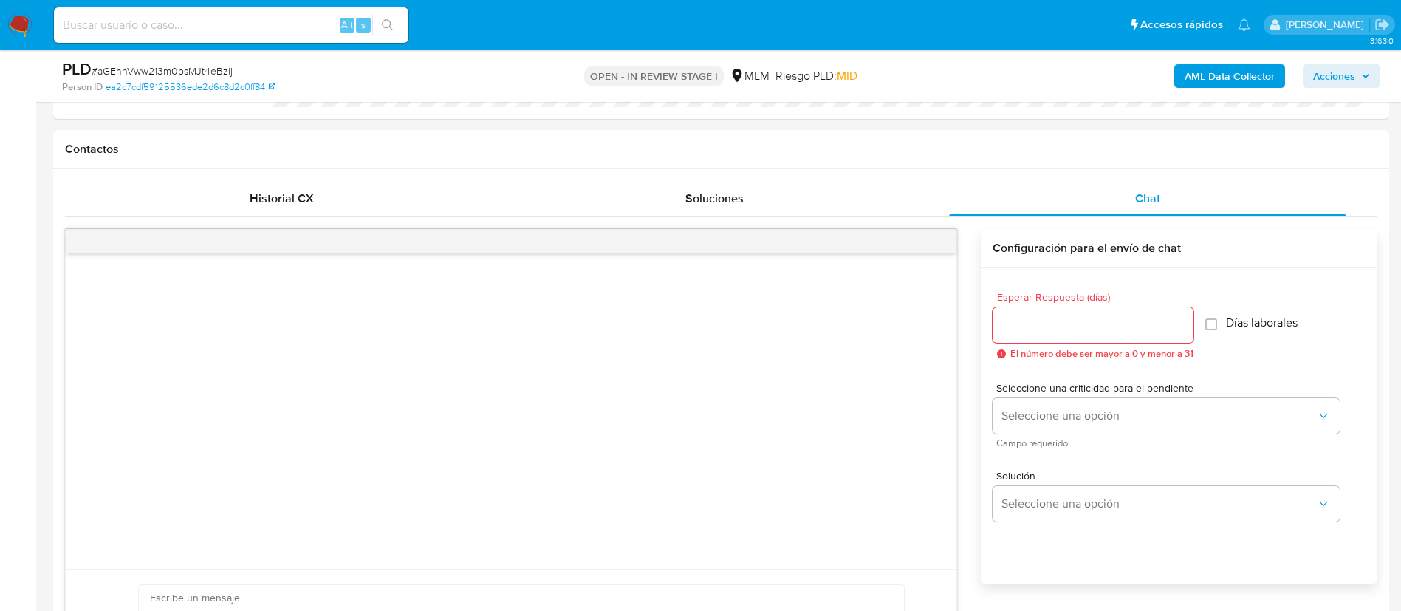
scroll to position [737, 0]
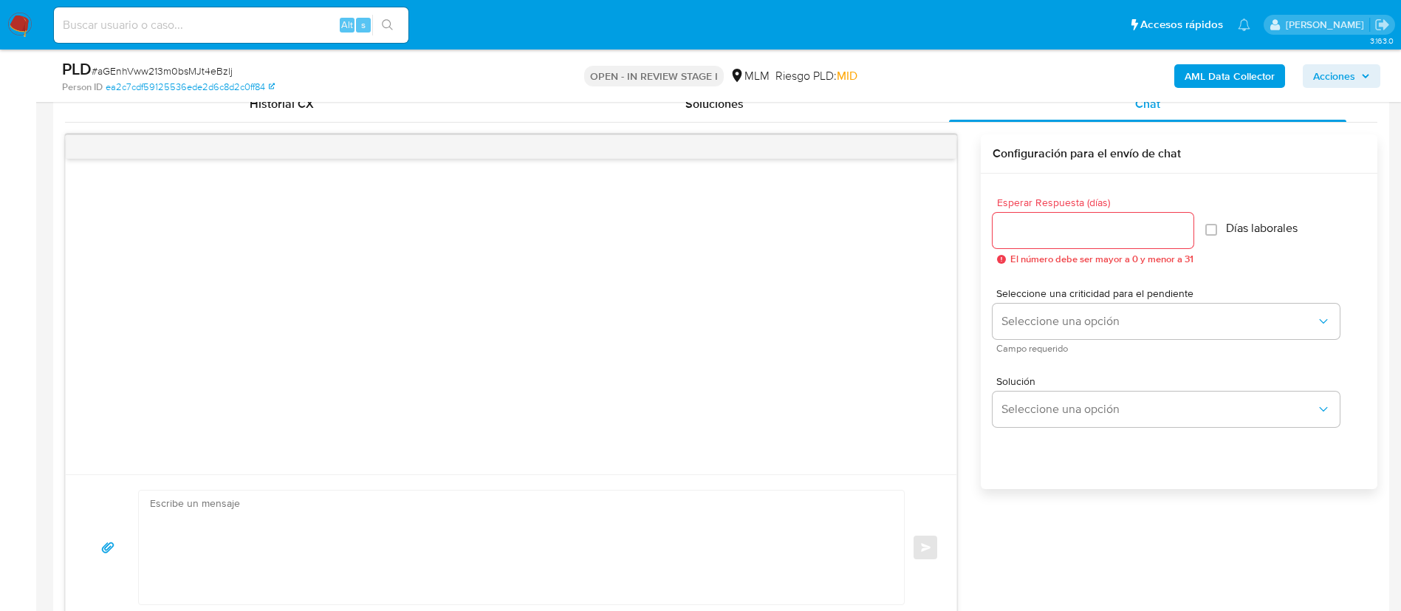
click at [1080, 235] on input "Esperar Respuesta (días)" at bounding box center [1093, 230] width 201 height 19
type input "5"
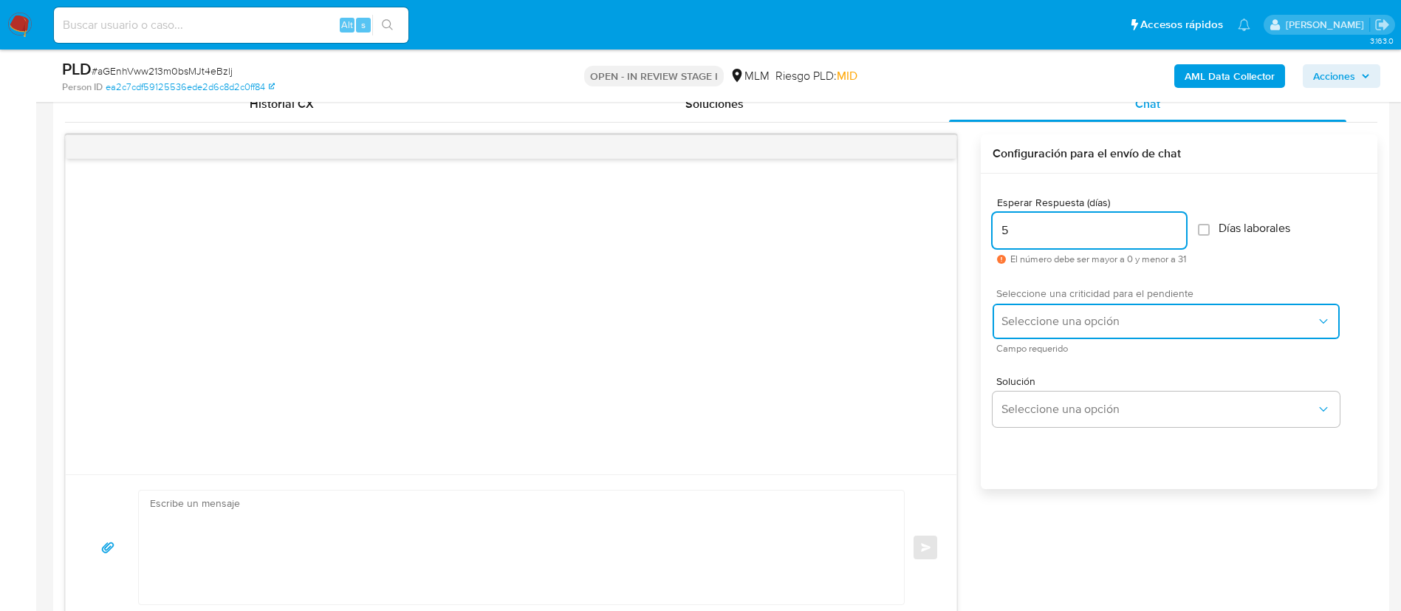
click at [1075, 316] on span "Seleccione una opción" at bounding box center [1158, 321] width 315 height 15
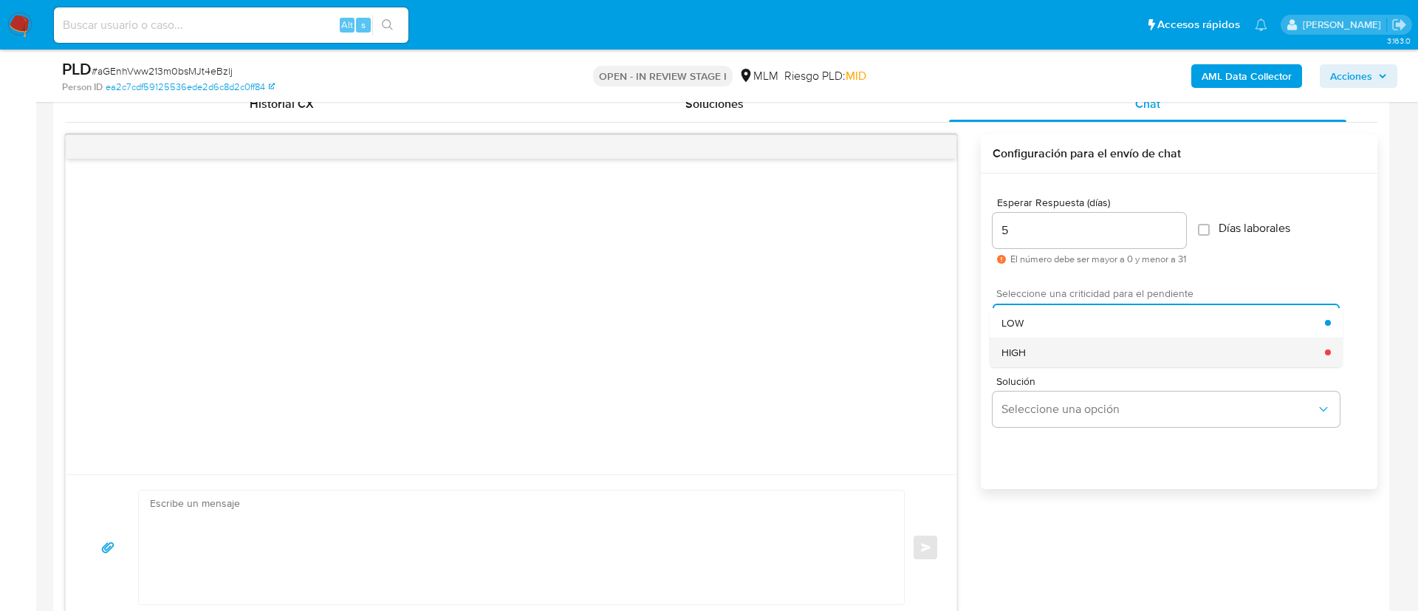
click at [1060, 352] on div "HIGH" at bounding box center [1162, 353] width 323 height 30
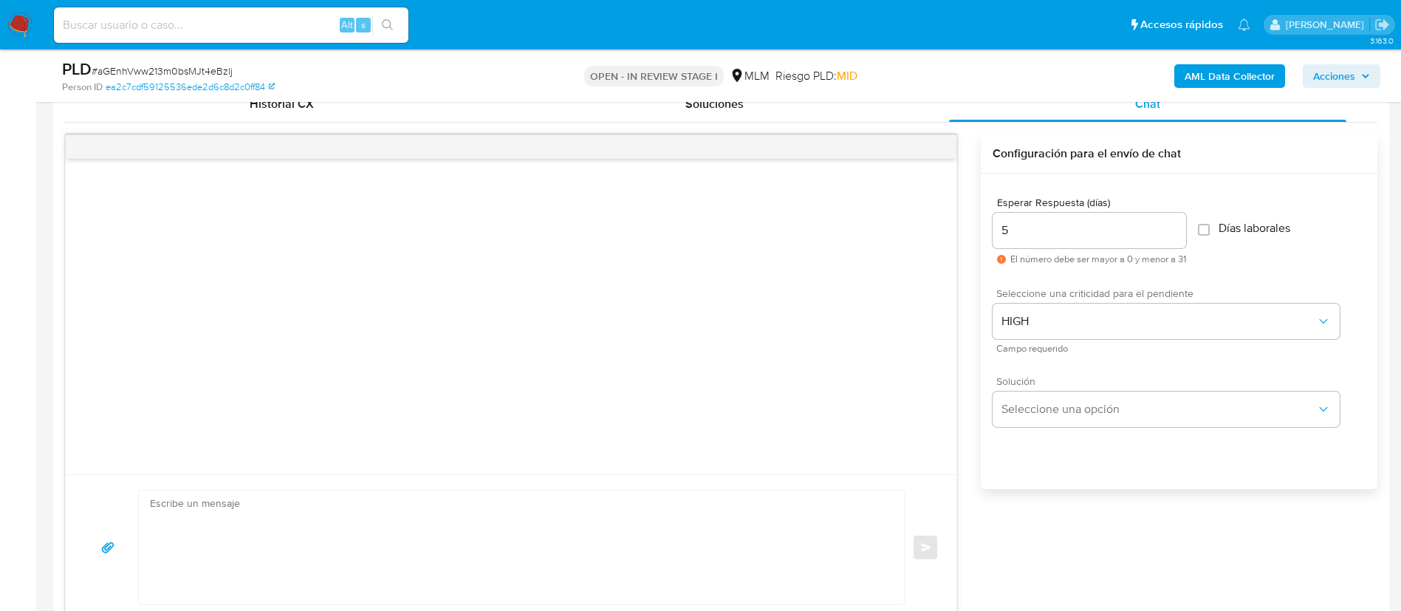
click at [1072, 388] on div "Solución Seleccione una opción" at bounding box center [1166, 401] width 347 height 51
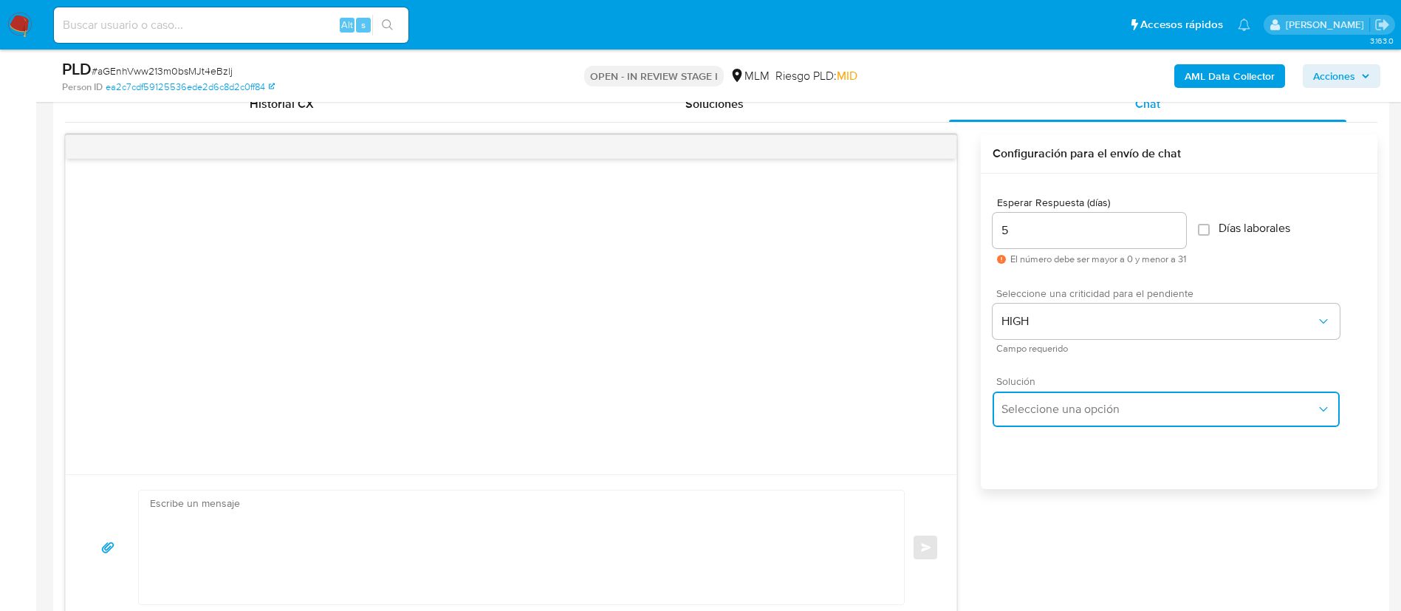
click at [1072, 397] on button "Seleccione una opción" at bounding box center [1166, 408] width 347 height 35
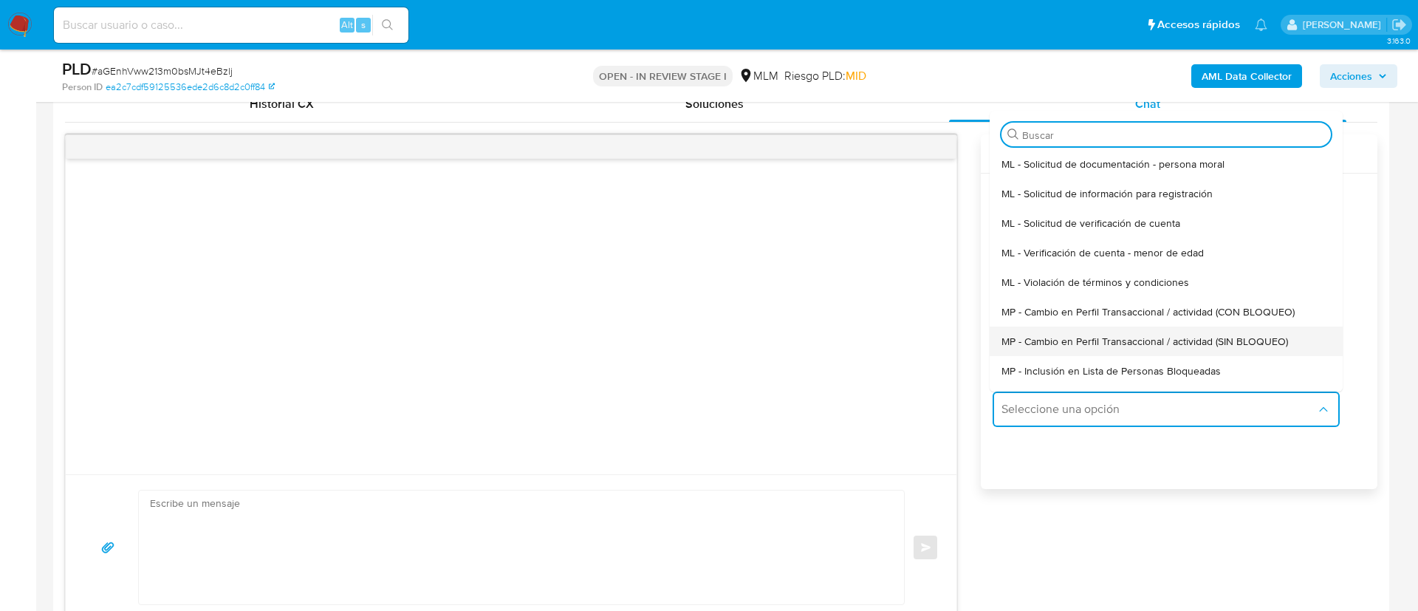
click at [1214, 343] on span "MP - Cambio en Perfil Transaccional / actividad (SIN BLOQUEO)" at bounding box center [1144, 341] width 287 height 13
type textarea "Estimado ,Te comunicamos que se ha identificado un cambio en el uso habitual de…"
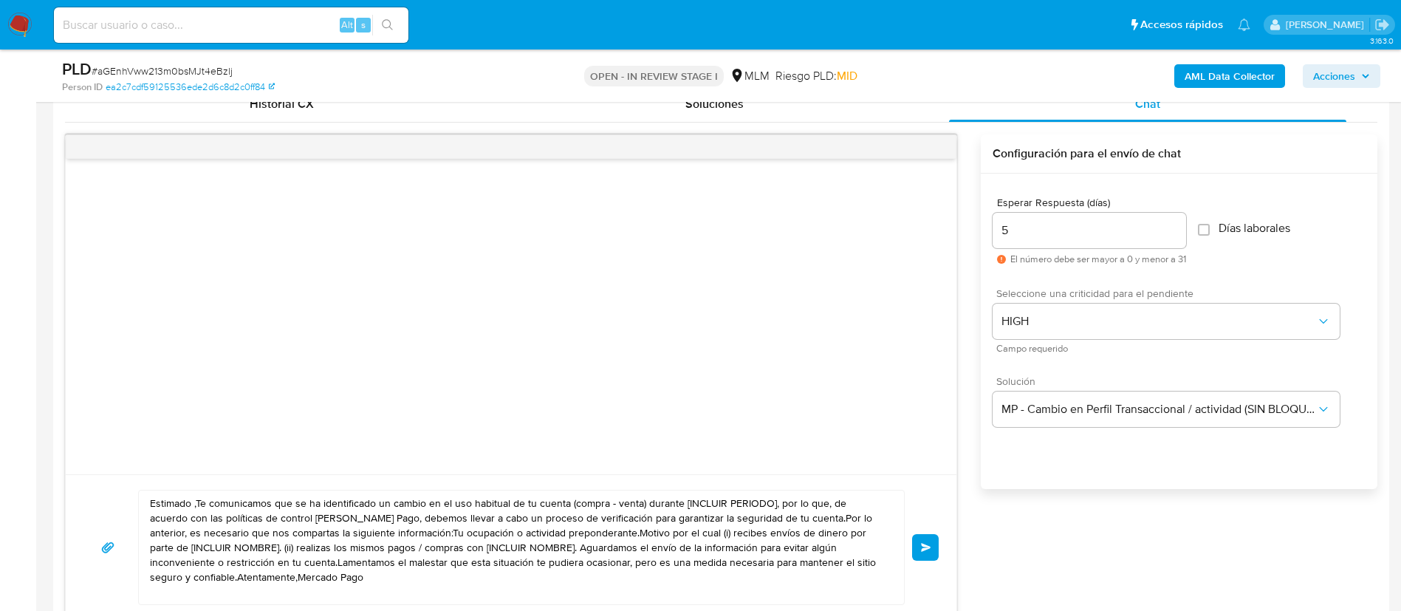
click at [510, 551] on textarea "Estimado ,Te comunicamos que se ha identificado un cambio en el uso habitual de…" at bounding box center [518, 547] width 736 height 114
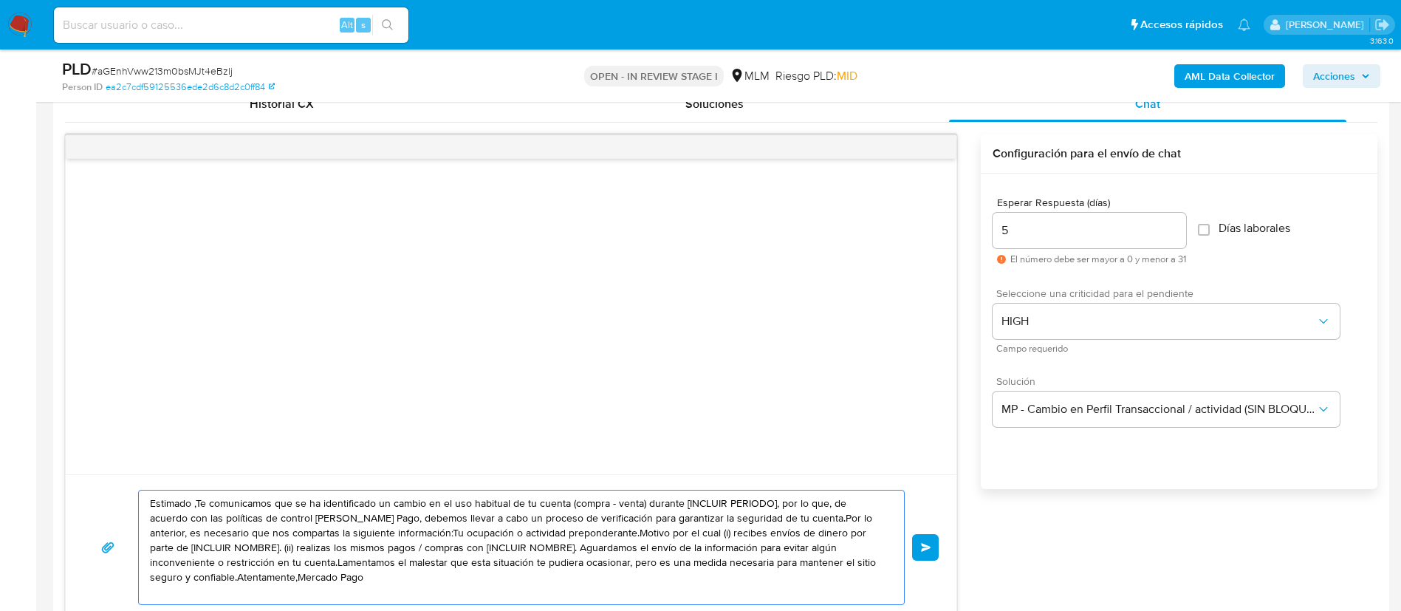
click at [510, 551] on textarea "Estimado ,Te comunicamos que se ha identificado un cambio en el uso habitual de…" at bounding box center [518, 547] width 736 height 114
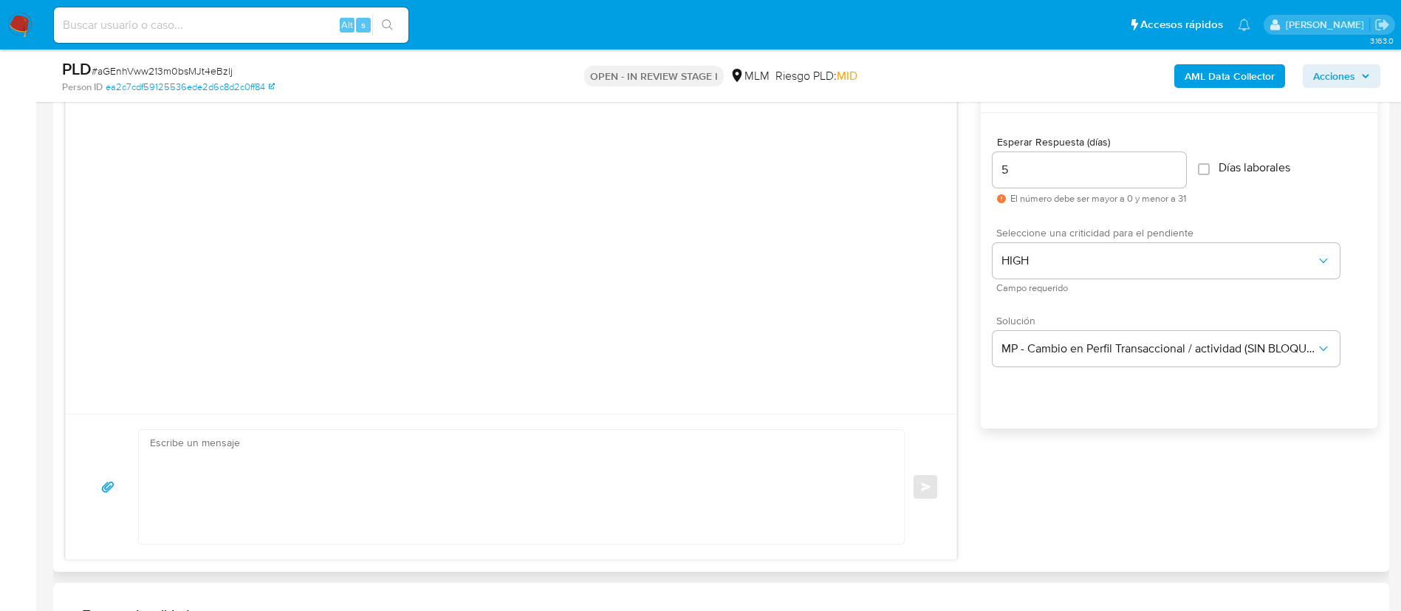
scroll to position [848, 0]
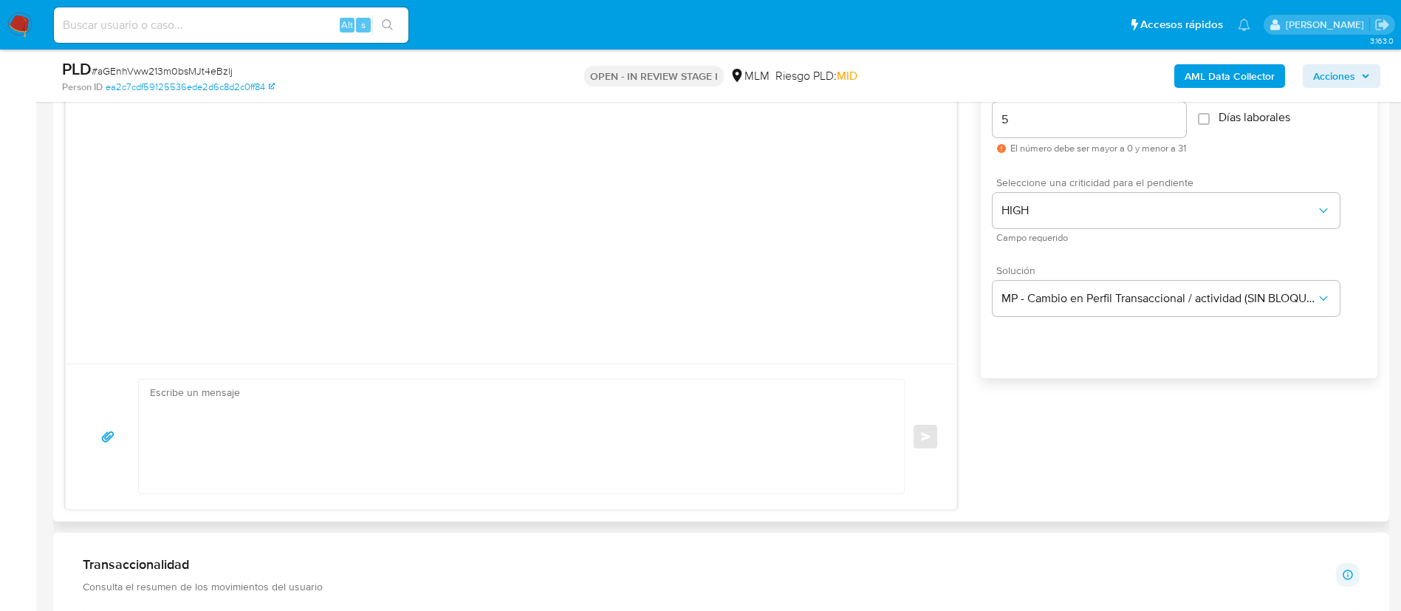
drag, startPoint x: 521, startPoint y: 397, endPoint x: 524, endPoint y: 408, distance: 12.0
click at [524, 401] on textarea at bounding box center [518, 437] width 736 height 114
paste textarea "Estimado Jorge, Te comunicamos que se ha identificado un cambio en el uso habit…"
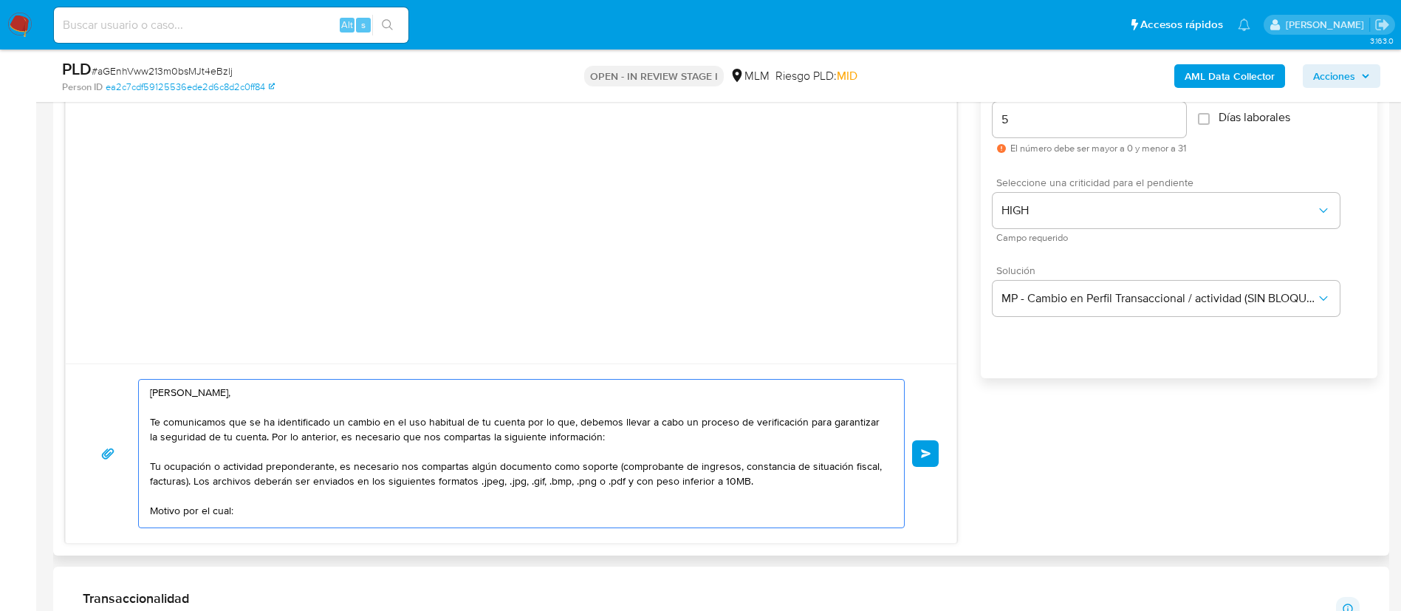
click at [207, 397] on textarea "Estimado Jorge, Te comunicamos que se ha identificado un cambio en el uso habit…" at bounding box center [518, 454] width 736 height 148
click at [208, 395] on textarea "Estimado Jorge, Te comunicamos que se ha identificado un cambio en el uso habit…" at bounding box center [518, 454] width 736 height 148
click at [205, 395] on textarea "Estimado Jorge, Te comunicamos que se ha identificado un cambio en el uso habit…" at bounding box center [518, 454] width 736 height 148
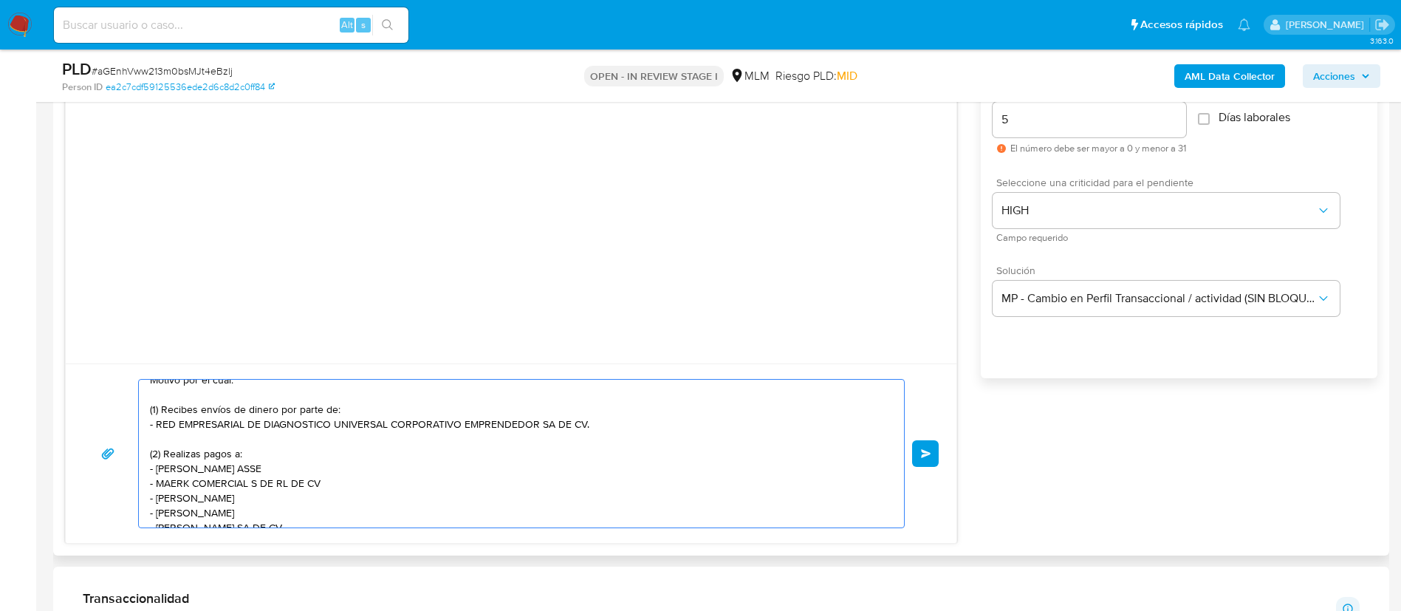
scroll to position [202, 0]
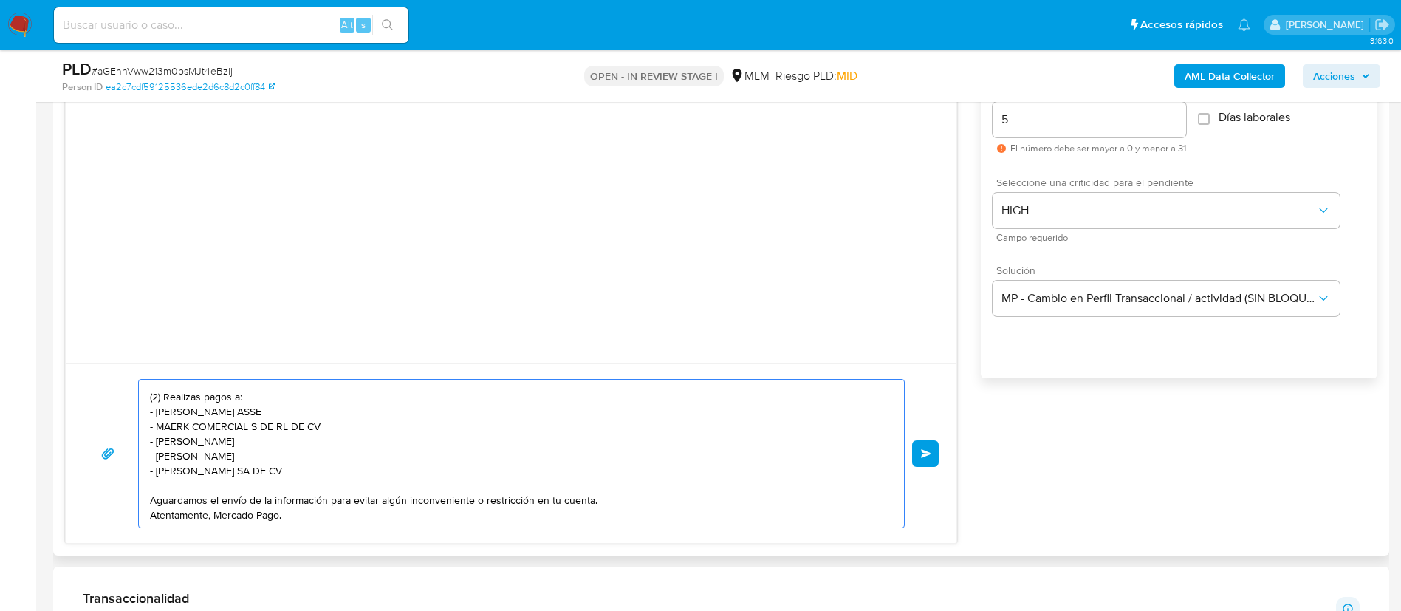
drag, startPoint x: 162, startPoint y: 489, endPoint x: 331, endPoint y: 462, distance: 171.3
click at [329, 456] on textarea "Estimado Bernardo, Te comunicamos que se ha identificado un cambio en el uso ha…" at bounding box center [518, 454] width 736 height 148
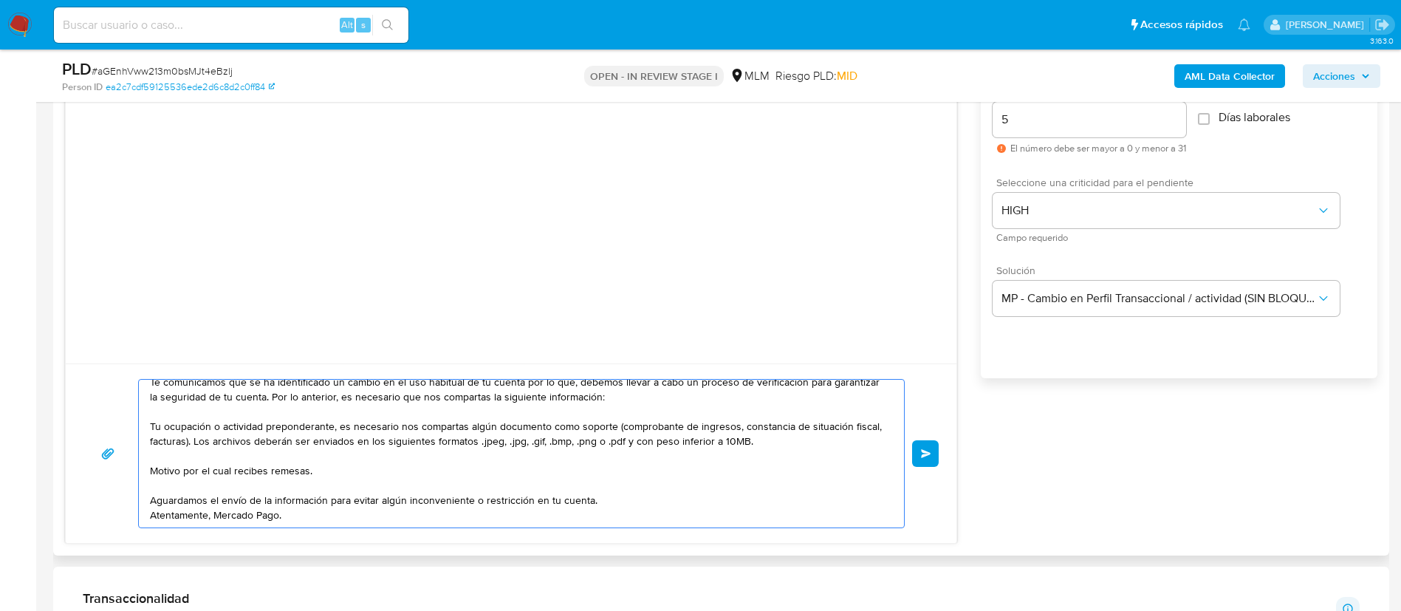
scroll to position [0, 0]
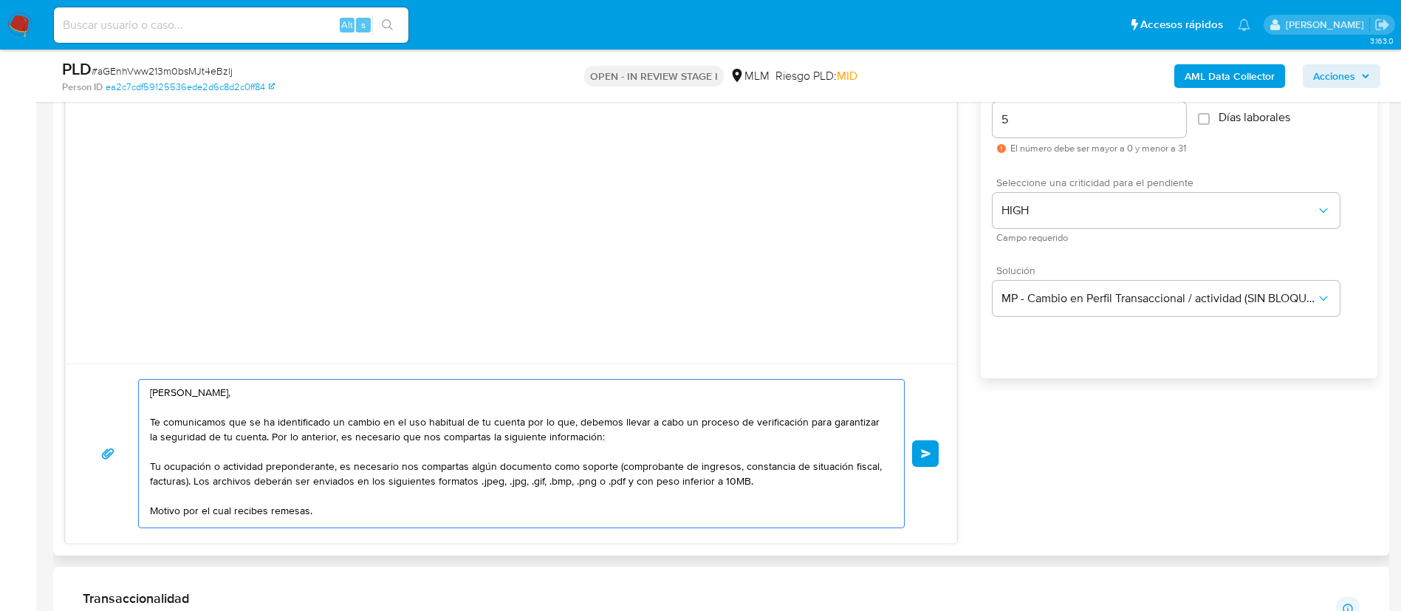
click at [151, 462] on textarea "Estimado Bernardo, Te comunicamos que se ha identificado un cambio en el uso ha…" at bounding box center [518, 454] width 736 height 148
type textarea "Estimado Bernardo, Te comunicamos que se ha identificado un cambio en el uso ha…"
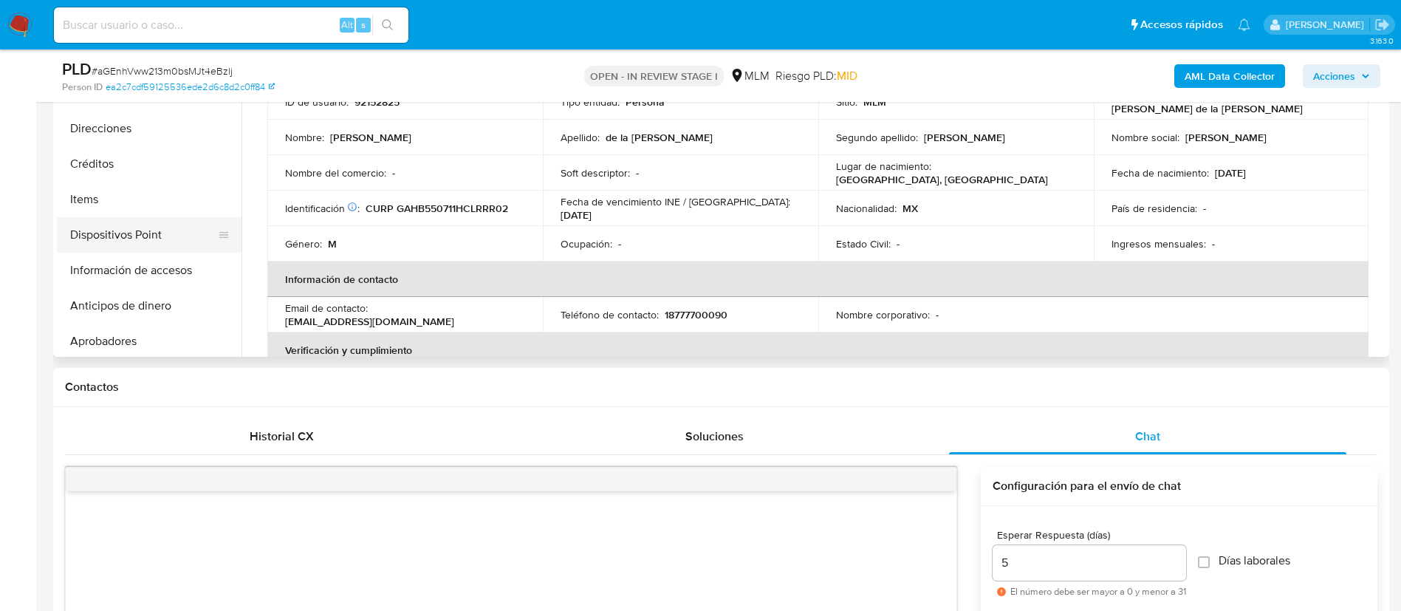
scroll to position [332, 0]
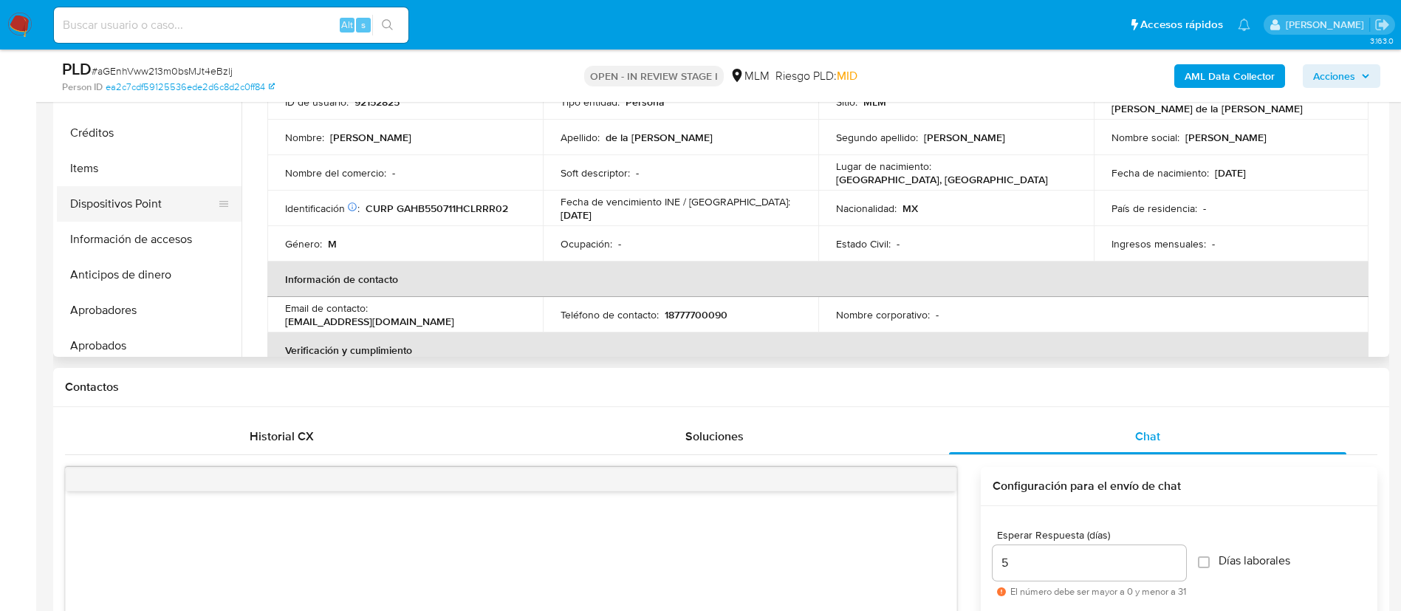
click at [149, 207] on button "Dispositivos Point" at bounding box center [143, 203] width 173 height 35
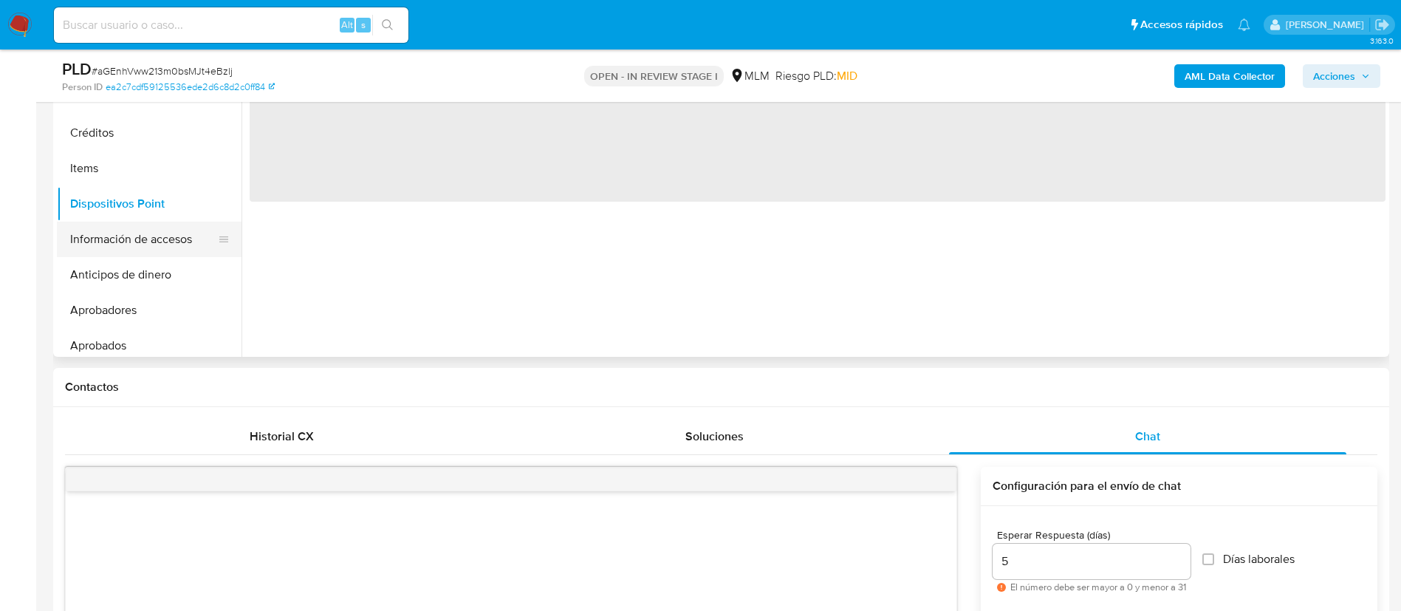
click at [149, 244] on button "Información de accesos" at bounding box center [143, 239] width 173 height 35
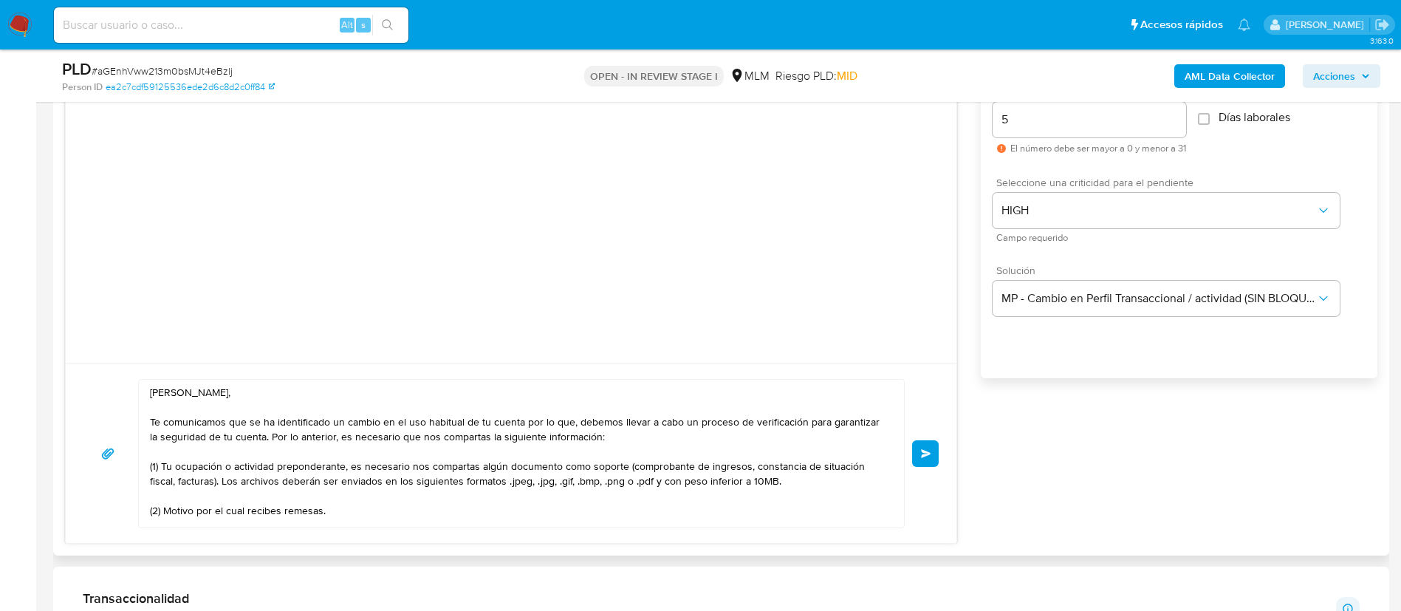
scroll to position [55, 0]
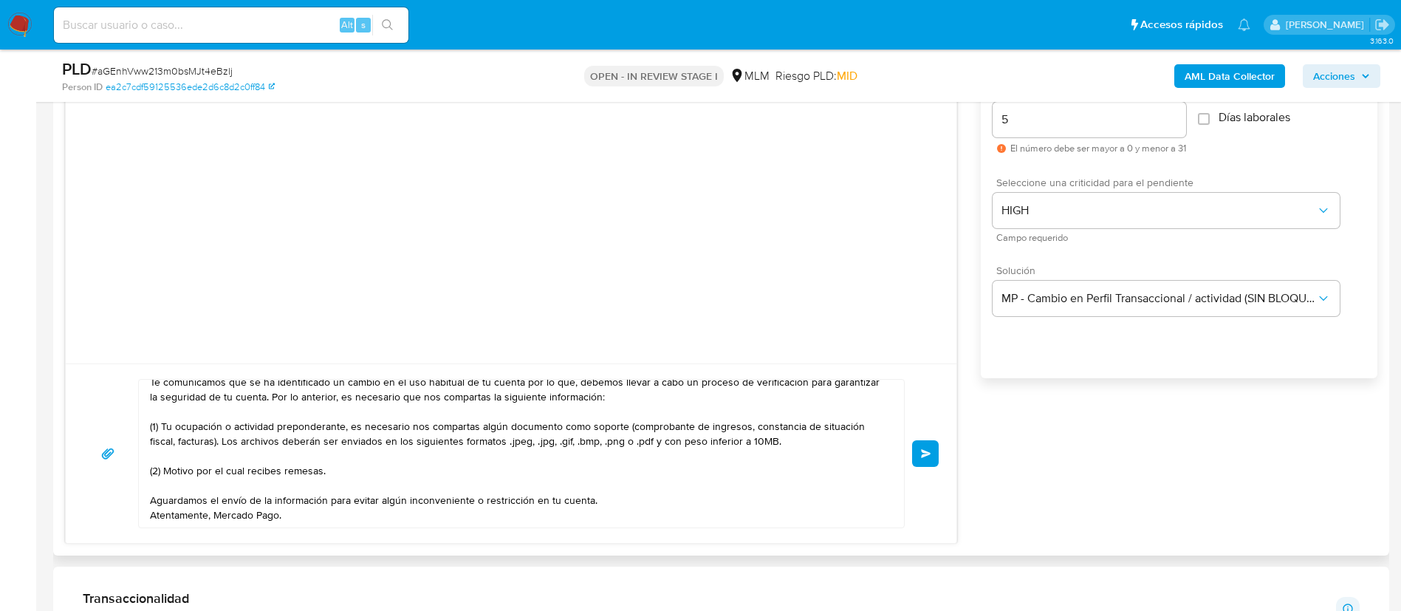
click at [564, 498] on textarea "Estimado Bernardo, Te comunicamos que se ha identificado un cambio en el uso ha…" at bounding box center [518, 454] width 736 height 148
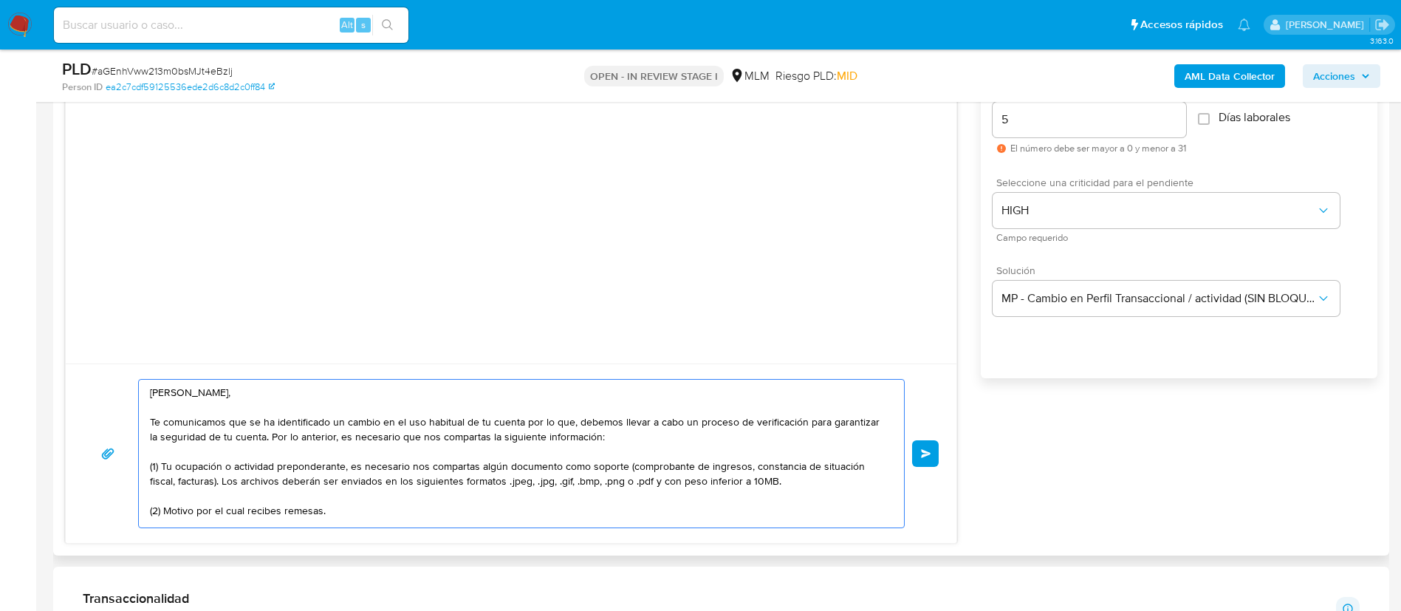
scroll to position [737, 0]
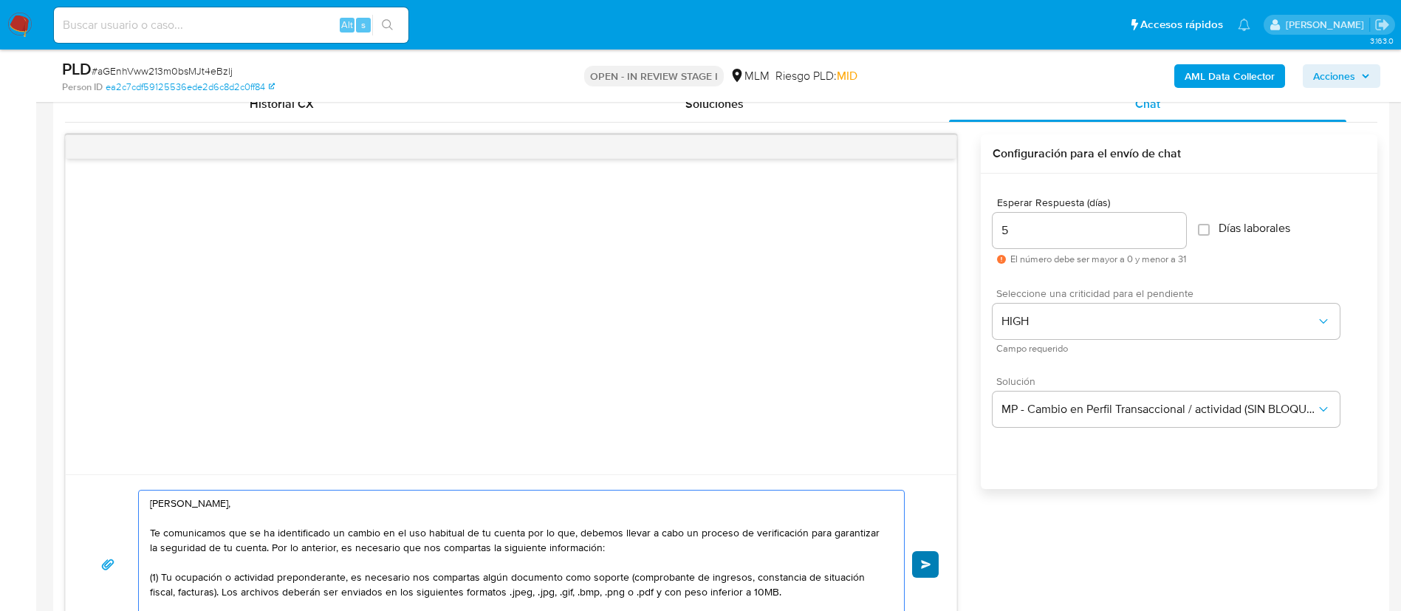
click at [930, 550] on div "Estimado Bernardo, Te comunicamos que se ha identificado un cambio en el uso ha…" at bounding box center [510, 564] width 855 height 149
click at [934, 569] on button "Enviar" at bounding box center [925, 564] width 27 height 27
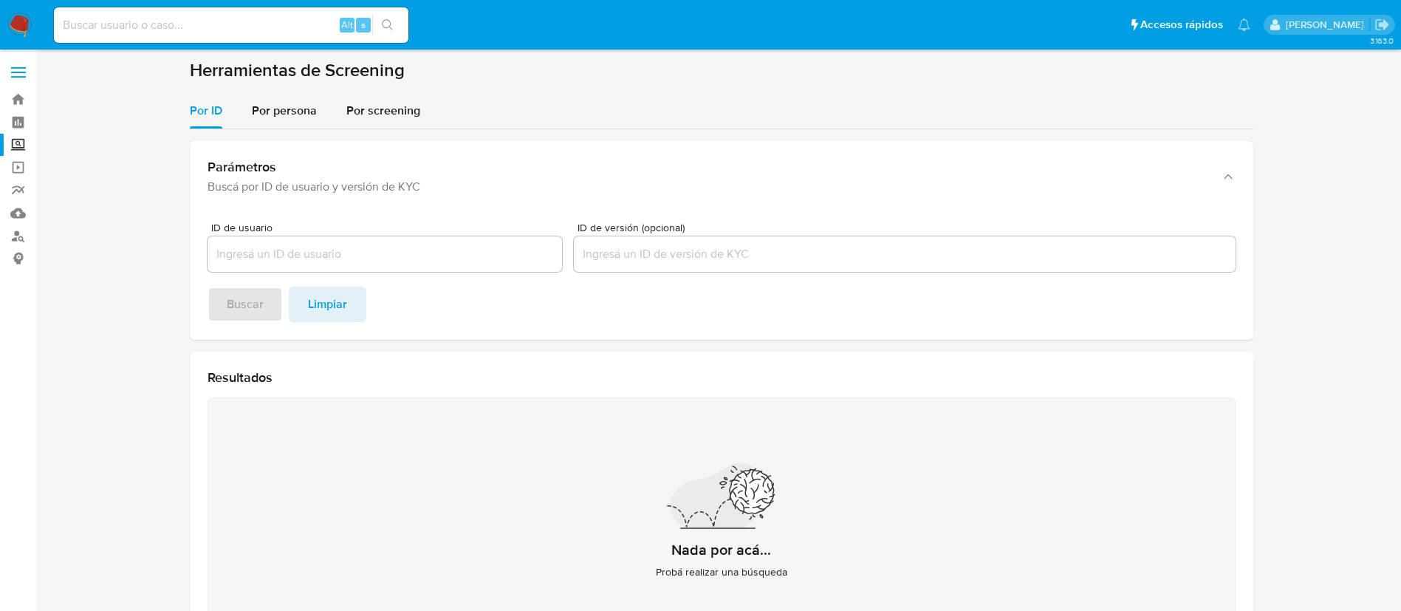
click at [22, 29] on img at bounding box center [19, 25] width 25 height 25
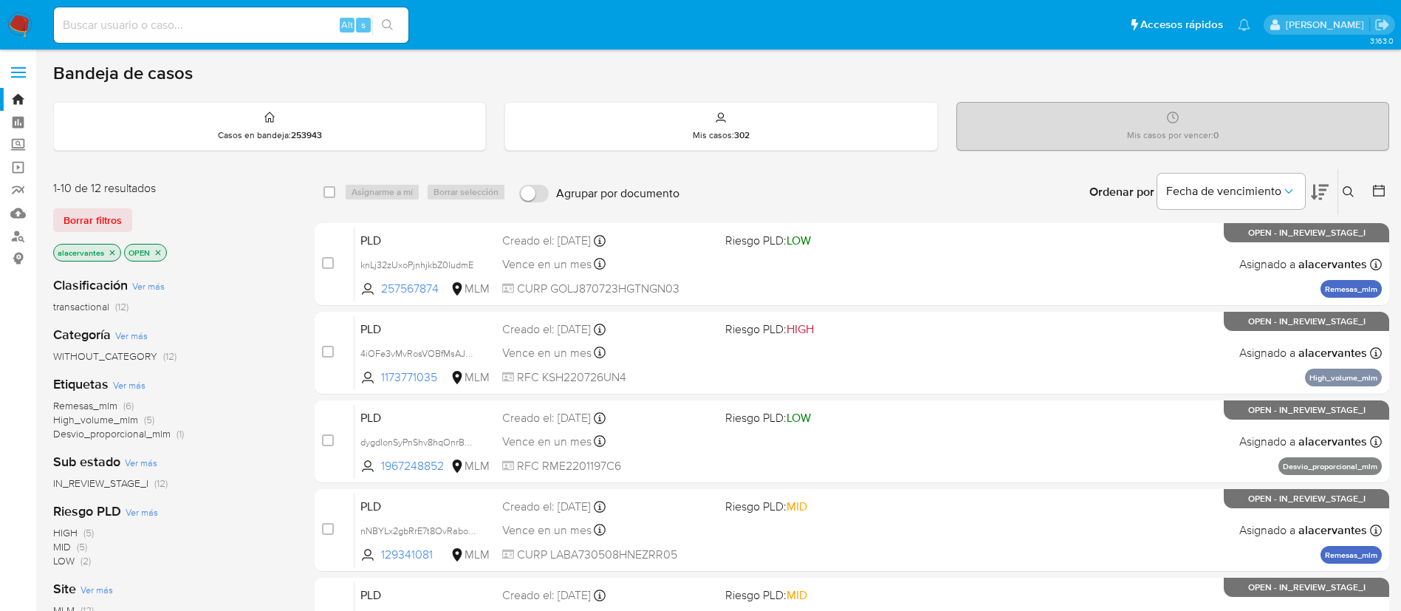
drag, startPoint x: 1360, startPoint y: 196, endPoint x: 1340, endPoint y: 195, distance: 19.3
click at [1360, 196] on button at bounding box center [1350, 192] width 24 height 18
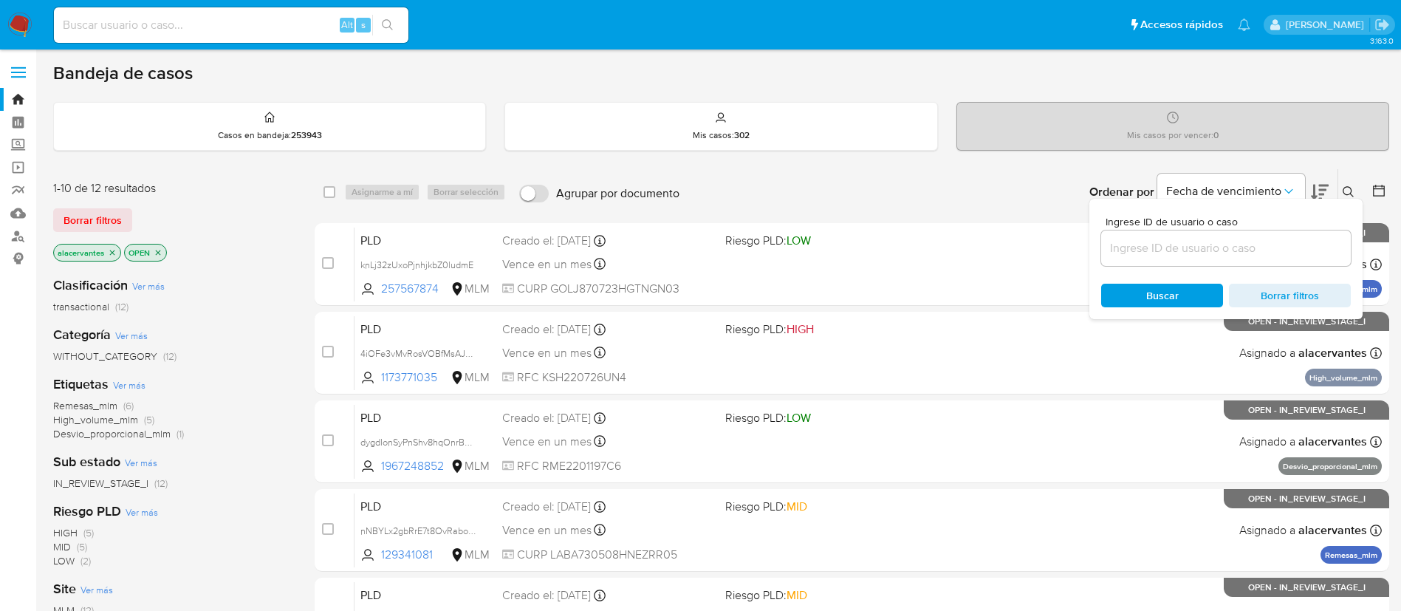
click at [1148, 256] on input at bounding box center [1226, 248] width 250 height 19
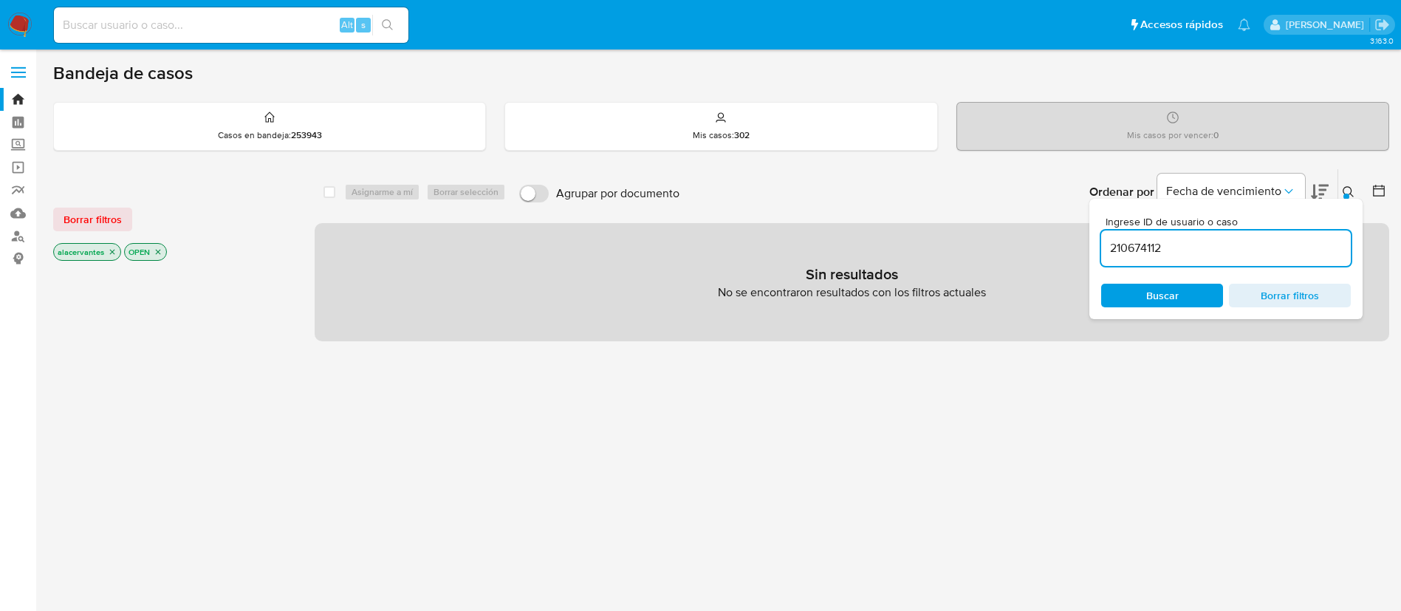
click at [1196, 241] on input "210674112" at bounding box center [1226, 248] width 250 height 19
type input "210674112"
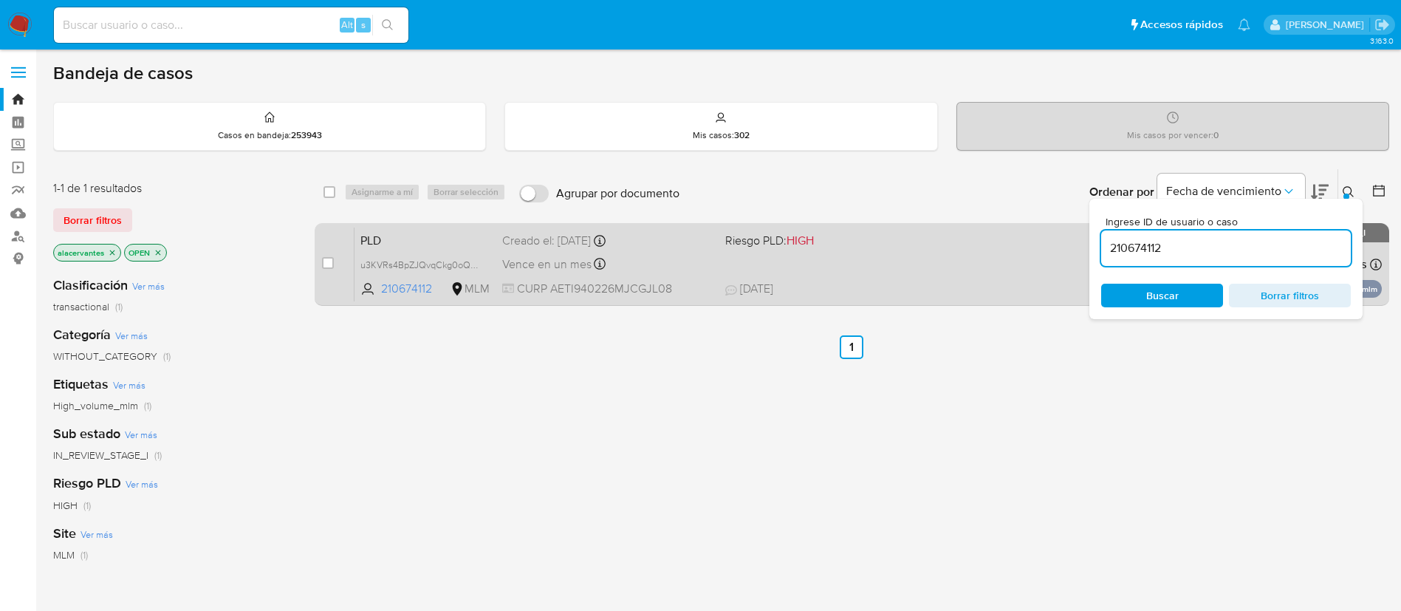
click at [939, 254] on div "PLD u3KVRs4BpZJQvqCkg0oQqR4E 210674112 MLM Riesgo PLD: HIGH Creado el: [DATE] C…" at bounding box center [868, 264] width 1027 height 75
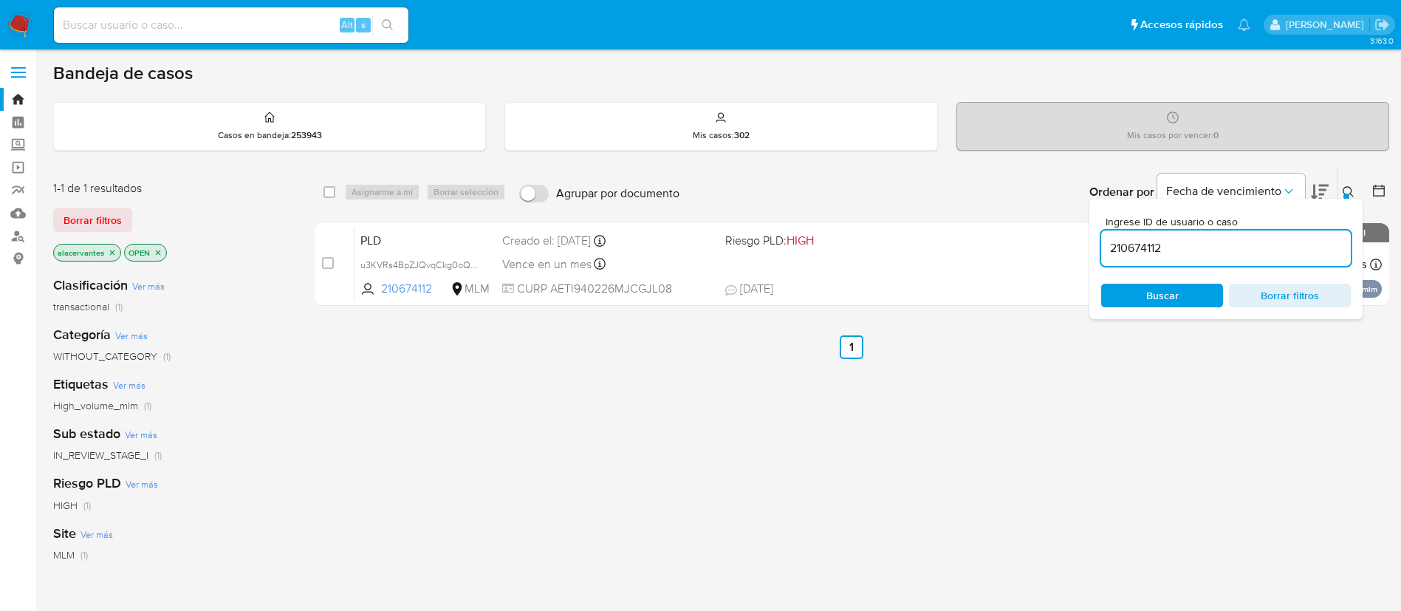
click at [17, 27] on img at bounding box center [19, 25] width 25 height 25
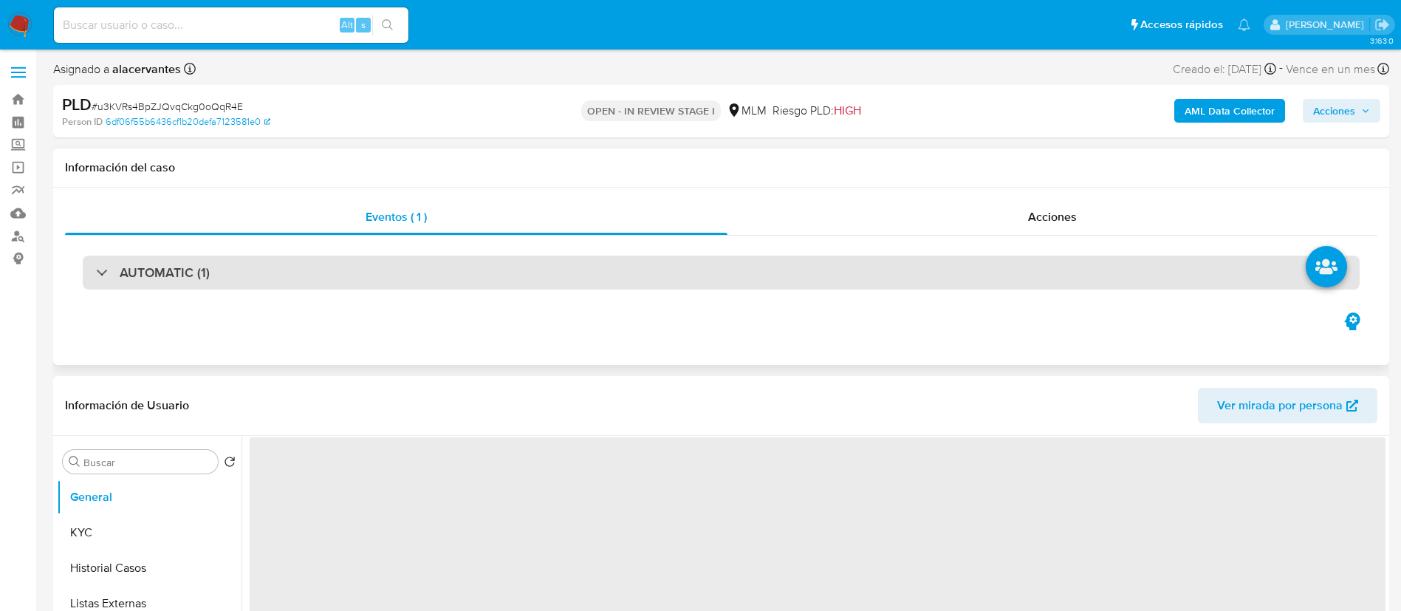
select select "10"
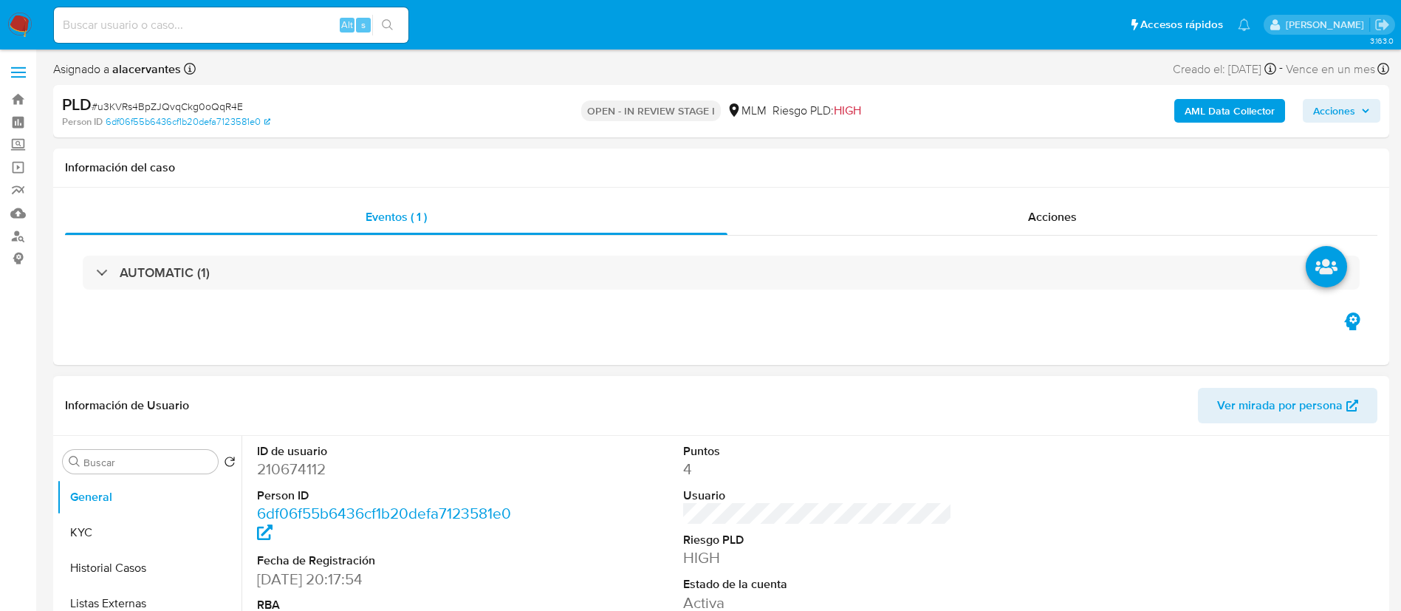
scroll to position [111, 0]
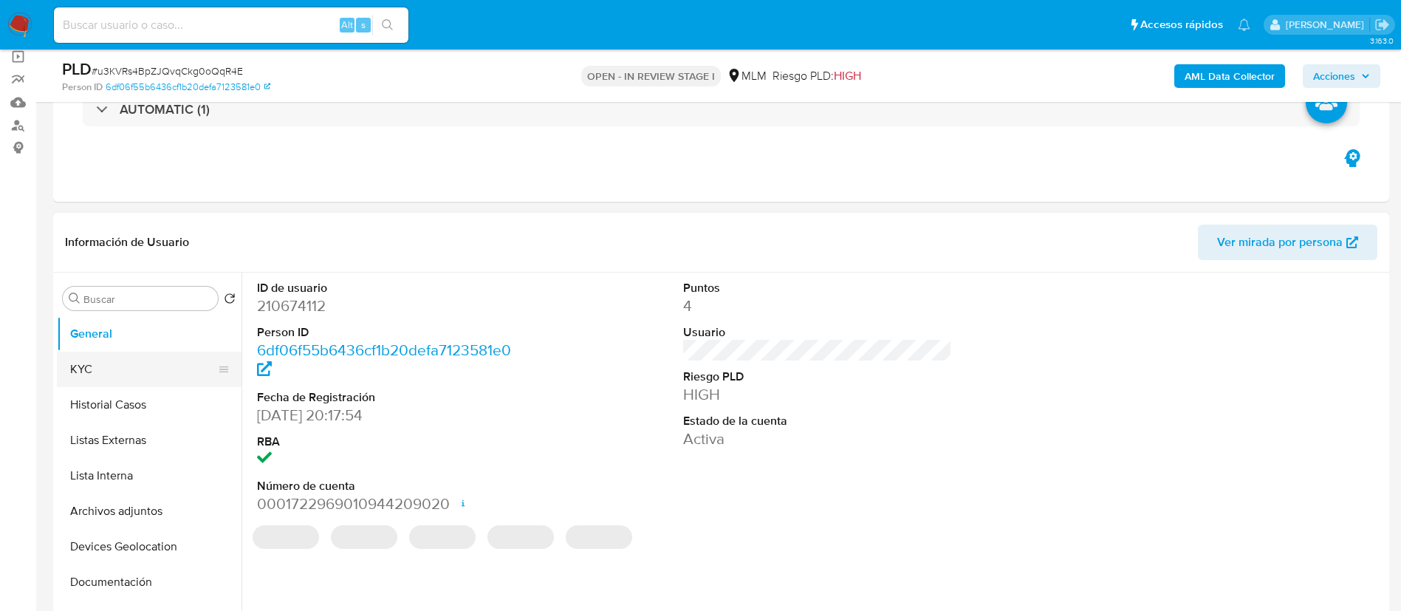
click at [106, 374] on button "KYC" at bounding box center [143, 369] width 173 height 35
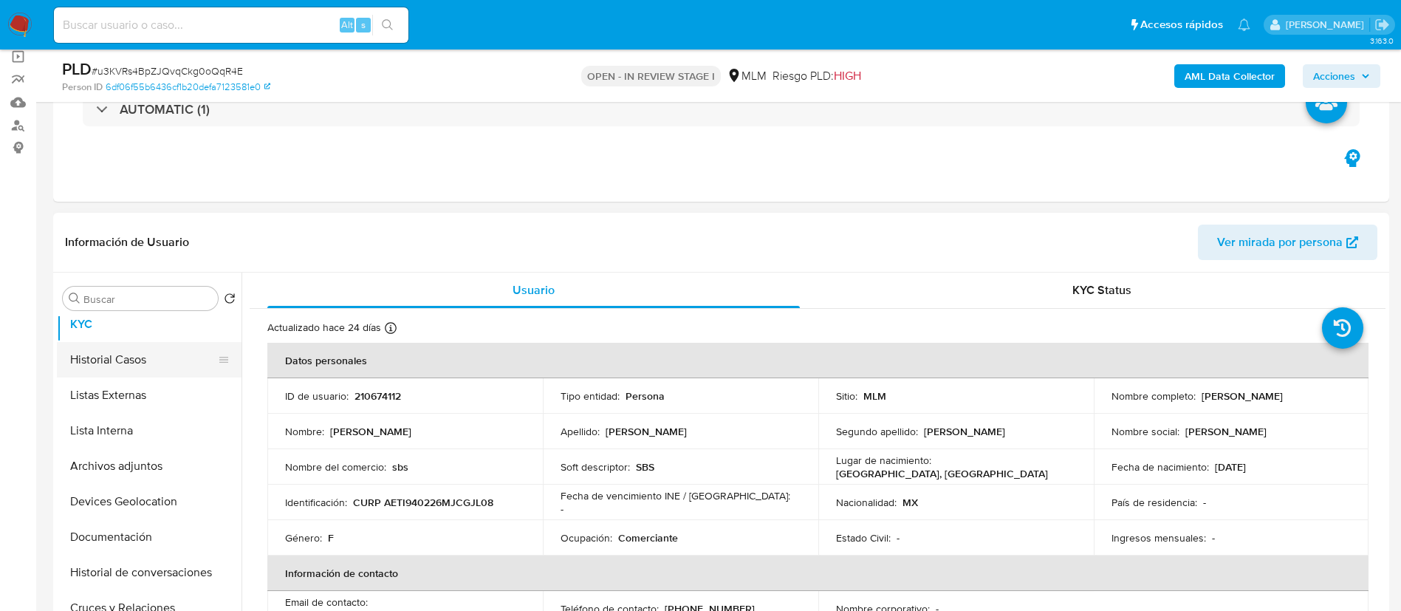
scroll to position [0, 0]
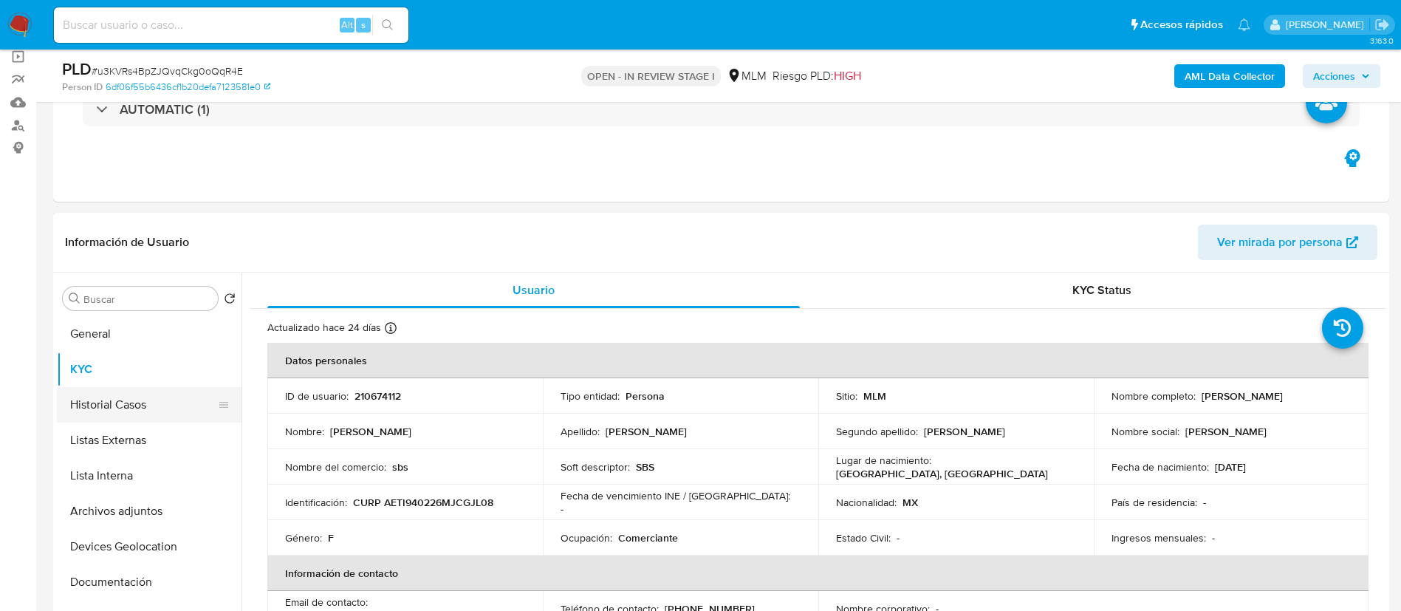
click at [134, 394] on button "Historial Casos" at bounding box center [143, 404] width 173 height 35
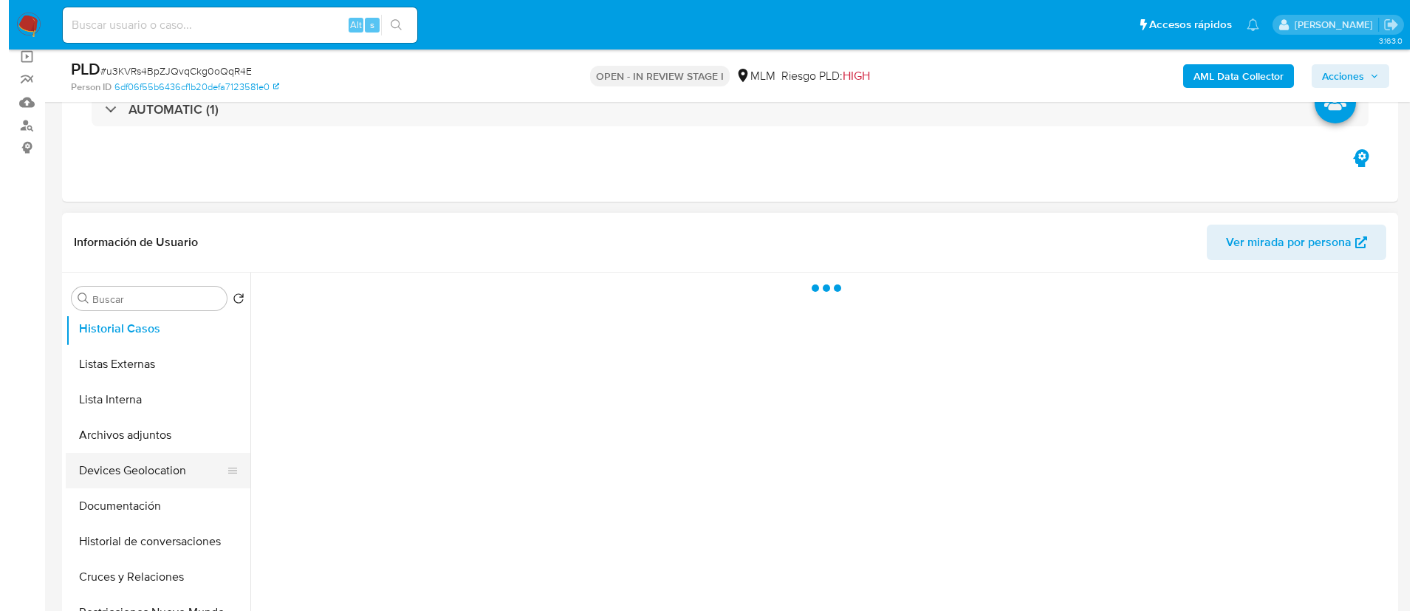
scroll to position [111, 0]
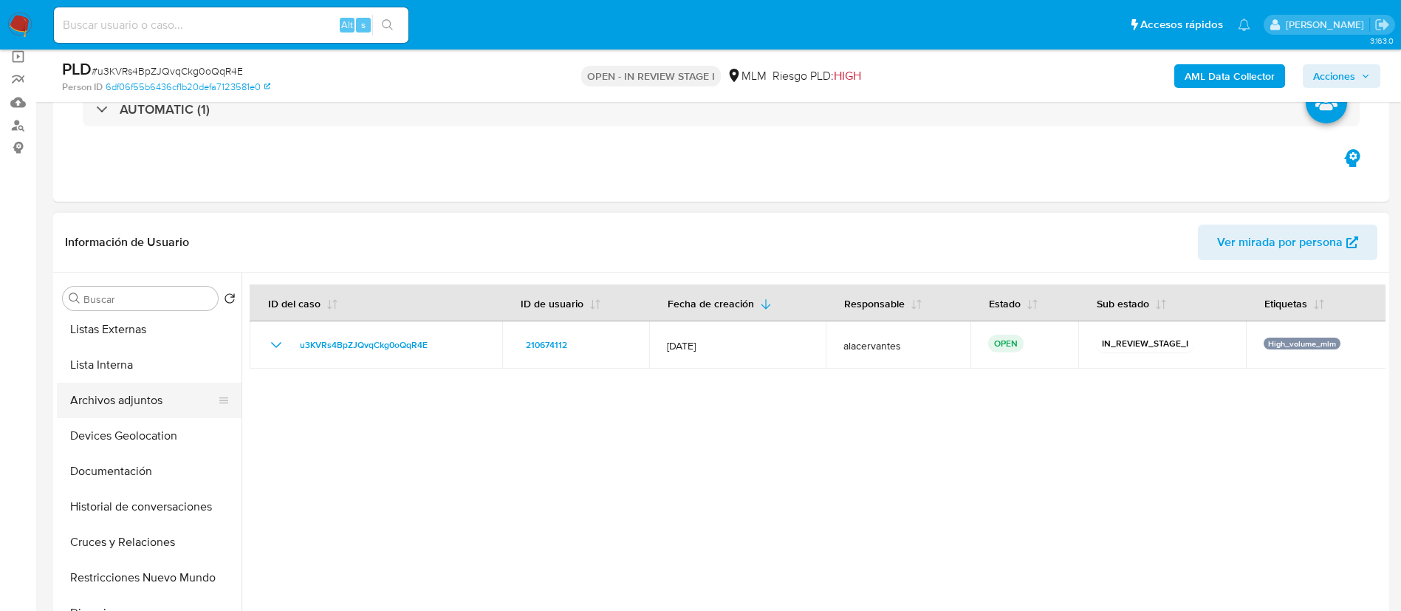
click at [147, 405] on button "Archivos adjuntos" at bounding box center [143, 400] width 173 height 35
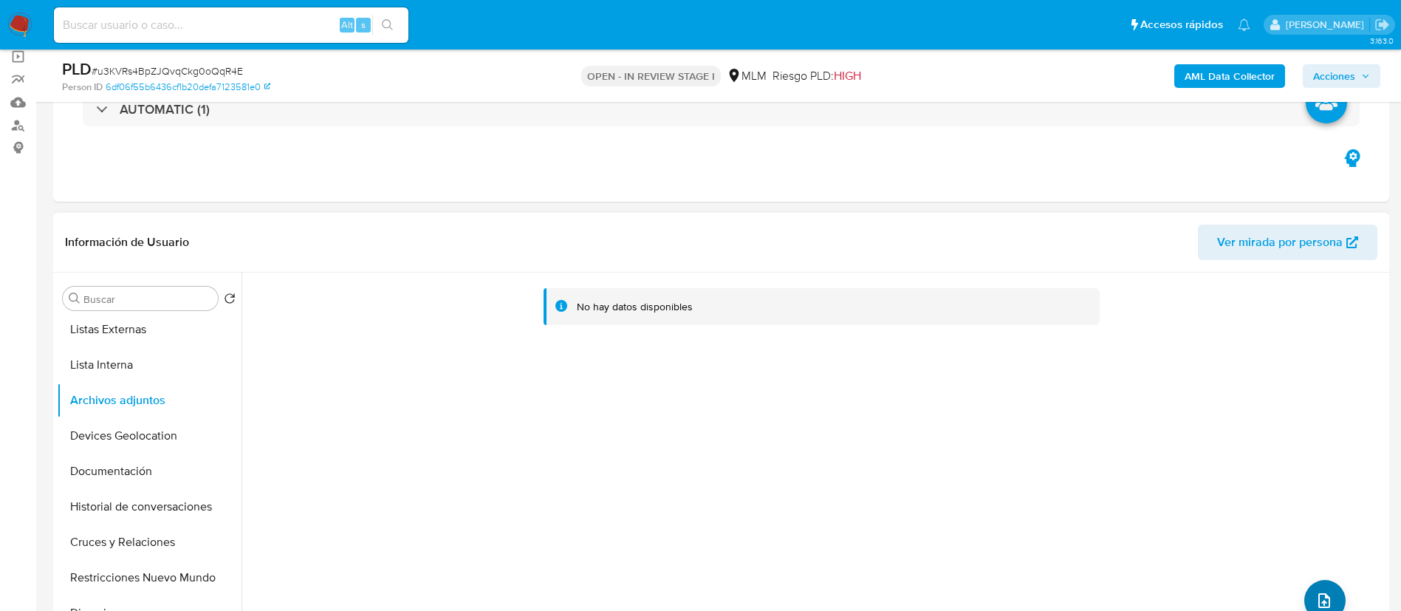
click at [1320, 592] on button "upload-file" at bounding box center [1324, 600] width 41 height 41
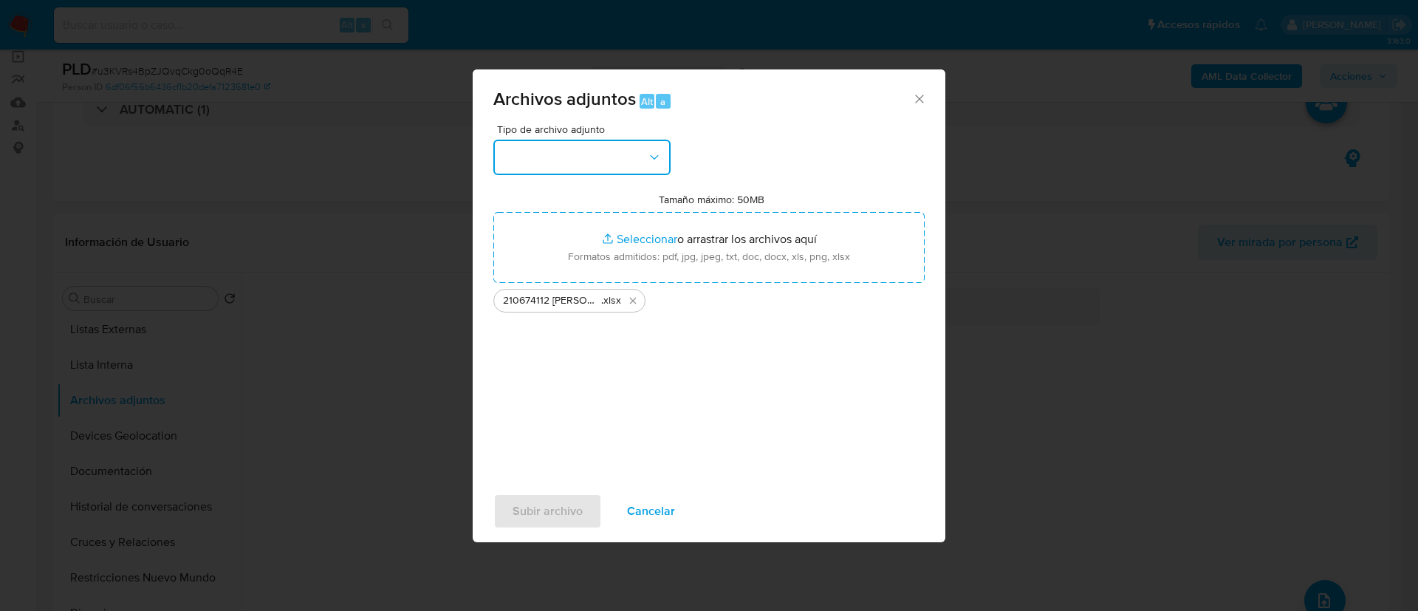
click at [612, 149] on button "button" at bounding box center [581, 157] width 177 height 35
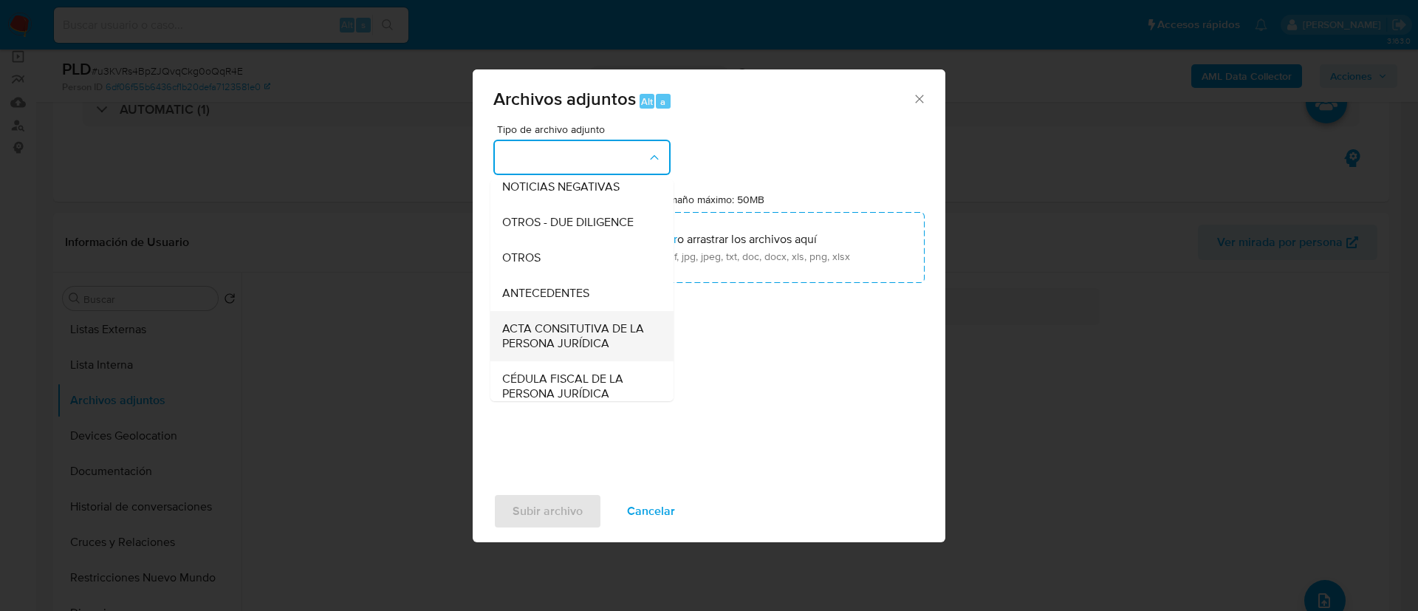
scroll to position [222, 0]
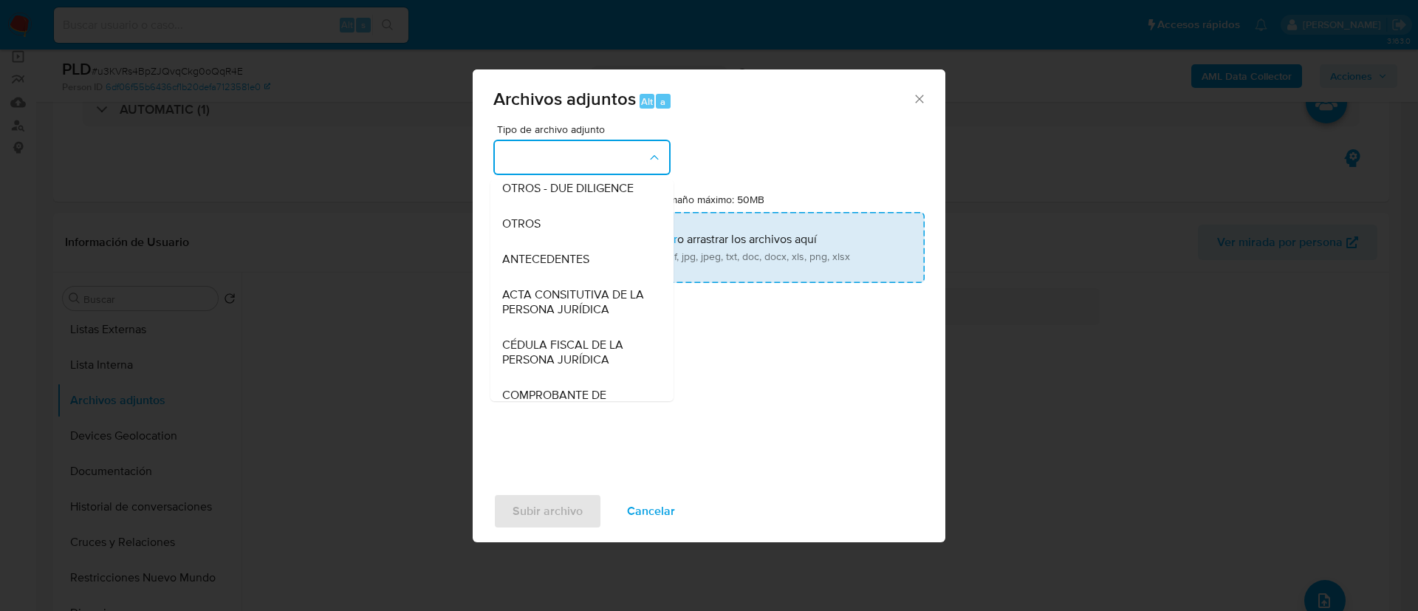
click at [538, 231] on span "OTROS" at bounding box center [521, 223] width 38 height 15
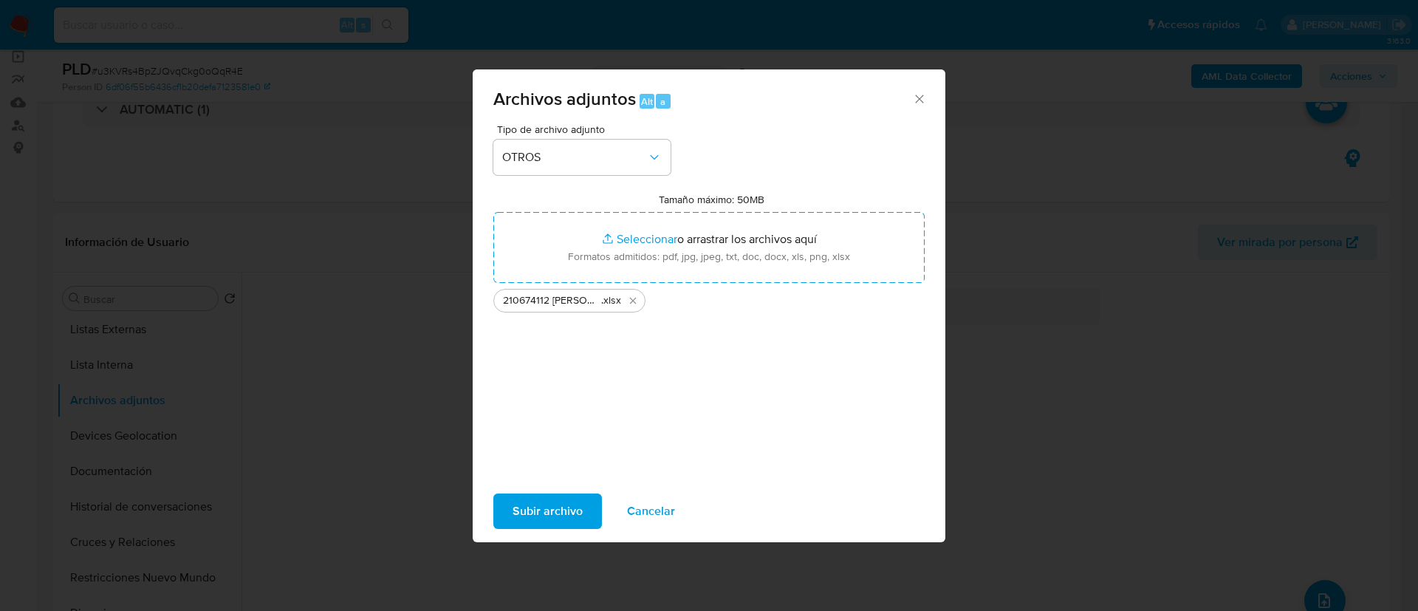
click at [566, 515] on span "Subir archivo" at bounding box center [548, 511] width 70 height 32
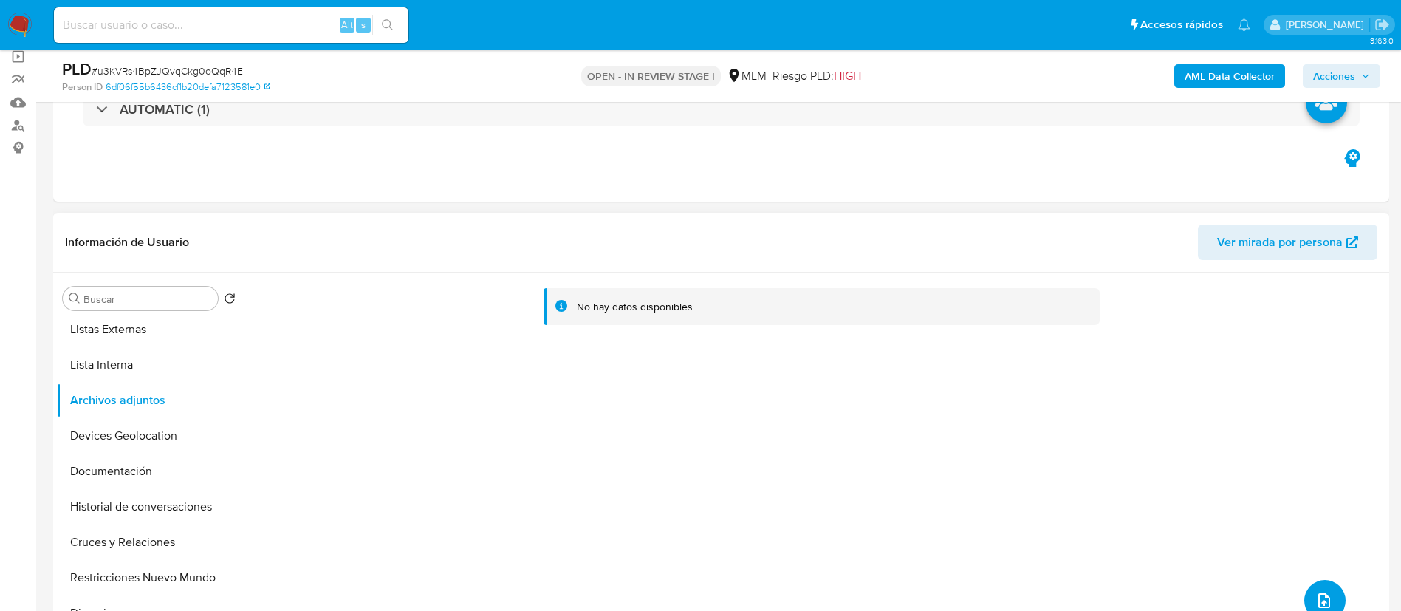
click at [1318, 600] on icon "upload-file" at bounding box center [1324, 600] width 12 height 15
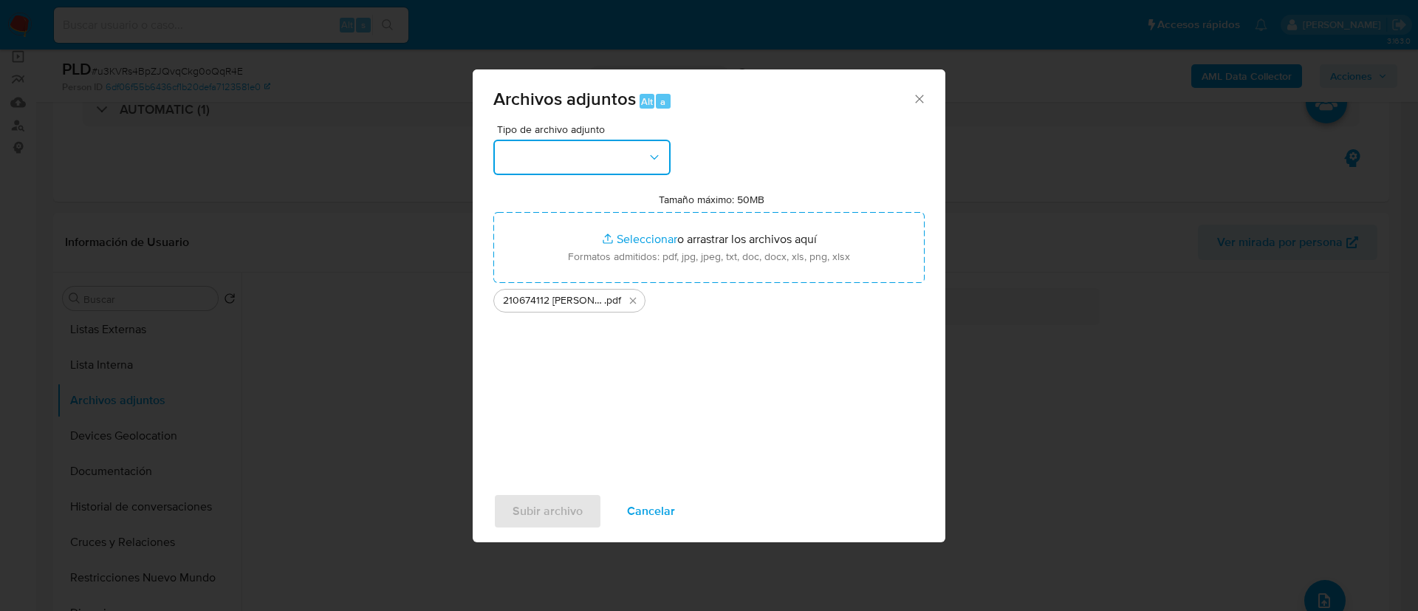
click at [587, 154] on button "button" at bounding box center [581, 157] width 177 height 35
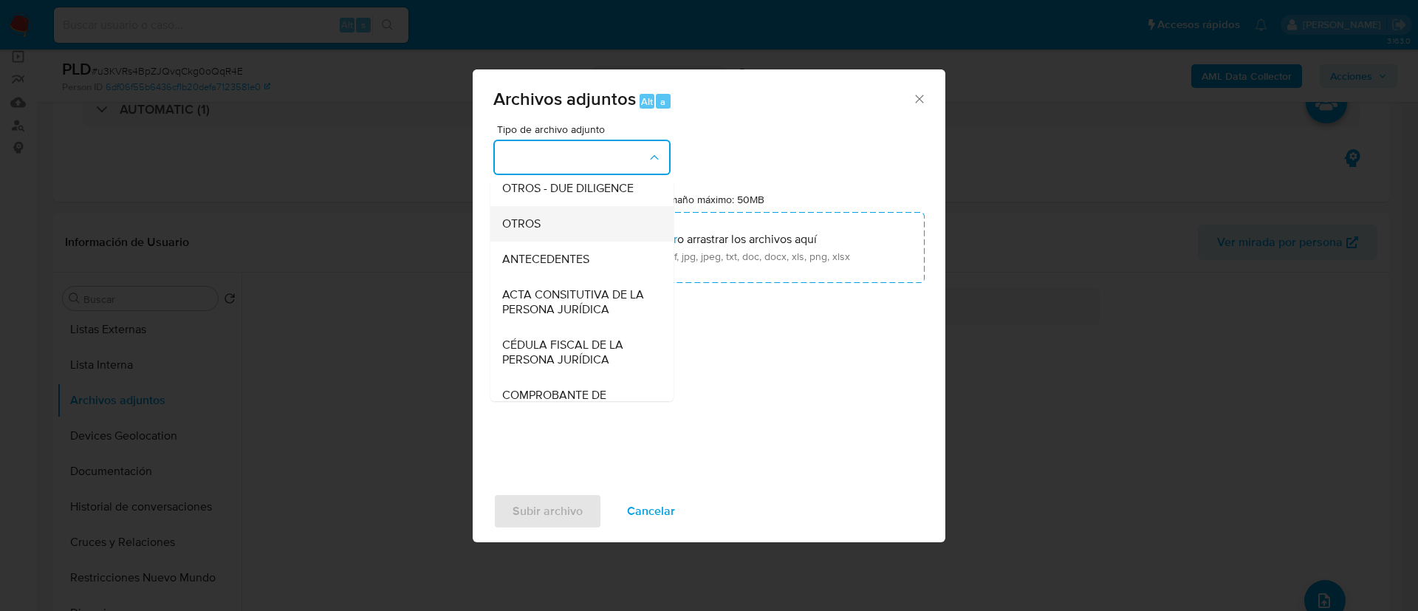
click at [567, 240] on div "OTROS" at bounding box center [577, 223] width 151 height 35
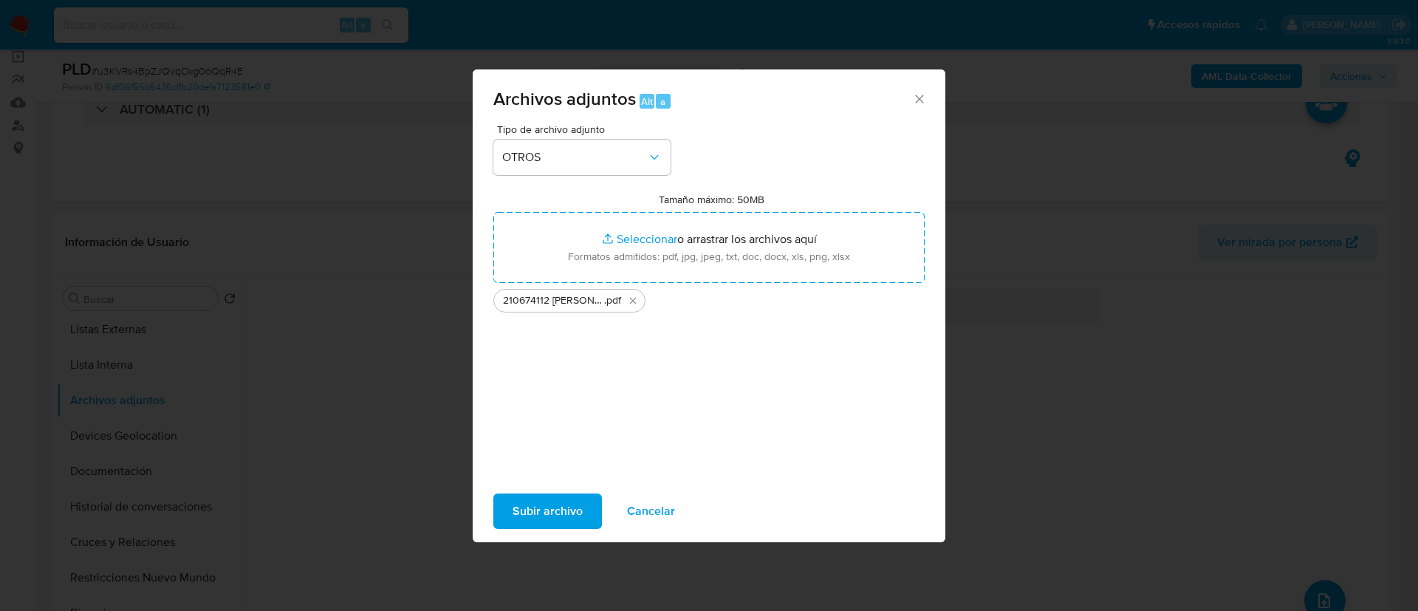
click at [583, 450] on div "Tipo de archivo adjunto OTROS Tamaño máximo: 50MB Seleccionar archivos Seleccio…" at bounding box center [708, 298] width 431 height 349
click at [567, 501] on span "Subir archivo" at bounding box center [548, 511] width 70 height 32
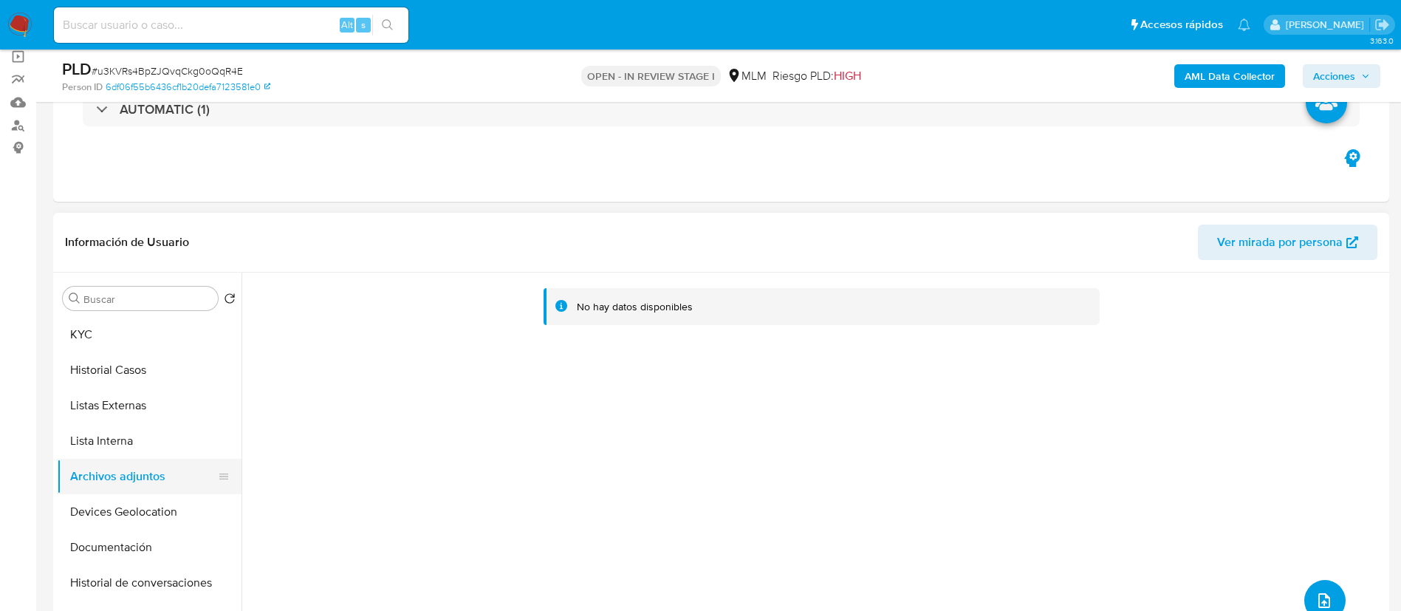
scroll to position [0, 0]
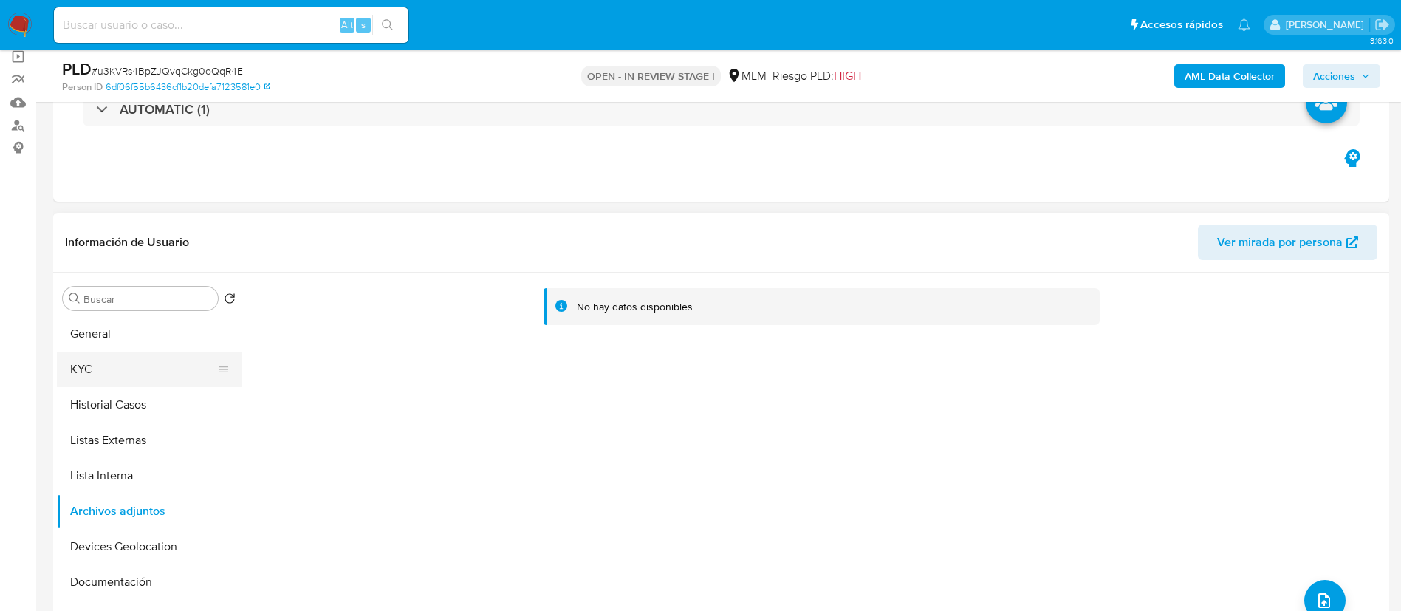
click at [97, 364] on button "KYC" at bounding box center [143, 369] width 173 height 35
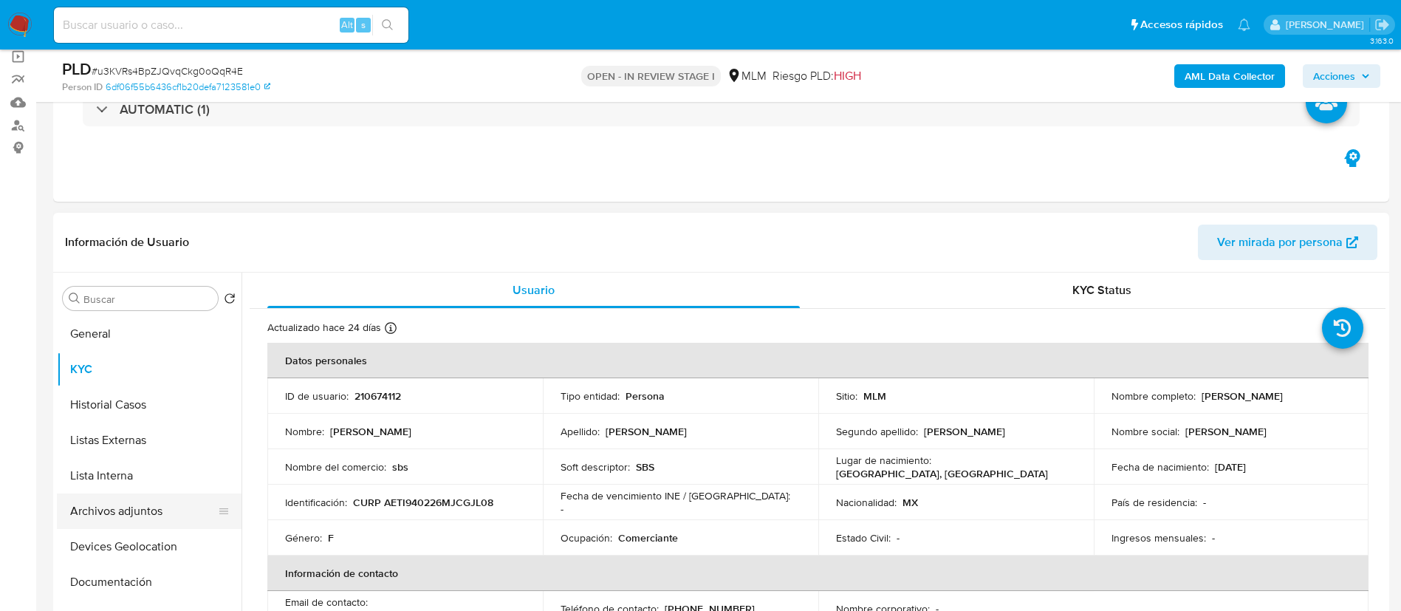
click at [124, 511] on button "Archivos adjuntos" at bounding box center [143, 510] width 173 height 35
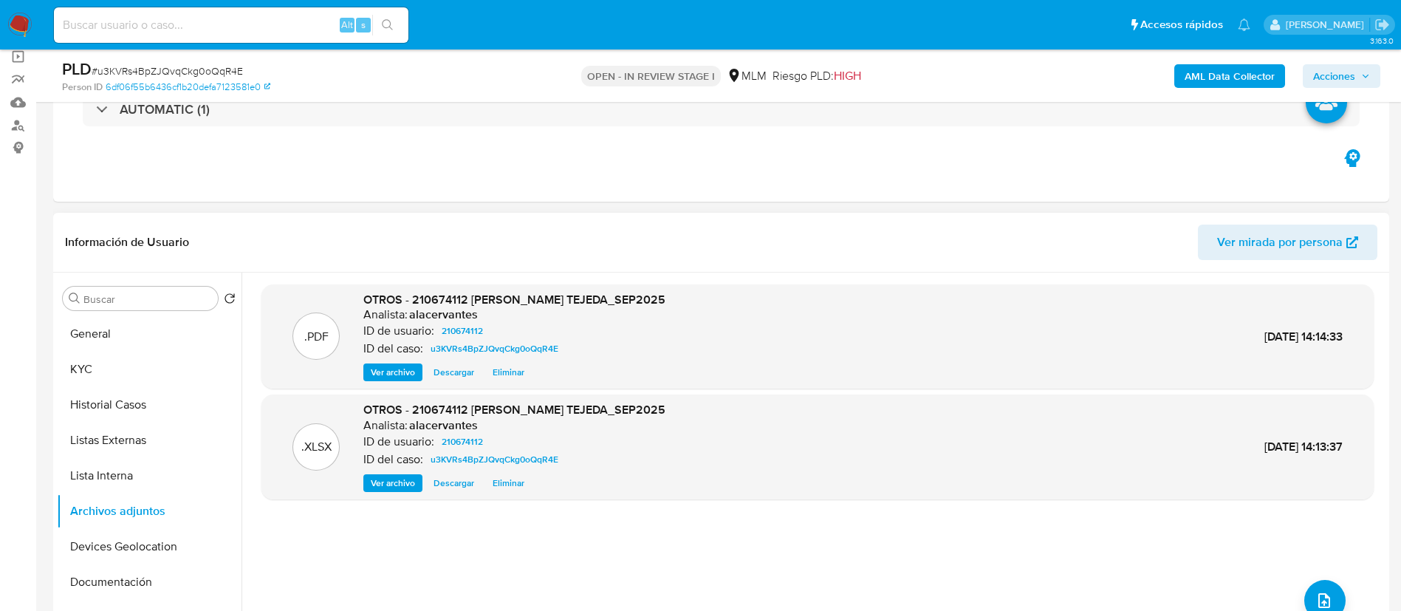
click at [387, 365] on span "Ver archivo" at bounding box center [393, 372] width 44 height 15
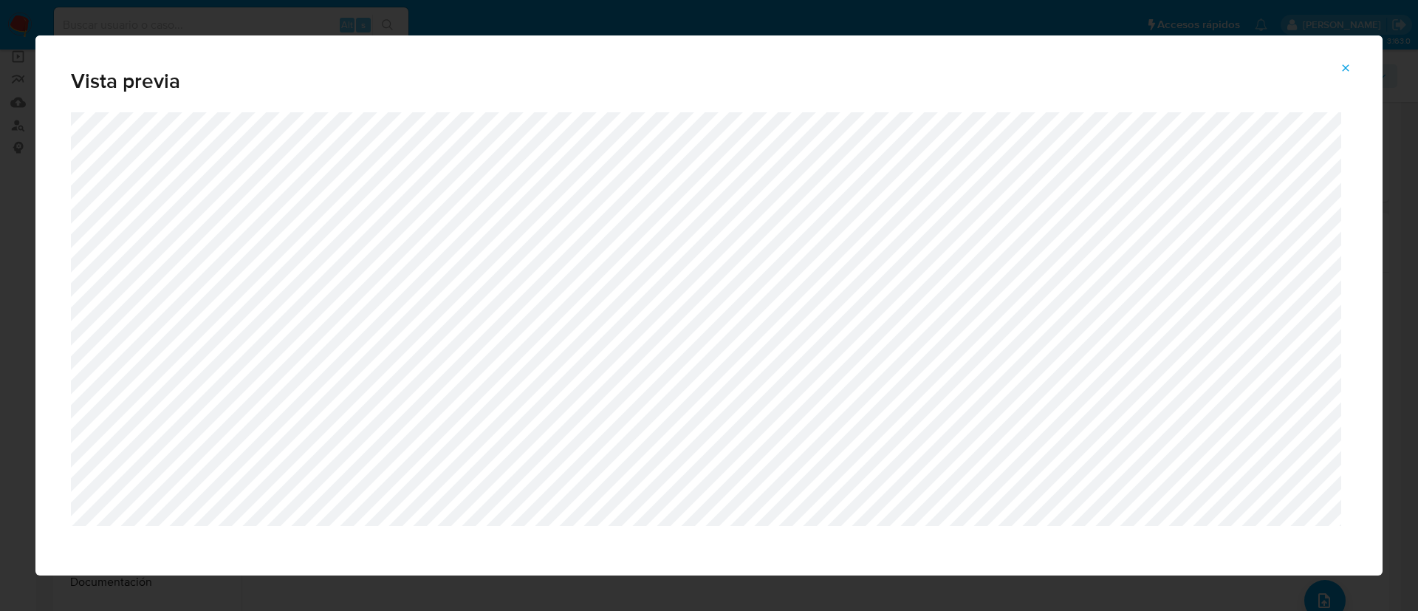
click at [1346, 62] on icon "Attachment preview" at bounding box center [1346, 68] width 12 height 12
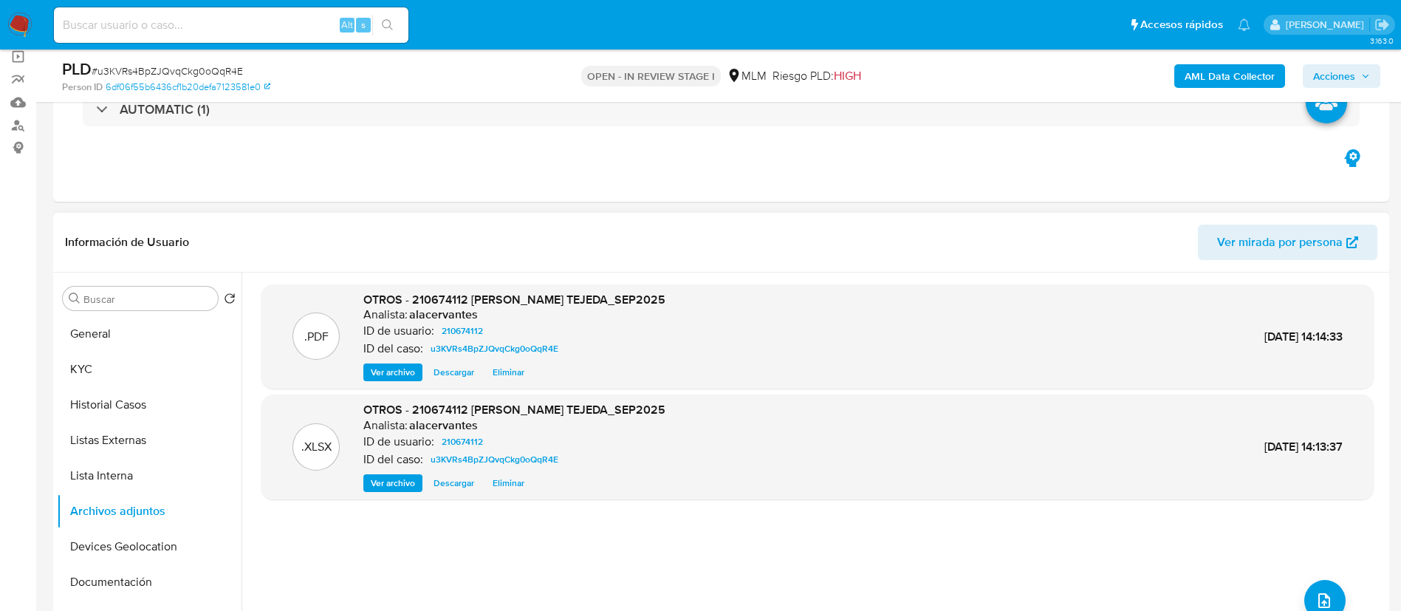
click at [1333, 75] on span "Acciones" at bounding box center [1334, 76] width 42 height 24
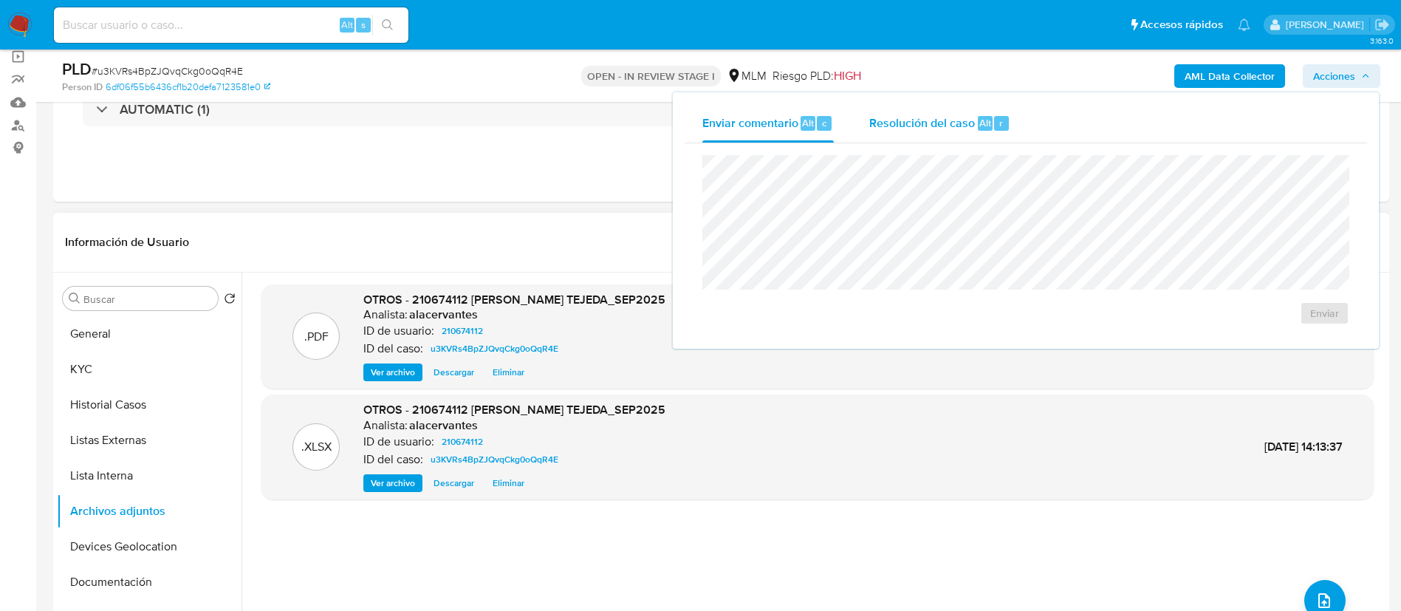
click at [922, 123] on span "Resolución del caso" at bounding box center [922, 122] width 106 height 17
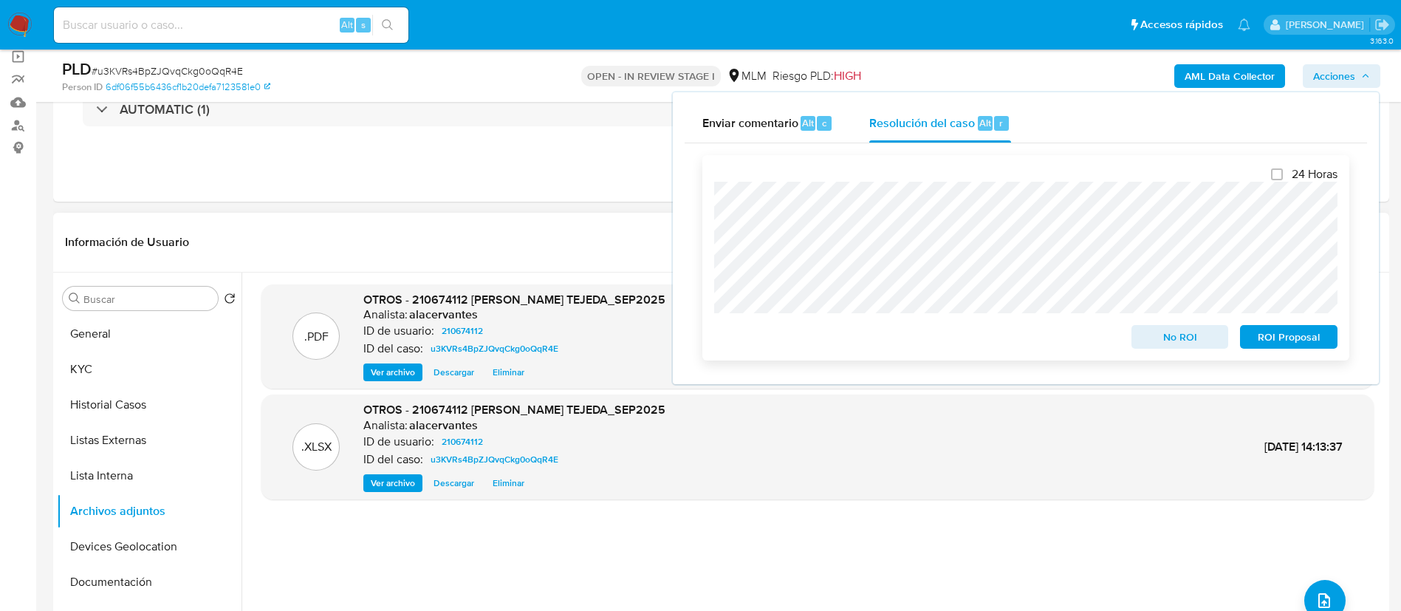
click at [1177, 347] on span "No ROI" at bounding box center [1180, 336] width 77 height 21
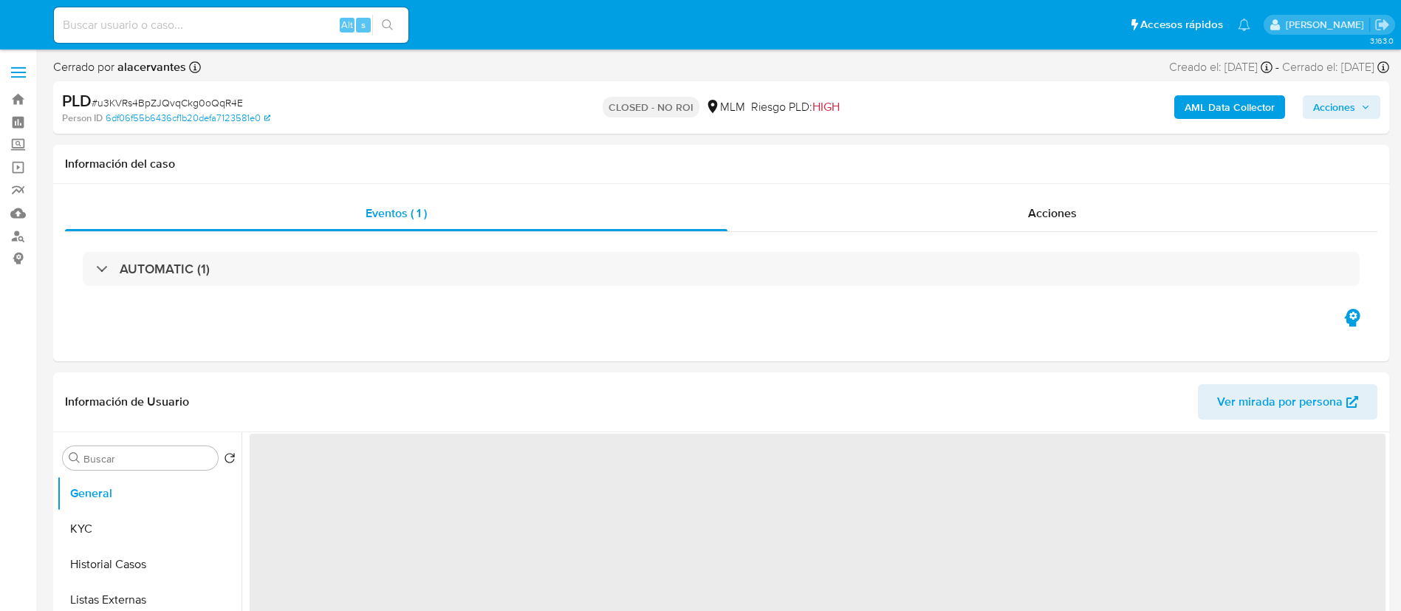
select select "10"
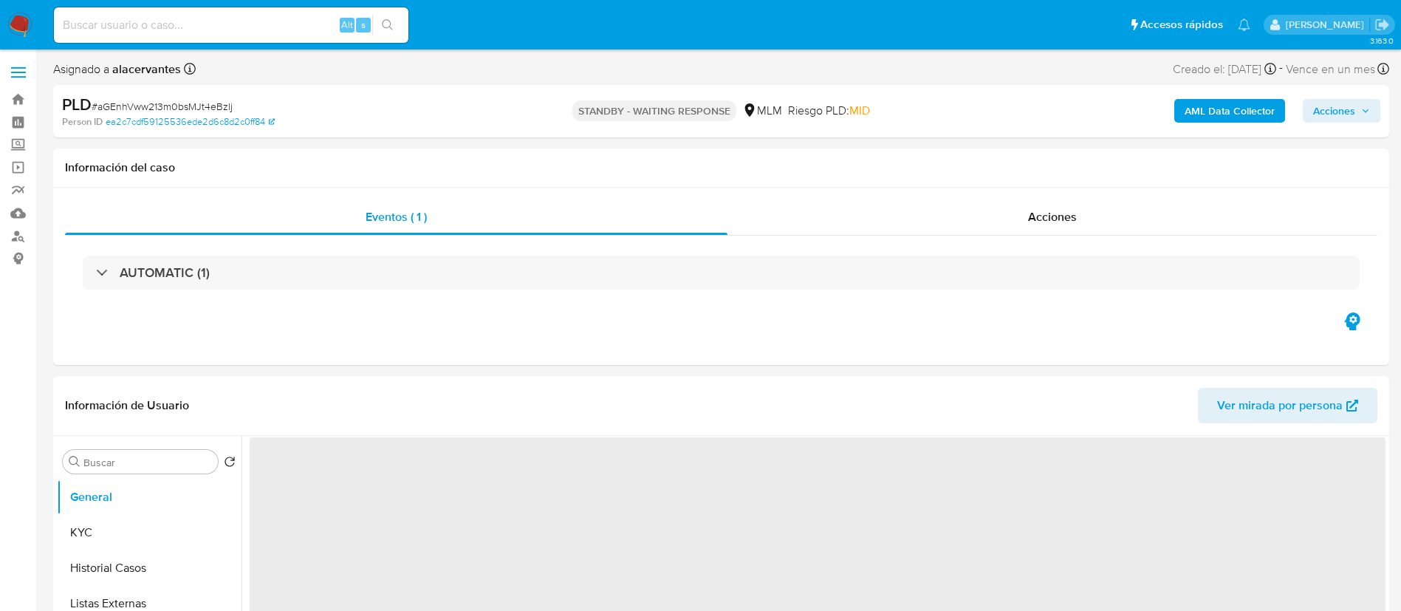
select select "10"
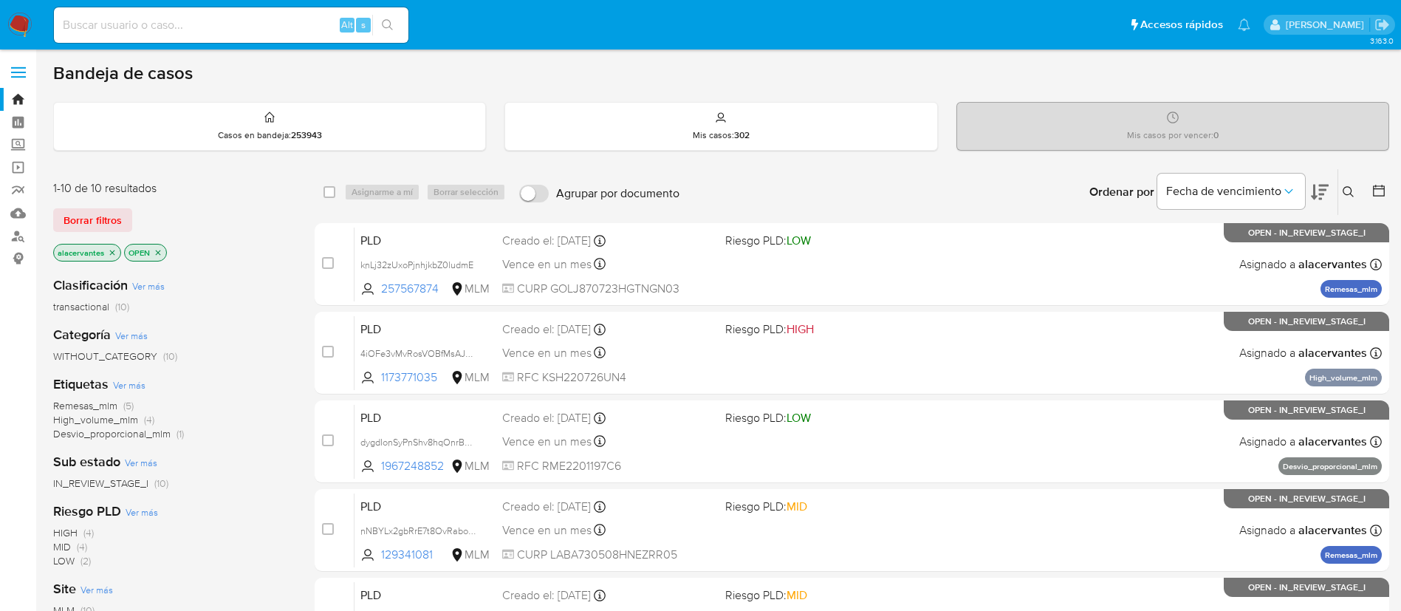
click at [1352, 191] on icon at bounding box center [1348, 191] width 11 height 11
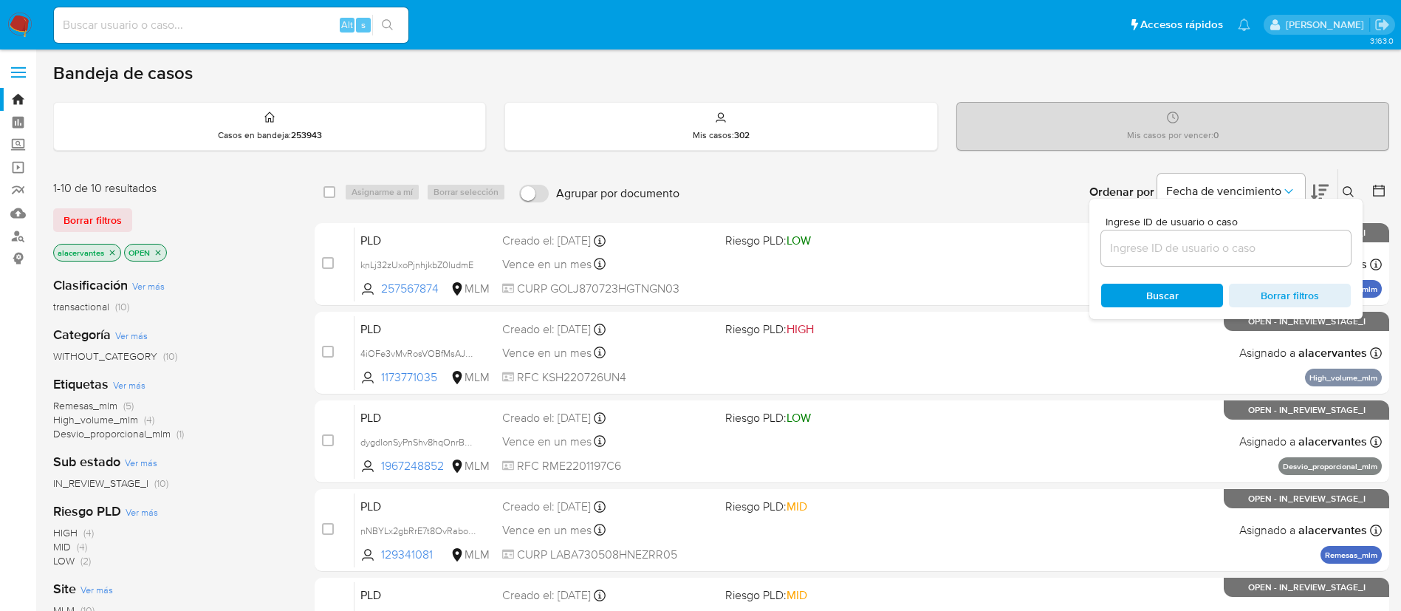
click at [1231, 244] on input at bounding box center [1226, 248] width 250 height 19
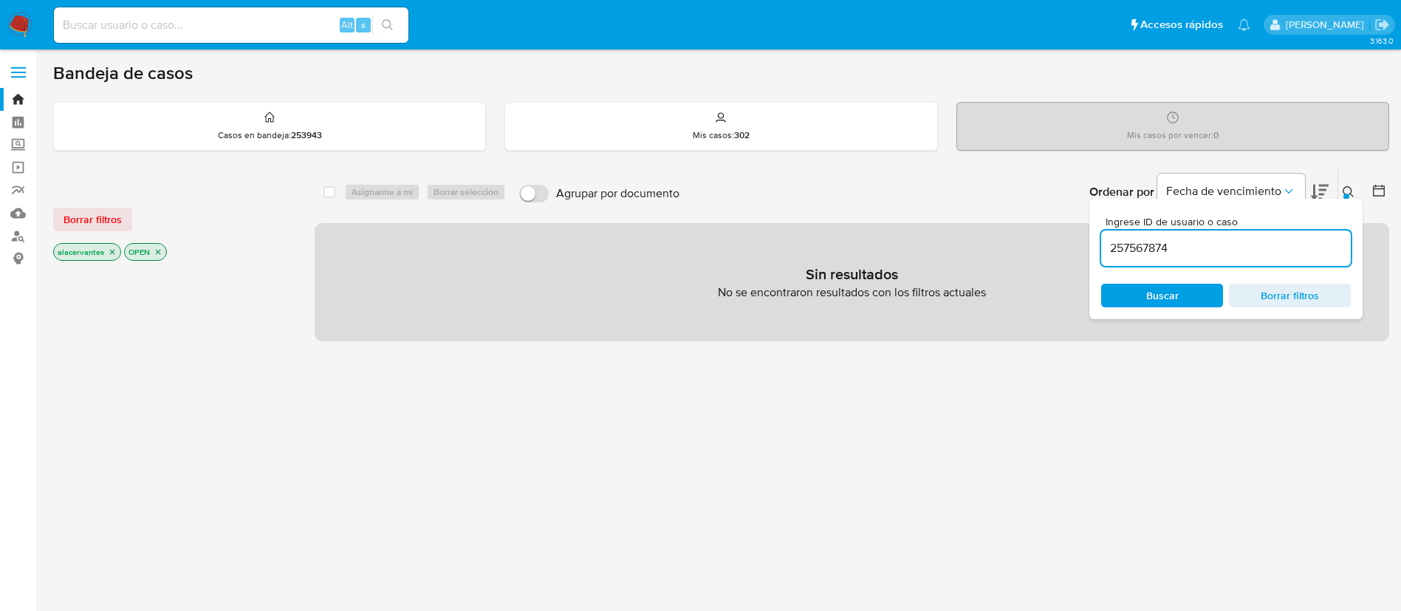
click at [1219, 250] on input "257567874" at bounding box center [1226, 248] width 250 height 19
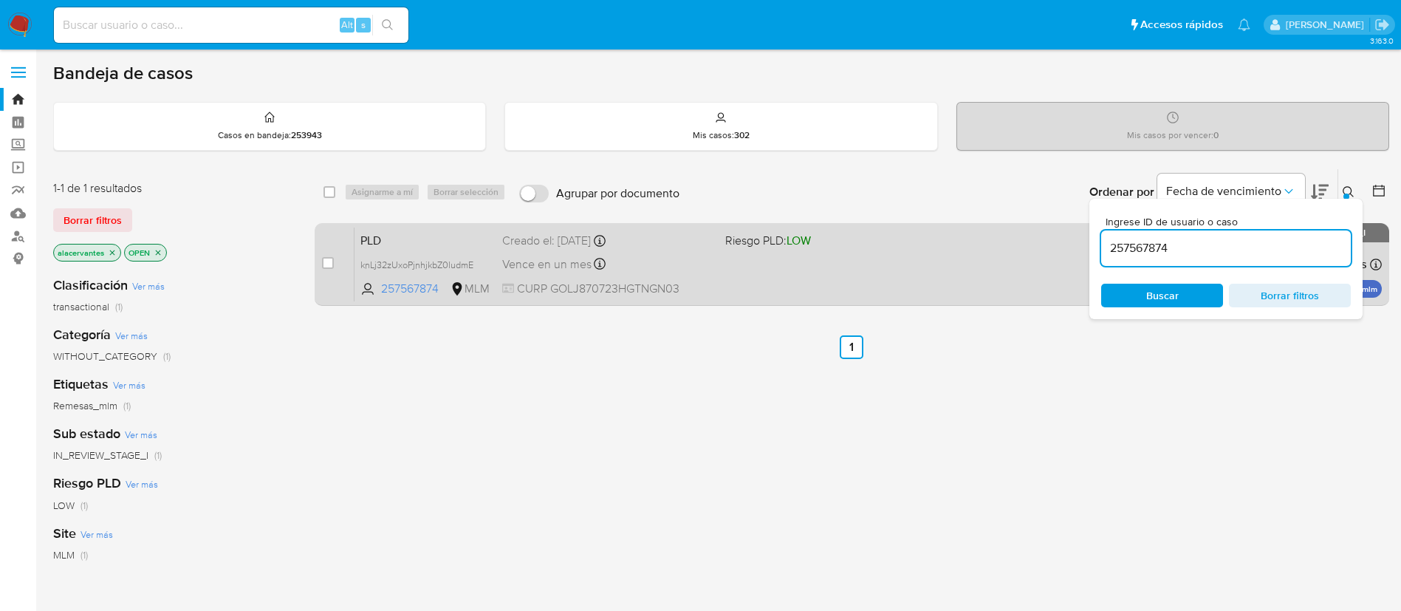
click at [822, 290] on div "PLD knLj32zUxoPjnhjkbZ0ludmE 257567874 MLM Riesgo PLD: LOW Creado el: [DATE] Cr…" at bounding box center [868, 264] width 1027 height 75
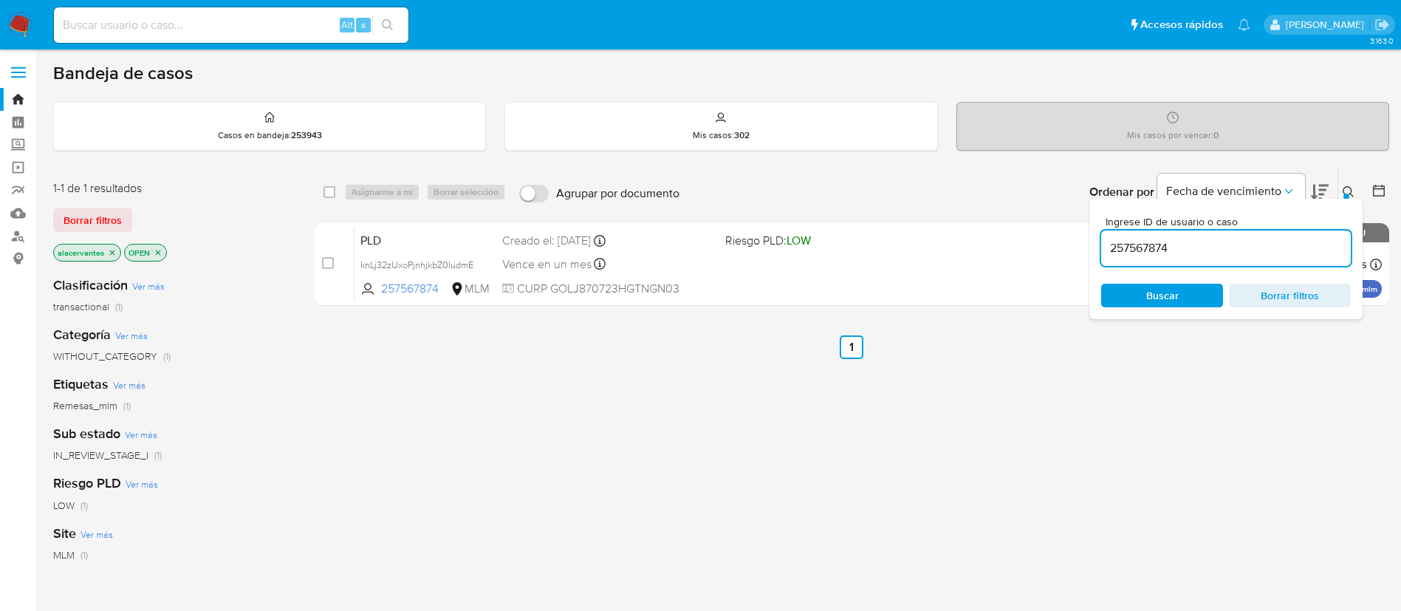
click at [1171, 246] on input "257567874" at bounding box center [1226, 248] width 250 height 19
paste input "1061382984"
type input "1061382984"
click at [990, 306] on div "select-all-cases-checkbox Asignarme a mí Borrar selección Agrupar por documento…" at bounding box center [852, 239] width 1075 height 143
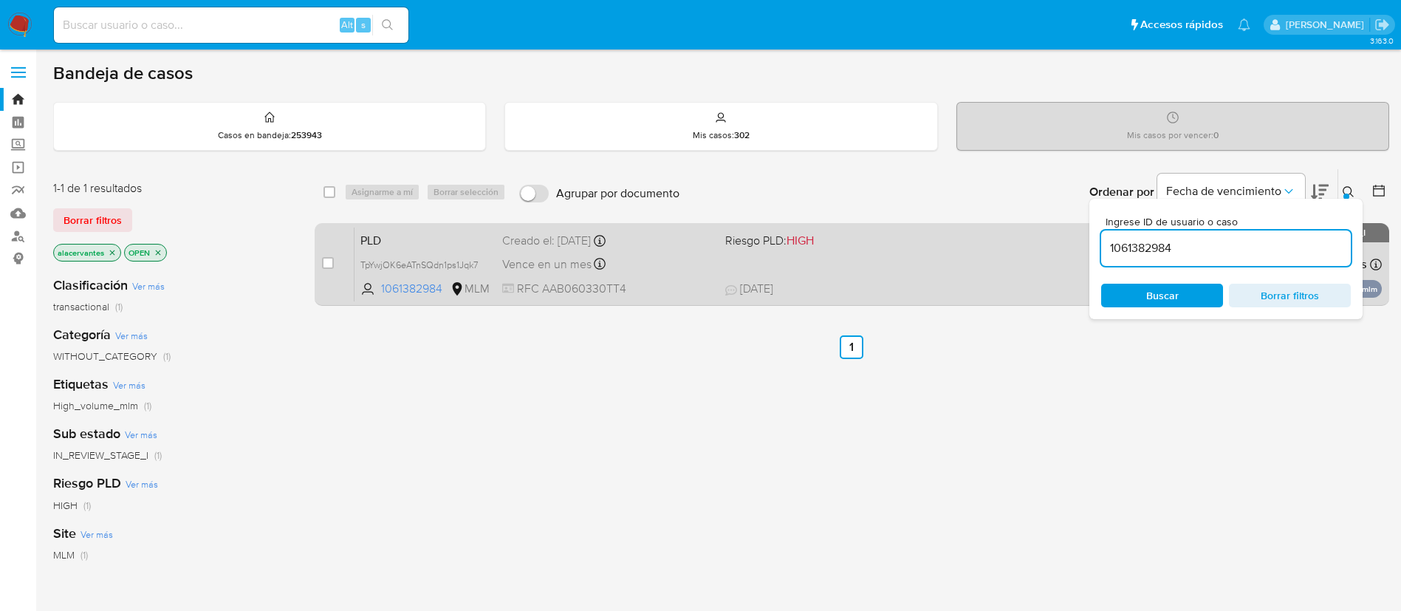
click at [999, 278] on div "PLD TpYwjOK6eATnSQdn1ps1Jqk7 1061382984 MLM Riesgo PLD: HIGH Creado el: [DATE] …" at bounding box center [868, 264] width 1027 height 75
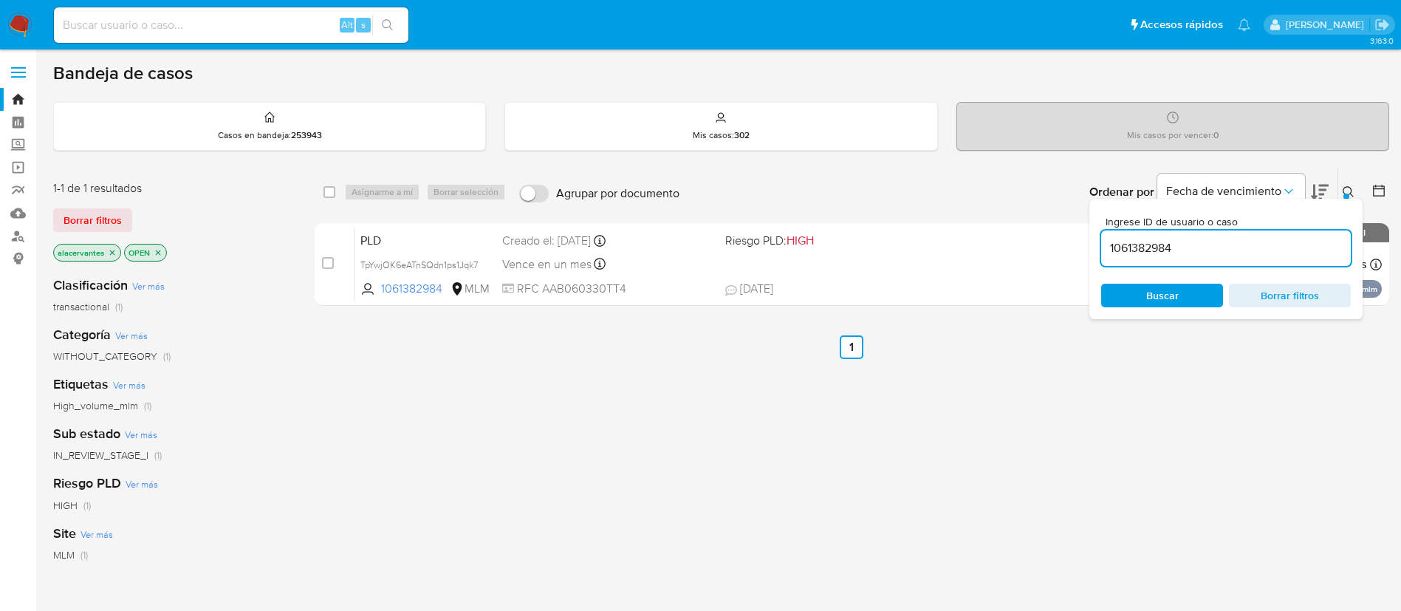
click at [18, 18] on img at bounding box center [19, 25] width 25 height 25
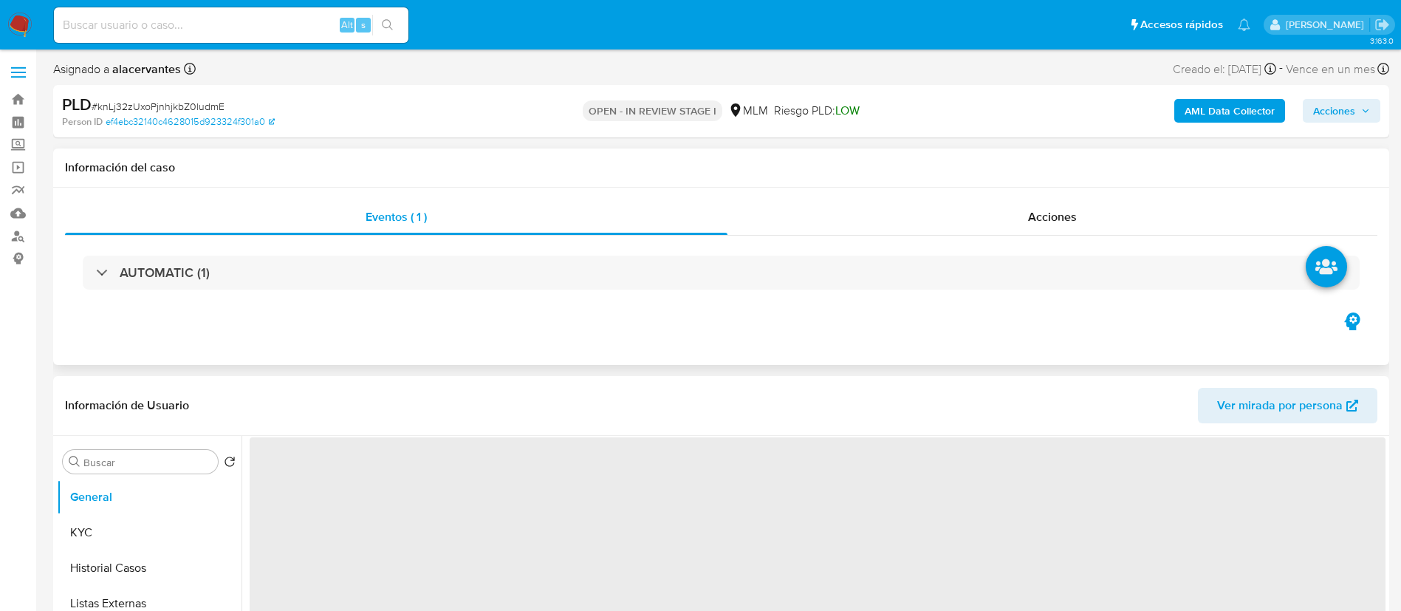
select select "10"
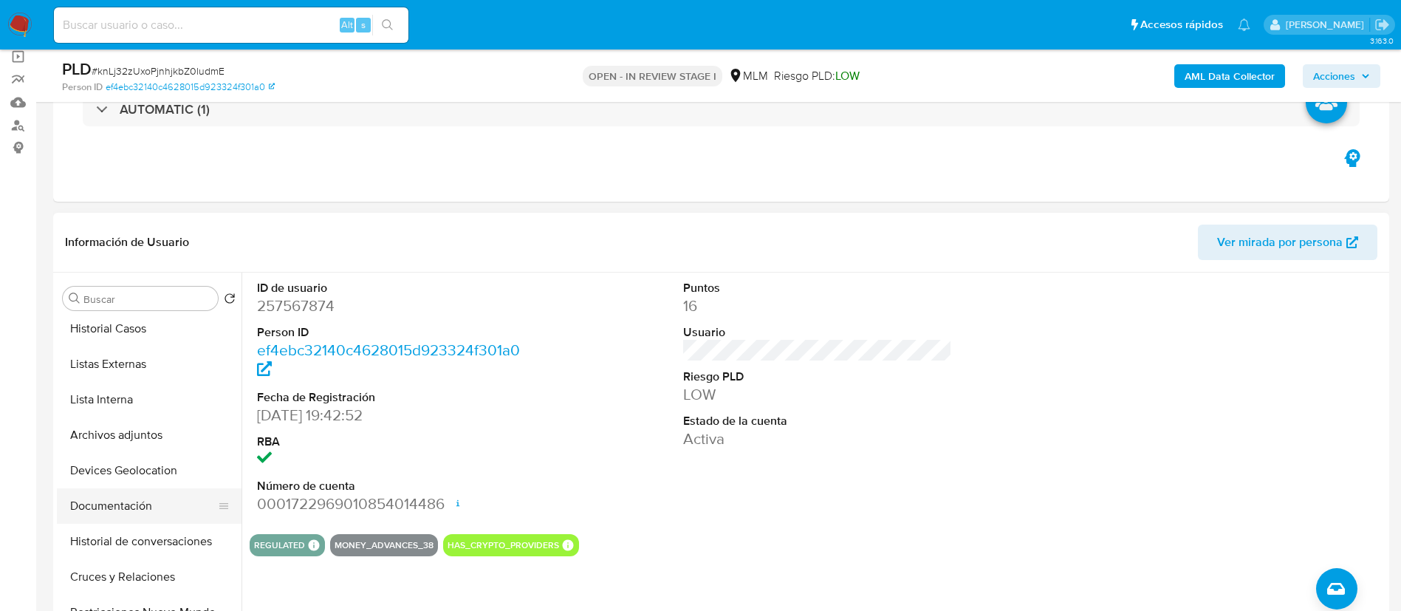
scroll to position [111, 0]
click at [142, 399] on button "Archivos adjuntos" at bounding box center [143, 400] width 173 height 35
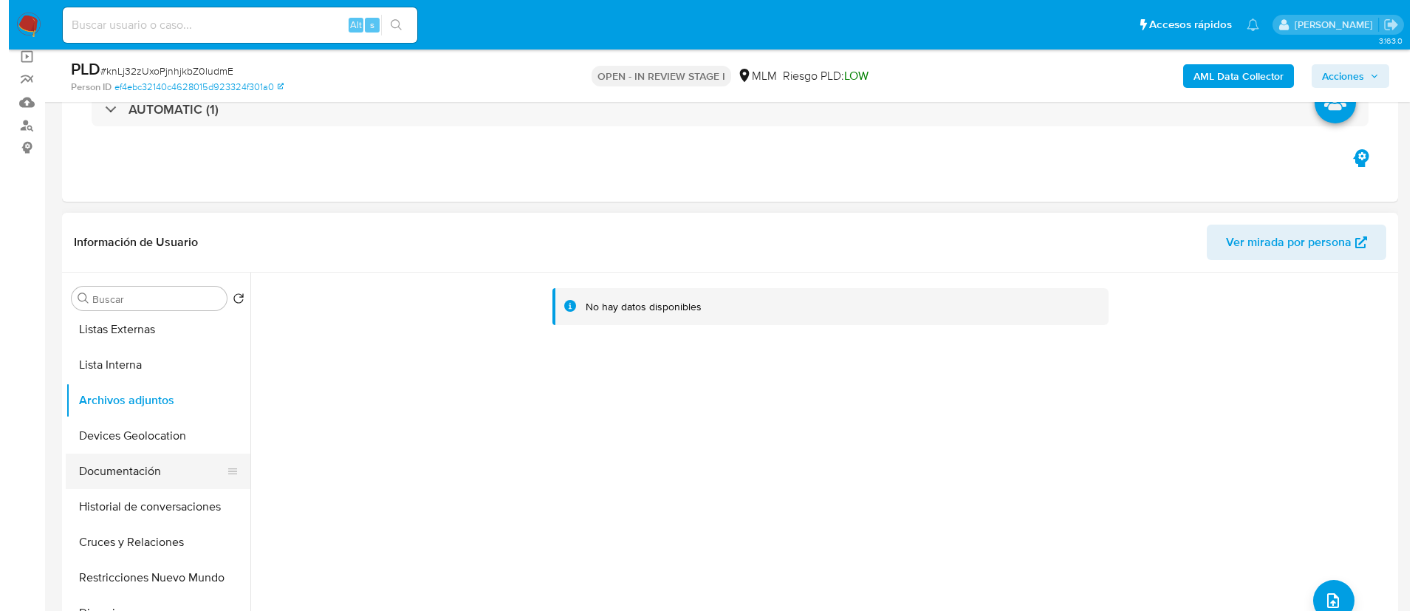
scroll to position [0, 0]
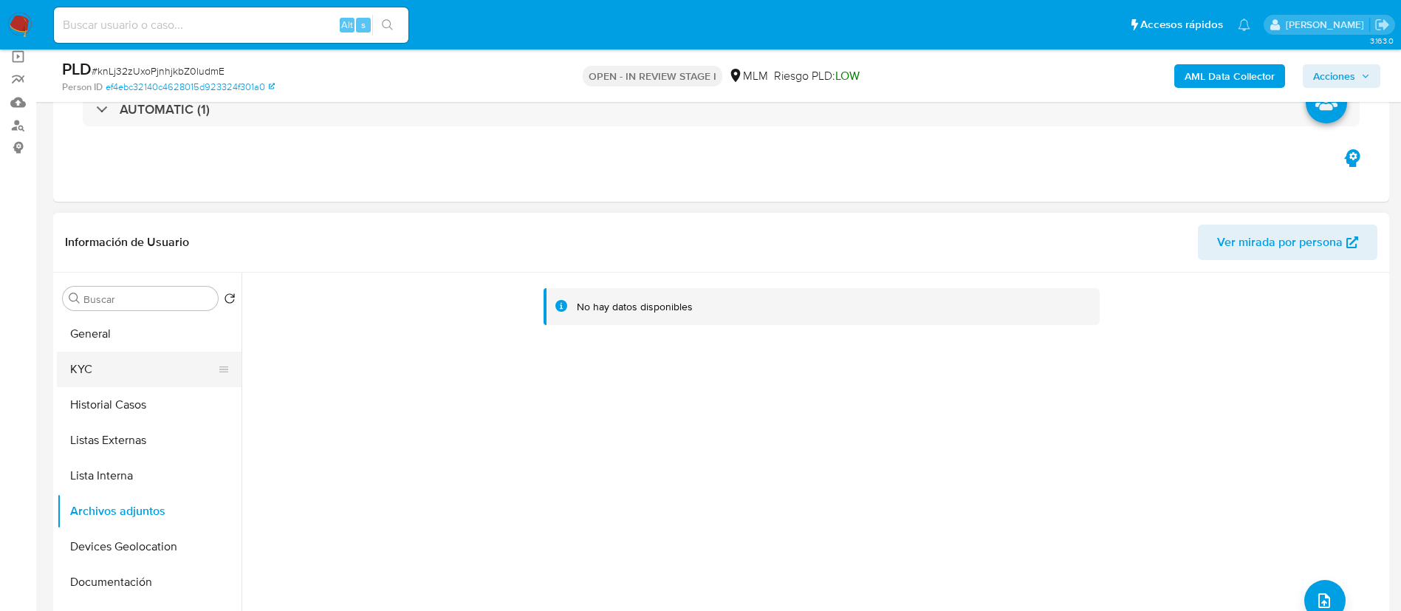
click at [126, 370] on button "KYC" at bounding box center [143, 369] width 173 height 35
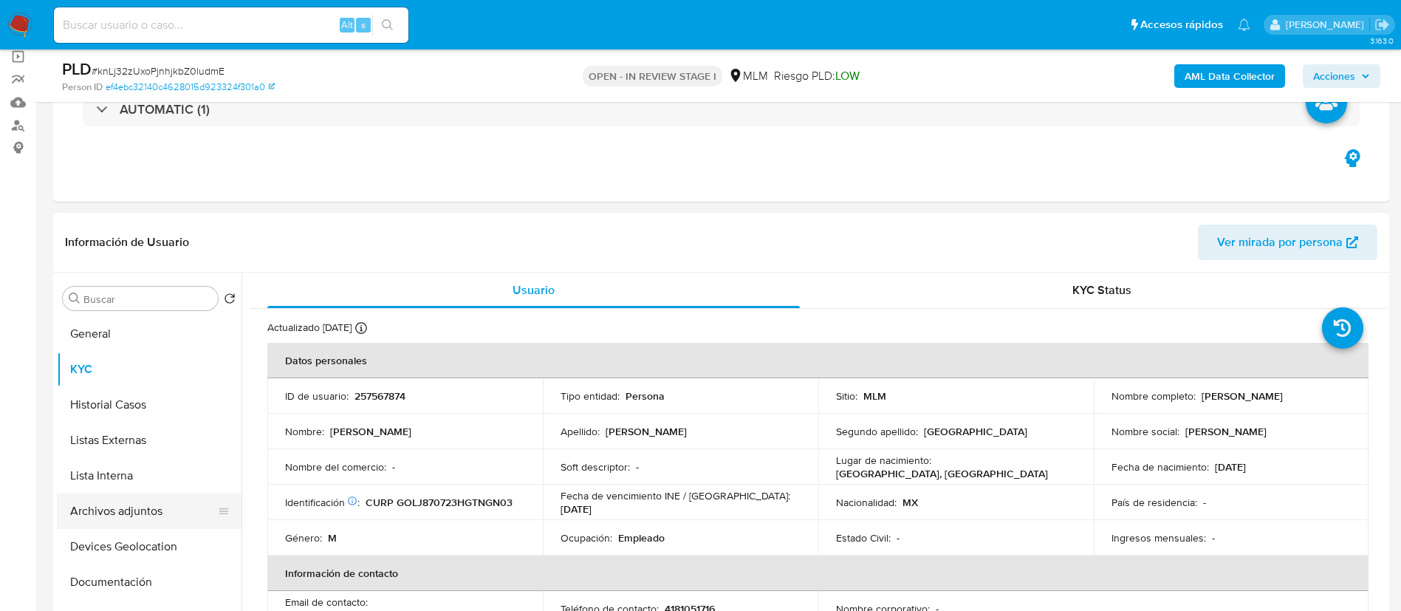
click at [131, 504] on button "Archivos adjuntos" at bounding box center [143, 510] width 173 height 35
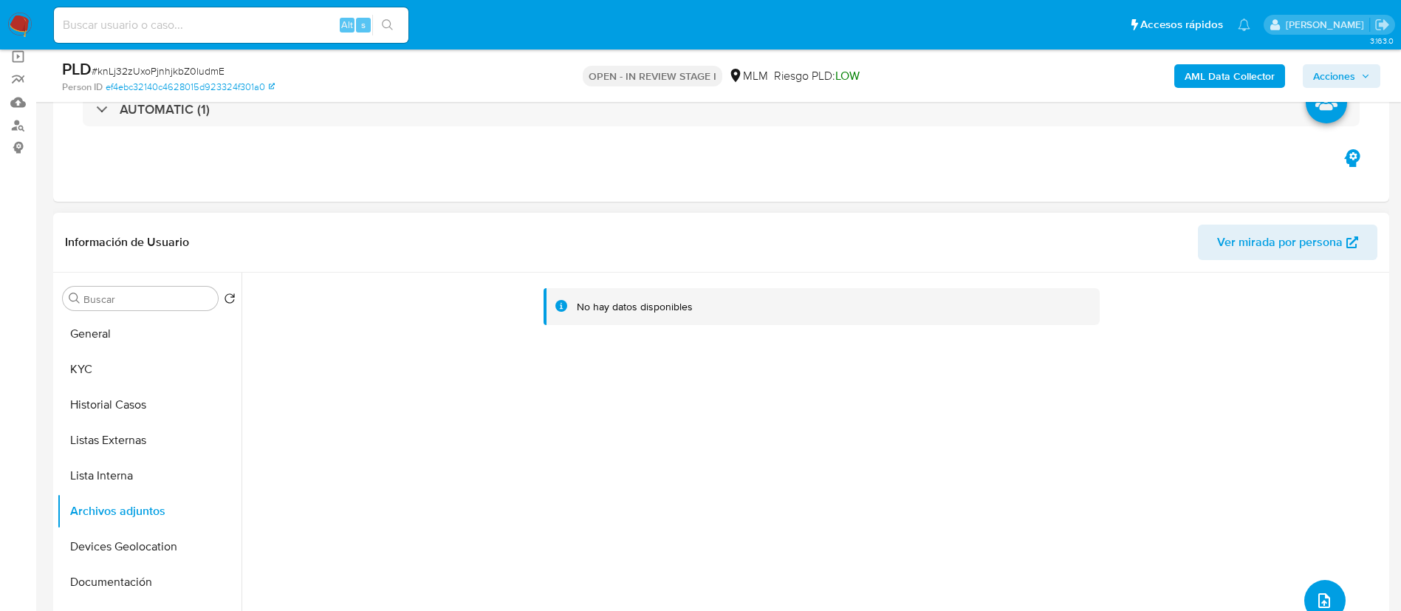
click at [1325, 581] on button "upload-file" at bounding box center [1324, 600] width 41 height 41
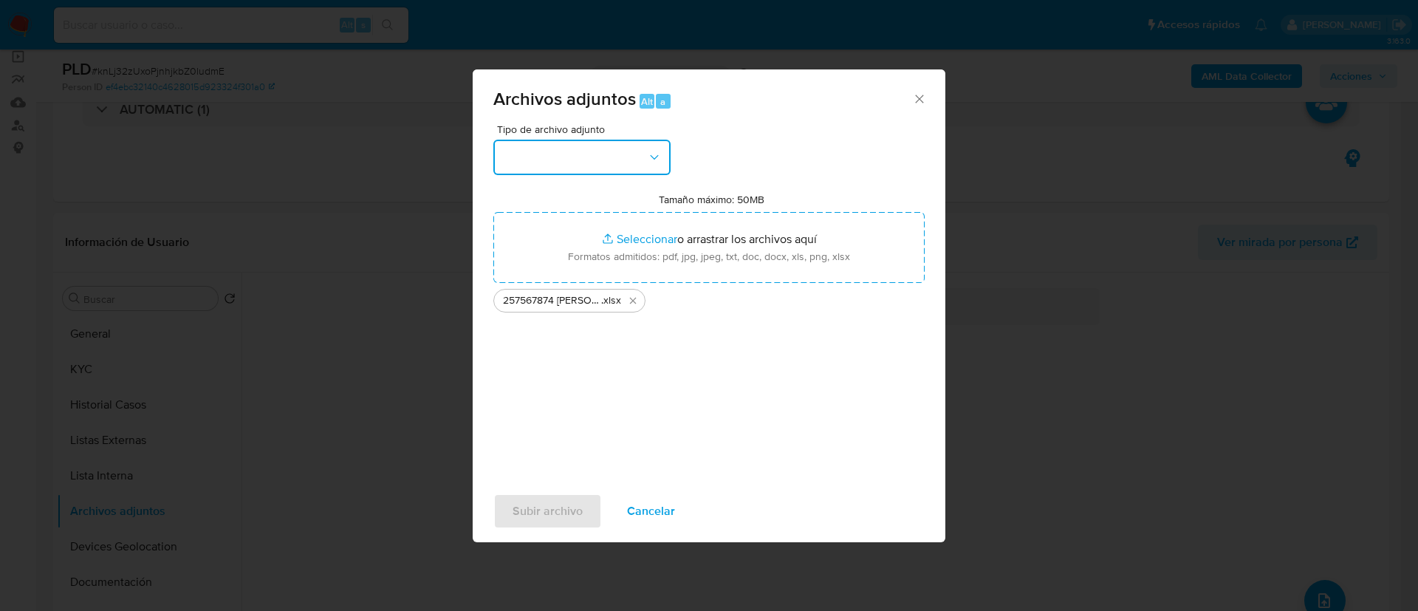
click at [578, 159] on button "button" at bounding box center [581, 157] width 177 height 35
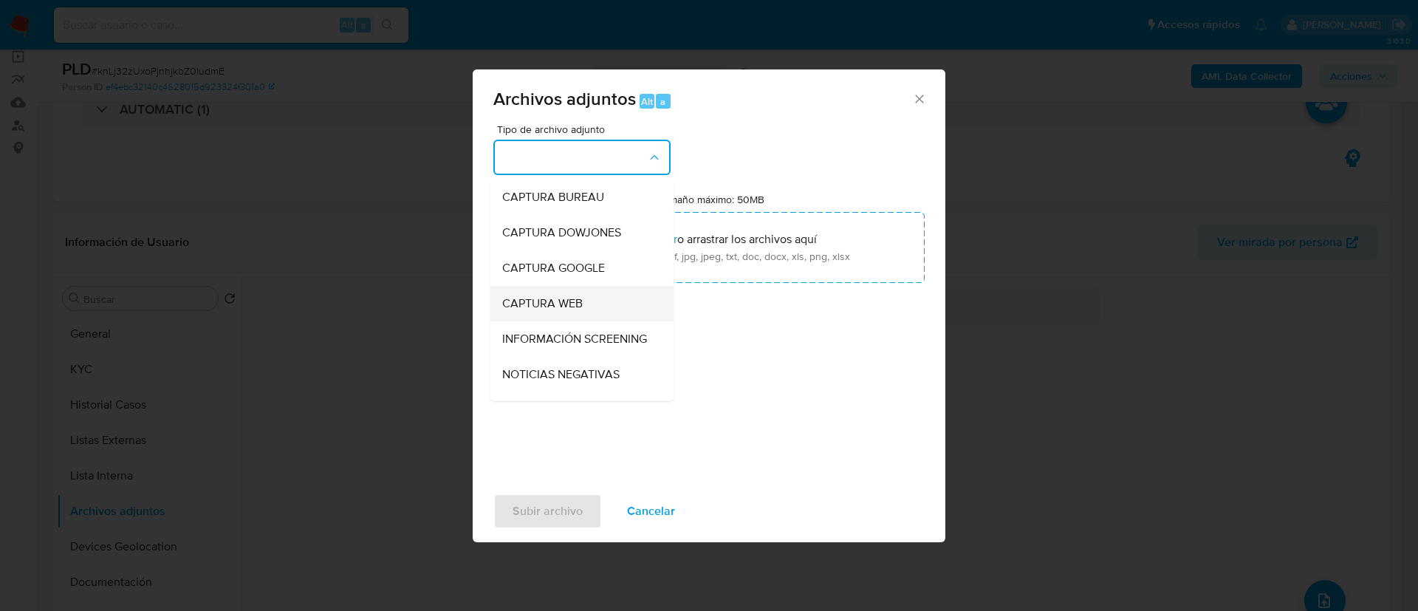
scroll to position [111, 0]
click at [565, 337] on div "OTROS" at bounding box center [577, 334] width 151 height 35
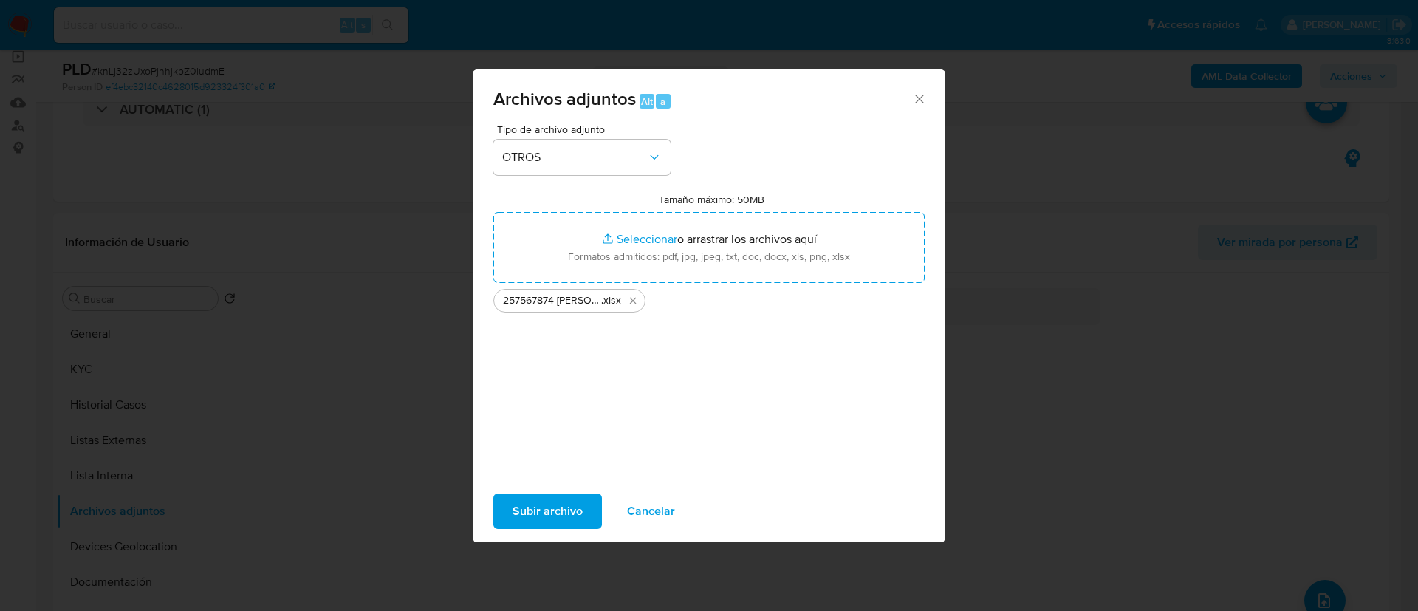
click at [565, 519] on span "Subir archivo" at bounding box center [548, 511] width 70 height 32
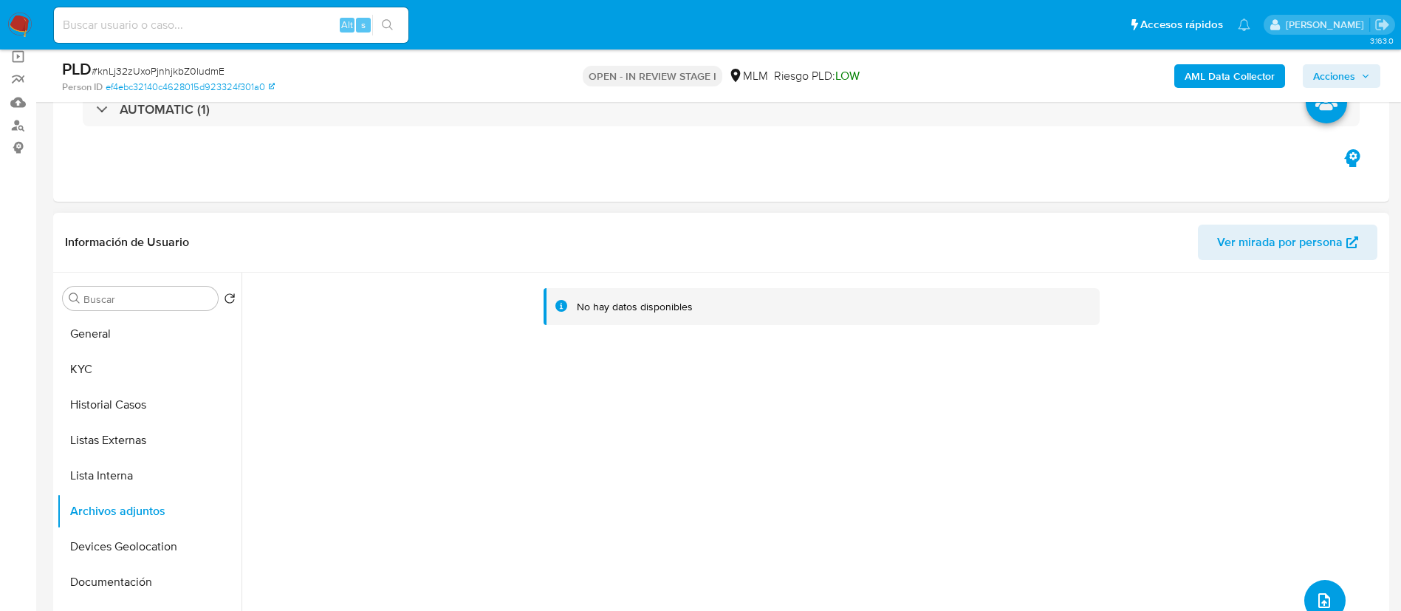
click at [1332, 591] on button "upload-file" at bounding box center [1324, 600] width 41 height 41
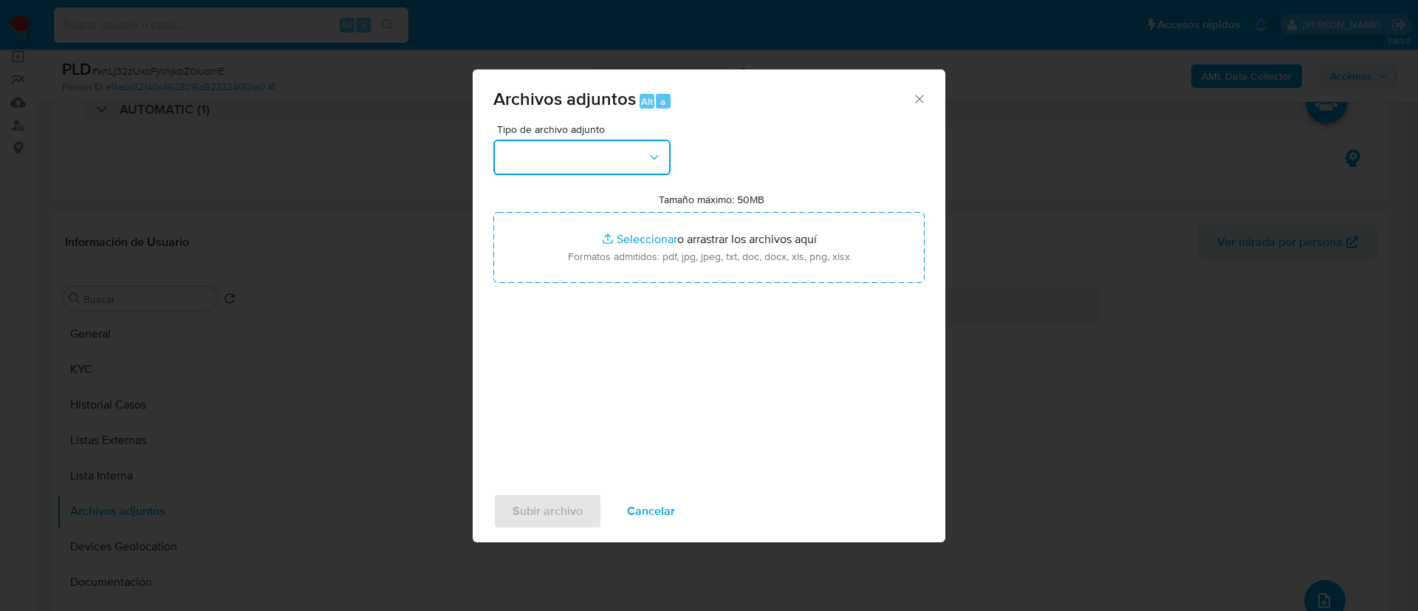
click at [659, 153] on icon "button" at bounding box center [654, 157] width 15 height 15
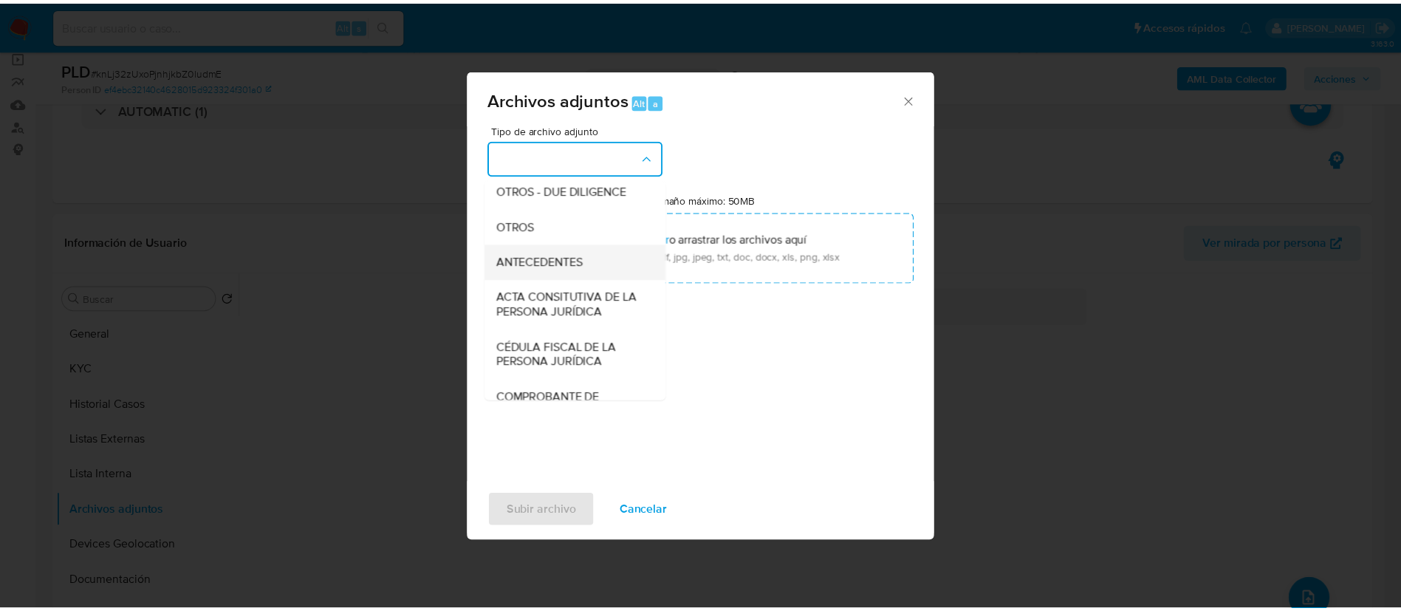
scroll to position [222, 0]
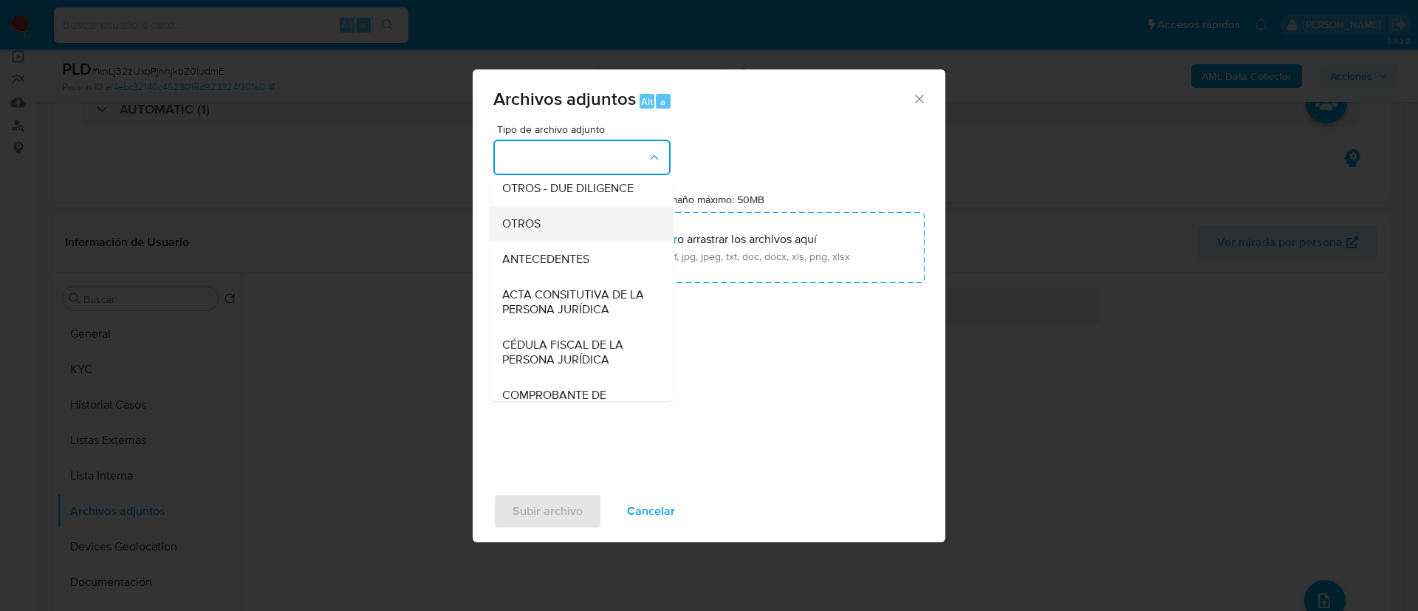
click at [550, 236] on div "OTROS" at bounding box center [577, 223] width 151 height 35
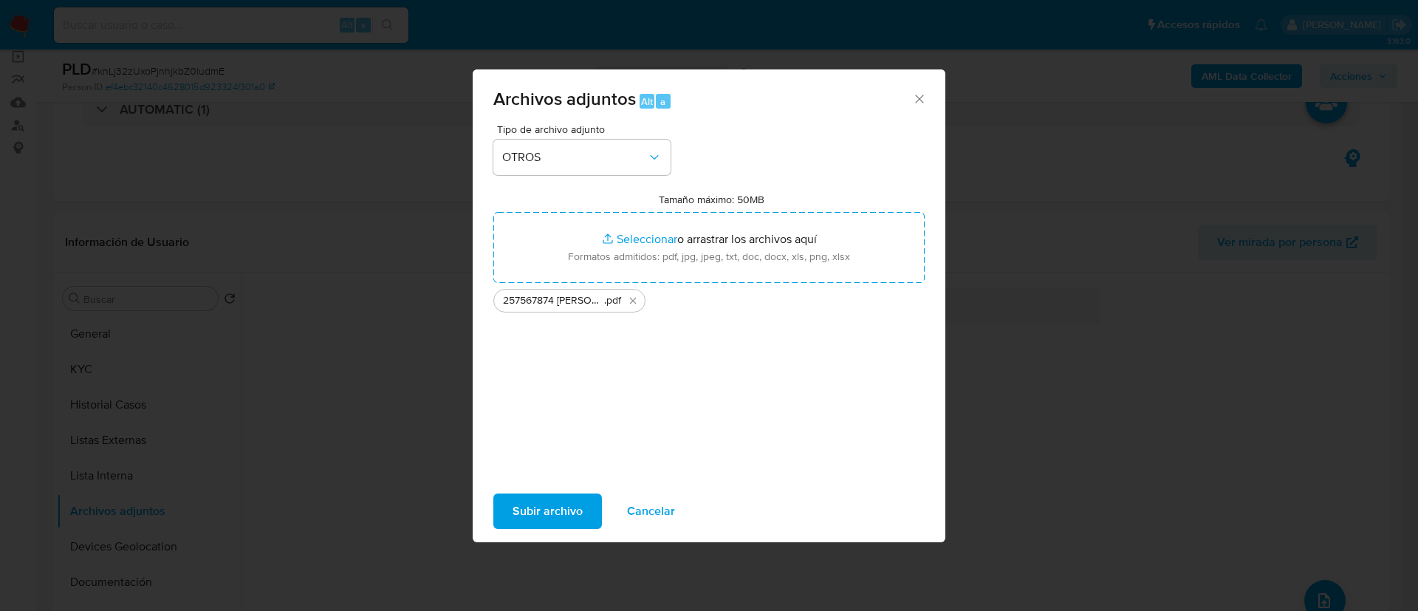
click at [645, 465] on div "Tipo de archivo adjunto OTROS Tamaño máximo: 50MB Seleccionar archivos Seleccio…" at bounding box center [708, 298] width 431 height 349
click at [570, 504] on span "Subir archivo" at bounding box center [548, 511] width 70 height 32
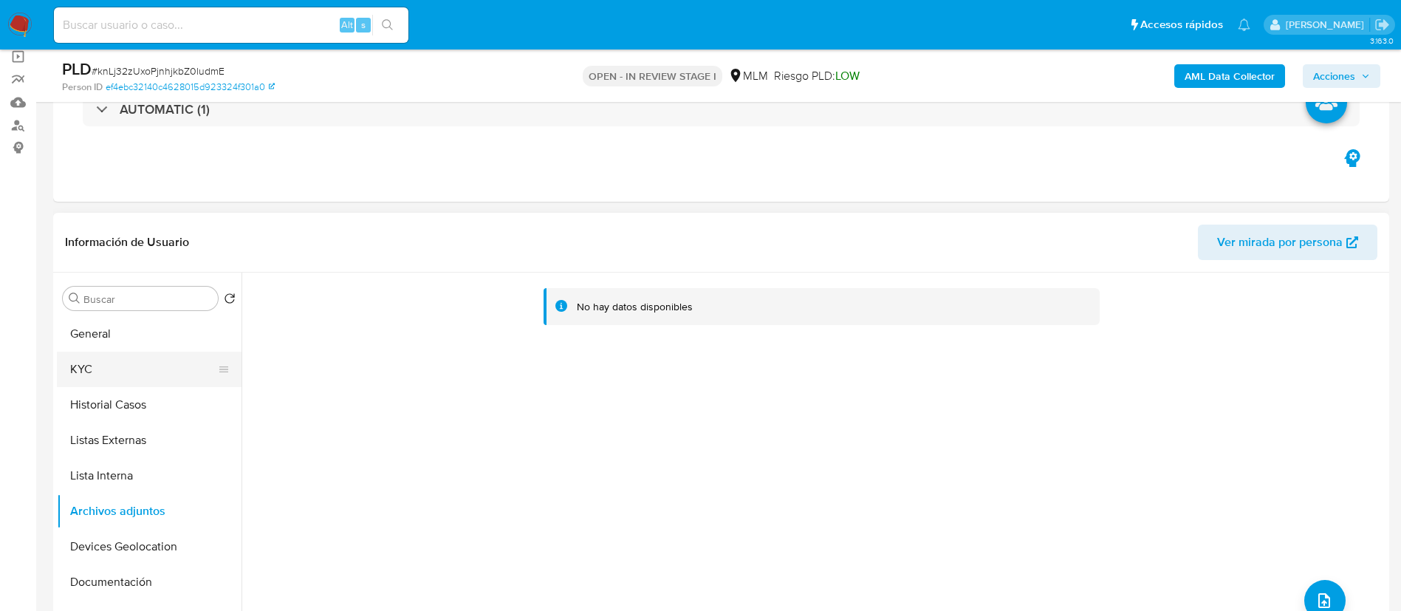
click at [112, 375] on button "KYC" at bounding box center [143, 369] width 173 height 35
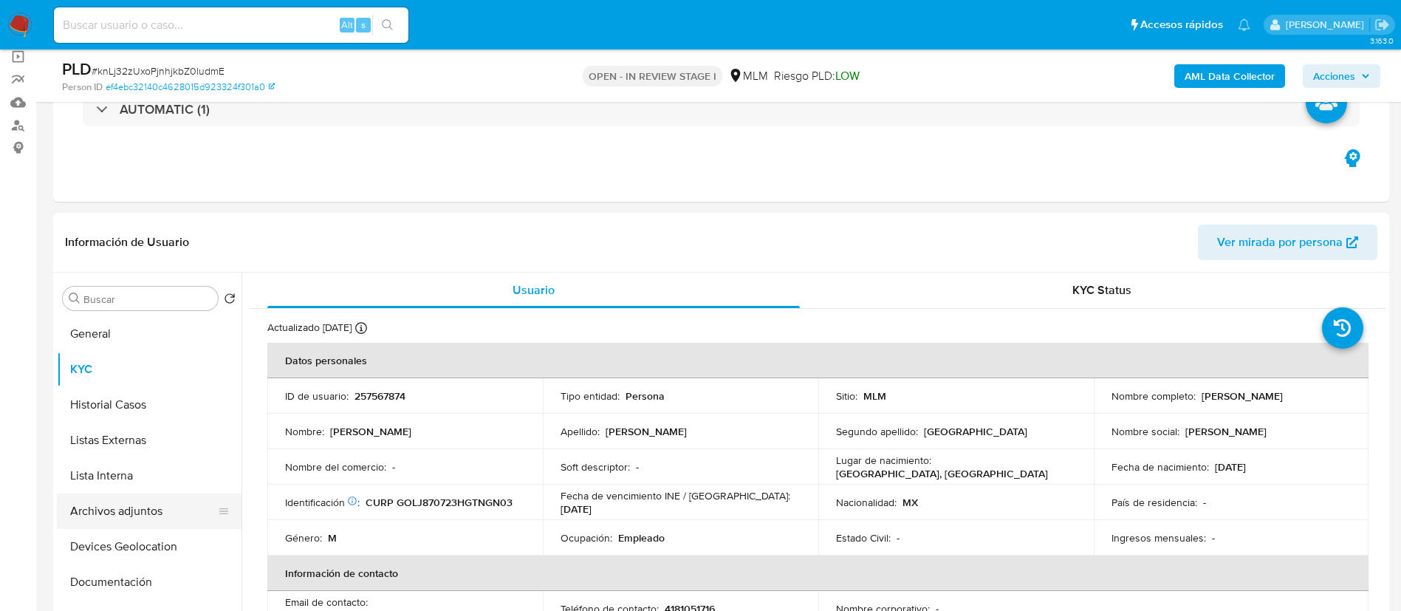
click at [130, 521] on button "Archivos adjuntos" at bounding box center [143, 510] width 173 height 35
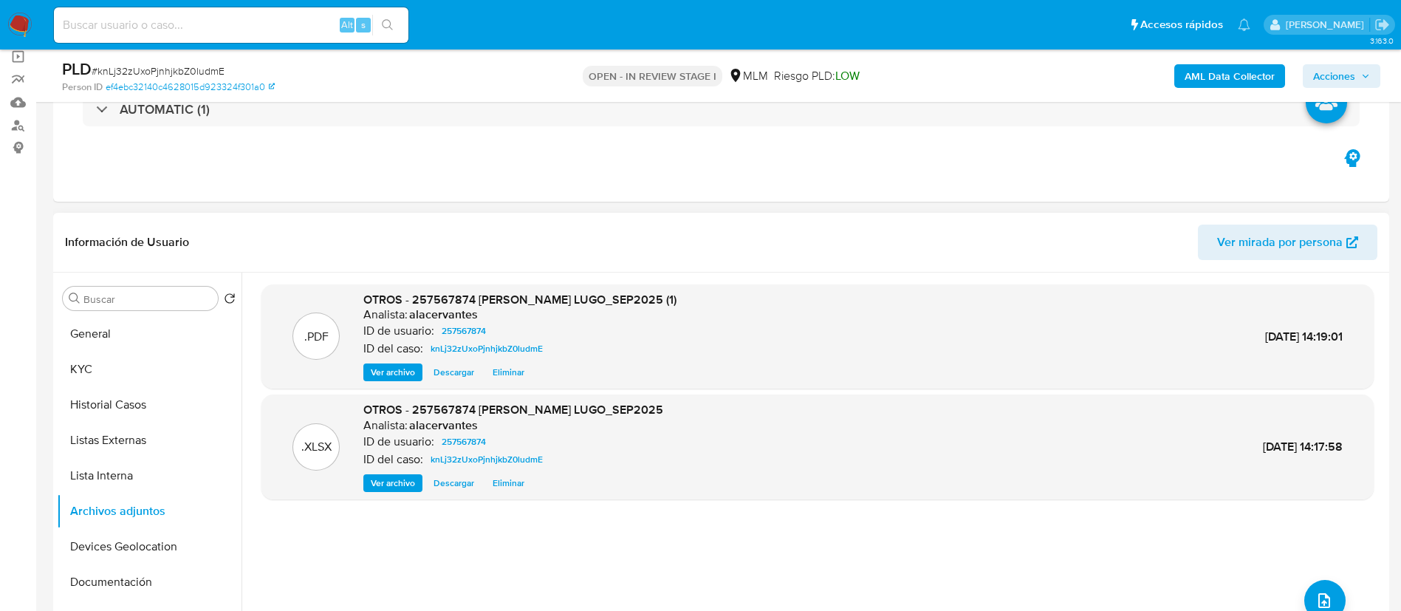
click at [377, 380] on span "Ver archivo" at bounding box center [393, 372] width 44 height 15
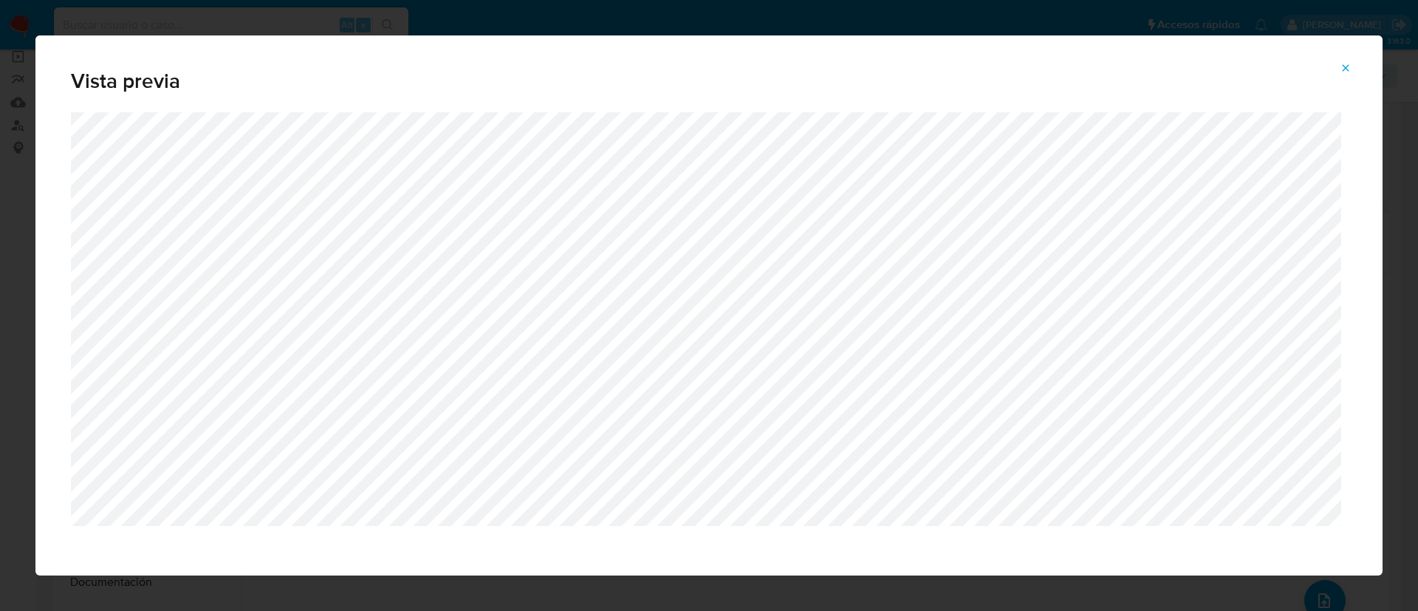
click at [1341, 72] on icon "Attachment preview" at bounding box center [1346, 68] width 12 height 12
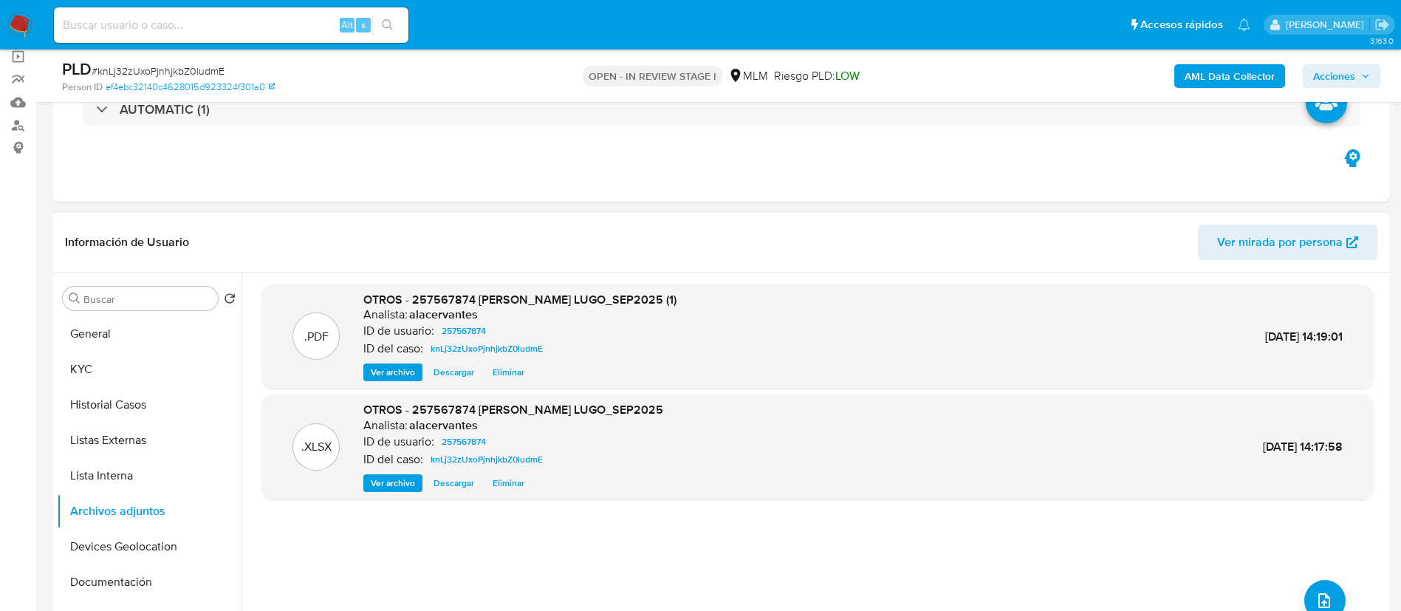
click at [1346, 72] on span "Acciones" at bounding box center [1334, 76] width 42 height 24
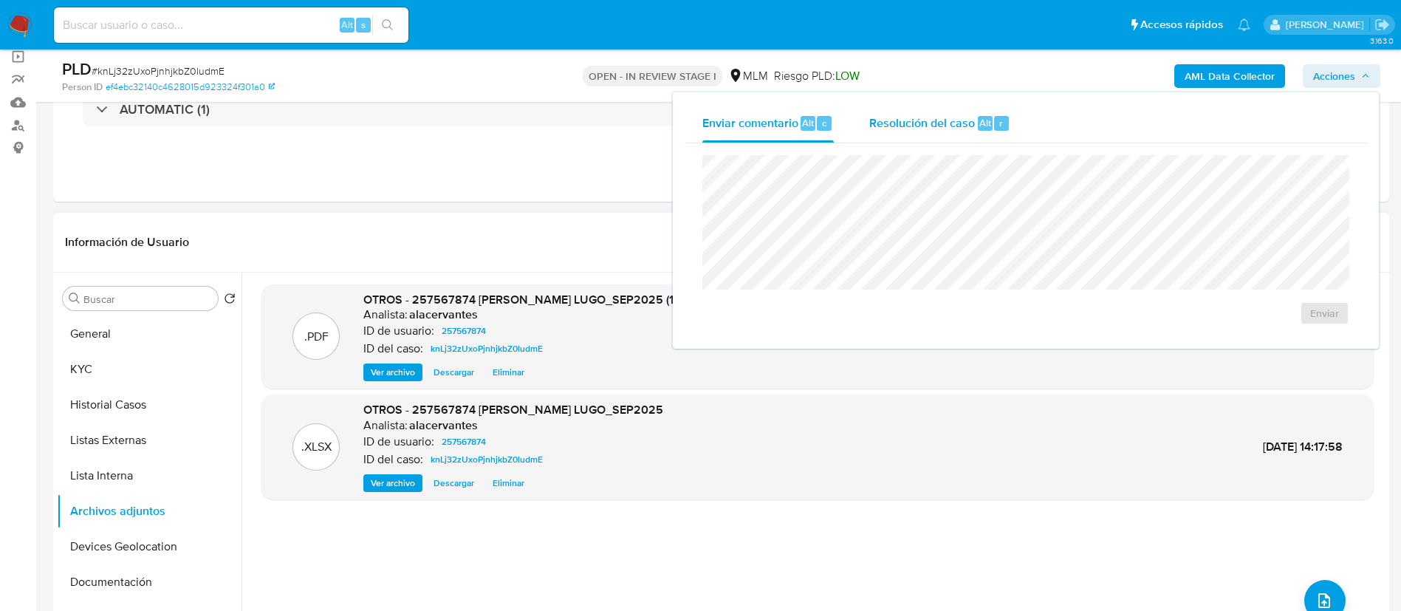
click at [979, 128] on span "Alt" at bounding box center [985, 123] width 12 height 14
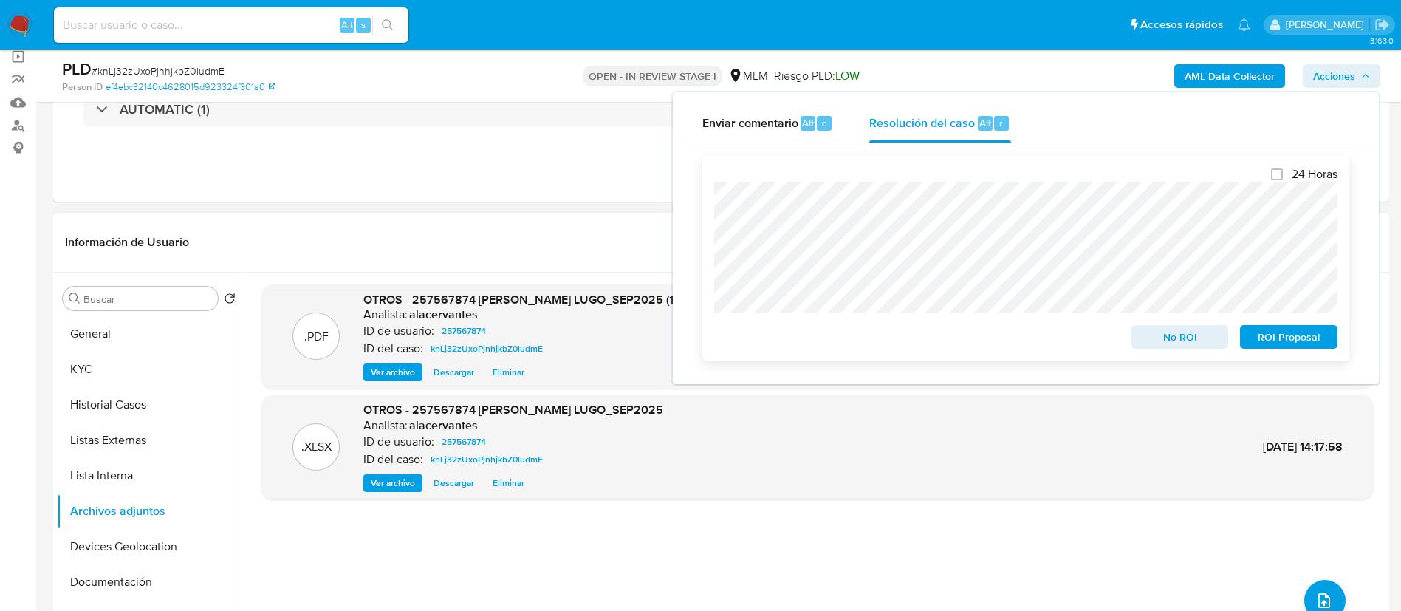
click at [1173, 337] on span "No ROI" at bounding box center [1180, 336] width 77 height 21
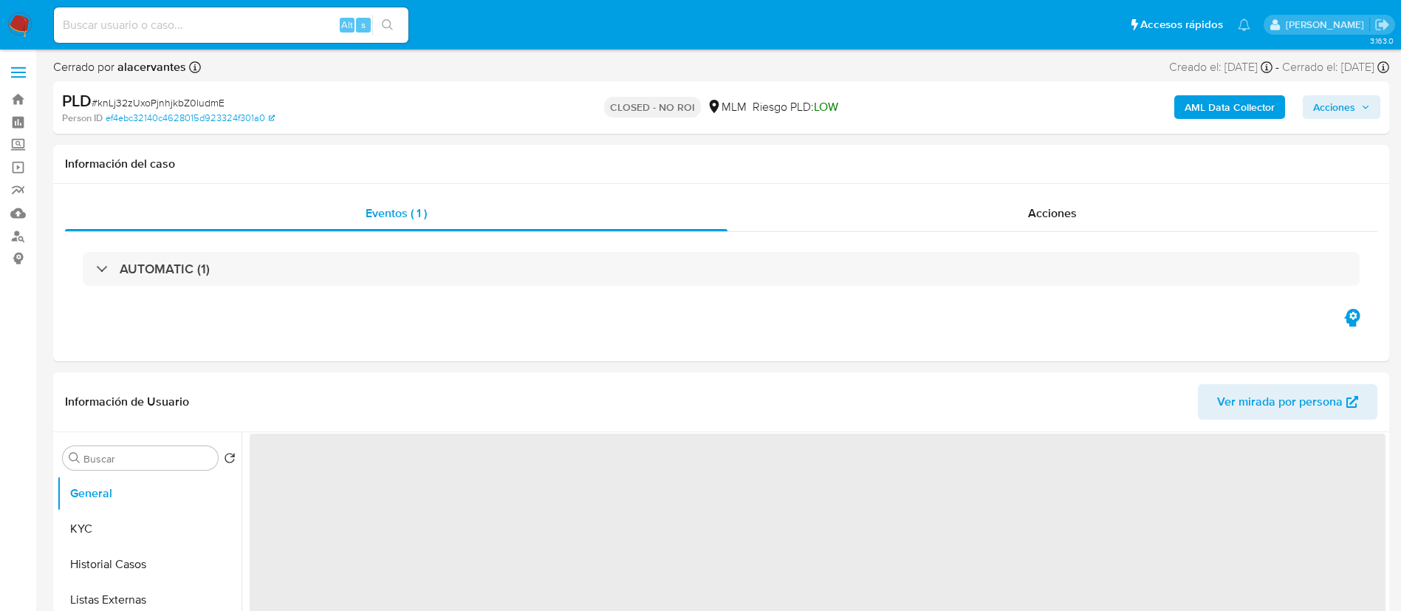
select select "10"
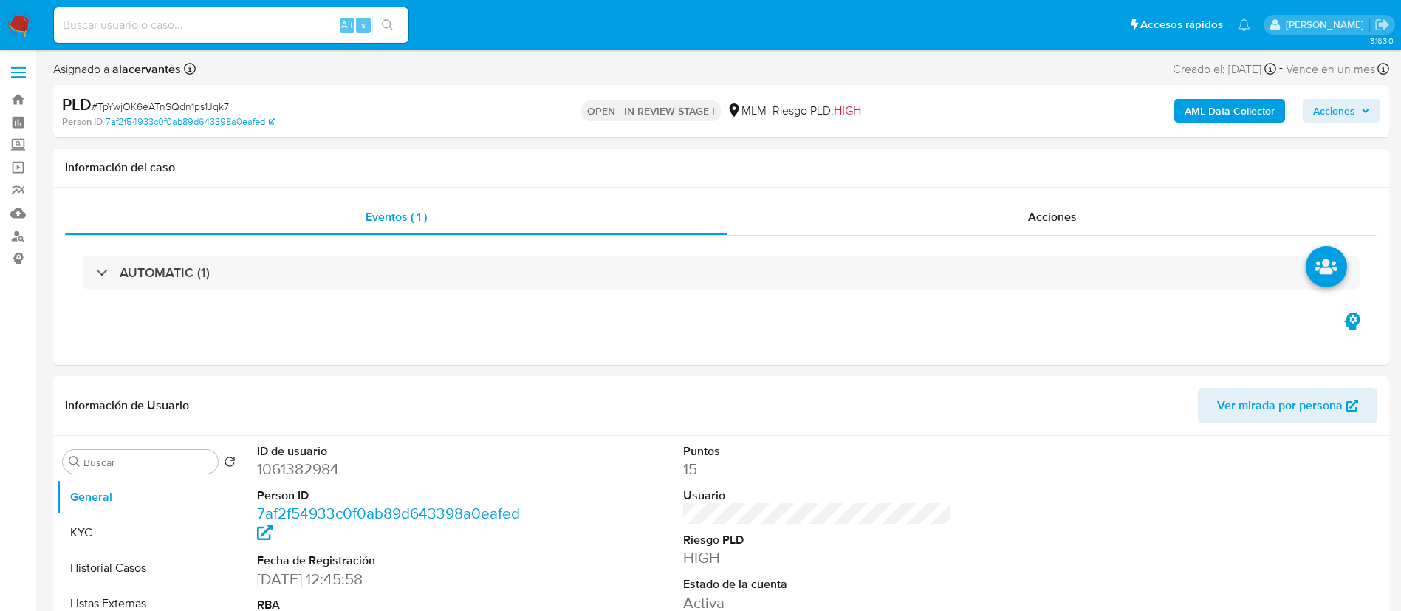
select select "10"
click at [121, 534] on button "KYC" at bounding box center [143, 532] width 173 height 35
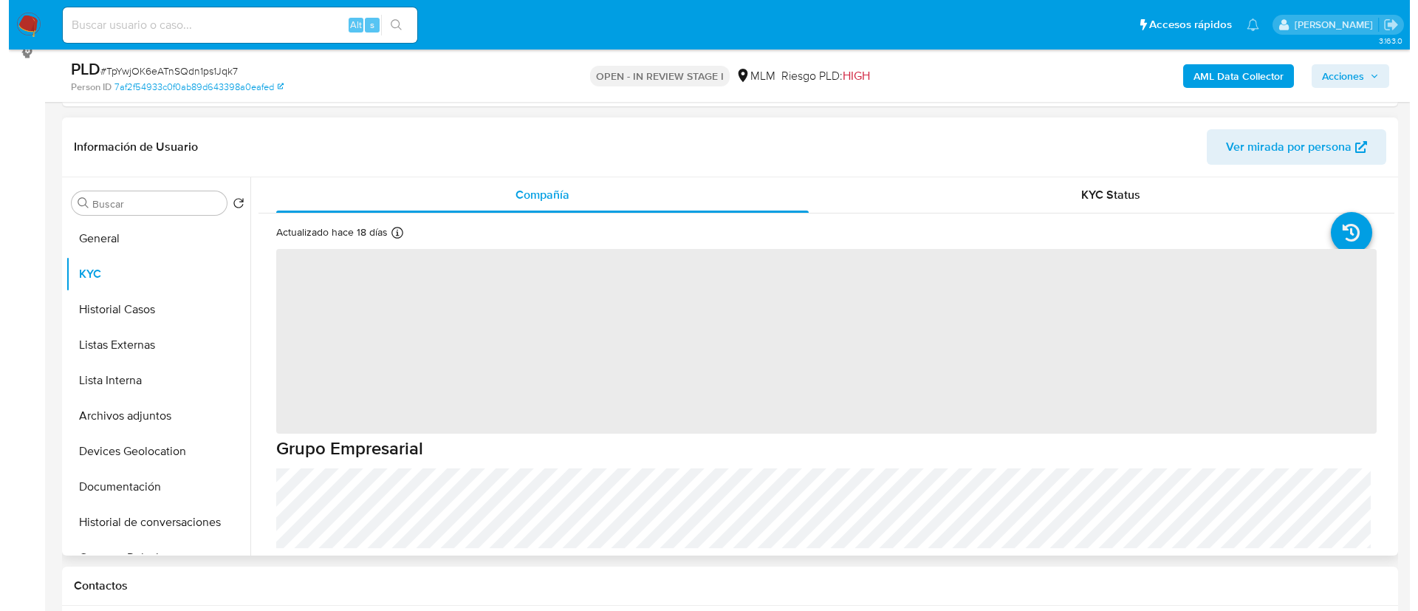
scroll to position [222, 0]
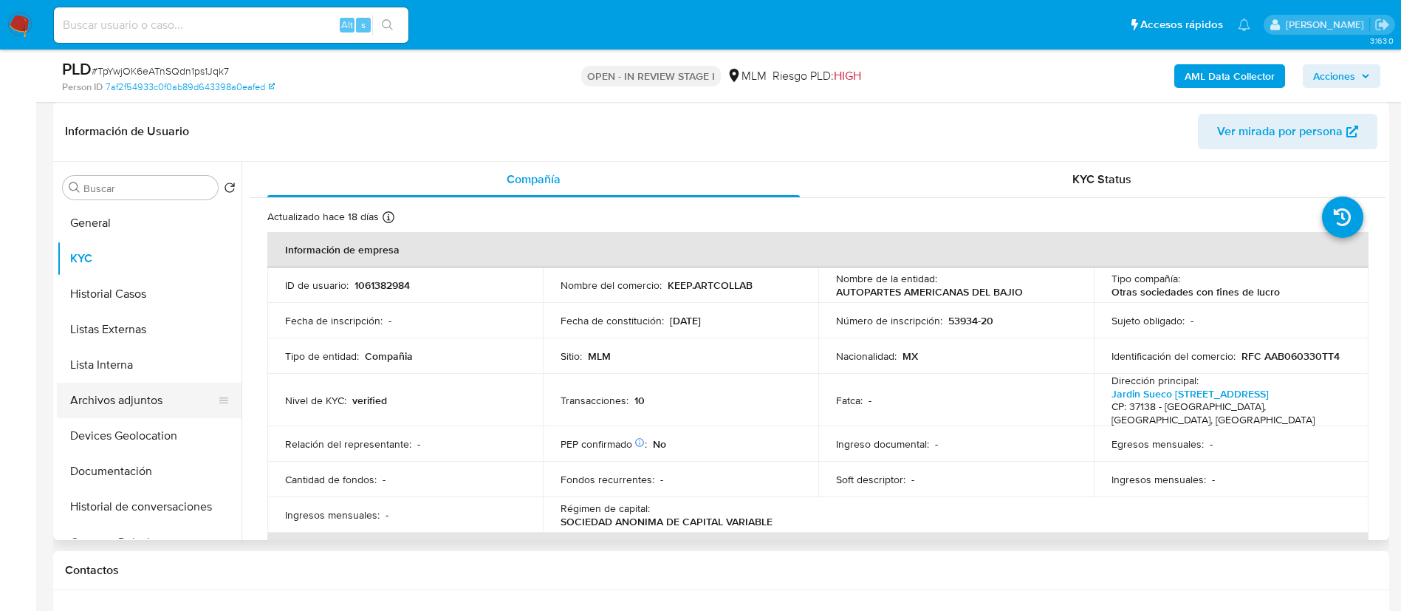
click at [154, 405] on button "Archivos adjuntos" at bounding box center [143, 400] width 173 height 35
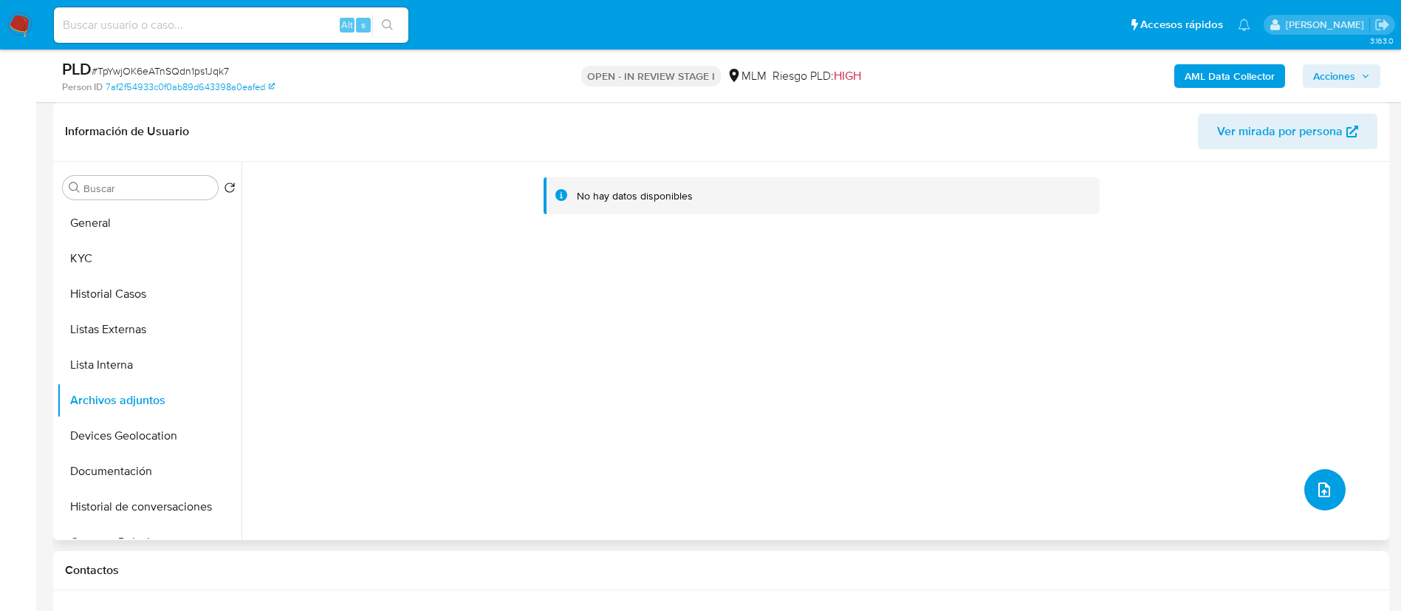
click at [1324, 472] on button "upload-file" at bounding box center [1324, 489] width 41 height 41
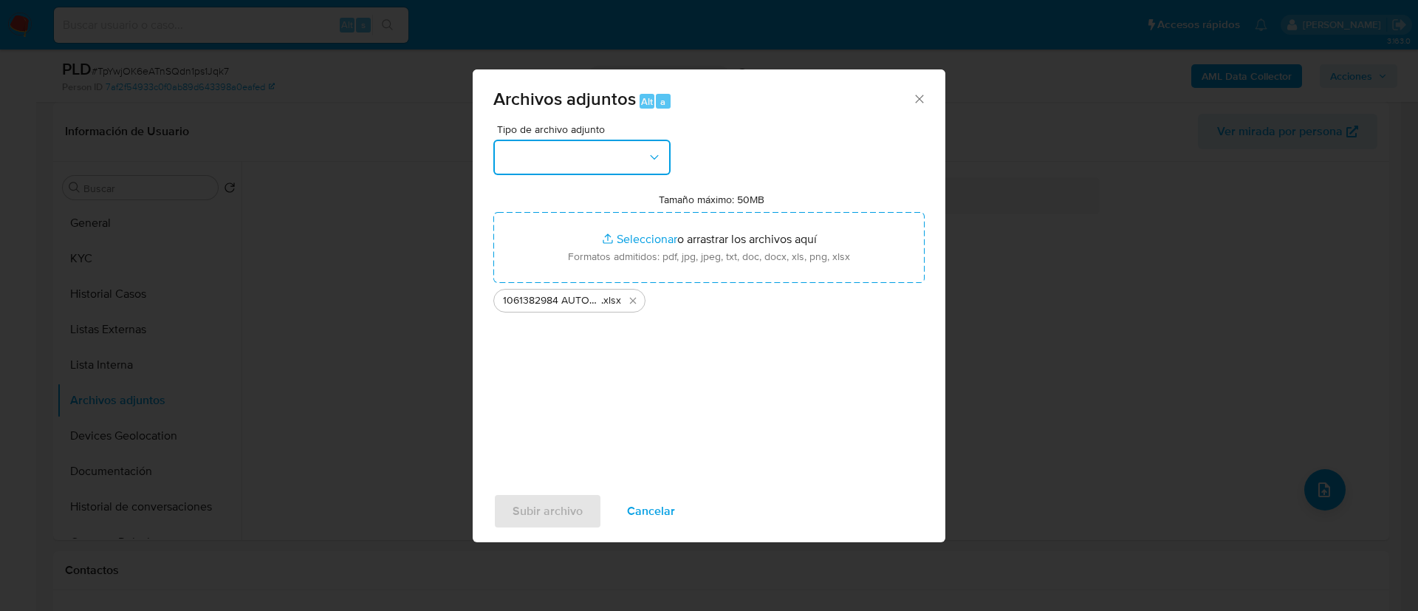
click at [603, 157] on button "button" at bounding box center [581, 157] width 177 height 35
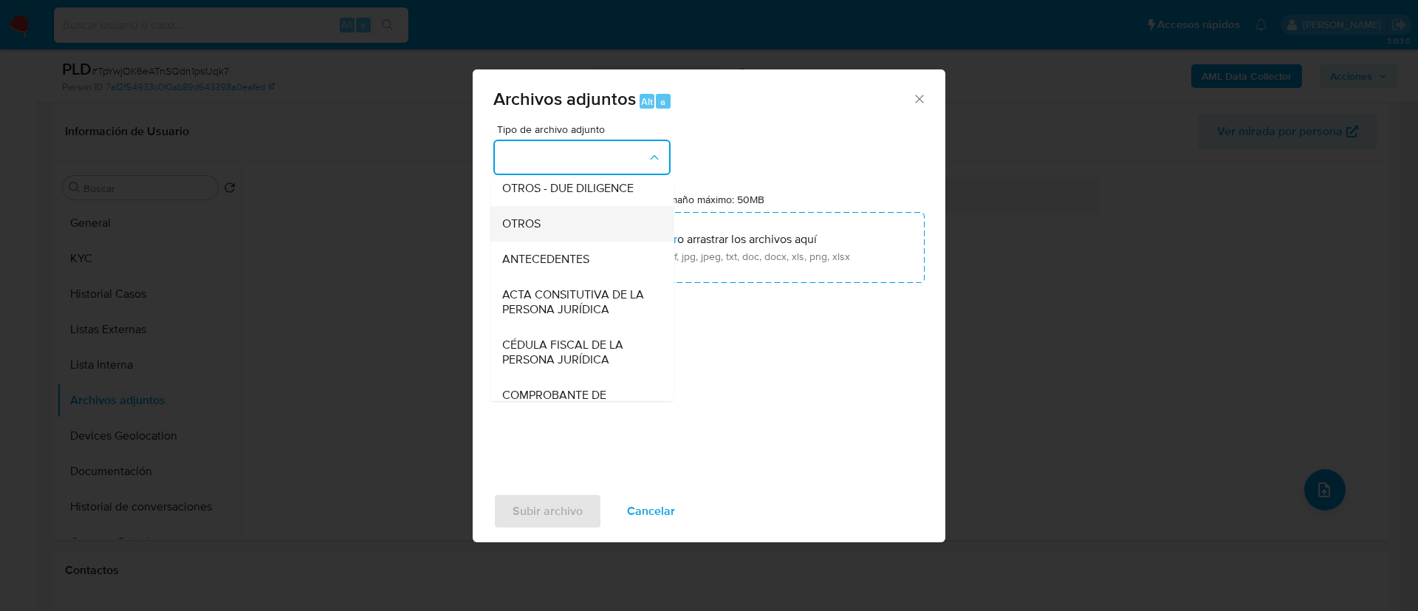
click at [548, 236] on div "OTROS" at bounding box center [577, 223] width 151 height 35
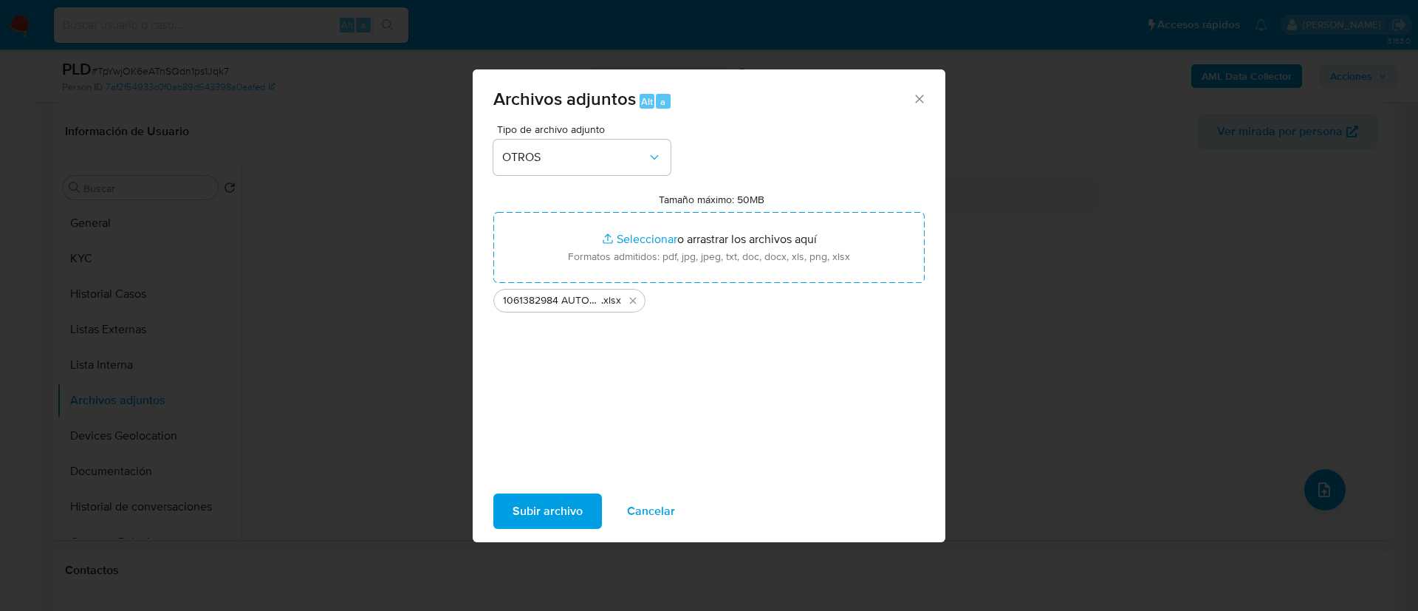
drag, startPoint x: 660, startPoint y: 378, endPoint x: 590, endPoint y: 470, distance: 114.9
click at [660, 383] on div "Tipo de archivo adjunto OTROS Tamaño máximo: 50MB Seleccionar archivos Seleccio…" at bounding box center [708, 298] width 431 height 349
click at [568, 505] on span "Subir archivo" at bounding box center [548, 511] width 70 height 32
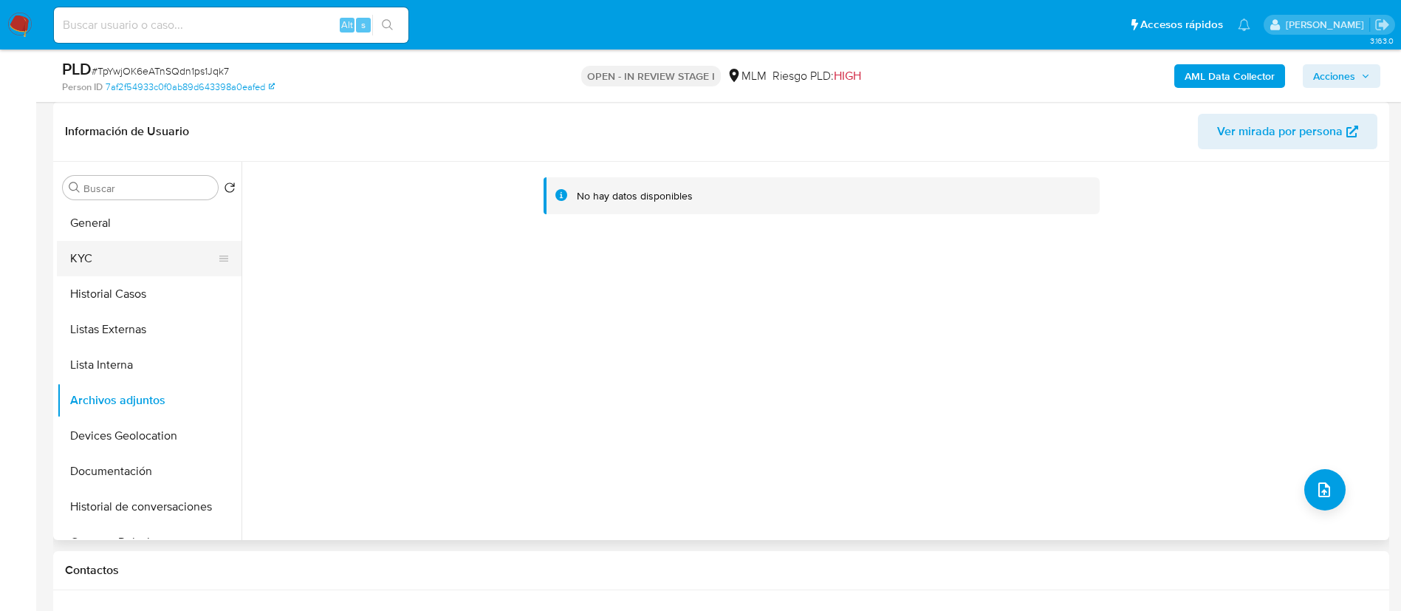
click at [145, 250] on button "KYC" at bounding box center [143, 258] width 173 height 35
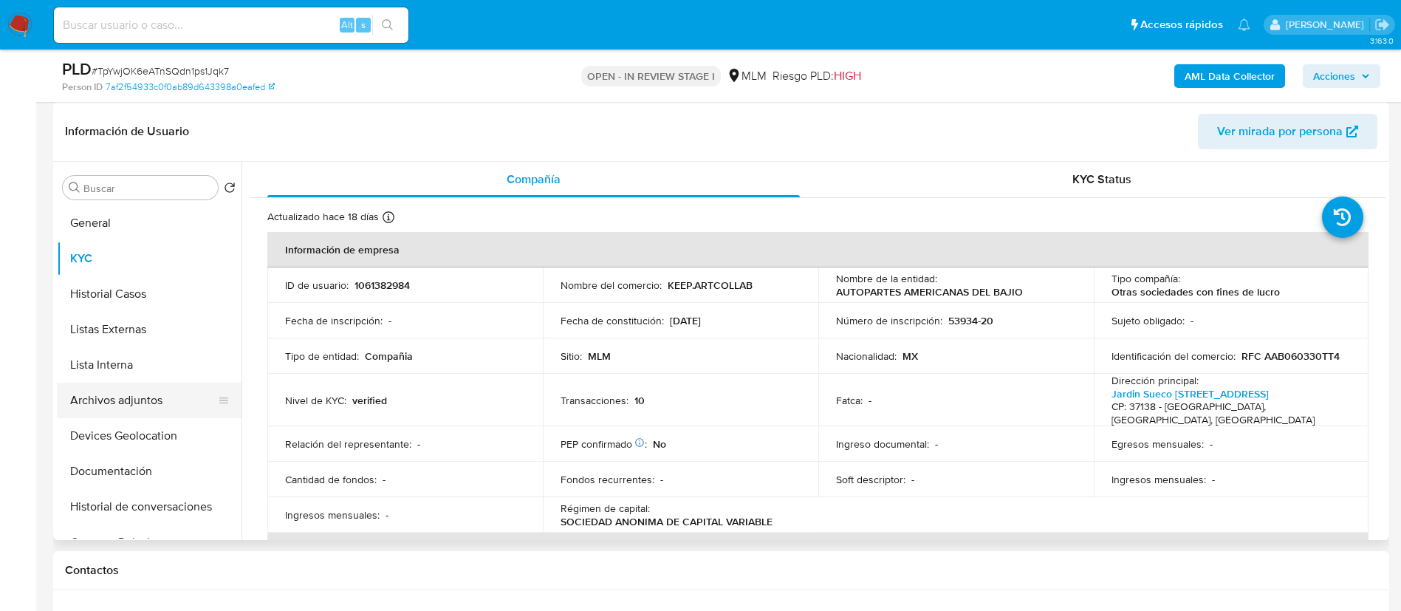
click at [152, 388] on button "Archivos adjuntos" at bounding box center [143, 400] width 173 height 35
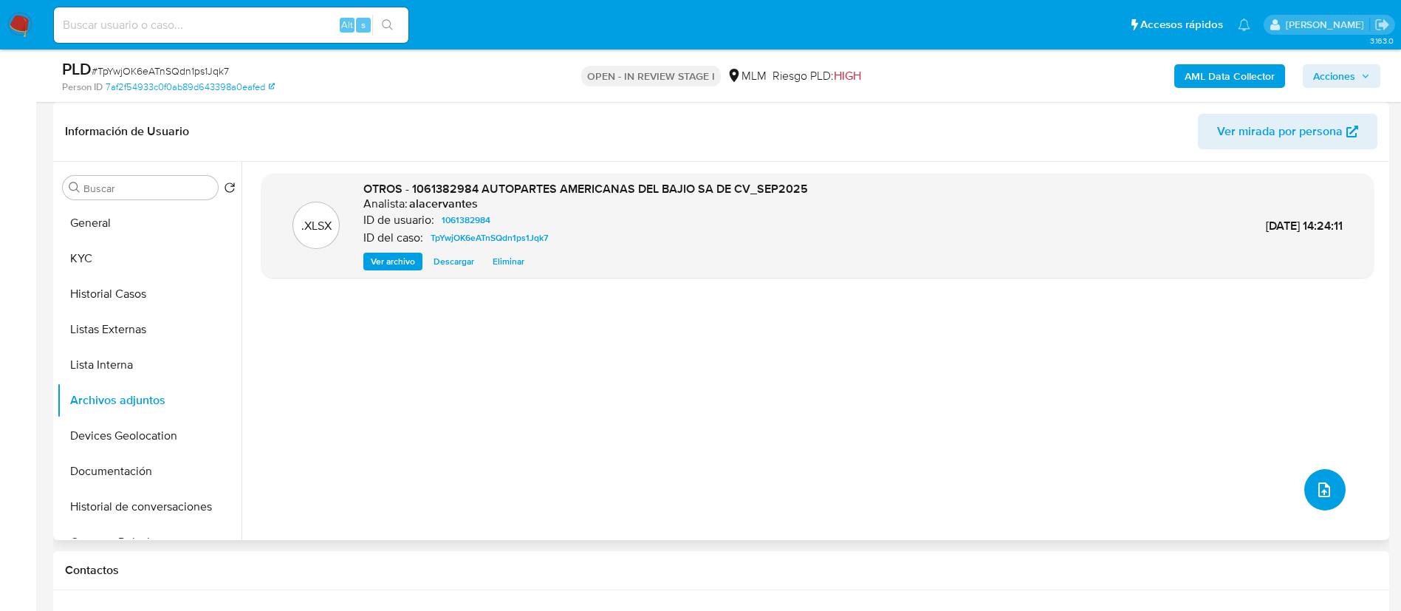
click at [1319, 479] on button "upload-file" at bounding box center [1324, 489] width 41 height 41
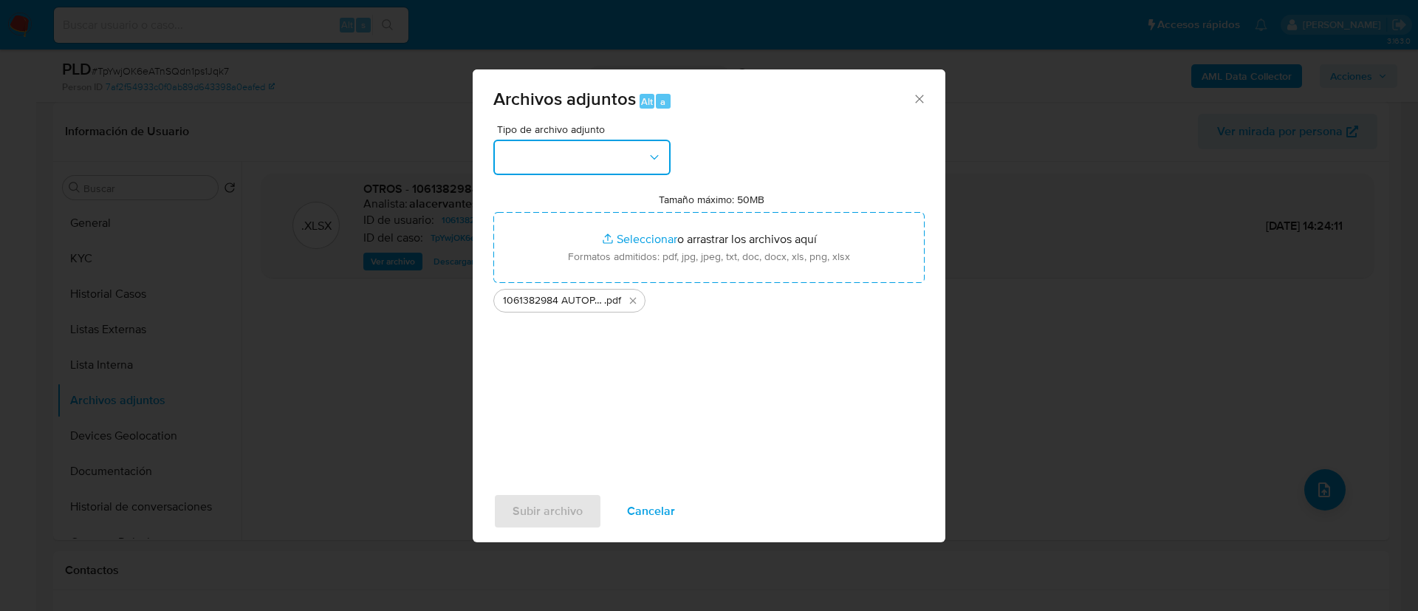
click at [572, 156] on button "button" at bounding box center [581, 157] width 177 height 35
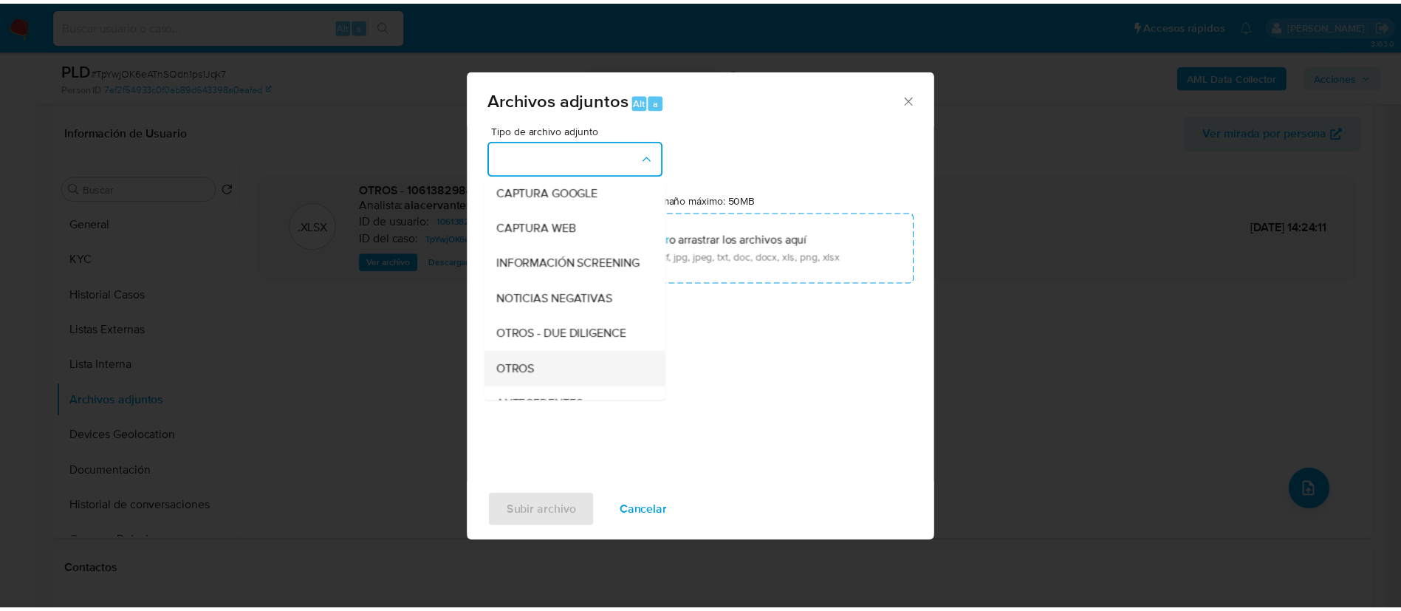
scroll to position [111, 0]
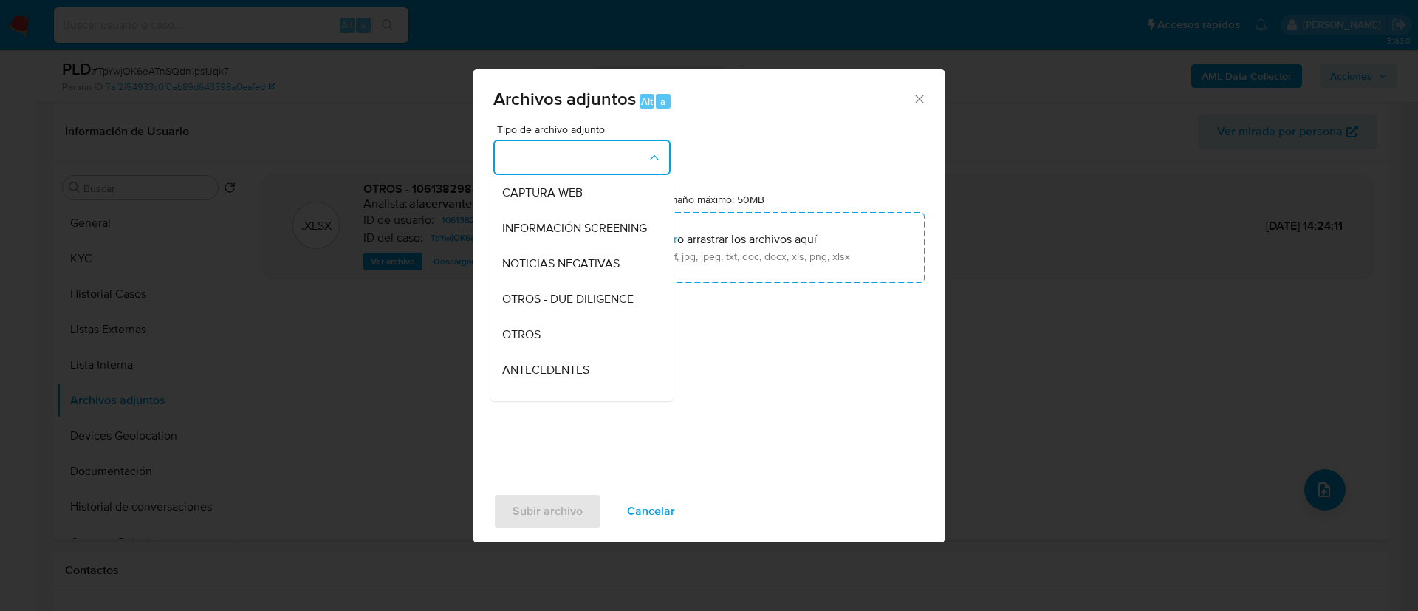
click at [545, 352] on div "OTROS" at bounding box center [577, 334] width 151 height 35
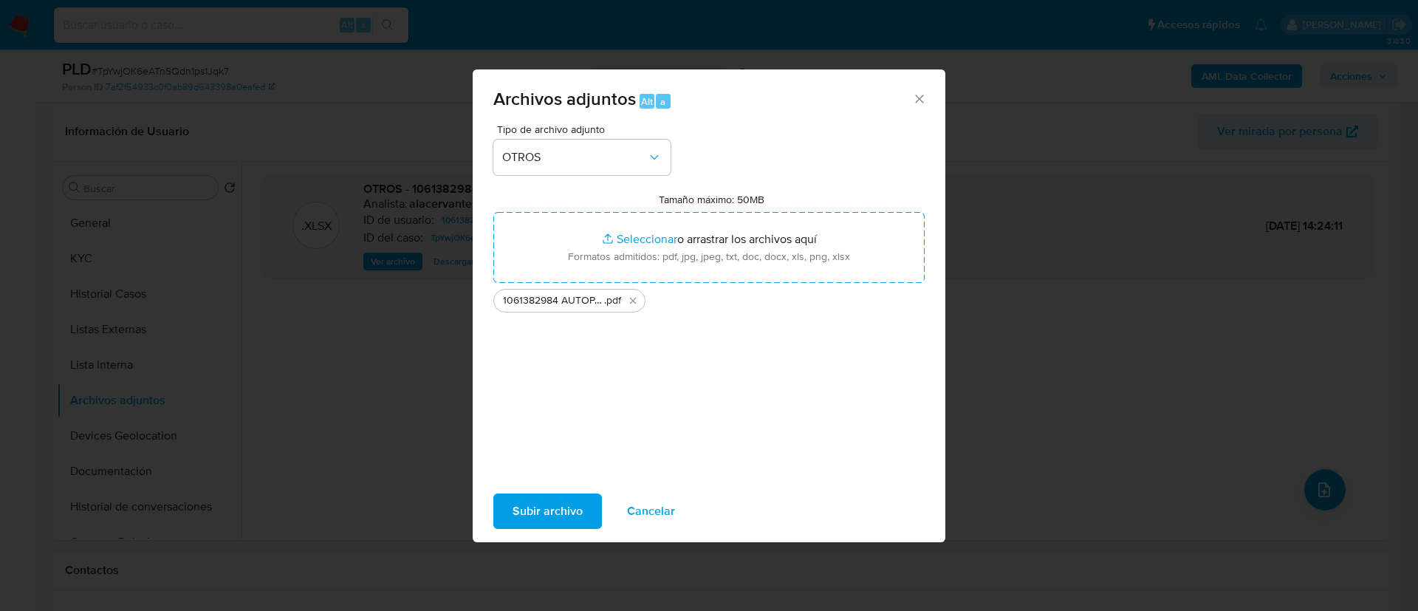
click at [548, 522] on span "Subir archivo" at bounding box center [548, 511] width 70 height 32
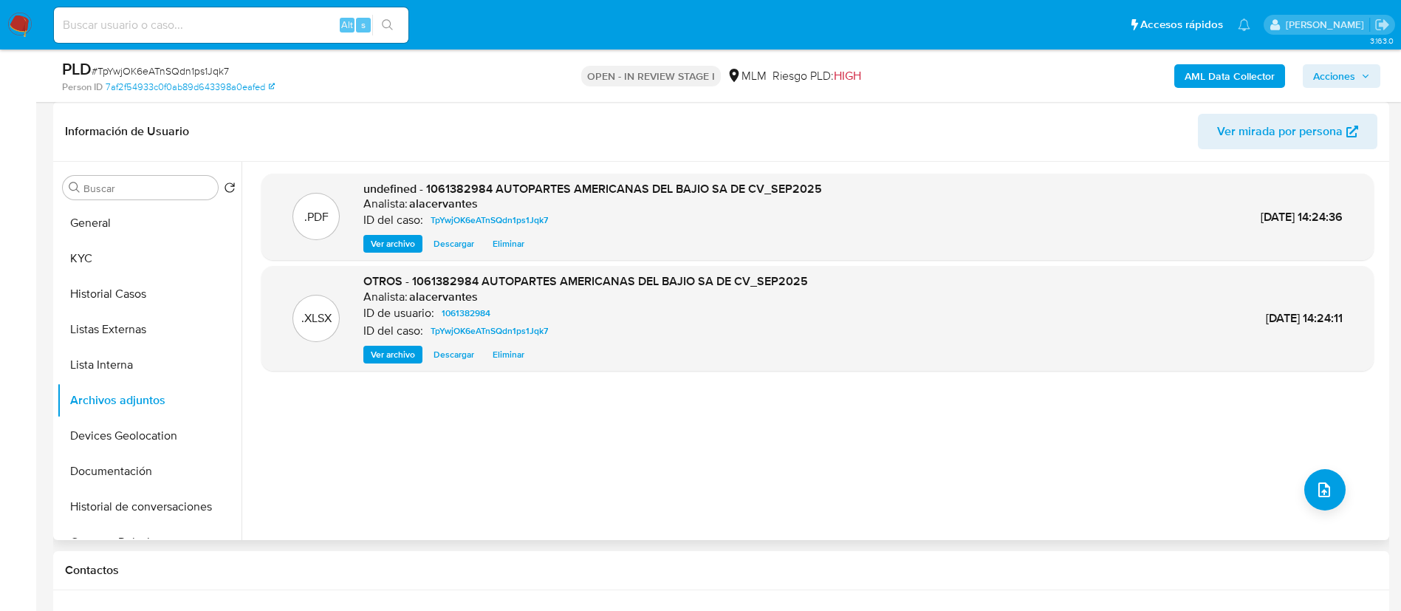
click at [387, 245] on span "Ver archivo" at bounding box center [393, 243] width 44 height 15
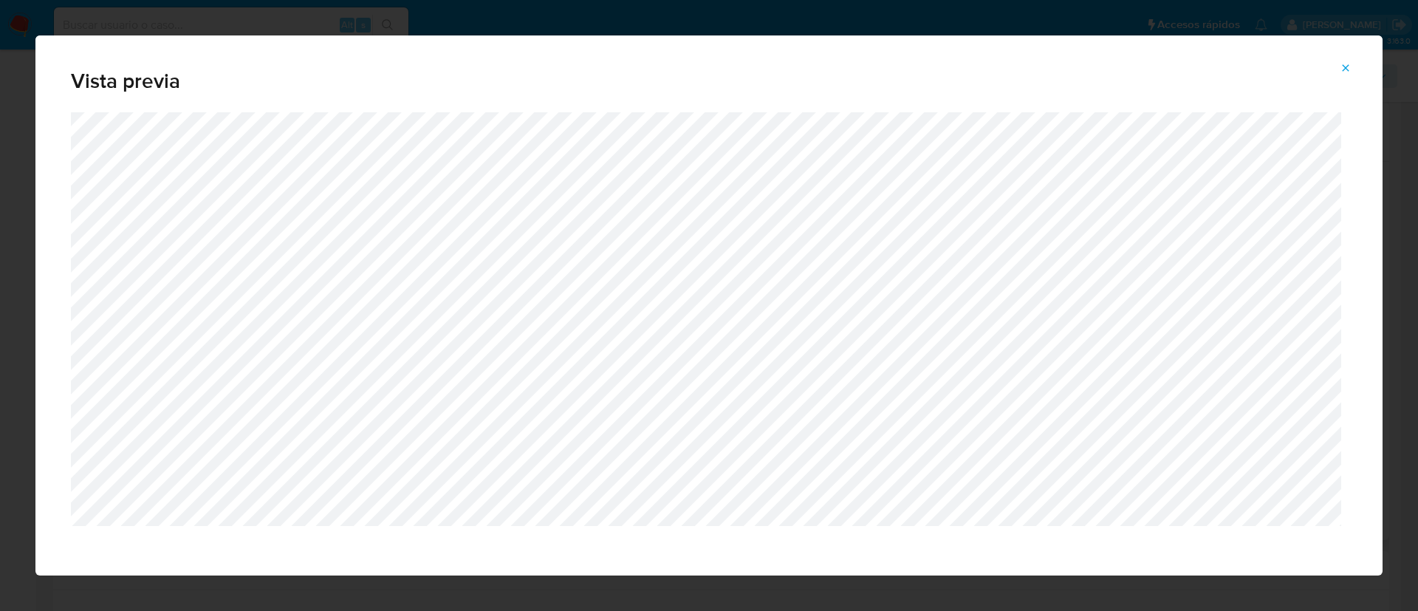
drag, startPoint x: 1338, startPoint y: 64, endPoint x: 1281, endPoint y: 100, distance: 67.4
click at [1343, 64] on button "Attachment preview" at bounding box center [1345, 68] width 32 height 24
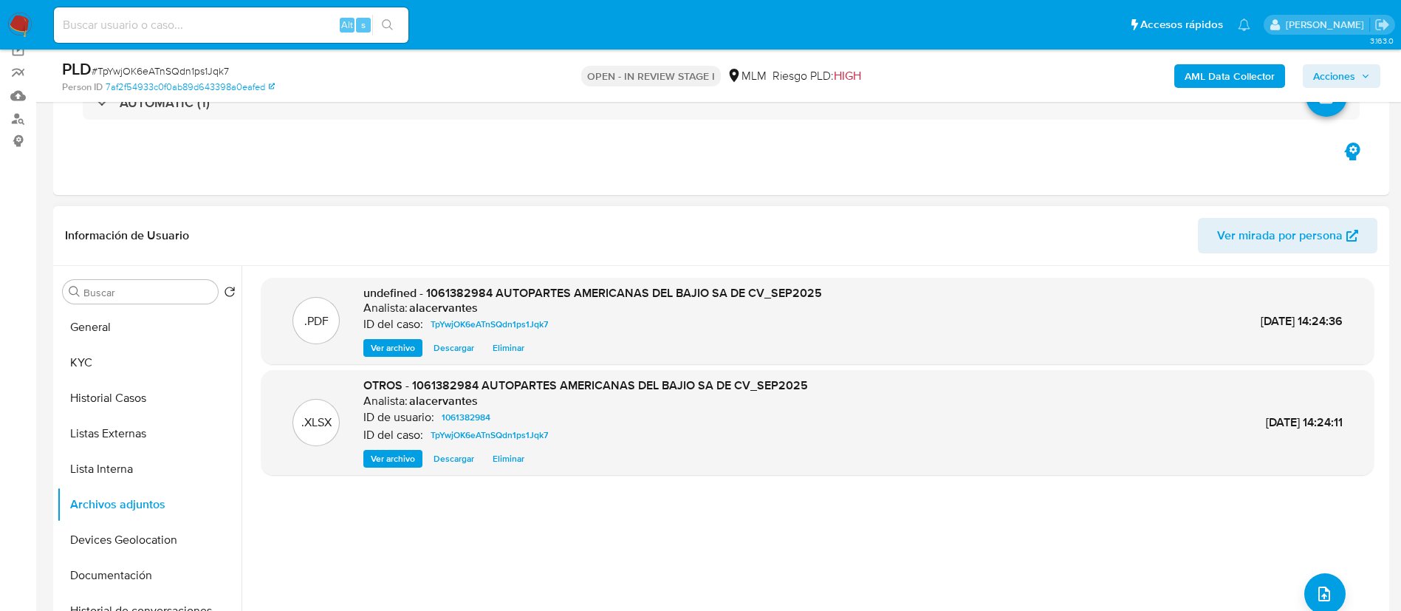
scroll to position [0, 0]
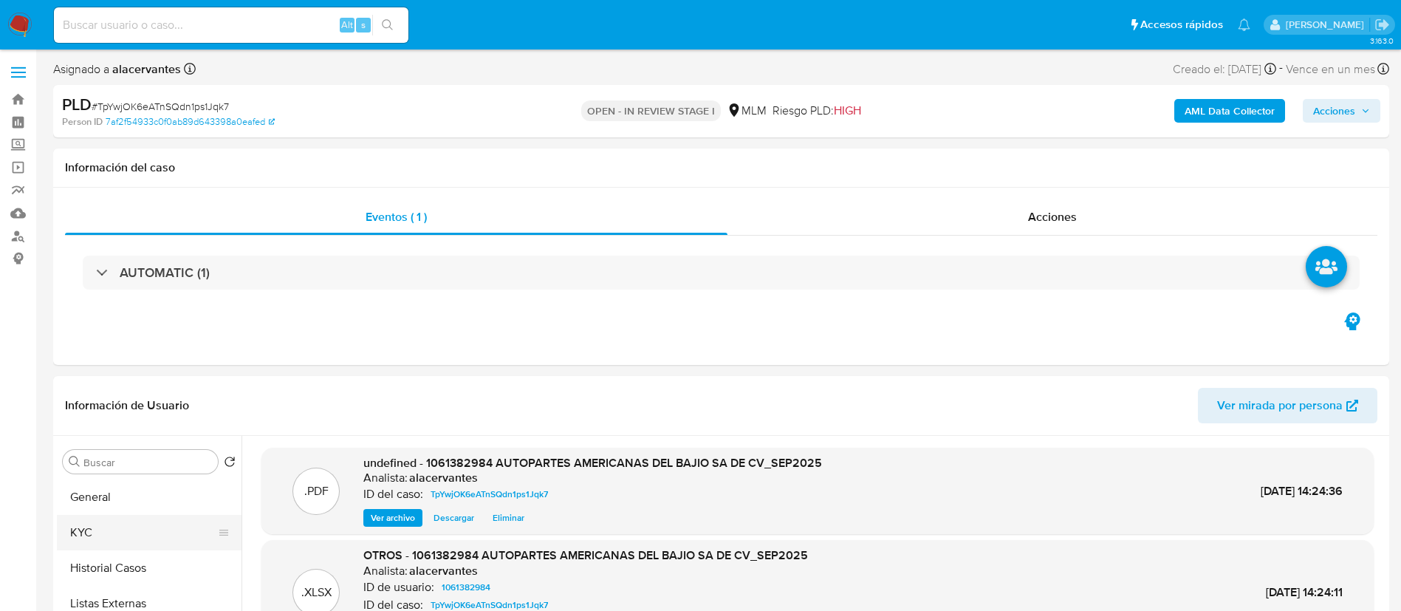
click at [102, 535] on button "KYC" at bounding box center [143, 532] width 173 height 35
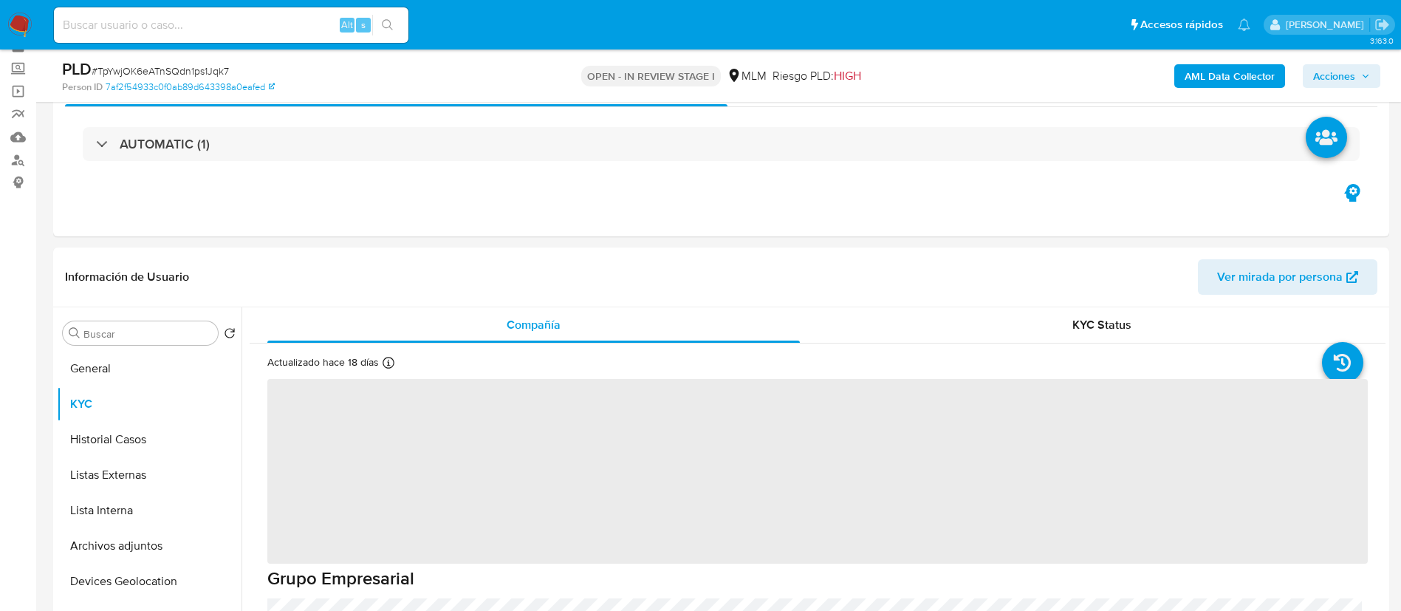
scroll to position [111, 0]
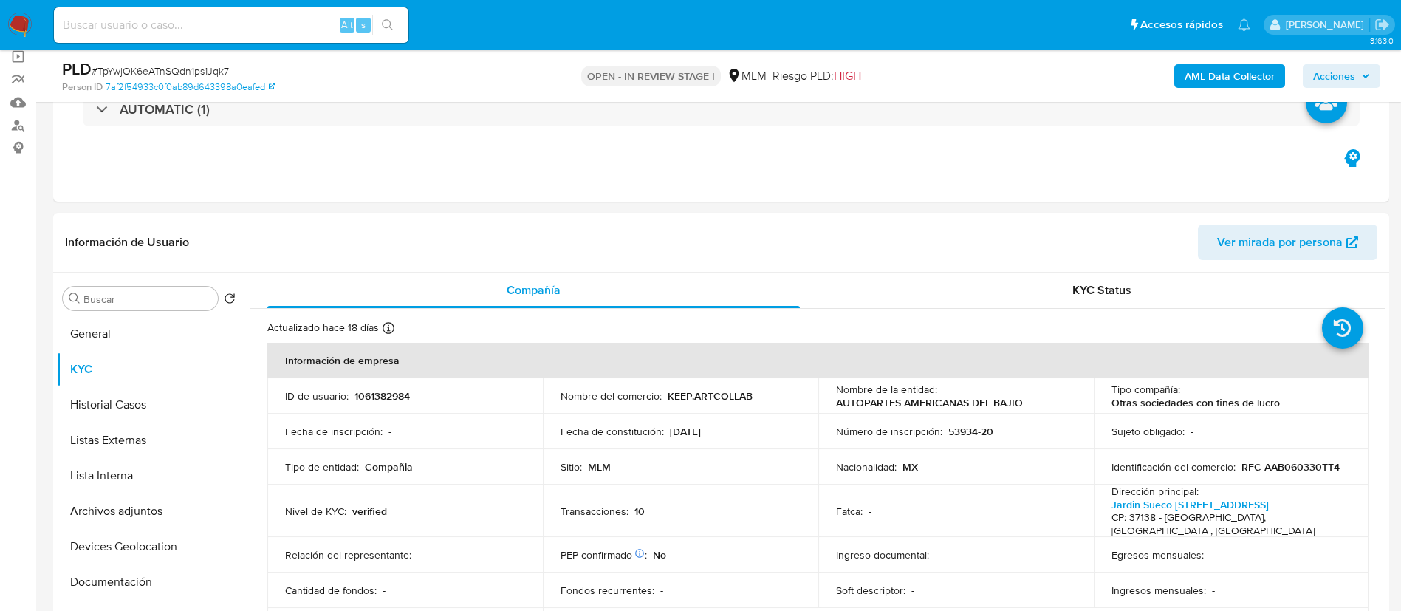
click at [1338, 69] on span "Acciones" at bounding box center [1334, 76] width 42 height 24
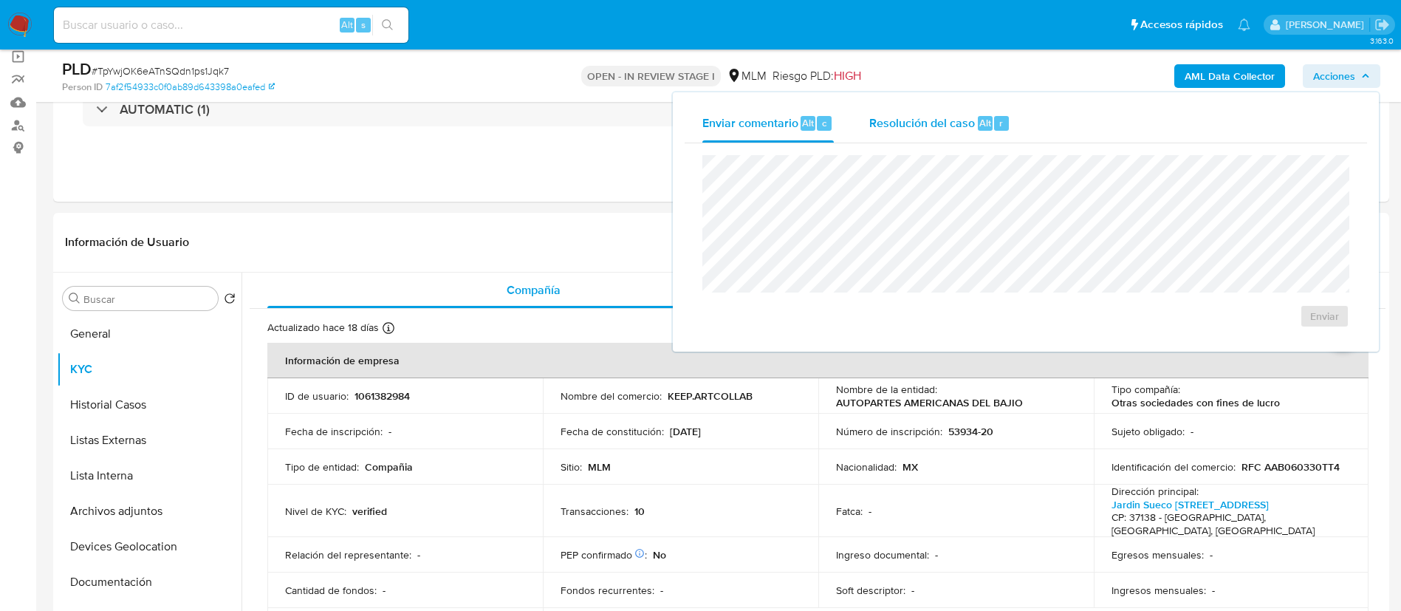
click at [963, 120] on span "Resolución del caso" at bounding box center [922, 122] width 106 height 17
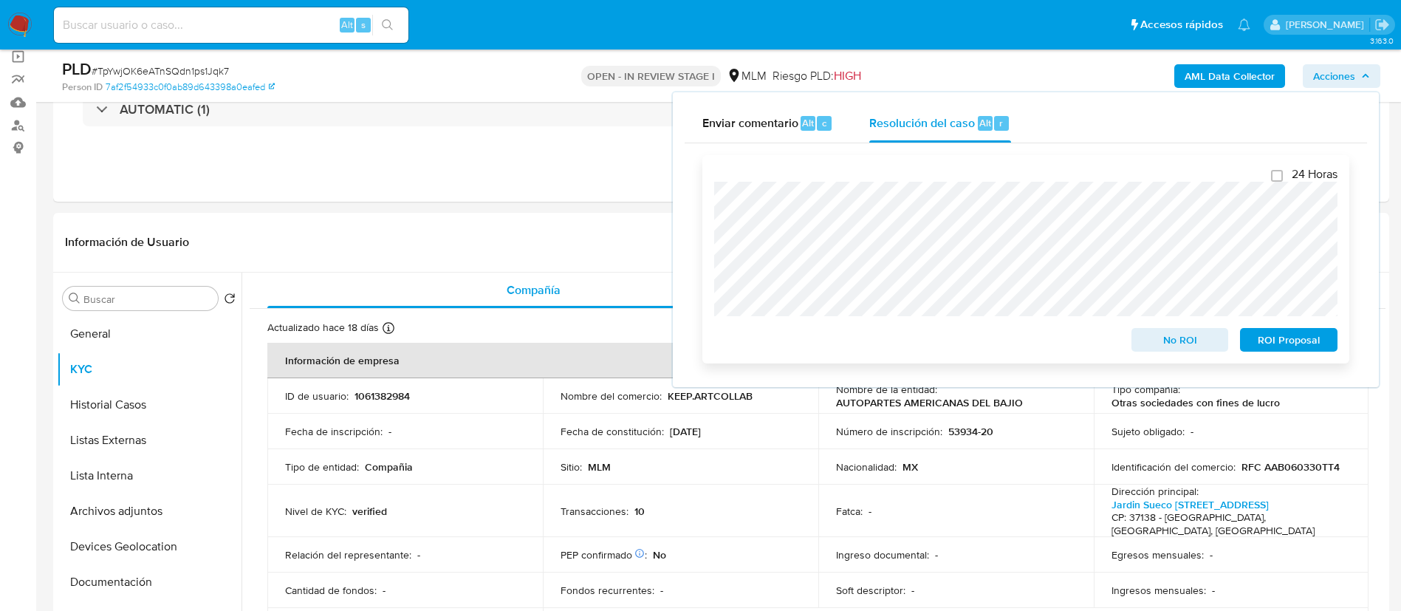
click at [1179, 340] on span "No ROI" at bounding box center [1180, 339] width 77 height 21
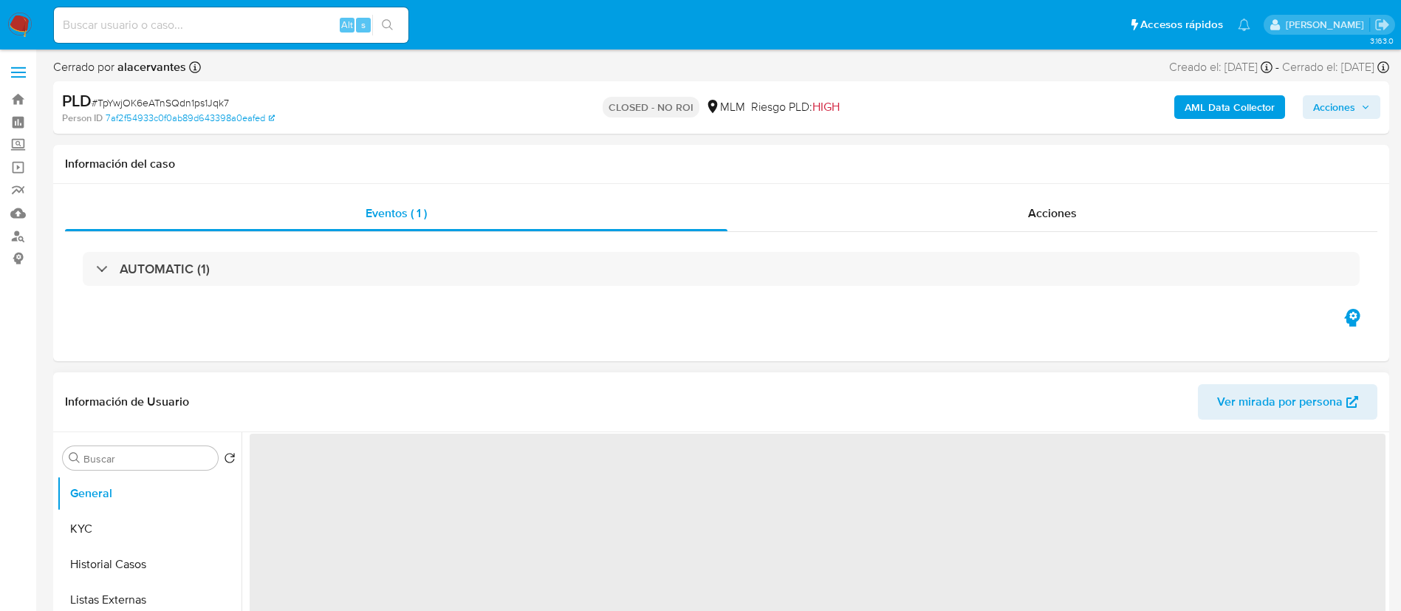
select select "10"
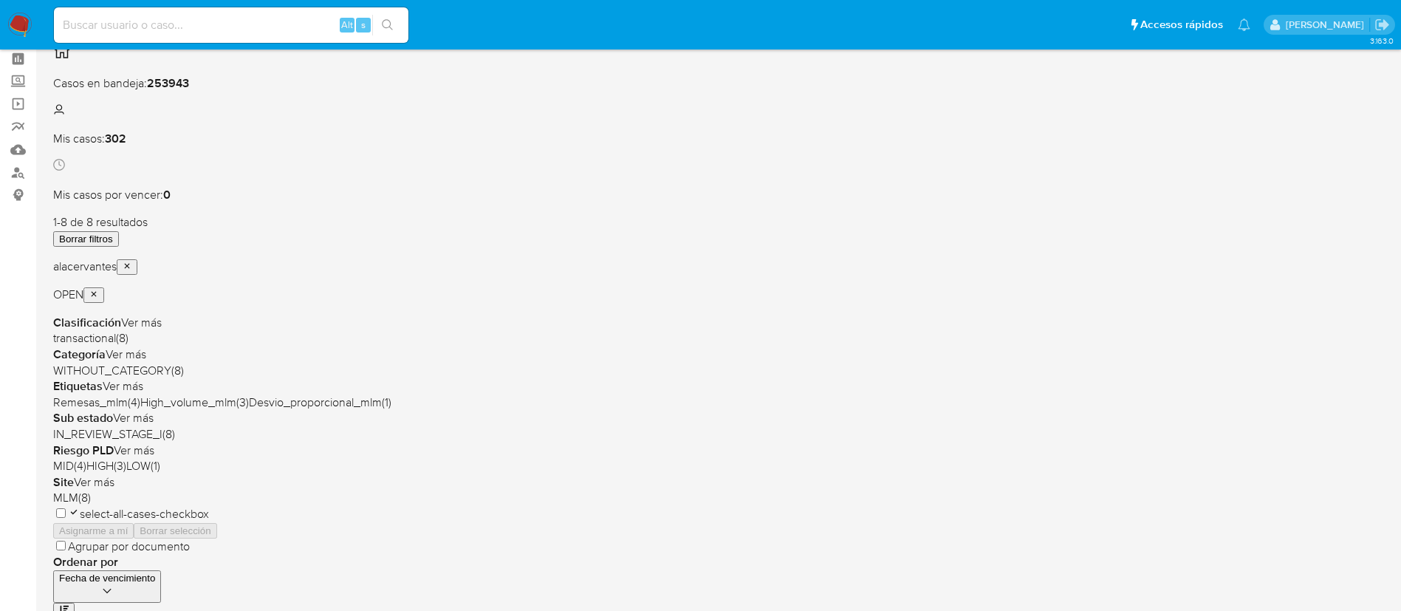
scroll to position [111, 0]
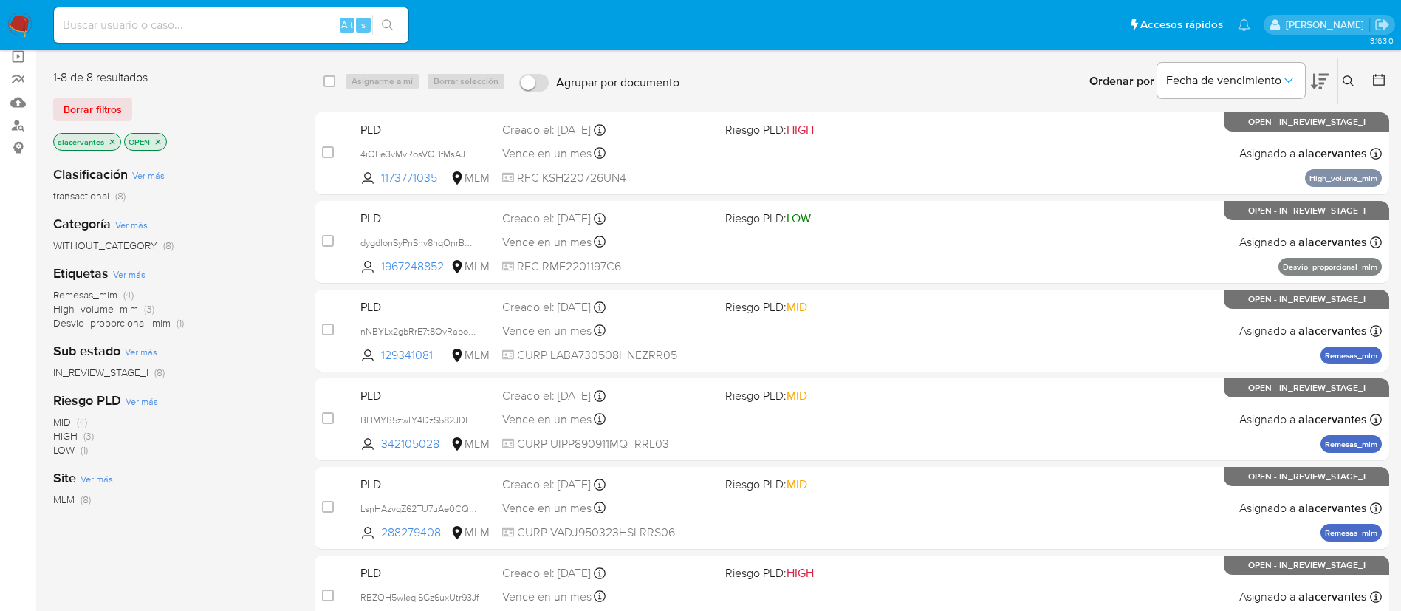
click at [1356, 88] on button at bounding box center [1350, 81] width 24 height 18
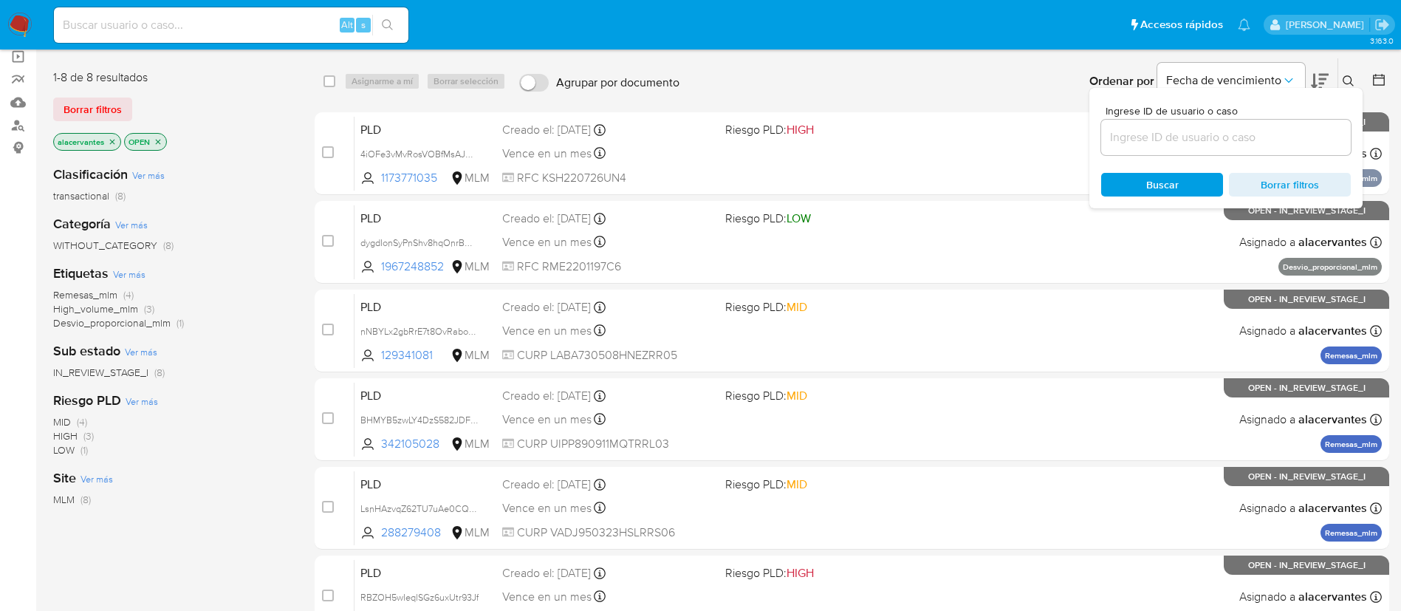
click at [1196, 144] on input at bounding box center [1226, 137] width 250 height 19
type input "2069997385"
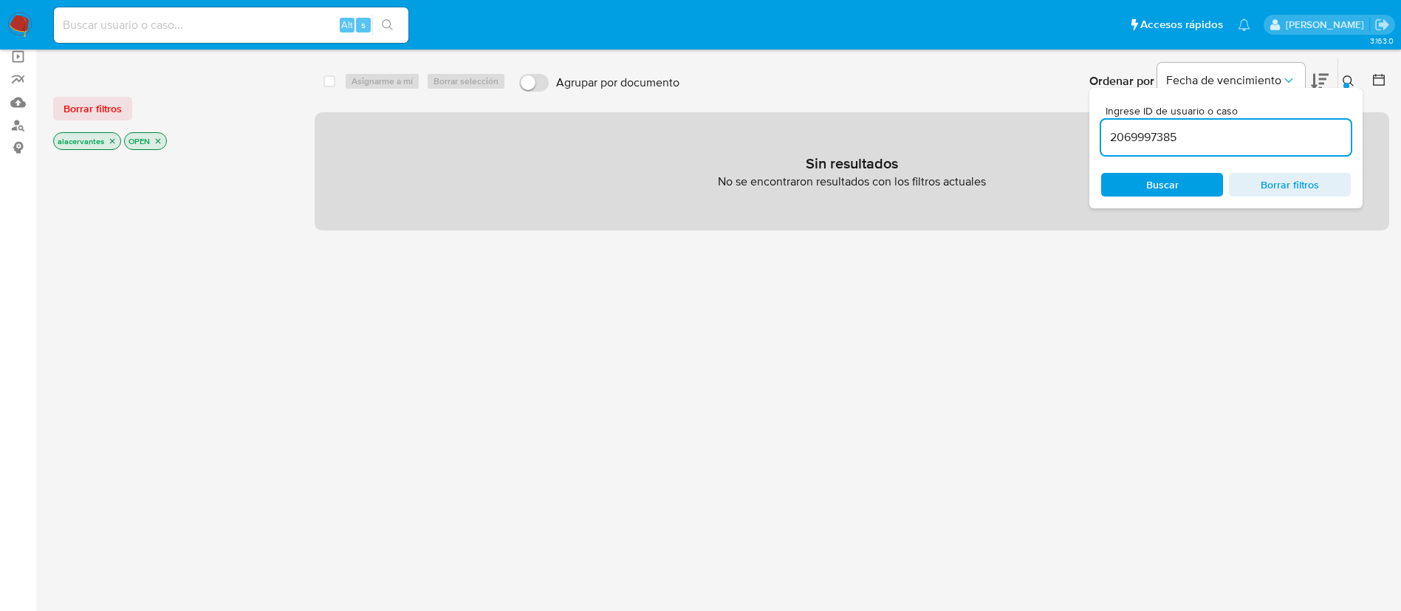
click at [113, 144] on icon "close-filter" at bounding box center [112, 141] width 9 height 9
click at [1181, 145] on input "2069997385" at bounding box center [1226, 137] width 250 height 19
click at [1183, 134] on input "2069997385" at bounding box center [1226, 137] width 250 height 19
click at [313, 17] on input at bounding box center [231, 25] width 355 height 19
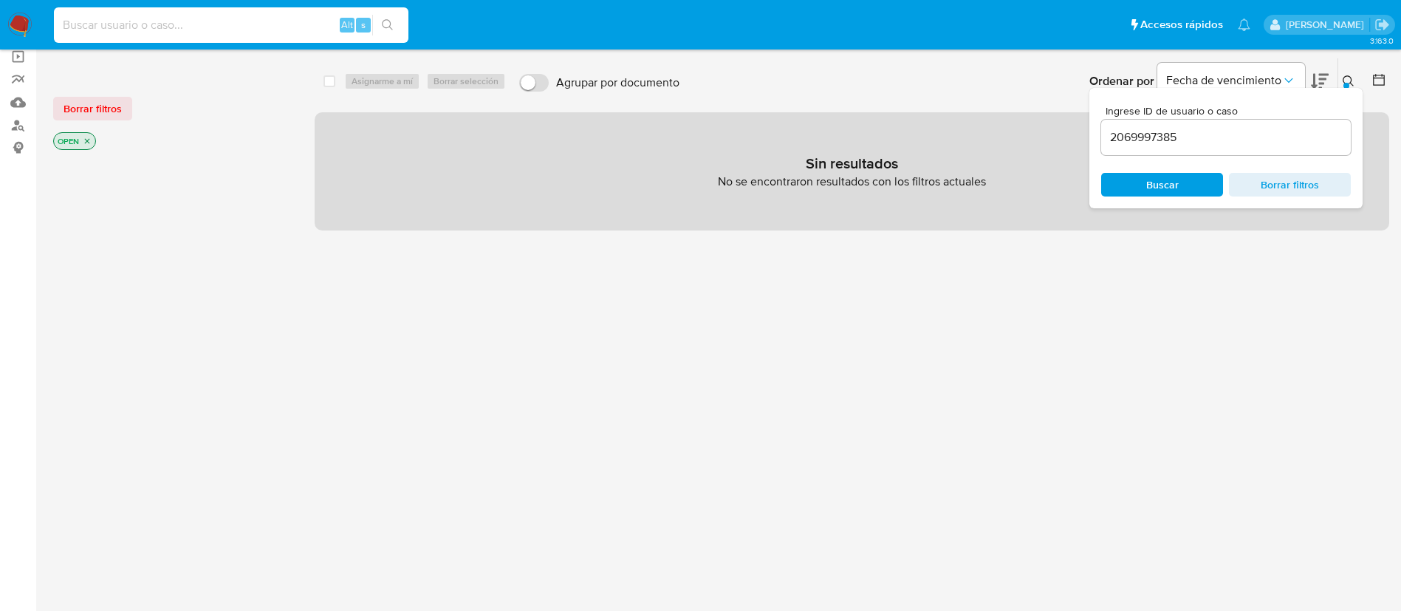
paste input "2069997385"
type input "2069997385"
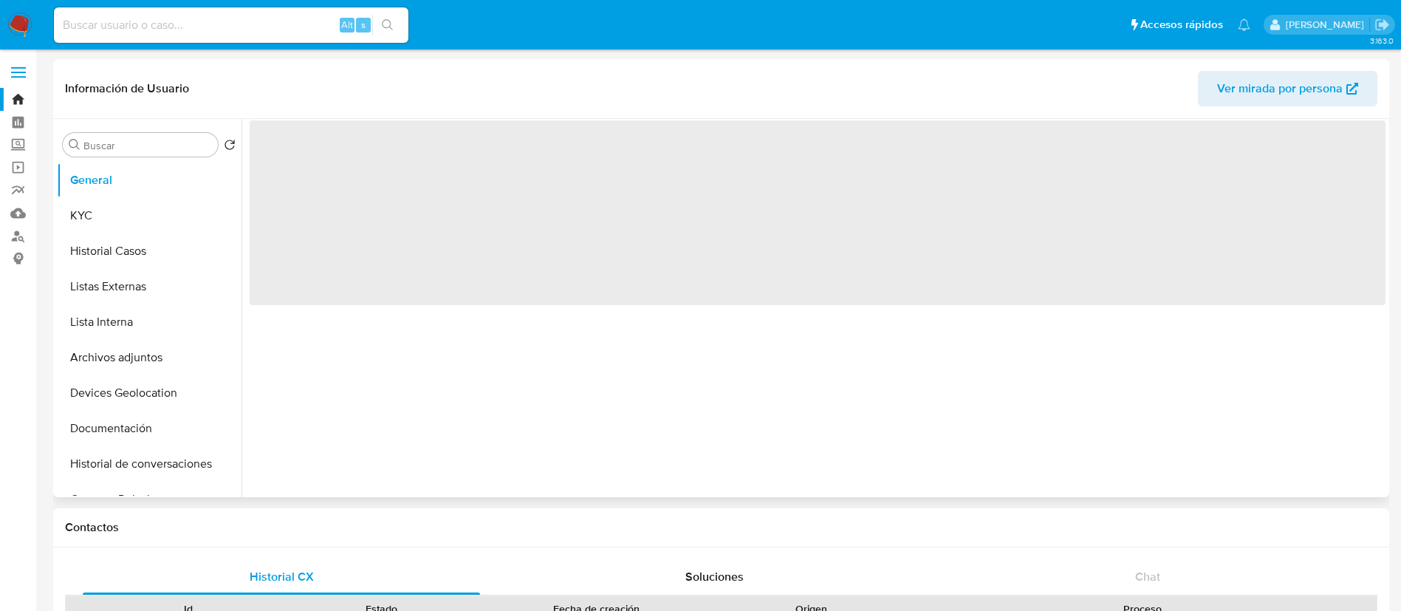
select select "10"
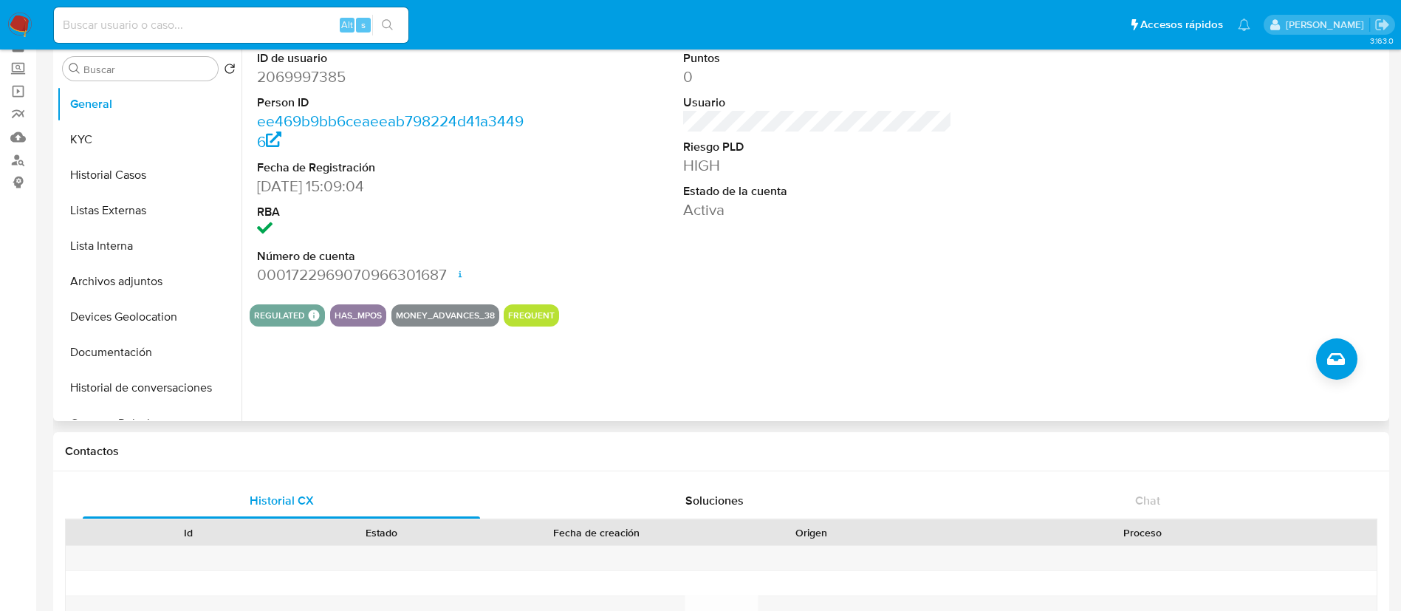
scroll to position [111, 0]
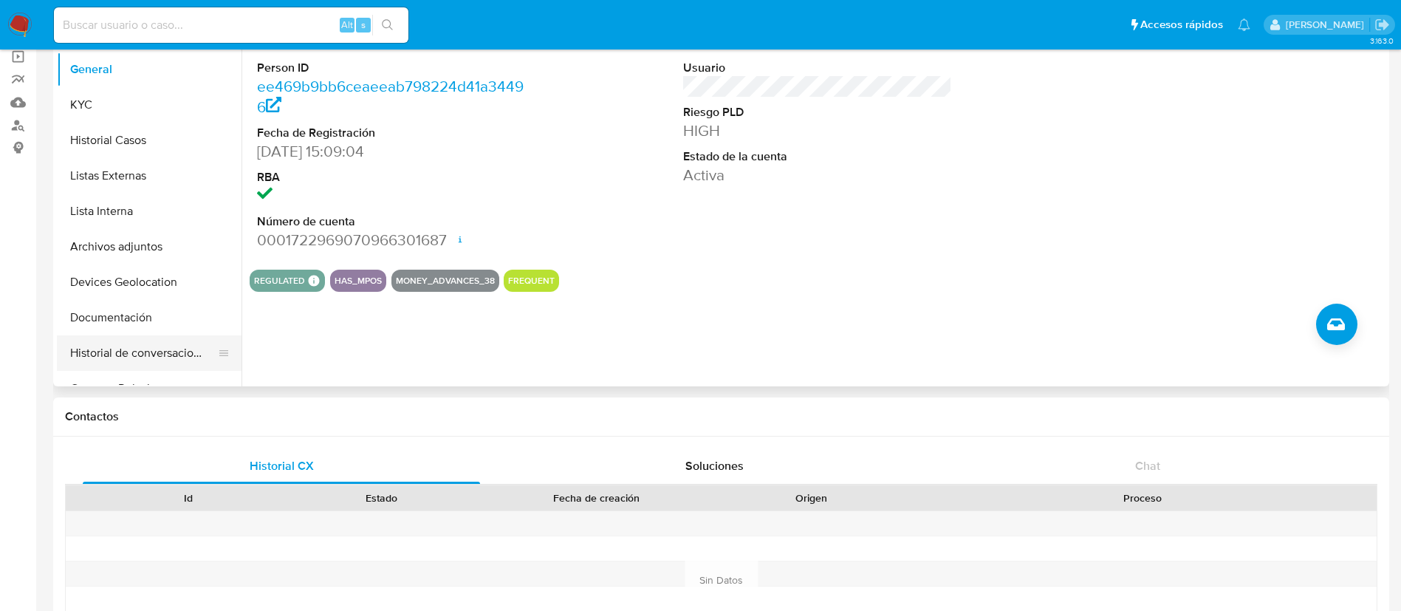
click at [167, 349] on button "Historial de conversaciones" at bounding box center [143, 352] width 173 height 35
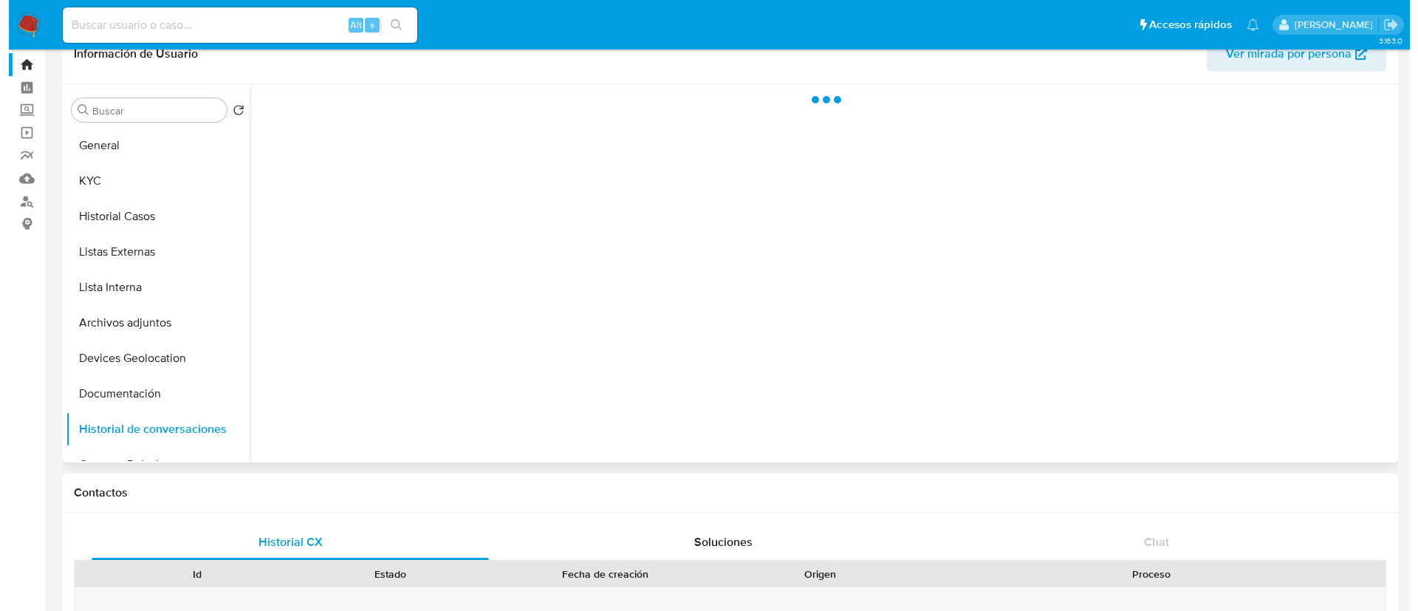
scroll to position [0, 0]
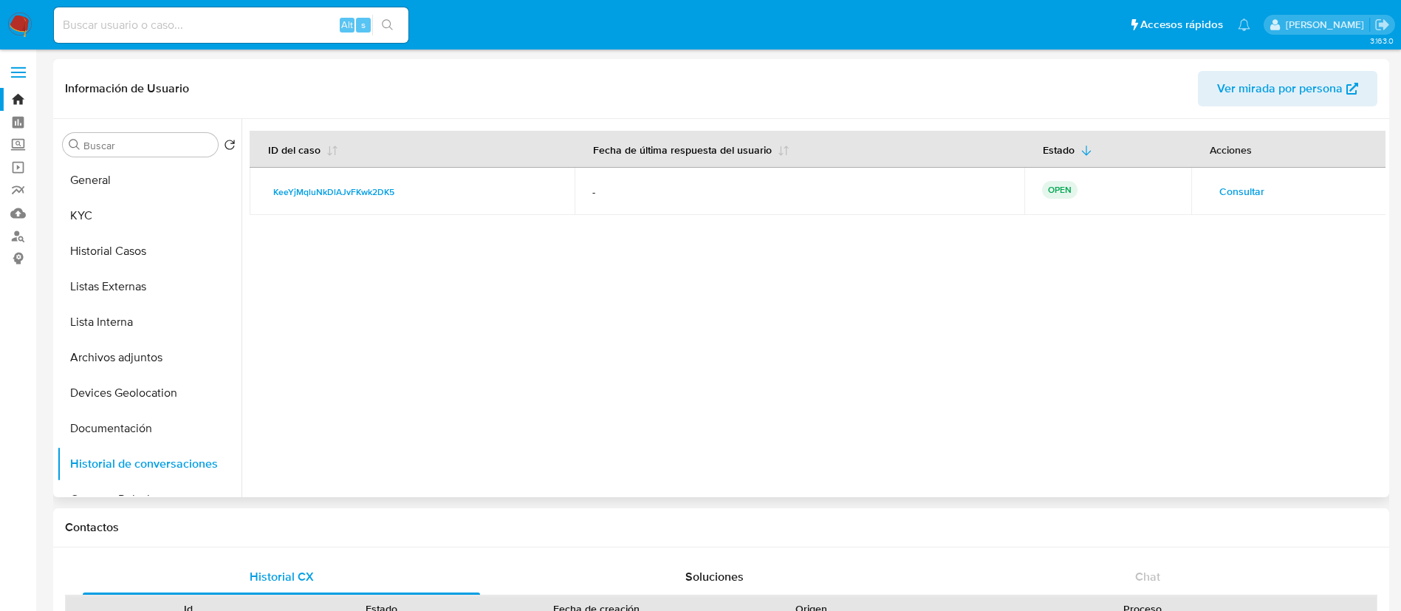
click at [1238, 181] on span "Consultar" at bounding box center [1241, 191] width 45 height 21
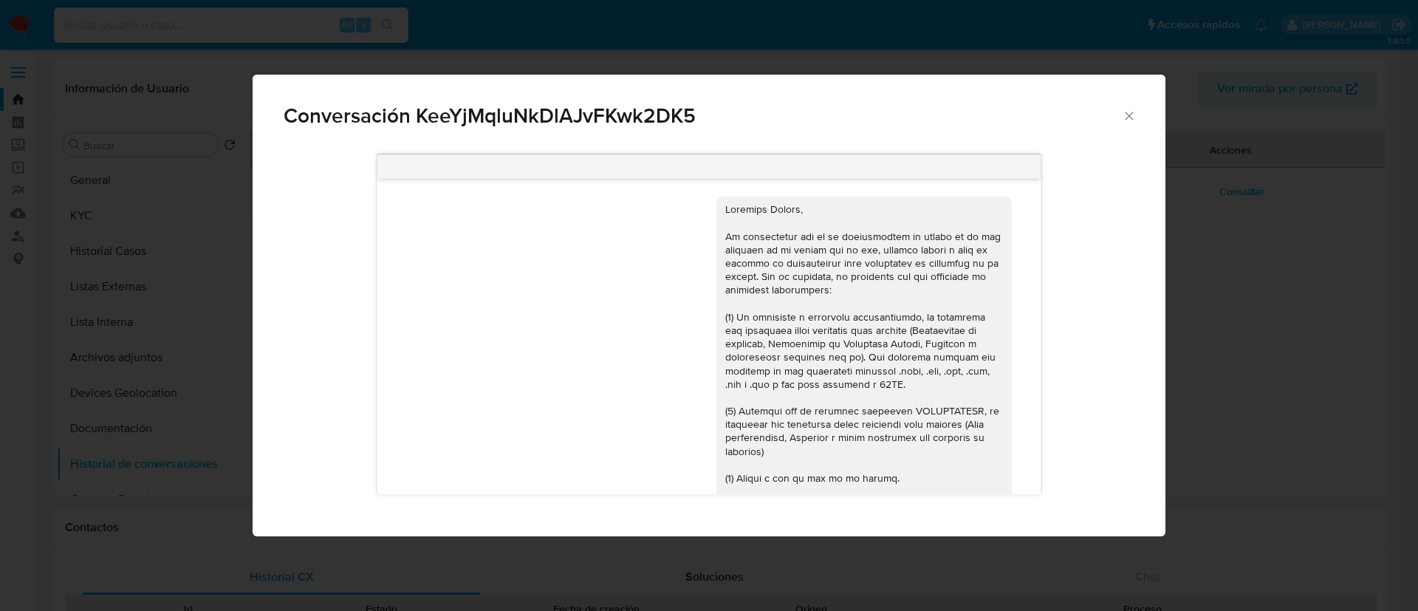
click at [1135, 115] on icon "Cerrar" at bounding box center [1129, 116] width 15 height 15
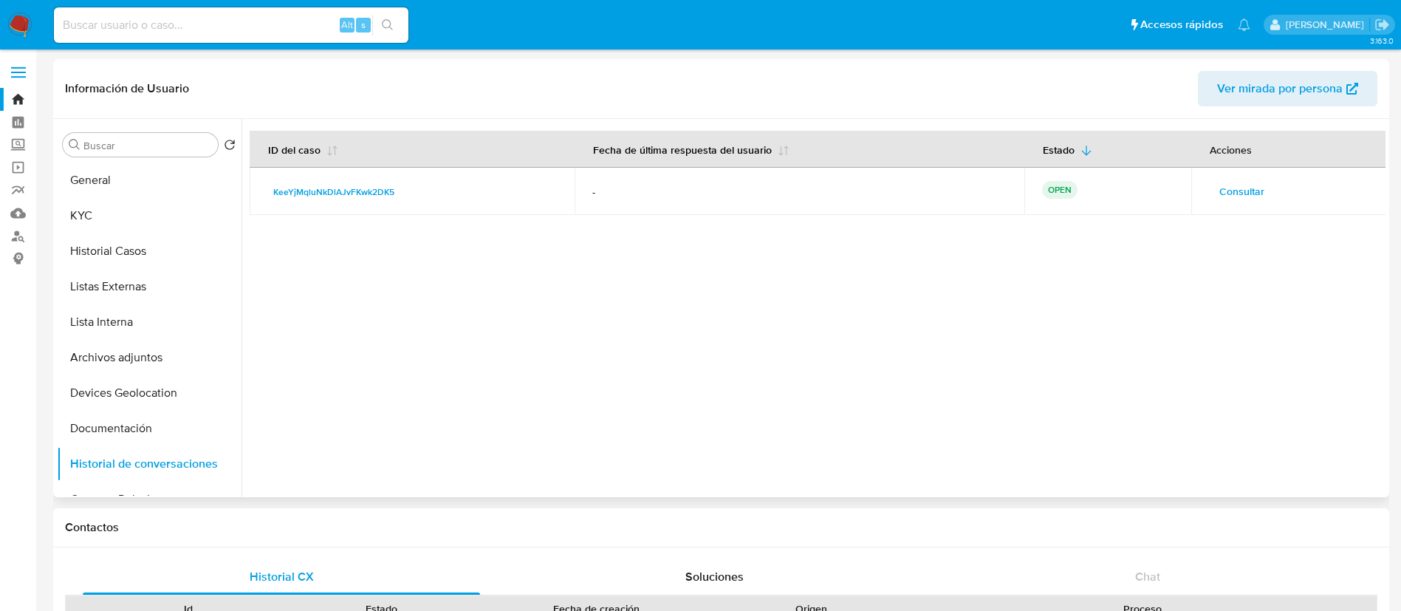
click at [1242, 186] on span "Consultar" at bounding box center [1241, 191] width 45 height 21
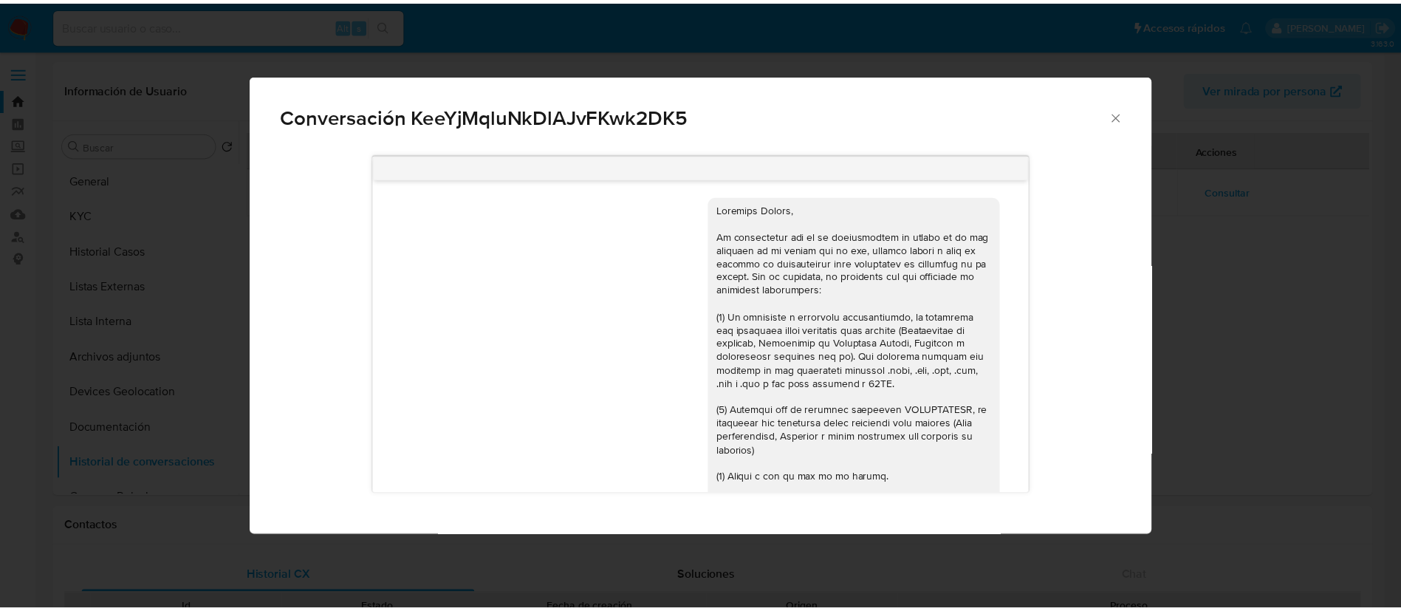
scroll to position [132, 0]
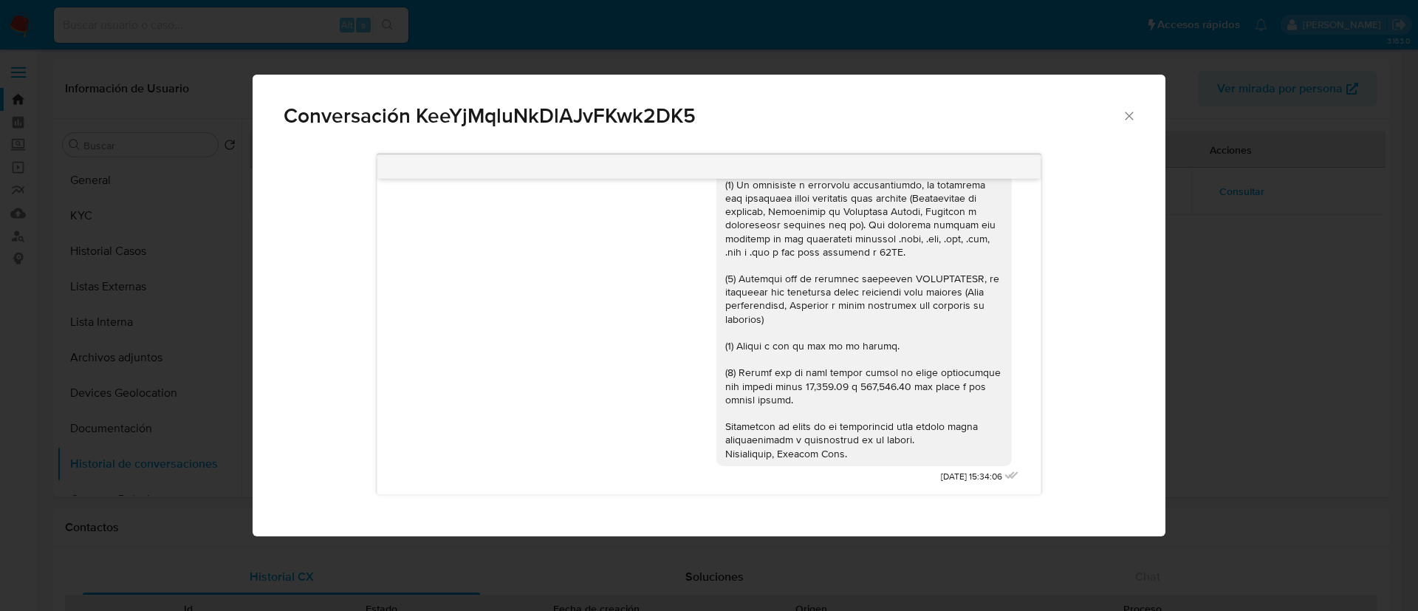
click at [1131, 116] on icon "Cerrar" at bounding box center [1129, 116] width 15 height 15
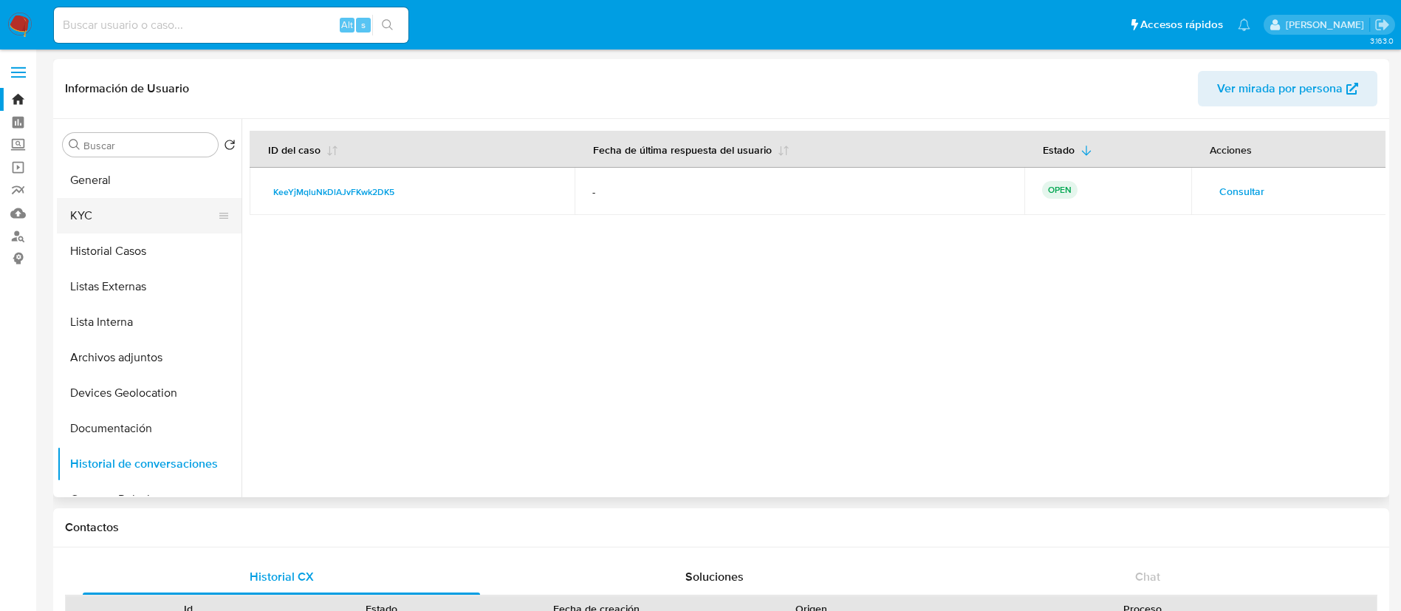
click at [86, 215] on button "KYC" at bounding box center [143, 215] width 173 height 35
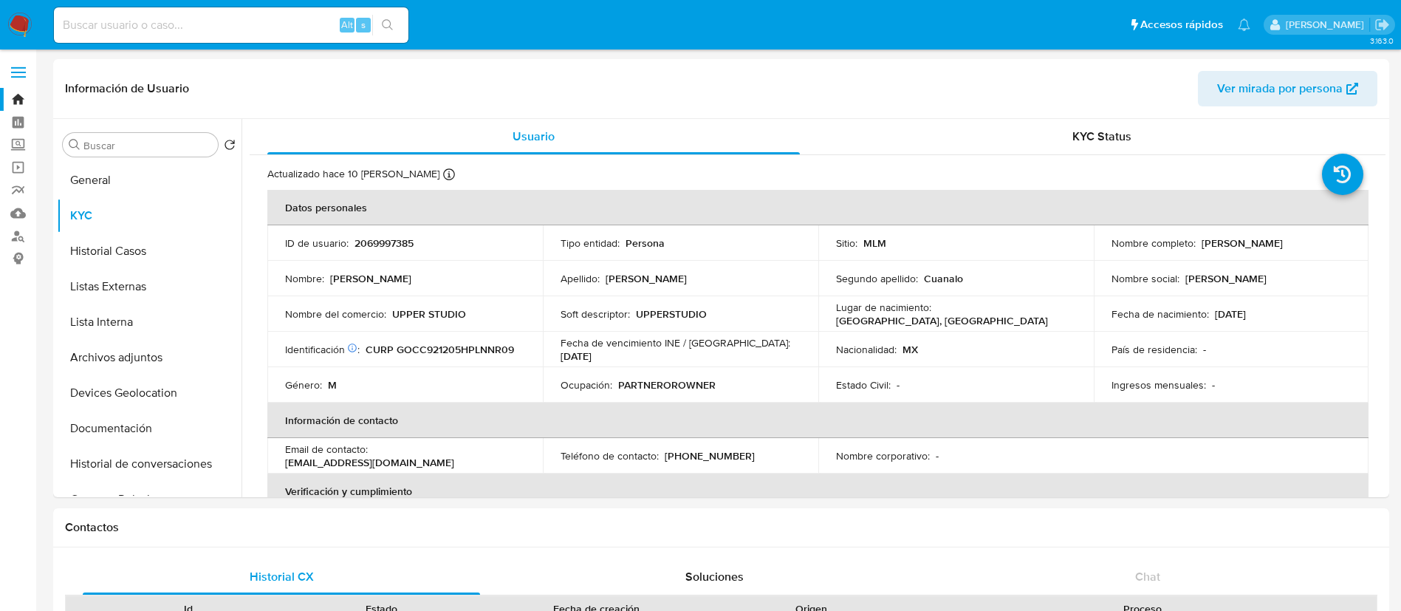
click at [27, 36] on img at bounding box center [19, 25] width 25 height 25
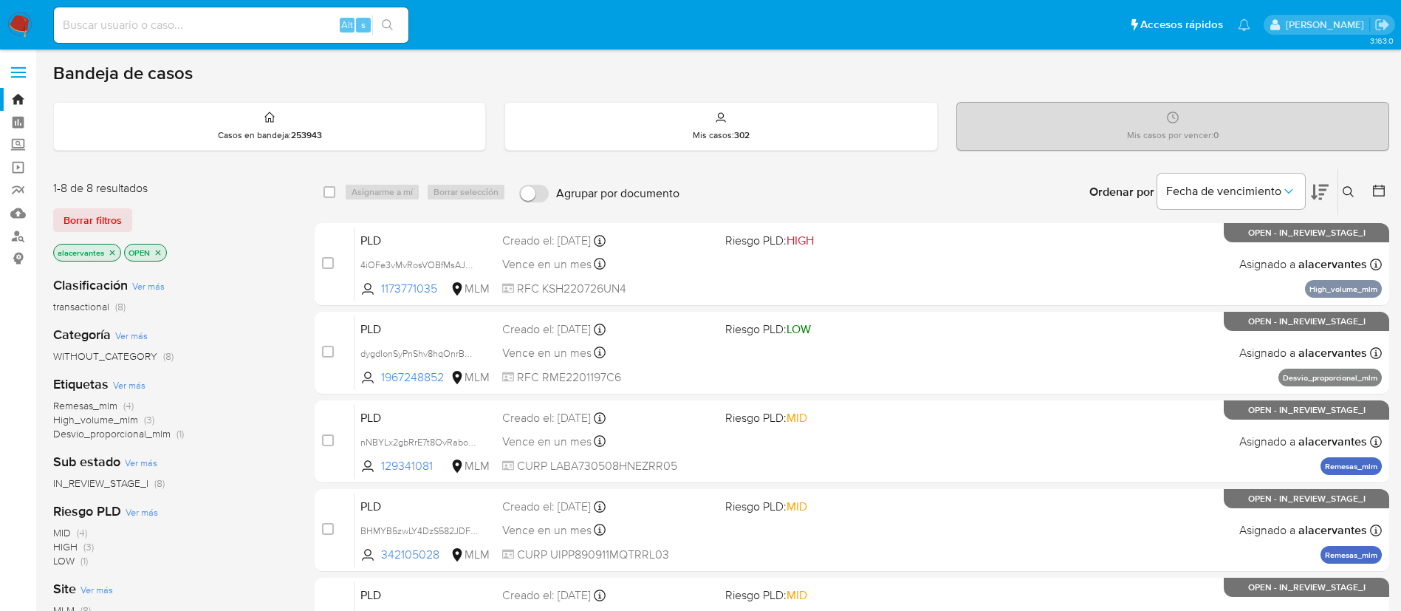
scroll to position [111, 0]
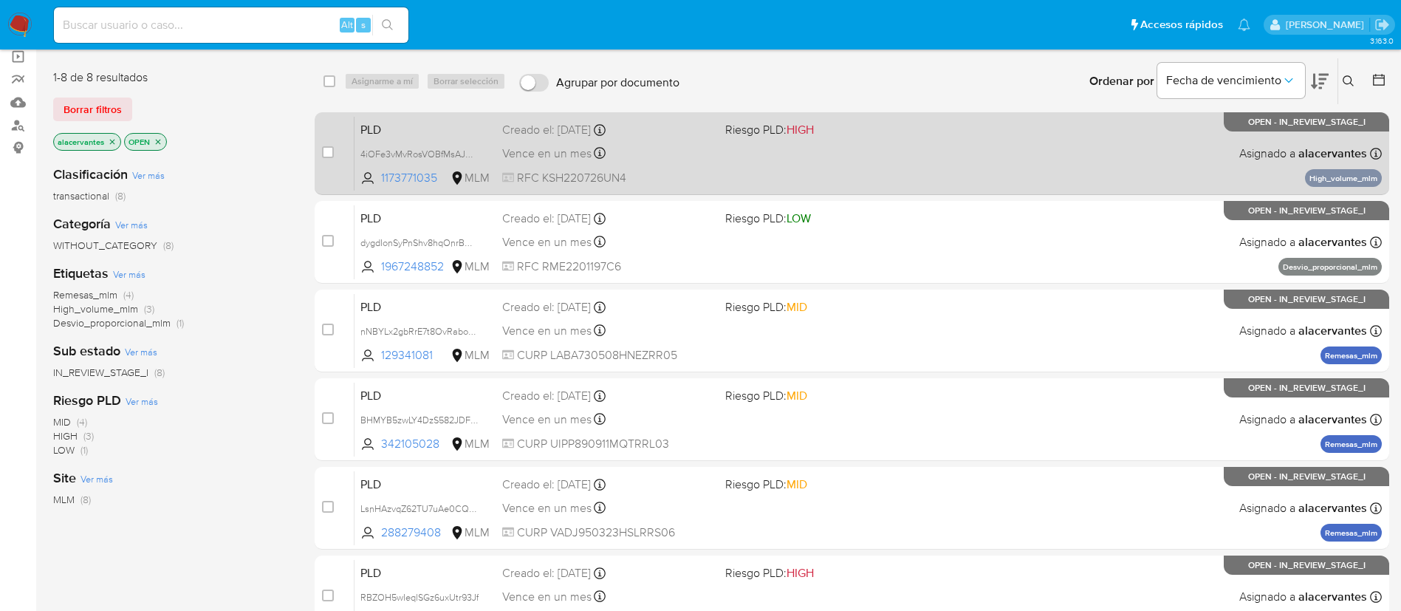
click at [919, 158] on div "PLD 4iOFe3vMvRosVOBfMsAJw3Yn 1173771035 MLM Riesgo PLD: HIGH Creado el: [DATE] …" at bounding box center [868, 153] width 1027 height 75
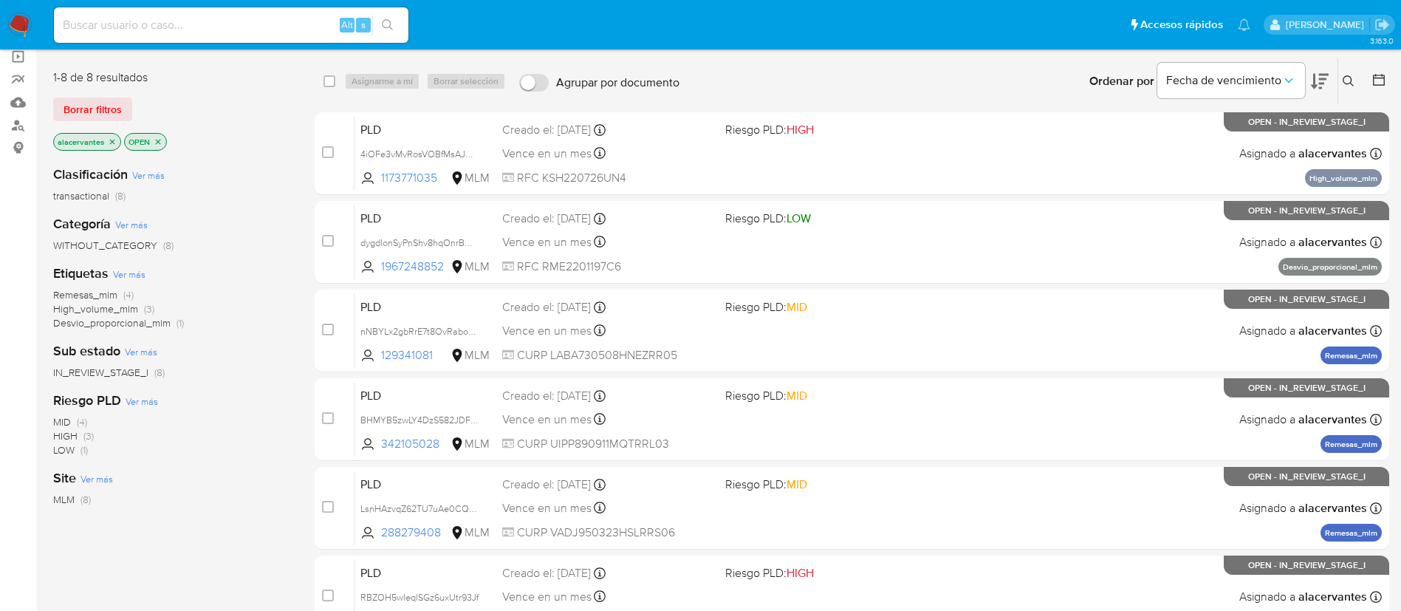
click at [145, 309] on span "(3)" at bounding box center [149, 308] width 10 height 15
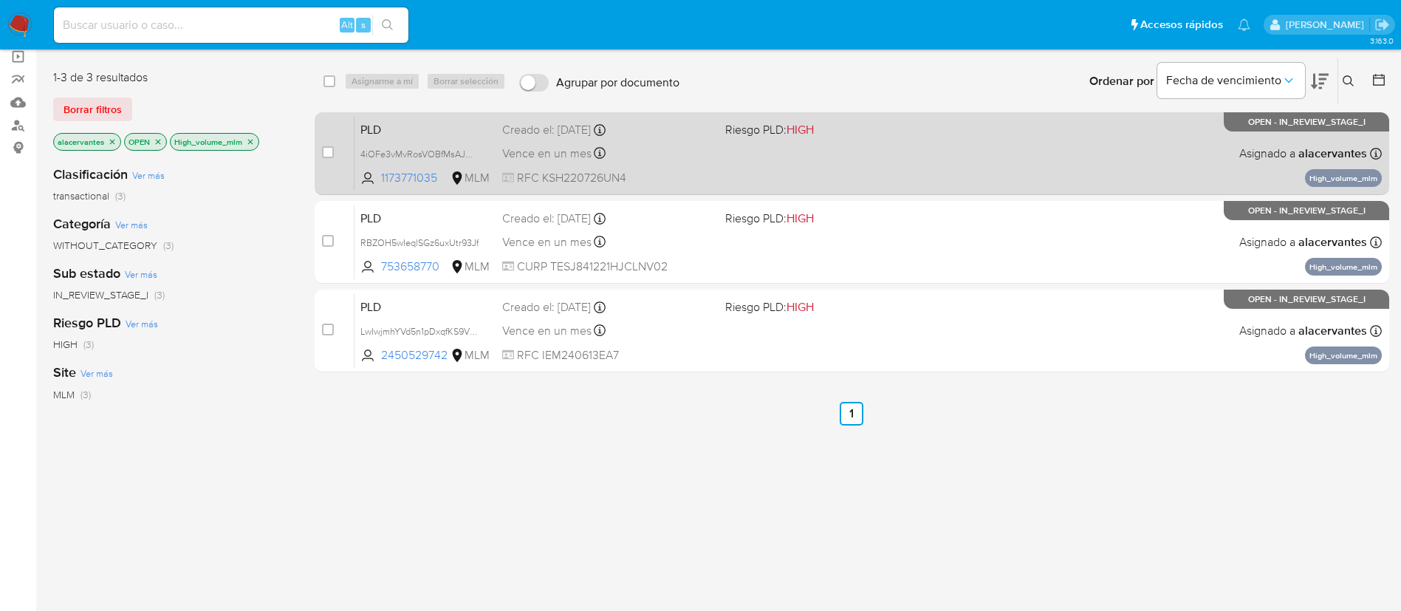
click at [878, 161] on div "PLD 4iOFe3vMvRosVOBfMsAJw3Yn 1173771035 MLM Riesgo PLD: HIGH Creado el: 12/09/2…" at bounding box center [868, 153] width 1027 height 75
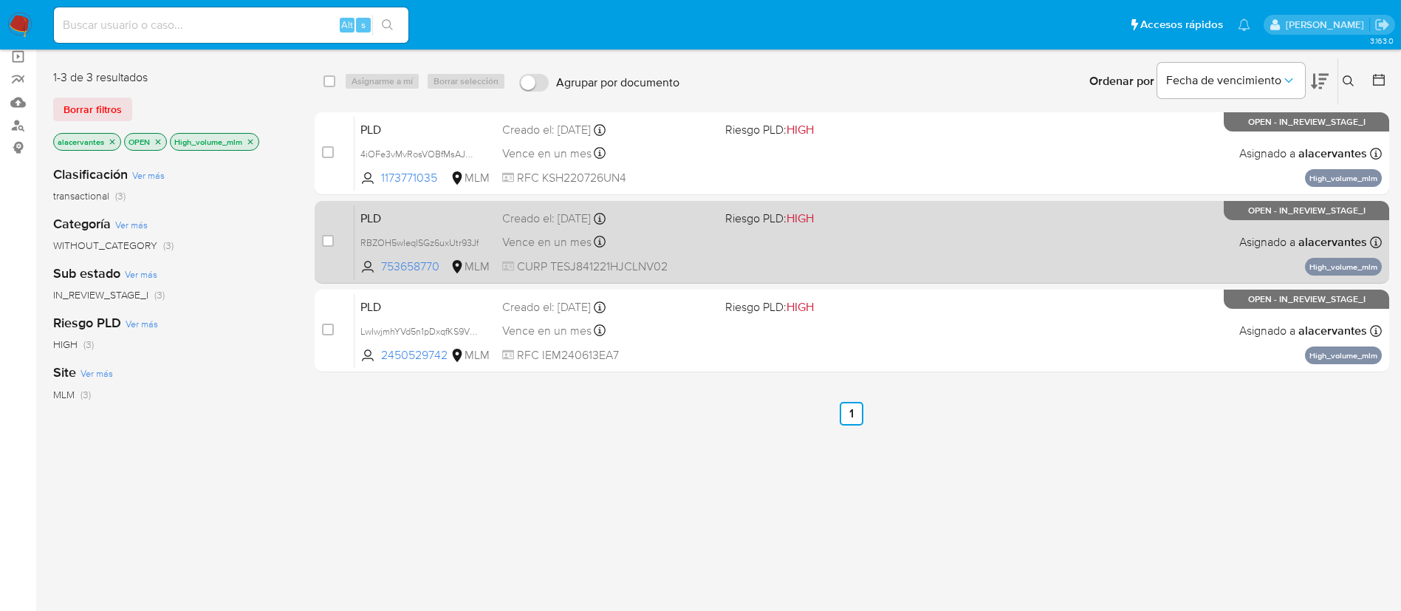
click at [760, 251] on div "PLD RBZOH5wIeqlSGz6uxUtr93Jf 753658770 MLM Riesgo PLD: HIGH Creado el: 12/09/20…" at bounding box center [868, 242] width 1027 height 75
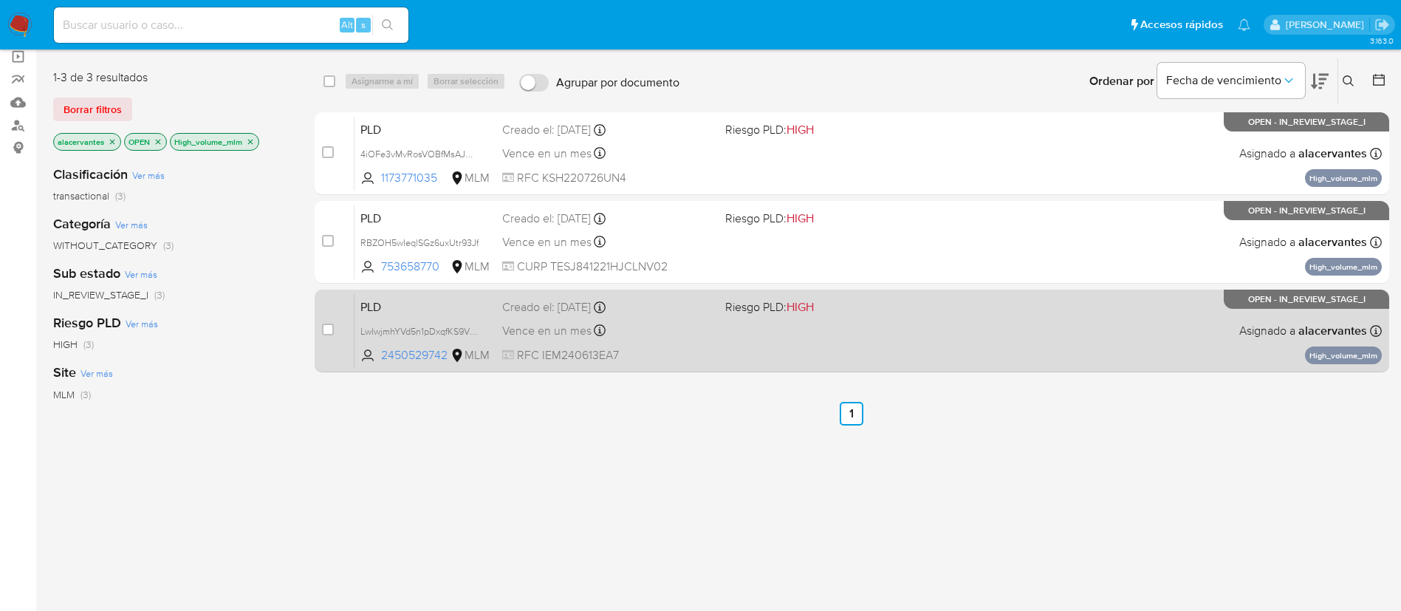
click at [796, 343] on div "PLD LwIwjmhYVd5n1pDxqfKS9VH6 2450529742 MLM Riesgo PLD: HIGH Creado el: 12/09/2…" at bounding box center [868, 330] width 1027 height 75
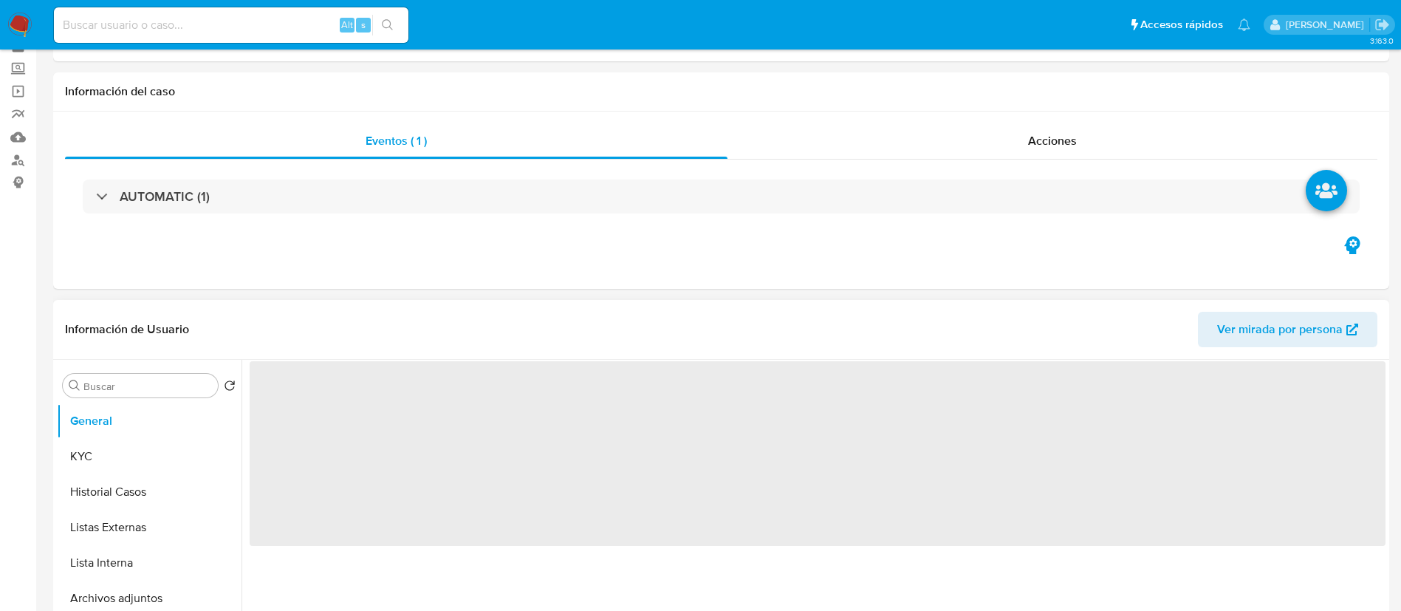
scroll to position [111, 0]
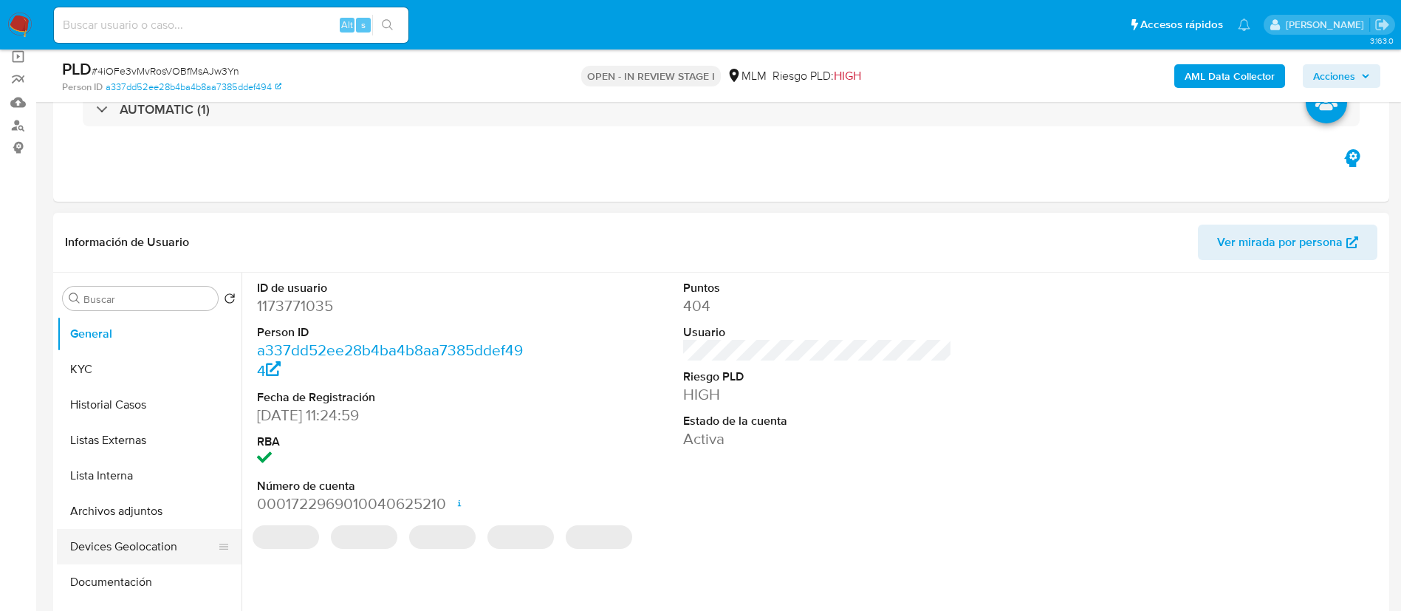
select select "10"
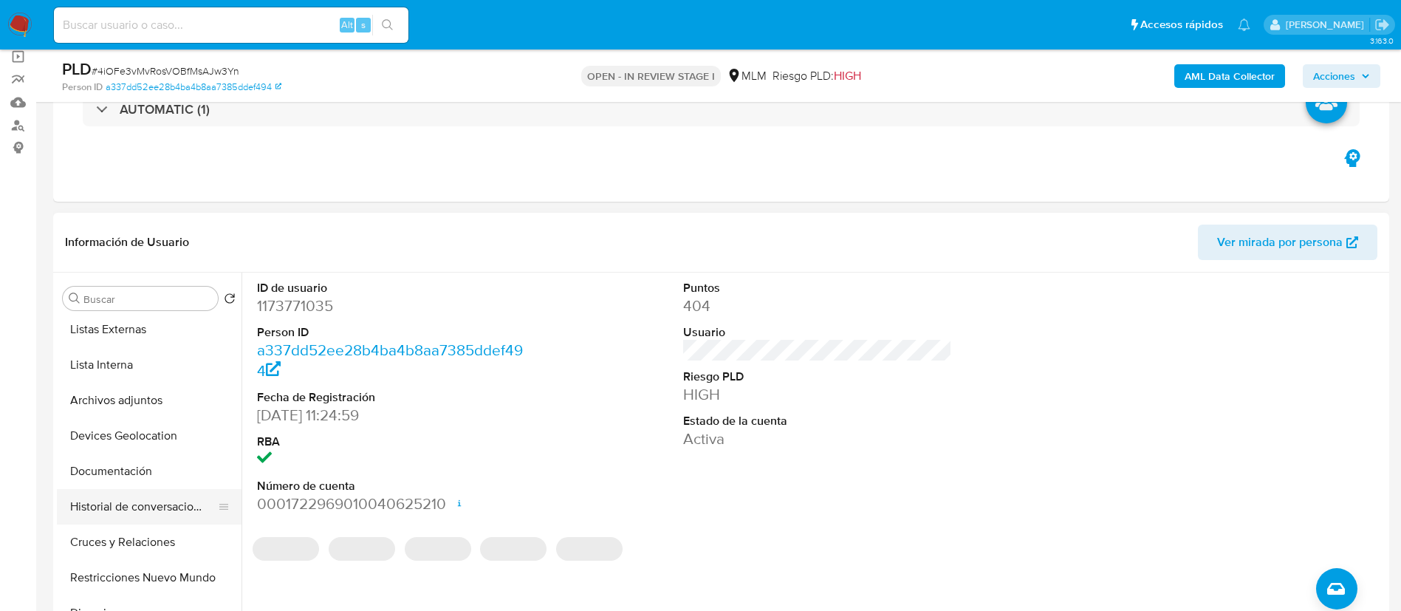
click at [146, 508] on button "Historial de conversaciones" at bounding box center [143, 506] width 173 height 35
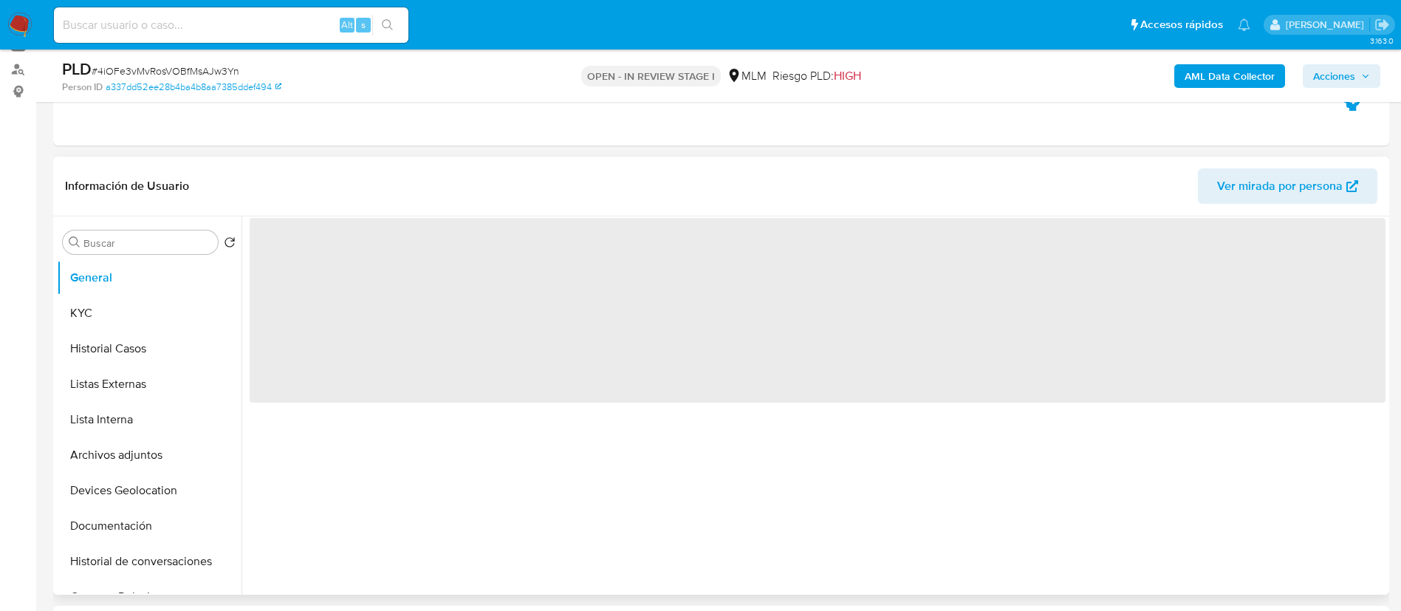
scroll to position [222, 0]
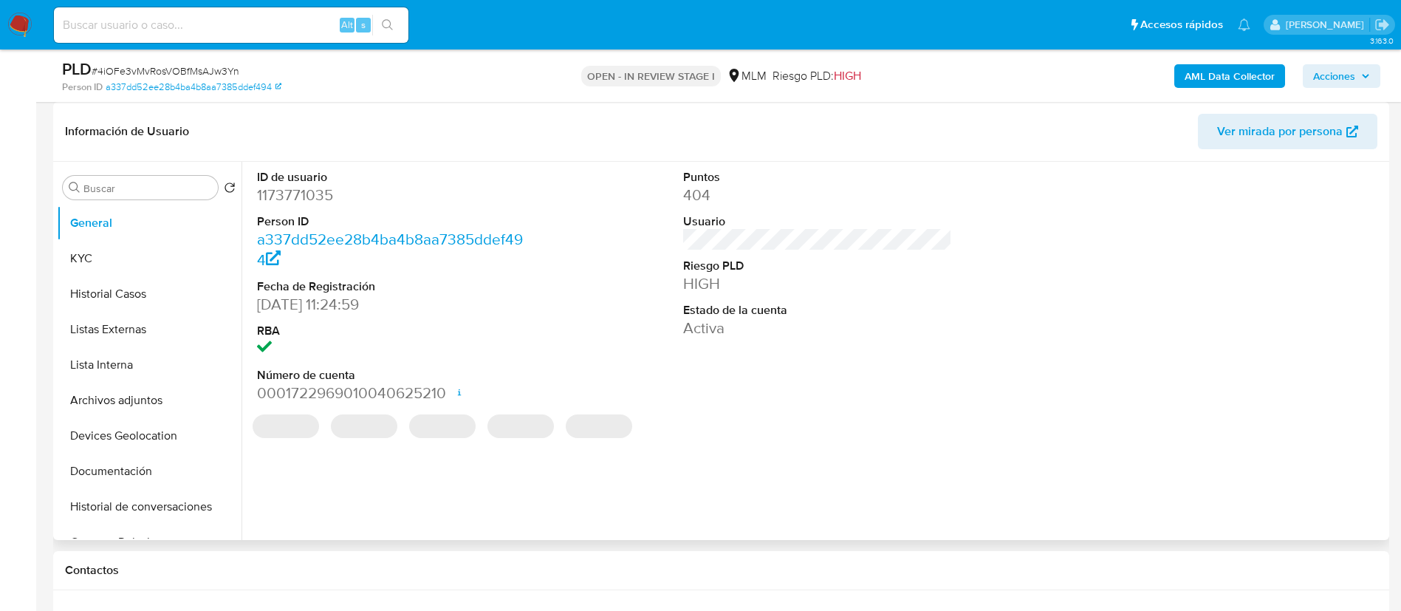
select select "10"
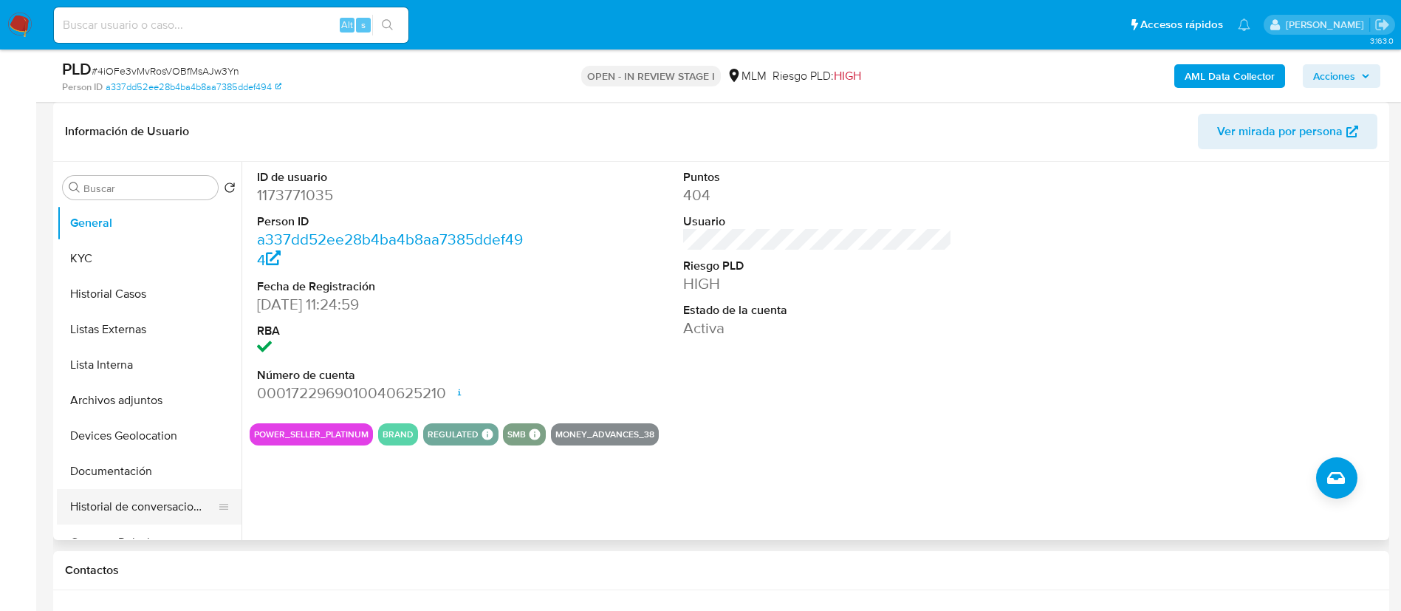
click at [166, 502] on button "Historial de conversaciones" at bounding box center [143, 506] width 173 height 35
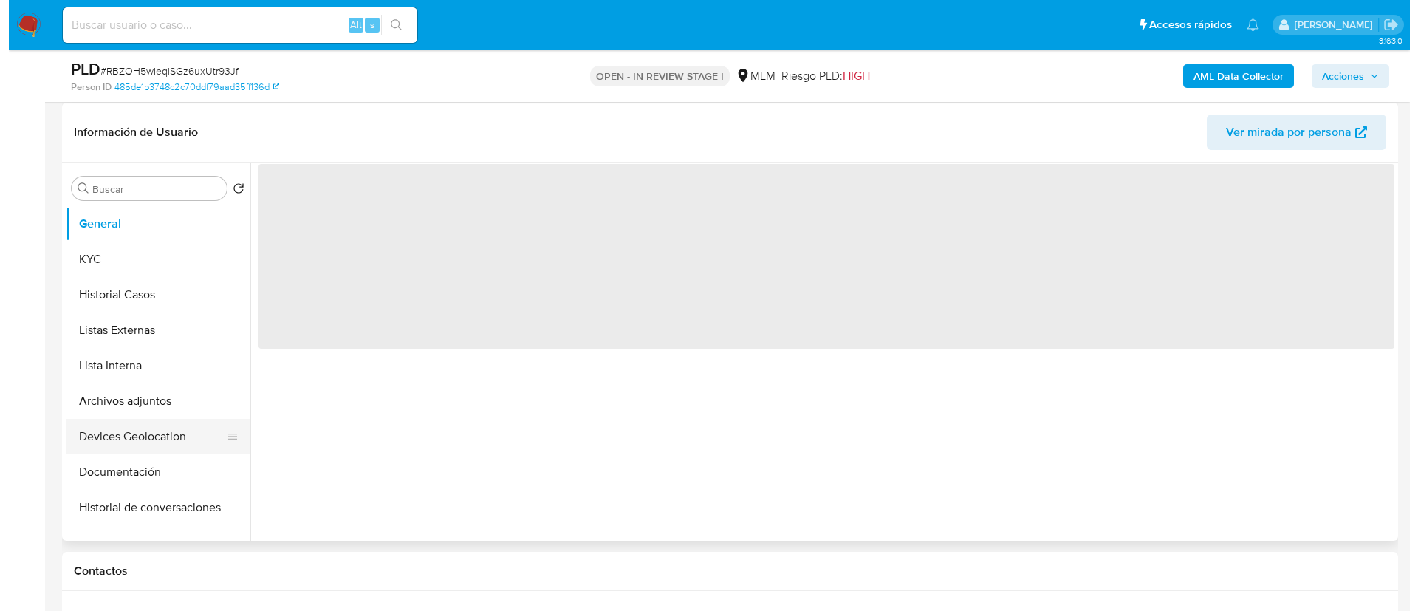
scroll to position [222, 0]
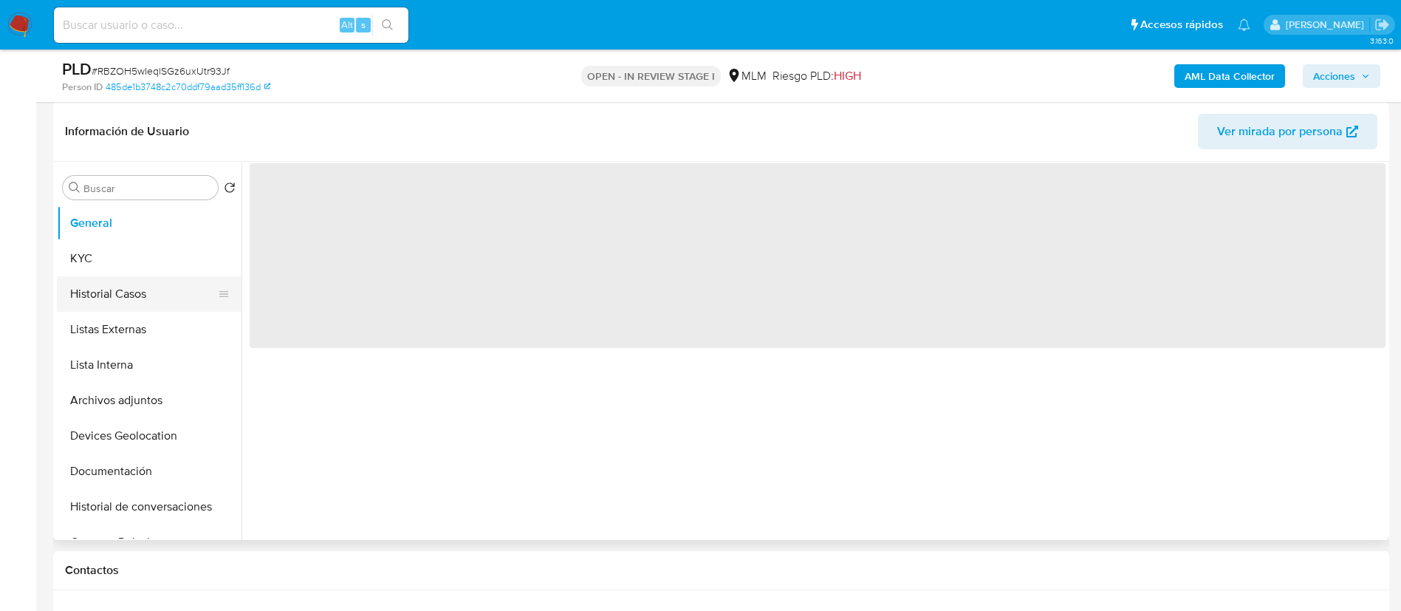
select select "10"
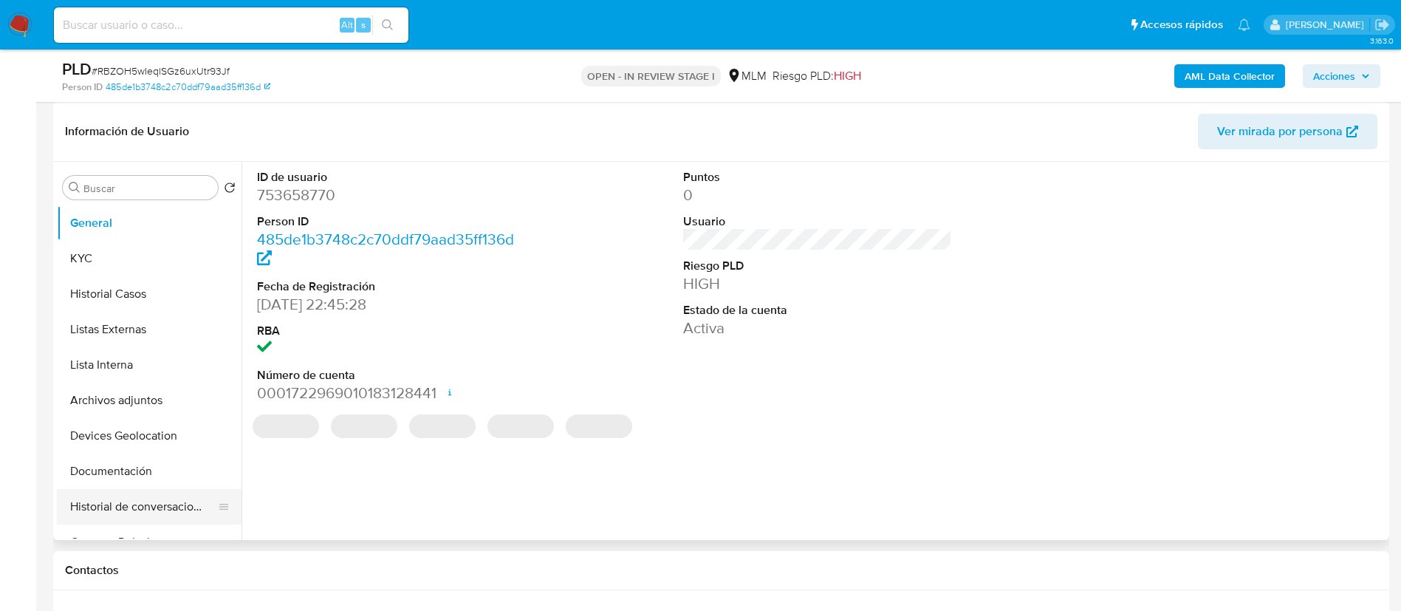
click at [172, 505] on button "Historial de conversaciones" at bounding box center [143, 506] width 173 height 35
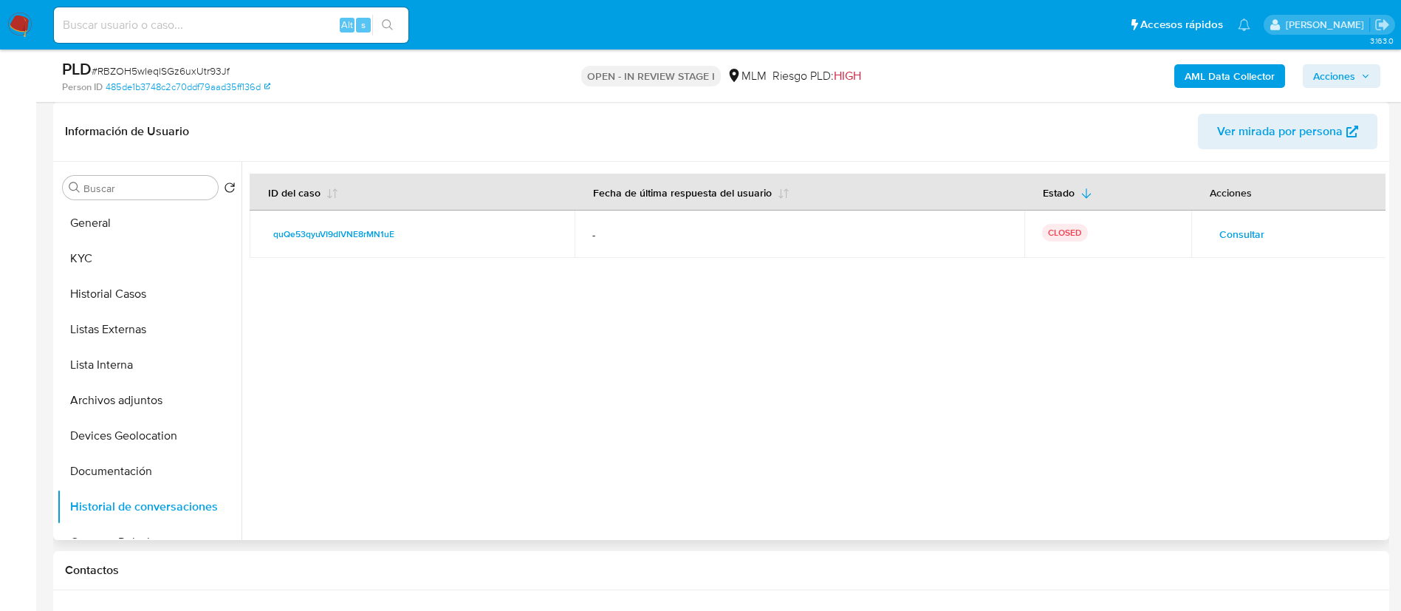
click at [1242, 239] on span "Consultar" at bounding box center [1241, 234] width 45 height 21
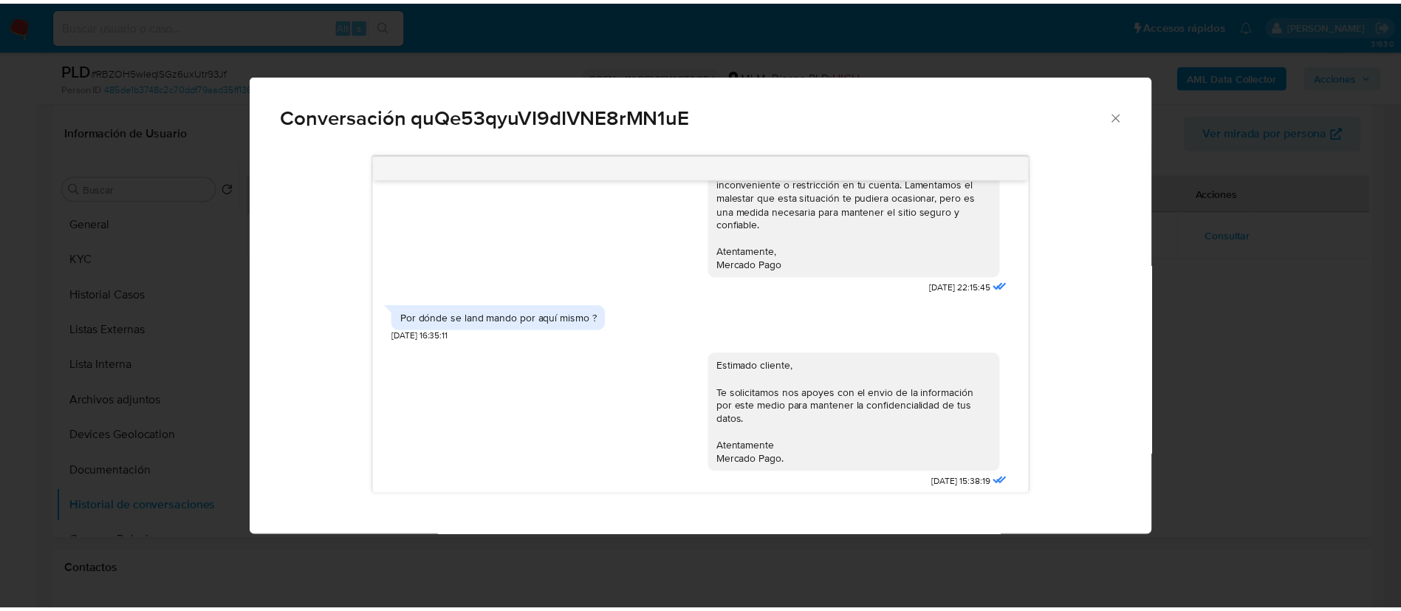
scroll to position [332, 0]
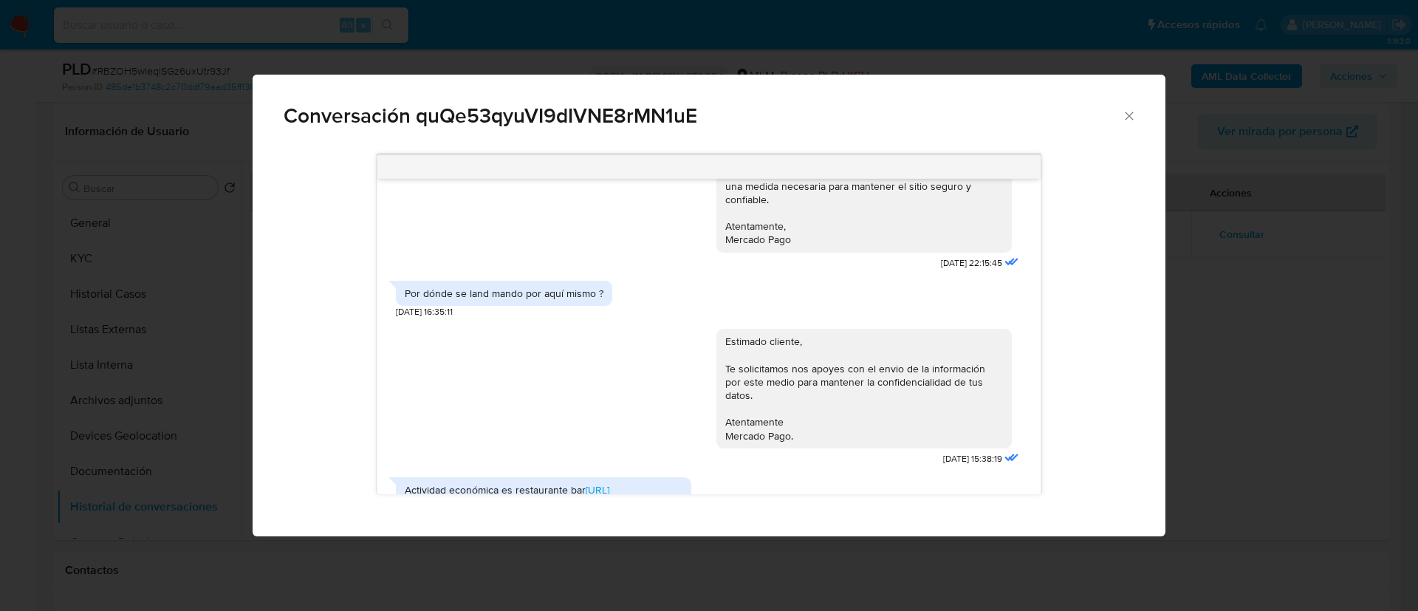
click at [1123, 117] on icon "Cerrar" at bounding box center [1129, 116] width 15 height 15
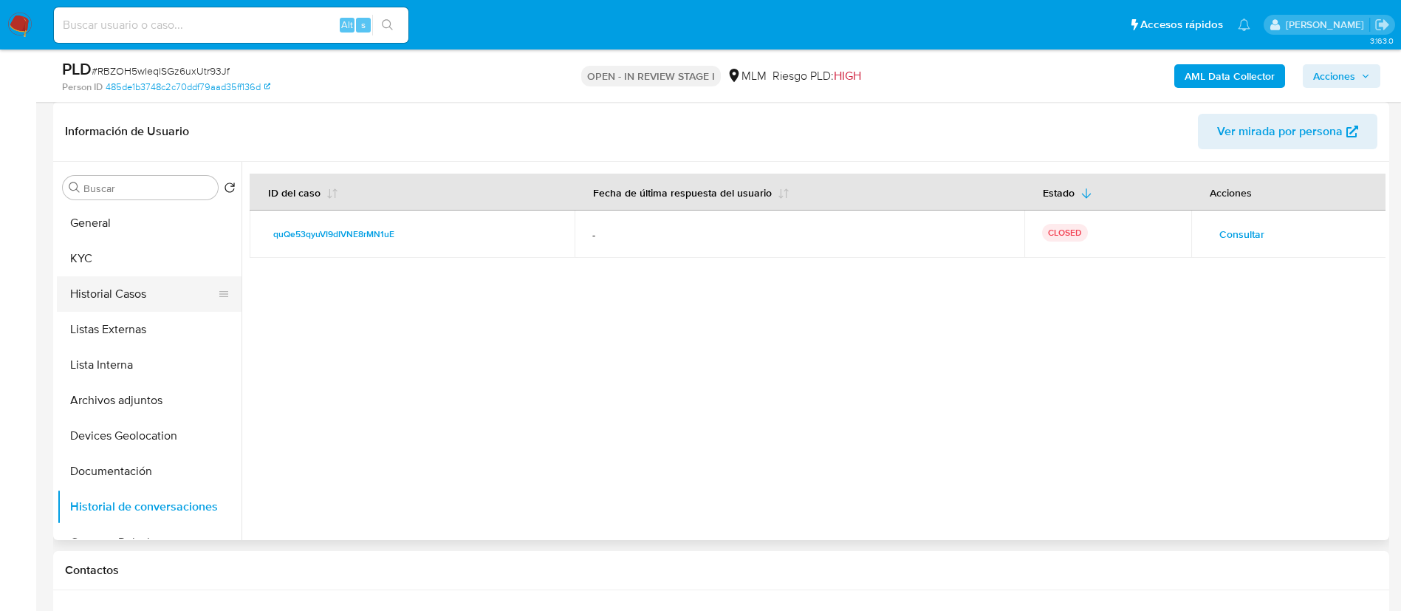
click at [111, 278] on button "Historial Casos" at bounding box center [143, 293] width 173 height 35
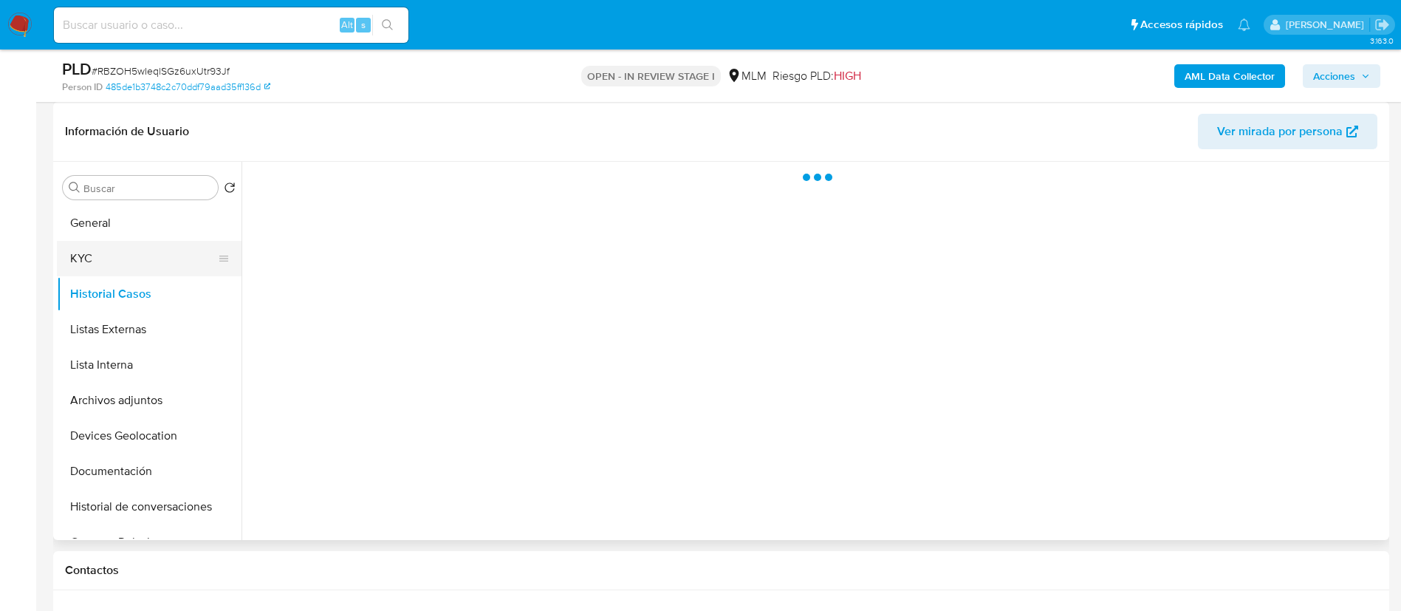
click at [112, 270] on button "KYC" at bounding box center [143, 258] width 173 height 35
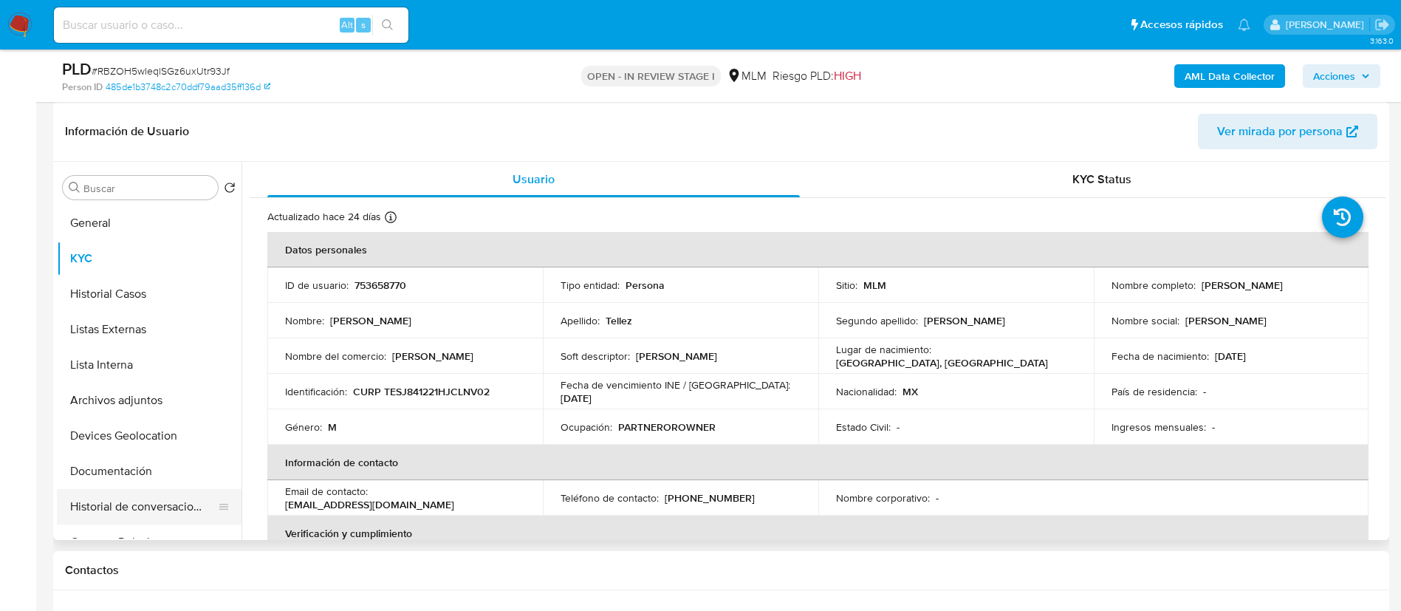
click at [166, 512] on button "Historial de conversaciones" at bounding box center [143, 506] width 173 height 35
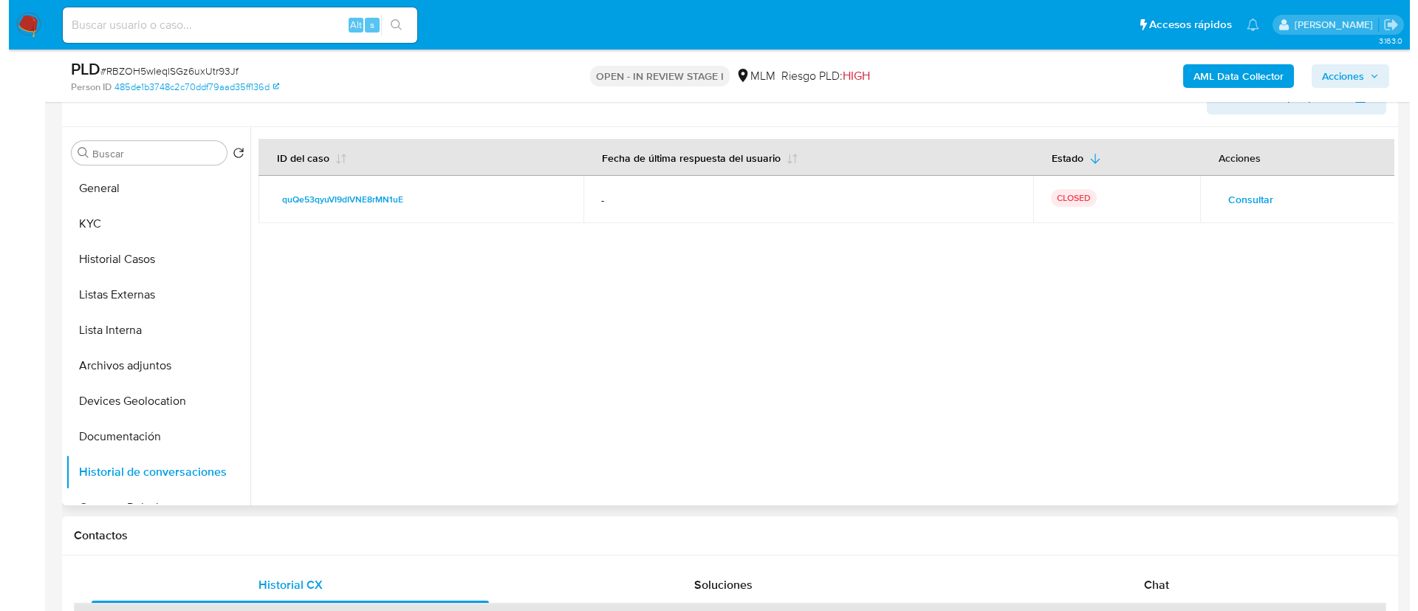
scroll to position [222, 0]
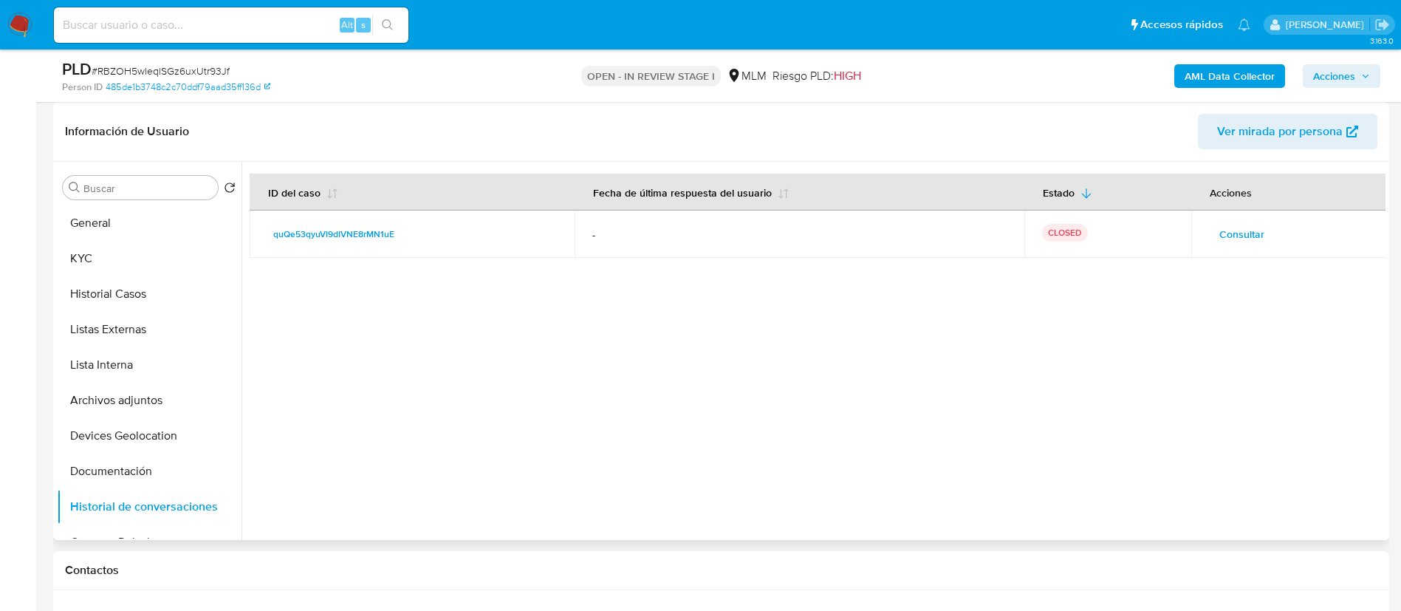
click at [1255, 219] on td "Consultar" at bounding box center [1288, 233] width 195 height 47
click at [1239, 229] on span "Consultar" at bounding box center [1241, 234] width 45 height 21
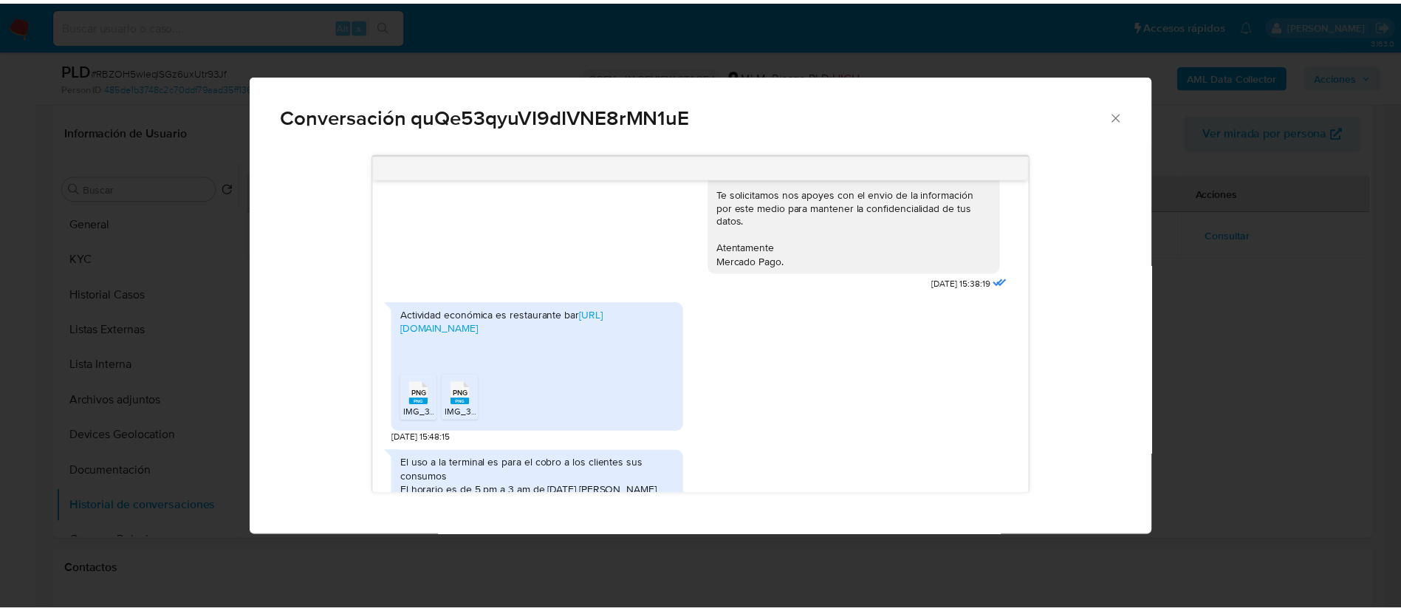
scroll to position [564, 0]
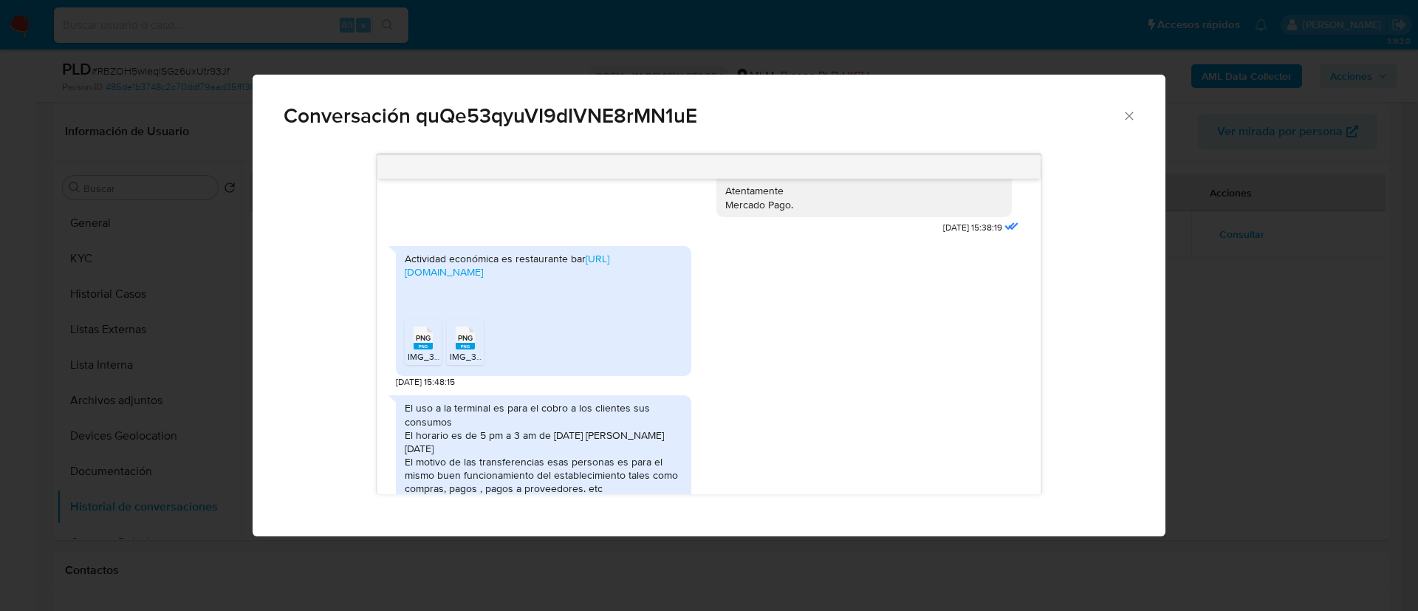
click at [1135, 120] on icon "Cerrar" at bounding box center [1129, 116] width 15 height 15
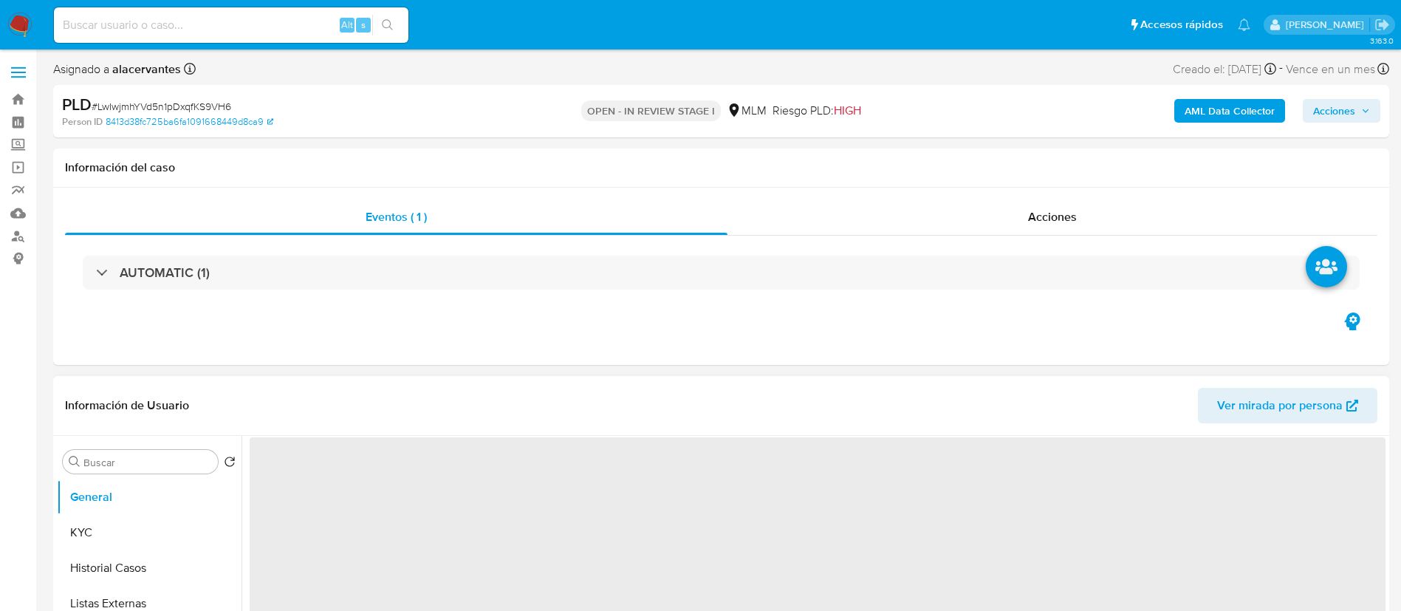
select select "10"
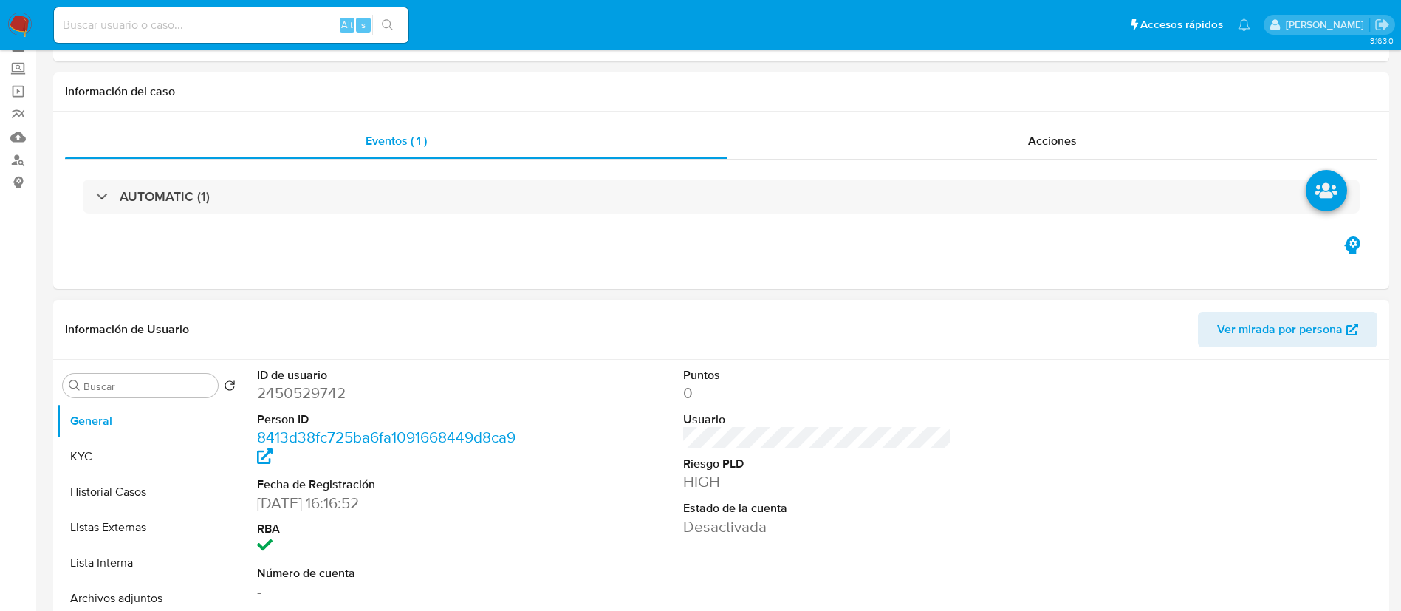
scroll to position [111, 0]
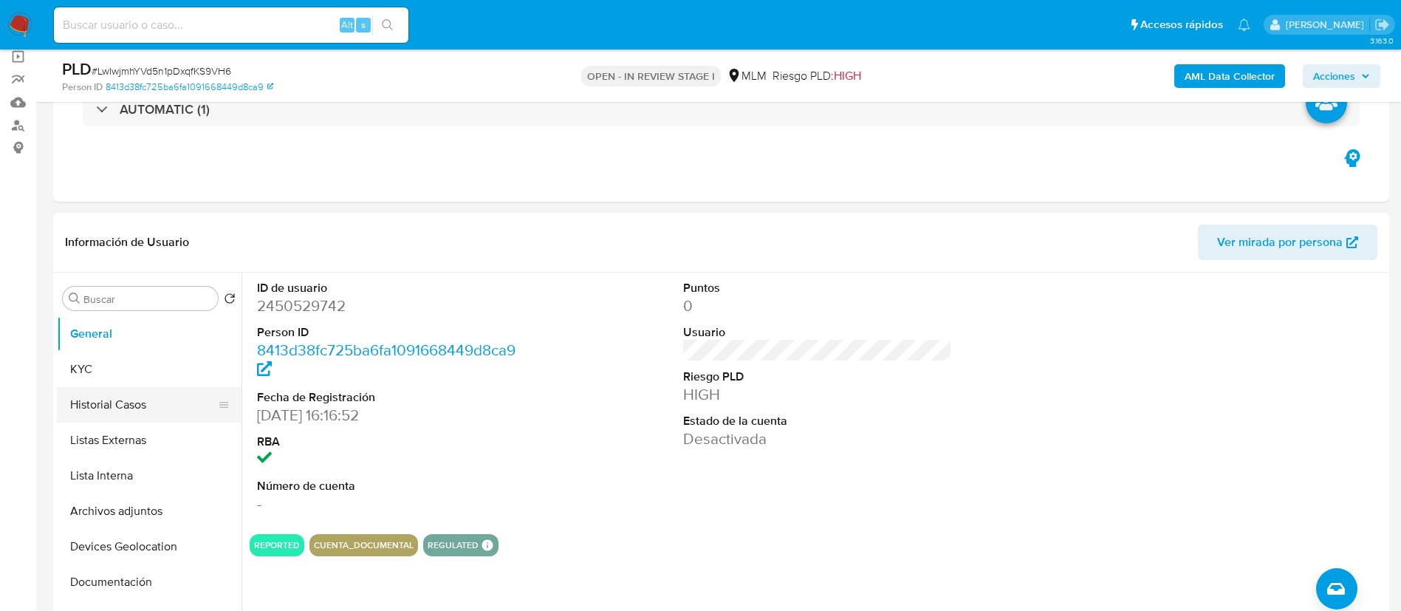
click at [155, 399] on button "Historial Casos" at bounding box center [143, 404] width 173 height 35
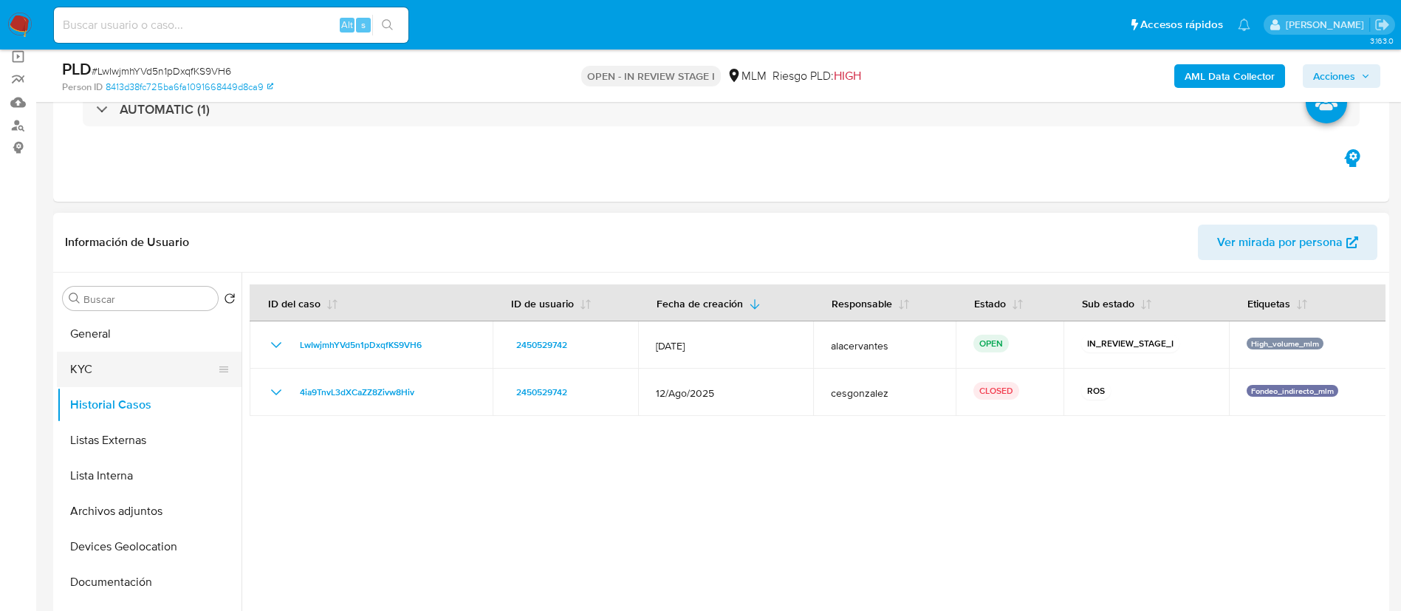
click at [162, 369] on button "KYC" at bounding box center [143, 369] width 173 height 35
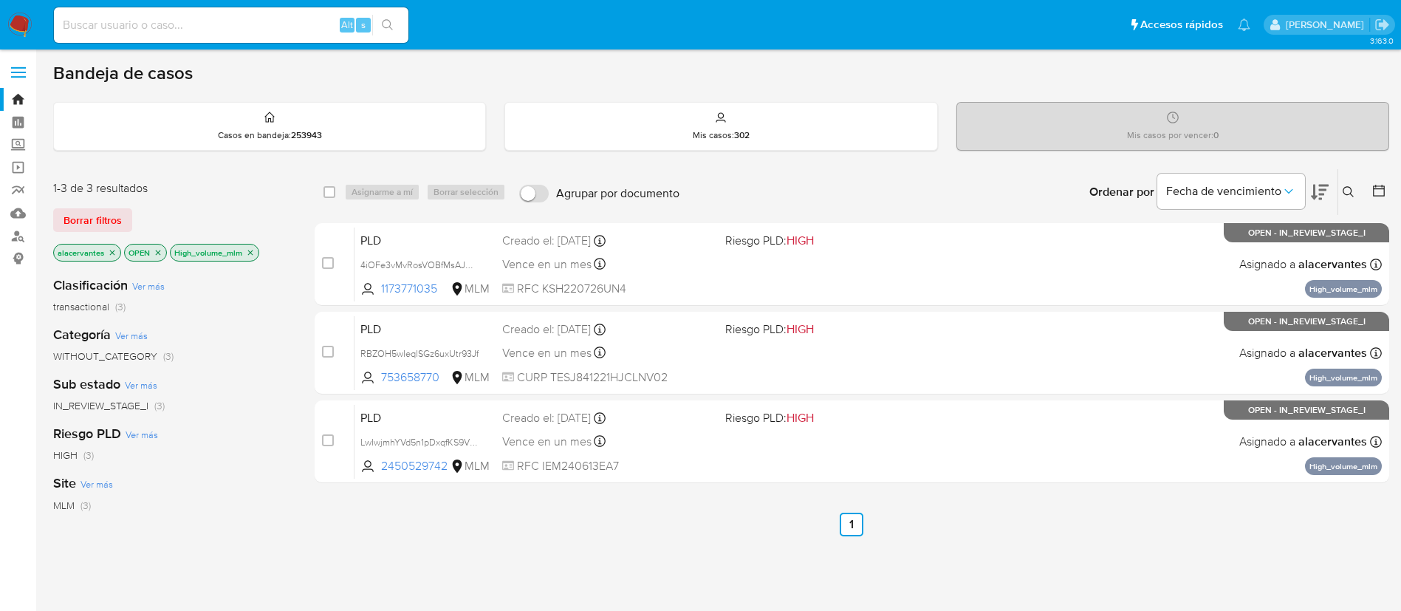
click at [248, 248] on icon "close-filter" at bounding box center [250, 252] width 9 height 9
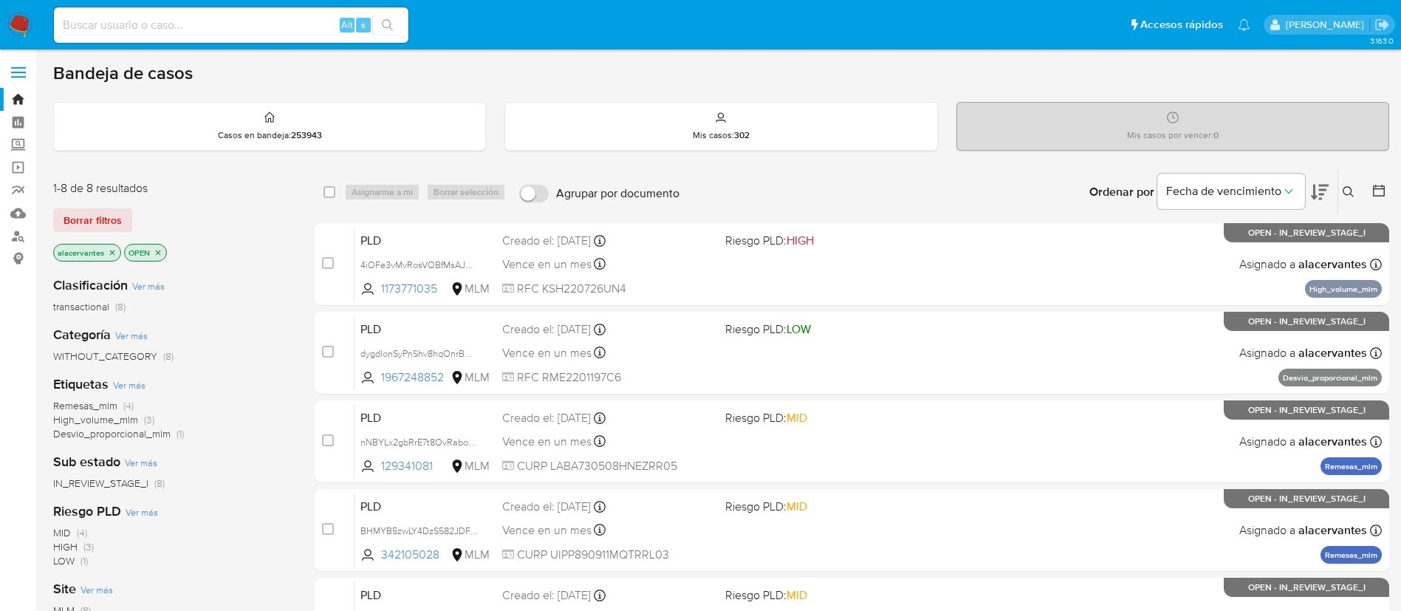
click at [1364, 187] on div "Ordenar por Fecha de vencimiento No es posible ordenar los resultados mientras …" at bounding box center [1038, 192] width 702 height 46
click at [1342, 192] on button at bounding box center [1350, 192] width 24 height 18
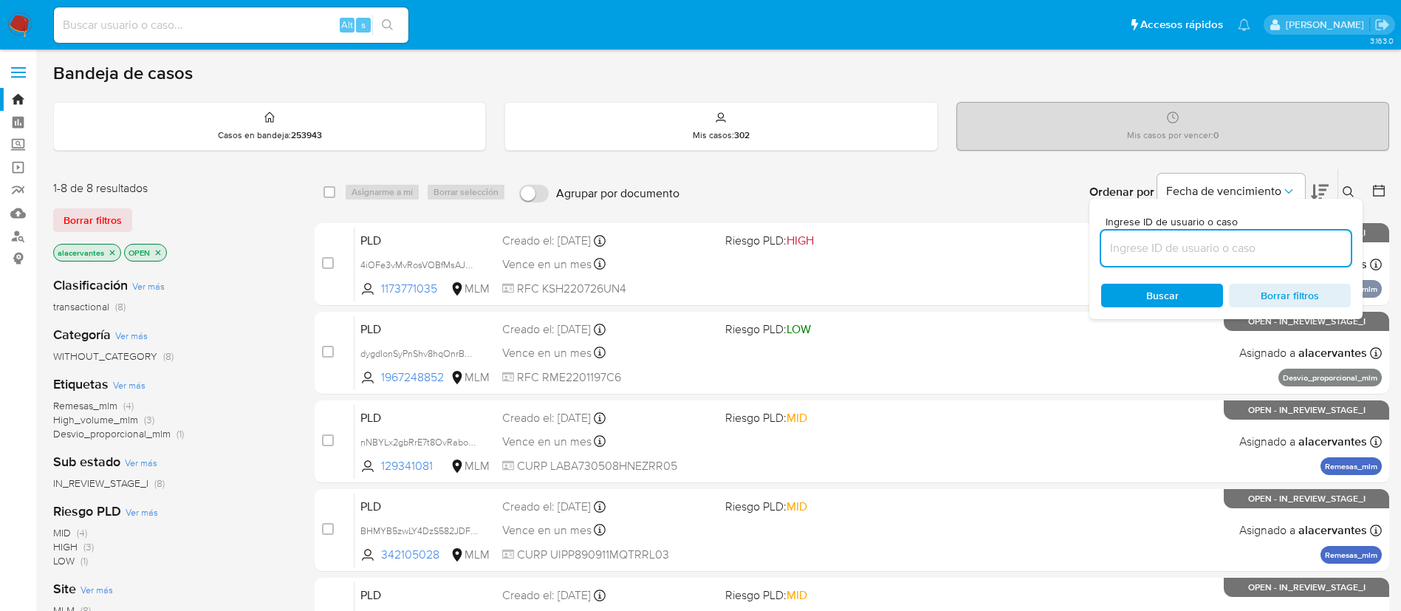
click at [1210, 248] on input at bounding box center [1226, 248] width 250 height 19
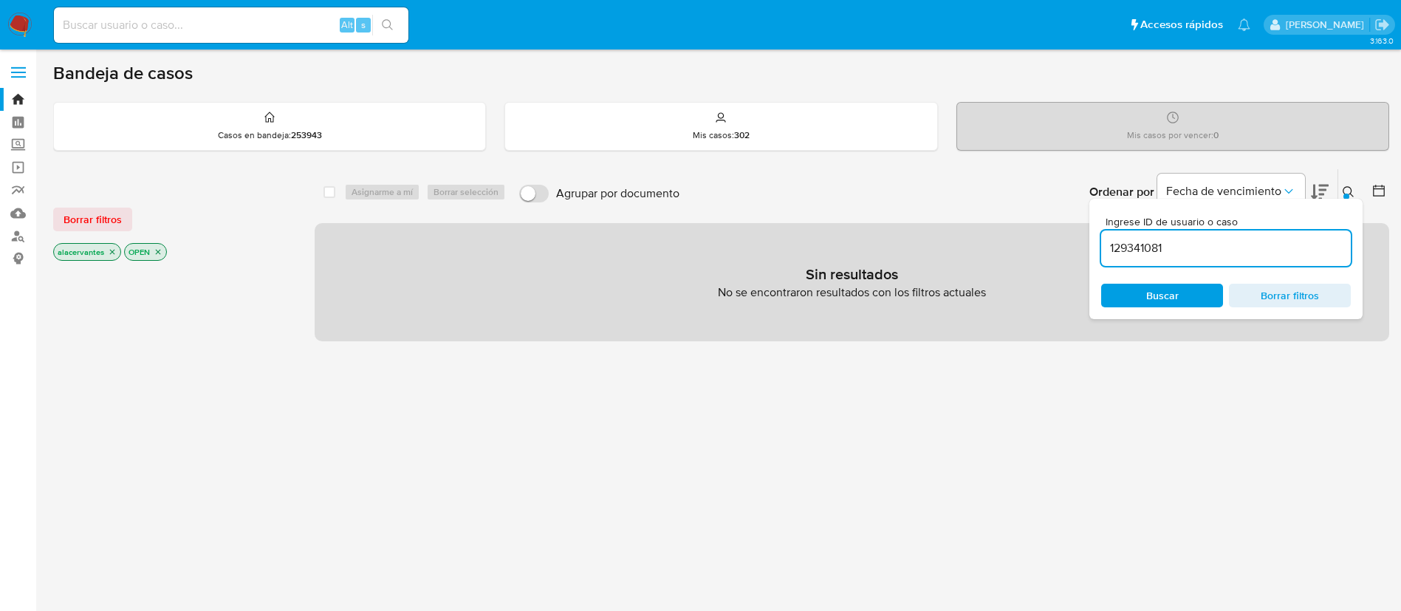
click at [1224, 242] on input "129341081" at bounding box center [1226, 248] width 250 height 19
type input "129341081"
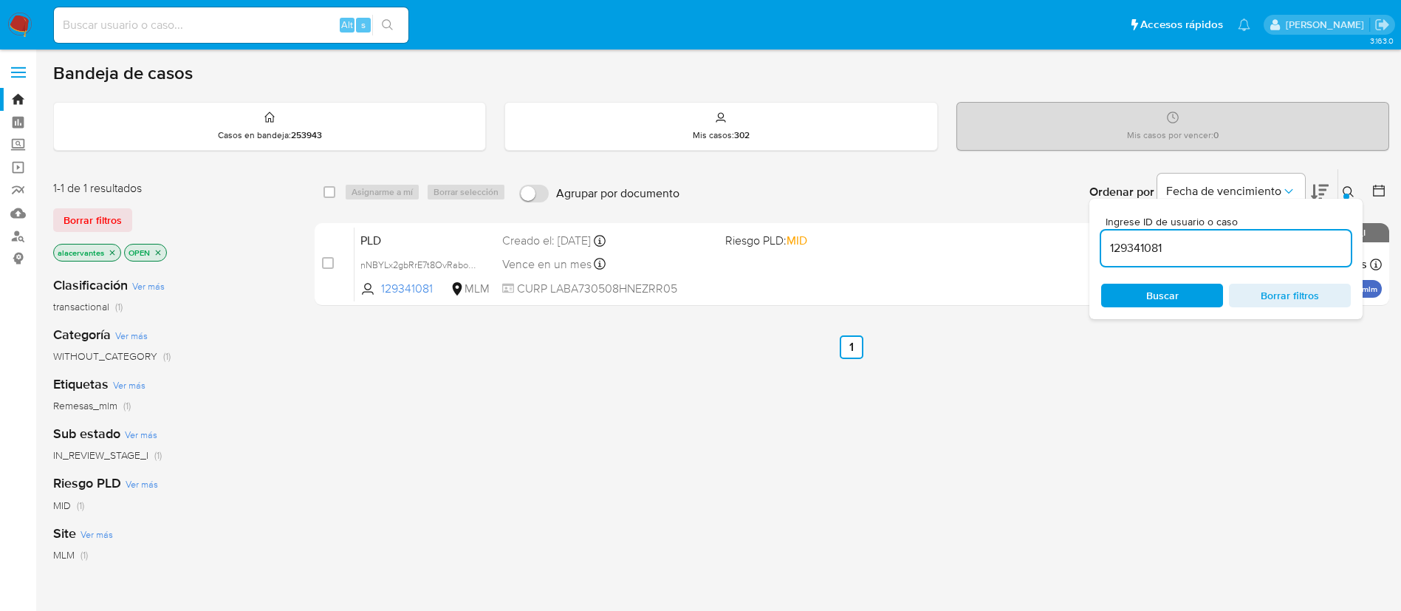
click at [917, 309] on div "select-all-cases-checkbox Asignarme a mí Borrar selección Agrupar por documento…" at bounding box center [852, 239] width 1075 height 143
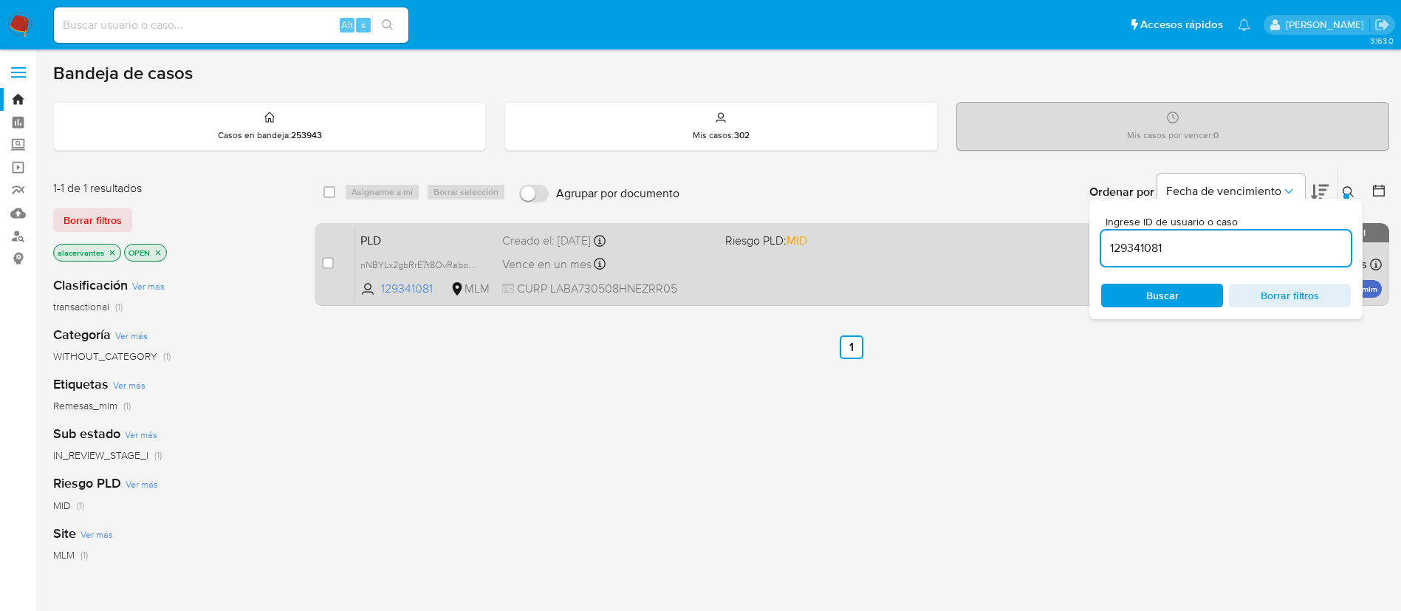
click at [903, 293] on div "PLD nNBYLx2gbRrE7t8OvRaboKss 129341081 MLM Riesgo PLD: MID Creado el: 12/09/202…" at bounding box center [868, 264] width 1027 height 75
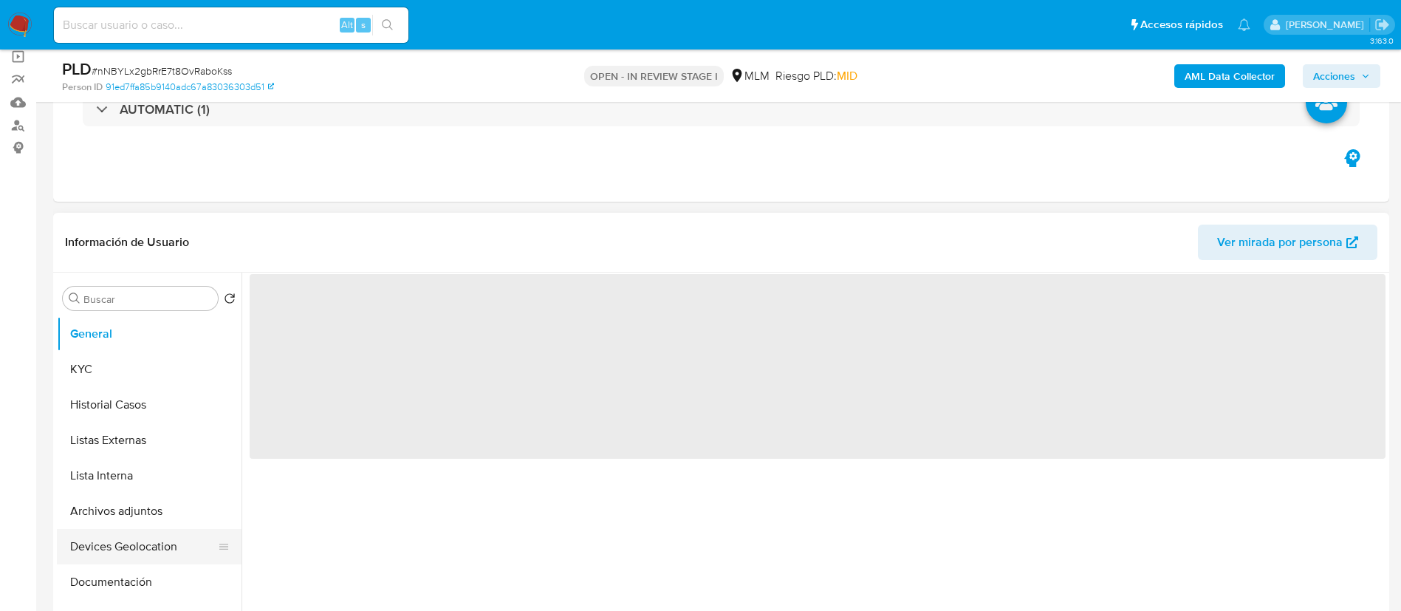
scroll to position [222, 0]
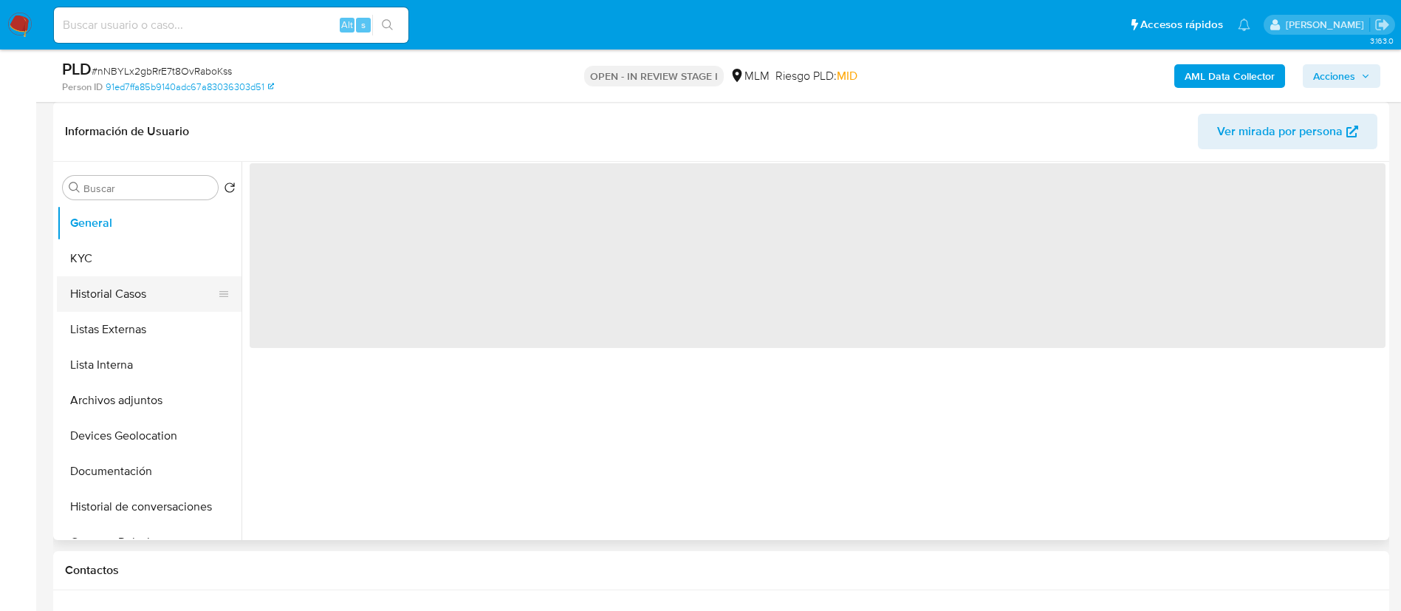
select select "10"
click at [148, 282] on button "Historial Casos" at bounding box center [143, 293] width 173 height 35
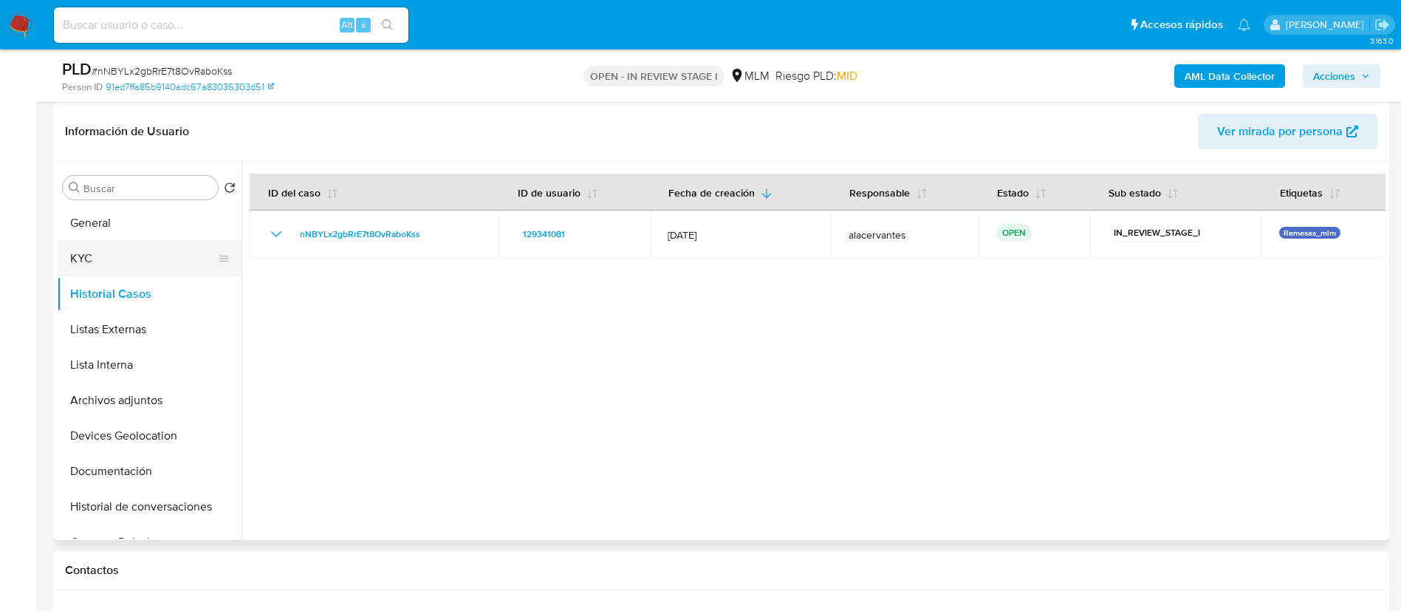
click at [150, 255] on button "KYC" at bounding box center [143, 258] width 173 height 35
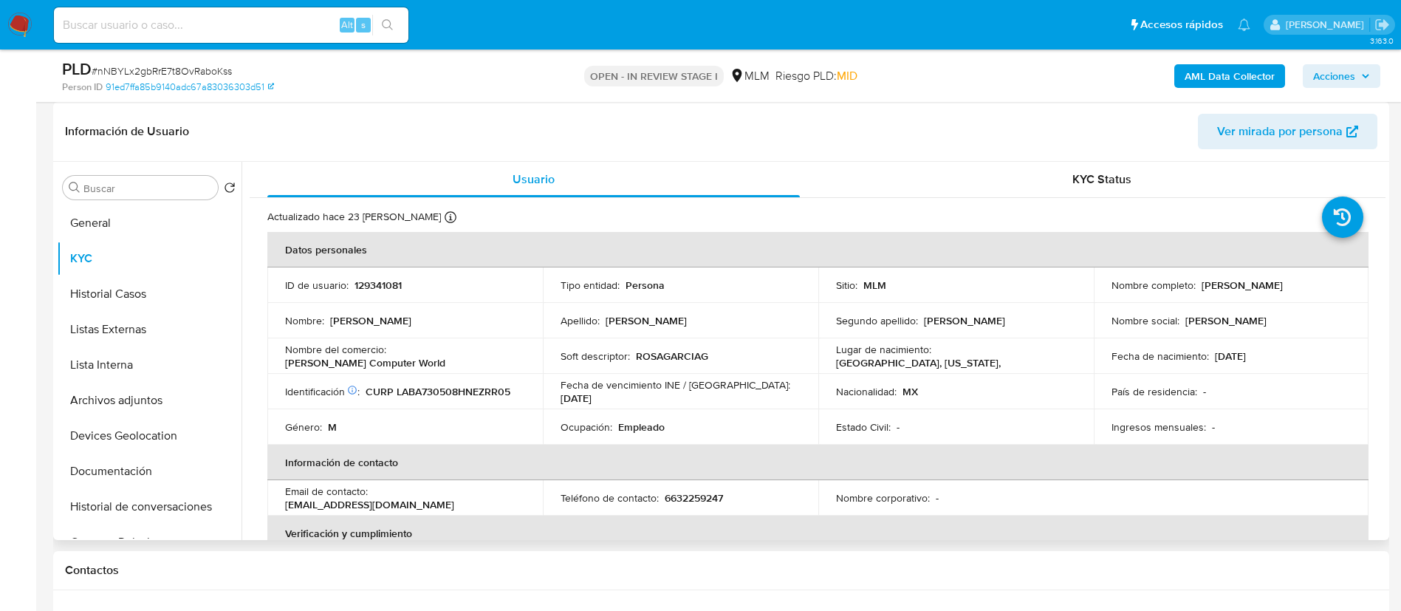
click at [683, 503] on p "6632259247" at bounding box center [694, 497] width 58 height 13
copy p "6632259247"
drag, startPoint x: 376, startPoint y: 493, endPoint x: 516, endPoint y: 502, distance: 140.6
click at [516, 502] on div "Email de contacto : [EMAIL_ADDRESS][DOMAIN_NAME]" at bounding box center [405, 497] width 240 height 27
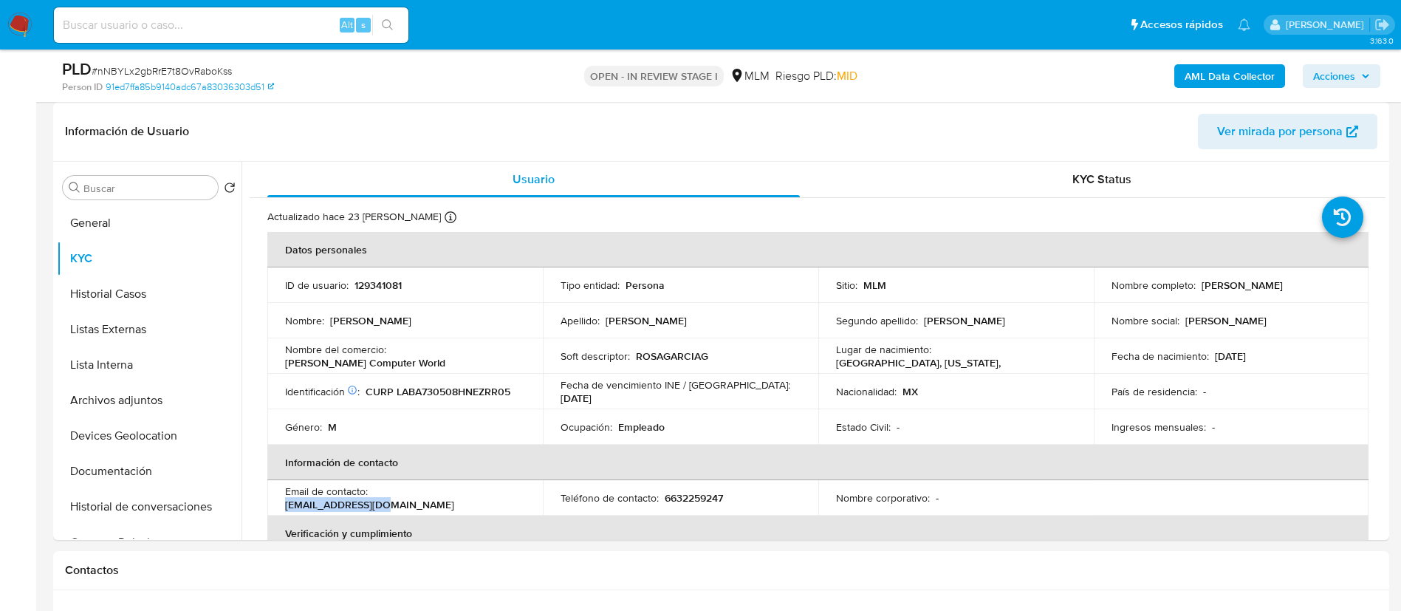
copy p "[EMAIL_ADDRESS][DOMAIN_NAME]"
click at [102, 222] on button "General" at bounding box center [143, 222] width 173 height 35
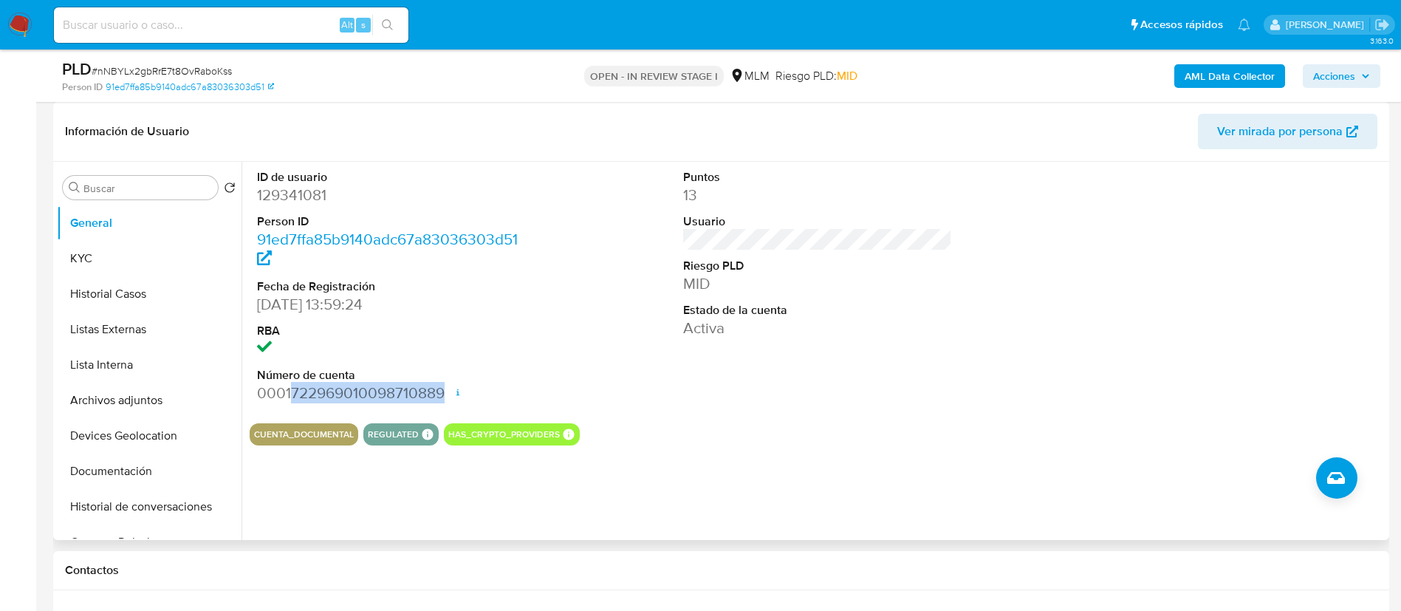
drag, startPoint x: 293, startPoint y: 395, endPoint x: 442, endPoint y: 397, distance: 149.2
click at [442, 397] on dd "0001722969010098710889 Fecha de apertura [DATE] 21:17 Estado ACTIVE" at bounding box center [392, 393] width 270 height 21
copy dd "722969010098710889"
drag, startPoint x: 78, startPoint y: 326, endPoint x: 84, endPoint y: 330, distance: 8.0
click at [78, 326] on button "Listas Externas" at bounding box center [143, 329] width 173 height 35
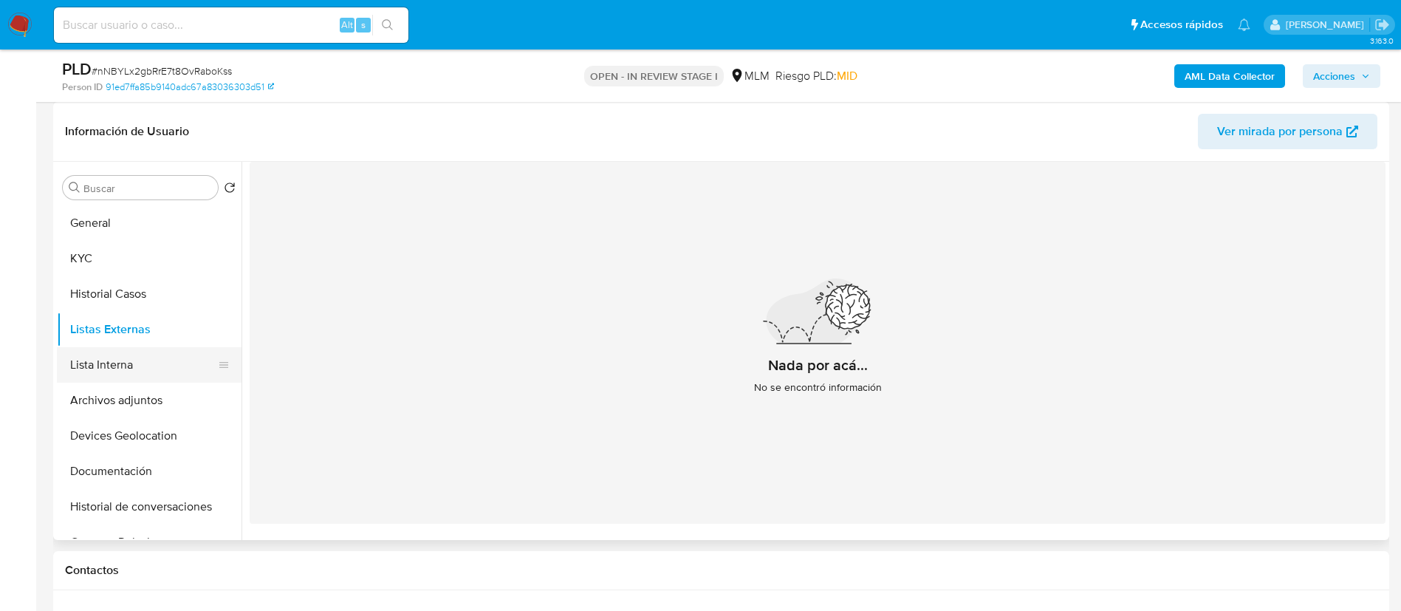
click at [98, 368] on button "Lista Interna" at bounding box center [143, 364] width 173 height 35
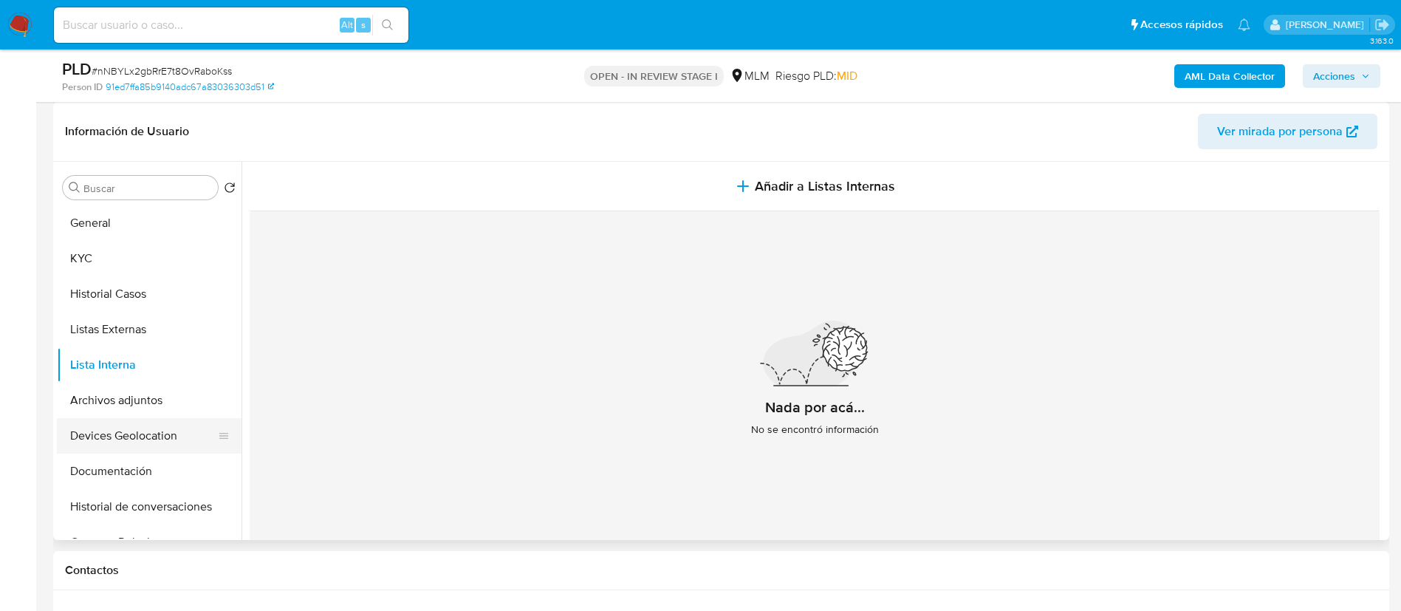
click at [155, 445] on button "Devices Geolocation" at bounding box center [143, 435] width 173 height 35
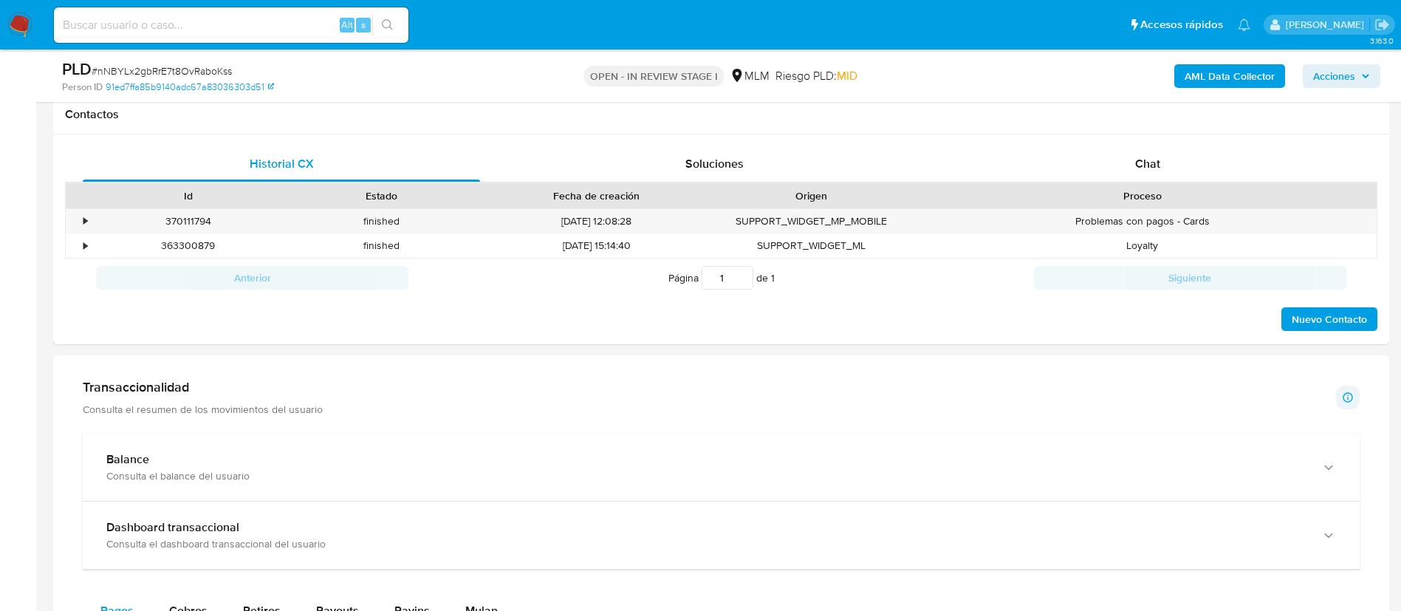
scroll to position [775, 0]
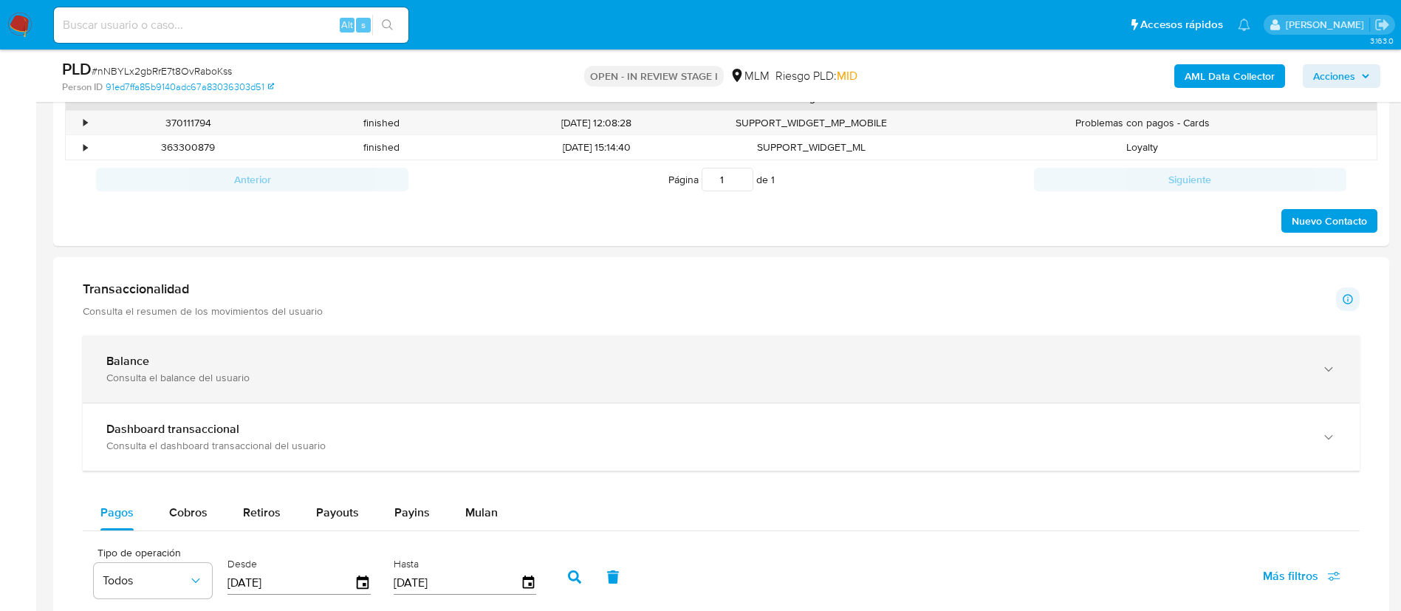
click at [559, 343] on div "Balance Consulta el balance del usuario" at bounding box center [721, 368] width 1277 height 67
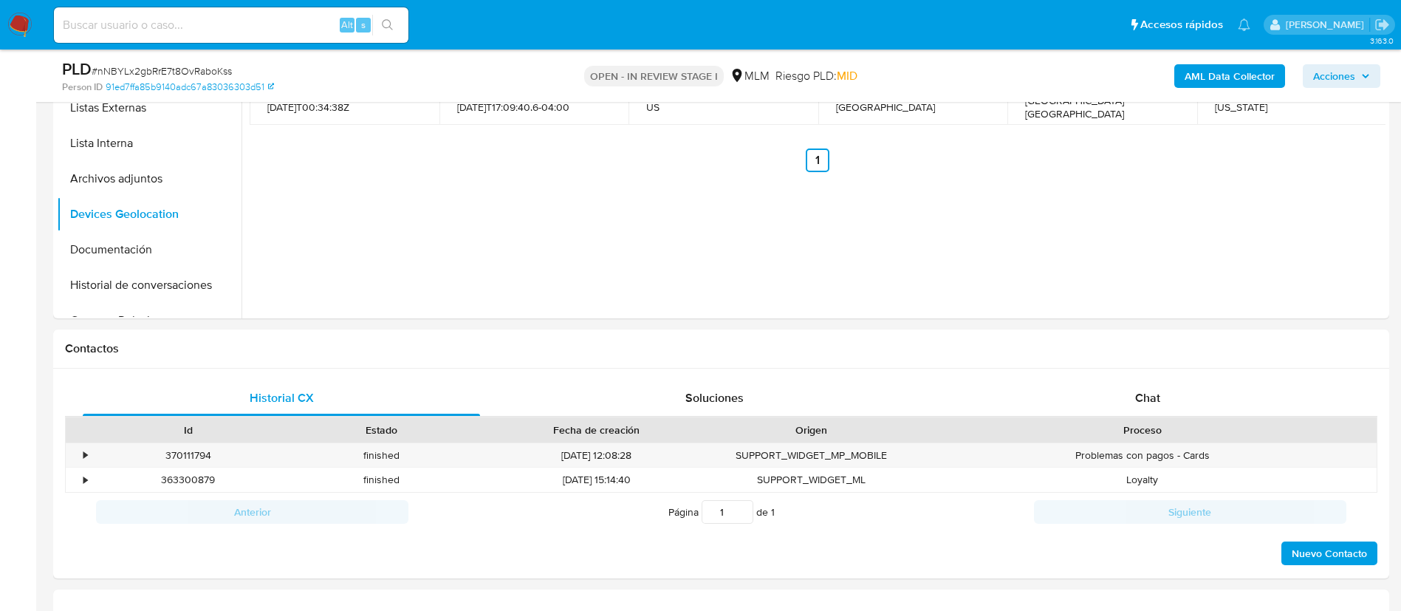
scroll to position [111, 0]
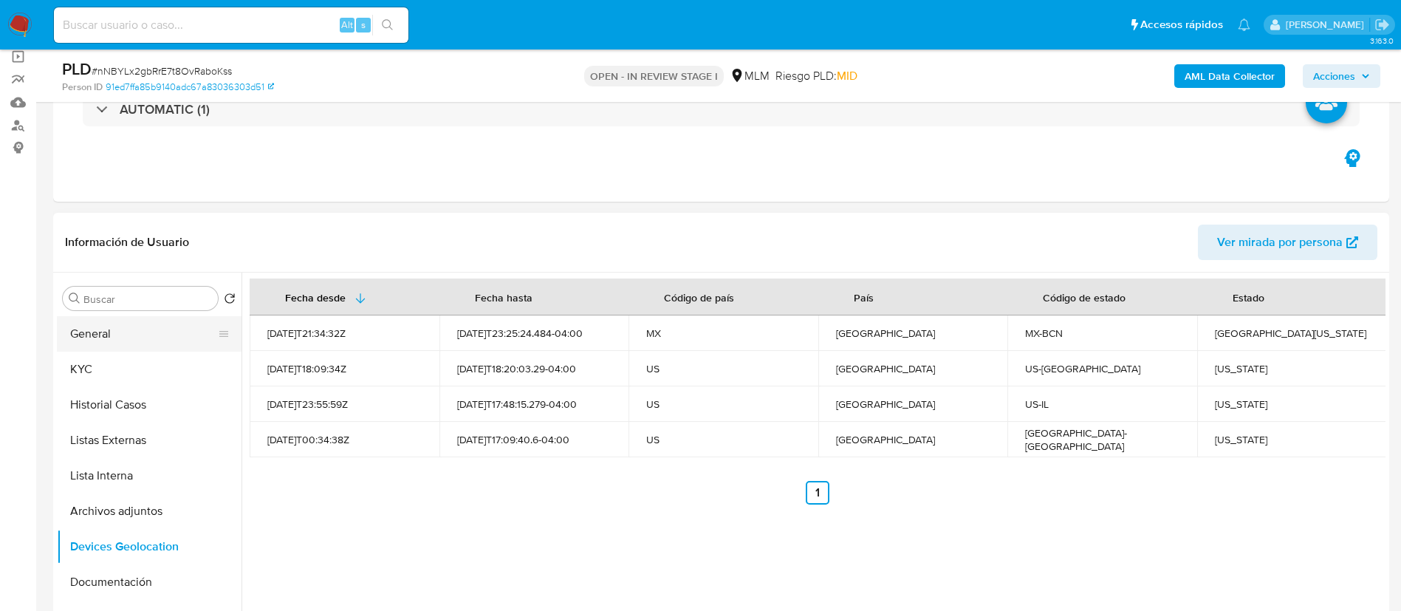
click at [177, 335] on button "General" at bounding box center [143, 333] width 173 height 35
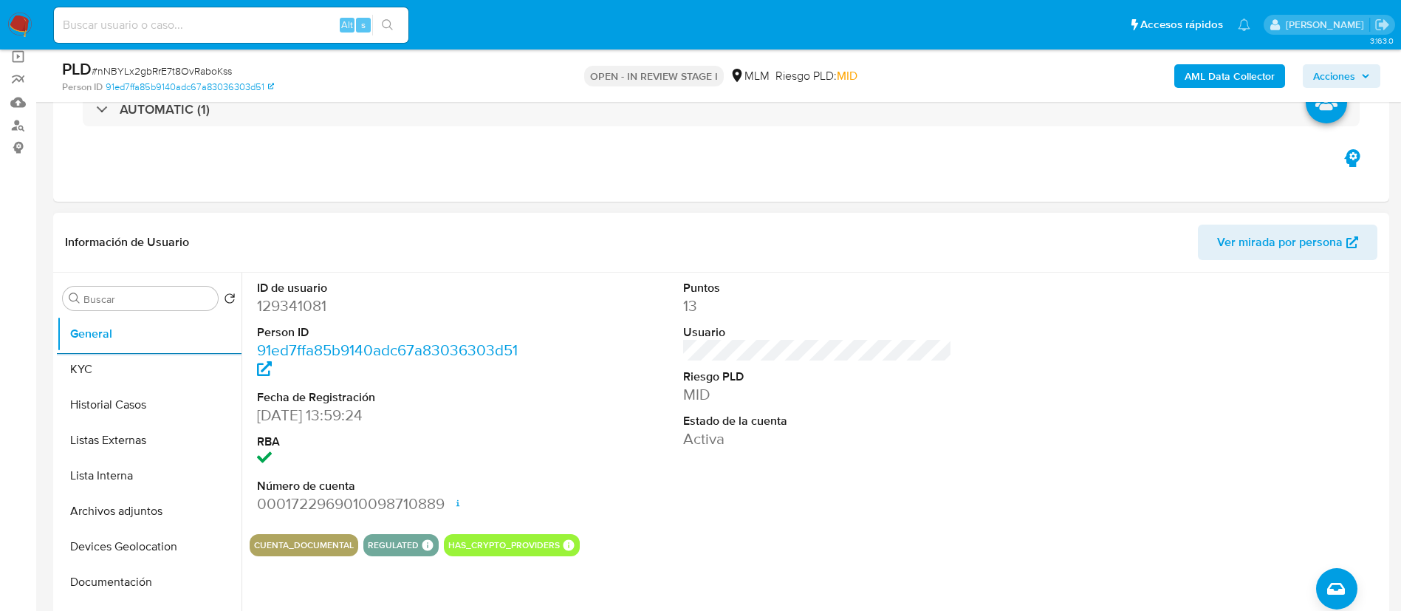
click at [854, 326] on dt "Usuario" at bounding box center [818, 332] width 270 height 16
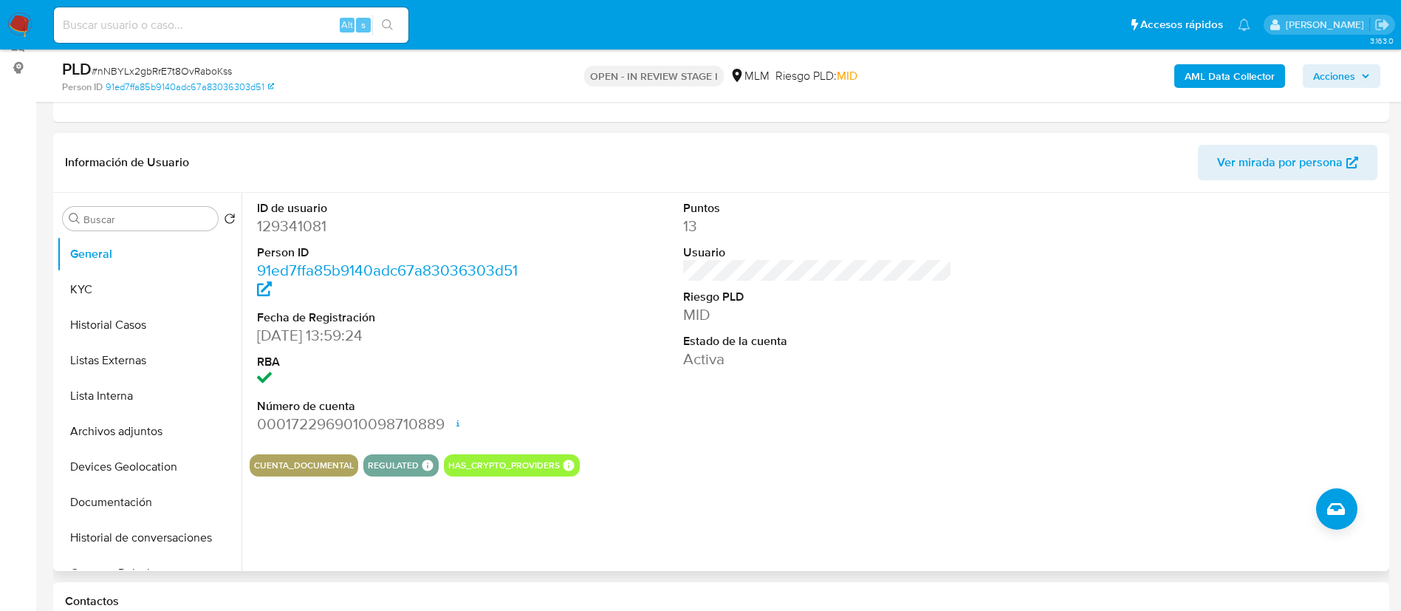
scroll to position [222, 0]
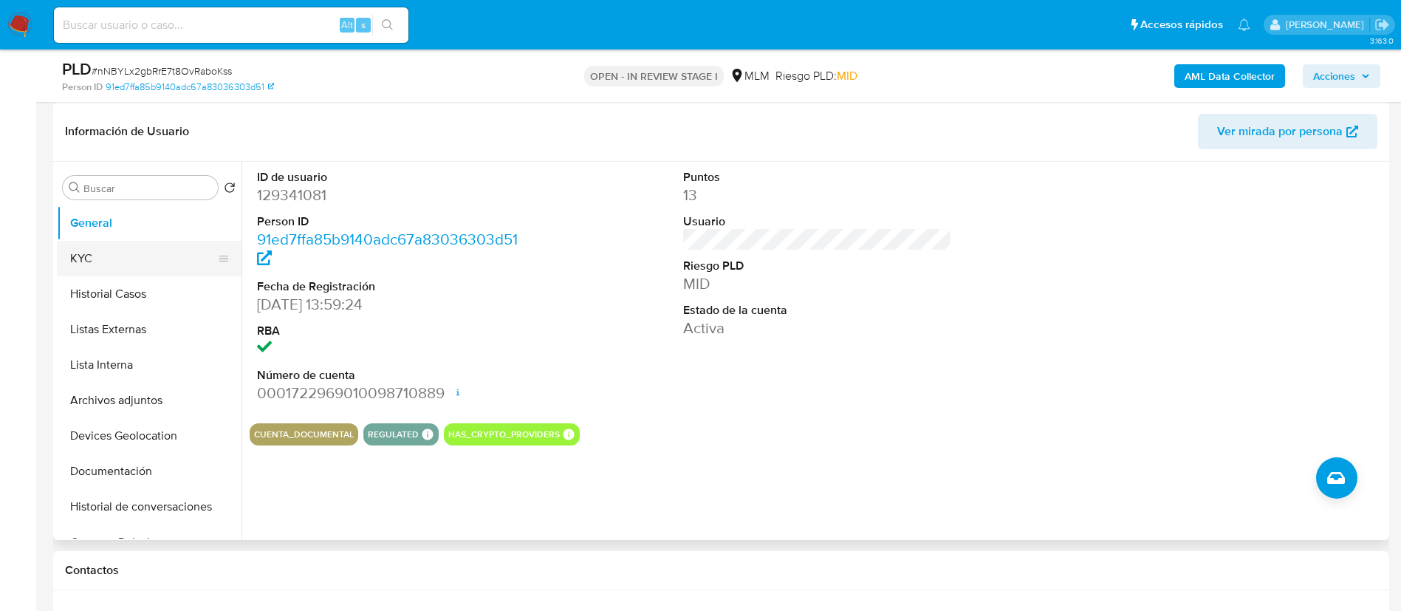
click at [117, 268] on button "KYC" at bounding box center [143, 258] width 173 height 35
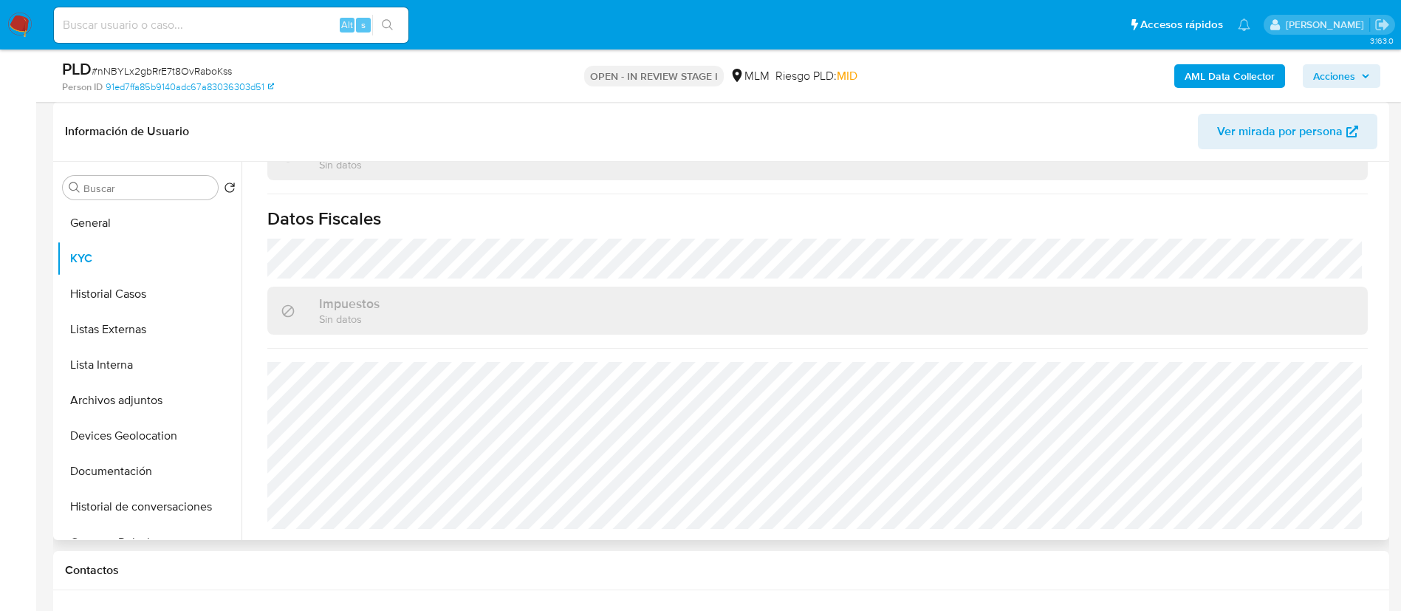
scroll to position [899, 0]
click at [132, 301] on button "Historial Casos" at bounding box center [143, 293] width 173 height 35
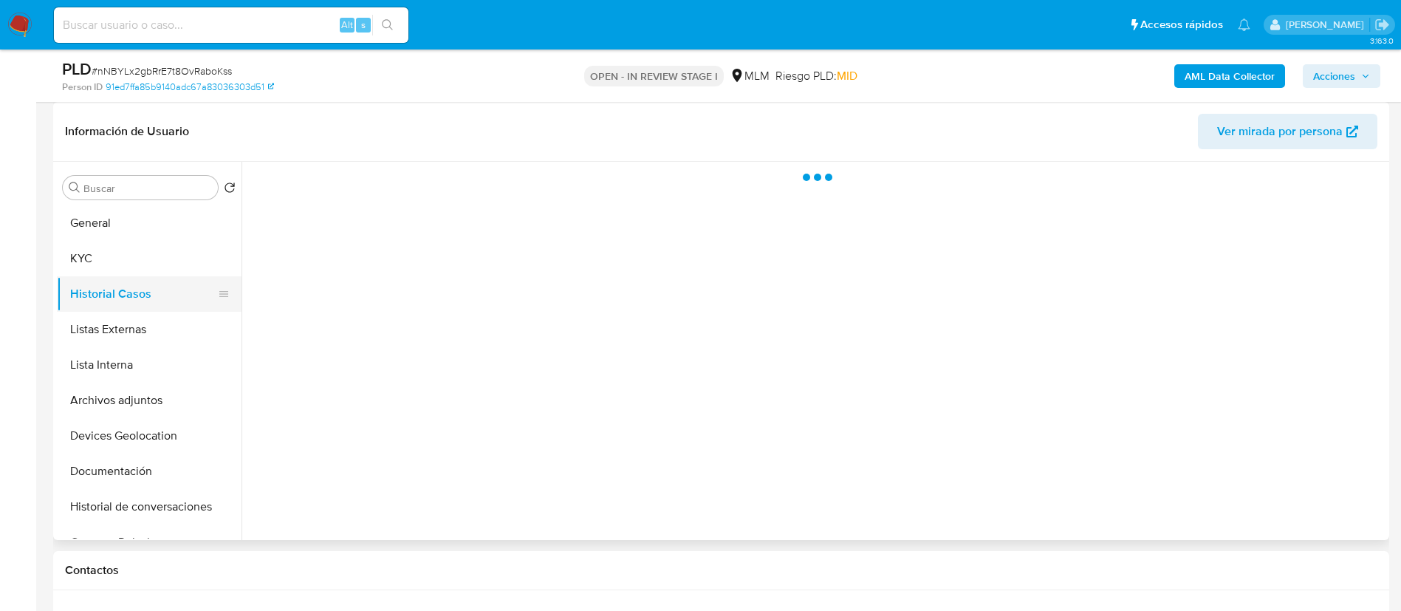
scroll to position [0, 0]
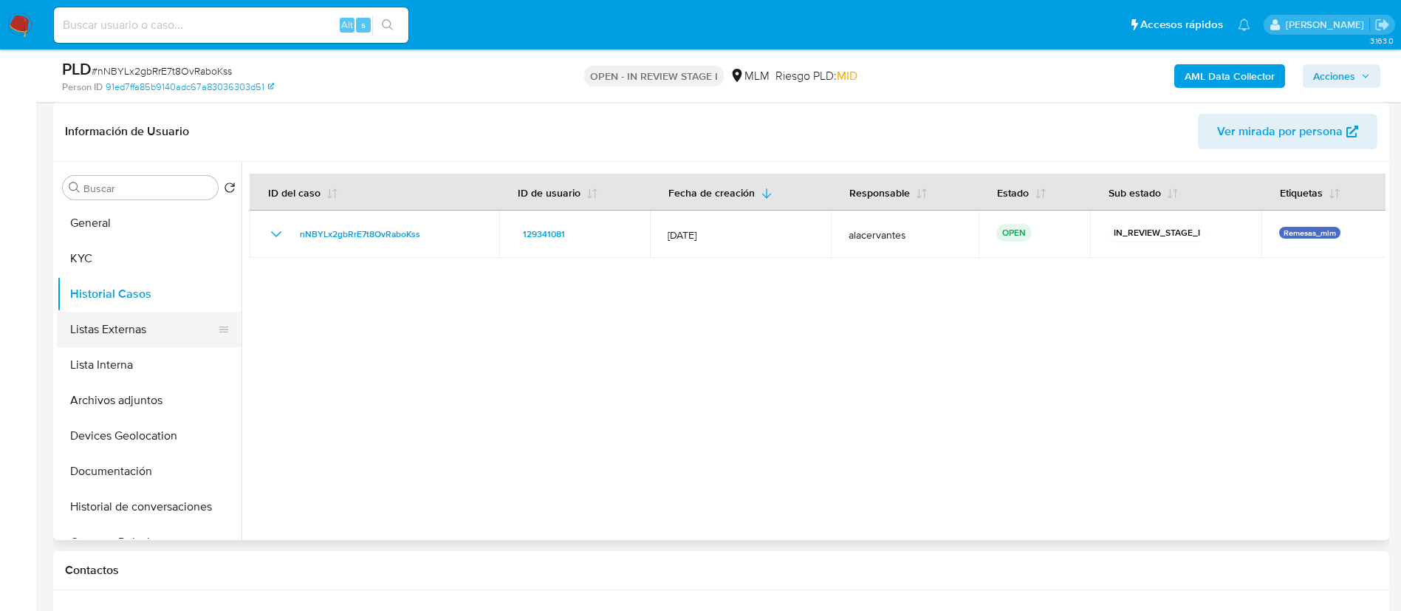
click at [145, 326] on button "Listas Externas" at bounding box center [143, 329] width 173 height 35
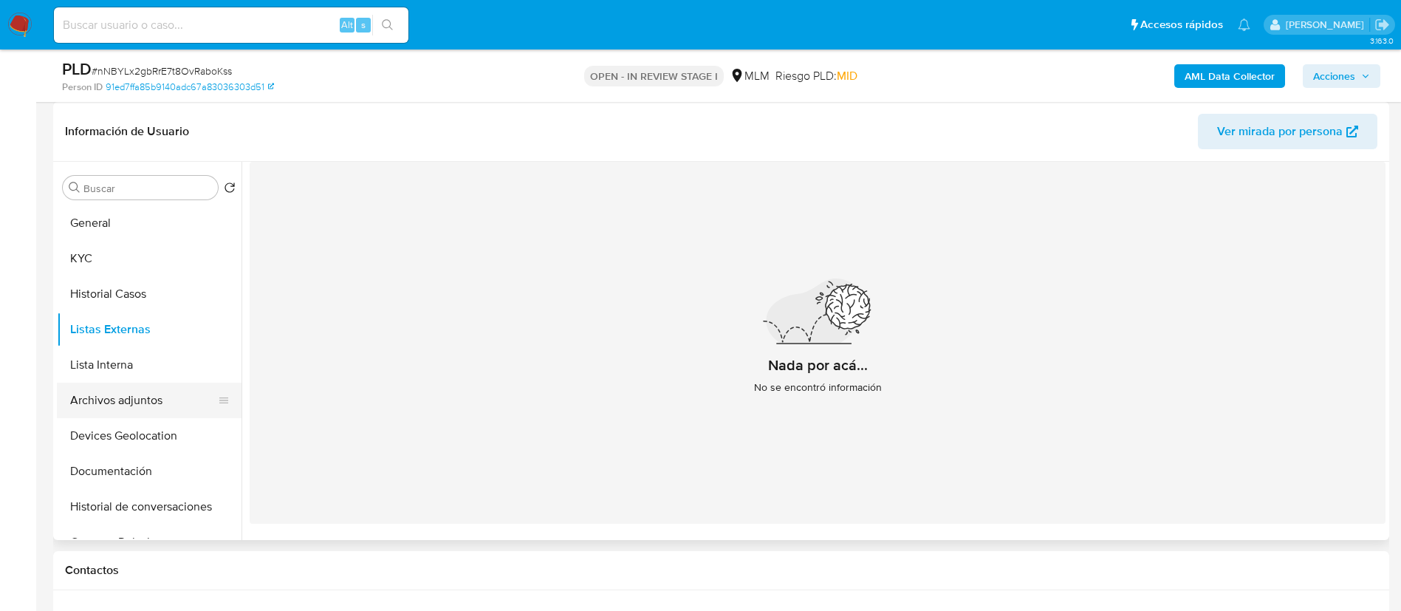
click at [112, 405] on button "Archivos adjuntos" at bounding box center [143, 400] width 173 height 35
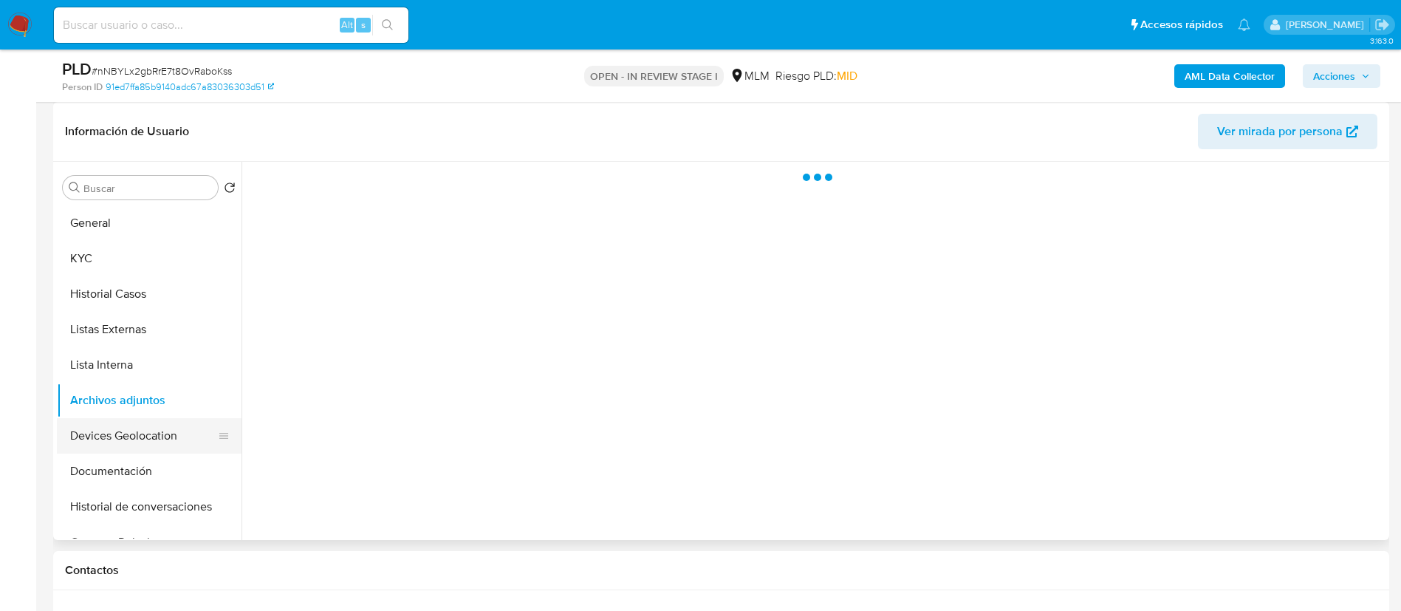
click at [117, 435] on button "Devices Geolocation" at bounding box center [143, 435] width 173 height 35
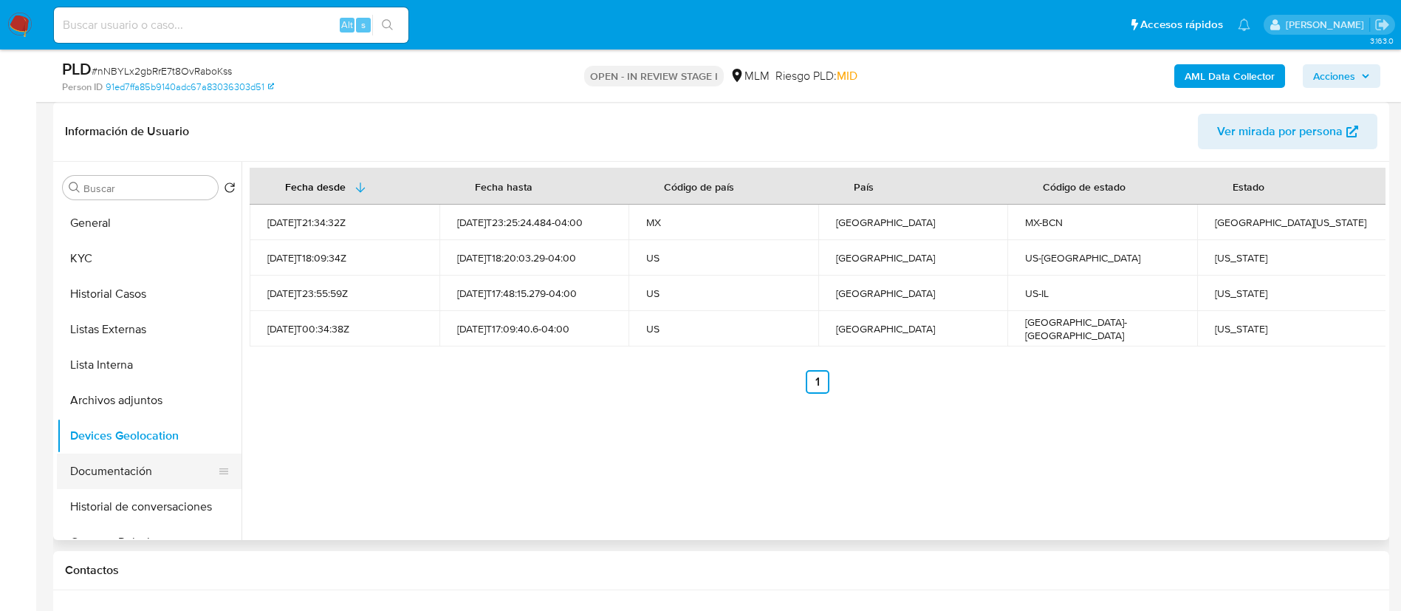
click at [110, 476] on button "Documentación" at bounding box center [143, 470] width 173 height 35
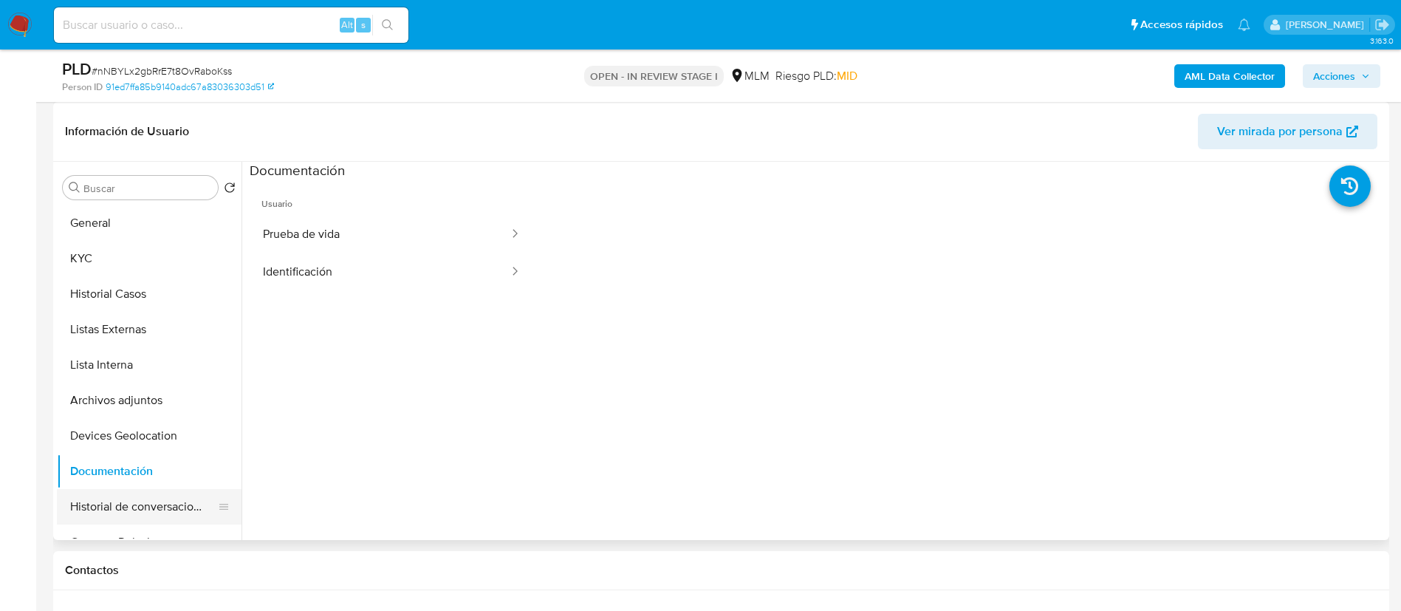
click at [158, 497] on button "Historial de conversaciones" at bounding box center [143, 506] width 173 height 35
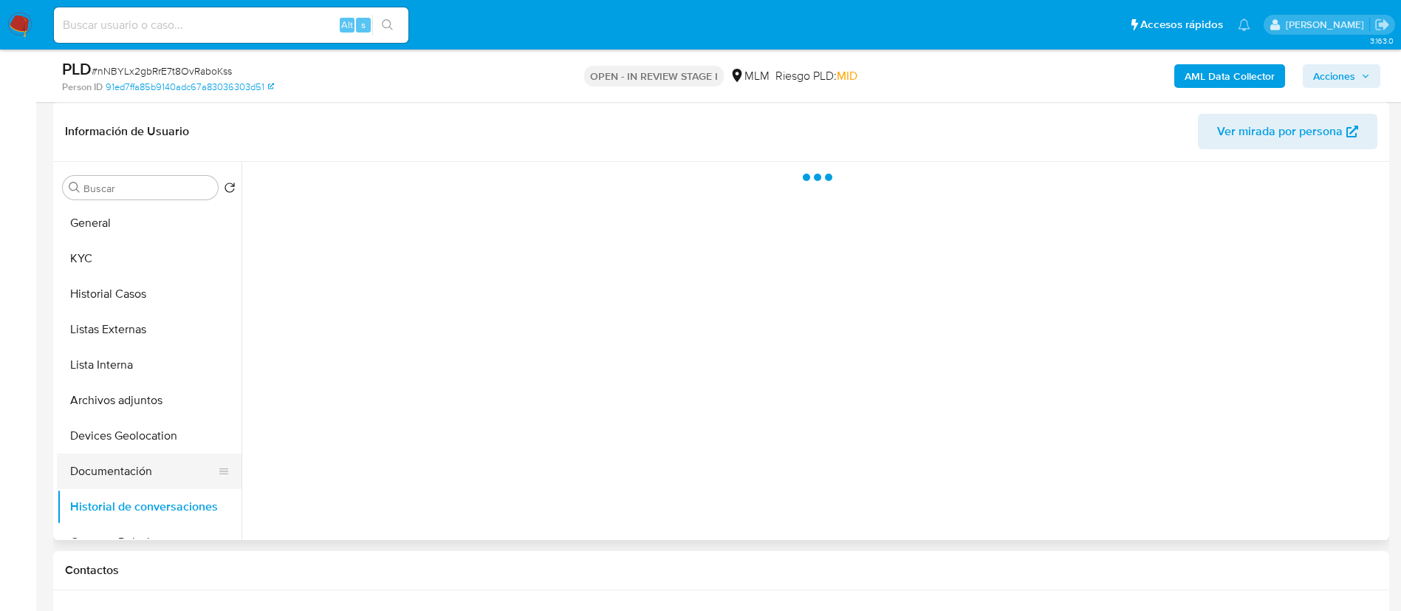
click at [141, 465] on button "Documentación" at bounding box center [143, 470] width 173 height 35
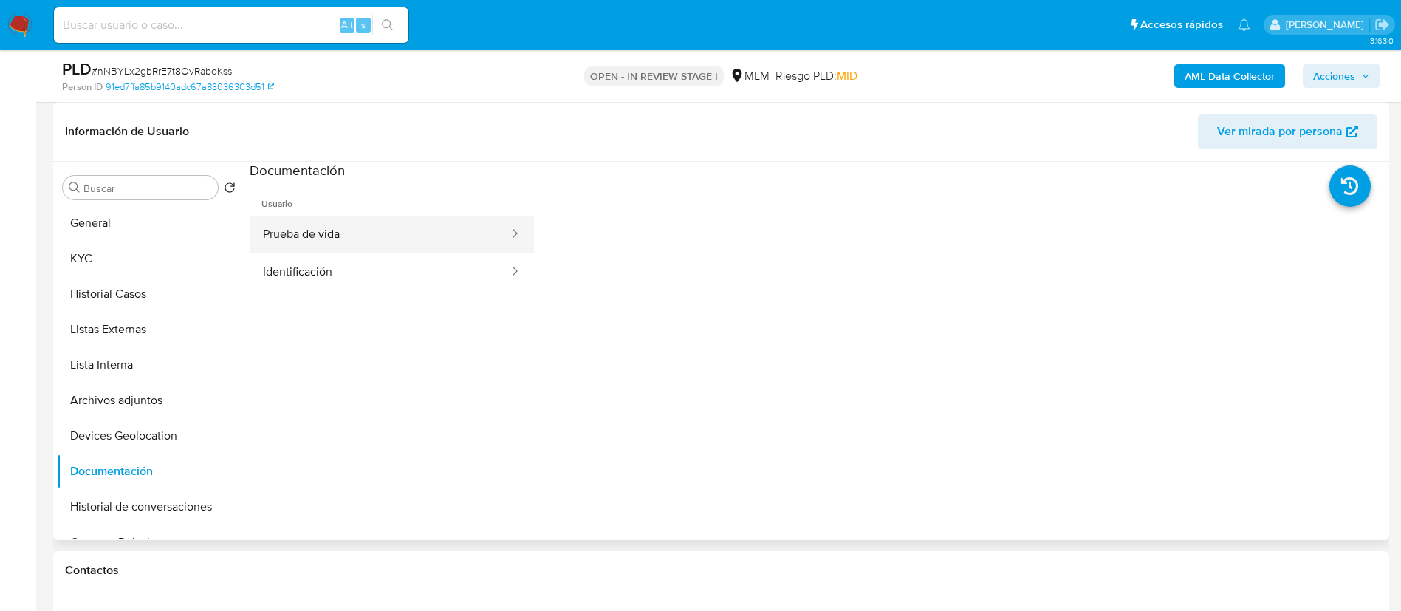
click at [391, 224] on button "Prueba de vida" at bounding box center [380, 235] width 261 height 38
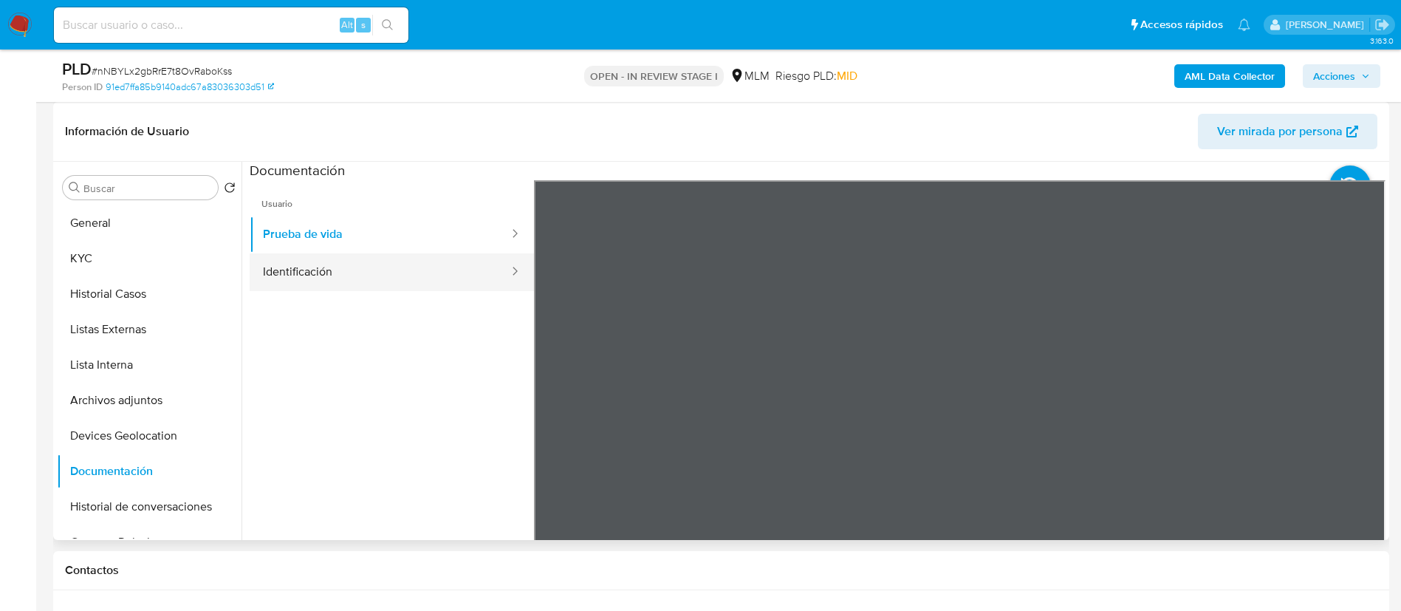
click at [379, 269] on button "Identificación" at bounding box center [380, 272] width 261 height 38
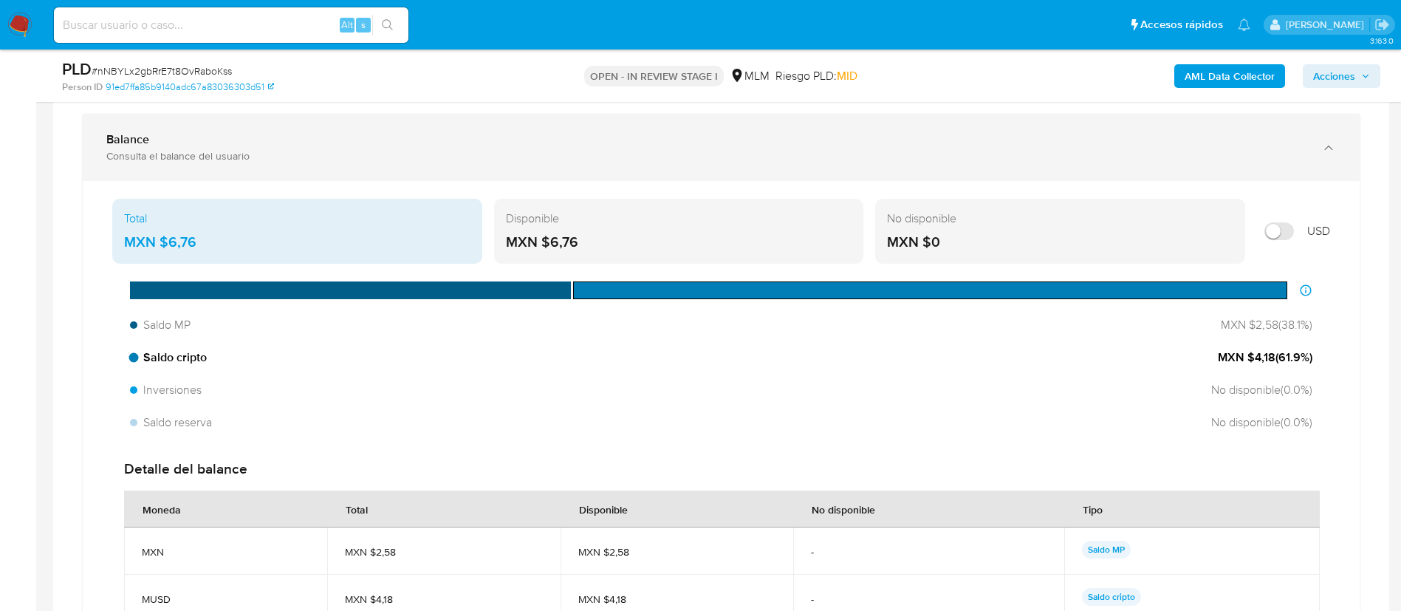
scroll to position [886, 0]
